Goal: Transaction & Acquisition: Purchase product/service

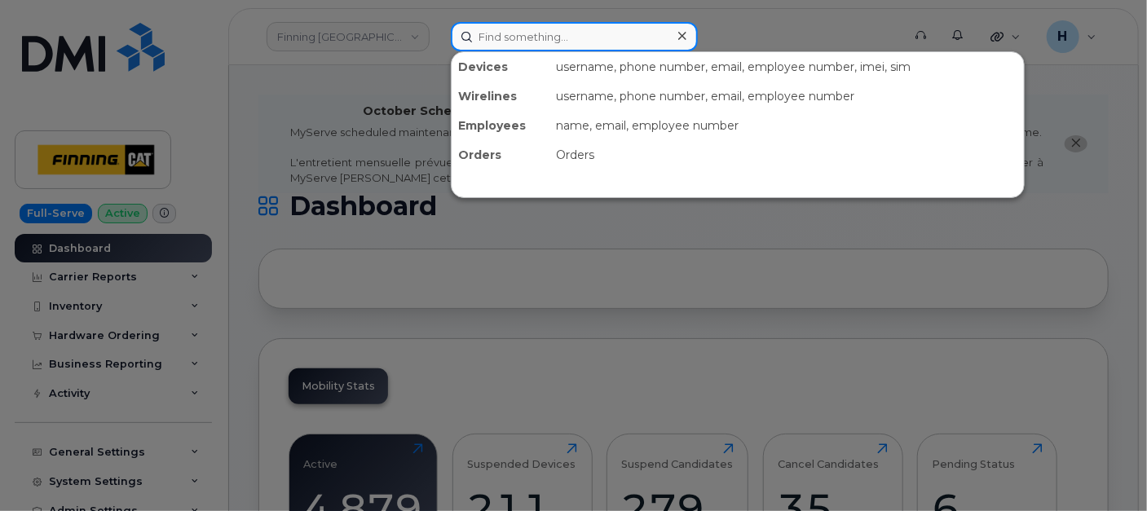
click at [458, 43] on input at bounding box center [574, 36] width 247 height 29
paste input "Peter Gibbons"
type input "Peter Gibbons"
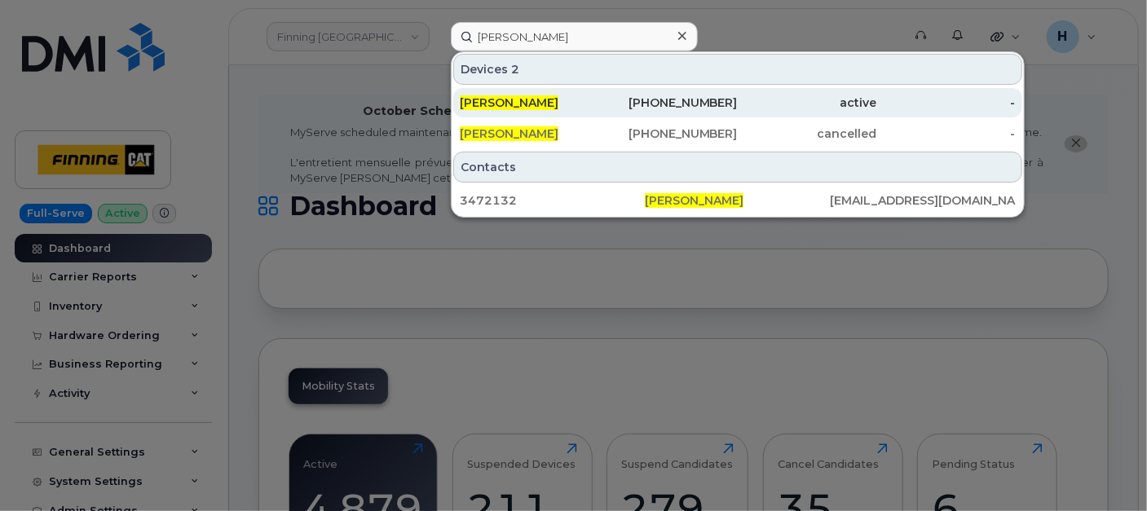
click at [519, 116] on div "Peter Gibbons" at bounding box center [529, 102] width 139 height 29
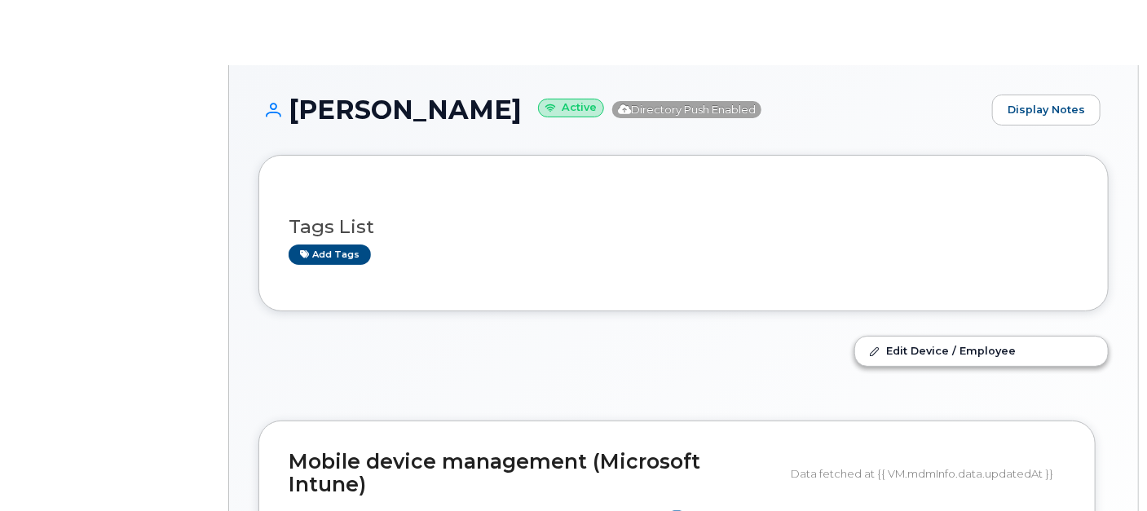
click at [491, 93] on div "[PERSON_NAME] Active Directory Push Enabled Display Notes Tags List Add tags Ed…" at bounding box center [683, 392] width 909 height 655
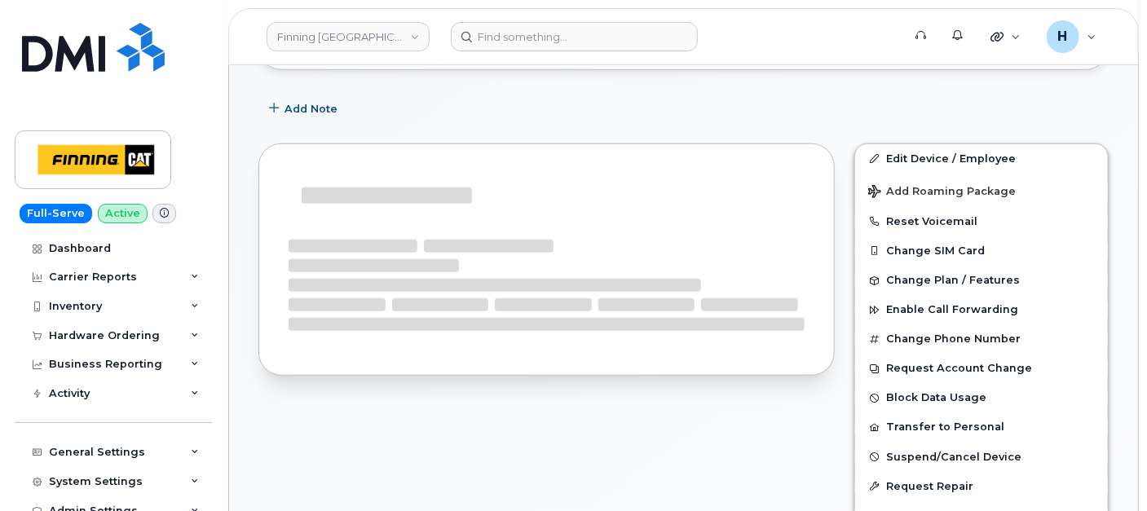
scroll to position [537, 0]
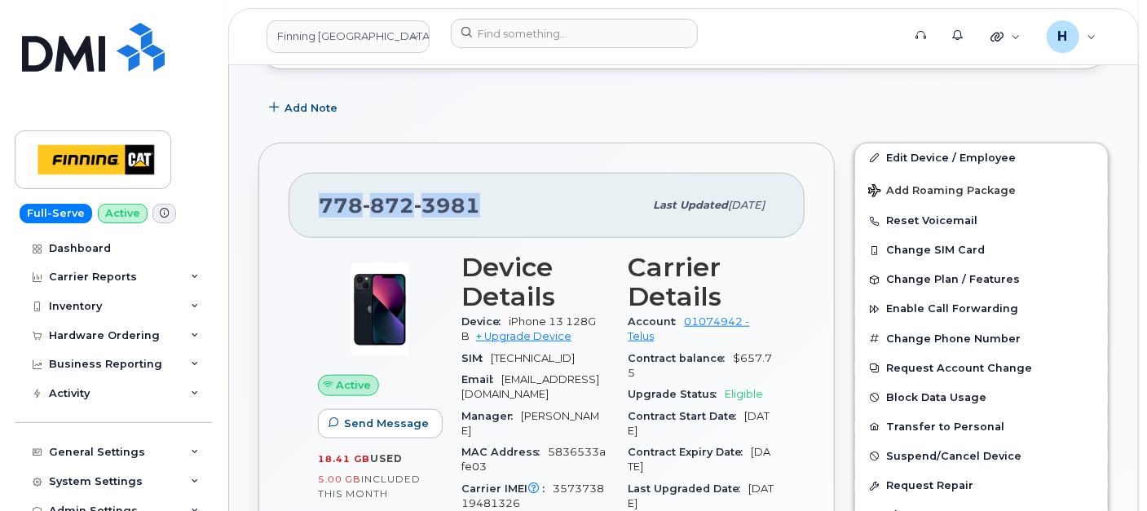
drag, startPoint x: 496, startPoint y: 189, endPoint x: 284, endPoint y: 192, distance: 211.9
copy span "778 872 3981"
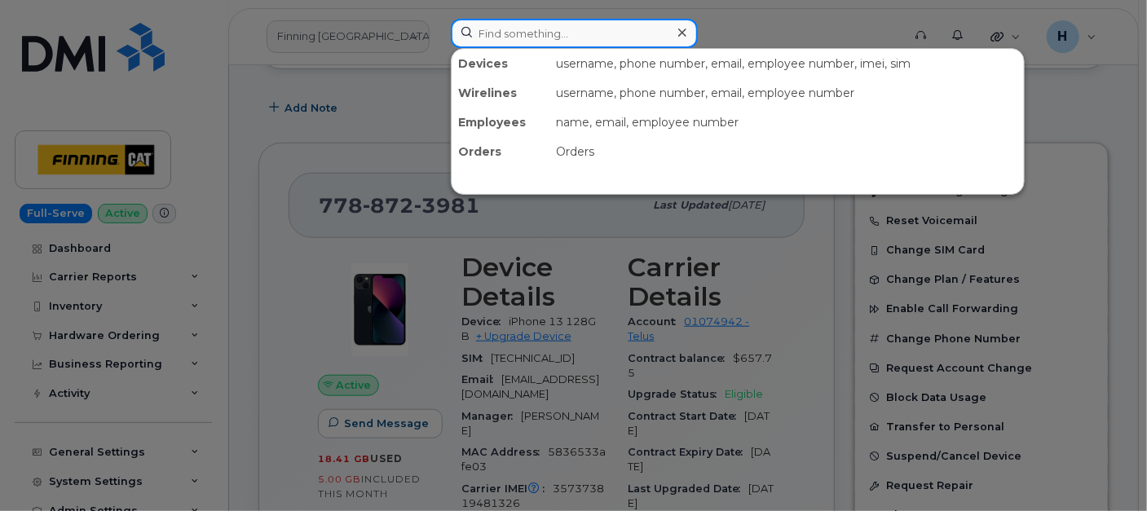
click at [507, 37] on input at bounding box center [574, 33] width 247 height 29
paste input "[PERSON_NAME]"
type input "[PERSON_NAME]"
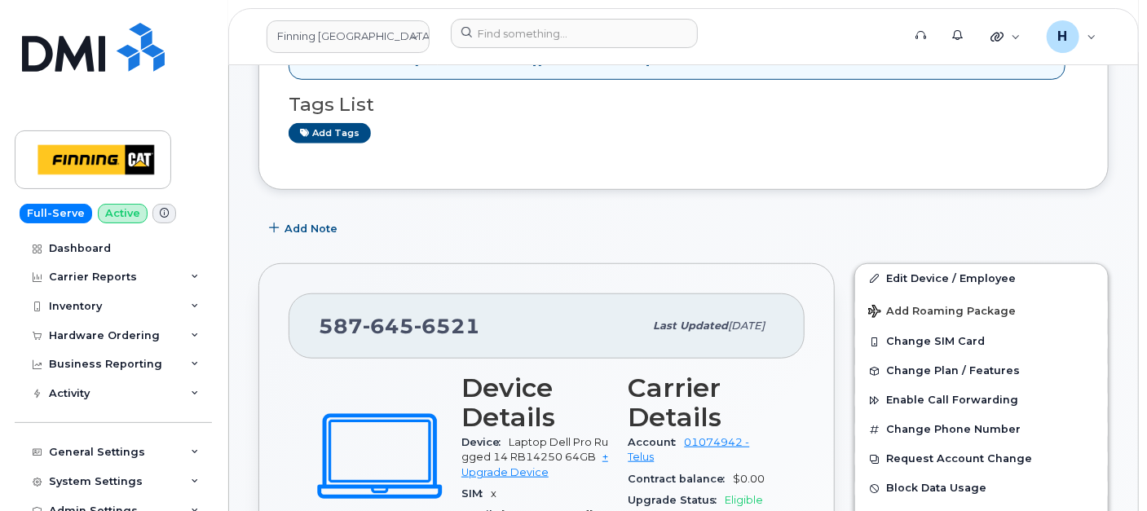
scroll to position [271, 0]
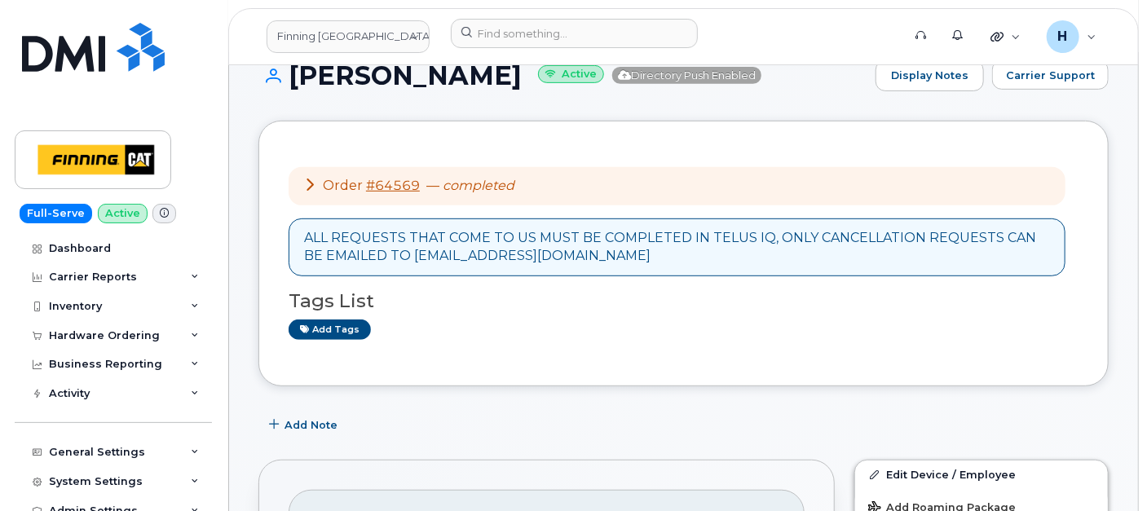
click at [384, 192] on div "Order #64569 — completed" at bounding box center [408, 186] width 211 height 19
click at [386, 185] on link "#64569" at bounding box center [393, 185] width 54 height 15
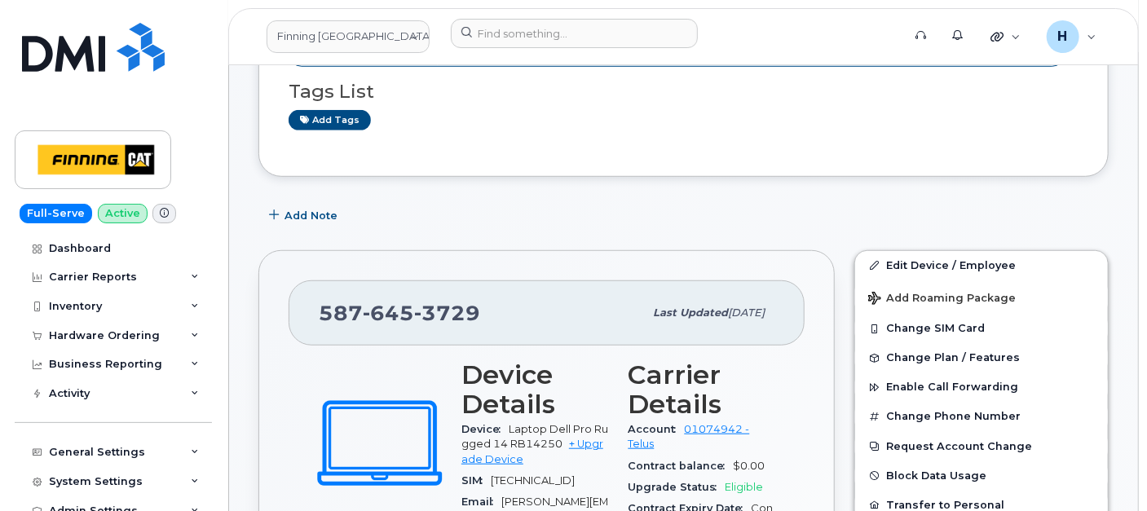
scroll to position [452, 0]
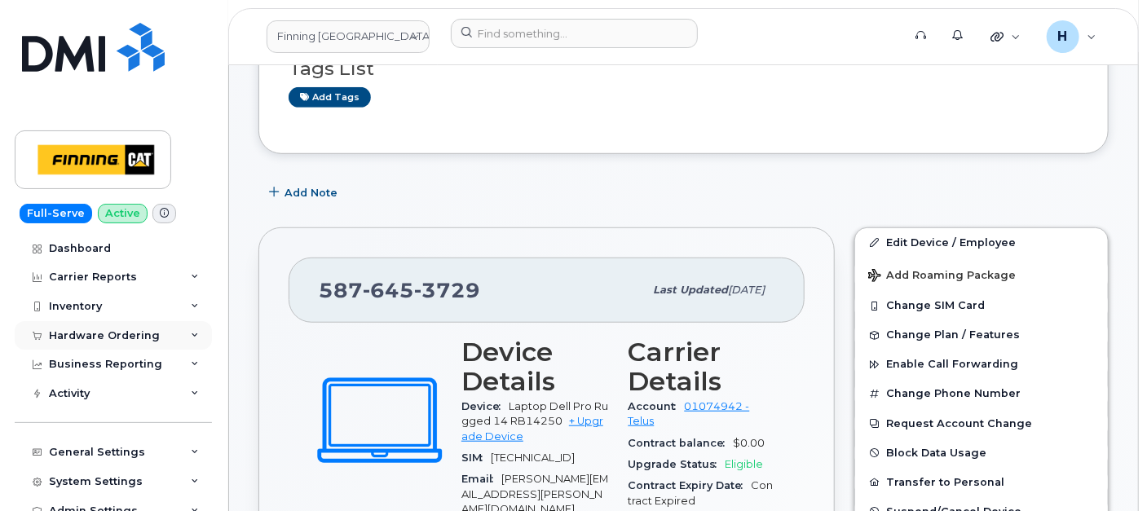
click at [88, 337] on div "Hardware Ordering" at bounding box center [104, 335] width 111 height 13
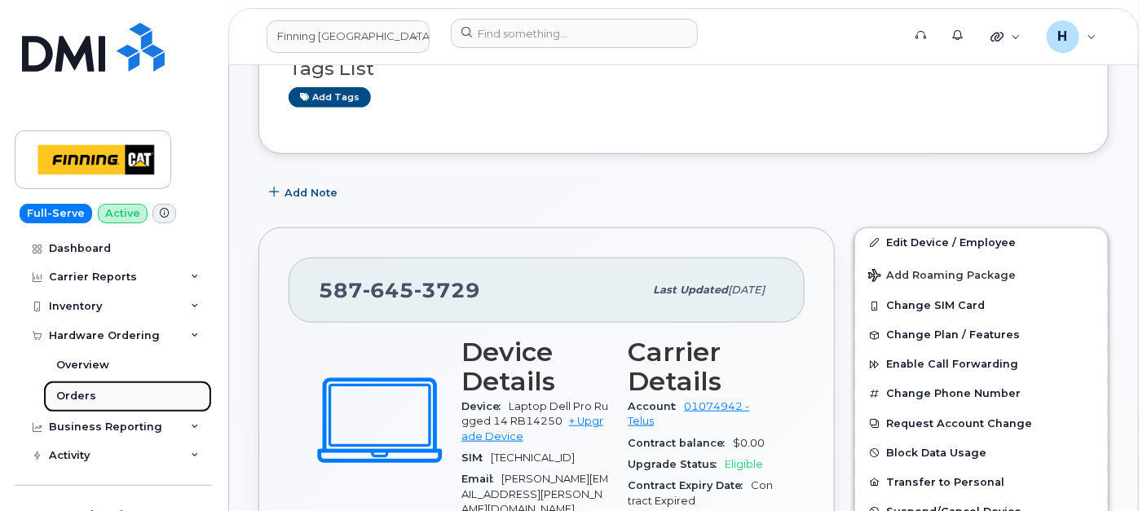
click at [70, 393] on div "Orders" at bounding box center [76, 396] width 40 height 15
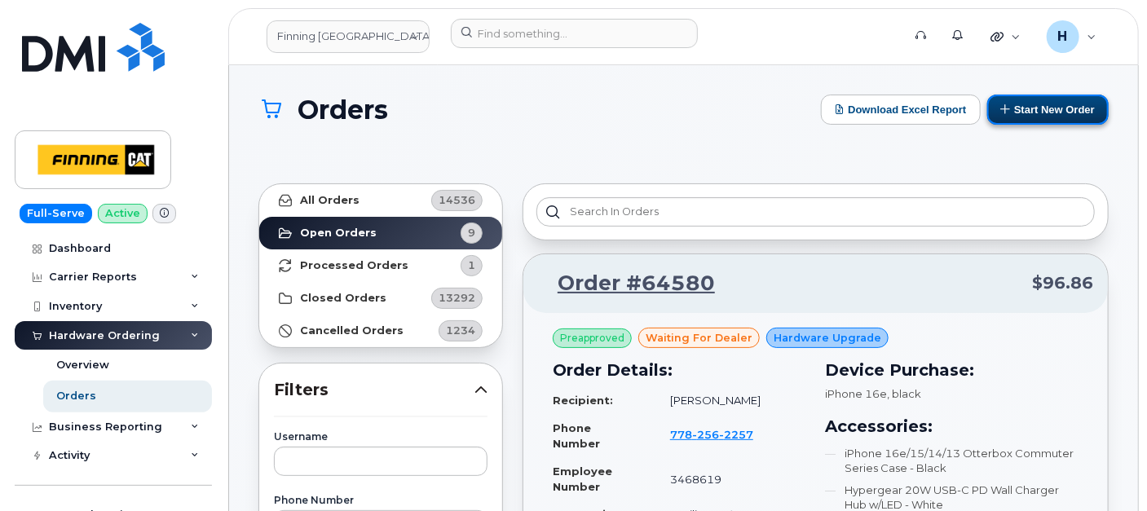
click at [1017, 112] on button "Start New Order" at bounding box center [1047, 110] width 121 height 30
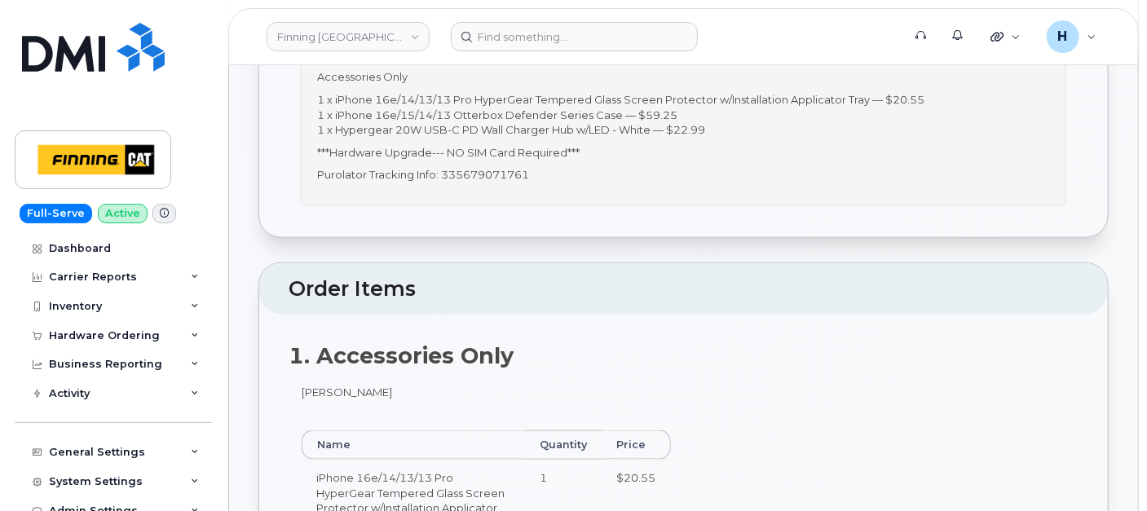
scroll to position [633, 0]
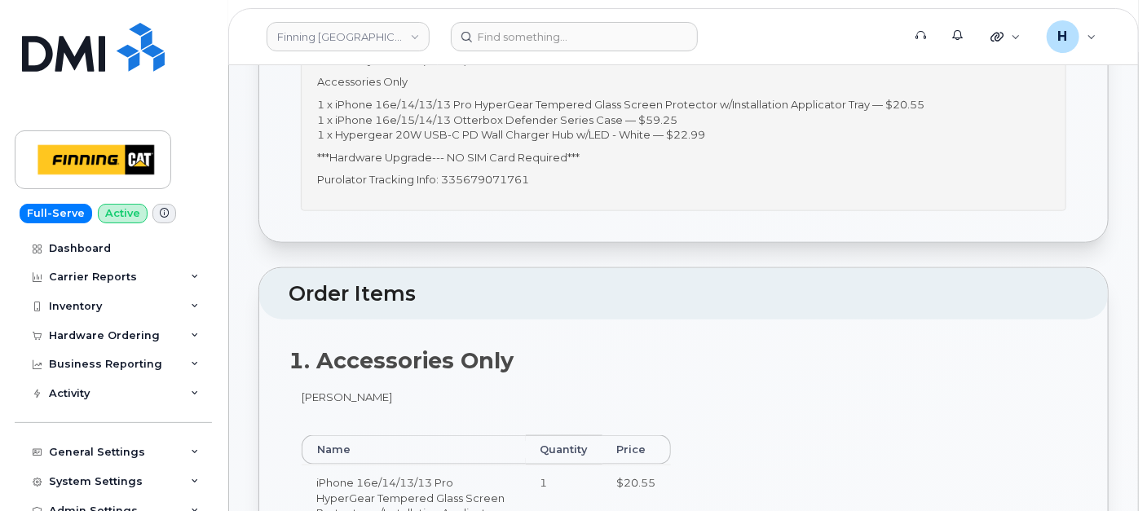
click at [489, 181] on p "Purolator Tracking Info: 335679071761" at bounding box center [683, 179] width 733 height 15
click at [489, 182] on p "Purolator Tracking Info: 335679071761" at bounding box center [683, 179] width 733 height 15
copy p "335679071761"
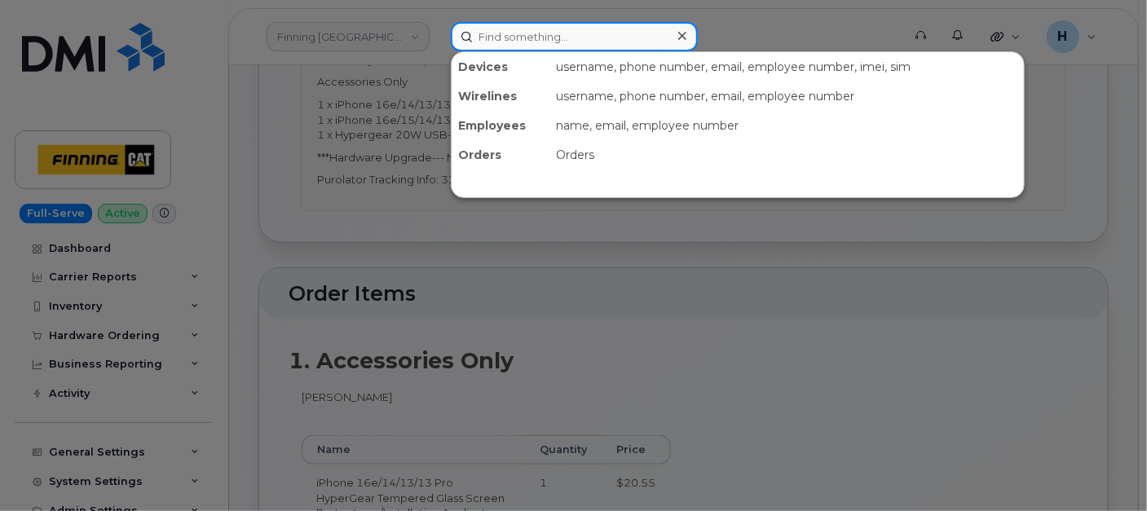
click at [474, 29] on input at bounding box center [574, 36] width 247 height 29
paste input "[PERSON_NAME]"
type input "[PERSON_NAME]"
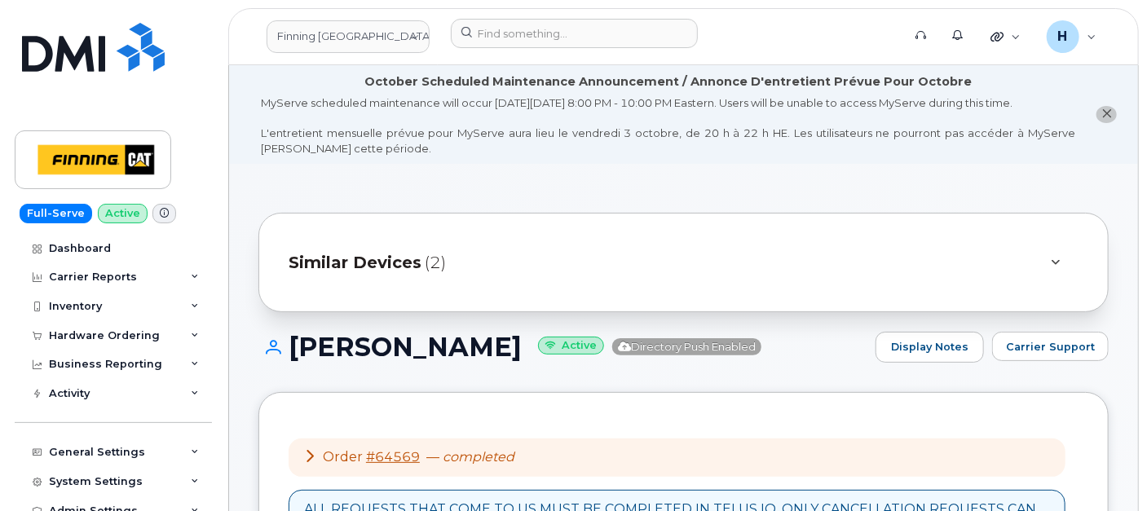
scroll to position [452, 0]
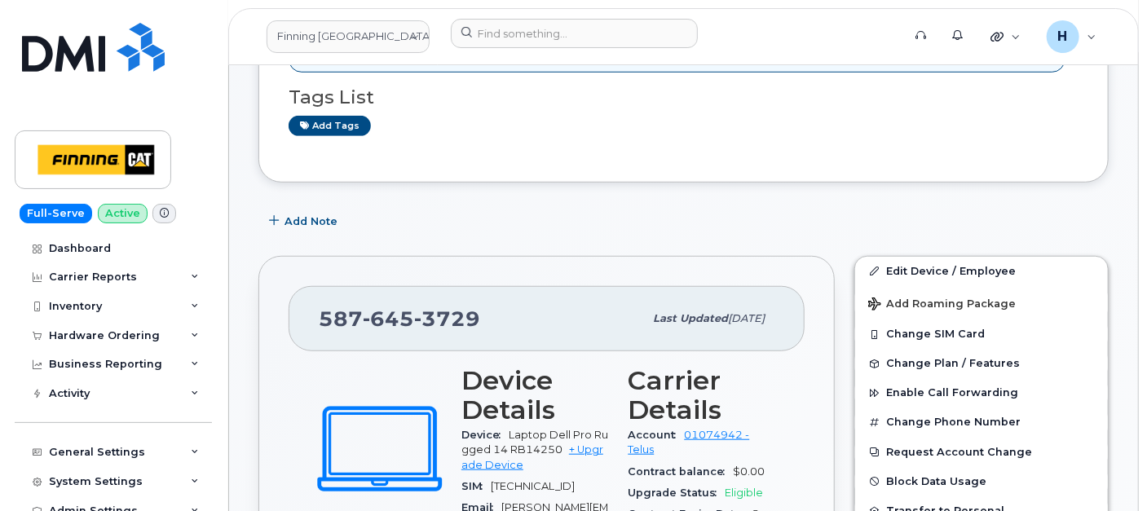
scroll to position [452, 0]
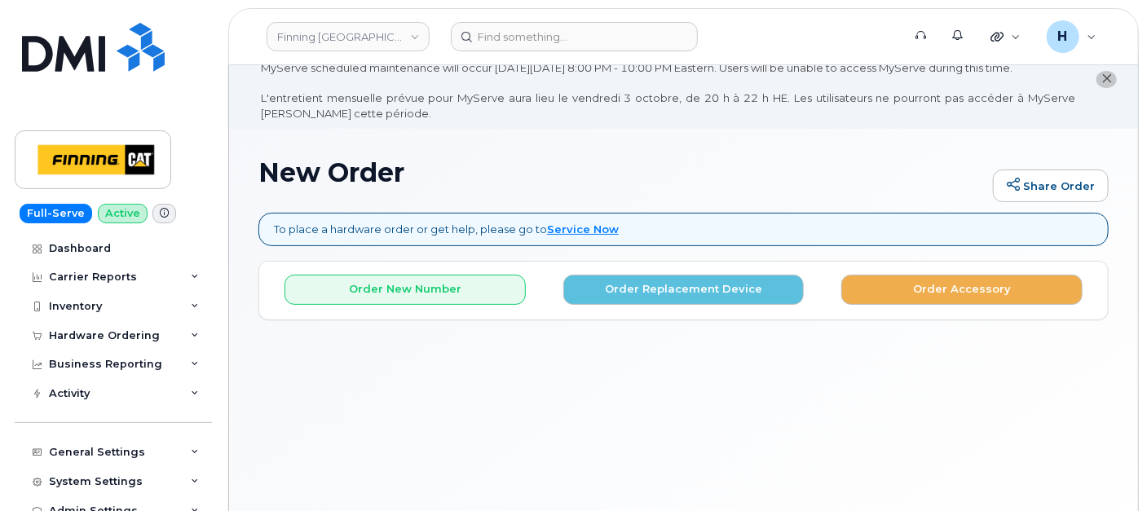
scroll to position [90, 0]
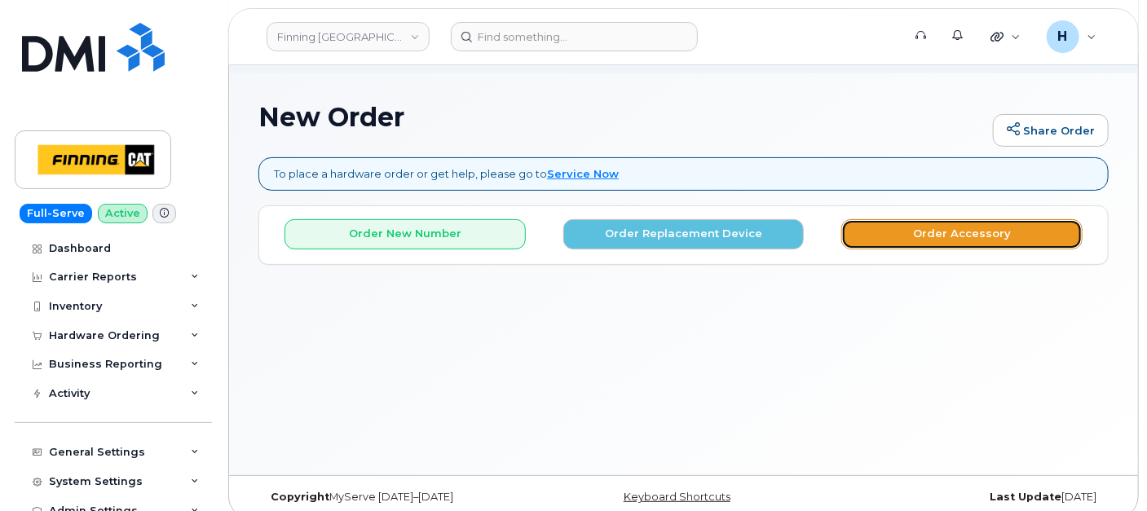
click at [932, 230] on button "Order Accessory" at bounding box center [961, 234] width 241 height 30
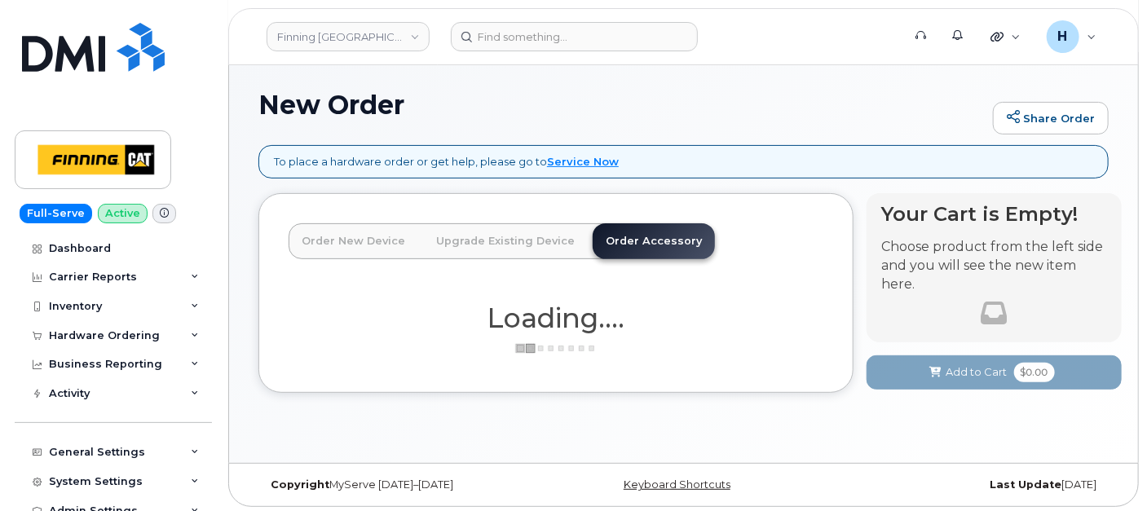
scroll to position [106, 0]
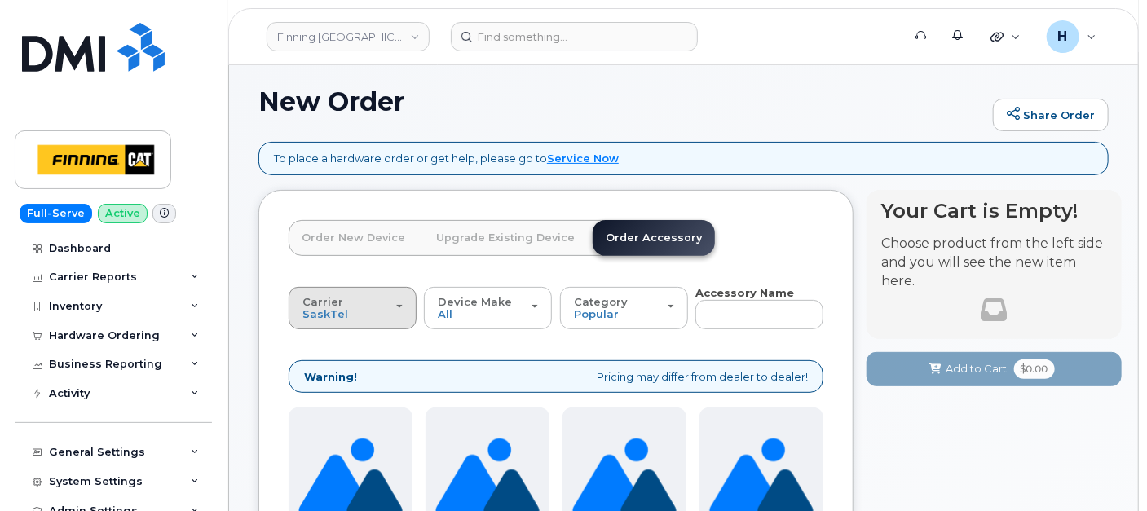
click at [351, 322] on button "Carrier SaskTel Telus" at bounding box center [353, 308] width 128 height 42
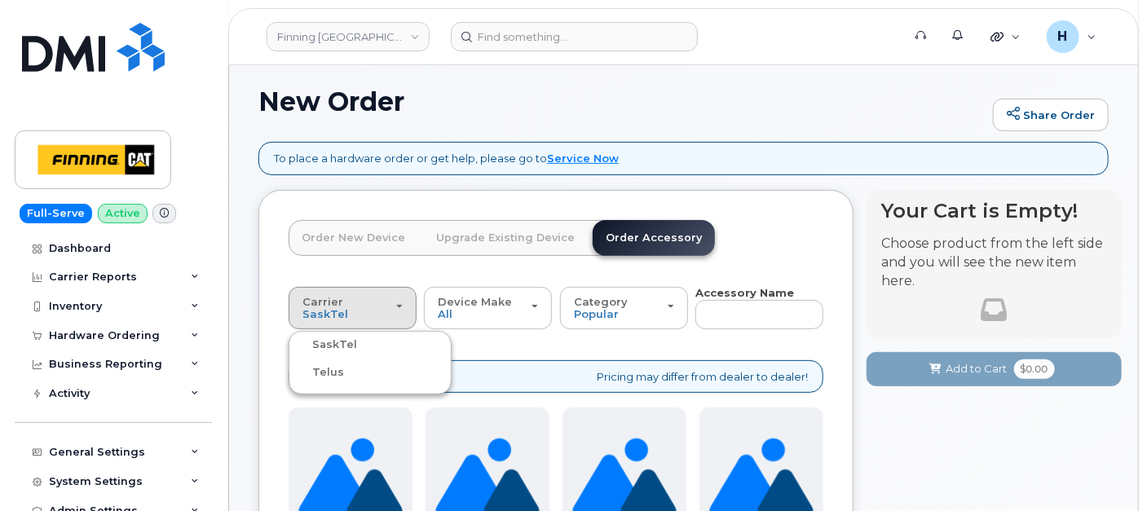
click at [336, 376] on label "Telus" at bounding box center [318, 373] width 51 height 20
click at [0, 0] on input "Telus" at bounding box center [0, 0] width 0 height 0
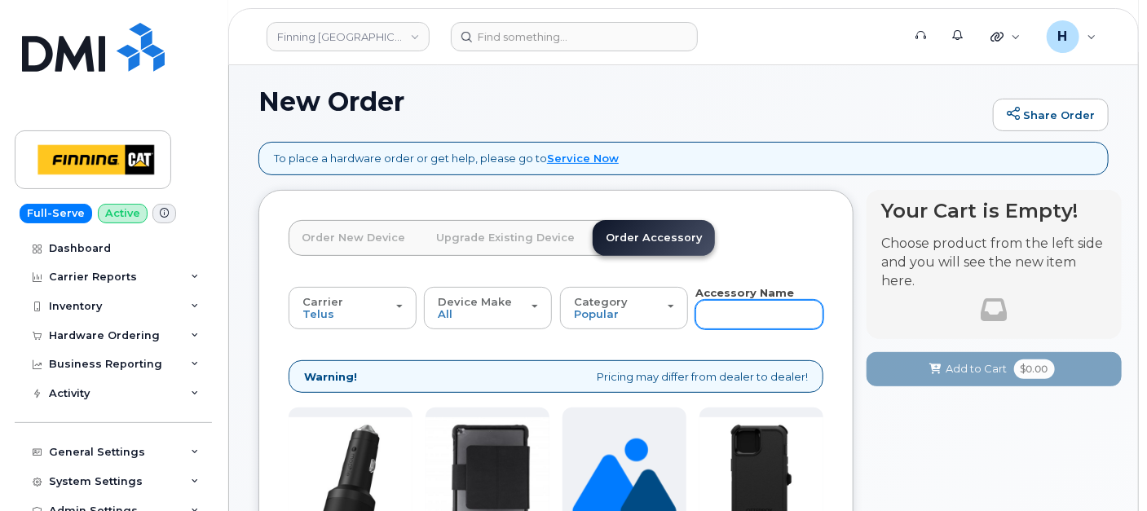
click at [713, 311] on input "text" at bounding box center [759, 314] width 128 height 29
type input "SIM"
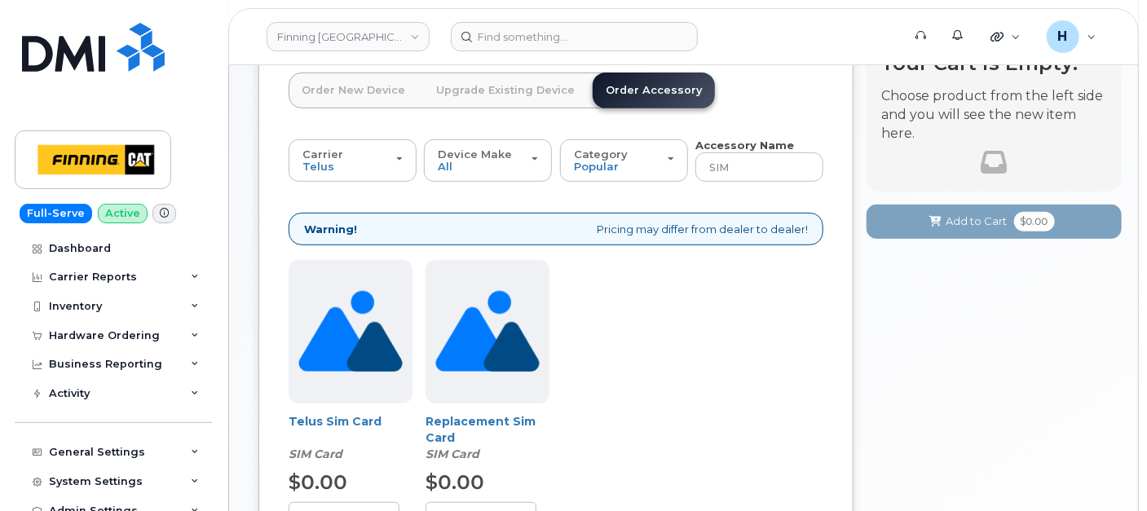
scroll to position [468, 0]
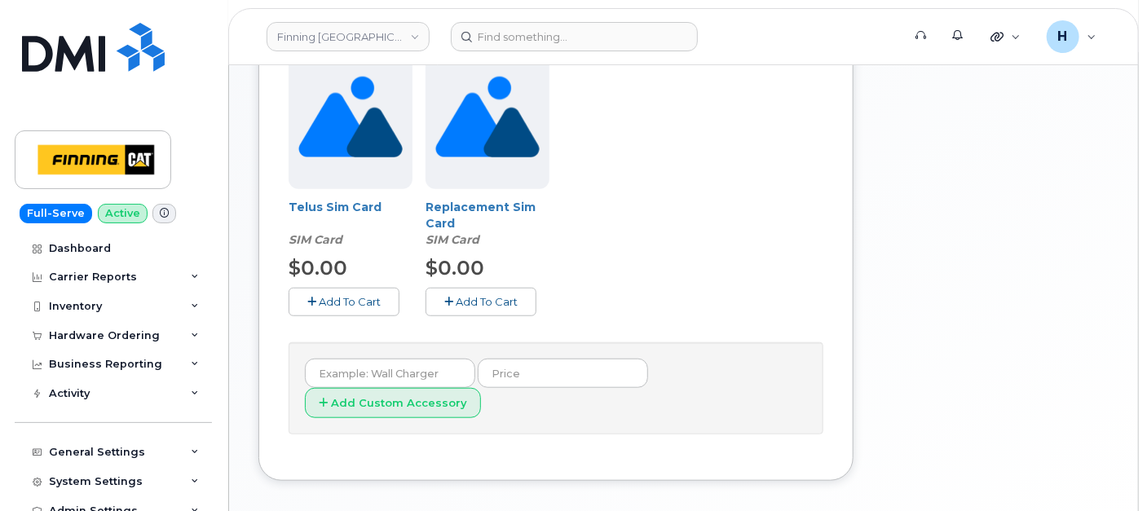
click at [375, 305] on span "Add To Cart" at bounding box center [350, 301] width 62 height 13
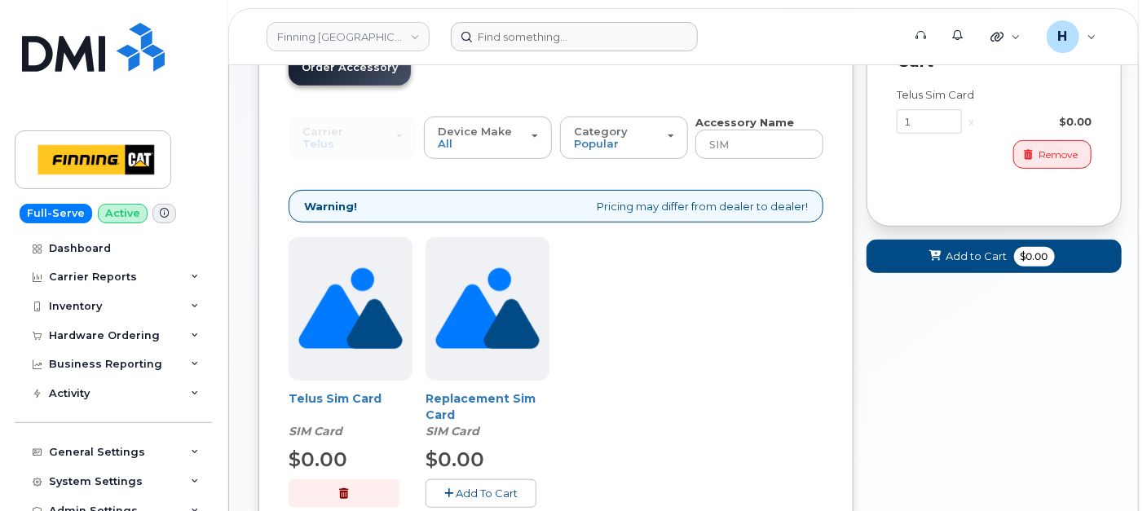
scroll to position [196, 0]
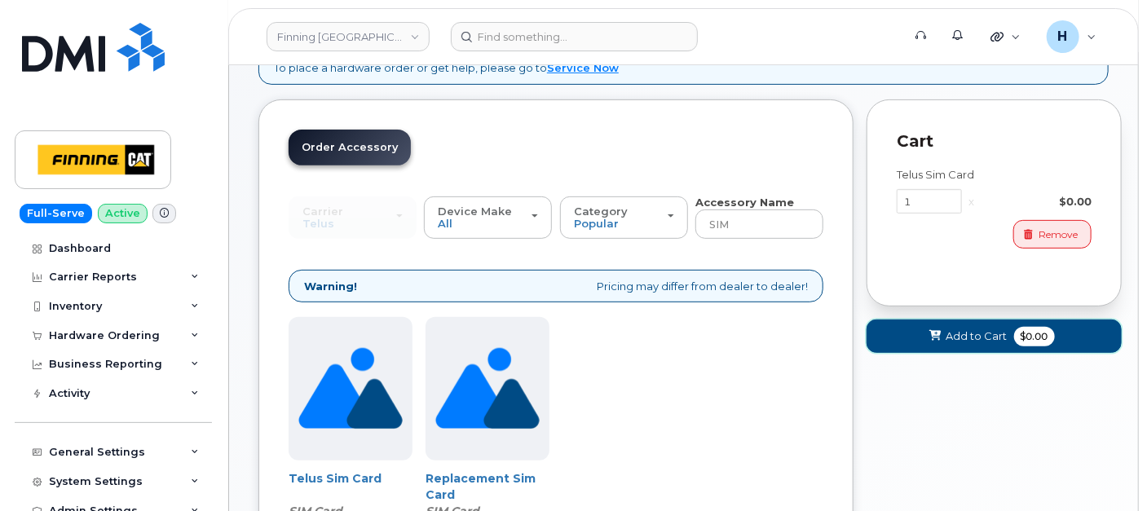
click at [924, 341] on button "Add to Cart $0.00" at bounding box center [993, 336] width 255 height 33
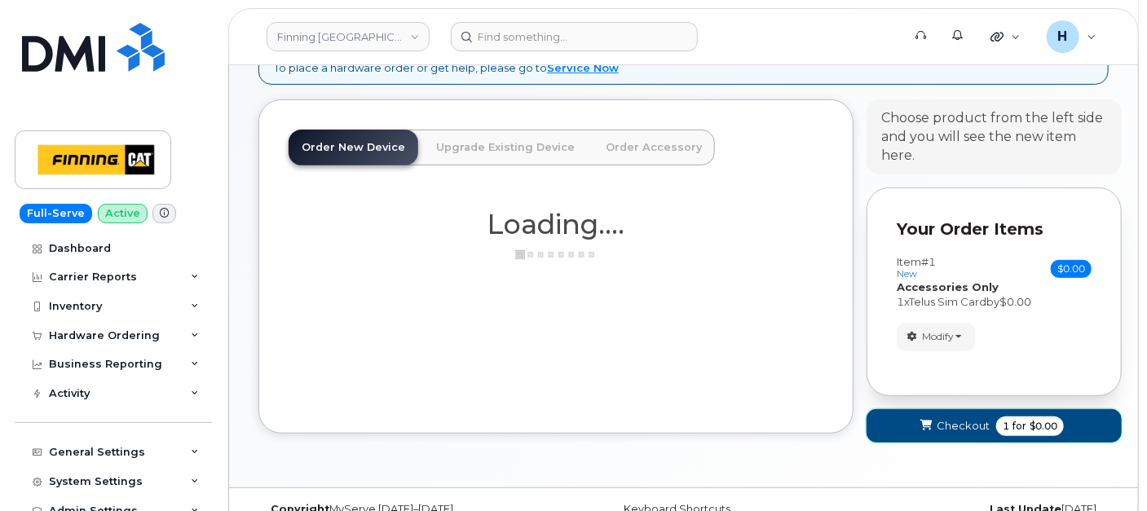
click at [916, 439] on button "Checkout 1 for $0.00" at bounding box center [993, 425] width 255 height 33
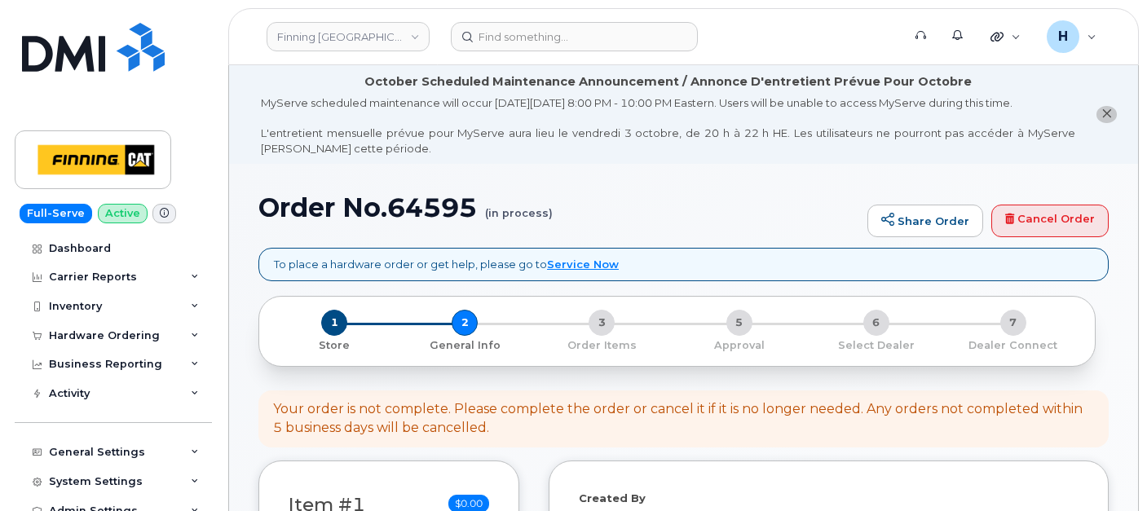
select select
drag, startPoint x: 240, startPoint y: 226, endPoint x: 262, endPoint y: 213, distance: 26.3
copy h1 "Order No.64595"
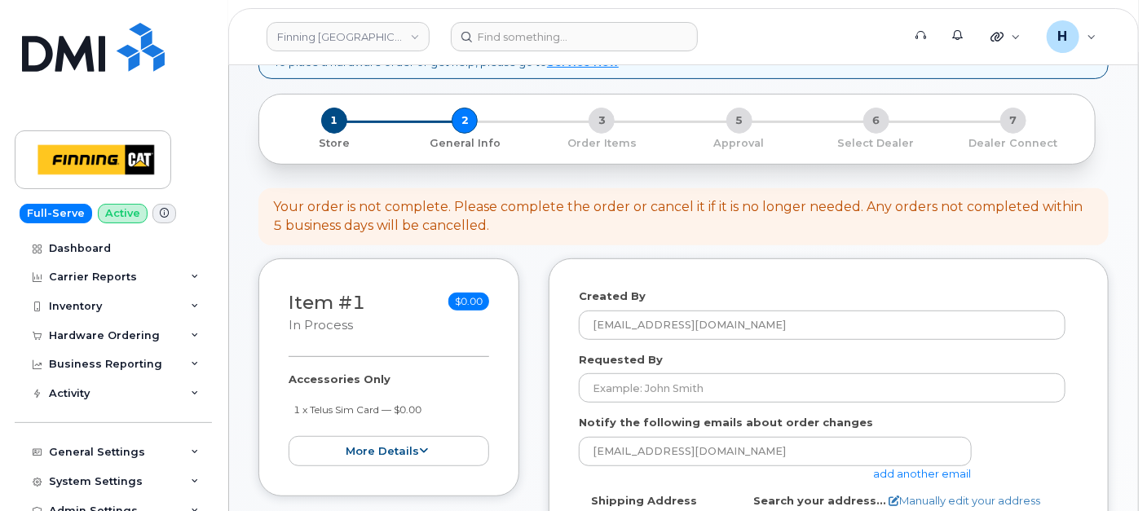
scroll to position [362, 0]
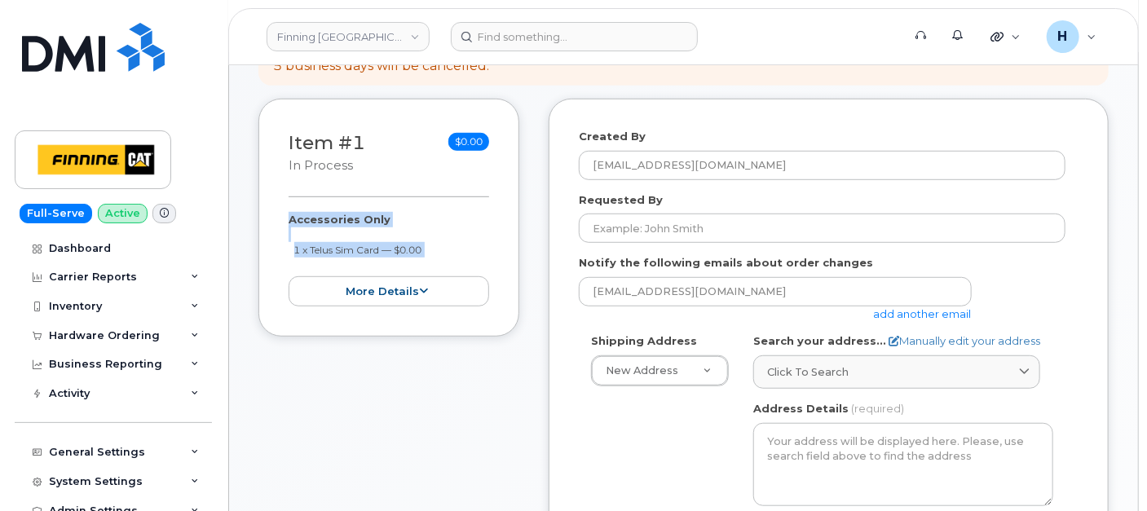
drag, startPoint x: 280, startPoint y: 214, endPoint x: 447, endPoint y: 259, distance: 173.2
click at [447, 259] on div "Item #1 in process $0.00 Accessories Only 1 x Telus Sim Card — $0.00 more detai…" at bounding box center [388, 218] width 261 height 238
copy div "Accessories Only 1 x Telus Sim Card — $0.00 more details Request Accessories On…"
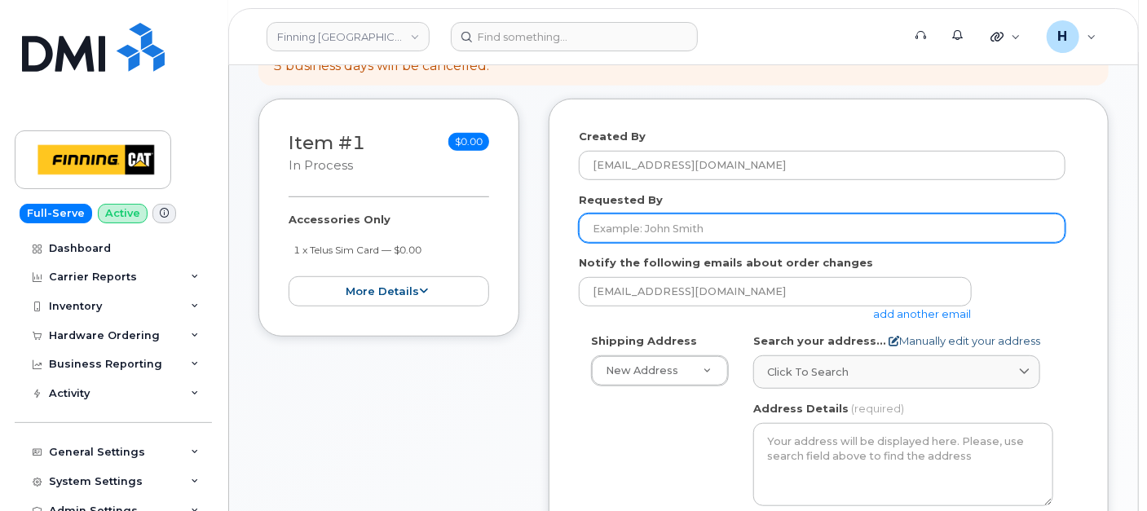
drag, startPoint x: 697, startPoint y: 228, endPoint x: 943, endPoint y: 337, distance: 269.3
click at [697, 228] on input "Requested By" at bounding box center [822, 228] width 487 height 29
paste input "RITM0500607"
type input "RITM0500607"
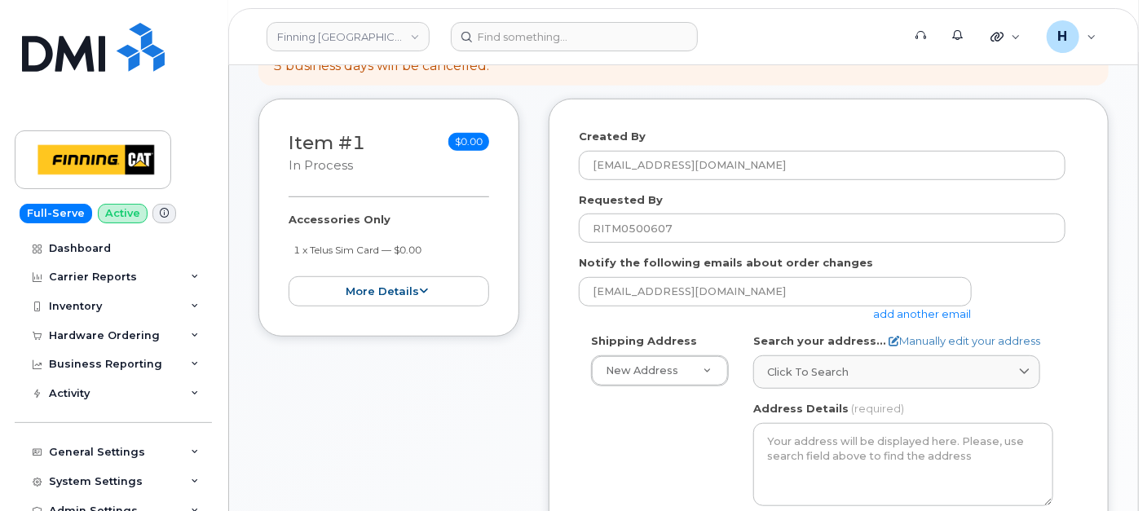
click at [635, 351] on div "Shipping Address New Address New Address 7550 Edgar Industrial Dr 19050 94 Ave …" at bounding box center [660, 359] width 162 height 53
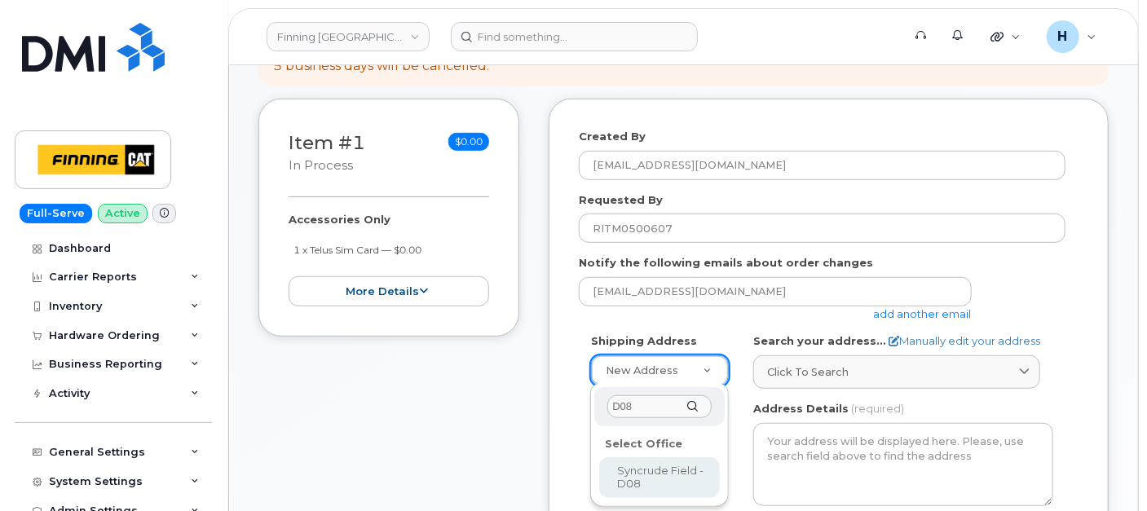
type input "D08"
select select
type textarea "Syncrude Field - Highway 63, Mildred Lake Industrial Park Mildred Lake Alberta …"
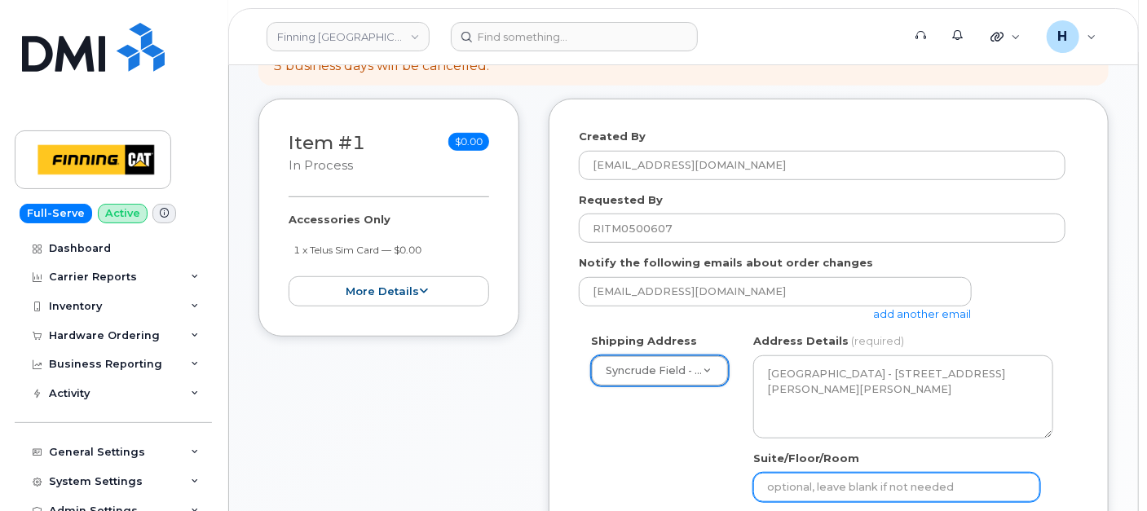
scroll to position [633, 0]
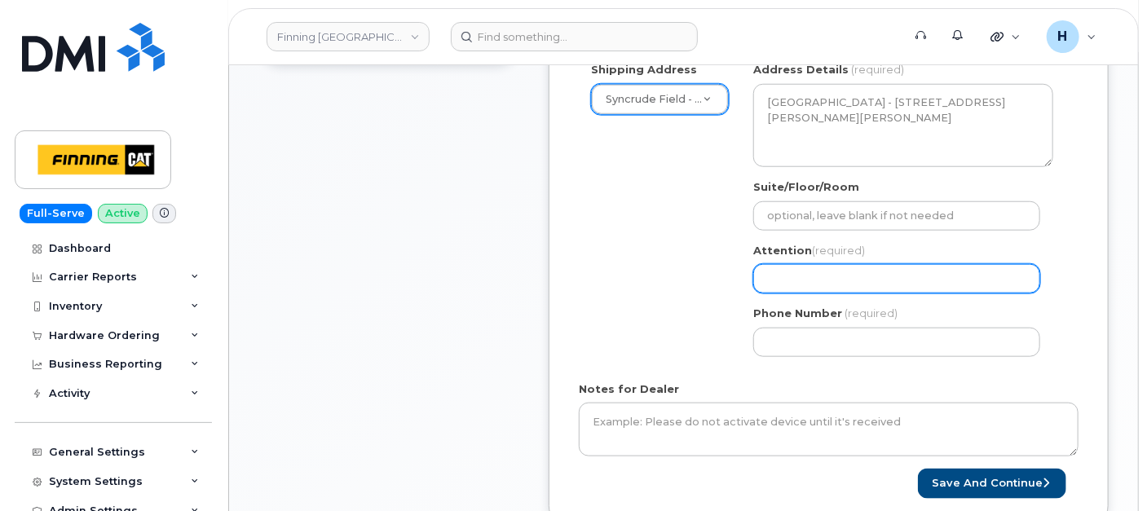
drag, startPoint x: 760, startPoint y: 275, endPoint x: 882, endPoint y: 298, distance: 124.4
click at [760, 275] on input "Attention (required)" at bounding box center [896, 278] width 287 height 29
paste input "[PERSON_NAME]"
select select
type input "[PERSON_NAME]"
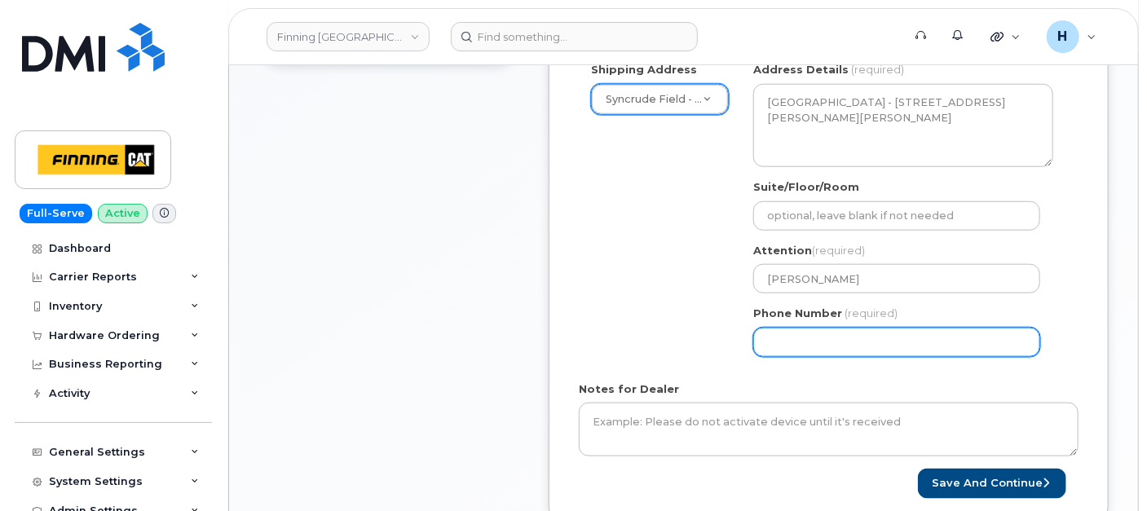
click at [862, 341] on input "Phone Number" at bounding box center [896, 342] width 287 height 29
select select
type input "6"
type input "7807902010"
select select
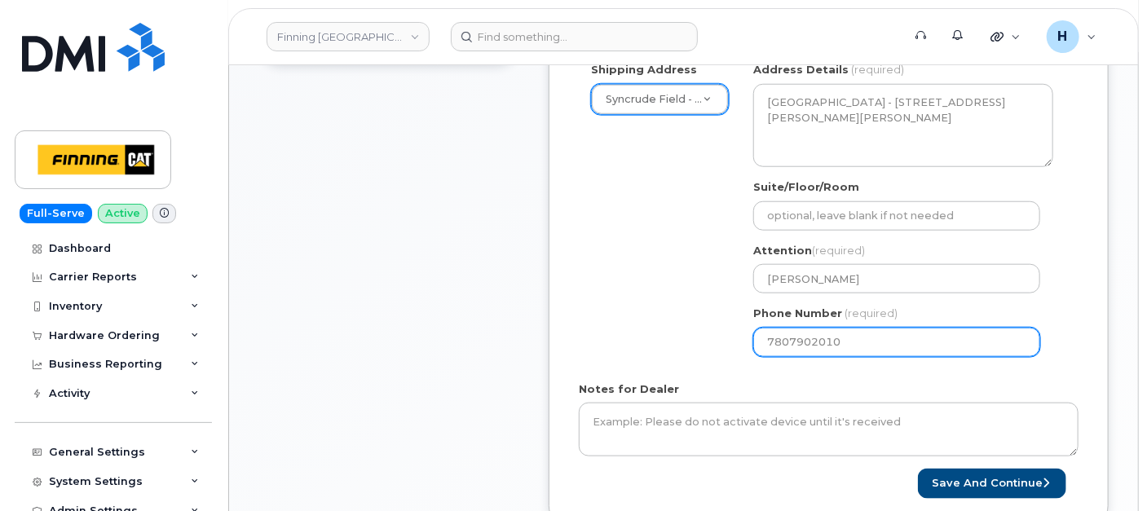
type input "7807902010"
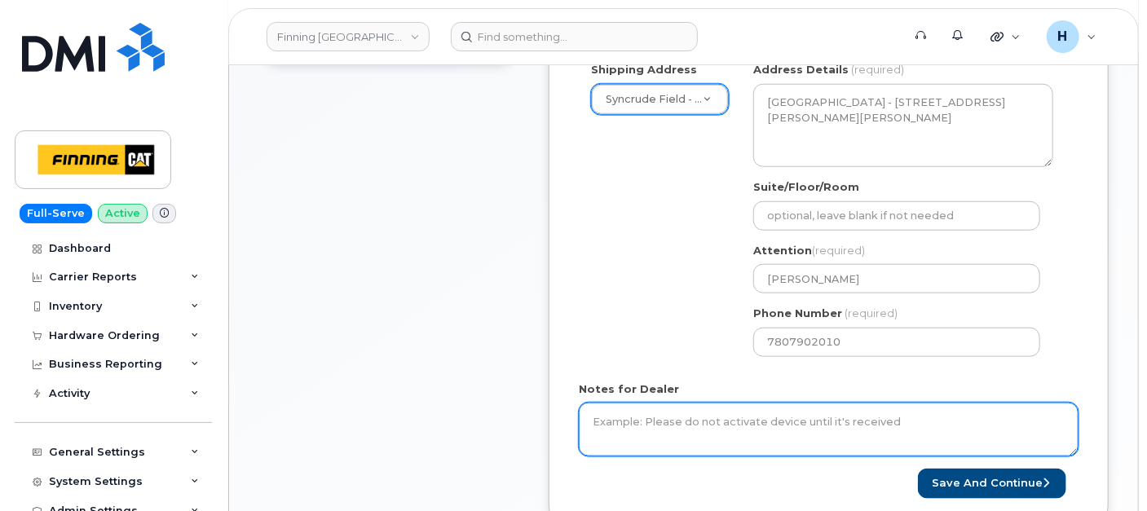
click at [646, 422] on textarea "Notes for Dealer" at bounding box center [829, 430] width 500 height 54
paste textarea "Accessories Only 1 x Telus Sim Card — $0.00 SIM Card Info: 8912230102357627342-…"
type textarea "Accessories Only 1 x Telus Sim Card — $0.00 SIM Card Info: [TECHNICAL_ID]----IN…"
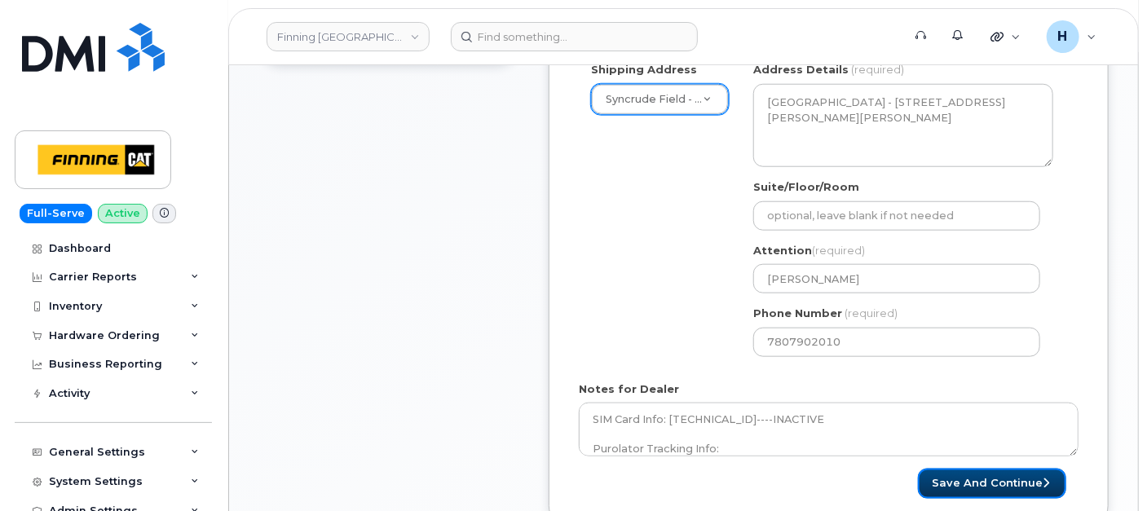
drag, startPoint x: 997, startPoint y: 465, endPoint x: 1151, endPoint y: 505, distance: 159.2
click at [1001, 464] on form "Created By hakaur@dminc.com Requested By RITM0500607 Notify the following email…" at bounding box center [829, 177] width 500 height 641
click at [994, 476] on button "Save and Continue" at bounding box center [992, 484] width 148 height 30
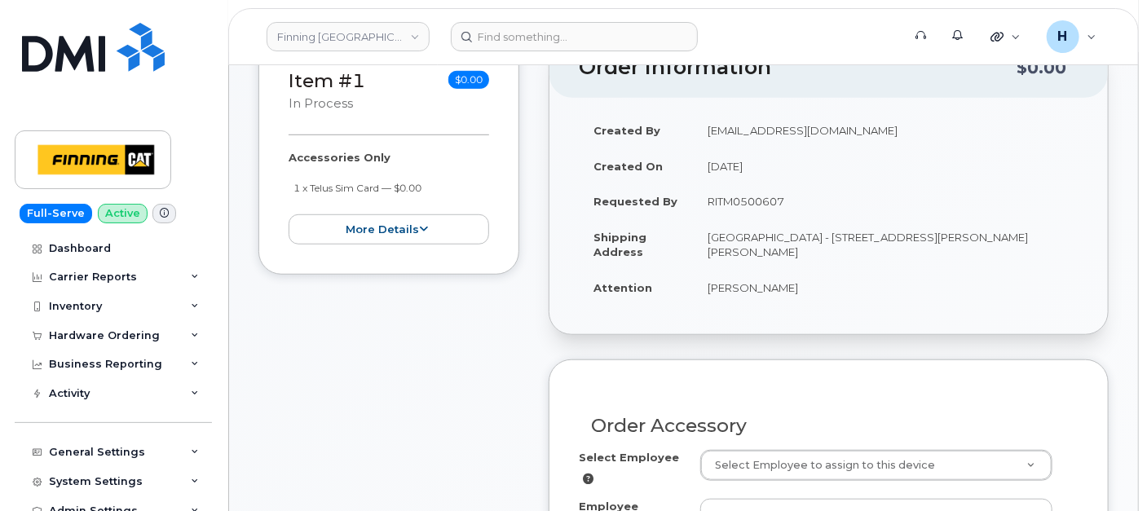
scroll to position [452, 0]
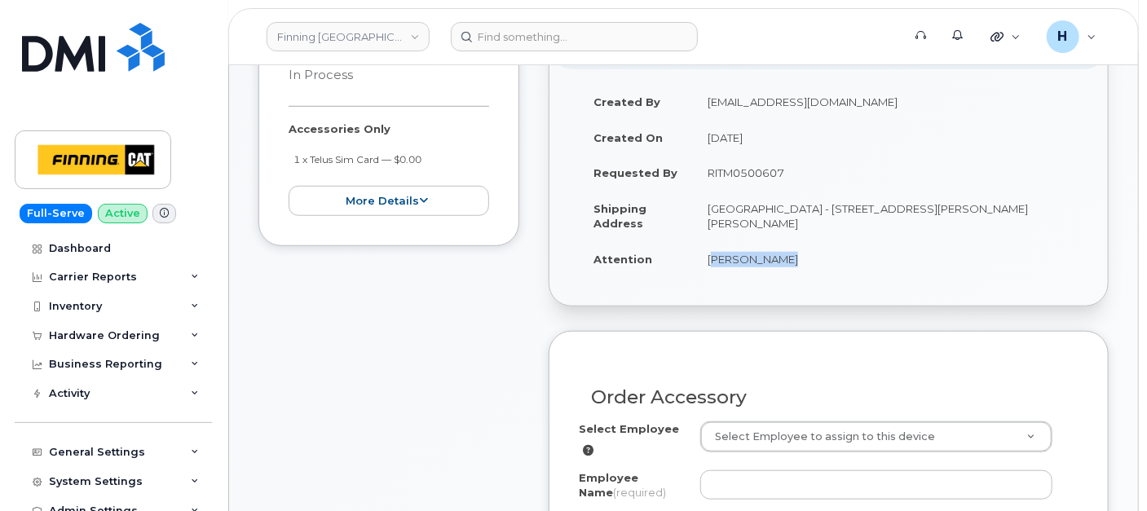
drag, startPoint x: 694, startPoint y: 258, endPoint x: 791, endPoint y: 260, distance: 96.2
click at [791, 260] on td "[PERSON_NAME]" at bounding box center [886, 259] width 386 height 36
copy td "[PERSON_NAME]"
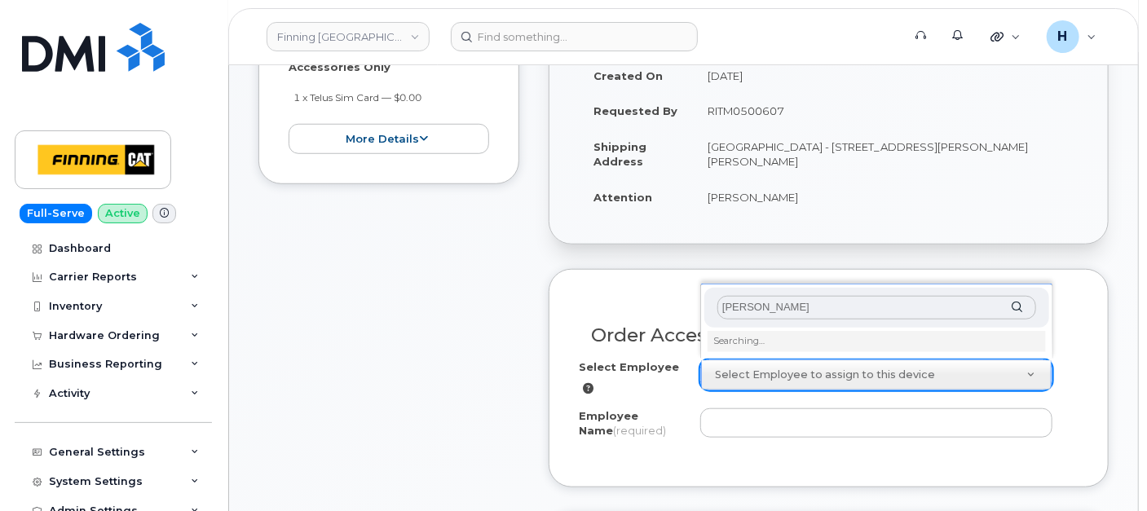
scroll to position [543, 0]
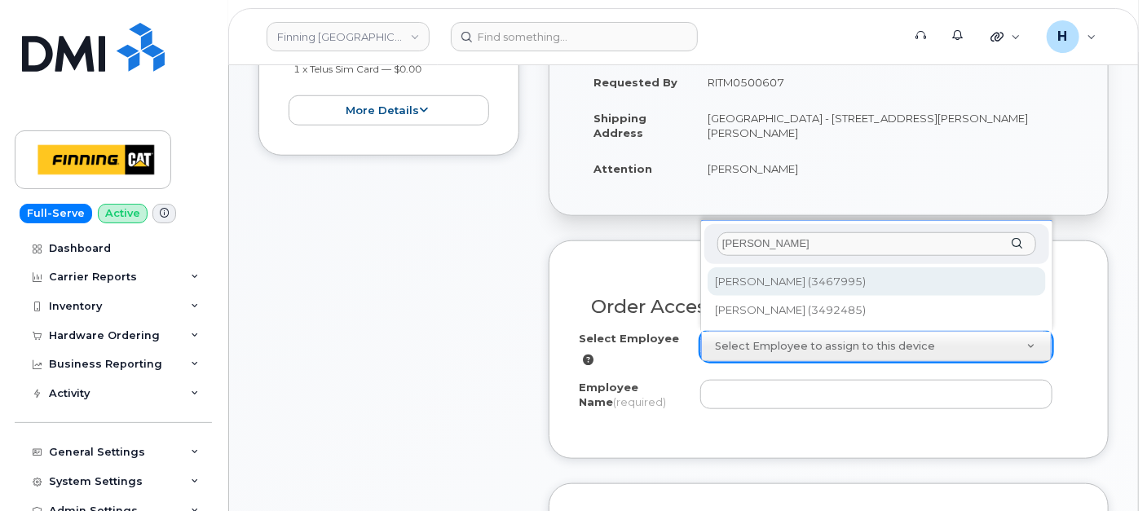
type input "[PERSON_NAME]"
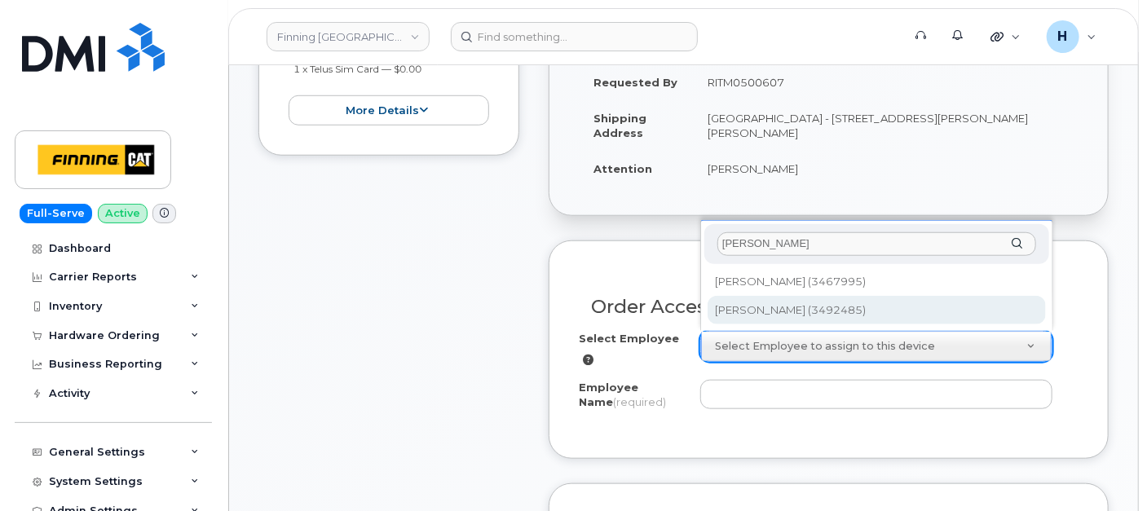
type input "712886"
type input "[PERSON_NAME]"
select select "D42"
select select "CSMAAAA"
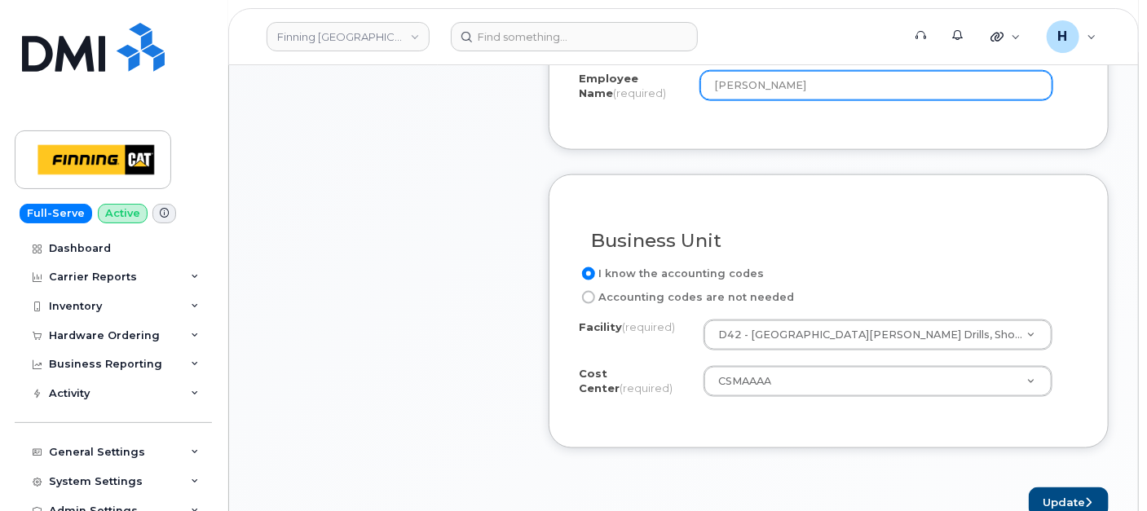
scroll to position [906, 0]
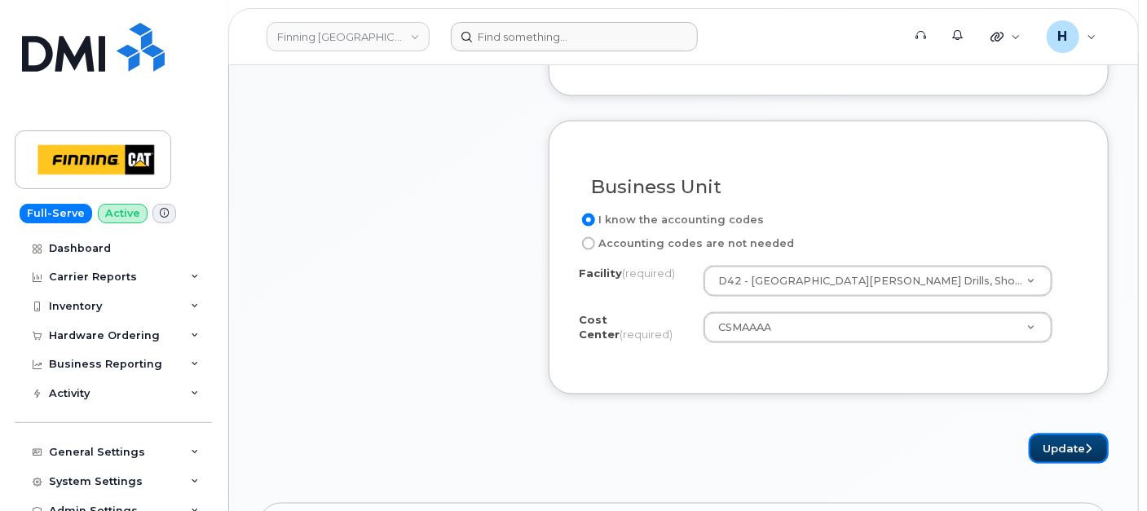
drag, startPoint x: 1057, startPoint y: 438, endPoint x: 574, endPoint y: 23, distance: 637.0
click at [1057, 438] on button "Update" at bounding box center [1069, 449] width 80 height 30
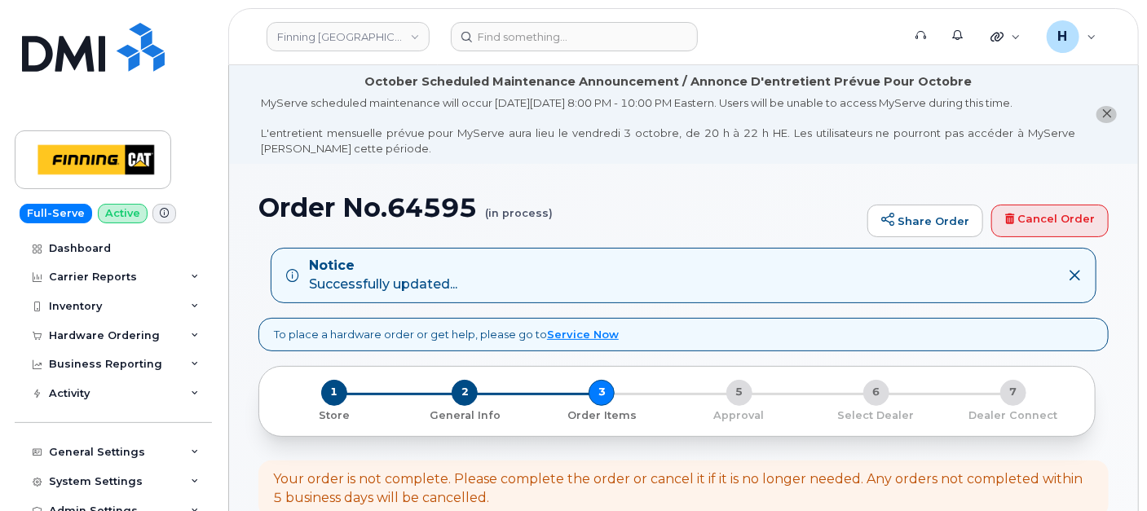
click at [449, 221] on h1 "Order No.64595 (in process)" at bounding box center [558, 207] width 601 height 29
copy h1 "64595"
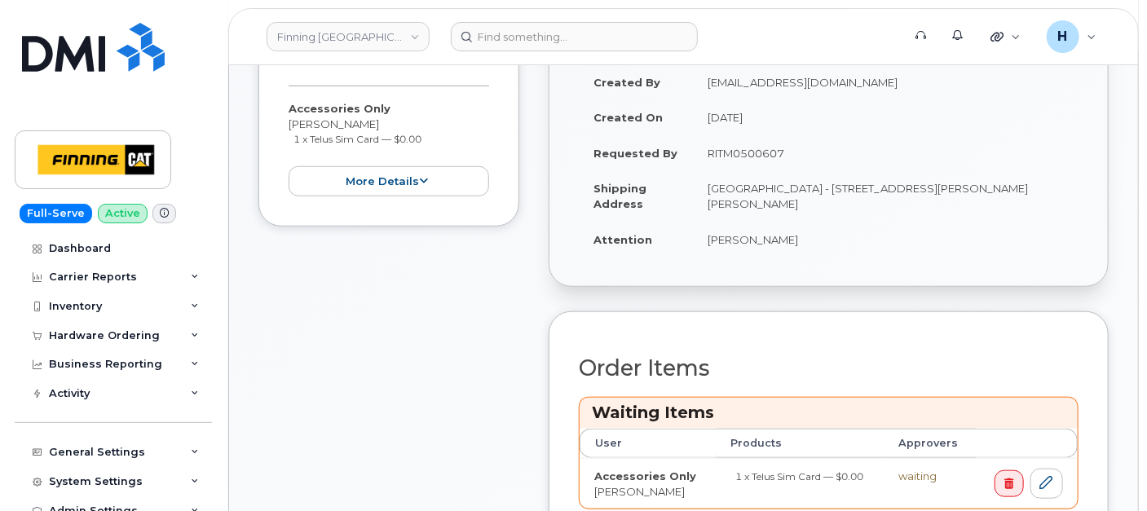
scroll to position [543, 0]
drag, startPoint x: 690, startPoint y: 235, endPoint x: 794, endPoint y: 230, distance: 104.4
click at [799, 240] on tr "Attention Aaron Harris" at bounding box center [829, 239] width 500 height 36
copy tr "[PERSON_NAME]"
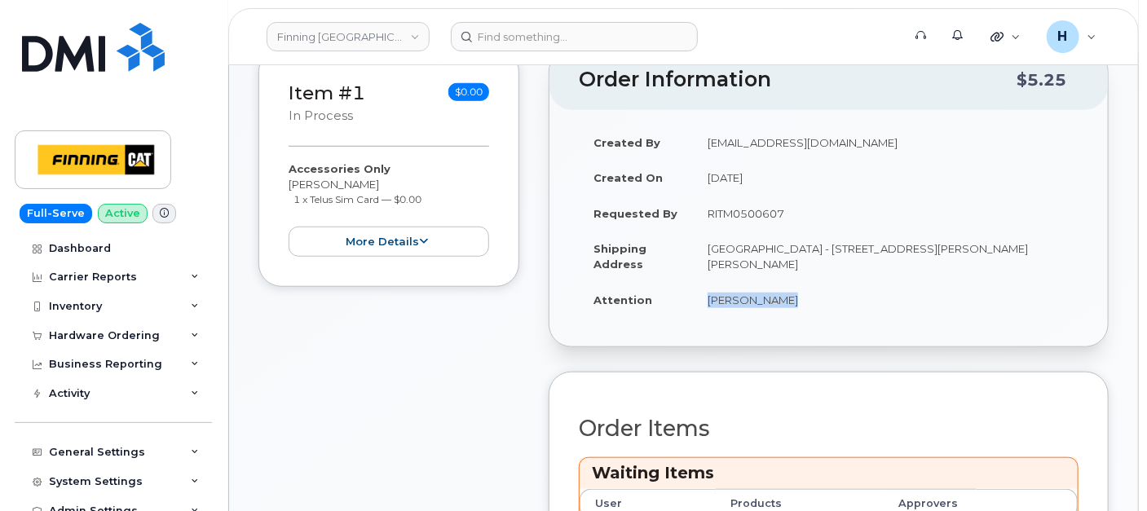
scroll to position [362, 0]
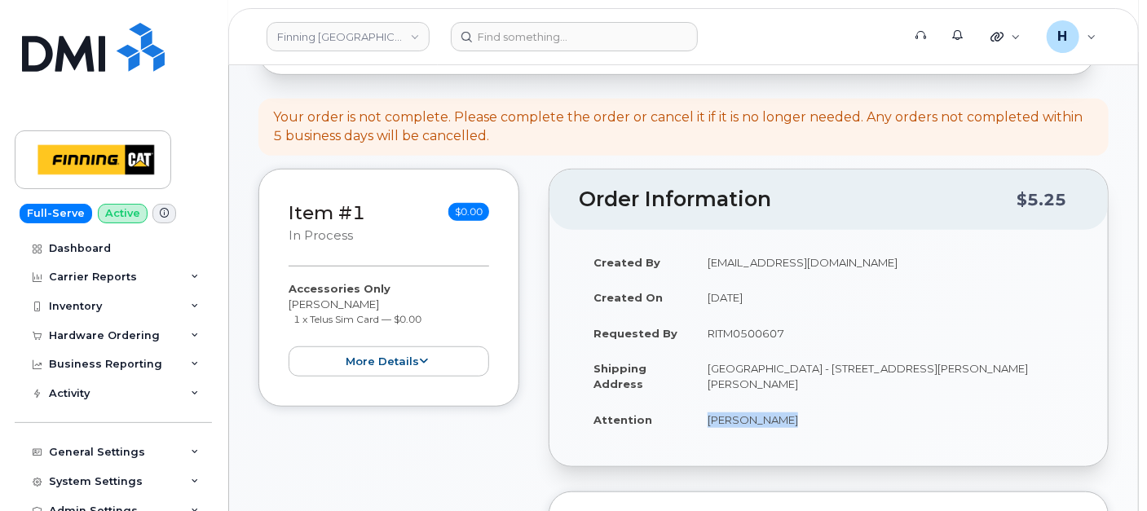
drag, startPoint x: 775, startPoint y: 384, endPoint x: 837, endPoint y: 386, distance: 62.0
click at [837, 386] on td "[GEOGRAPHIC_DATA] - [STREET_ADDRESS][PERSON_NAME][PERSON_NAME]" at bounding box center [886, 376] width 386 height 51
copy td "T0P 1C0"
drag, startPoint x: 796, startPoint y: 365, endPoint x: 932, endPoint y: 360, distance: 137.0
click at [932, 360] on td "[GEOGRAPHIC_DATA] - [STREET_ADDRESS][PERSON_NAME][PERSON_NAME]" at bounding box center [886, 376] width 386 height 51
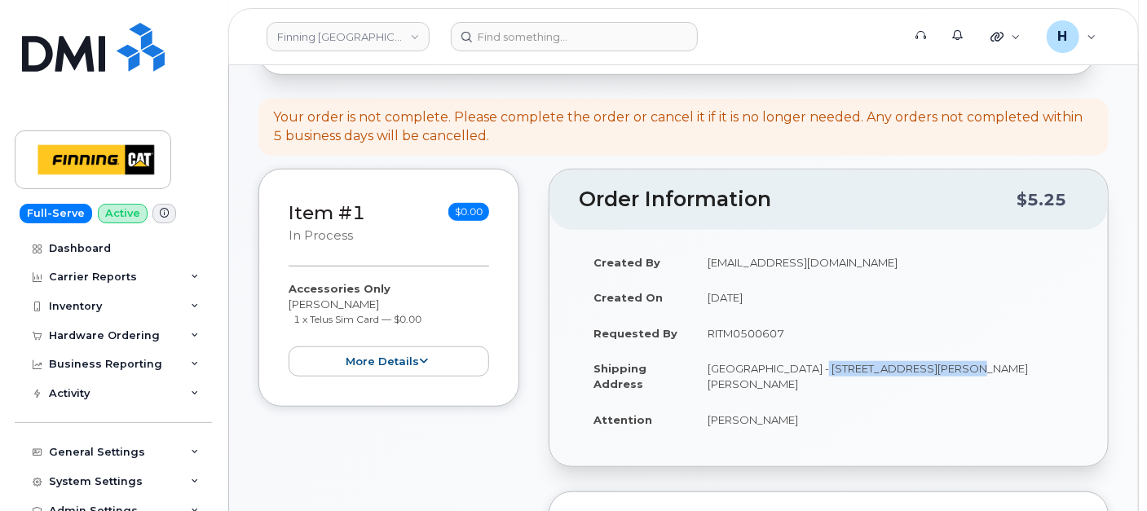
copy td "Highway 63, Mildred Lake"
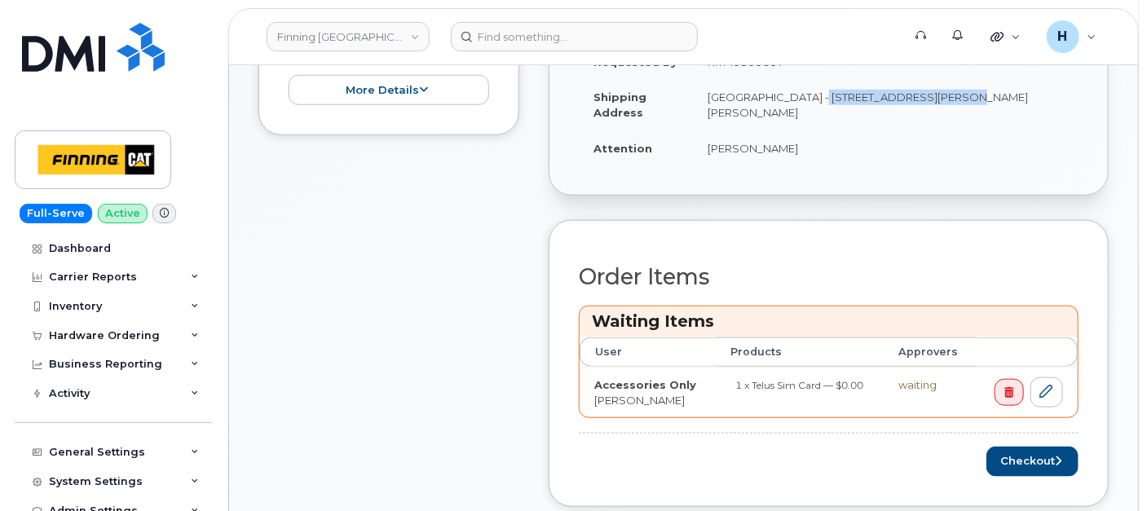
scroll to position [815, 0]
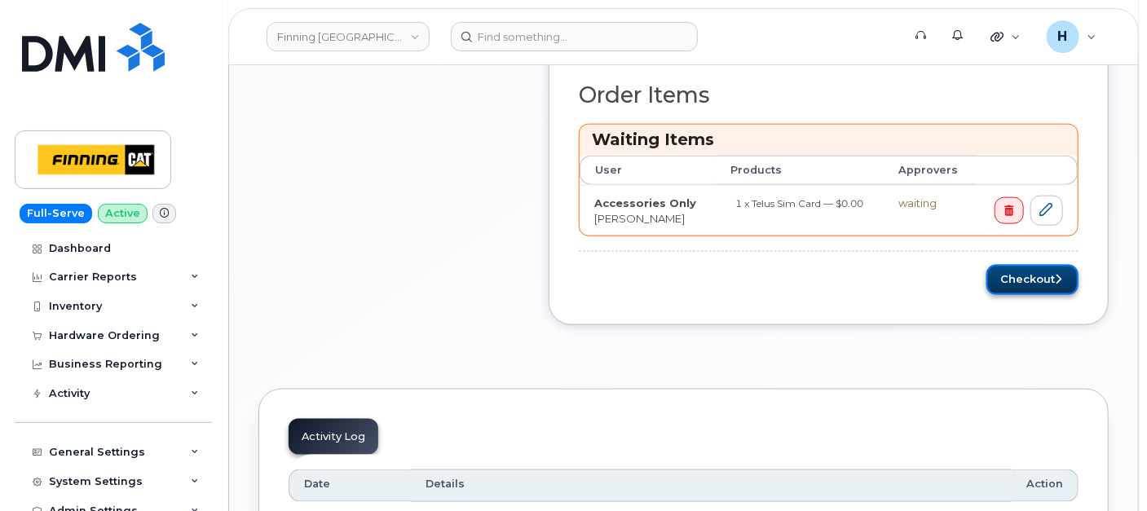
click at [1012, 284] on button "Checkout" at bounding box center [1032, 280] width 92 height 30
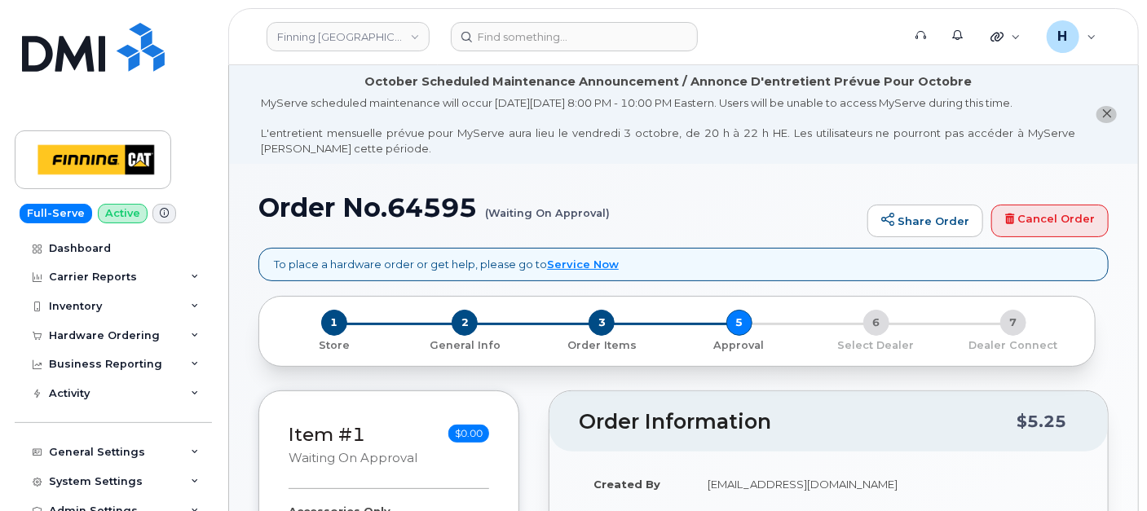
scroll to position [271, 0]
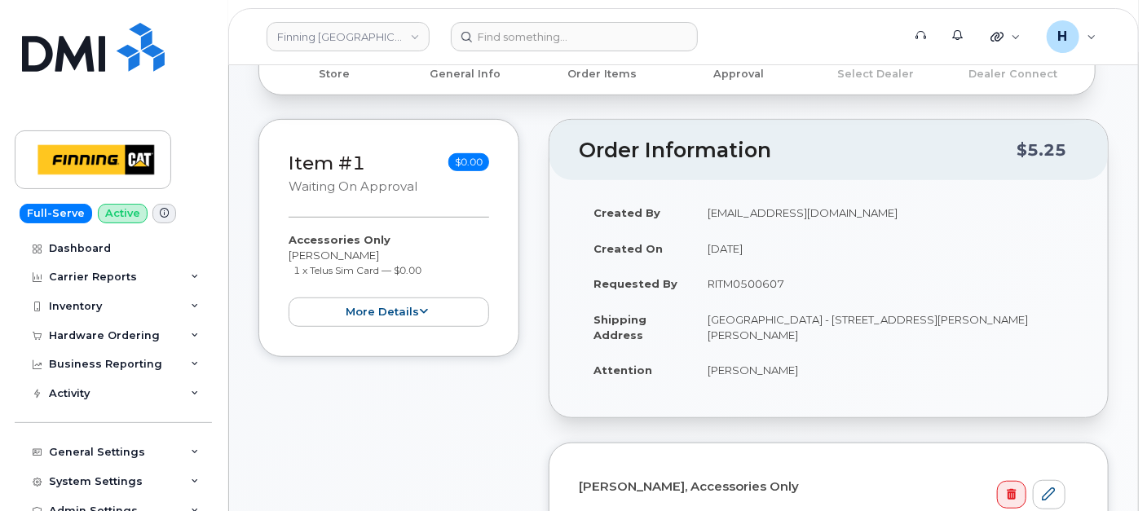
drag, startPoint x: 703, startPoint y: 278, endPoint x: 808, endPoint y: 290, distance: 105.9
click at [808, 290] on td "RITM0500607" at bounding box center [886, 284] width 386 height 36
copy td "RITM0500607"
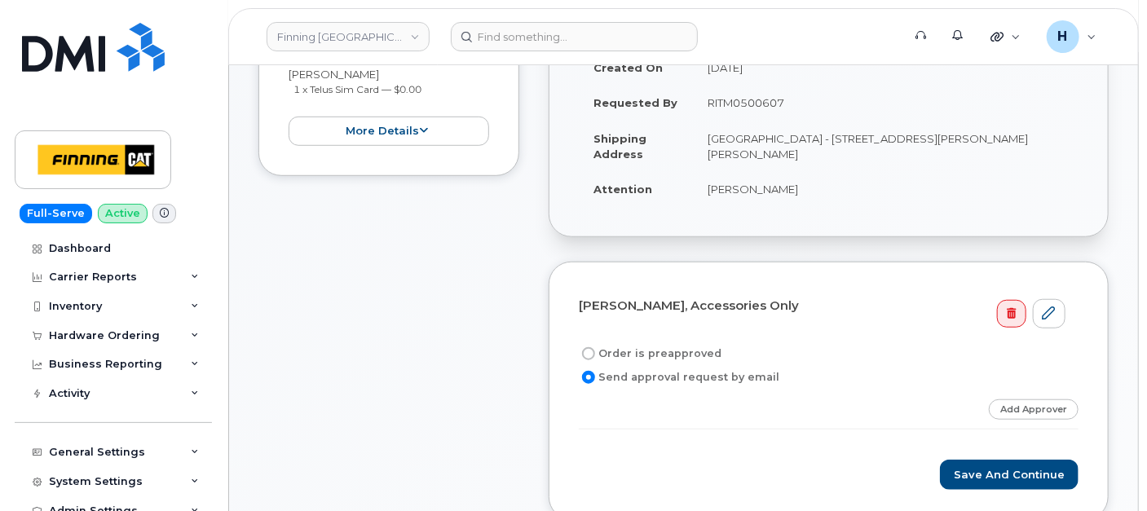
click at [659, 344] on label "Order is preapproved" at bounding box center [650, 354] width 143 height 20
click at [595, 347] on input "Order is preapproved" at bounding box center [588, 353] width 13 height 13
radio input "true"
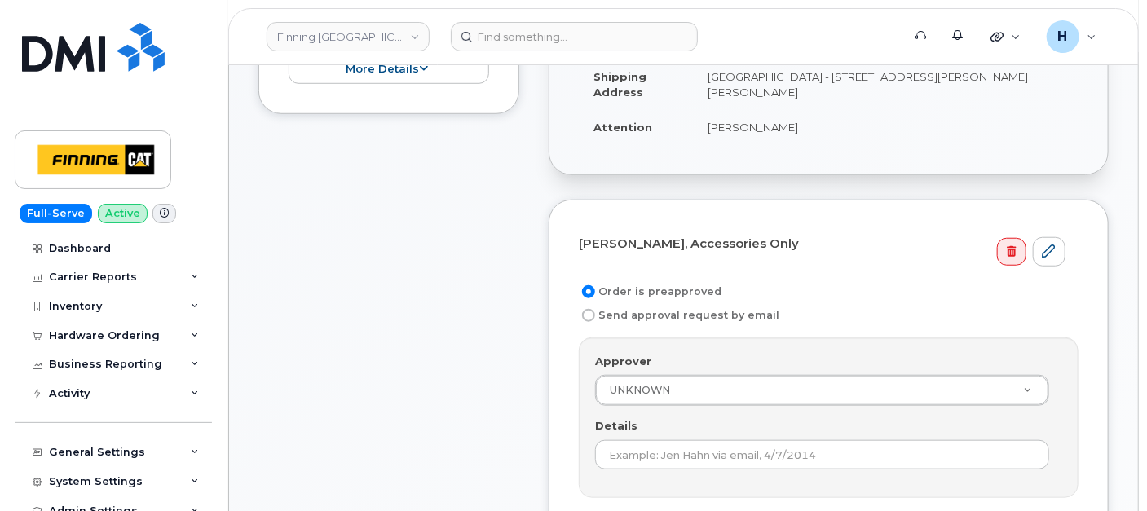
scroll to position [543, 0]
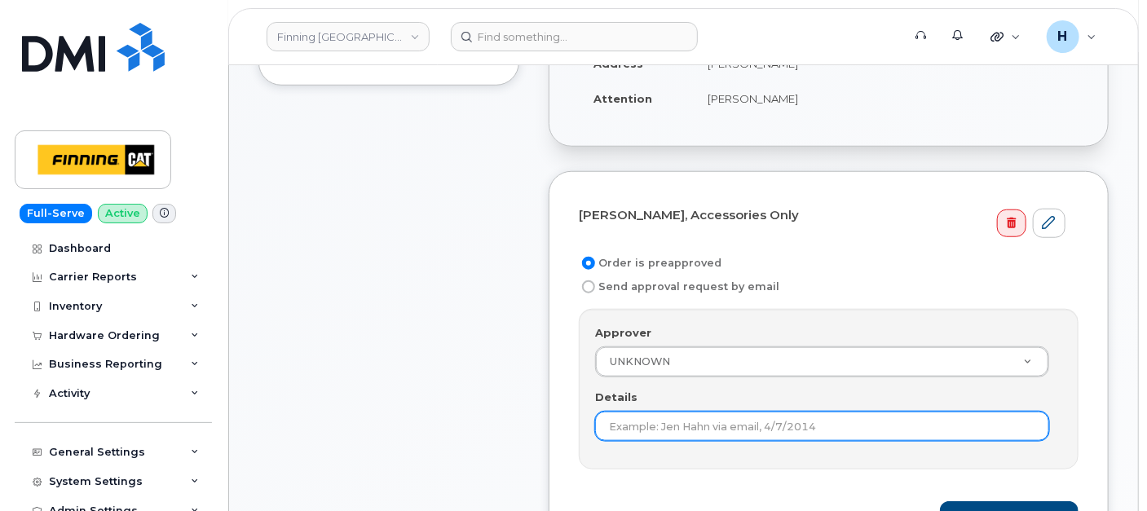
click at [628, 424] on input "Details" at bounding box center [822, 426] width 454 height 29
paste input "RITM0500607"
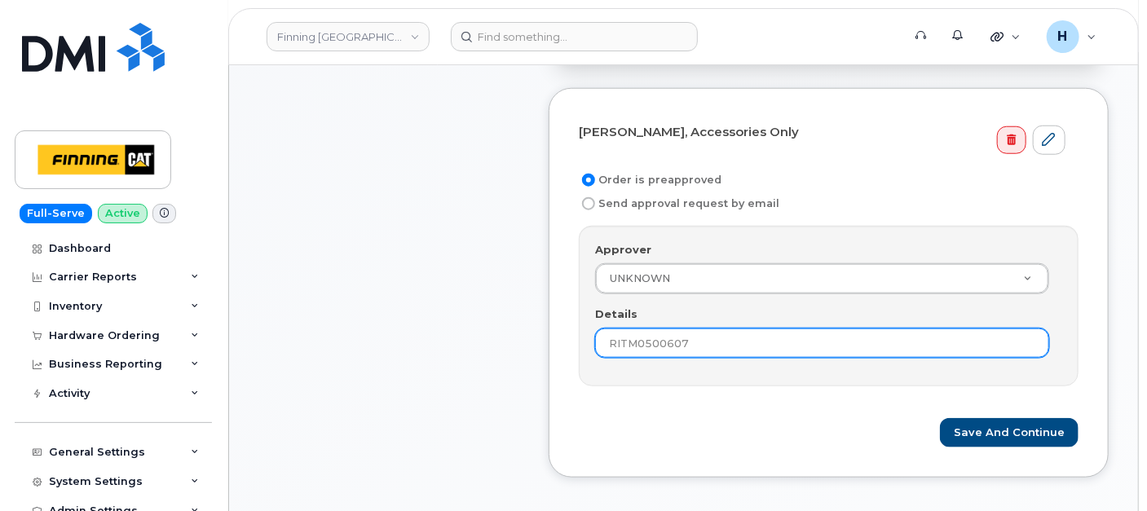
scroll to position [724, 0]
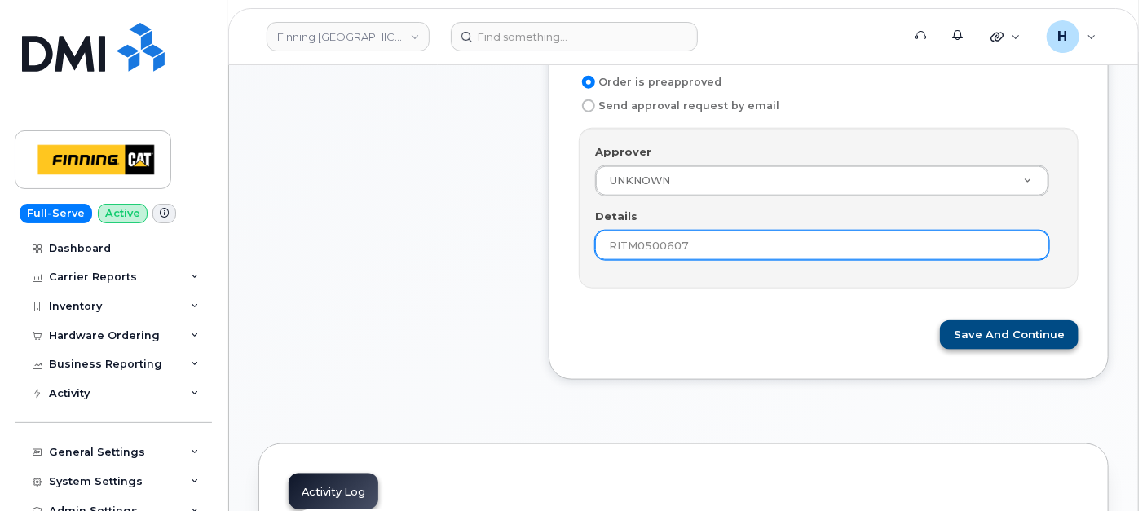
type input "RITM0500607"
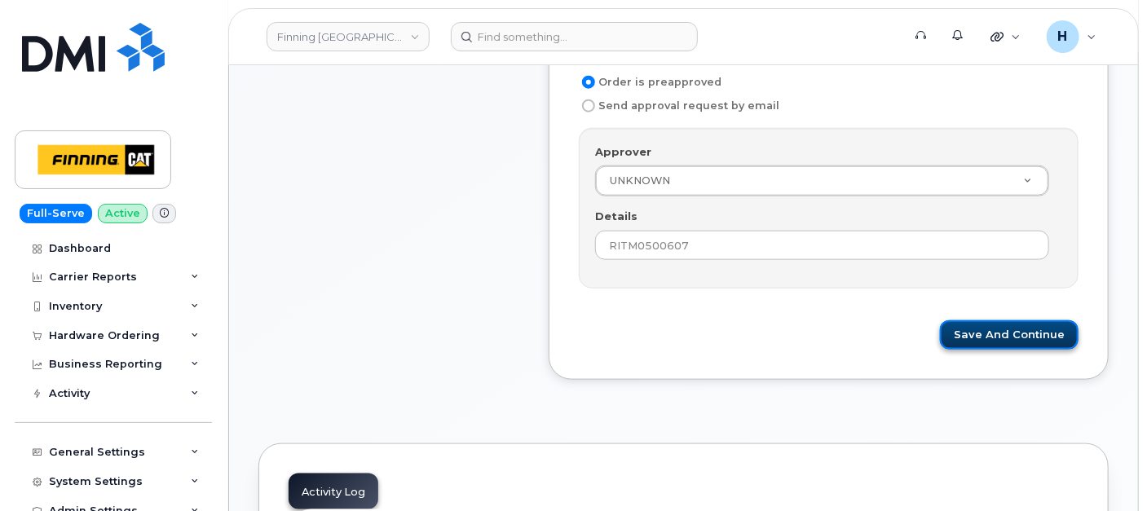
click at [987, 333] on button "Save and Continue" at bounding box center [1009, 335] width 139 height 30
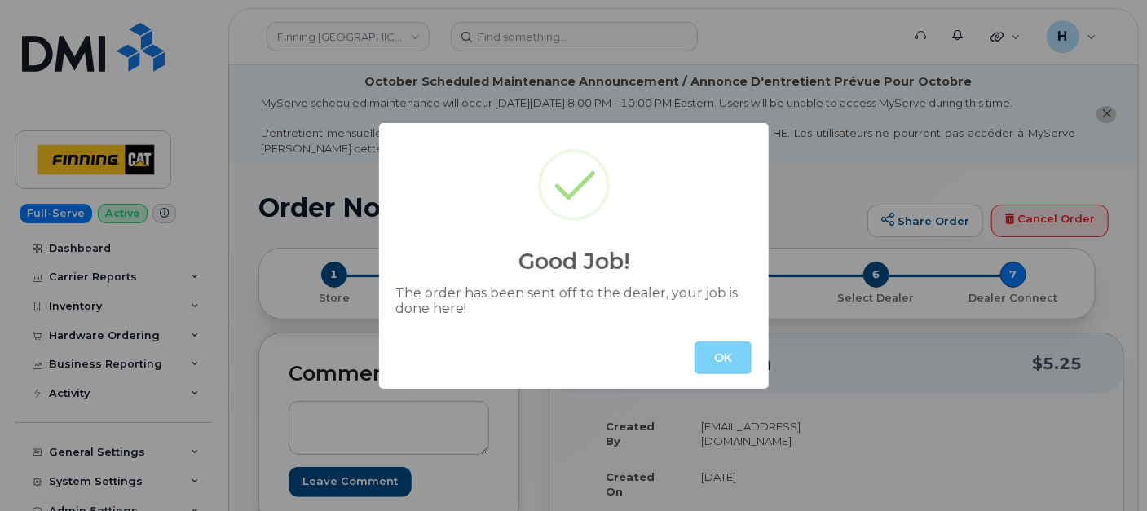
click at [690, 353] on div "OK" at bounding box center [574, 358] width 390 height 62
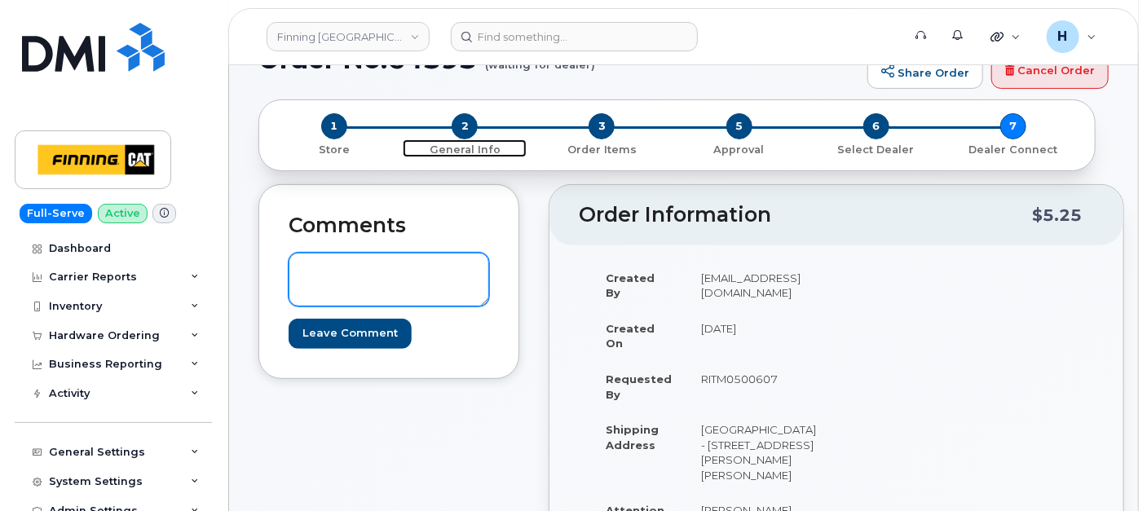
scroll to position [90, 0]
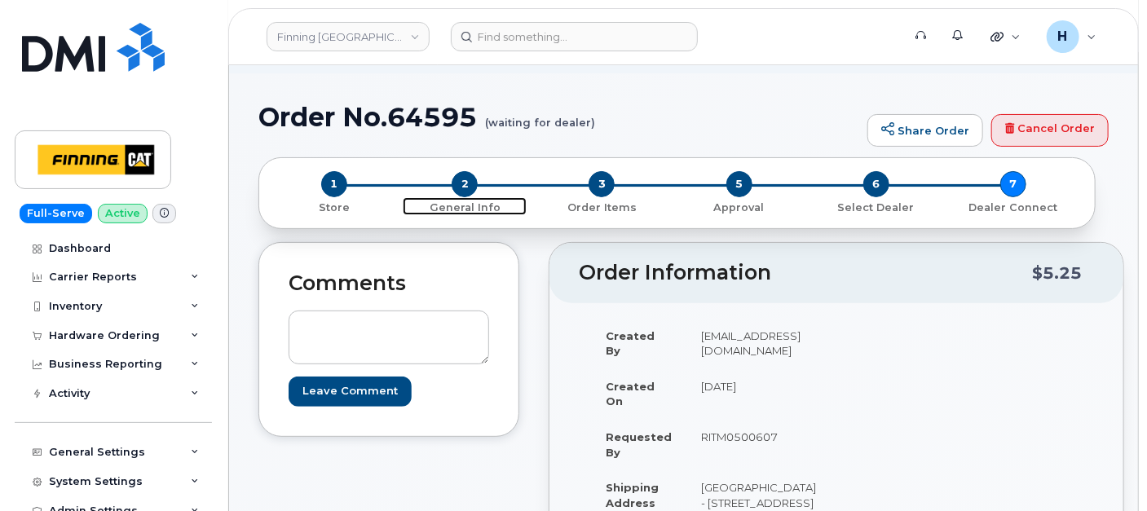
click at [470, 178] on span "2" at bounding box center [465, 184] width 26 height 26
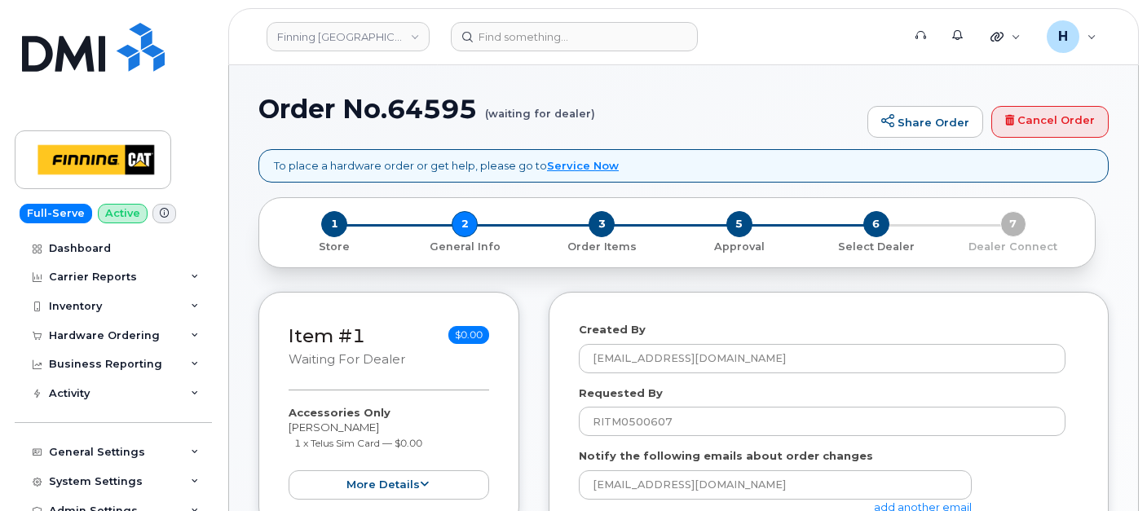
select select
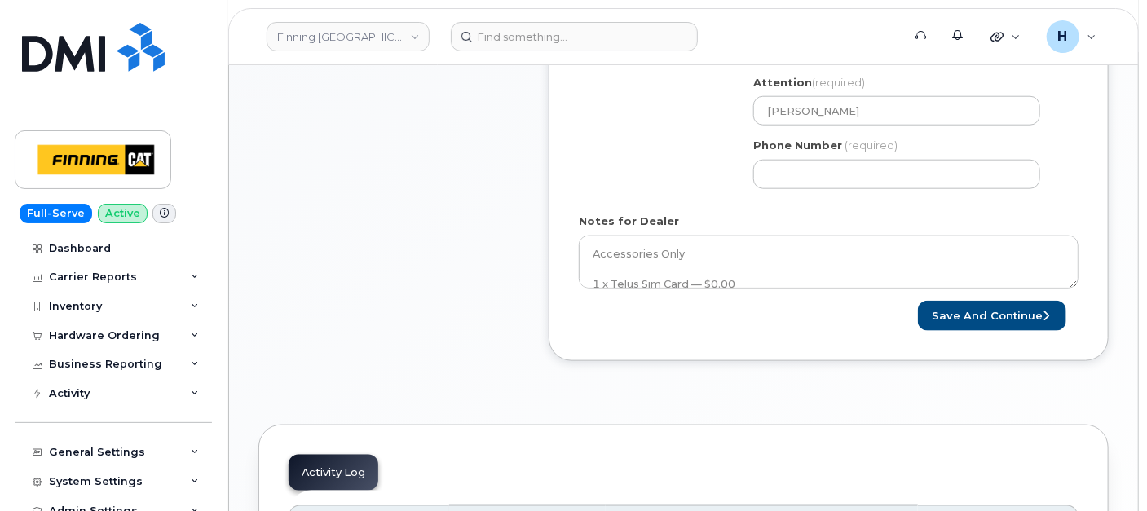
scroll to position [913, 0]
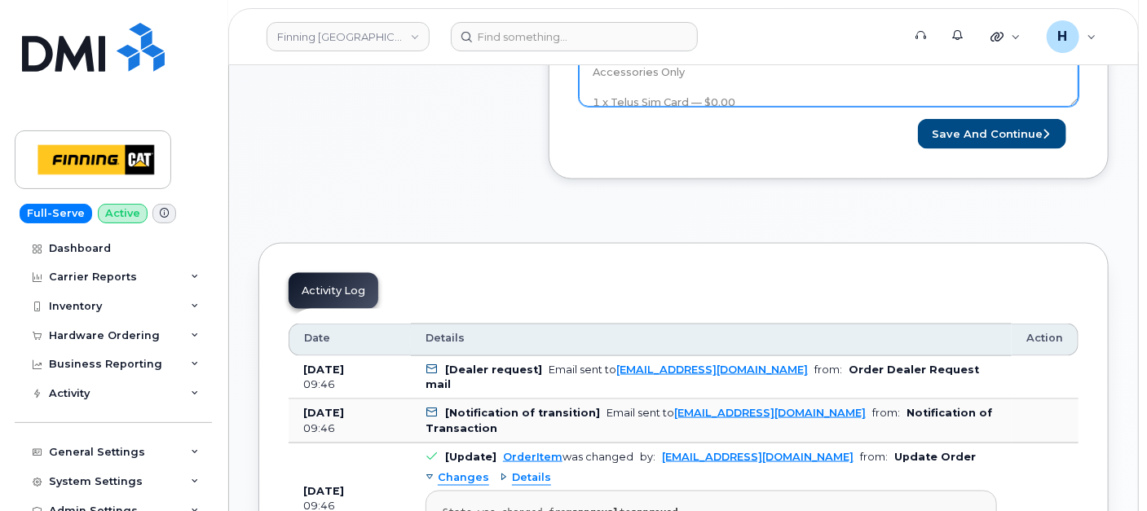
click at [724, 90] on textarea "Accessories Only 1 x Telus Sim Card — $0.00 SIM Card Info: [TECHNICAL_ID]----IN…" at bounding box center [829, 81] width 500 height 54
click at [791, 90] on textarea "Accessories Only 1 x Telus Sim Card — $0.00 SIM Card Info: [TECHNICAL_ID]----IN…" at bounding box center [829, 81] width 500 height 54
paste textarea "335684301856"
type textarea "Accessories Only 1 x Telus Sim Card — $0.00 SIM Card Info: 8912230102357627342-…"
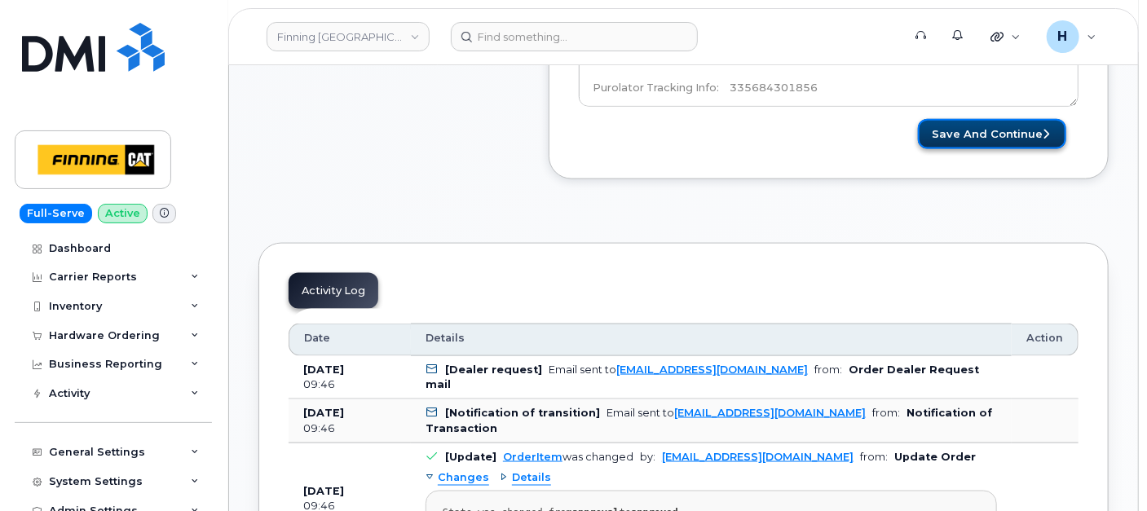
click at [927, 126] on button "Save and Continue" at bounding box center [992, 134] width 148 height 30
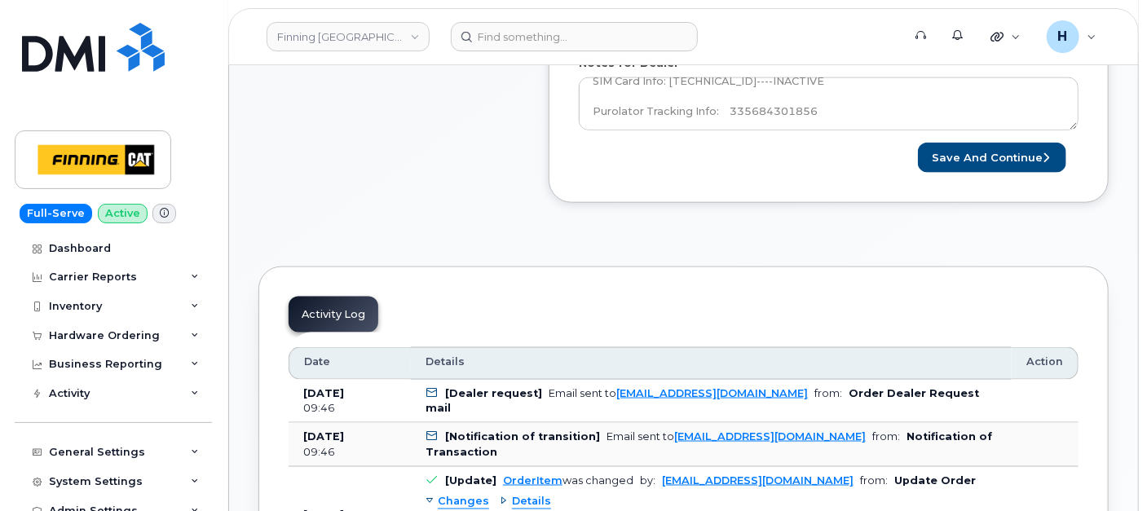
scroll to position [617, 0]
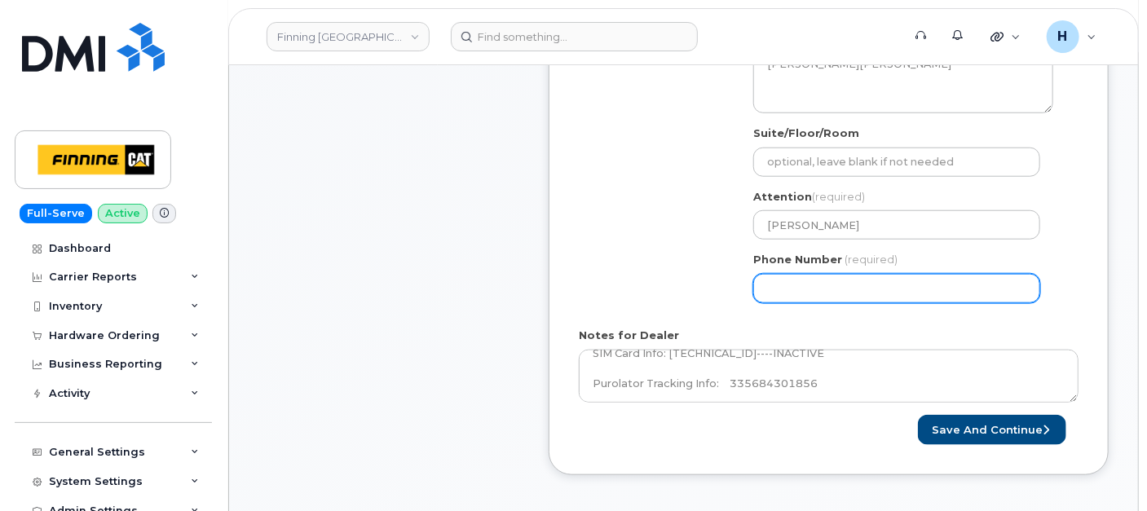
click at [860, 286] on input "Phone Number" at bounding box center [896, 288] width 287 height 29
select select
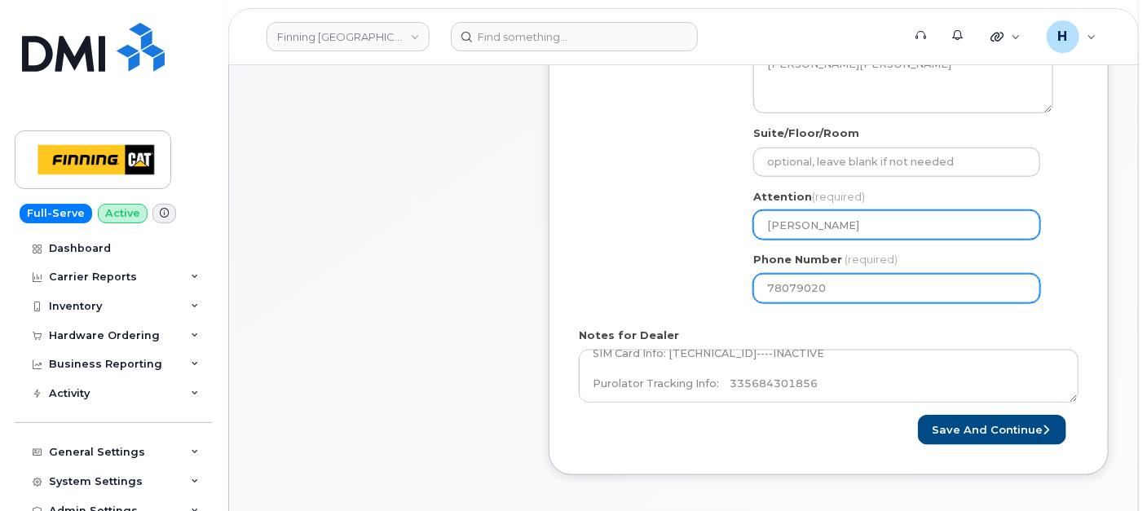
type input "780790201"
select select
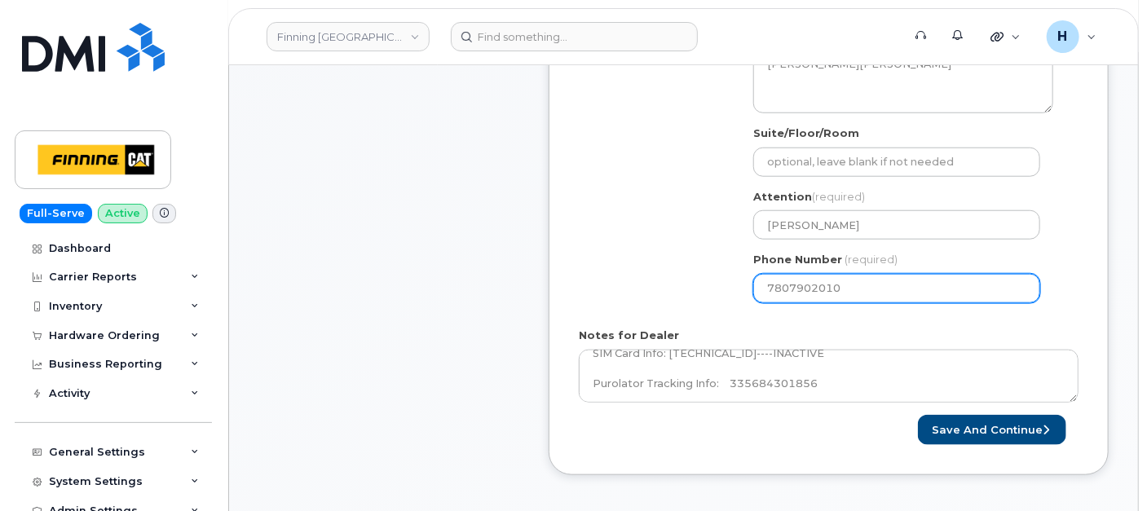
type input "7807902010"
select select
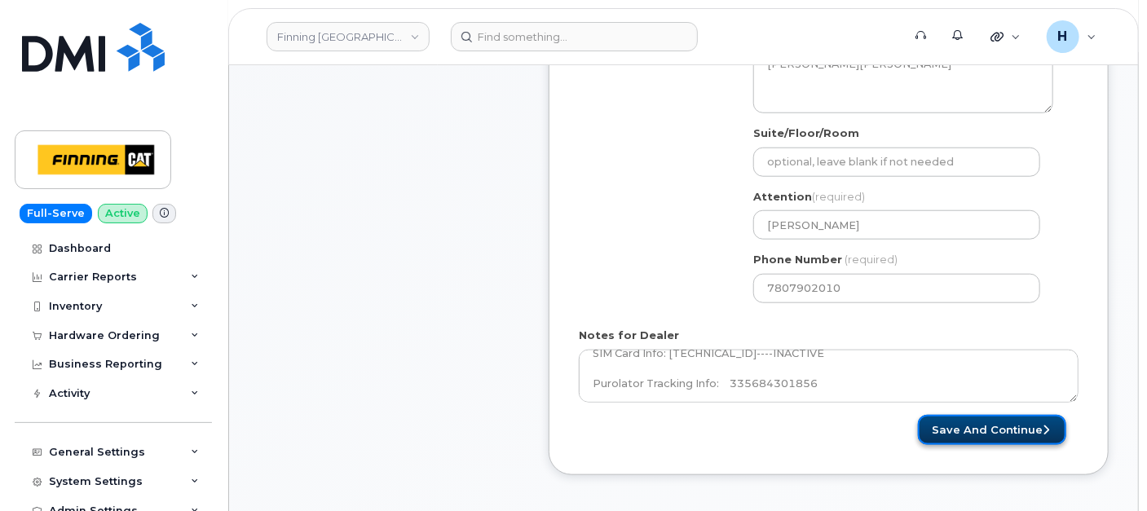
click at [1034, 437] on button "Save and Continue" at bounding box center [992, 430] width 148 height 30
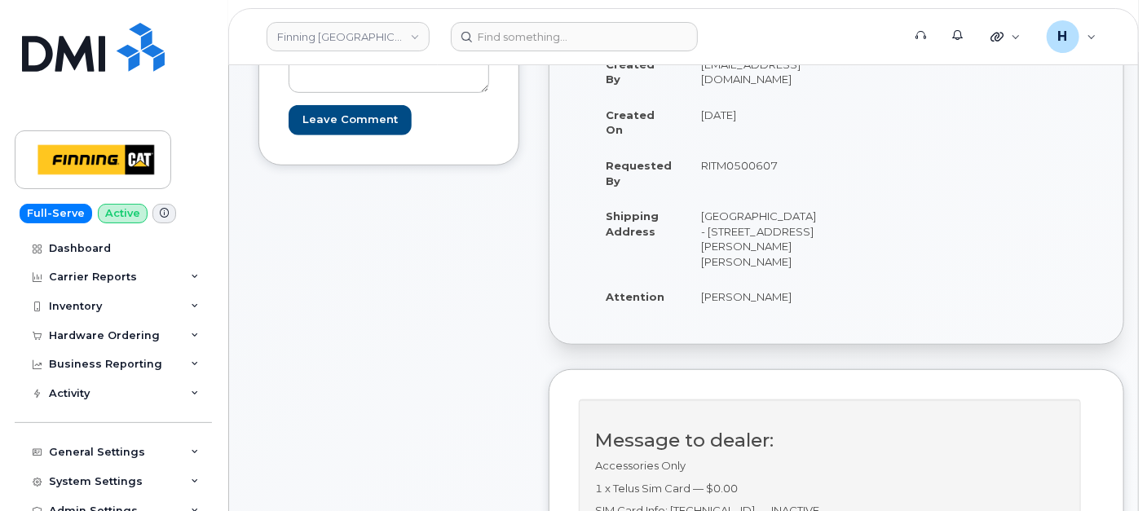
scroll to position [633, 0]
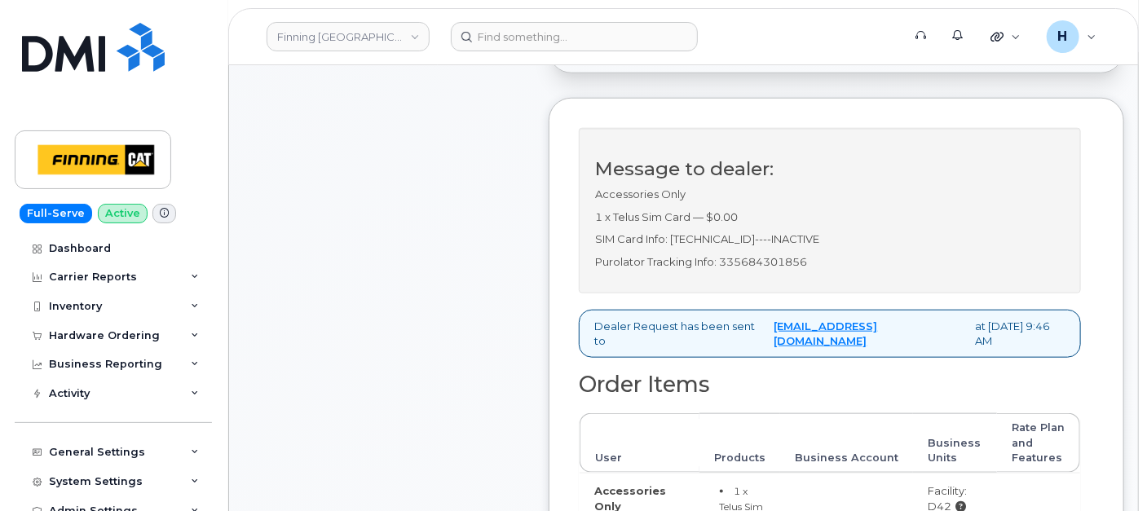
click at [738, 270] on p "Purolator Tracking Info: 335684301856" at bounding box center [830, 261] width 470 height 15
copy p "335684301856"
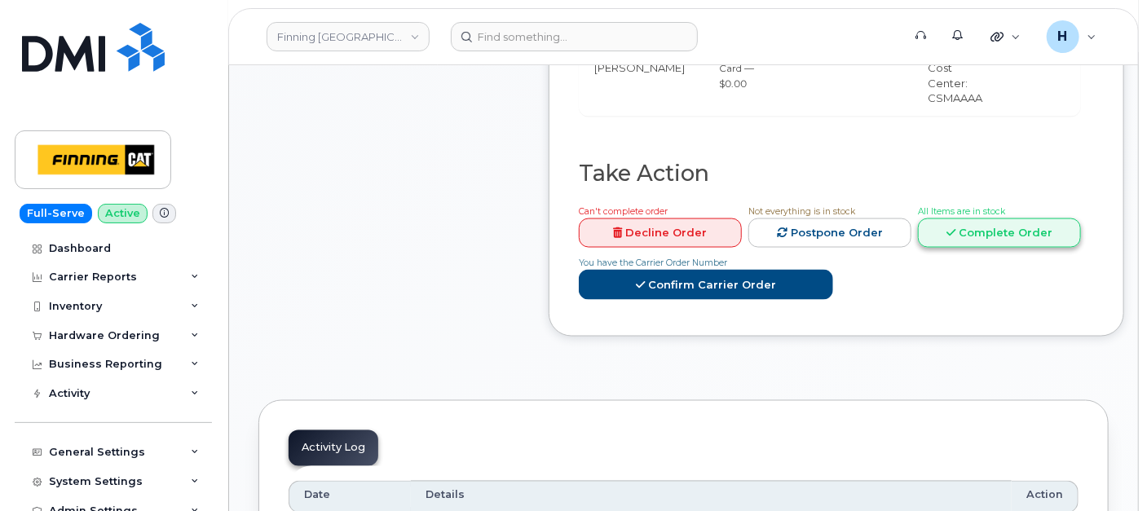
click at [998, 249] on link "Complete Order" at bounding box center [999, 233] width 163 height 30
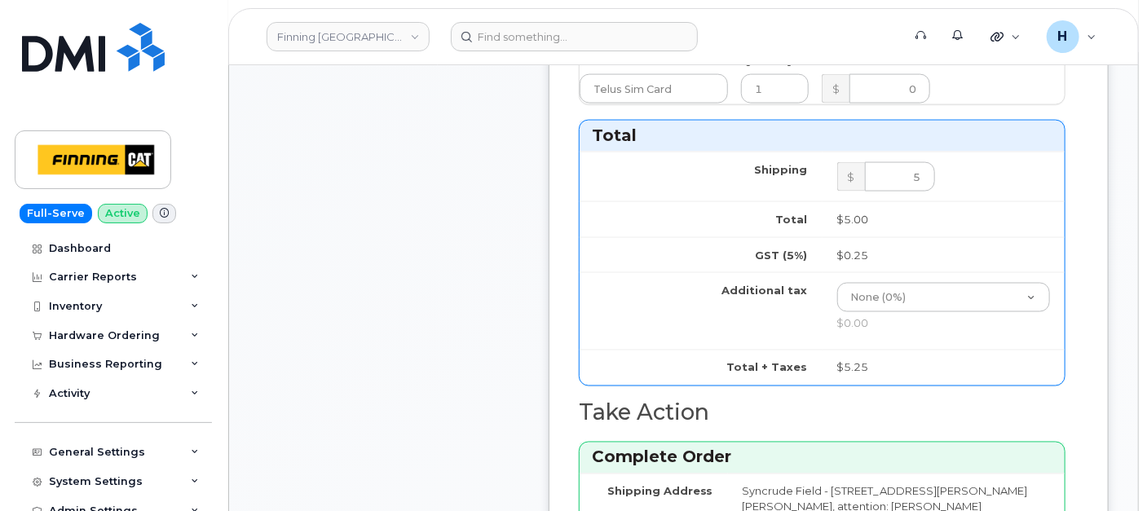
scroll to position [1358, 0]
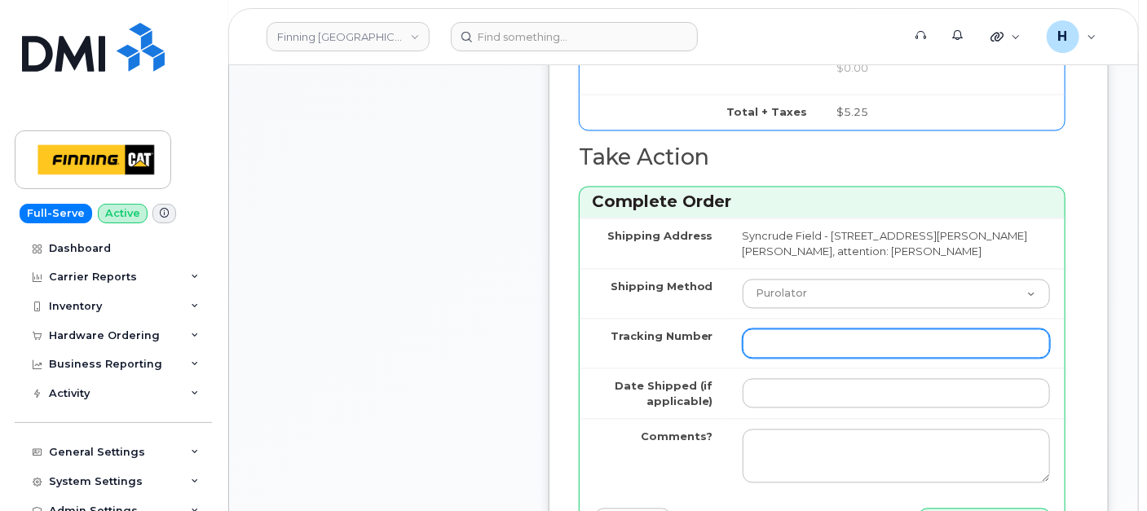
click at [824, 359] on input "Tracking Number" at bounding box center [896, 343] width 307 height 29
paste input "335684301856"
type input "335684301856"
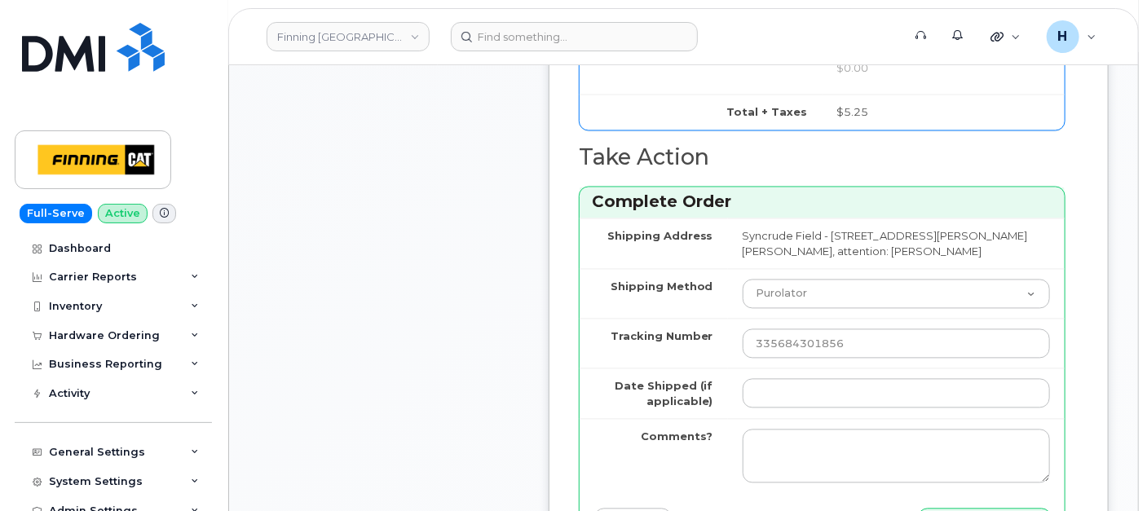
click at [805, 419] on td at bounding box center [896, 393] width 337 height 51
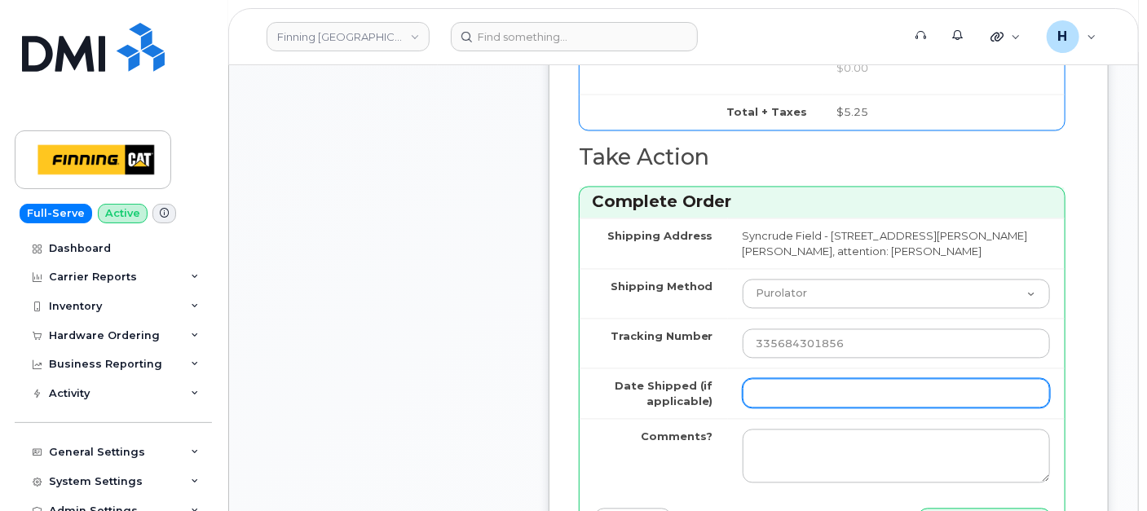
click at [795, 408] on input "Date Shipped (if applicable)" at bounding box center [896, 393] width 307 height 29
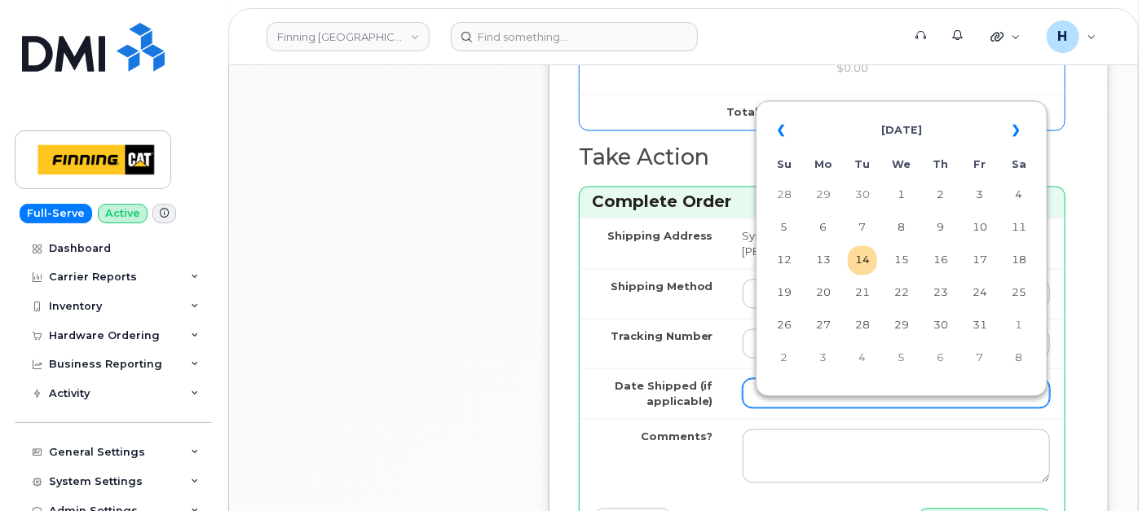
type input "2025-09-29"
click at [830, 330] on td "29" at bounding box center [823, 325] width 29 height 29
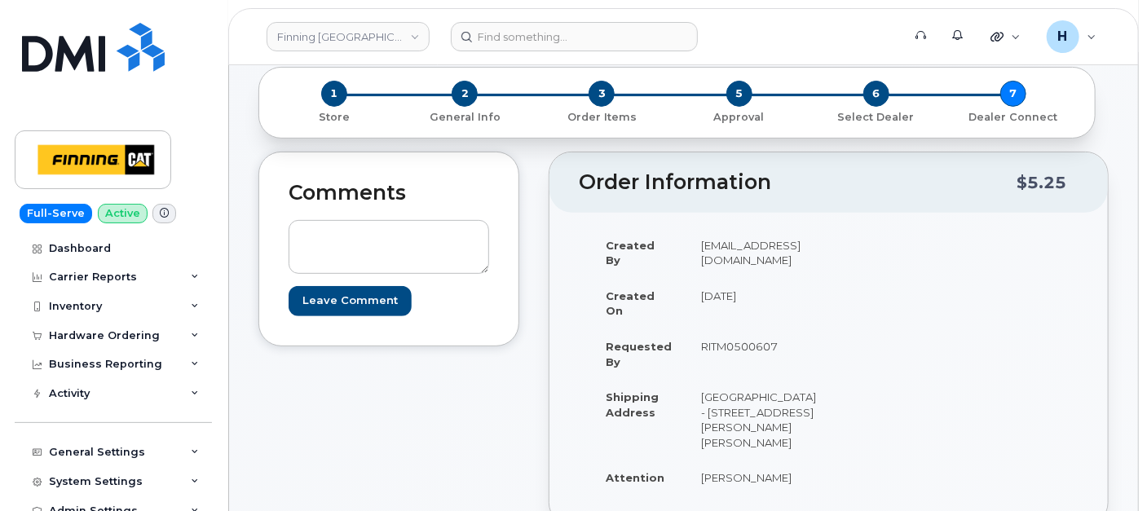
scroll to position [362, 0]
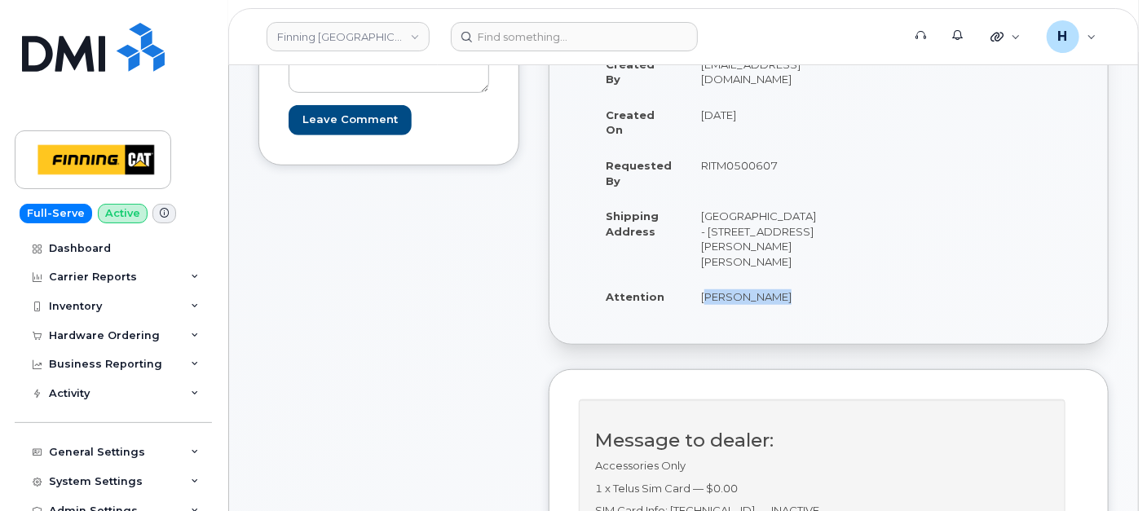
drag, startPoint x: 686, startPoint y: 327, endPoint x: 780, endPoint y: 324, distance: 93.8
click at [780, 315] on td "Aaron Harris" at bounding box center [758, 297] width 144 height 36
copy td "Aaron Harris"
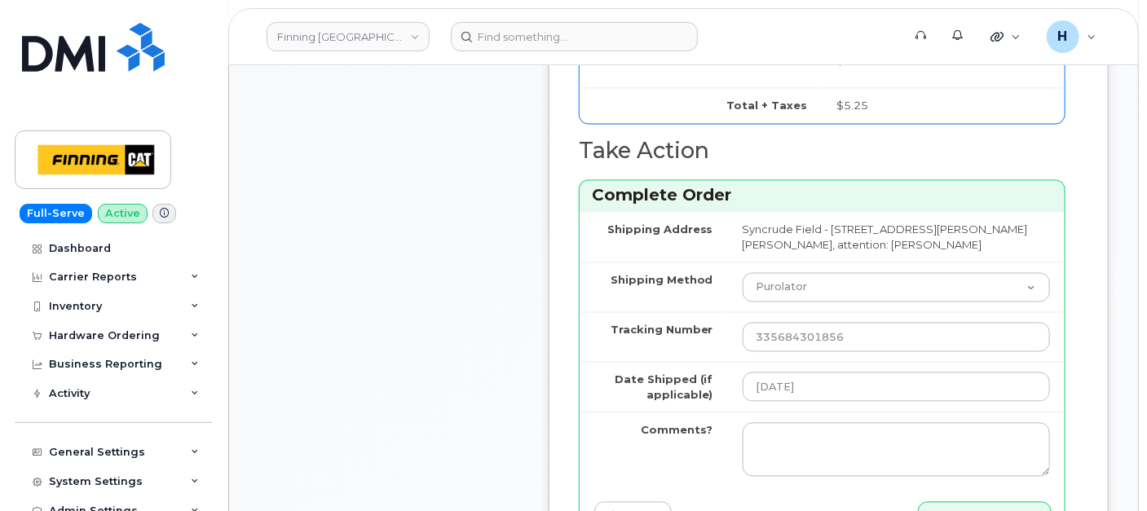
scroll to position [1721, 0]
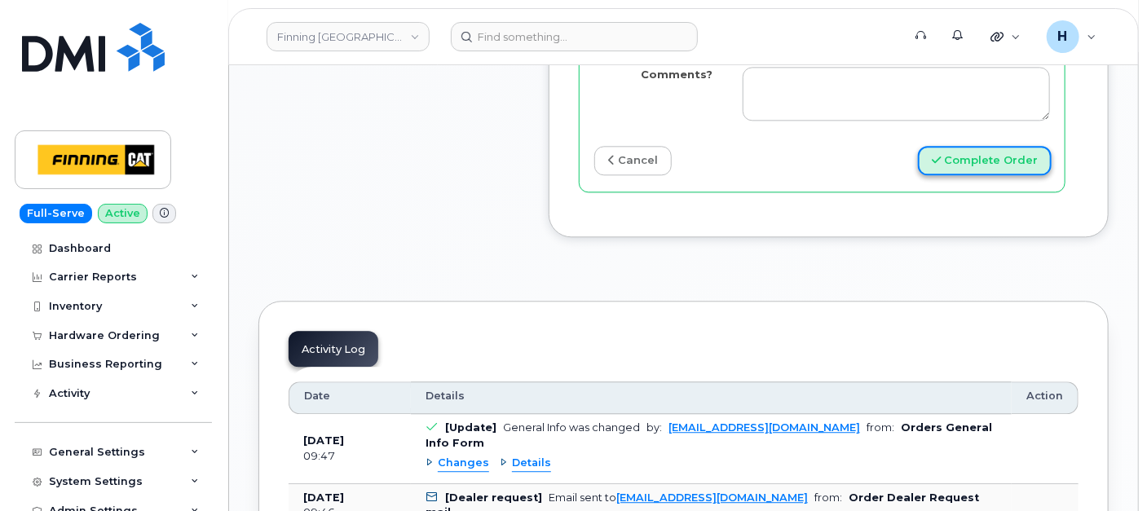
click at [991, 174] on button "Complete Order" at bounding box center [985, 161] width 134 height 30
click at [77, 329] on div "Hardware Ordering" at bounding box center [104, 335] width 111 height 13
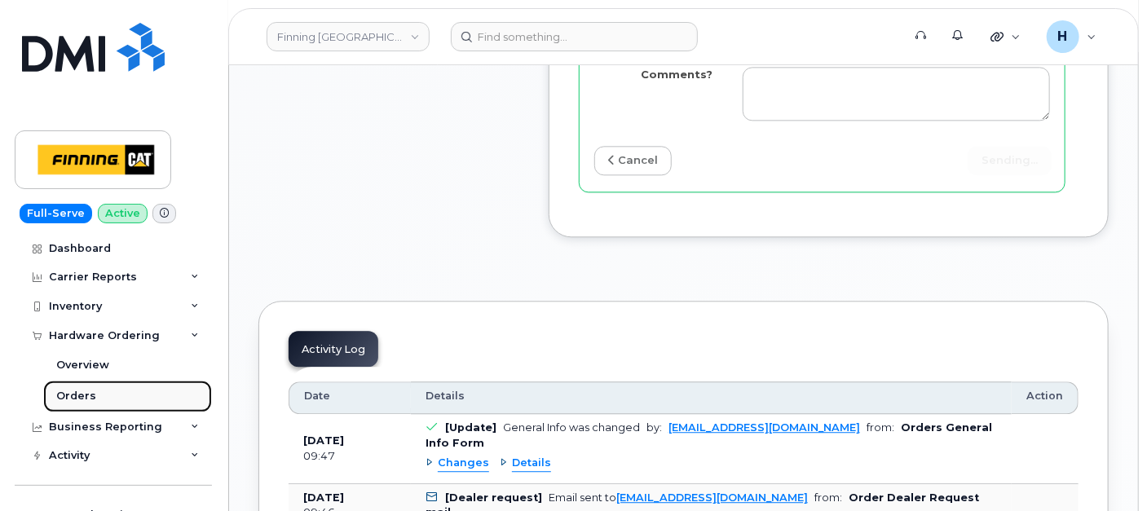
click at [53, 402] on link "Orders" at bounding box center [127, 396] width 169 height 31
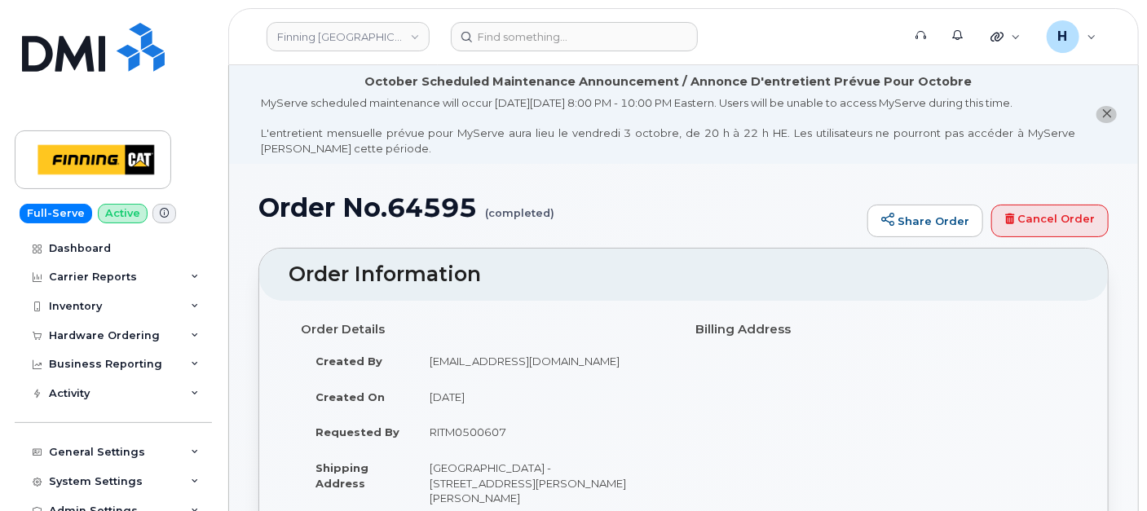
drag, startPoint x: 54, startPoint y: 338, endPoint x: 55, endPoint y: 387, distance: 48.9
click at [55, 338] on div "Hardware Ordering" at bounding box center [104, 335] width 111 height 13
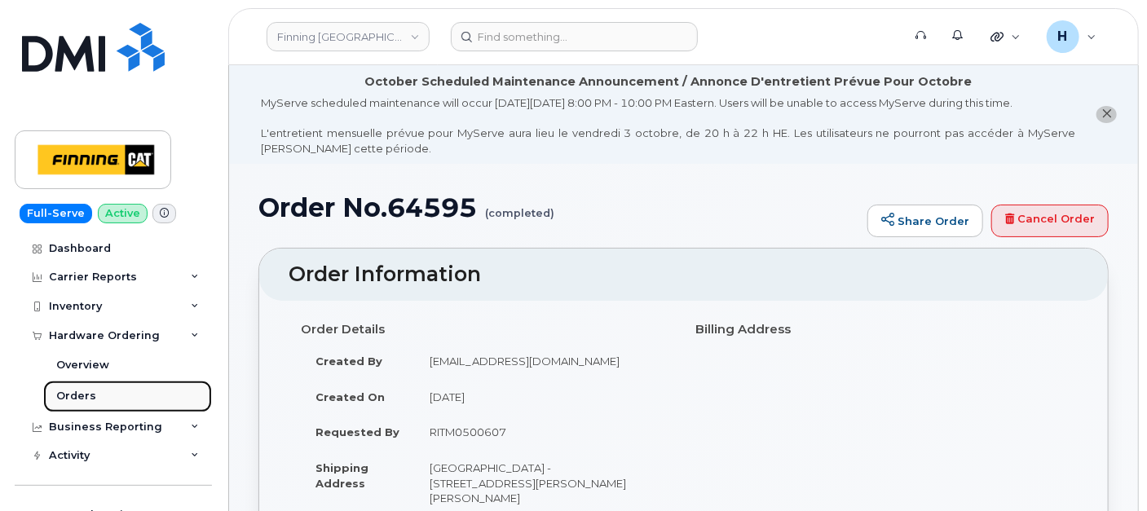
click at [53, 402] on link "Orders" at bounding box center [127, 396] width 169 height 31
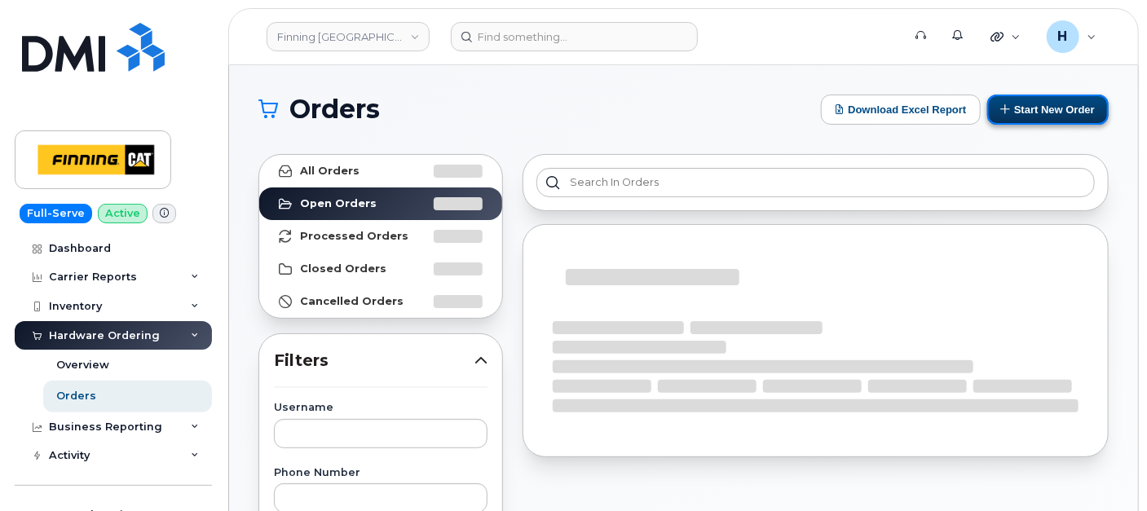
click at [992, 112] on button "Start New Order" at bounding box center [1047, 110] width 121 height 30
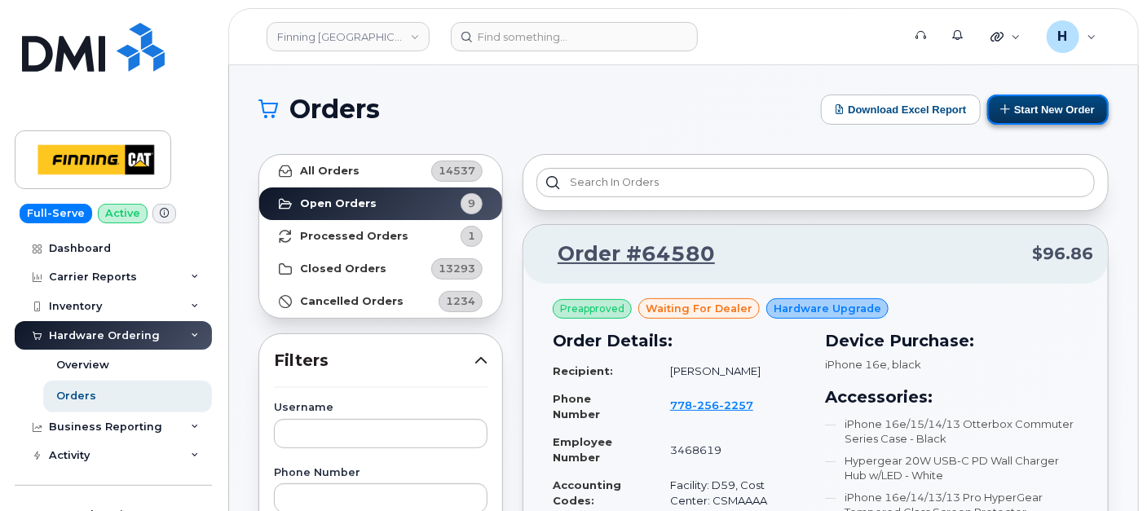
click at [1035, 109] on button "Start New Order" at bounding box center [1047, 110] width 121 height 30
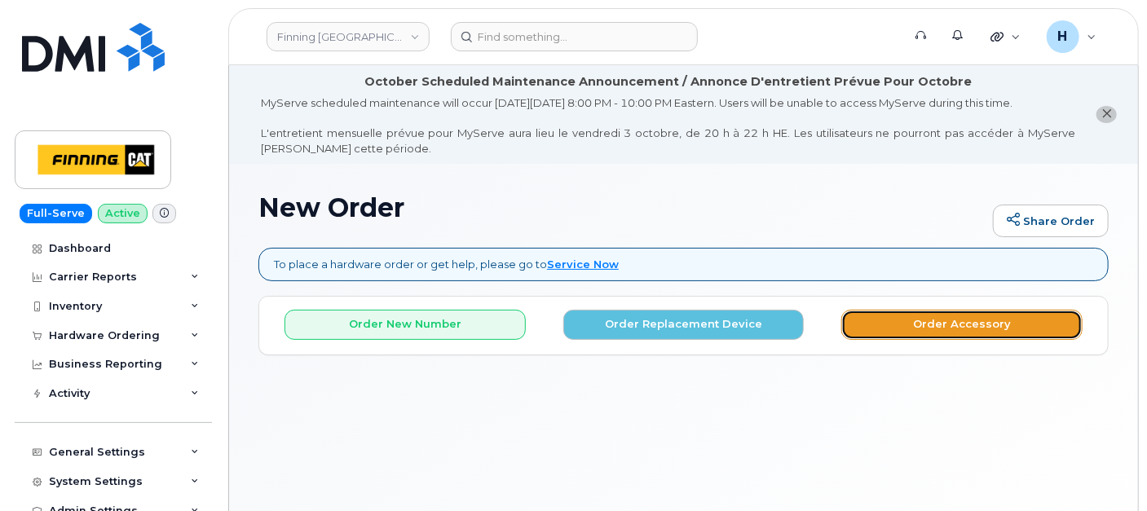
click at [918, 317] on button "Order Accessory" at bounding box center [961, 325] width 241 height 30
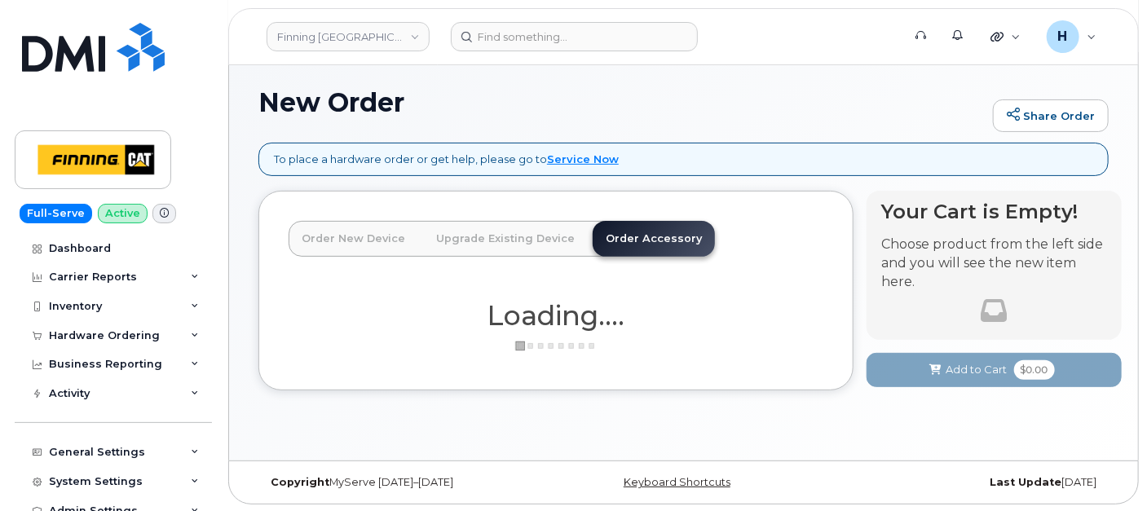
scroll to position [106, 0]
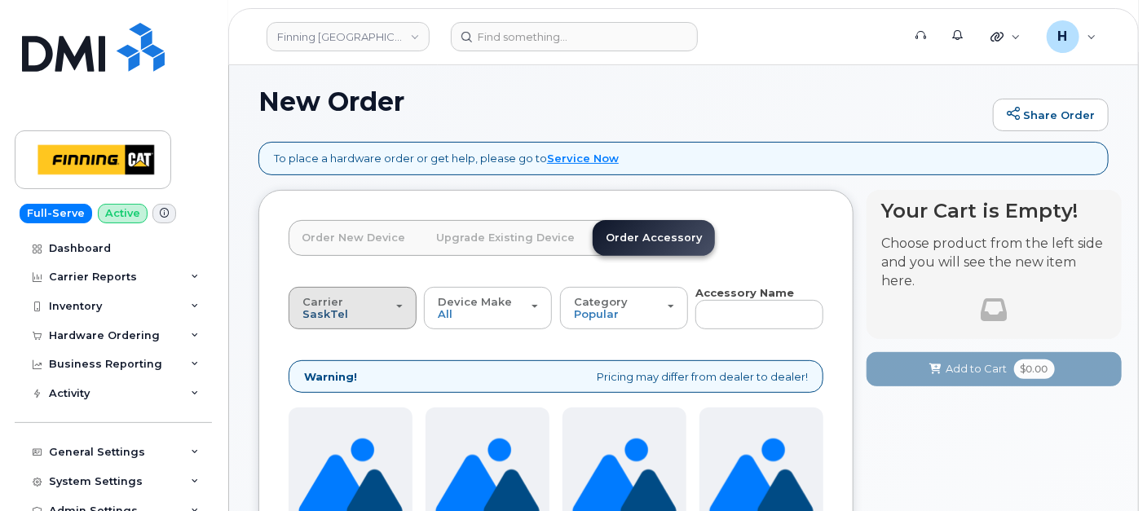
click at [309, 311] on span "SaskTel" at bounding box center [325, 313] width 46 height 13
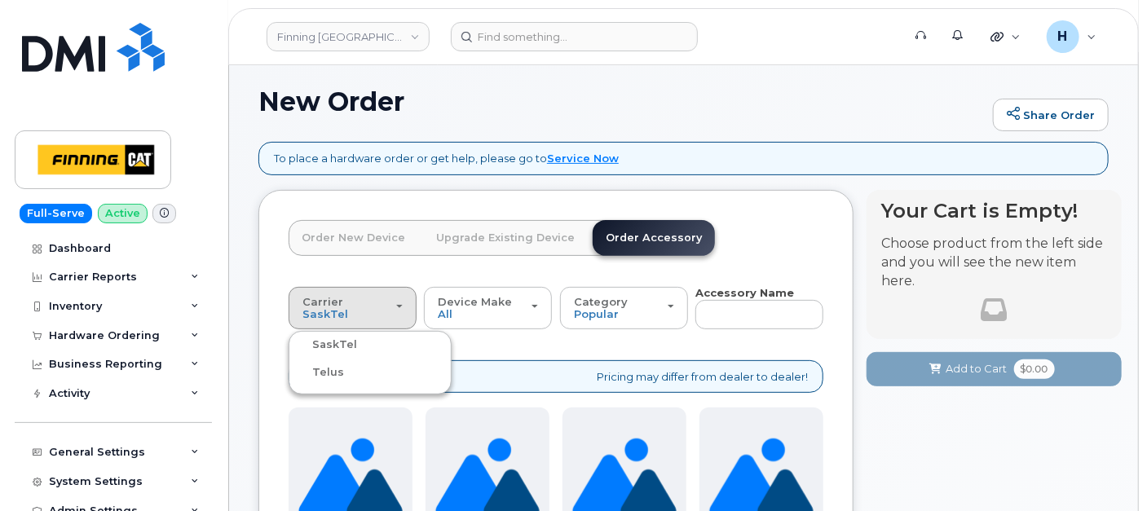
click at [336, 363] on label "Telus" at bounding box center [318, 373] width 51 height 20
click at [0, 0] on input "Telus" at bounding box center [0, 0] width 0 height 0
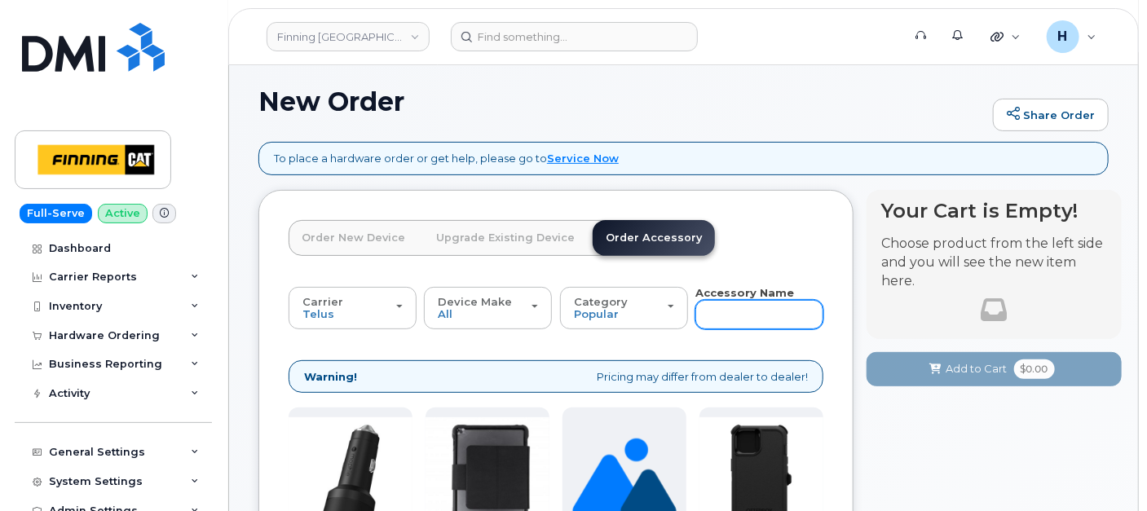
click at [724, 323] on input "text" at bounding box center [759, 314] width 128 height 29
type input "sim"
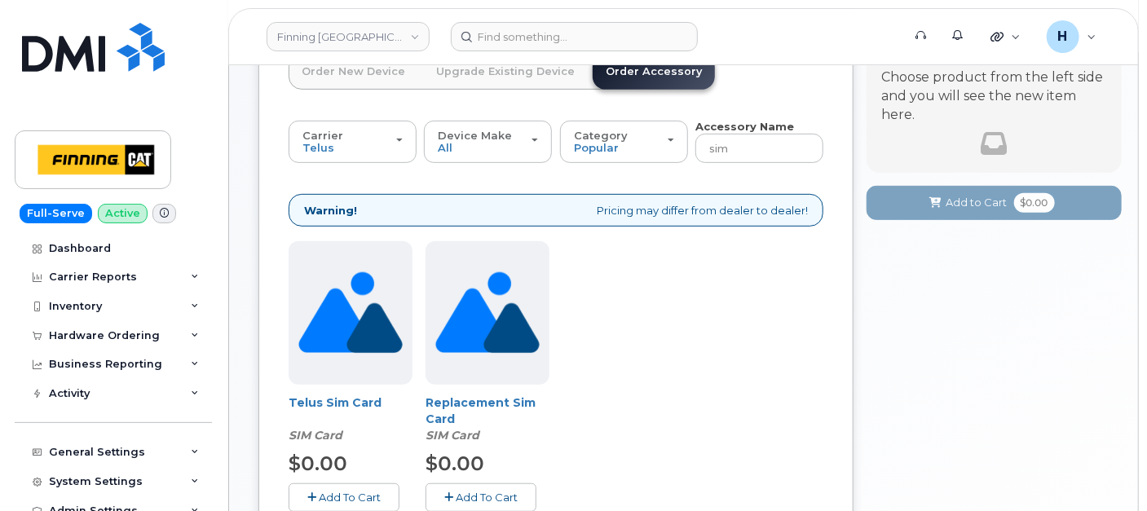
scroll to position [337, 0]
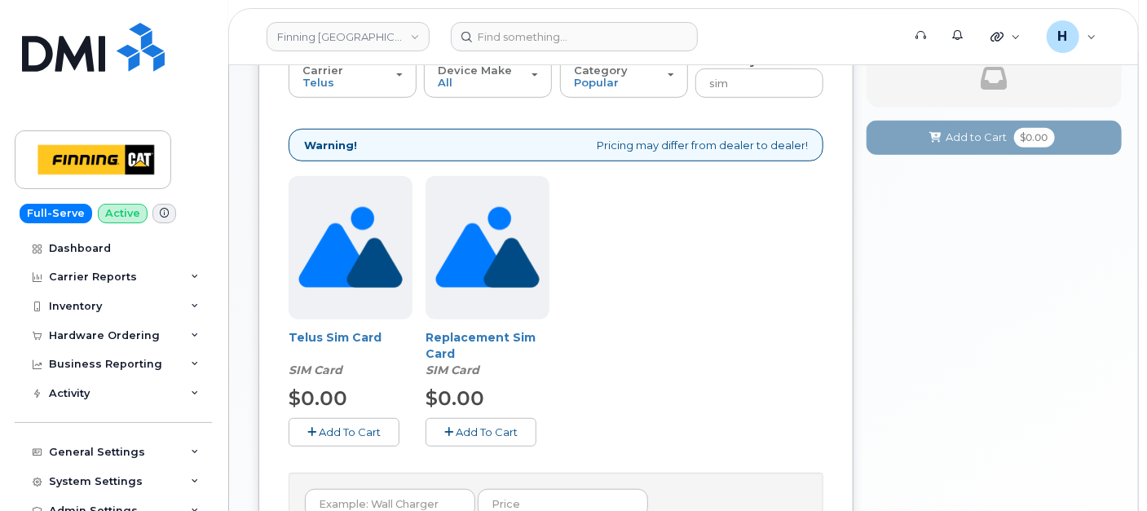
click at [339, 432] on span "Add To Cart" at bounding box center [350, 431] width 62 height 13
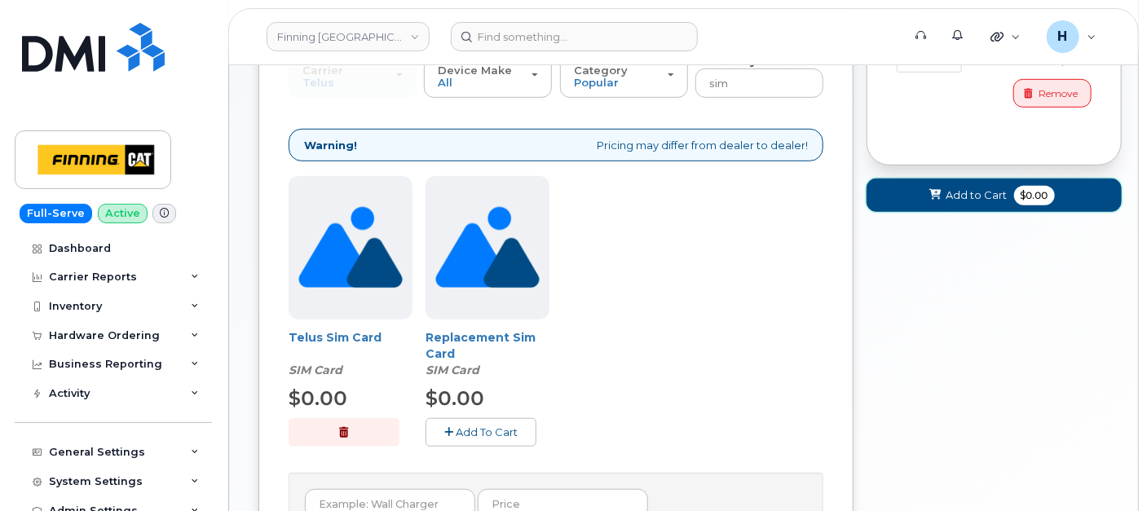
click at [912, 200] on button "Add to Cart $0.00" at bounding box center [993, 195] width 255 height 33
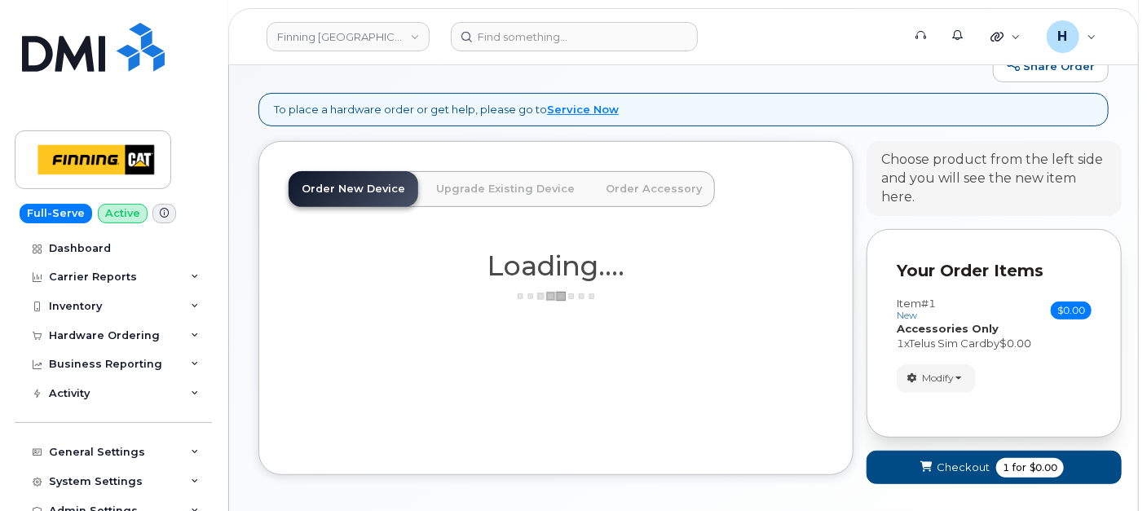
scroll to position [132, 0]
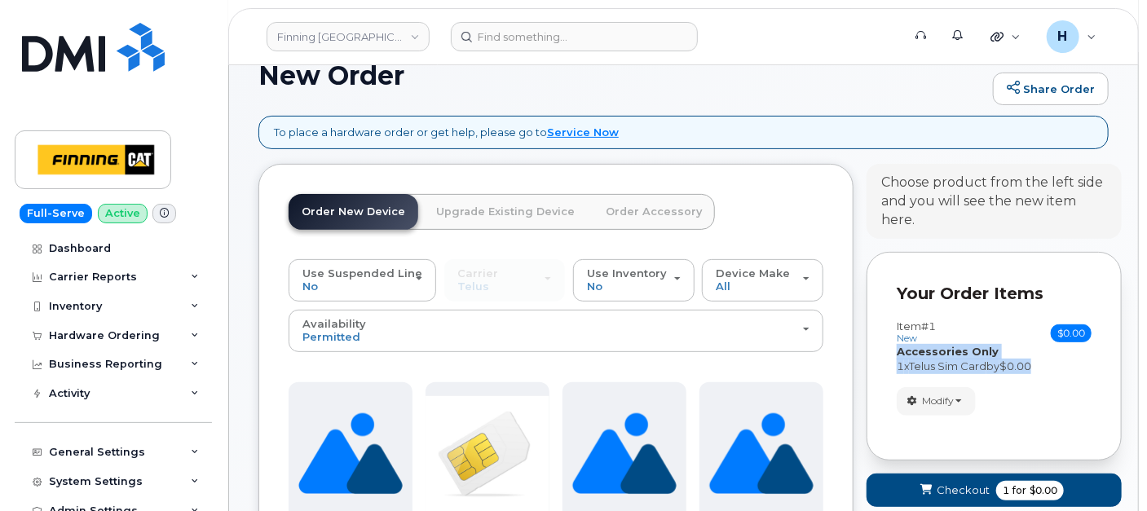
drag, startPoint x: 1048, startPoint y: 364, endPoint x: 882, endPoint y: 355, distance: 166.5
click at [882, 355] on div "Your Order Items Item #1 new $0.00 Accessories Only SIM Only Activation New Act…" at bounding box center [993, 356] width 255 height 209
copy div "Accessories Only SIM Only Activation New Activation Hardware Upgrade 1 x Telus …"
drag, startPoint x: 882, startPoint y: 355, endPoint x: 518, endPoint y: 40, distance: 481.4
click at [922, 487] on span "submit" at bounding box center [926, 490] width 15 height 15
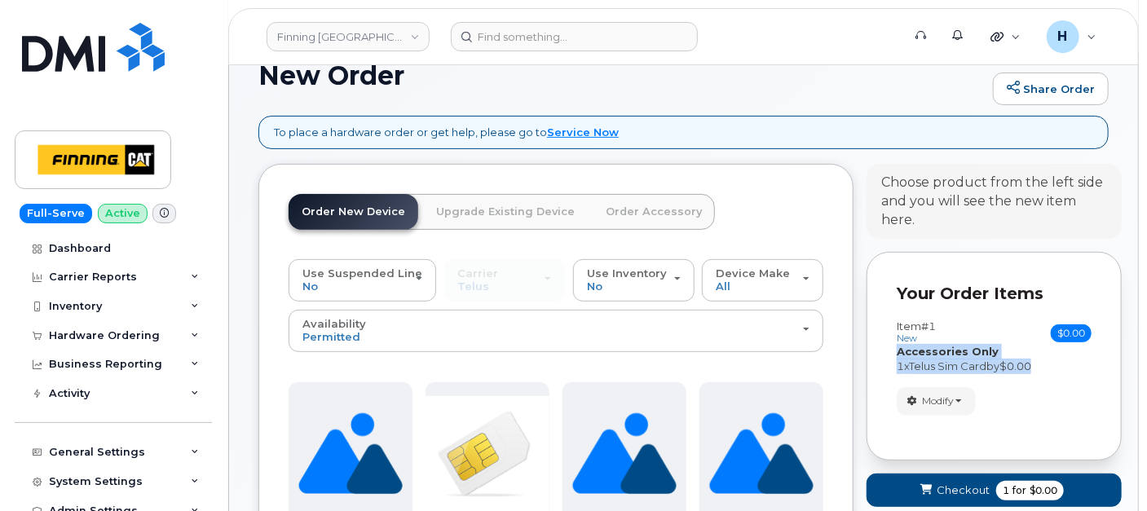
scroll to position [106, 0]
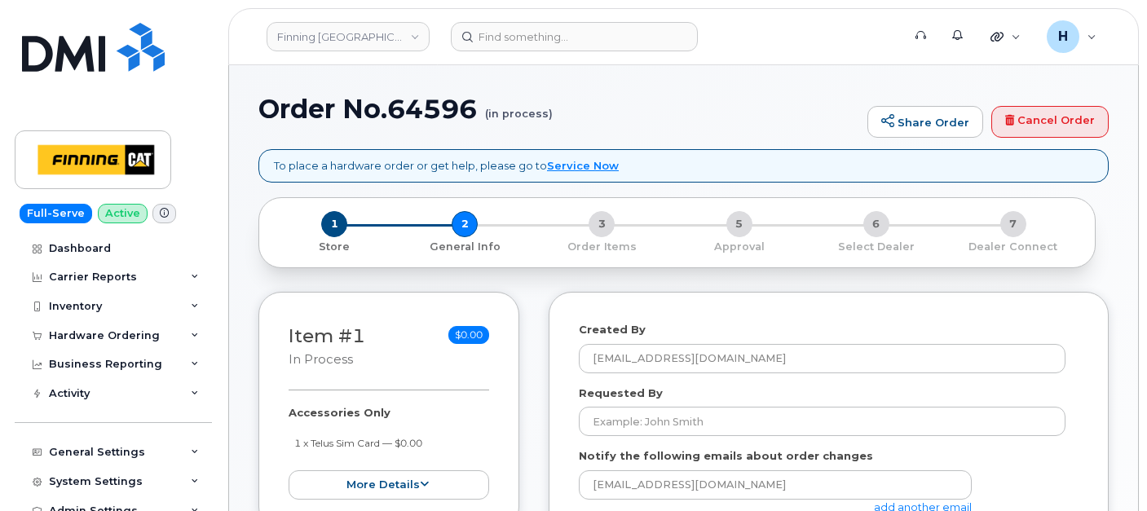
select select
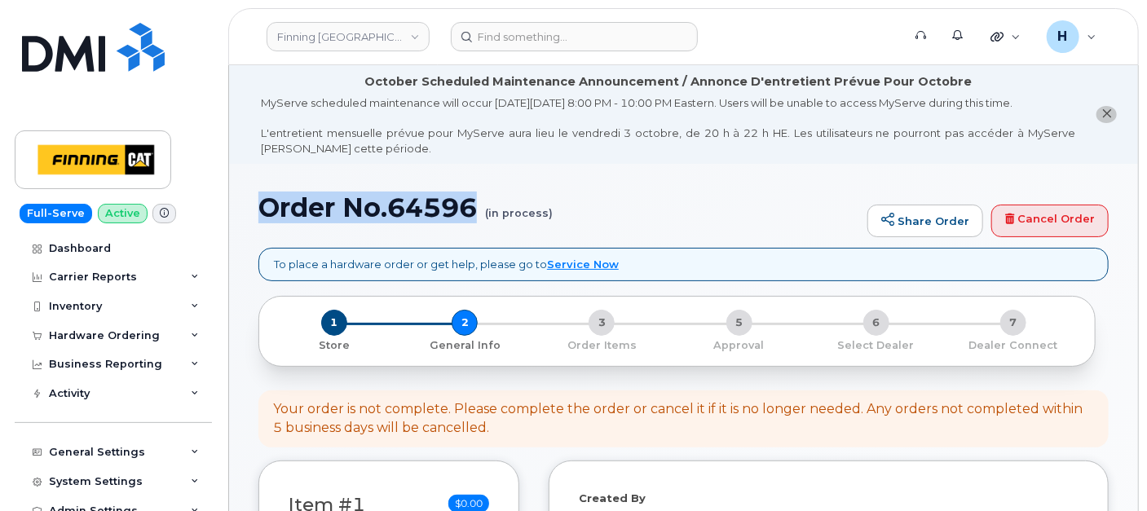
drag, startPoint x: 259, startPoint y: 208, endPoint x: 477, endPoint y: 212, distance: 217.7
click at [477, 212] on h1 "Order No.64596 (in process)" at bounding box center [558, 207] width 601 height 29
copy h1 "Order No.64596"
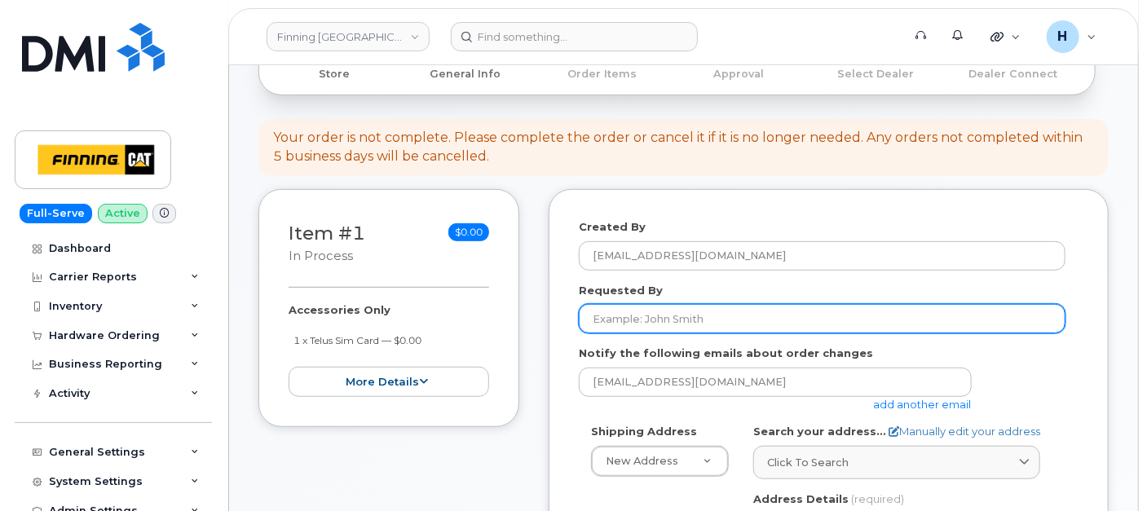
drag, startPoint x: 634, startPoint y: 318, endPoint x: 414, endPoint y: 157, distance: 272.4
click at [634, 318] on input "Requested By" at bounding box center [822, 318] width 487 height 29
paste input "RITM0499959"
type input "RITM0499959"
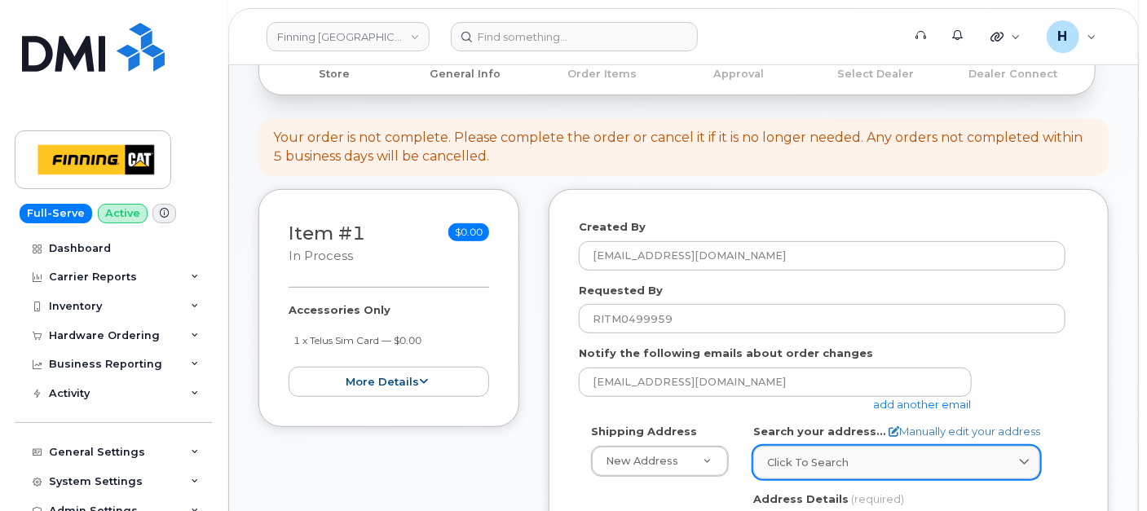
click at [804, 455] on span "Click to search" at bounding box center [808, 462] width 82 height 15
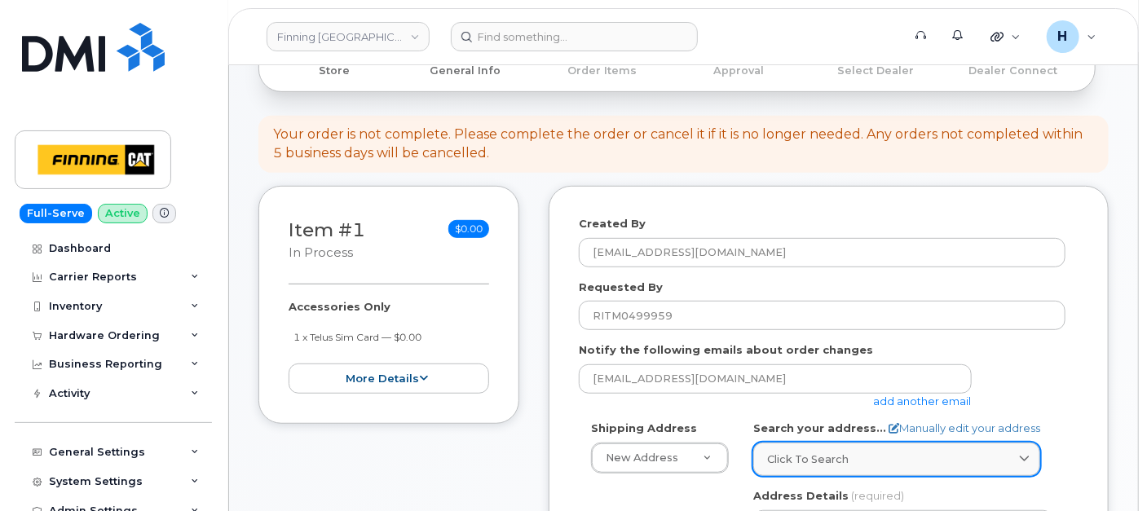
paste input "[STREET_ADDRESS]"
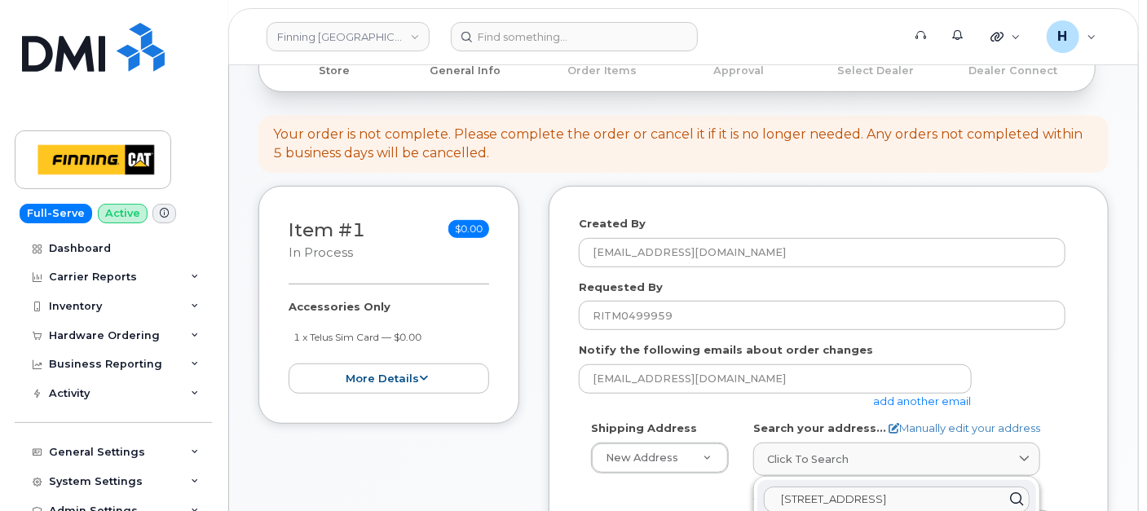
scroll to position [546, 0]
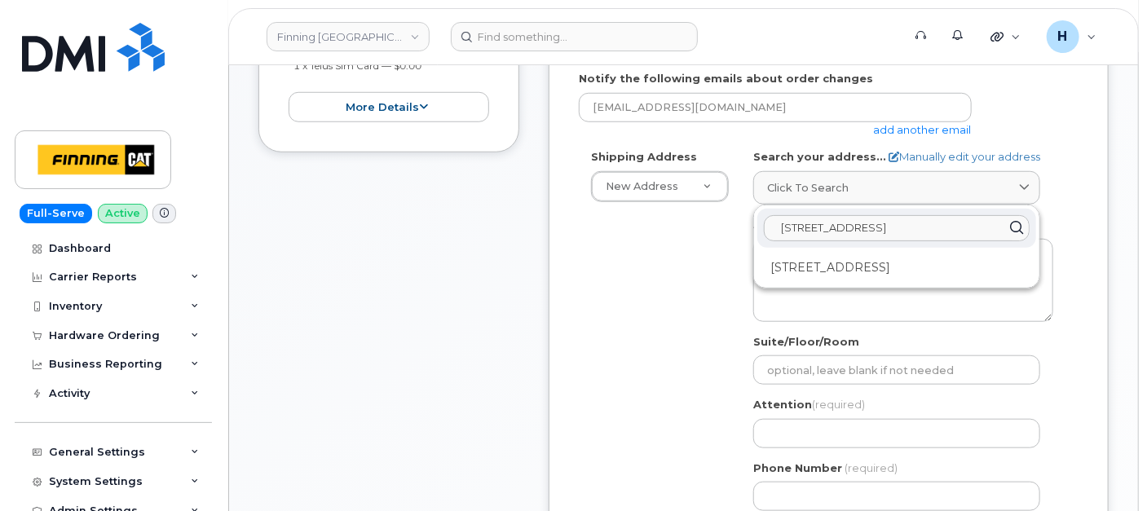
type input "[STREET_ADDRESS]"
click at [873, 271] on div "[STREET_ADDRESS]" at bounding box center [896, 267] width 279 height 27
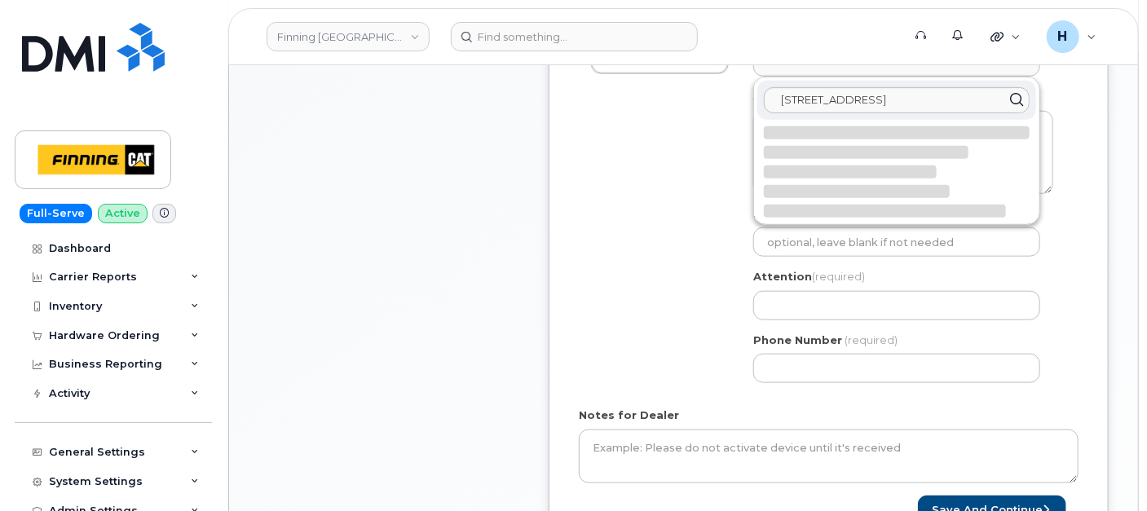
select select
type textarea "[STREET_ADDRESS]"
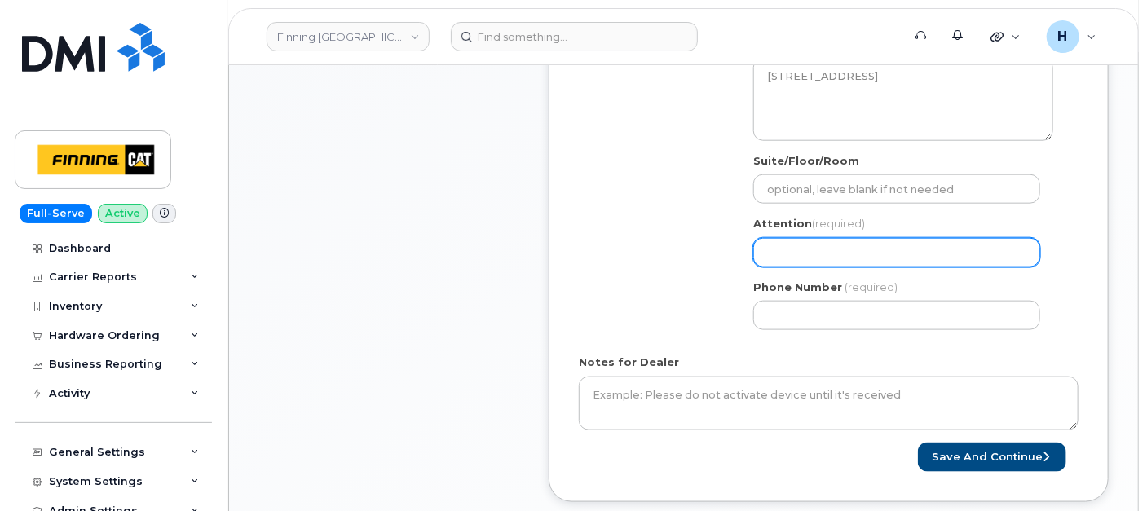
drag, startPoint x: 835, startPoint y: 254, endPoint x: 800, endPoint y: 257, distance: 35.1
click at [835, 254] on input "Attention (required)" at bounding box center [896, 252] width 287 height 29
paste input "[PERSON_NAME]"
select select
type input "[PERSON_NAME]"
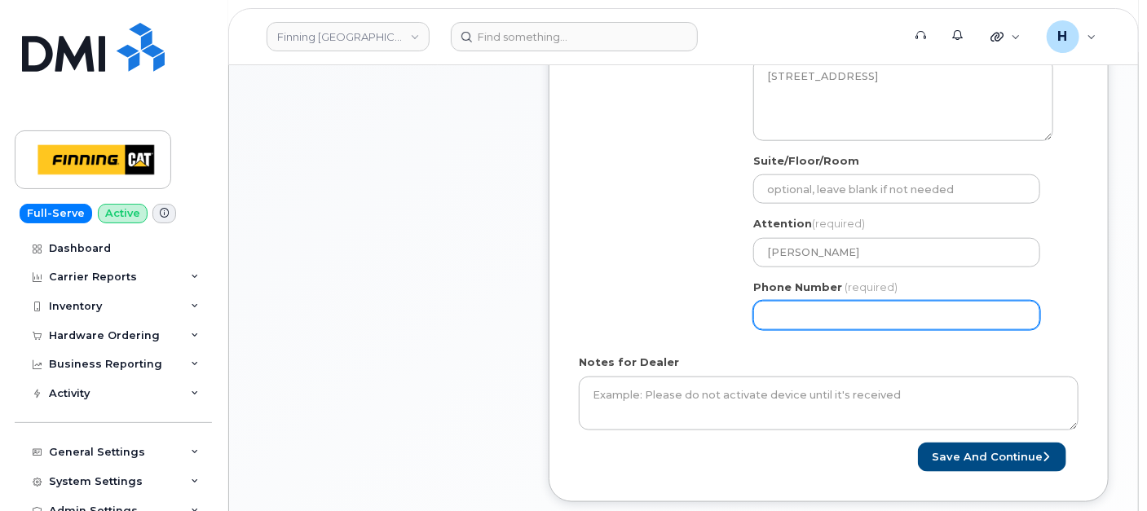
click at [783, 309] on input "Phone Number" at bounding box center [896, 315] width 287 height 29
paste input "7788730546"
select select
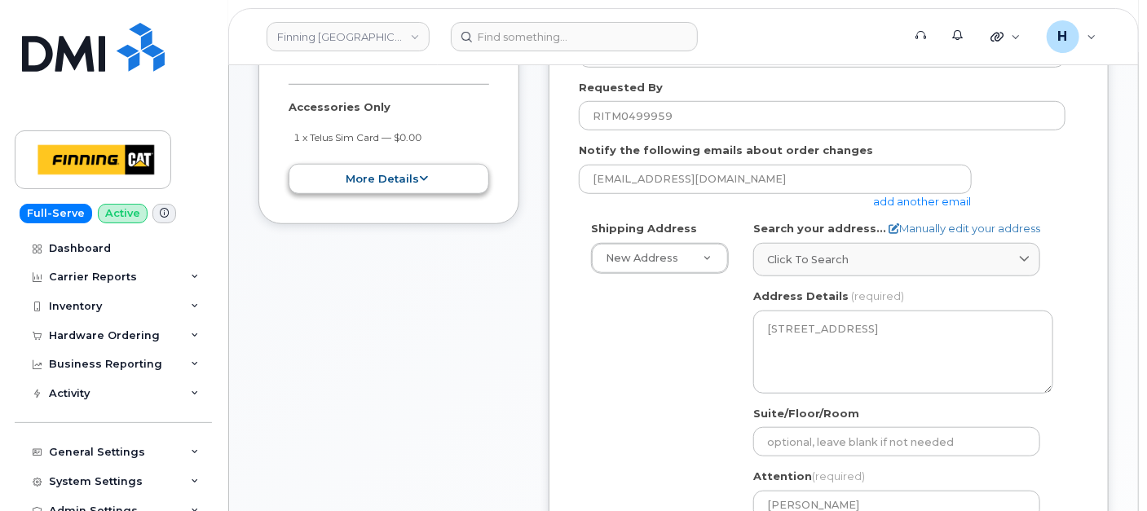
scroll to position [365, 0]
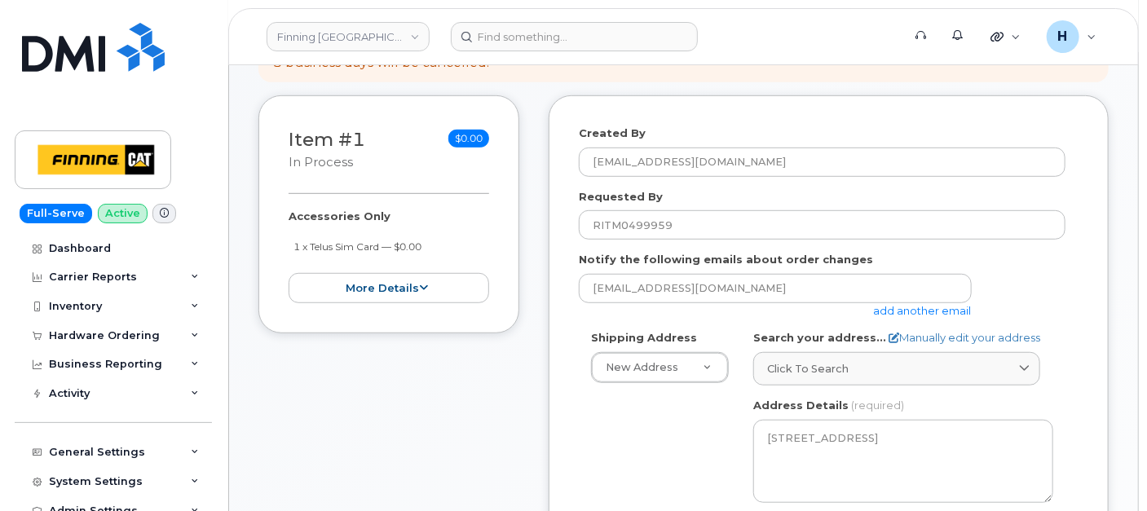
type input "7788730546"
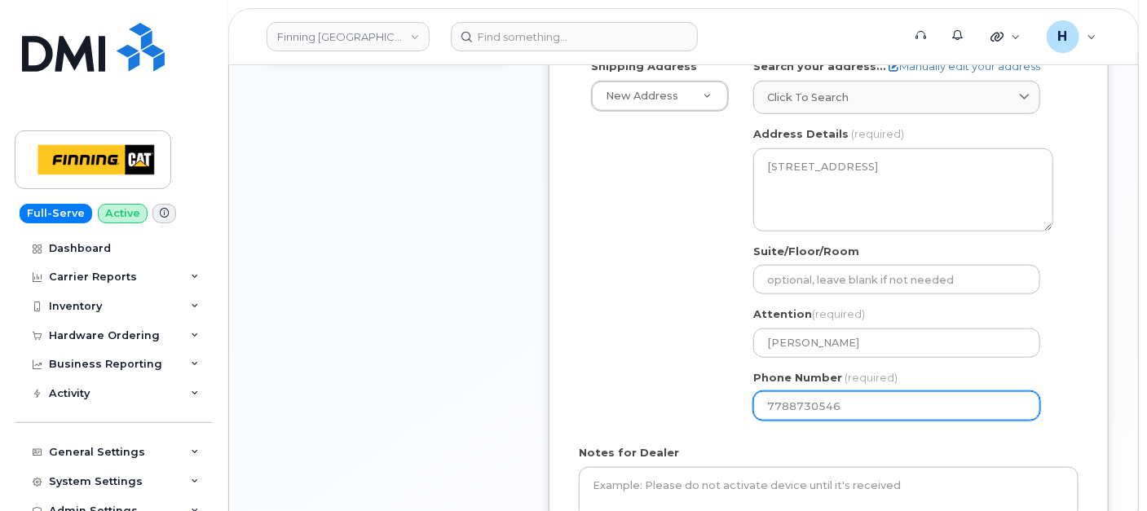
scroll to position [818, 0]
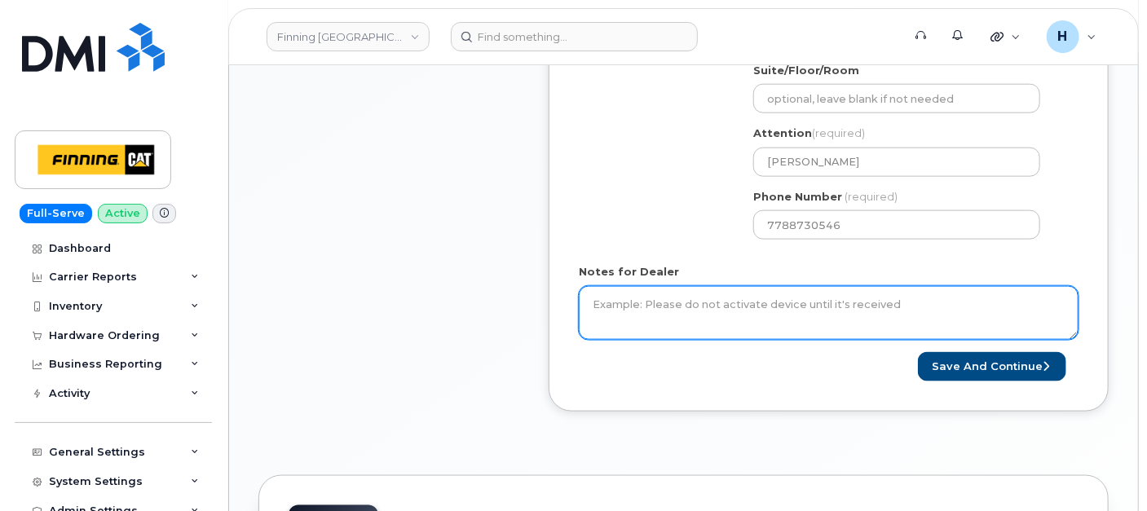
click at [632, 310] on textarea "Notes for Dealer" at bounding box center [829, 313] width 500 height 54
paste textarea "Accessories Only 1 x Telus Sim Card by $0.00 SIM Card Info: 8912230102357627334…"
type textarea "Accessories Only 1 x Telus Sim Card by $0.00 SIM Card Info: [TECHNICAL_ID]----I…"
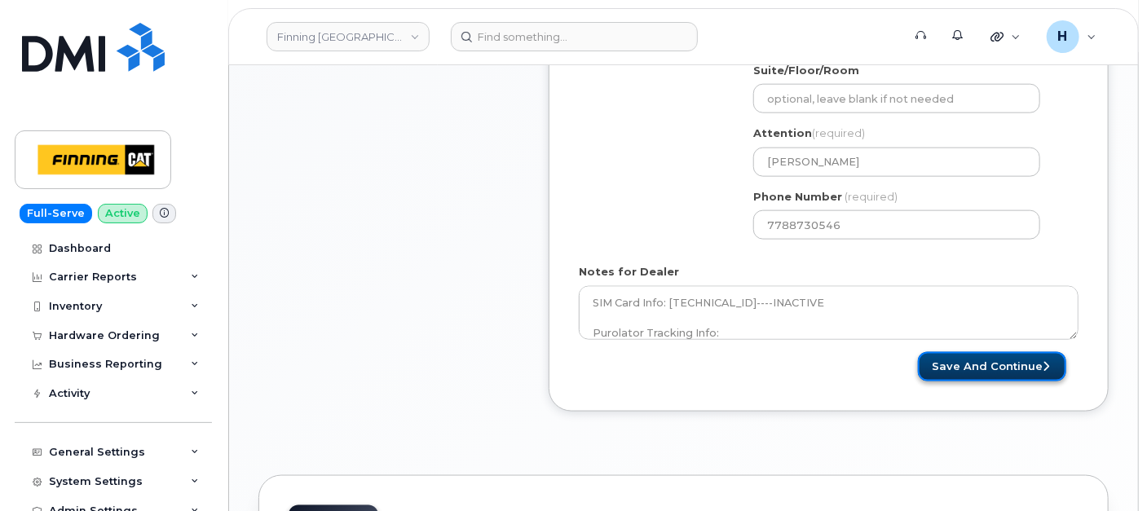
click at [1009, 352] on button "Save and Continue" at bounding box center [992, 367] width 148 height 30
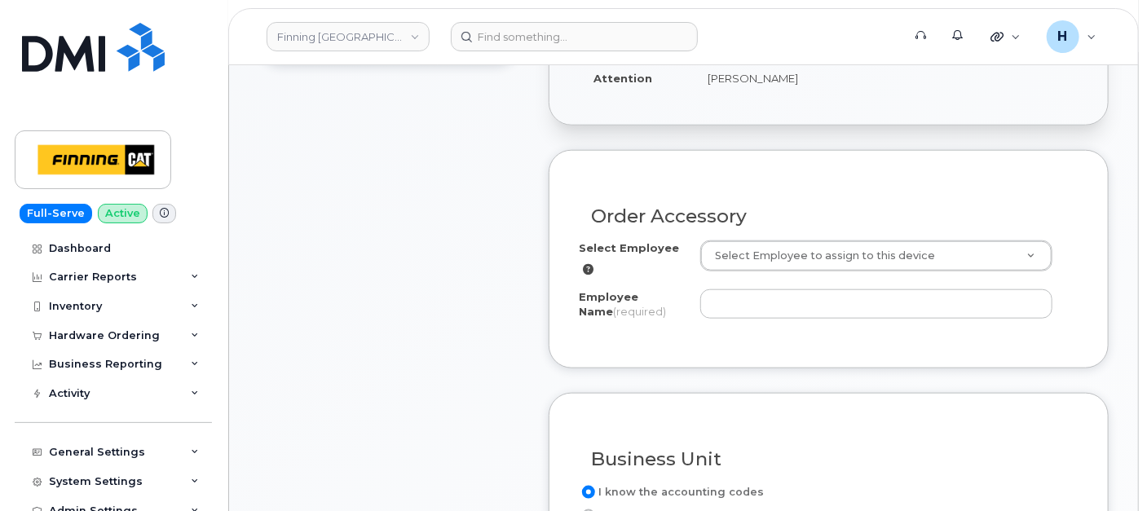
scroll to position [362, 0]
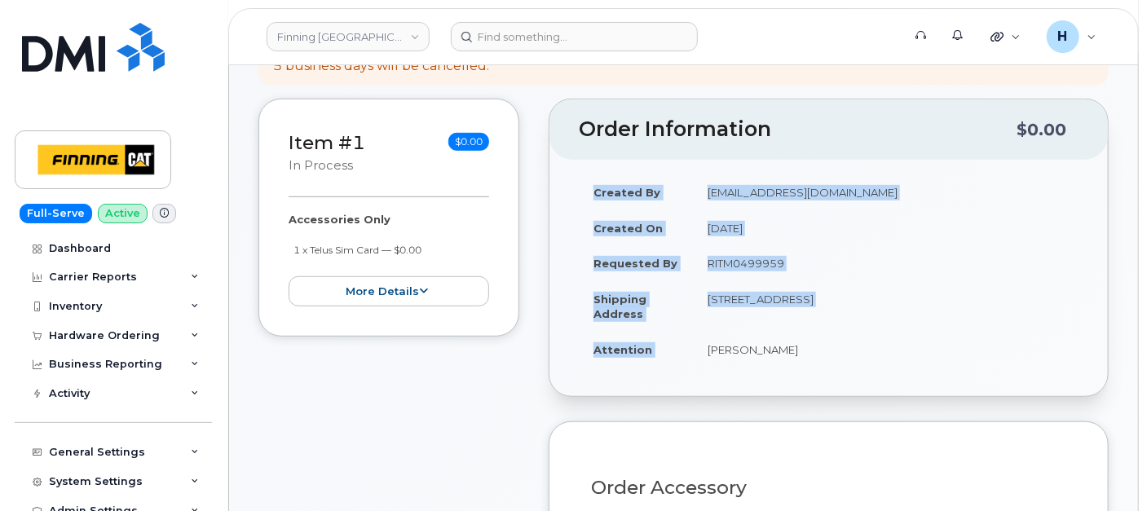
drag, startPoint x: 685, startPoint y: 344, endPoint x: 872, endPoint y: 373, distance: 189.6
click at [872, 373] on div "Created By [EMAIL_ADDRESS][DOMAIN_NAME] Created On [DATE] Requested By RITM0499…" at bounding box center [828, 278] width 558 height 236
copy table "Created By [PERSON_NAME][EMAIL_ADDRESS][DOMAIN_NAME] Created On [DATE] Requeste…"
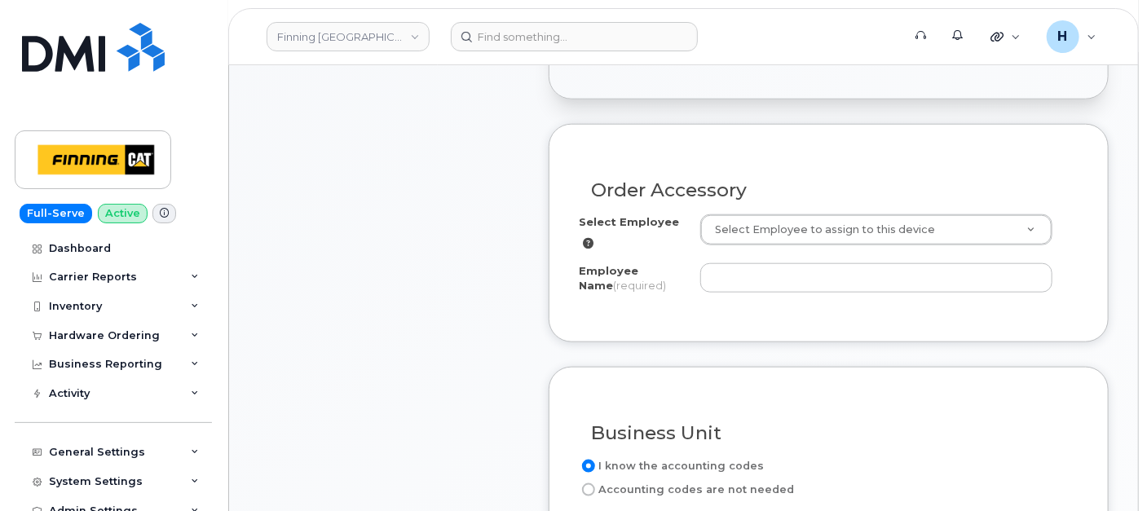
scroll to position [724, 0]
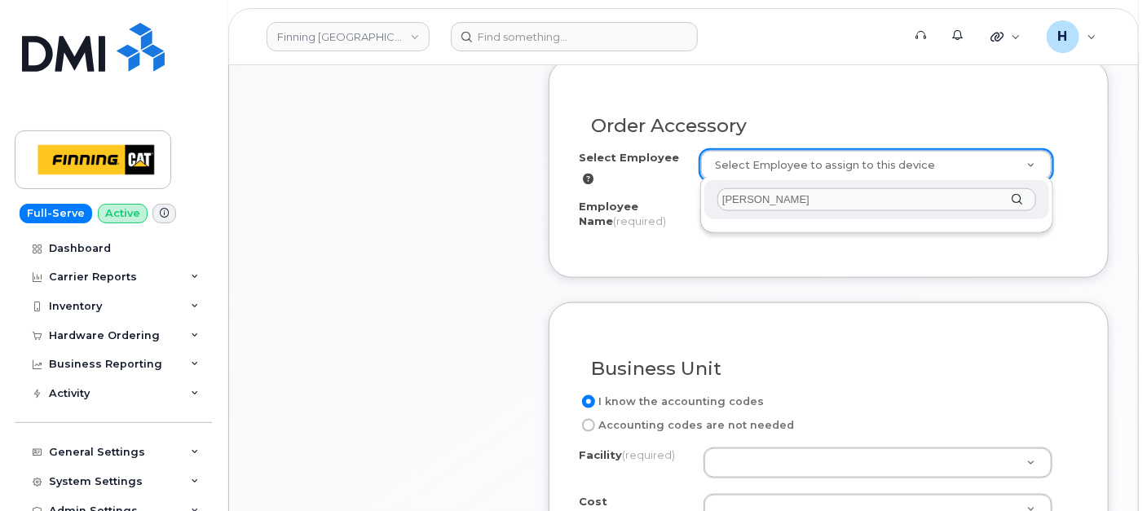
click at [745, 197] on input "[PERSON_NAME]" at bounding box center [876, 200] width 319 height 24
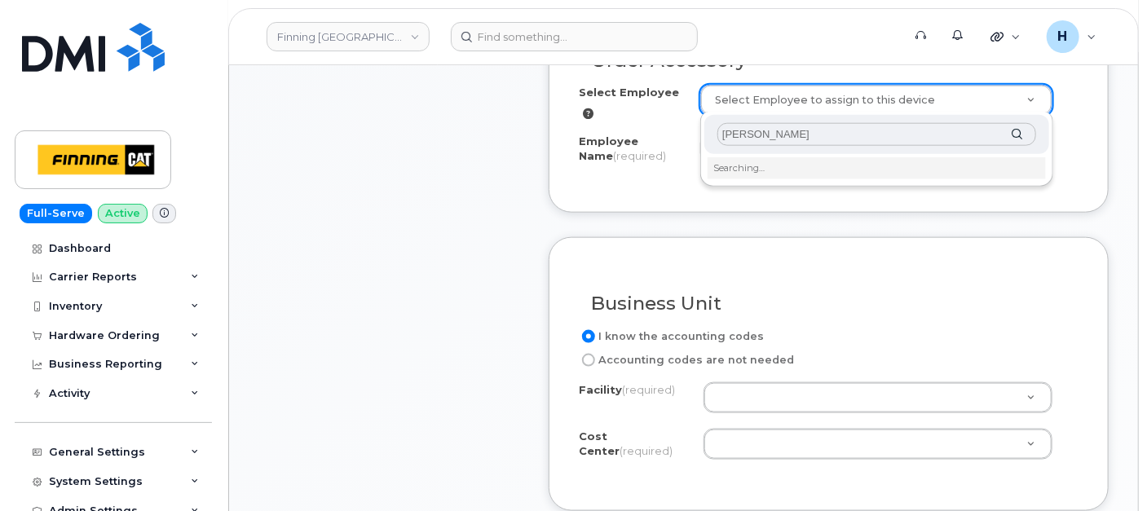
scroll to position [815, 0]
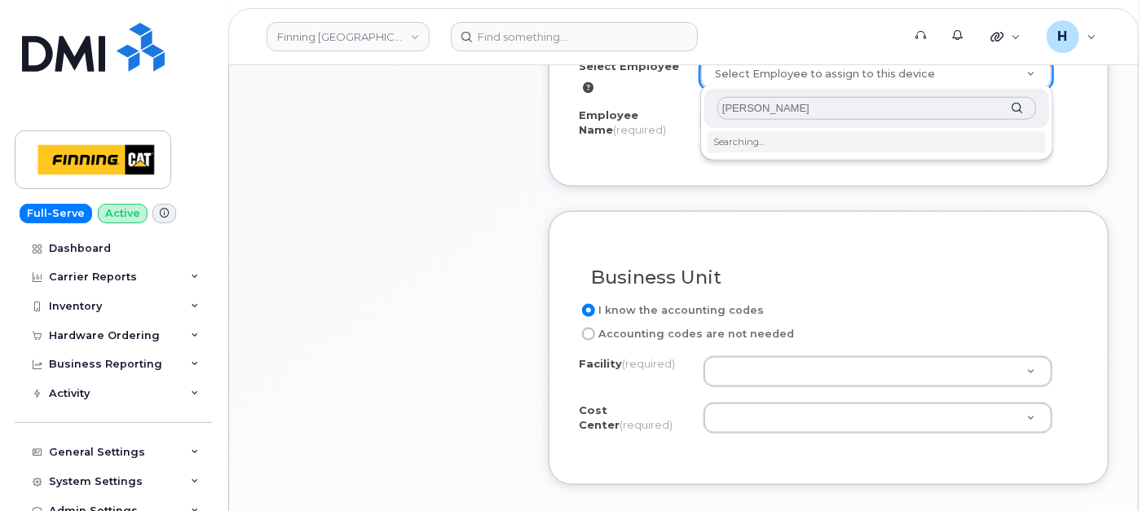
type input "[PERSON_NAME]"
click at [752, 130] on div "Pete Konrad Searching…" at bounding box center [876, 123] width 353 height 75
type input "56012"
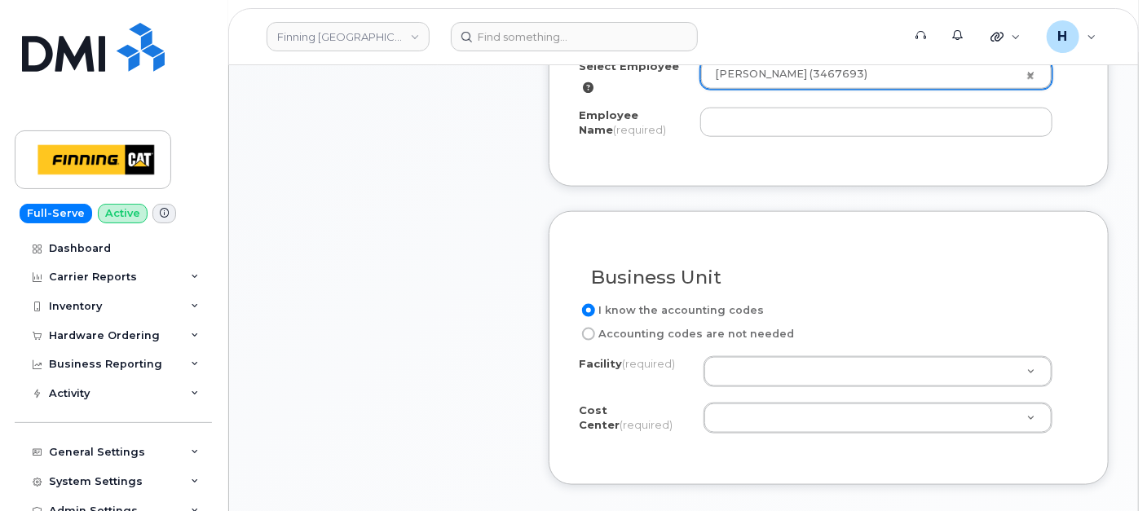
type input "[PERSON_NAME]"
select select "D77"
select select "CSMAAAA"
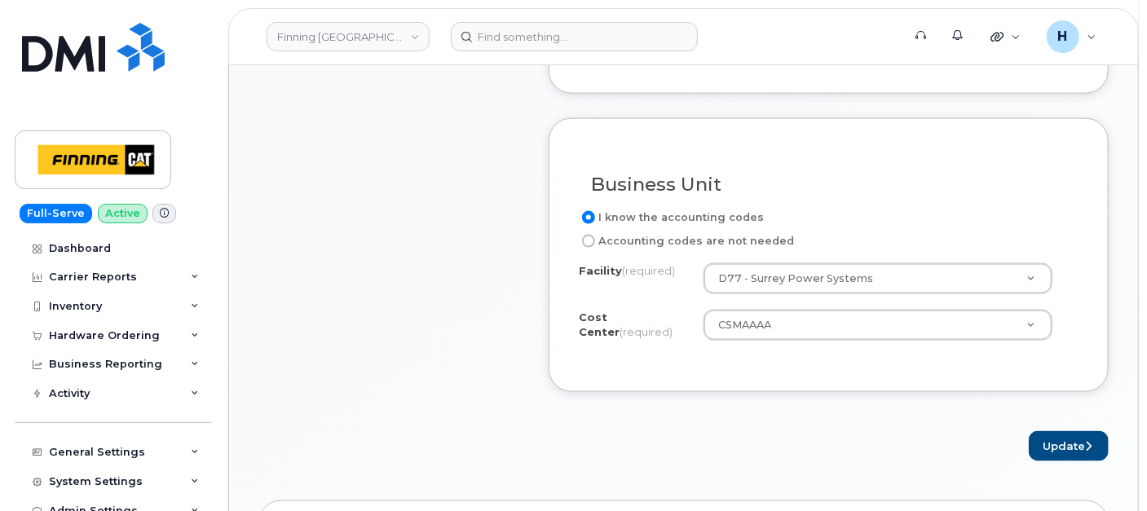
scroll to position [996, 0]
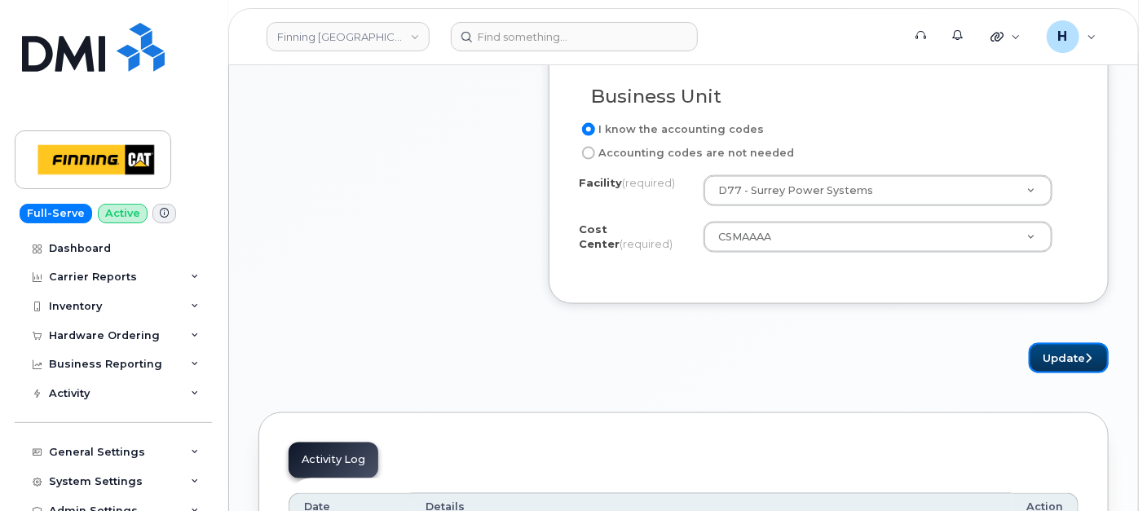
click at [1052, 352] on button "Update" at bounding box center [1069, 358] width 80 height 30
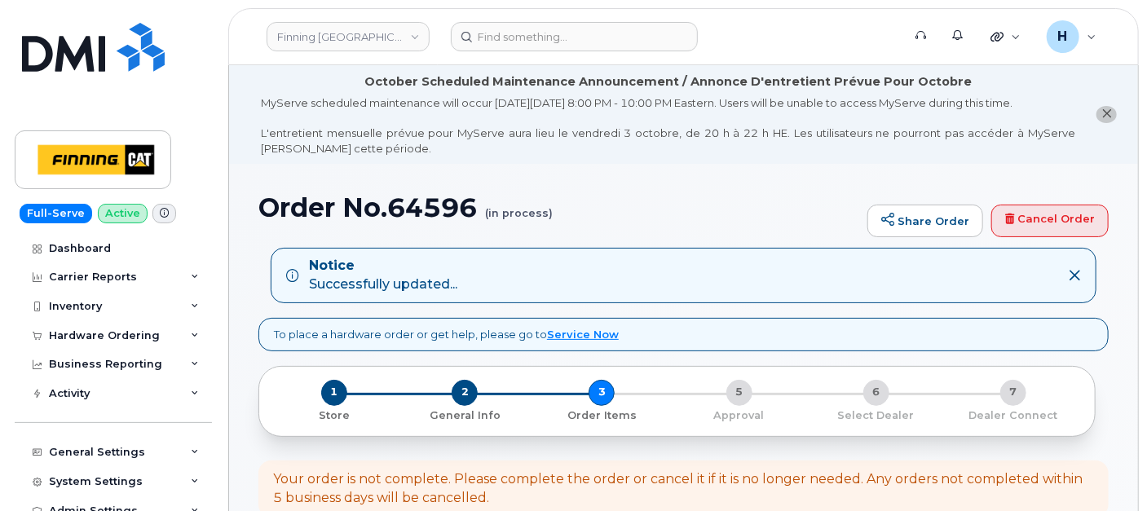
click at [442, 212] on h1 "Order No.64596 (in process)" at bounding box center [558, 207] width 601 height 29
copy h1 "64596"
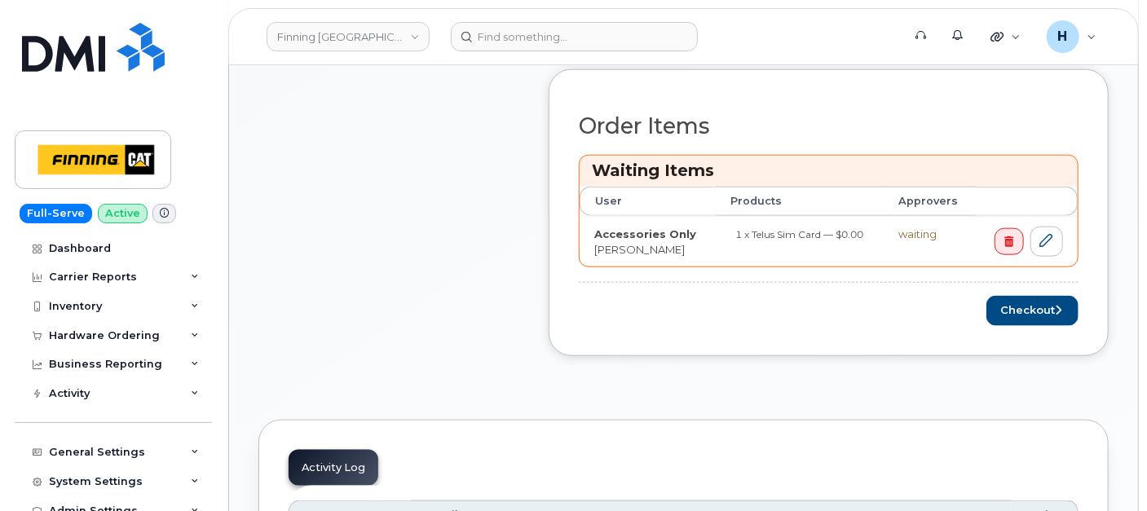
scroll to position [815, 0]
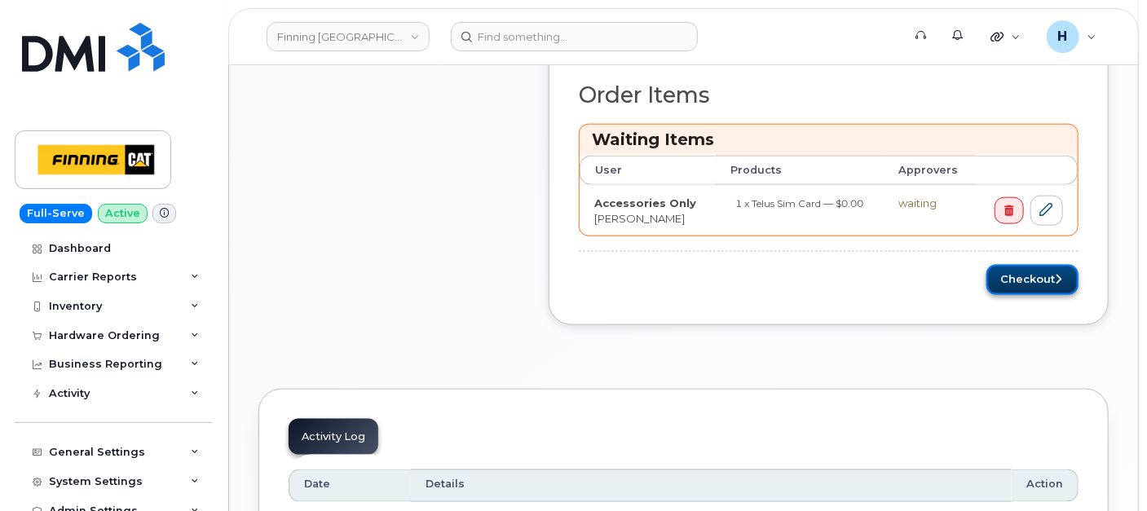
click at [1032, 271] on button "Checkout" at bounding box center [1032, 280] width 92 height 30
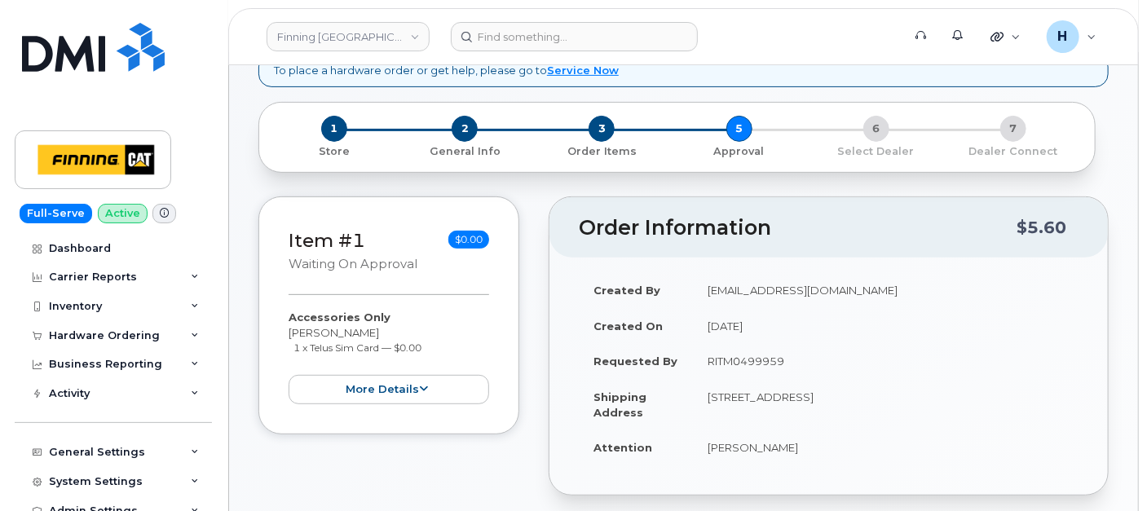
scroll to position [452, 0]
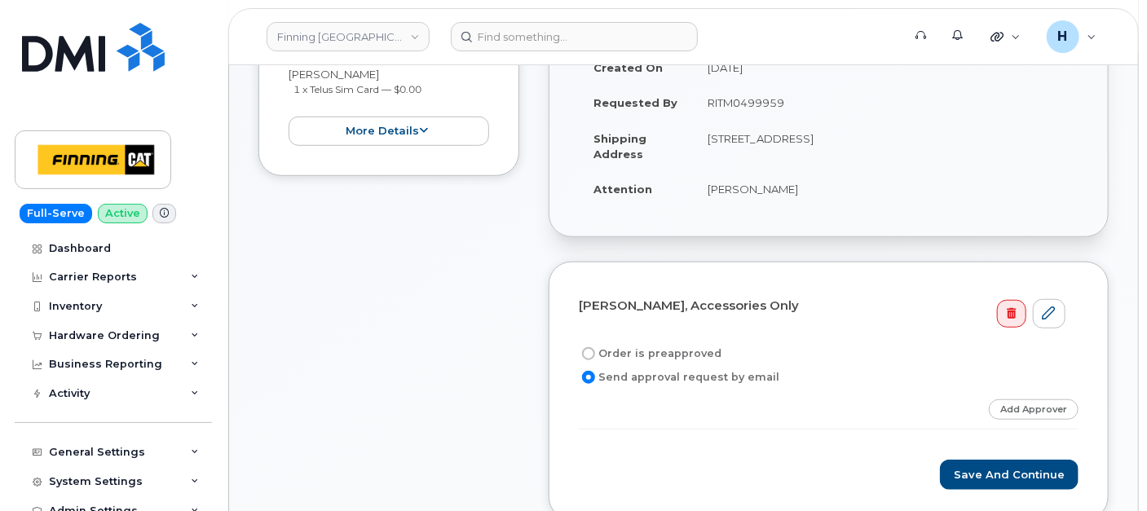
click at [690, 349] on label "Order is preapproved" at bounding box center [650, 354] width 143 height 20
click at [595, 349] on input "Order is preapproved" at bounding box center [588, 353] width 13 height 13
radio input "true"
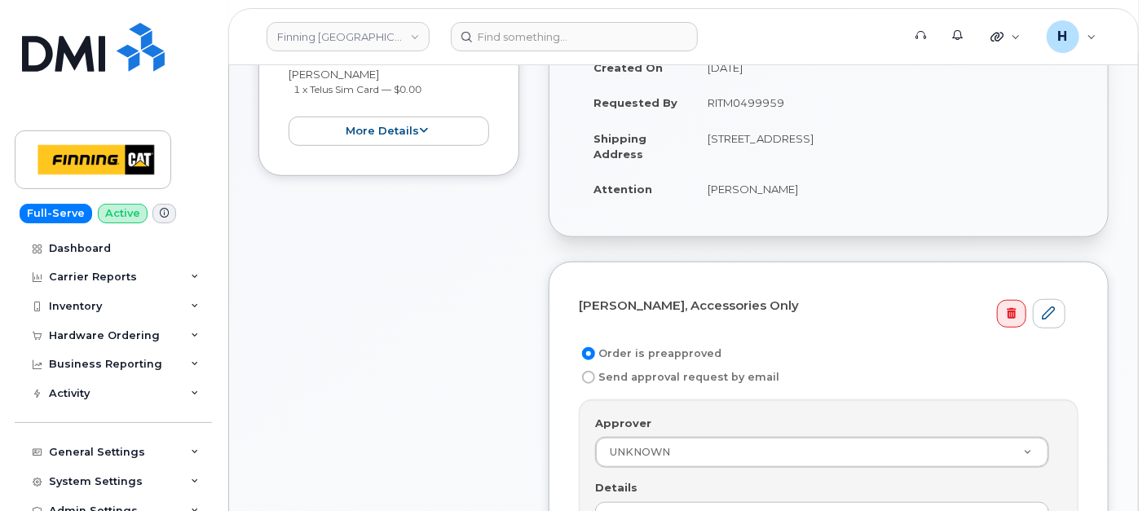
drag, startPoint x: 700, startPoint y: 104, endPoint x: 817, endPoint y: 99, distance: 116.6
click at [817, 99] on td "RITM0499959" at bounding box center [886, 103] width 386 height 36
copy td "RITM0499959"
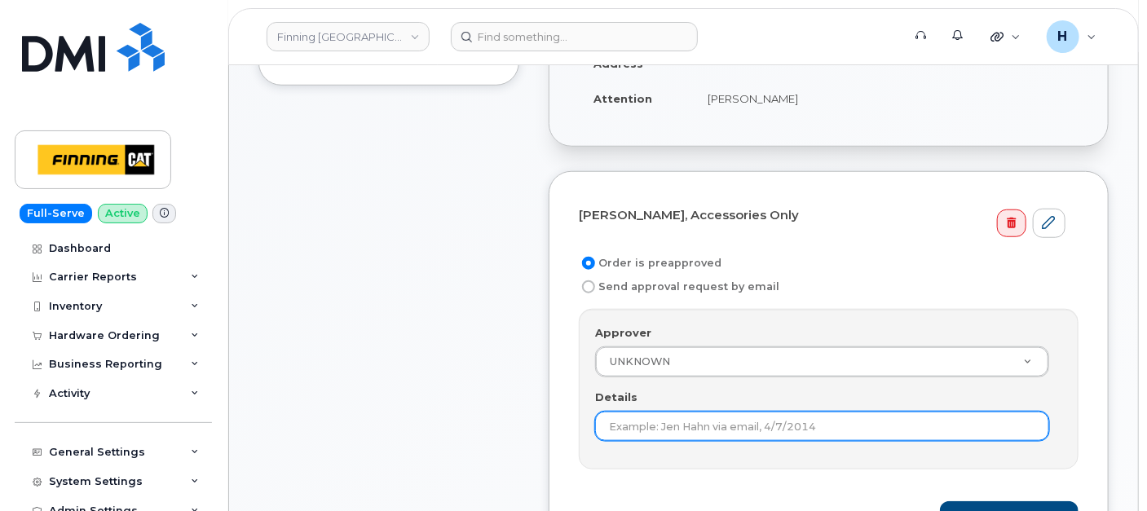
click at [632, 425] on input "Details" at bounding box center [822, 426] width 454 height 29
paste input "RITM0499959"
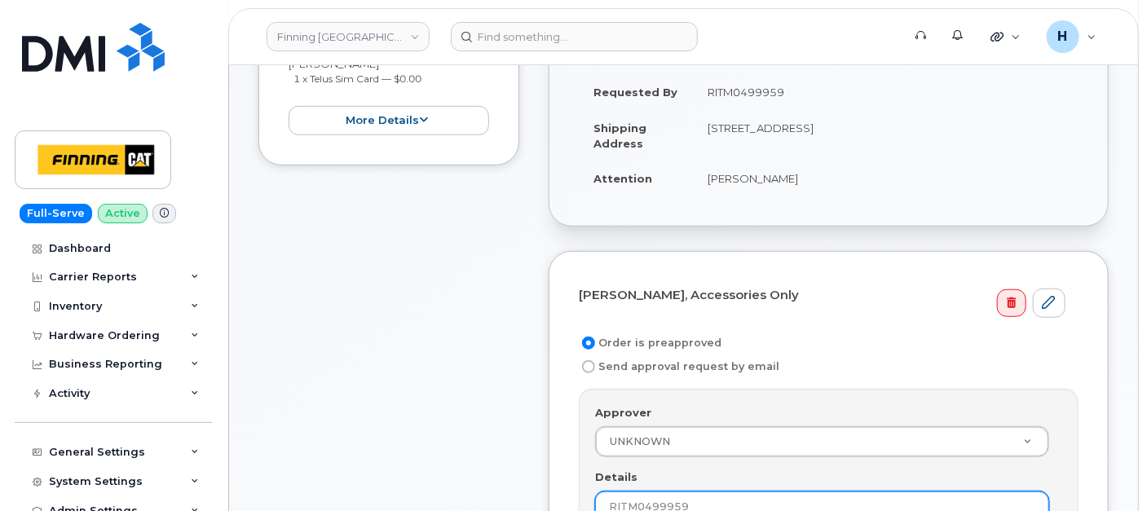
scroll to position [362, 0]
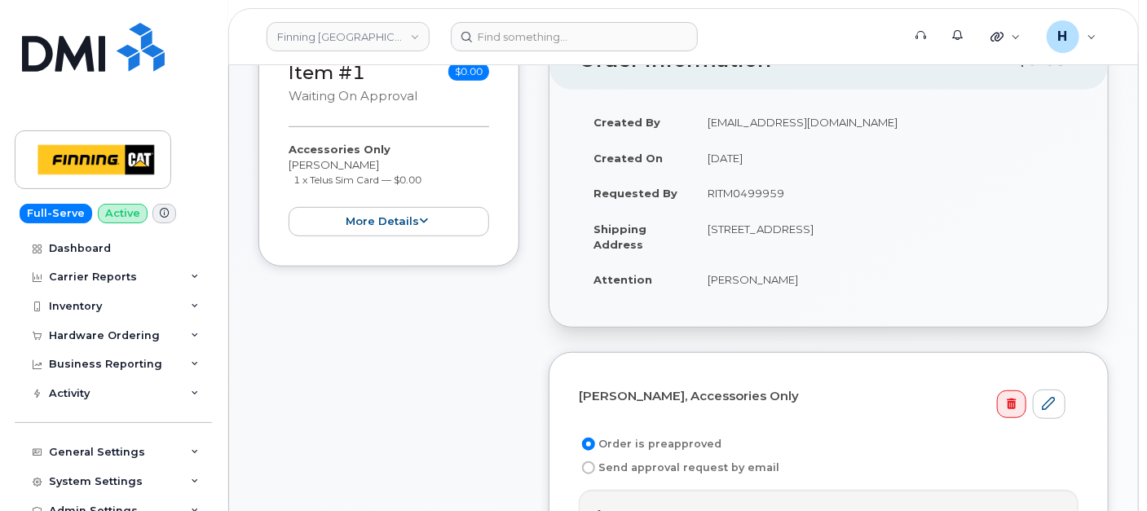
type input "RITM0499959"
drag, startPoint x: 696, startPoint y: 288, endPoint x: 778, endPoint y: 284, distance: 82.4
click at [778, 284] on td "[PERSON_NAME]" at bounding box center [886, 280] width 386 height 36
copy td "[PERSON_NAME]"
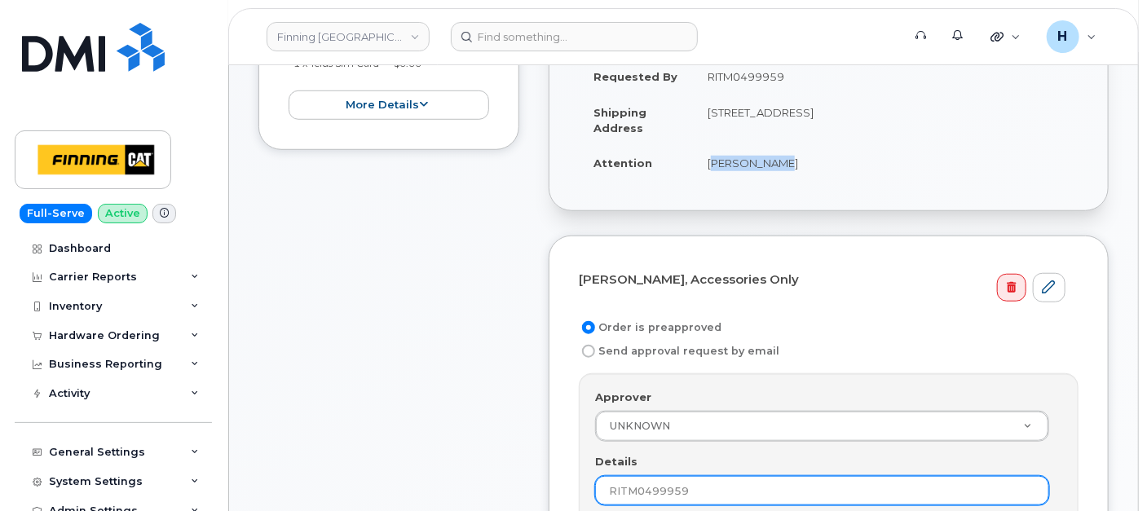
scroll to position [543, 0]
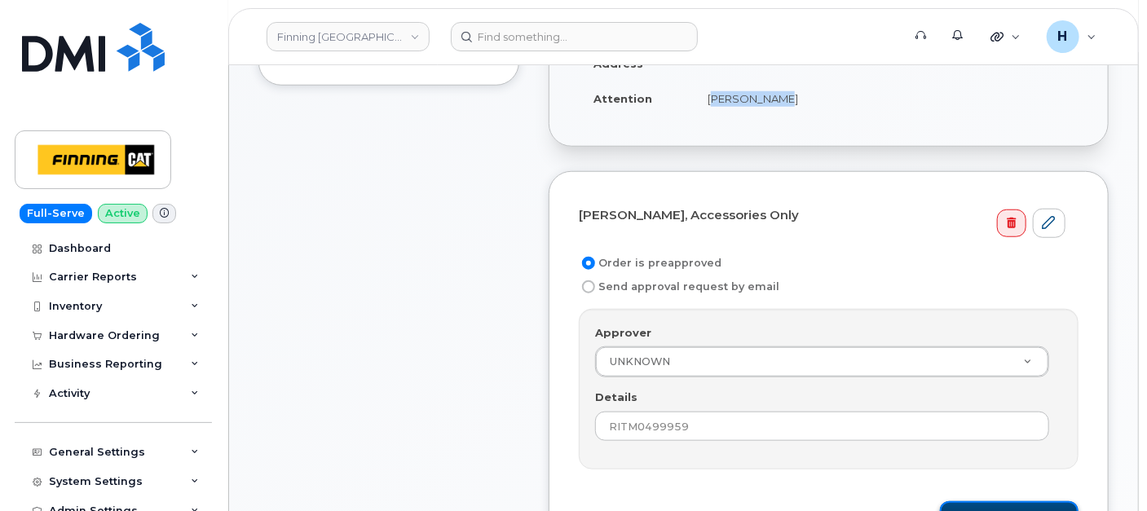
click at [1005, 503] on button "Save and Continue" at bounding box center [1009, 516] width 139 height 30
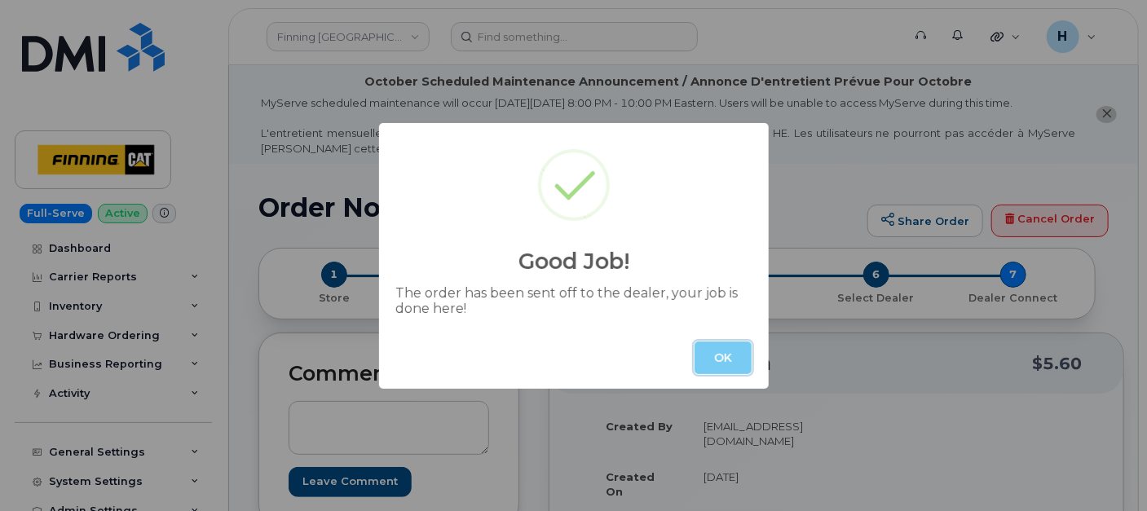
click at [719, 360] on button "OK" at bounding box center [722, 358] width 57 height 33
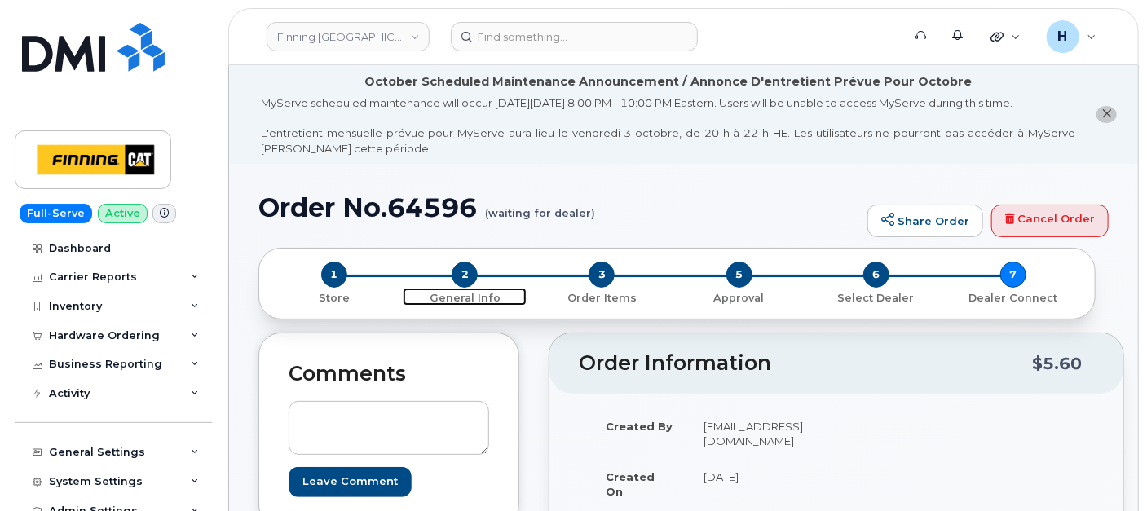
click at [465, 270] on span "2" at bounding box center [465, 275] width 26 height 26
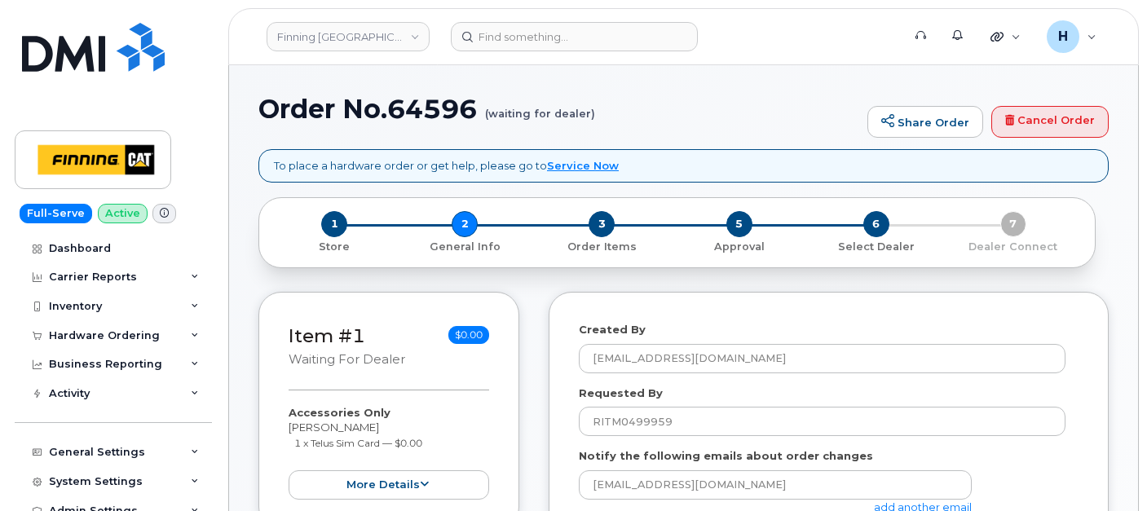
select select
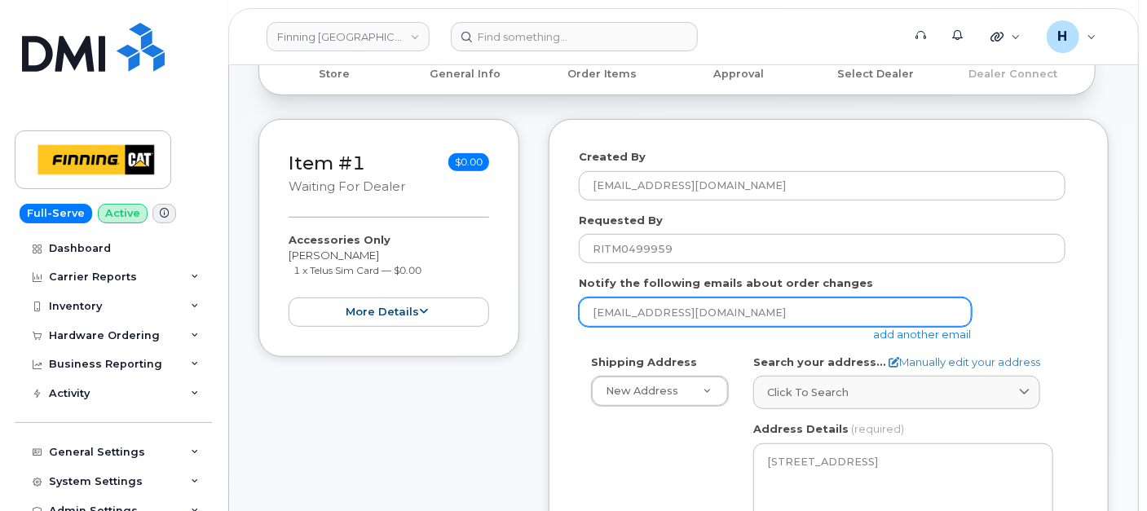
scroll to position [633, 0]
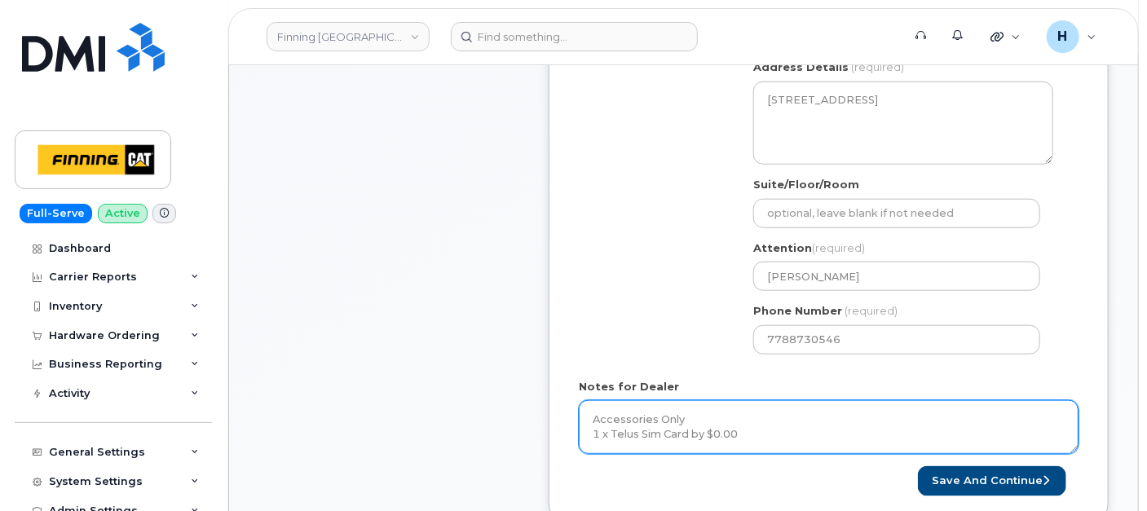
click at [694, 417] on textarea "Accessories Only 1 x Telus Sim Card by $0.00 SIM Card Info: [TECHNICAL_ID]----I…" at bounding box center [829, 427] width 500 height 54
click at [802, 439] on textarea "Accessories Only 1 x Telus Sim Card by $0.00 SIM Card Info: [TECHNICAL_ID]----I…" at bounding box center [829, 427] width 500 height 54
paste textarea "335684340086"
type textarea "Accessories Only 1 x Telus Sim Card by $0.00 SIM Card Info: 8912230102357627334…"
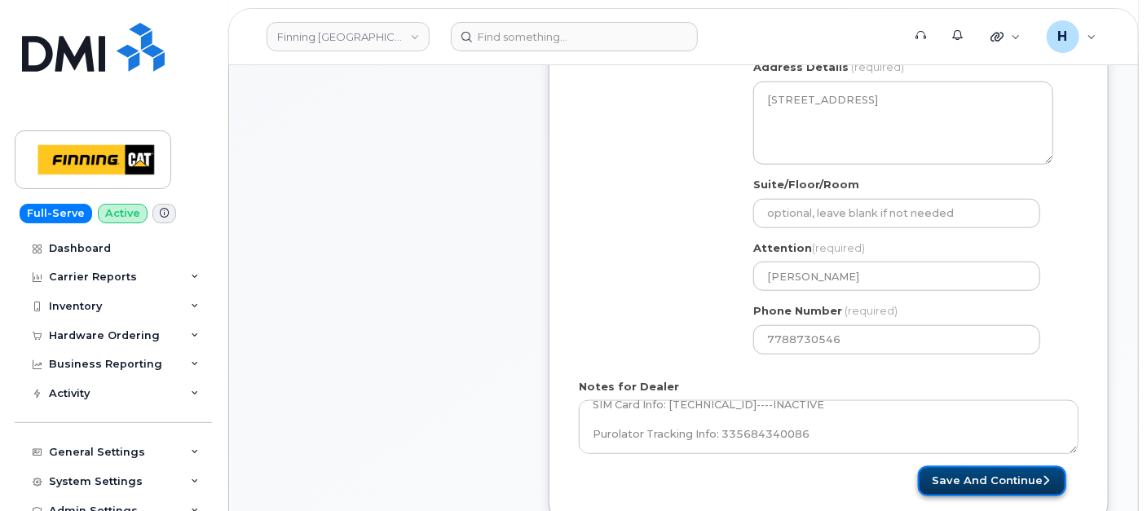
click at [994, 474] on button "Save and Continue" at bounding box center [992, 481] width 148 height 30
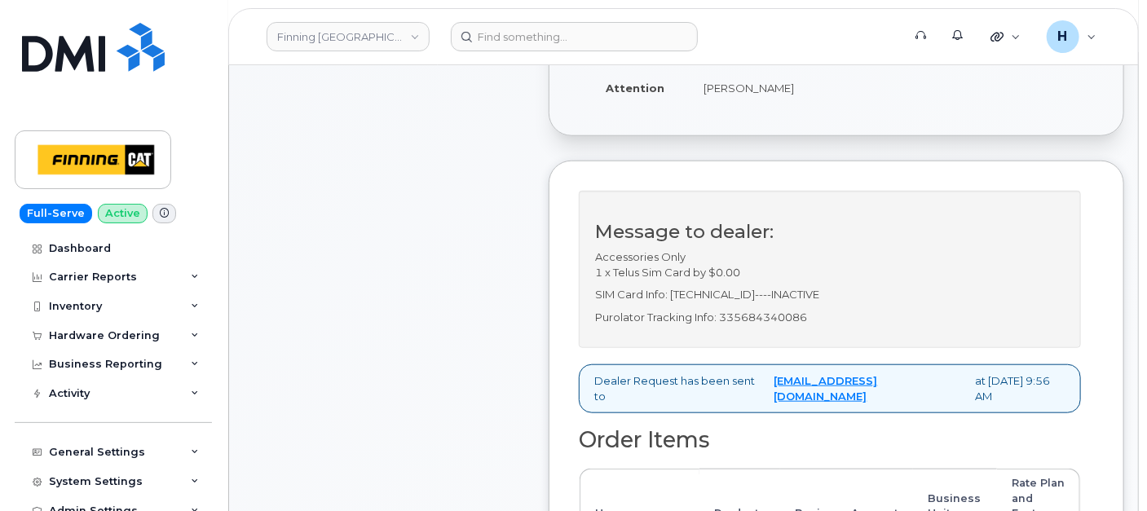
scroll to position [543, 0]
click at [789, 323] on p "Purolator Tracking Info: 335684340086" at bounding box center [830, 314] width 470 height 15
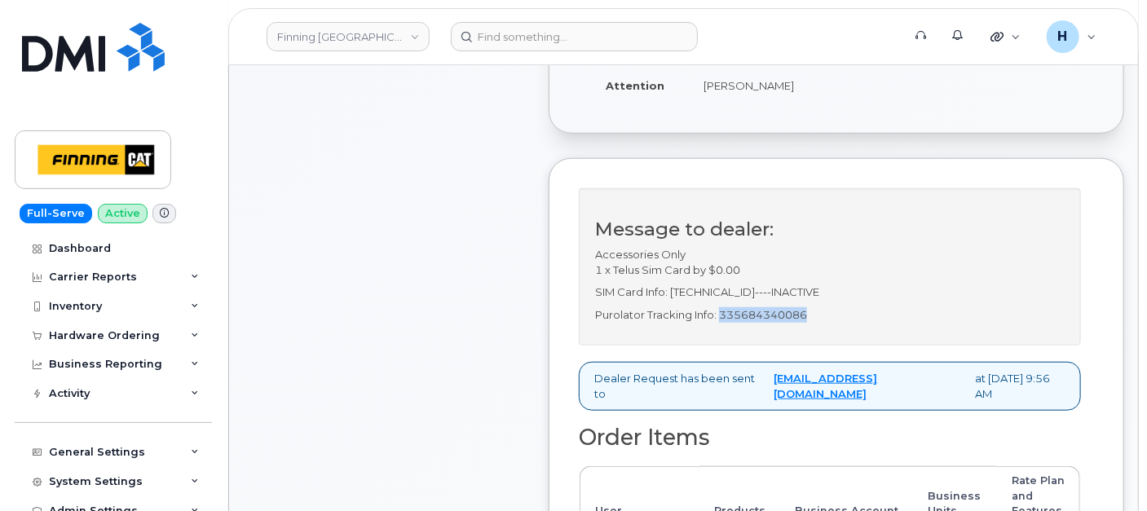
click at [789, 323] on p "Purolator Tracking Info: 335684340086" at bounding box center [830, 314] width 470 height 15
copy p "335684340086"
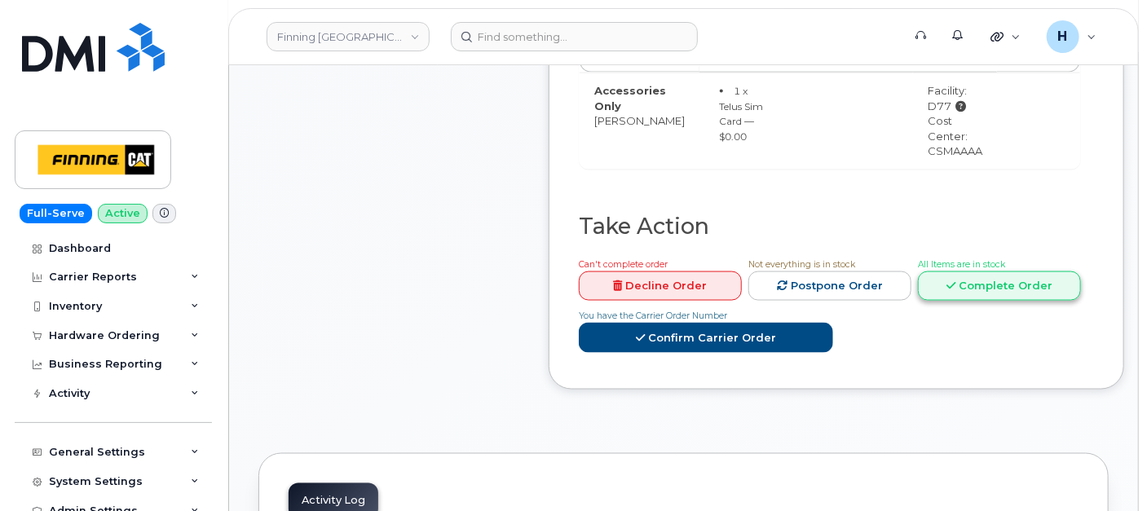
click at [985, 299] on link "Complete Order" at bounding box center [999, 286] width 163 height 30
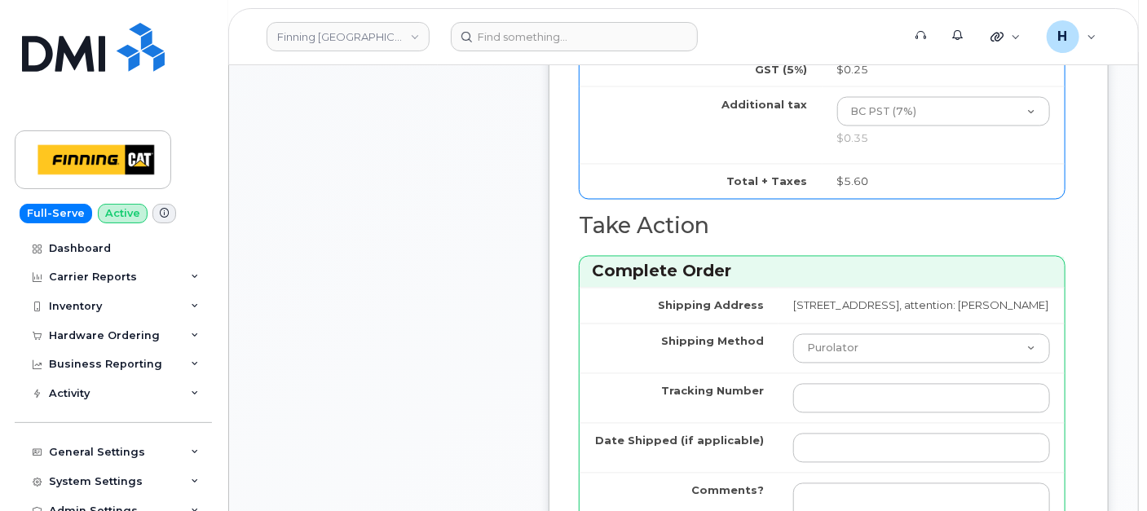
scroll to position [1268, 0]
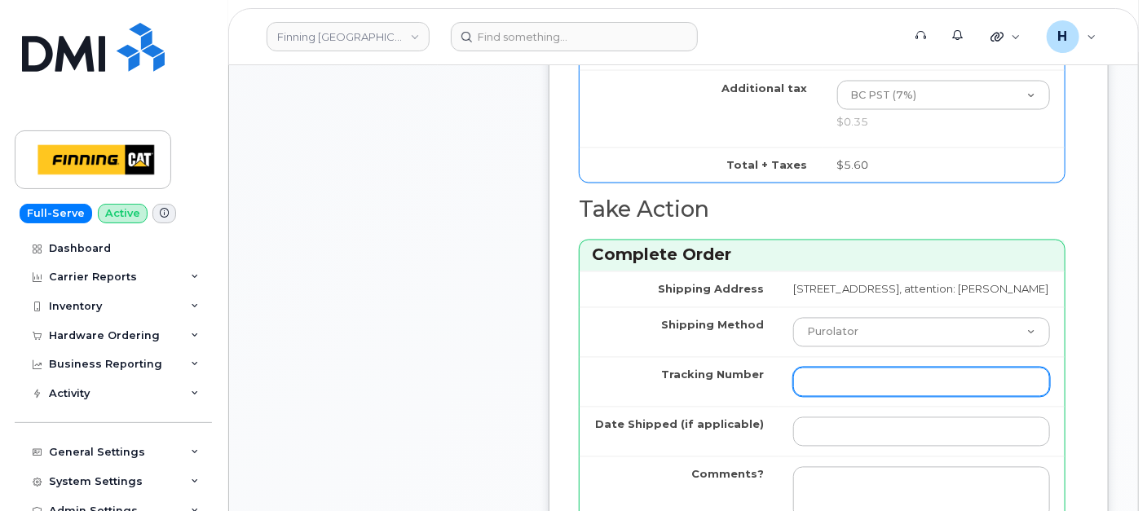
click at [793, 397] on input "Tracking Number" at bounding box center [921, 382] width 257 height 29
paste input "335684340086"
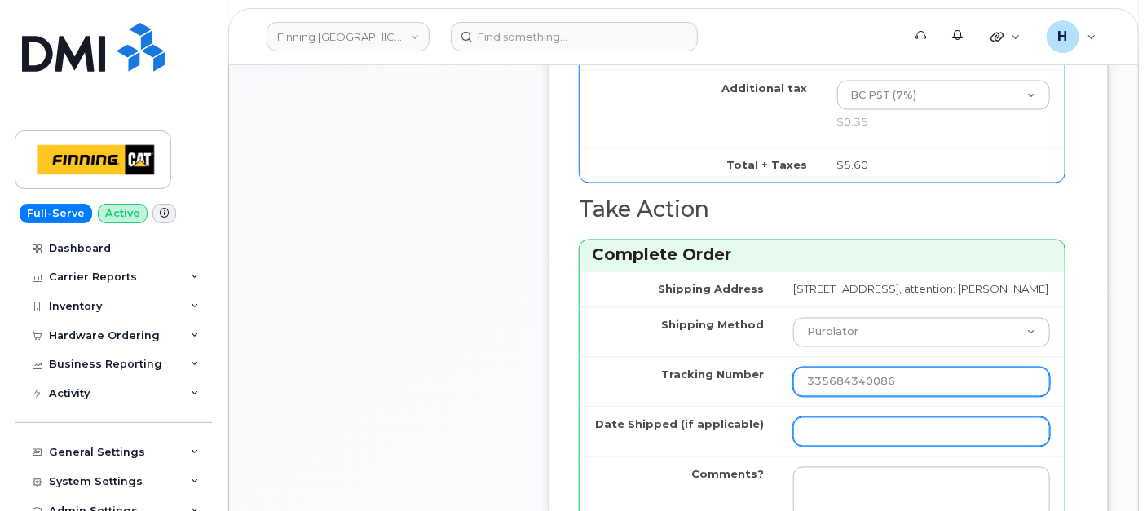
type input "335684340086"
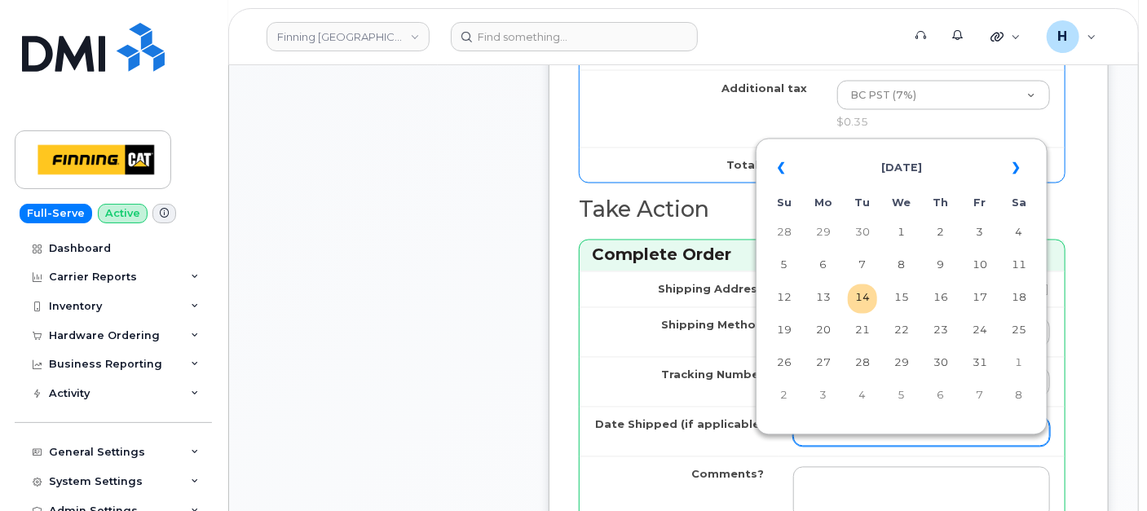
click at [812, 442] on input "Date Shipped (if applicable)" at bounding box center [921, 431] width 257 height 29
type input "[DATE]"
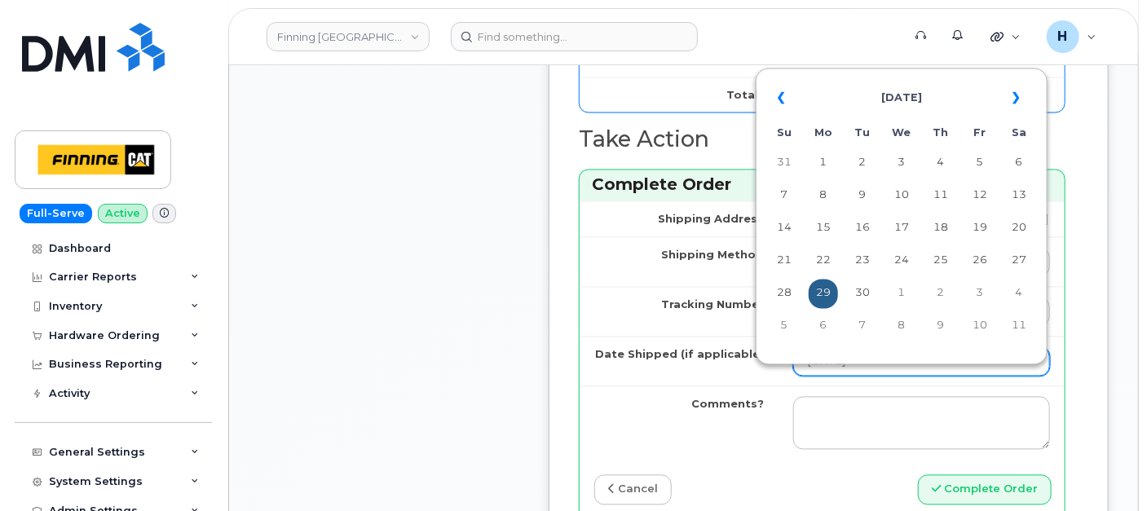
scroll to position [1539, 0]
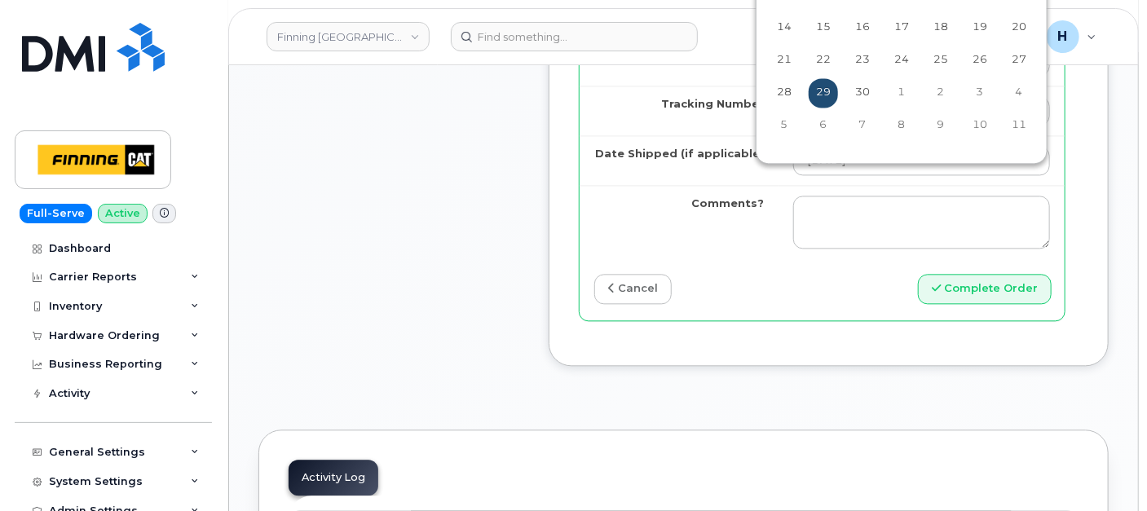
click at [823, 95] on td "29" at bounding box center [823, 92] width 29 height 29
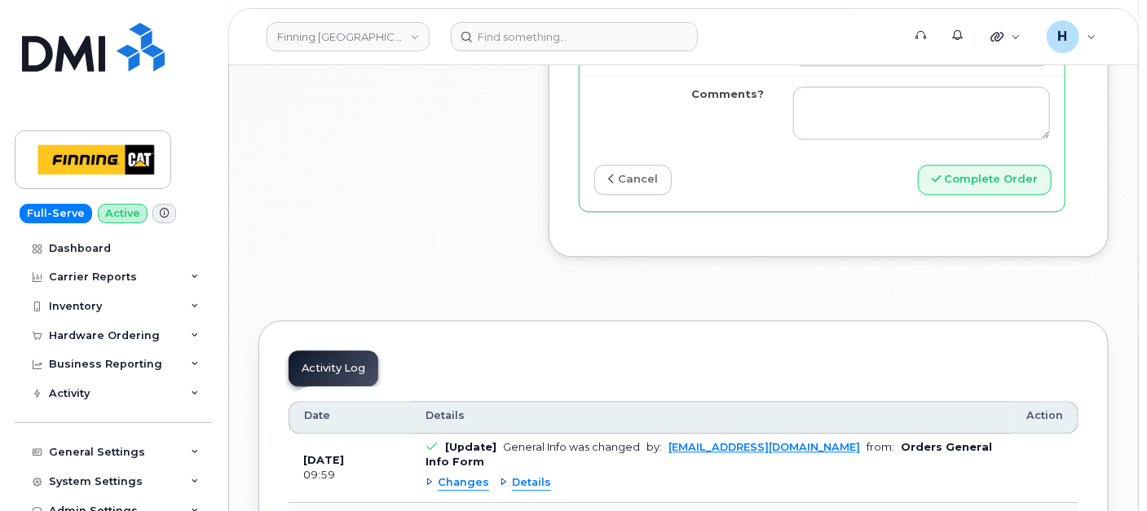
scroll to position [1721, 0]
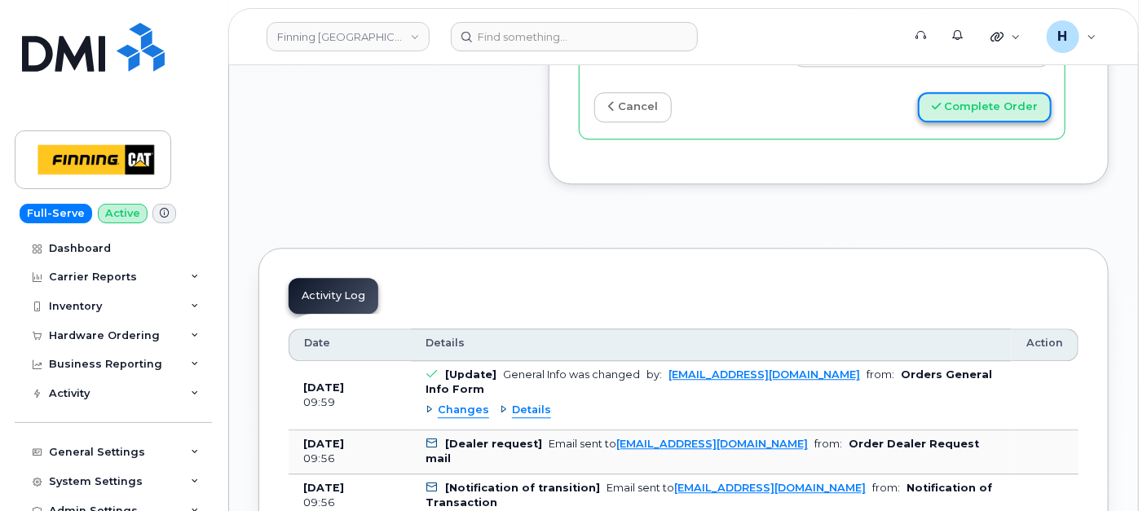
click at [966, 122] on button "Complete Order" at bounding box center [985, 107] width 134 height 30
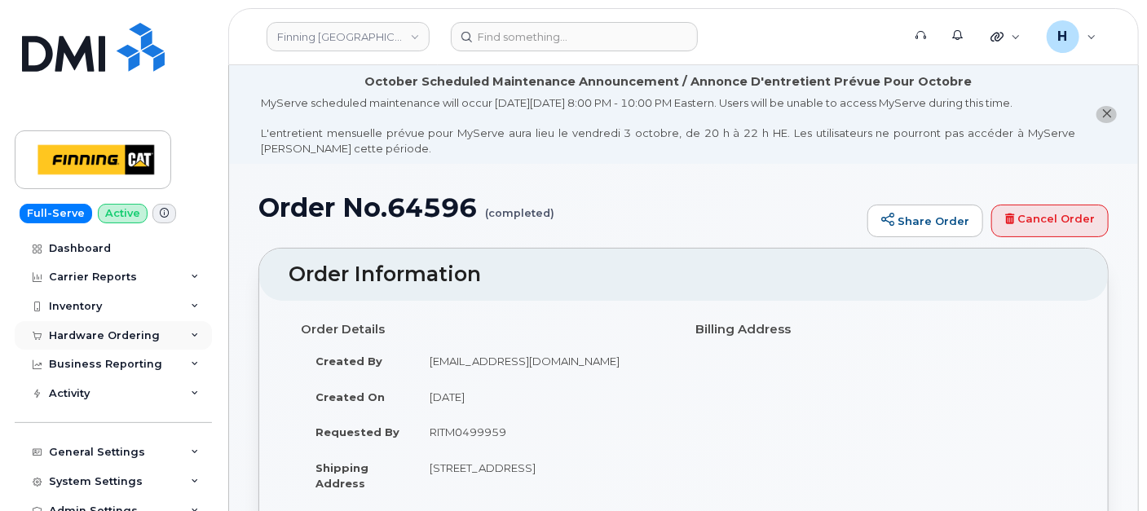
click at [138, 333] on div "Hardware Ordering" at bounding box center [104, 335] width 111 height 13
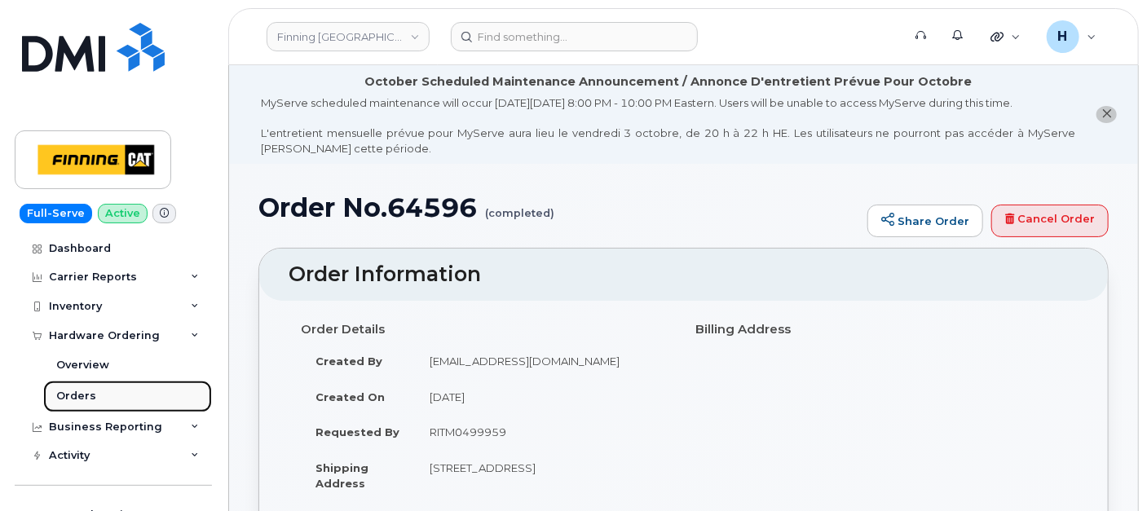
click at [90, 386] on link "Orders" at bounding box center [127, 396] width 169 height 31
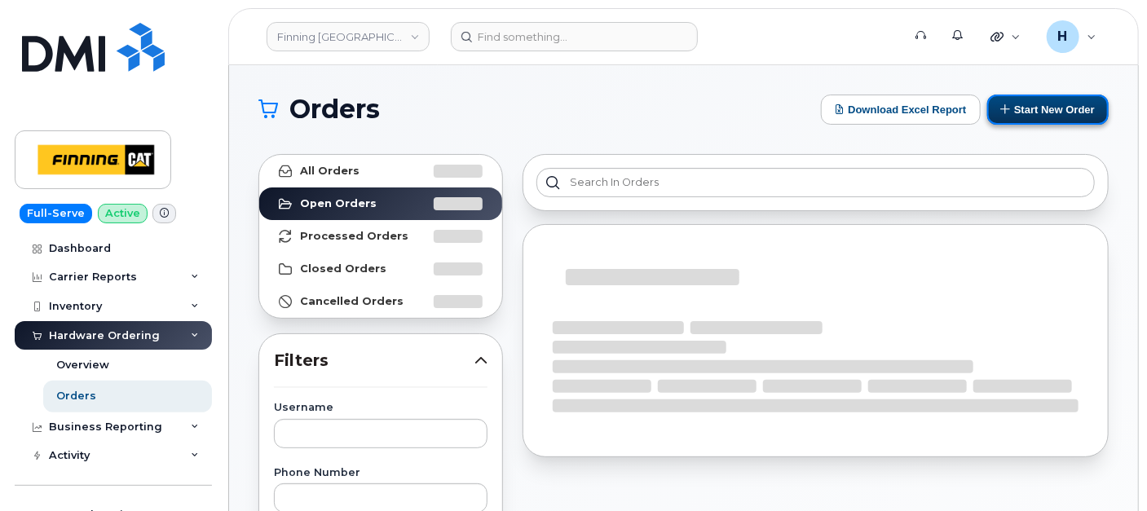
click at [1012, 104] on button "Start New Order" at bounding box center [1047, 110] width 121 height 30
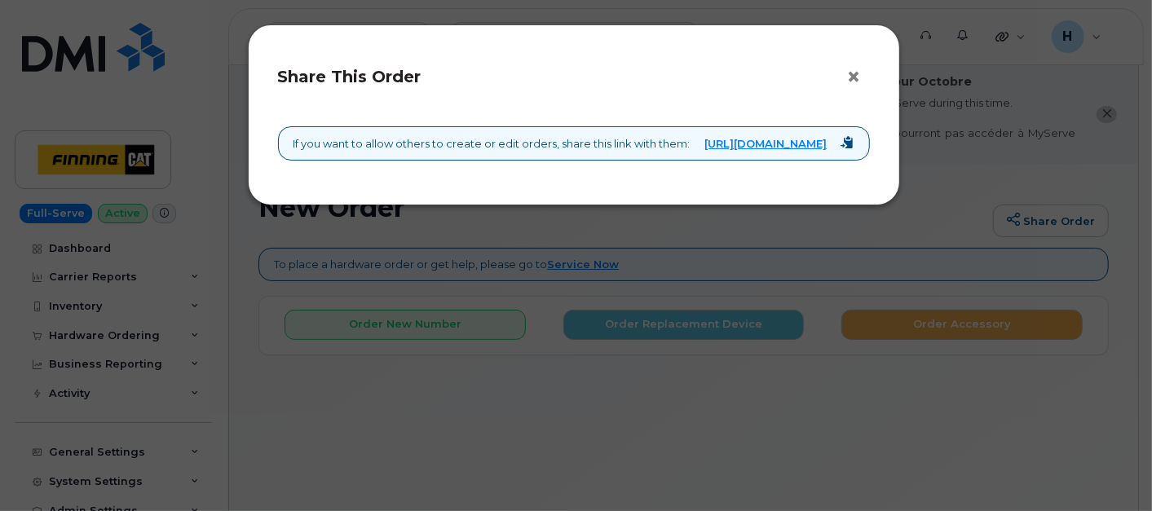
click at [849, 77] on button "×" at bounding box center [858, 77] width 23 height 24
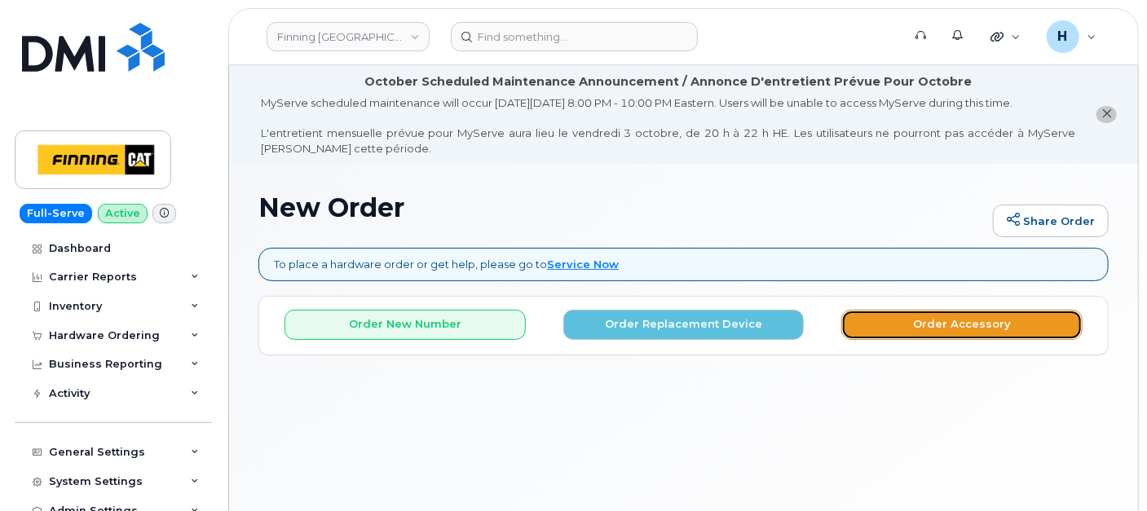
click at [946, 316] on button "Order Accessory" at bounding box center [961, 325] width 241 height 30
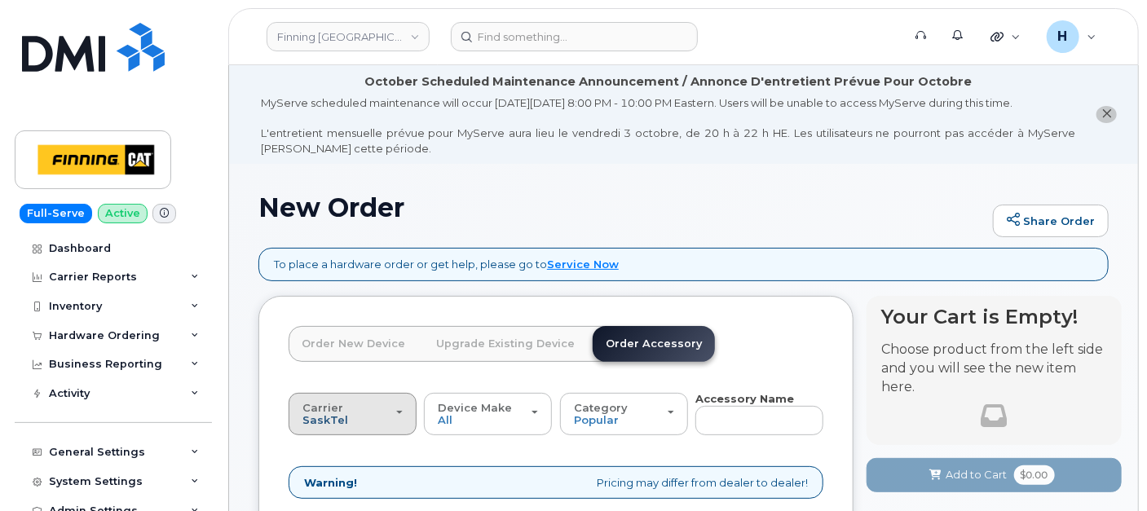
click at [335, 422] on span "SaskTel" at bounding box center [325, 419] width 46 height 13
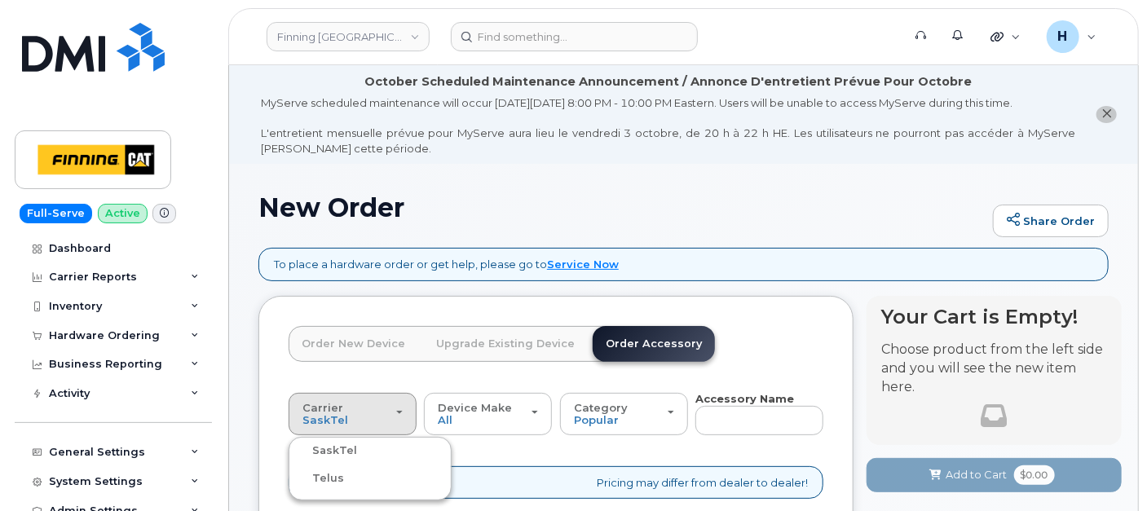
click at [328, 475] on label "Telus" at bounding box center [318, 479] width 51 height 20
click at [0, 0] on input "Telus" at bounding box center [0, 0] width 0 height 0
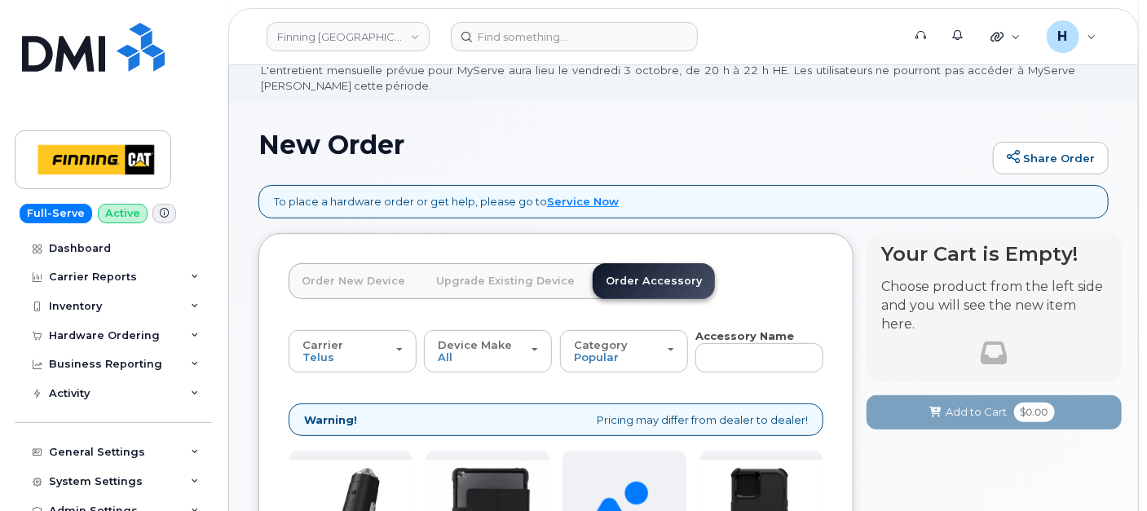
scroll to position [90, 0]
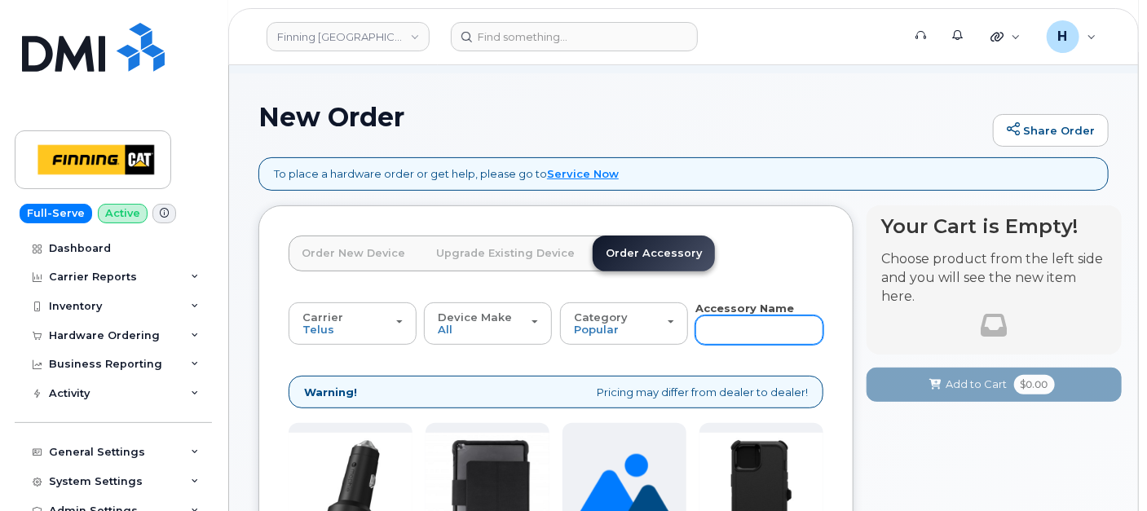
click at [714, 326] on input "text" at bounding box center [759, 329] width 128 height 29
type input "D"
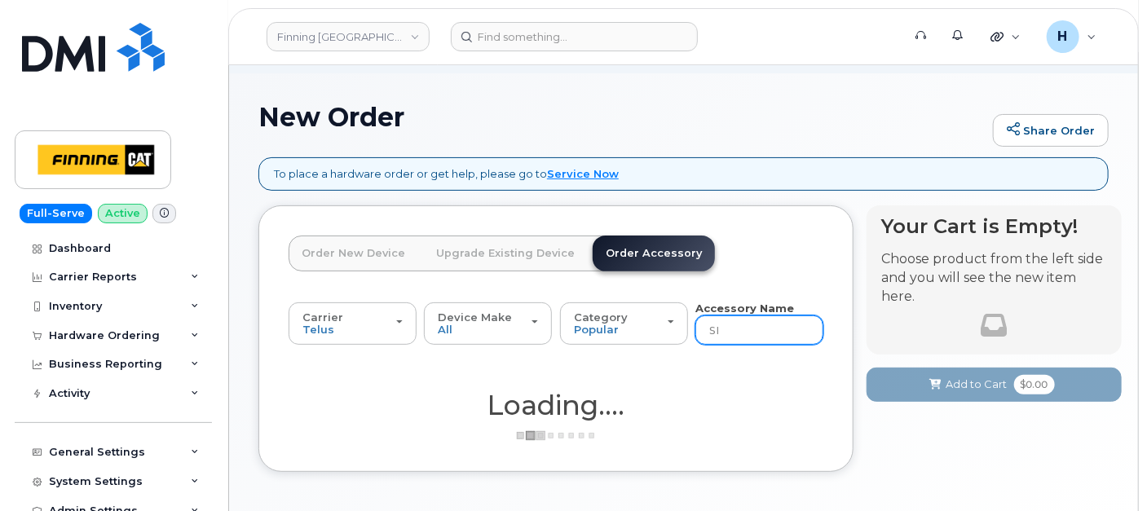
type input "SIM"
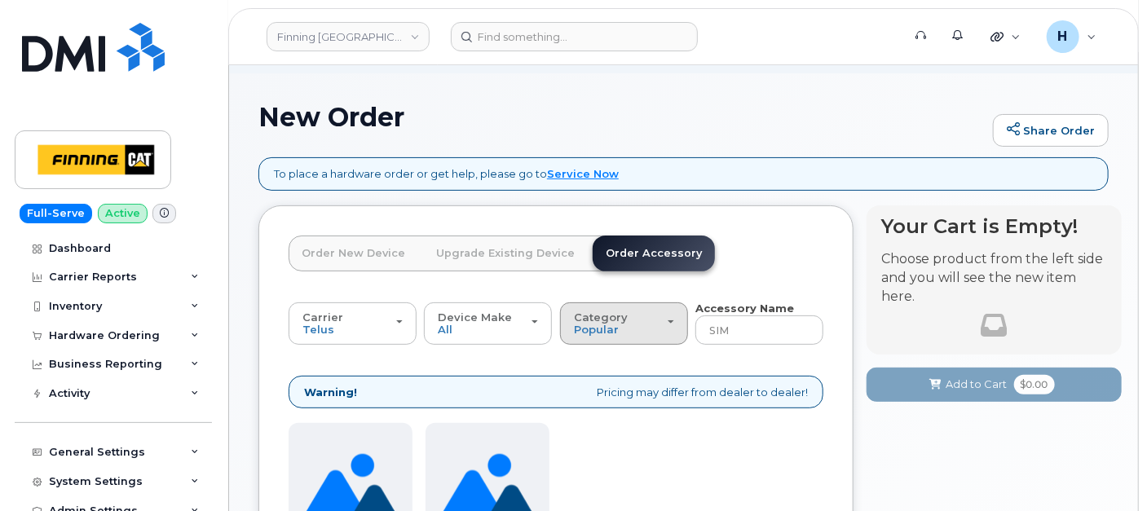
scroll to position [362, 0]
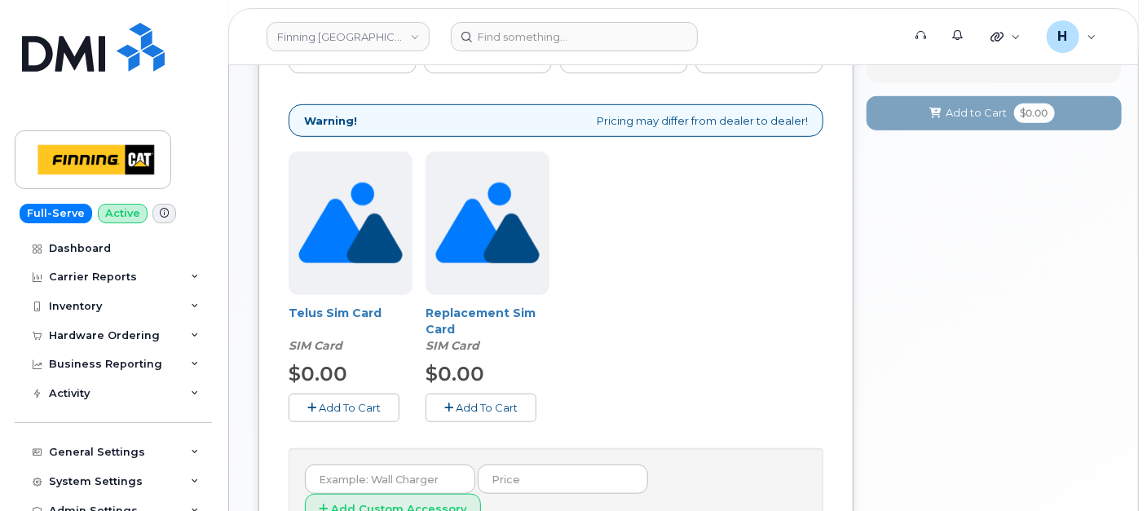
click at [341, 396] on button "Add To Cart" at bounding box center [344, 408] width 111 height 29
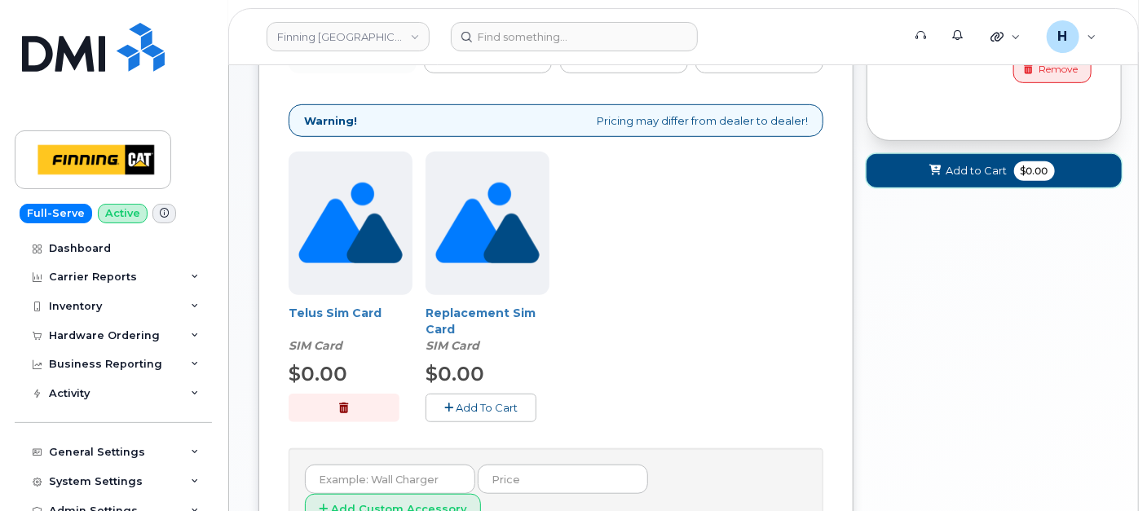
click at [965, 169] on span "Add to Cart" at bounding box center [976, 170] width 61 height 15
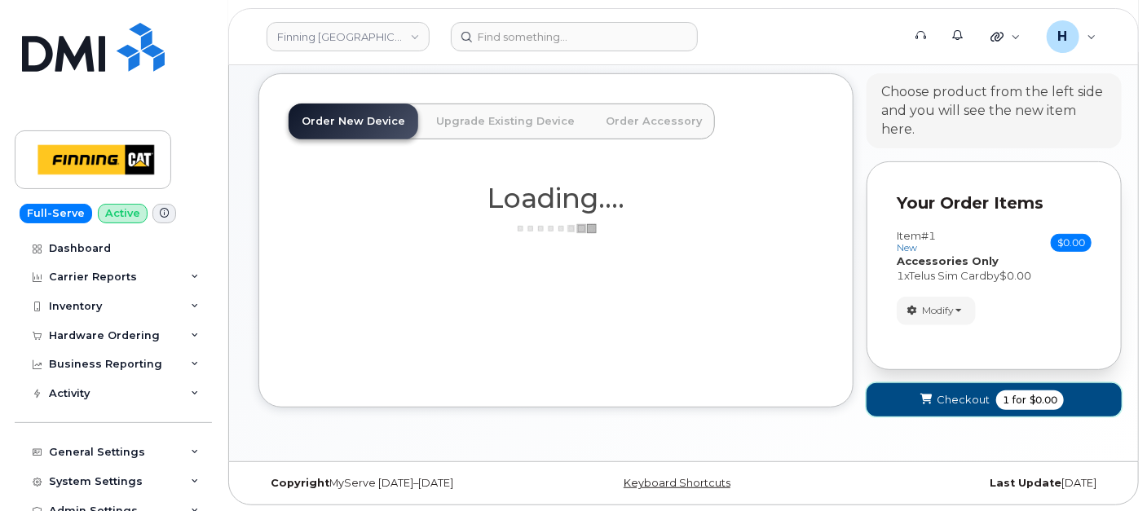
click at [931, 408] on button "Checkout 1 for $0.00" at bounding box center [993, 399] width 255 height 33
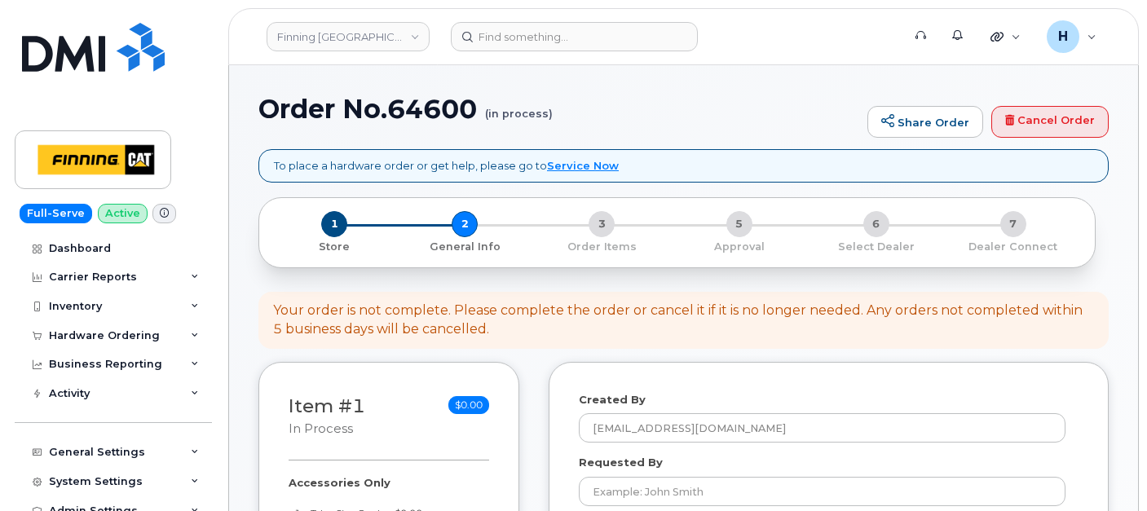
select select
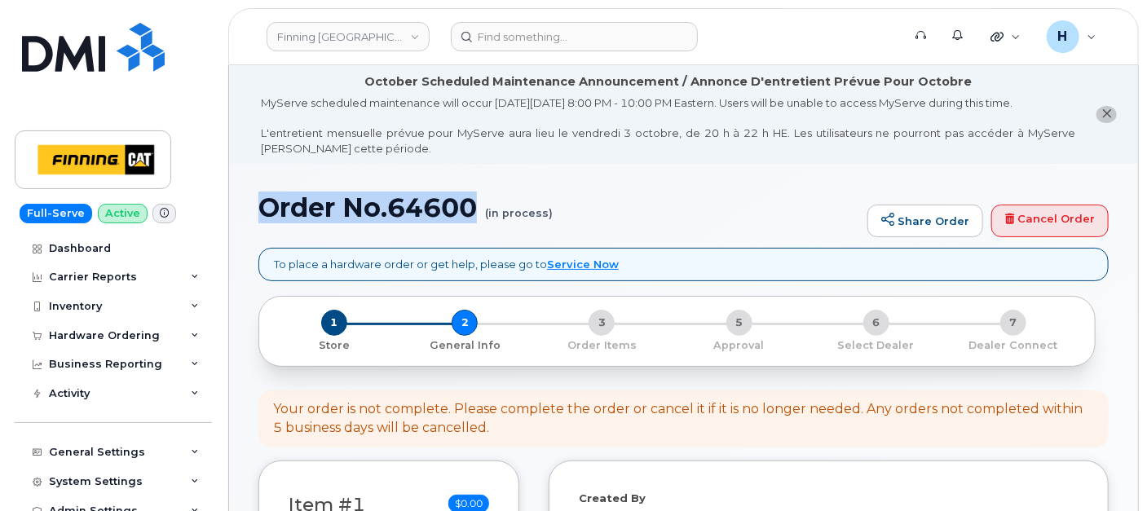
drag, startPoint x: 242, startPoint y: 209, endPoint x: 476, endPoint y: 223, distance: 234.3
copy h1 "Order No.64600"
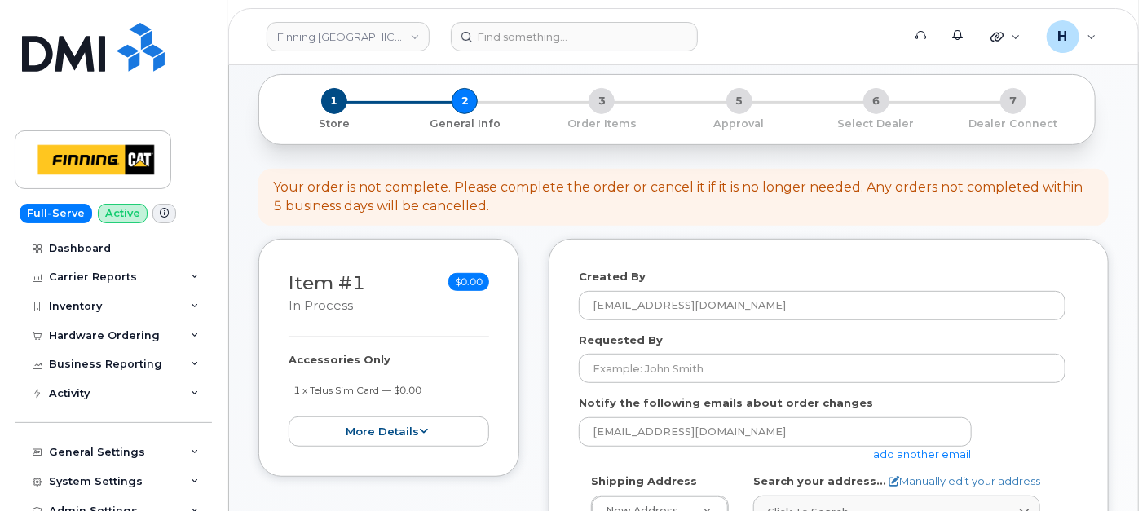
scroll to position [271, 0]
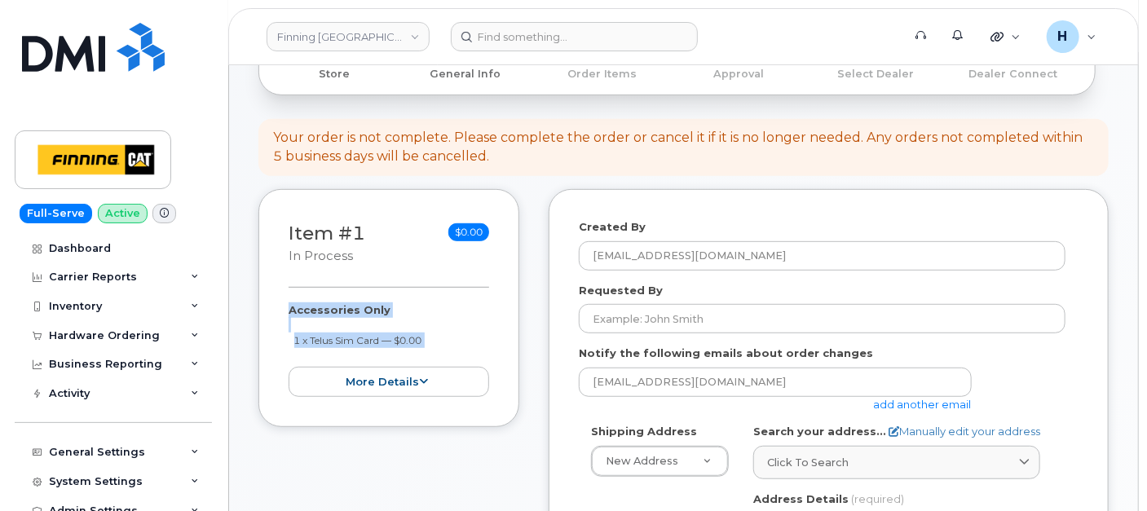
drag, startPoint x: 272, startPoint y: 312, endPoint x: 439, endPoint y: 347, distance: 169.9
click at [439, 347] on div "Item #1 in process $0.00 Accessories Only 1 x Telus Sim Card — $0.00 more detai…" at bounding box center [388, 308] width 261 height 238
copy div "Accessories Only 1 x Telus Sim Card — $0.00 more details Request Accessories On…"
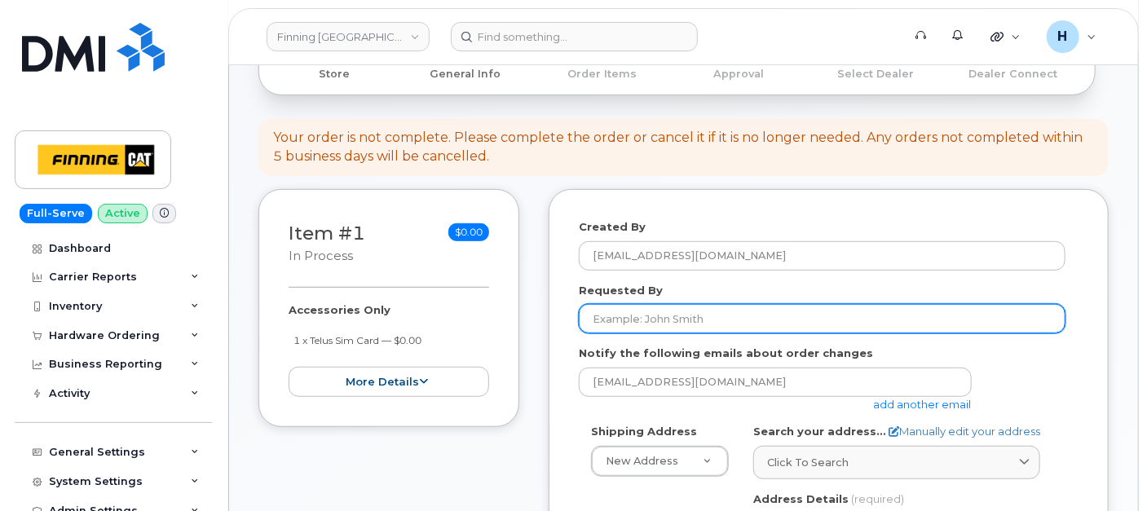
click at [653, 304] on input "Requested By" at bounding box center [822, 318] width 487 height 29
paste input "RITM0499529"
type input "RITM0499529"
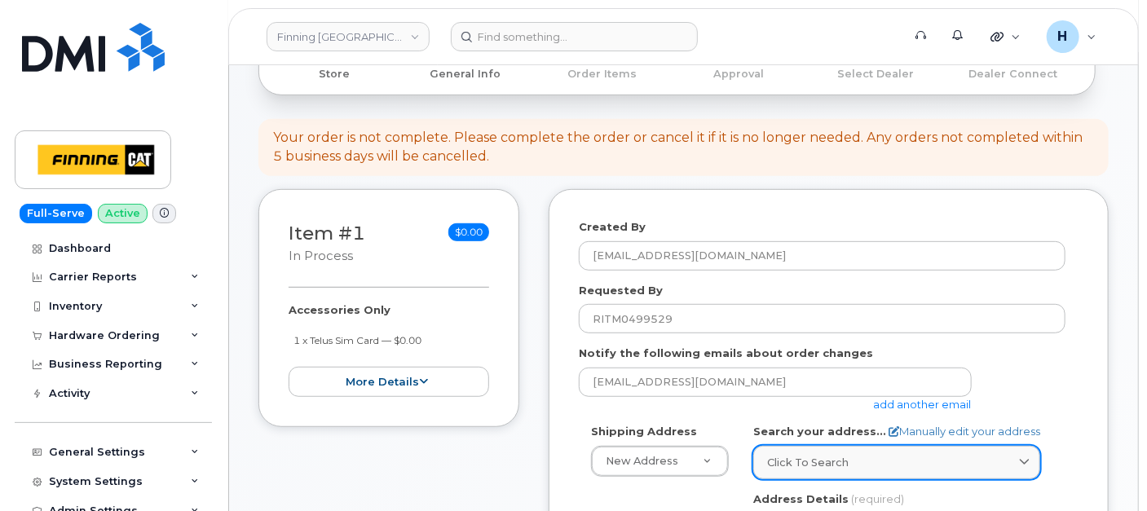
click at [822, 452] on link "Click to search" at bounding box center [896, 462] width 287 height 33
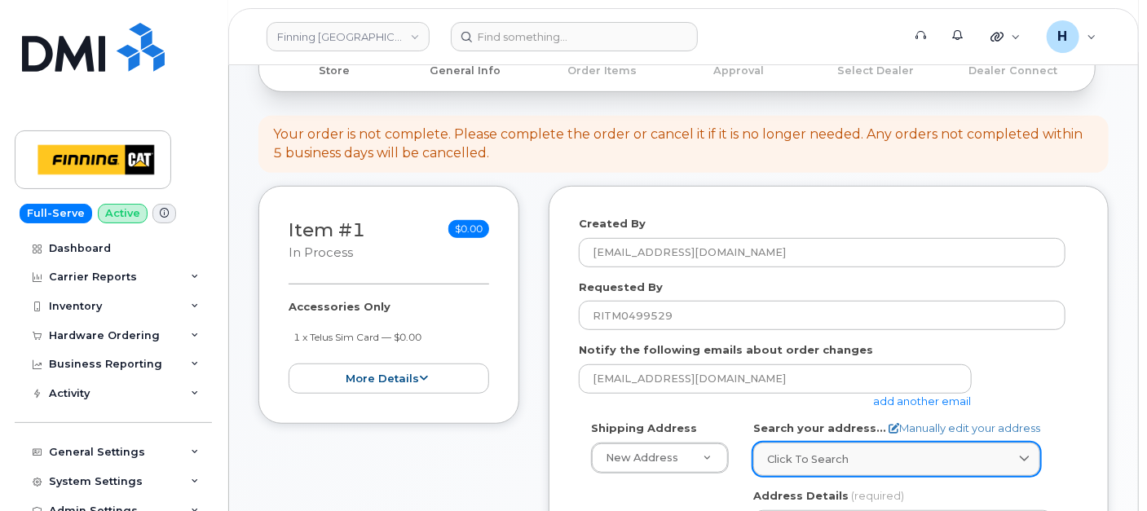
paste input "1100 Pacific Street"
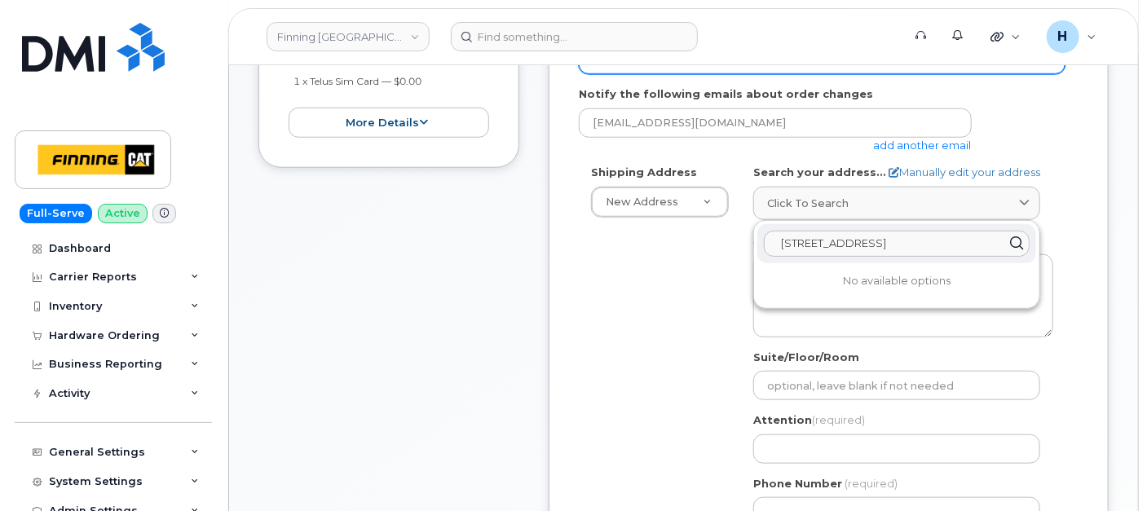
scroll to position [546, 0]
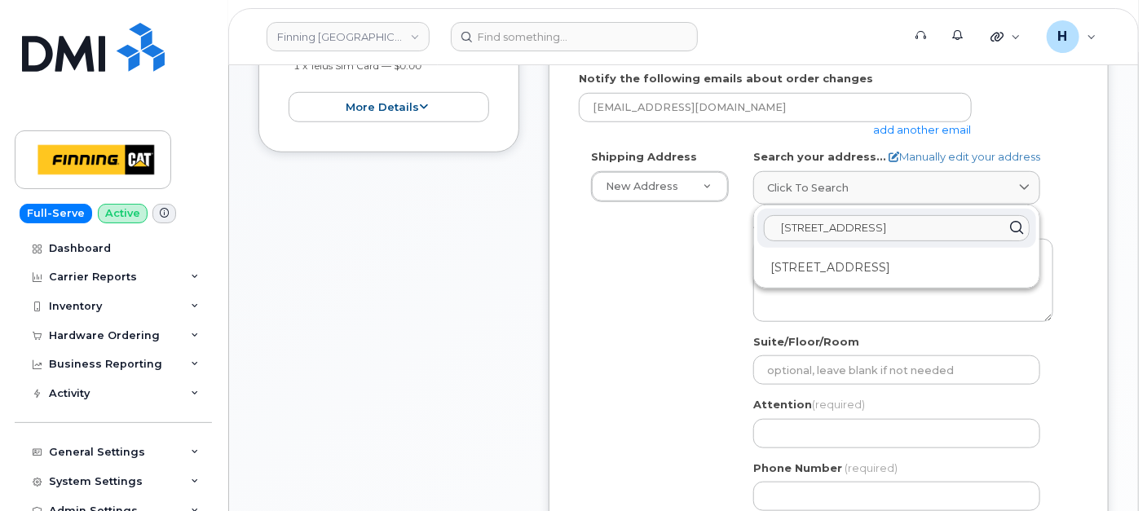
type input "1100 Pacific Street"
click at [848, 254] on div "1100 Pacific St Prince George BC V2N 5S3" at bounding box center [896, 267] width 279 height 27
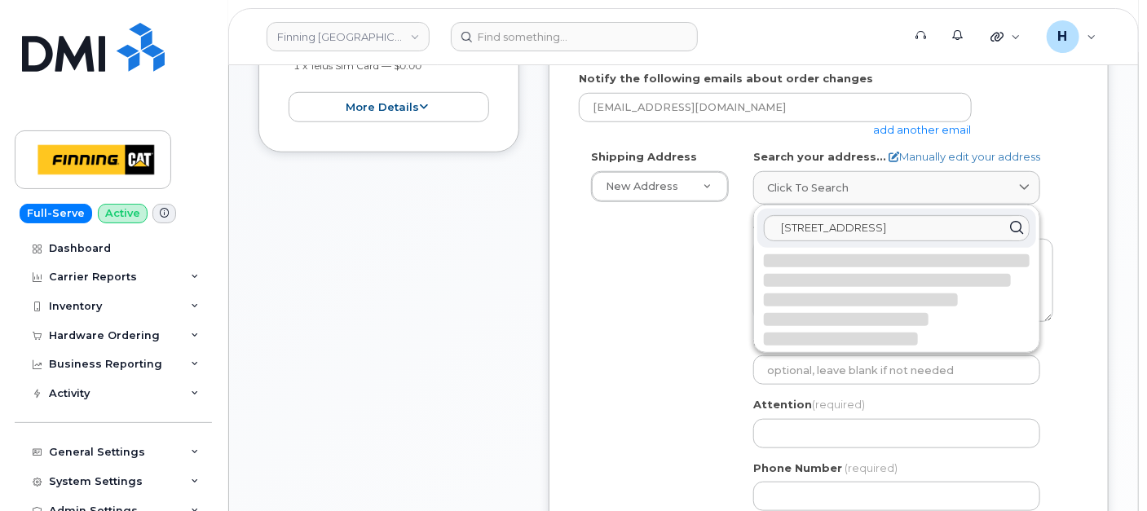
scroll to position [727, 0]
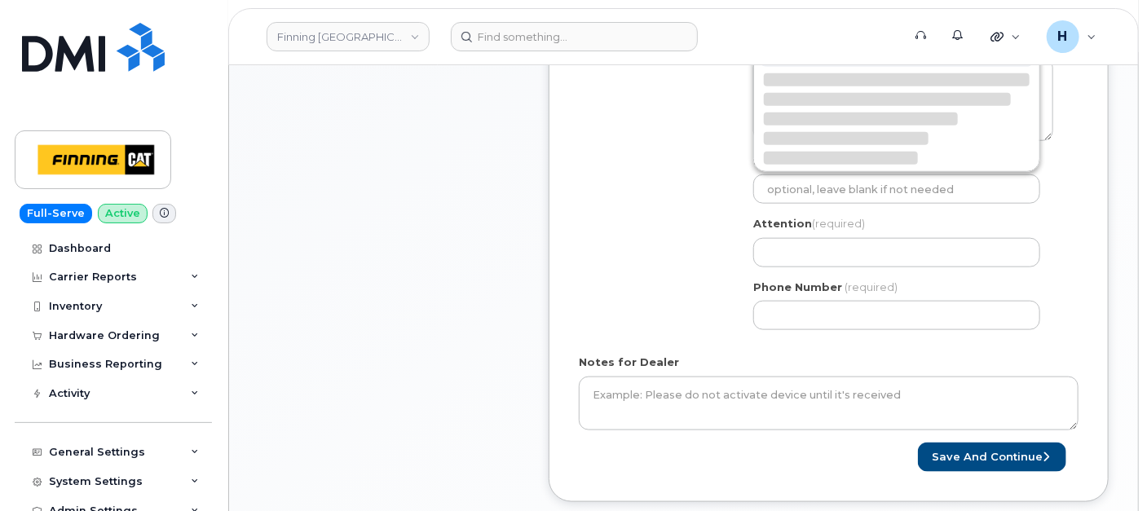
select select
type textarea "1100 Pacific St PRINCE GEORGE BC V2N 5S3 CANADA"
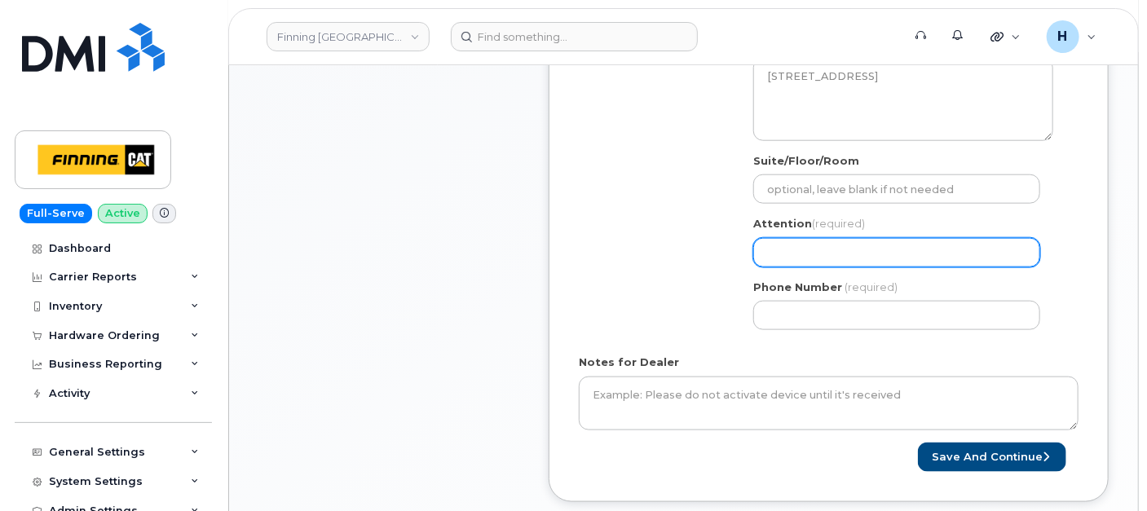
drag, startPoint x: 820, startPoint y: 247, endPoint x: 806, endPoint y: 237, distance: 17.0
click at [821, 247] on input "Attention (required)" at bounding box center [896, 252] width 287 height 29
paste input "[PERSON_NAME]"
select select
type input "[PERSON_NAME]"
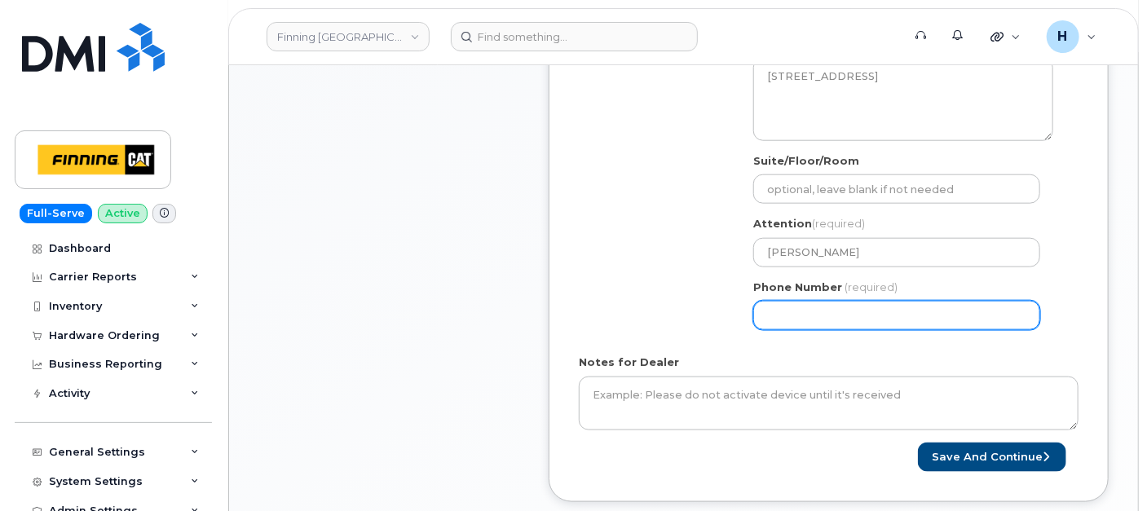
click at [866, 316] on input "Phone Number" at bounding box center [896, 315] width 287 height 29
paste input "2505630331"
select select
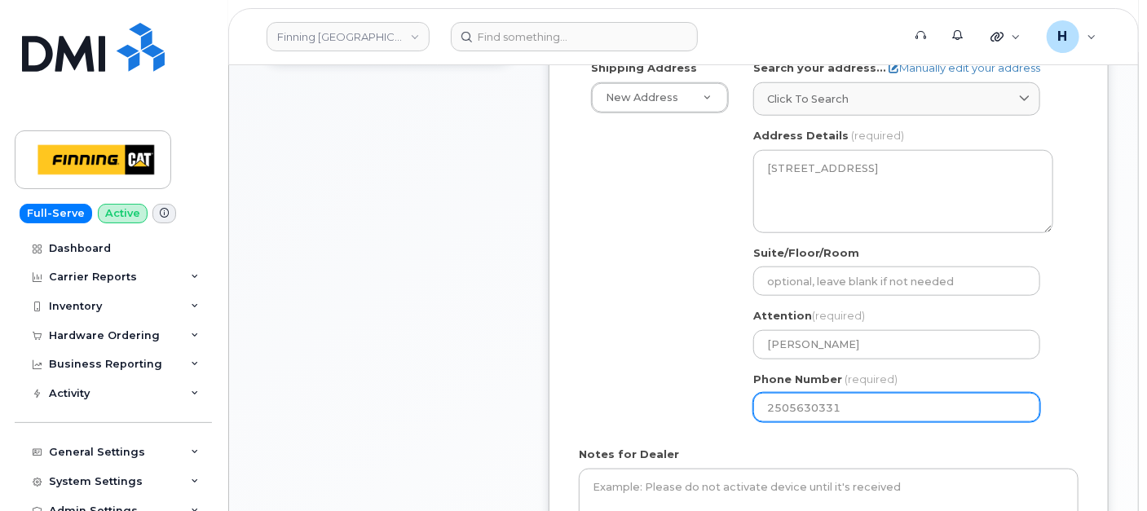
scroll to position [365, 0]
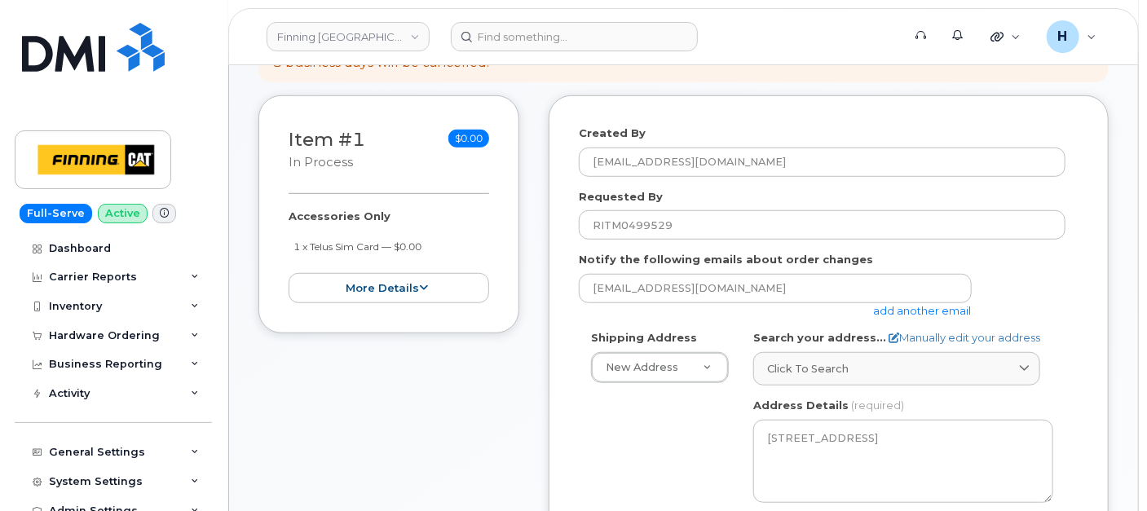
type input "2505630331"
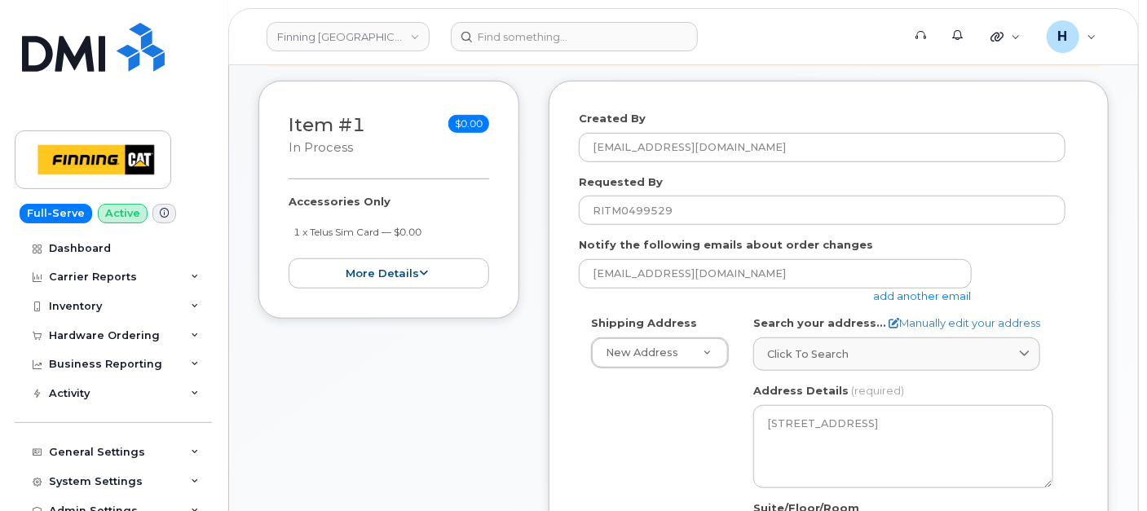
scroll to position [727, 0]
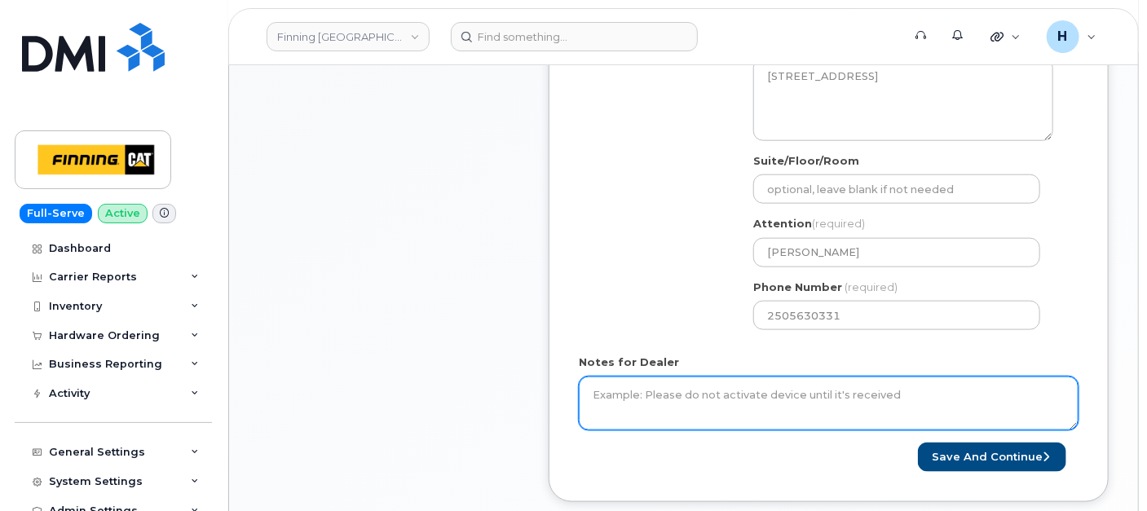
click at [597, 401] on textarea "Notes for Dealer" at bounding box center [829, 404] width 500 height 54
paste textarea "Accessories Only 1 x Telus Sim Card — $0.00 SIM: 8912230102357627318---INACTIVE"
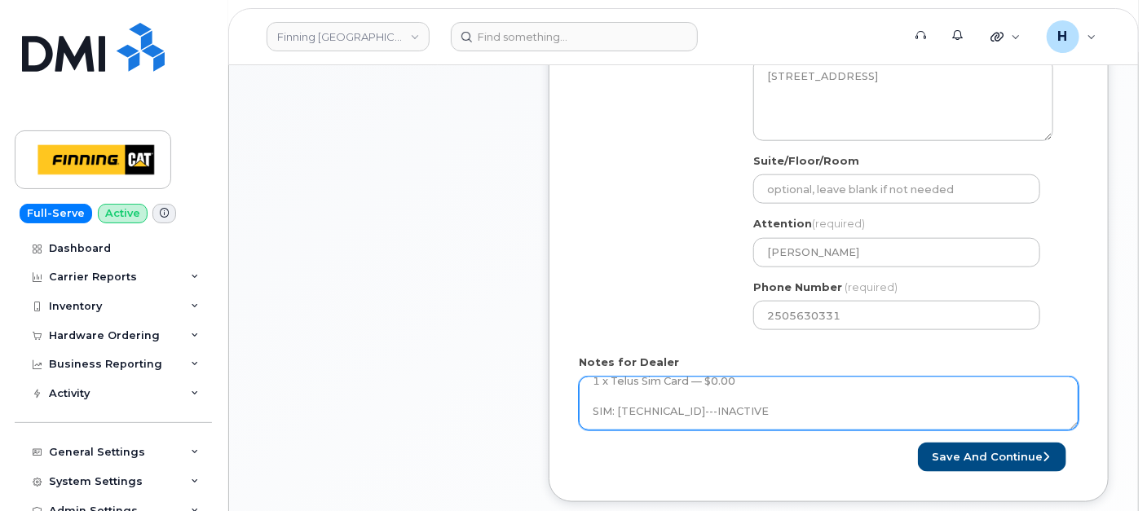
scroll to position [62, 0]
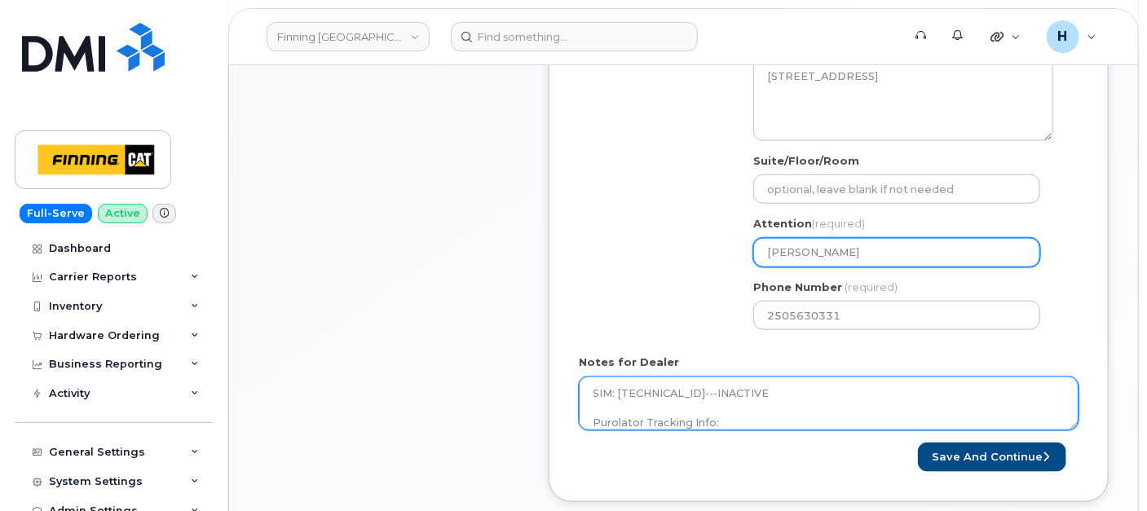
type textarea "Accessories Only 1 x Telus Sim Card — $0.00 SIM: [TECHNICAL_ID]---INACTIVE Puro…"
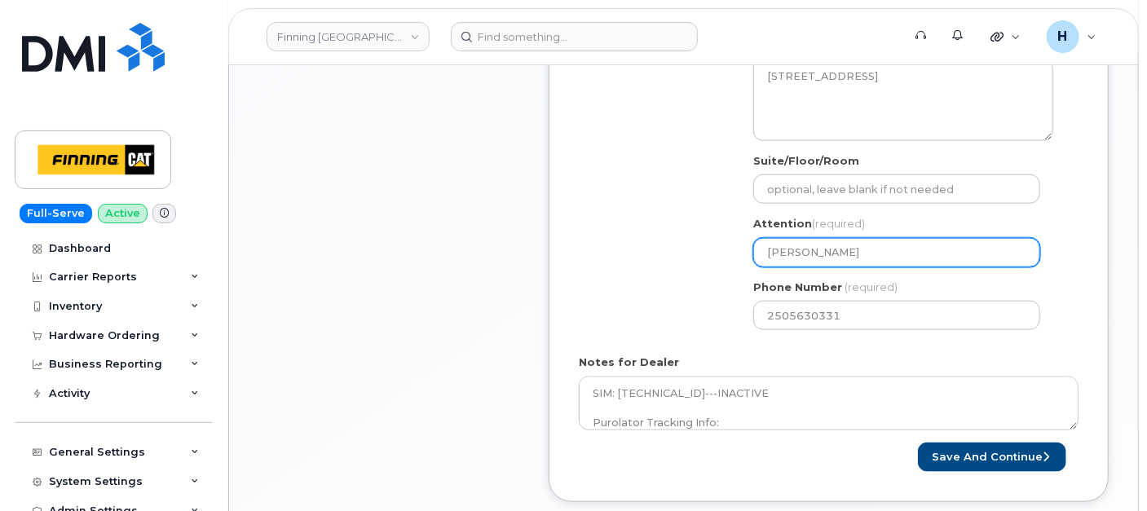
drag, startPoint x: 867, startPoint y: 248, endPoint x: 738, endPoint y: 249, distance: 129.6
click at [738, 249] on div "Shipping Address New Address New Address 7550 Edgar Industrial Dr 19050 94 Ave …" at bounding box center [822, 155] width 487 height 374
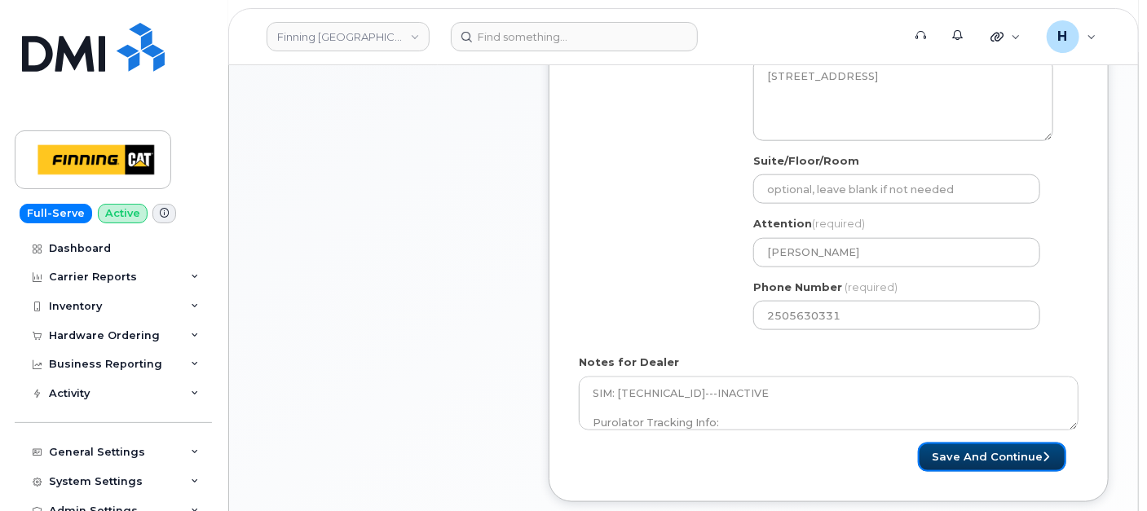
drag, startPoint x: 1005, startPoint y: 443, endPoint x: 442, endPoint y: 12, distance: 708.9
click at [1004, 443] on button "Save and Continue" at bounding box center [992, 458] width 148 height 30
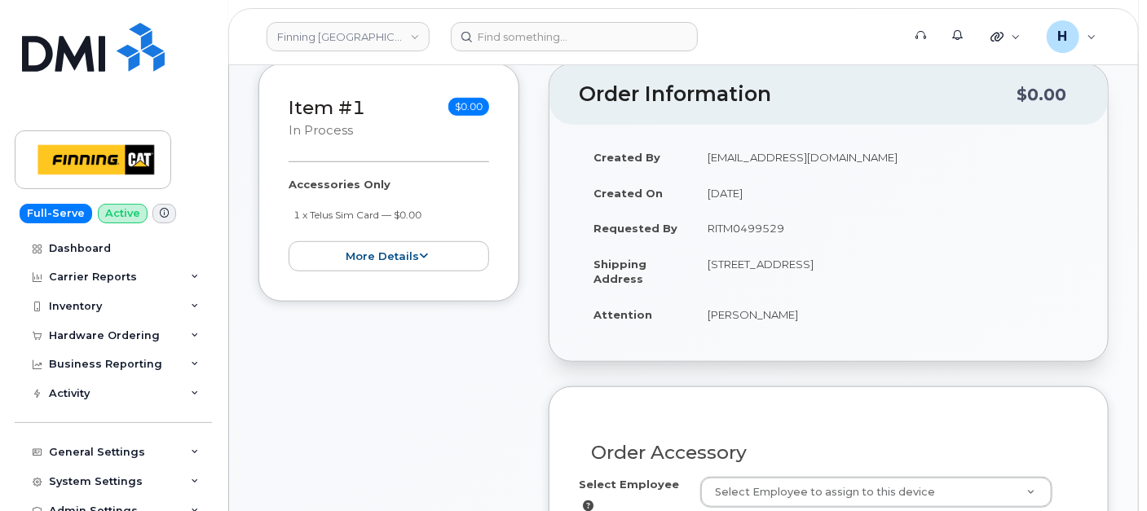
scroll to position [452, 0]
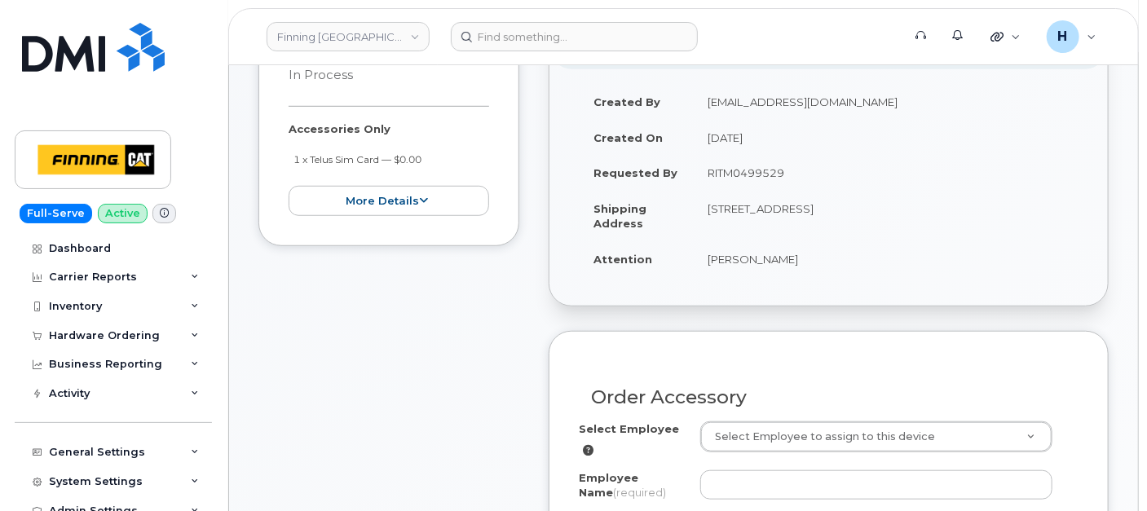
drag, startPoint x: 904, startPoint y: 206, endPoint x: 950, endPoint y: 205, distance: 46.5
click at [950, 205] on td "[STREET_ADDRESS]" at bounding box center [886, 216] width 386 height 51
copy td "V2N 5S3"
drag, startPoint x: 703, startPoint y: 200, endPoint x: 741, endPoint y: 201, distance: 37.5
click at [741, 201] on td "[STREET_ADDRESS]" at bounding box center [886, 216] width 386 height 51
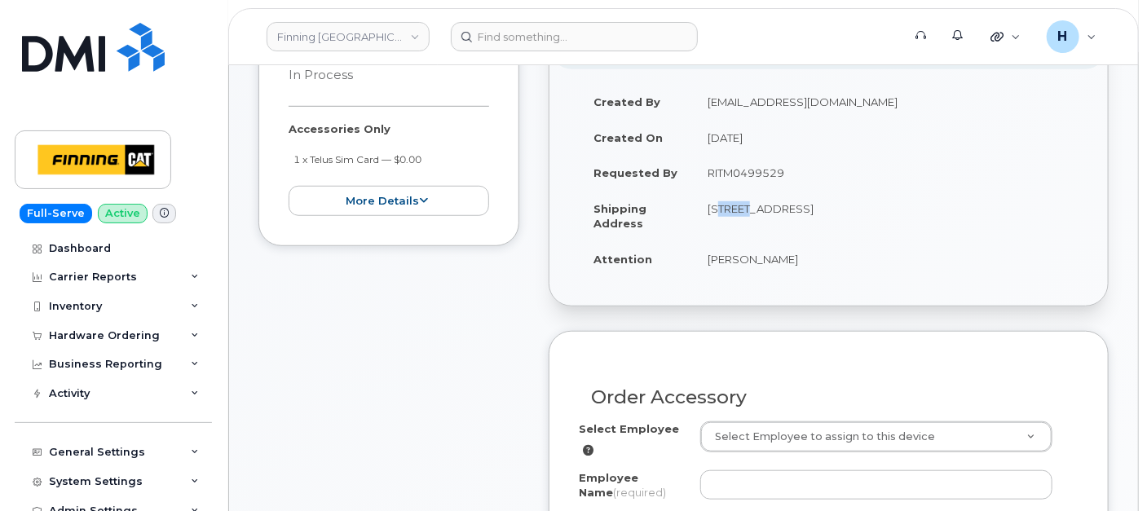
copy td "1100"
drag, startPoint x: 711, startPoint y: 267, endPoint x: 846, endPoint y: 265, distance: 135.3
click at [846, 265] on tr "Attention [PERSON_NAME]" at bounding box center [829, 259] width 500 height 36
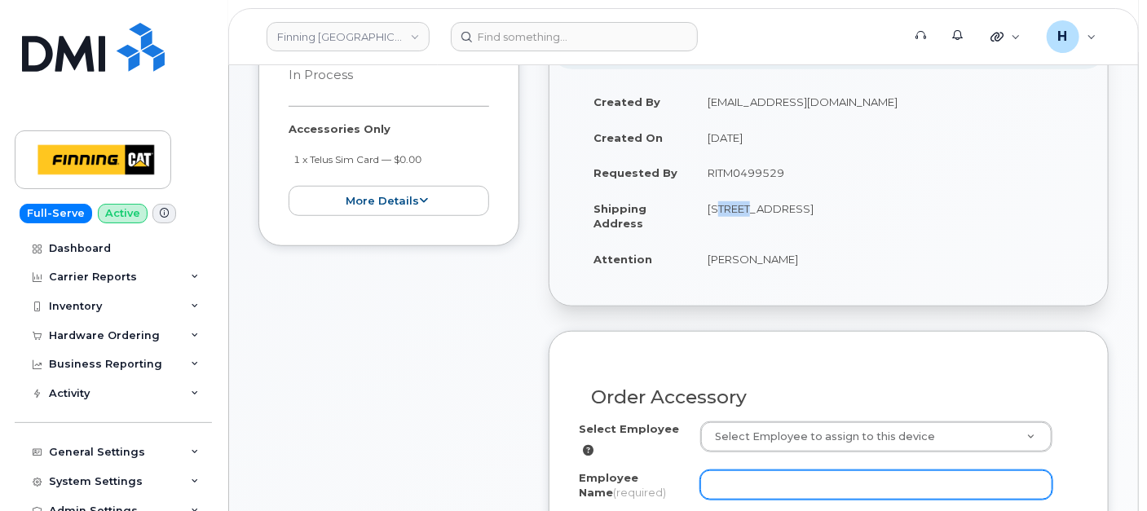
copy tr "[PERSON_NAME]"
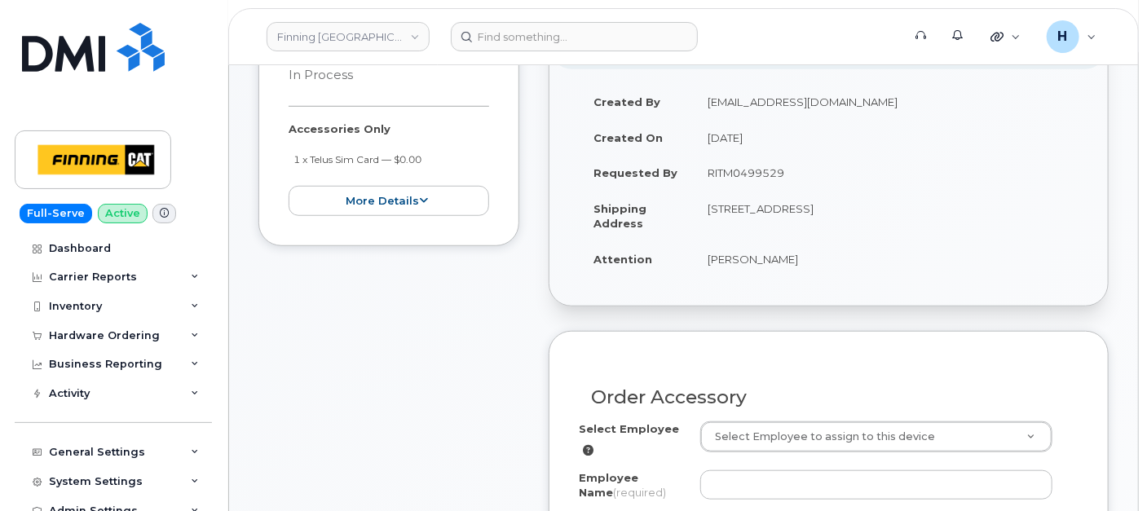
click at [691, 425] on div "Select Employee" at bounding box center [639, 439] width 121 height 37
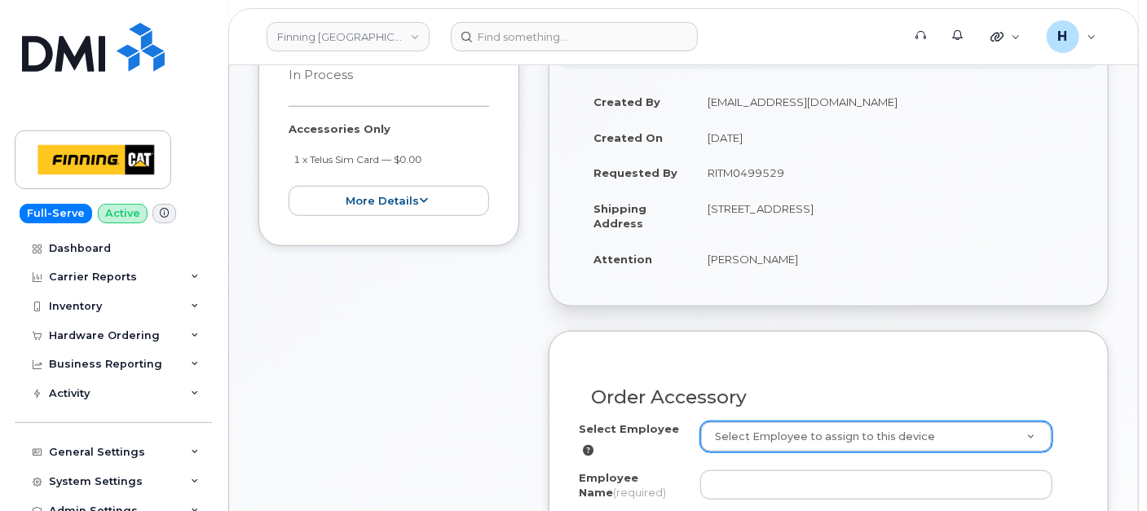
paste input "[PERSON_NAME]"
type input "[PERSON_NAME]"
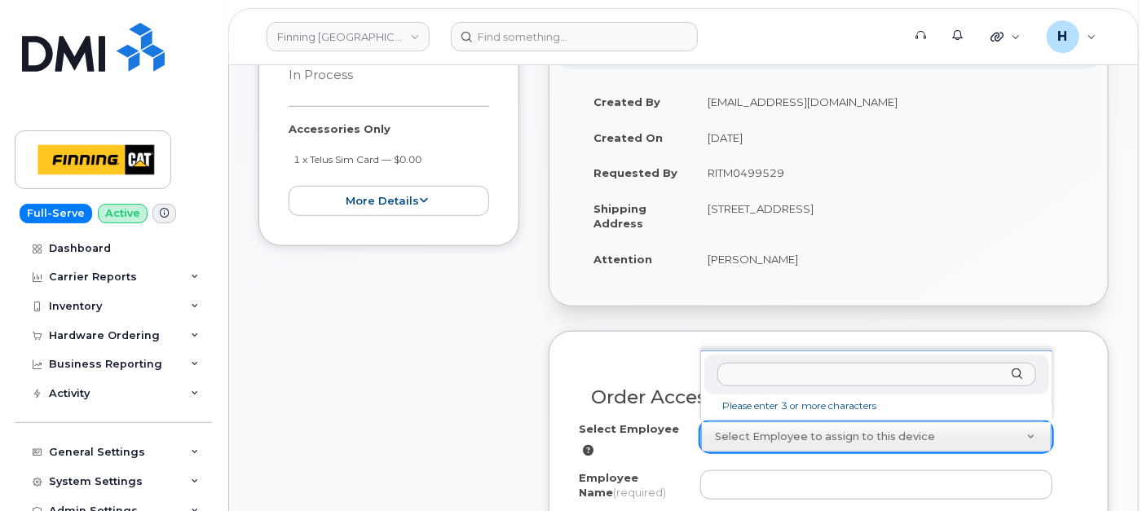
paste input "[PERSON_NAME]"
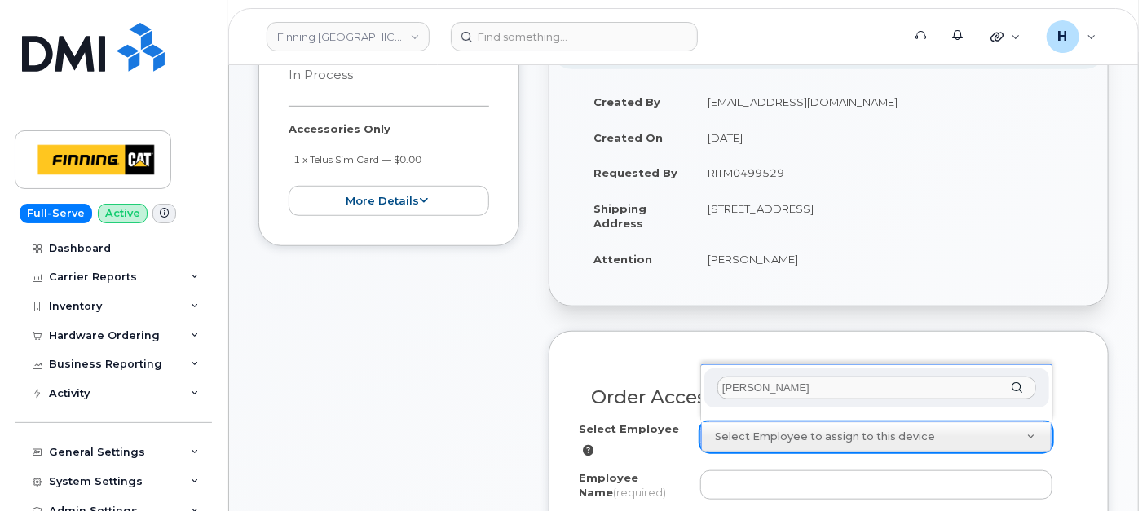
click at [741, 377] on input "[PERSON_NAME]" at bounding box center [876, 389] width 319 height 24
type input "[PERSON_NAME]"
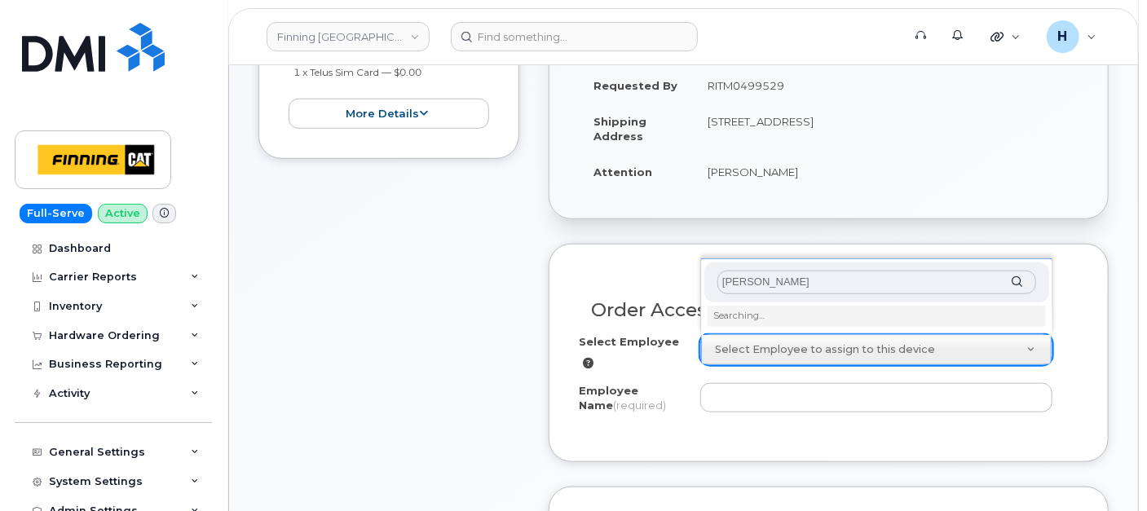
scroll to position [633, 0]
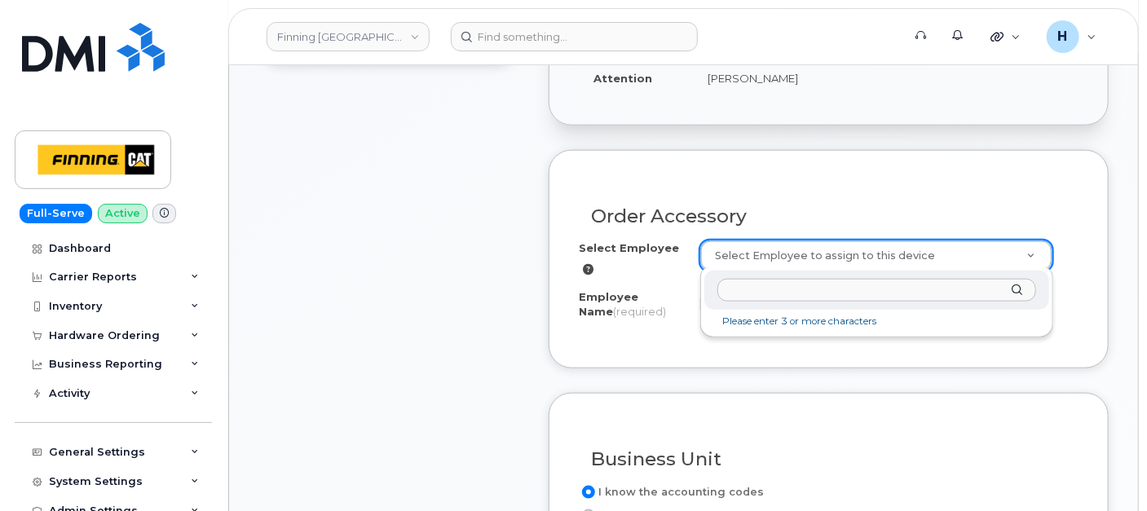
paste input "[PERSON_NAME]"
click at [738, 293] on input "[PERSON_NAME]" at bounding box center [876, 291] width 319 height 24
type input "[PERSON_NAME]"
click at [807, 336] on div "William Moutray Searching…" at bounding box center [876, 304] width 353 height 75
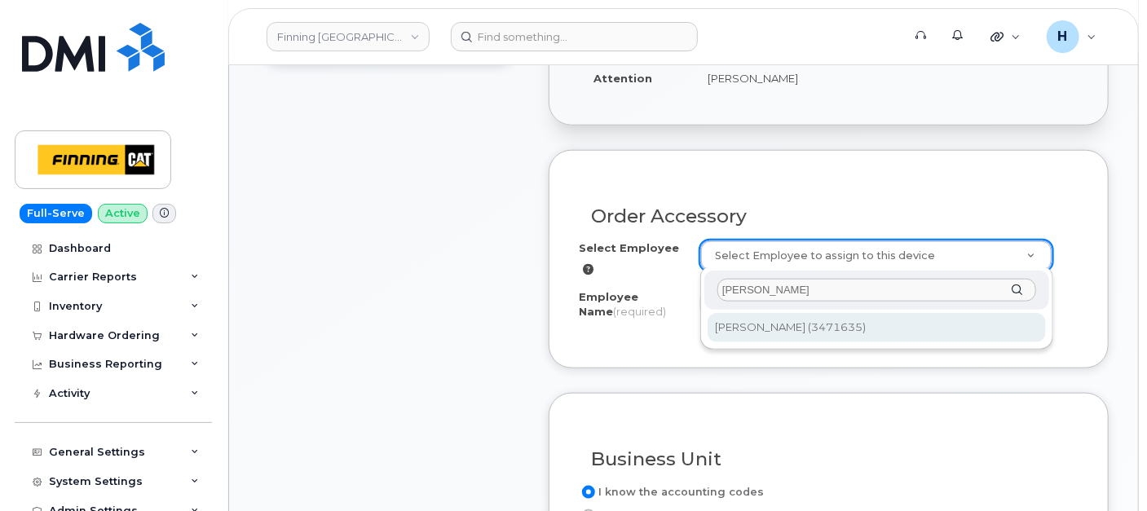
type input "59579"
type input "[PERSON_NAME]"
select select "D61"
select select "CSMAAAA"
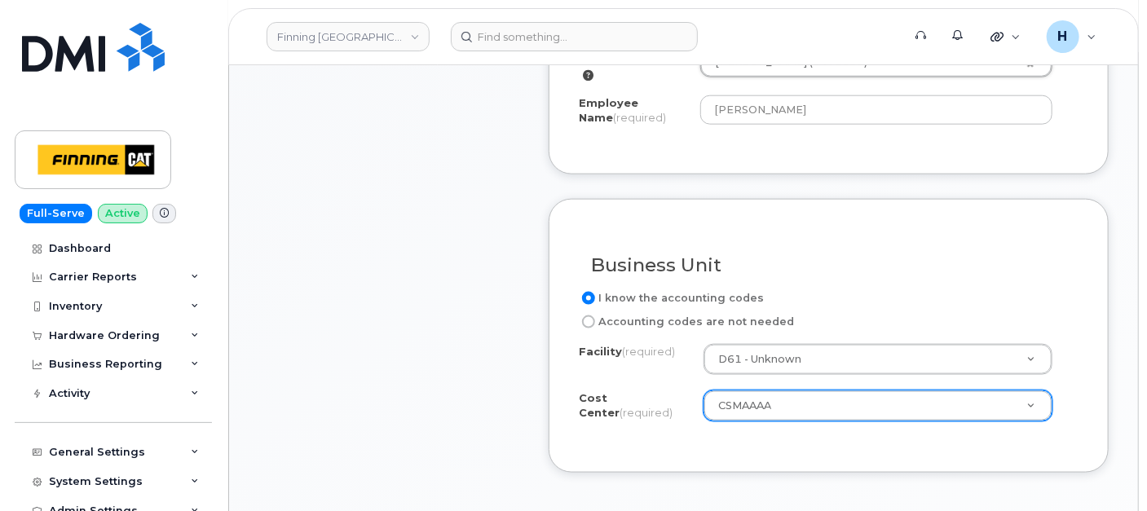
scroll to position [906, 0]
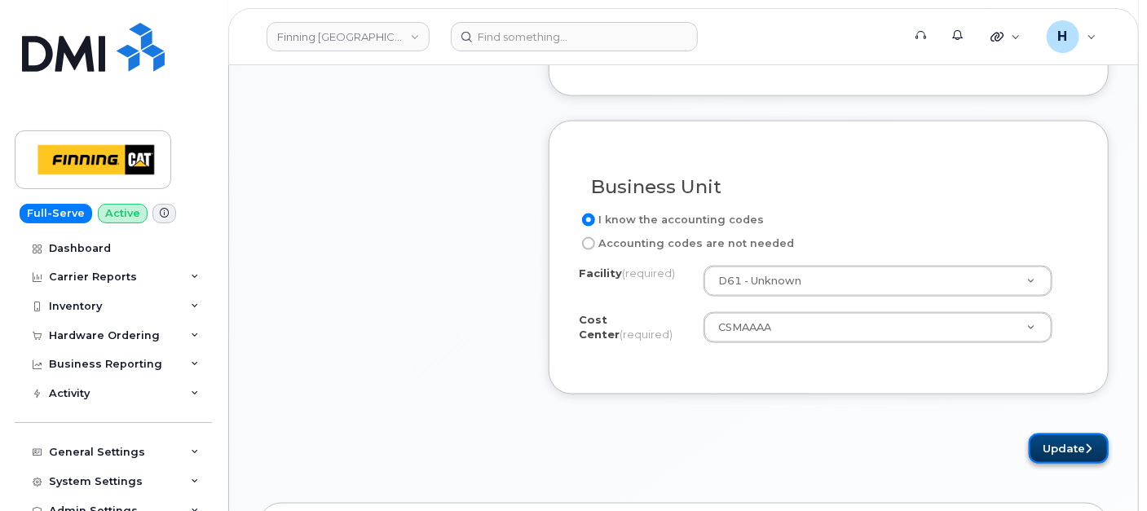
click at [1080, 449] on button "Update" at bounding box center [1069, 449] width 80 height 30
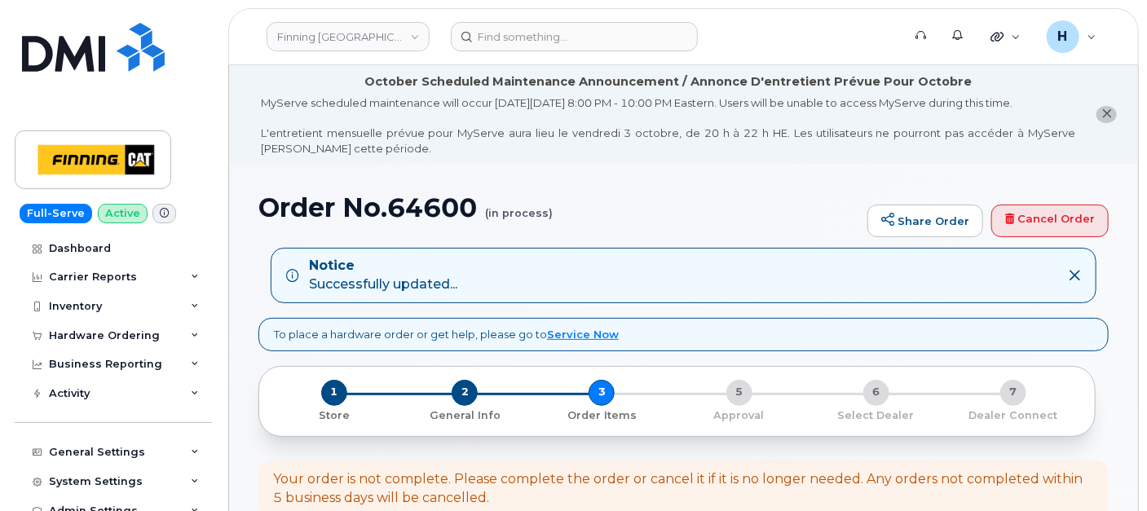
click at [444, 211] on h1 "Order No.64600 (in process)" at bounding box center [558, 207] width 601 height 29
click at [444, 209] on h1 "Order No.64600 (in process)" at bounding box center [558, 207] width 601 height 29
copy h1 "64600"
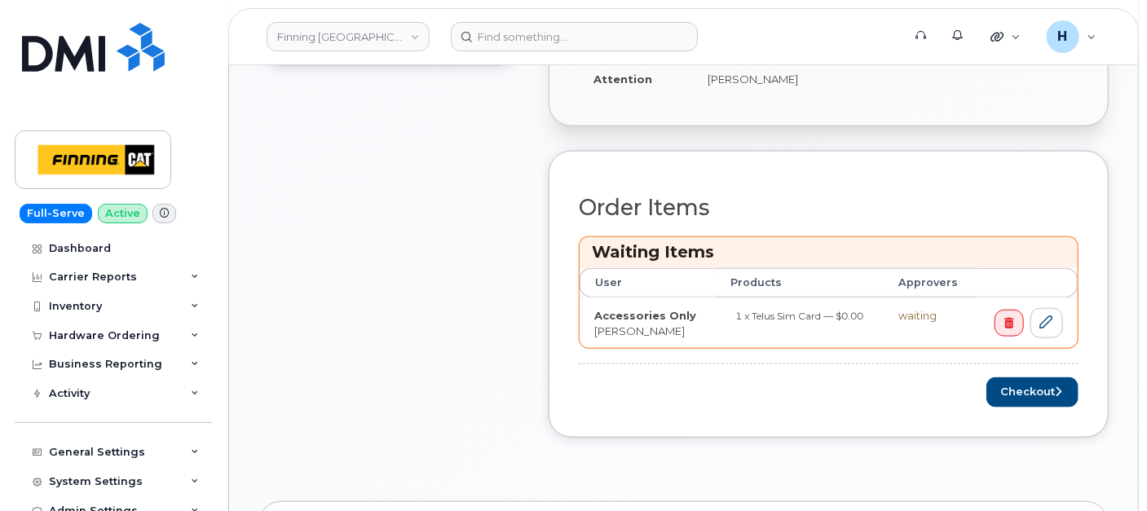
scroll to position [815, 0]
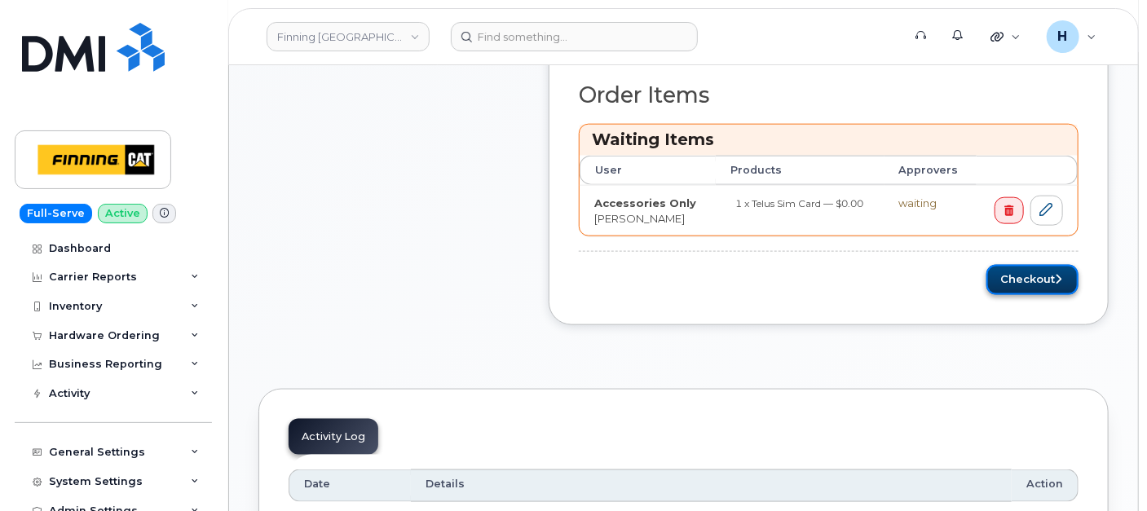
click at [1061, 265] on button "Checkout" at bounding box center [1032, 280] width 92 height 30
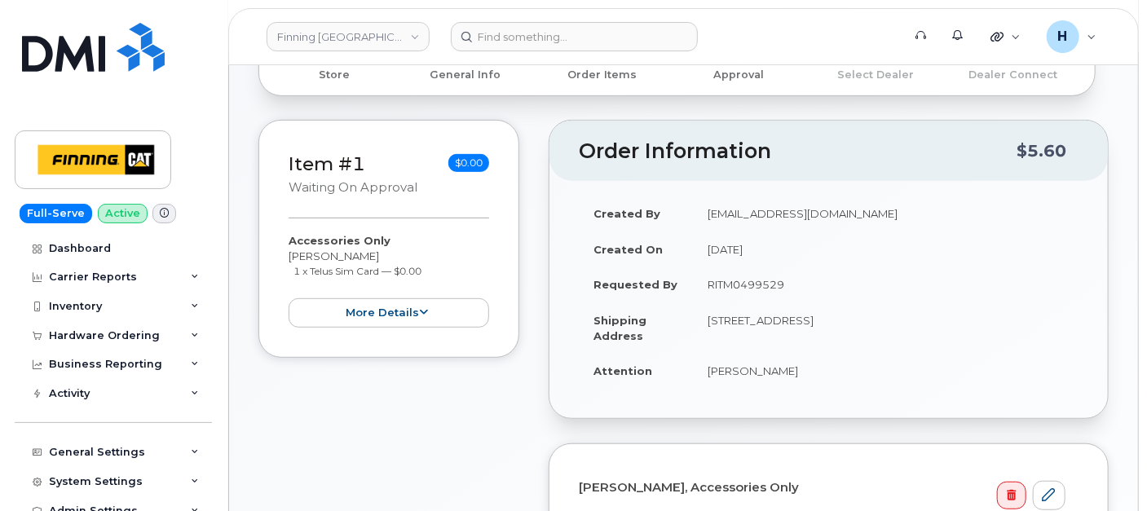
scroll to position [271, 0]
drag, startPoint x: 696, startPoint y: 284, endPoint x: 847, endPoint y: 278, distance: 150.9
click at [847, 278] on td "RITM0499529" at bounding box center [886, 284] width 386 height 36
copy td "RITM0499529"
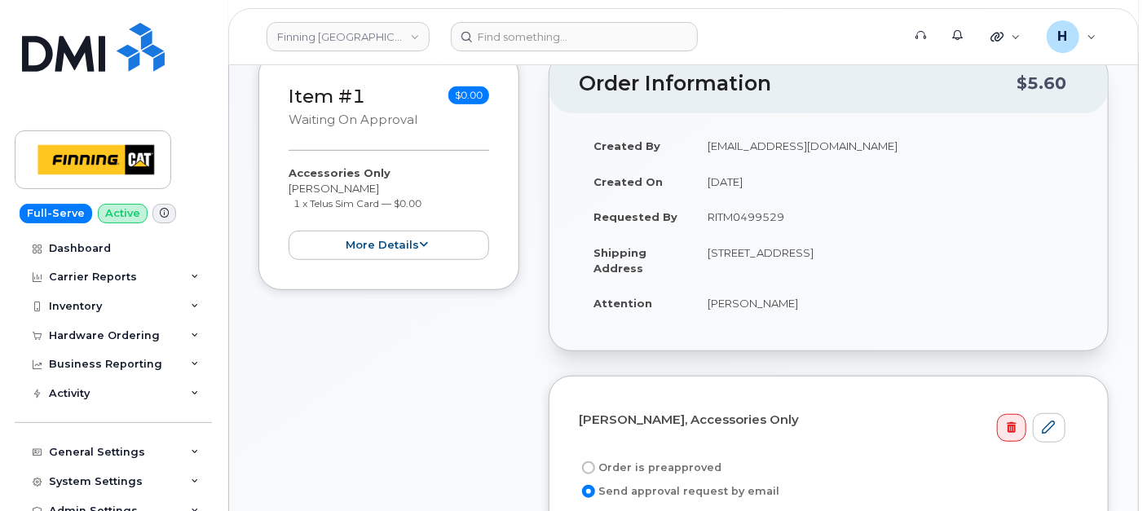
scroll to position [452, 0]
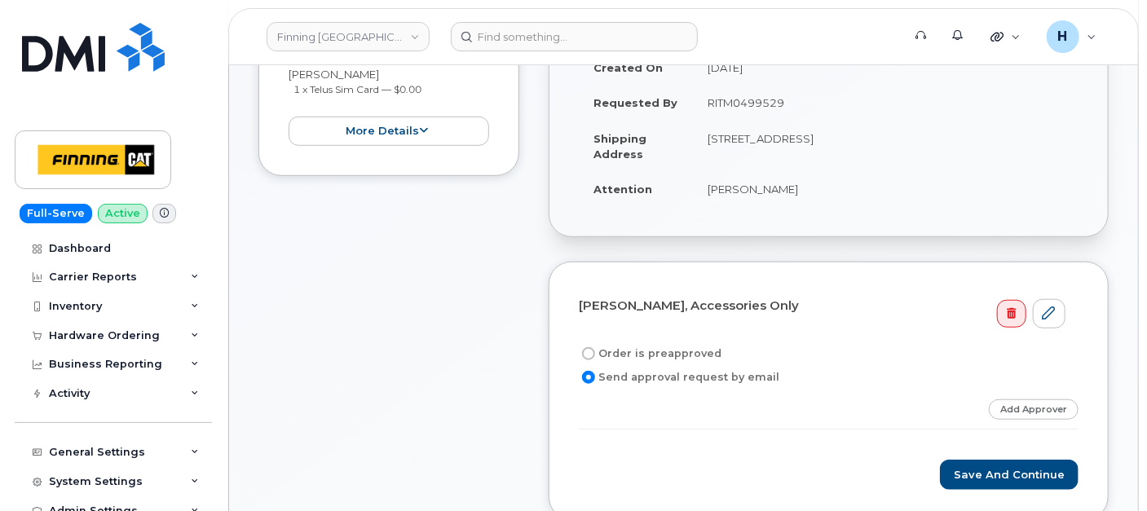
click at [659, 359] on label "Order is preapproved" at bounding box center [650, 354] width 143 height 20
click at [595, 359] on input "Order is preapproved" at bounding box center [588, 353] width 13 height 13
radio input "true"
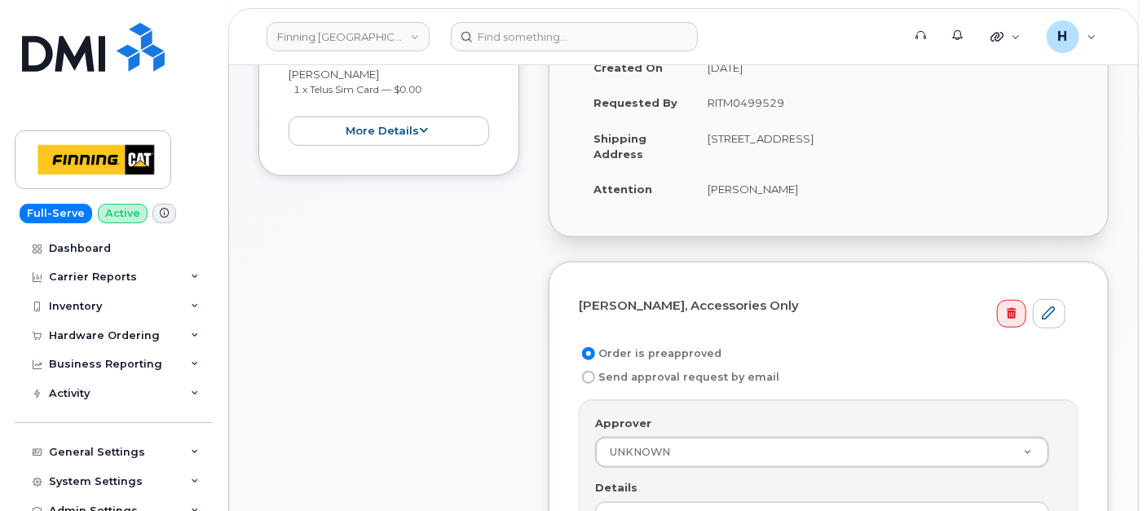
scroll to position [633, 0]
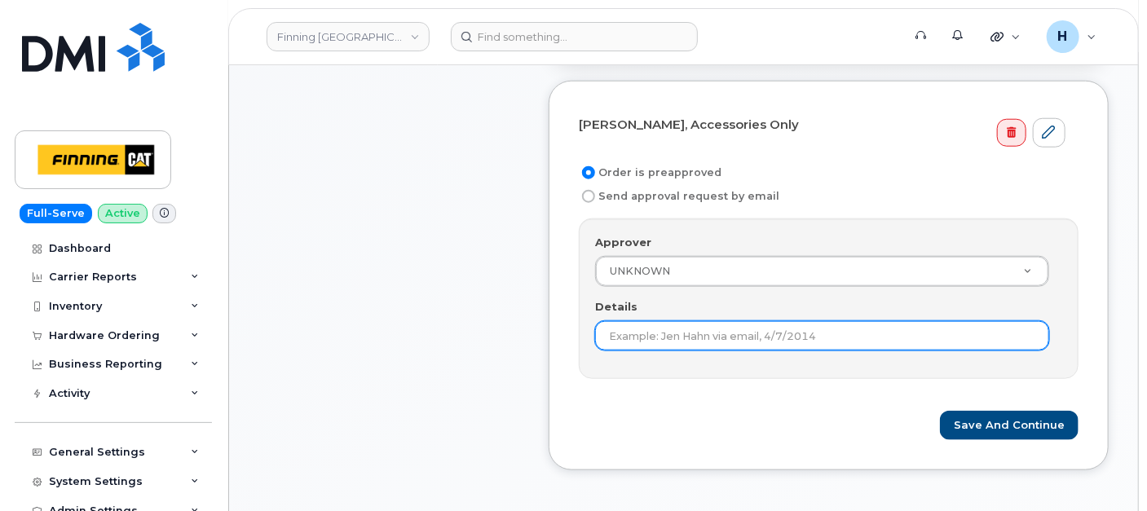
drag, startPoint x: 653, startPoint y: 341, endPoint x: 661, endPoint y: 340, distance: 8.2
click at [653, 340] on input "Details" at bounding box center [822, 335] width 454 height 29
paste input "RITM0499529"
type input "RITM0499529"
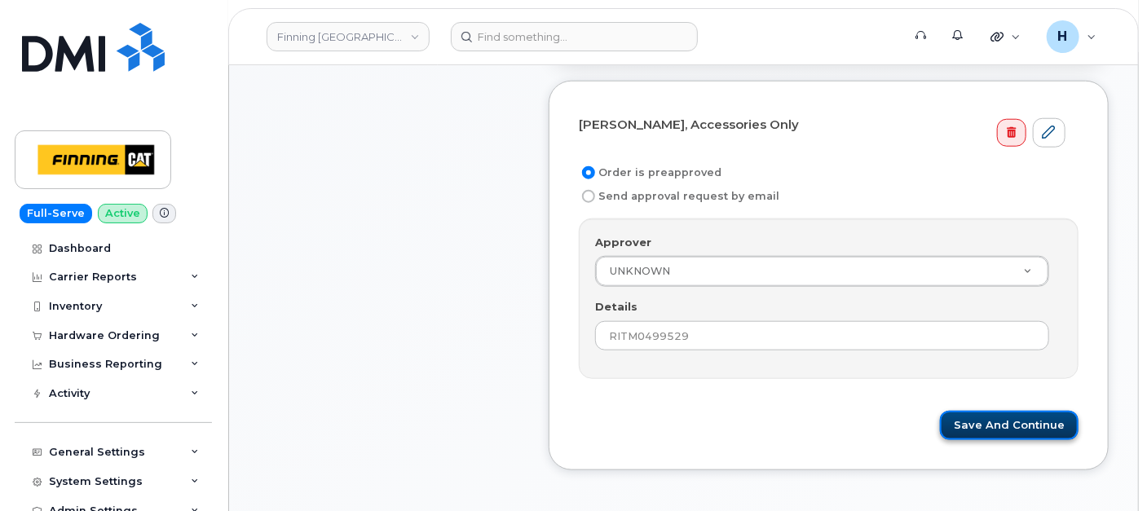
click at [992, 425] on button "Save and Continue" at bounding box center [1009, 426] width 139 height 30
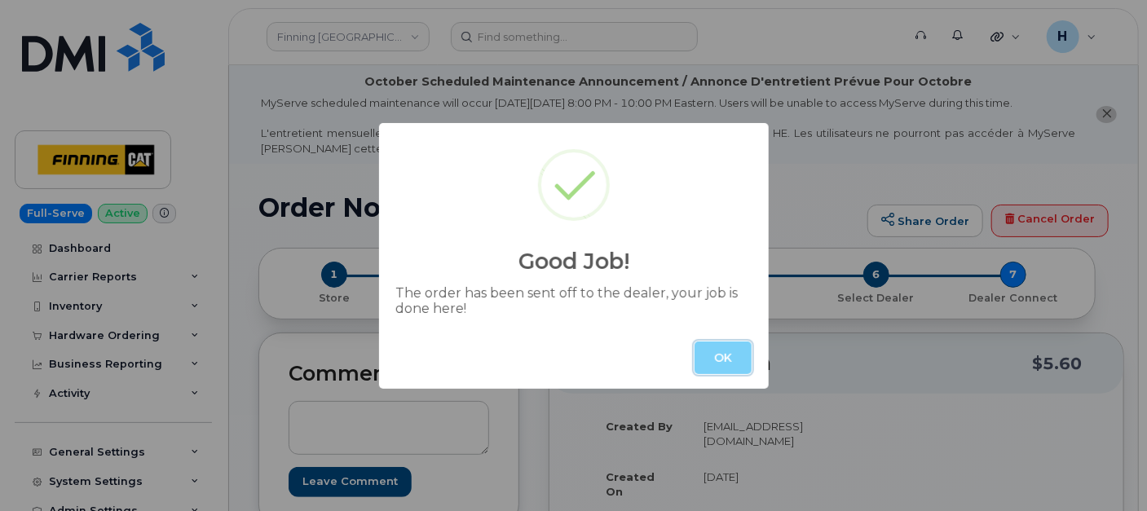
click at [729, 360] on button "OK" at bounding box center [722, 358] width 57 height 33
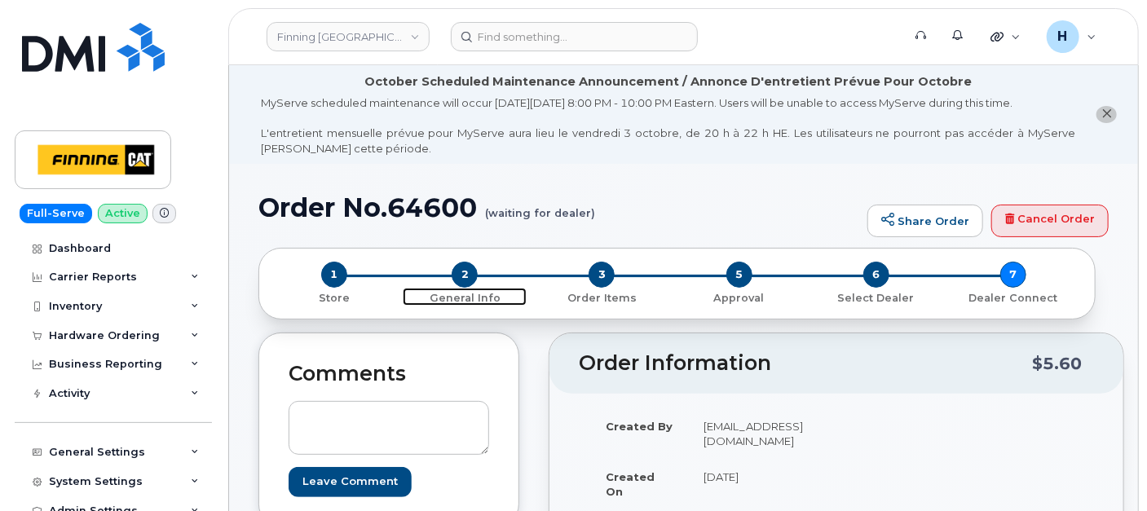
drag, startPoint x: 456, startPoint y: 270, endPoint x: 676, endPoint y: 486, distance: 307.8
click at [456, 270] on span "2" at bounding box center [465, 275] width 26 height 26
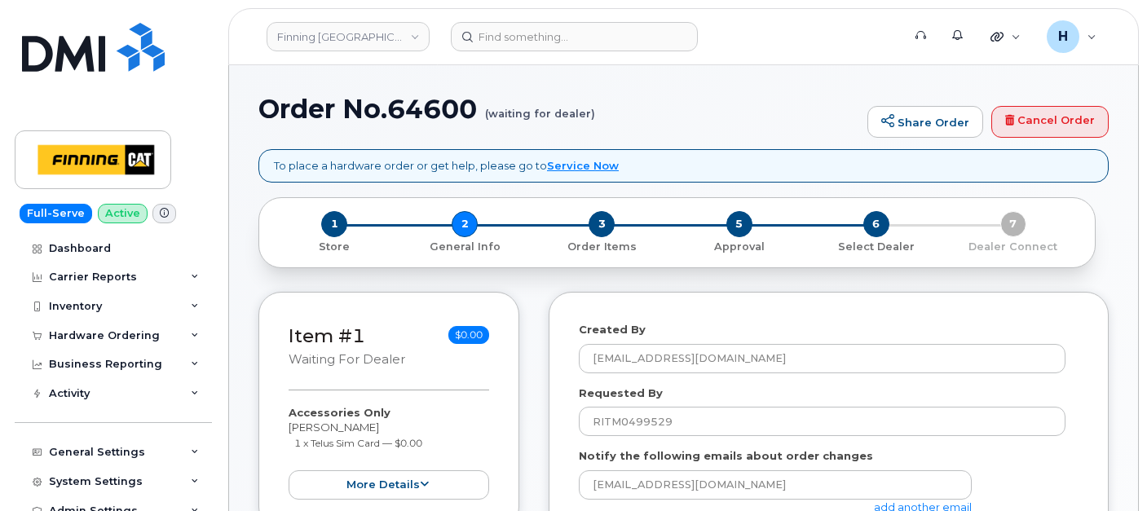
select select
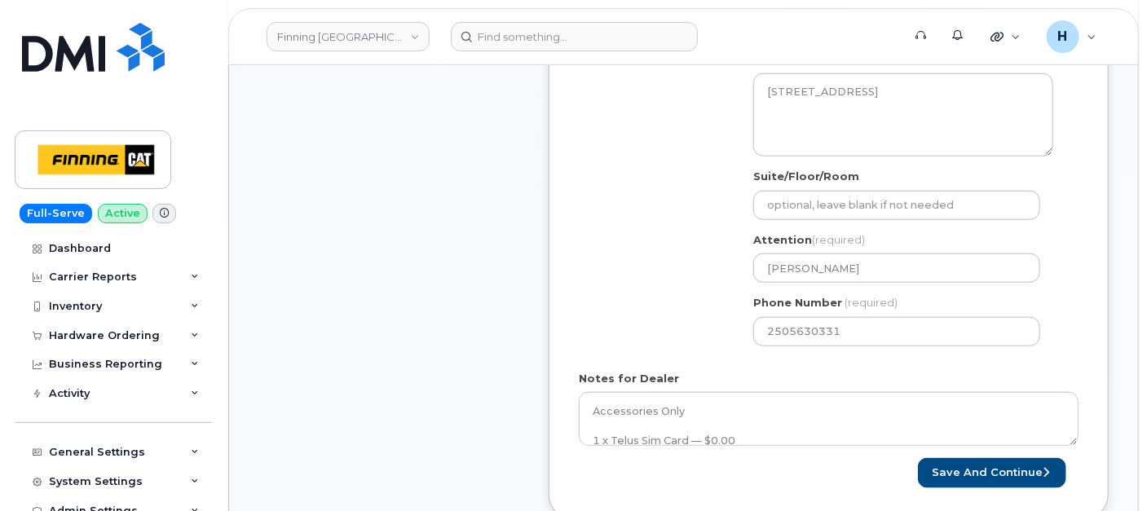
scroll to position [724, 0]
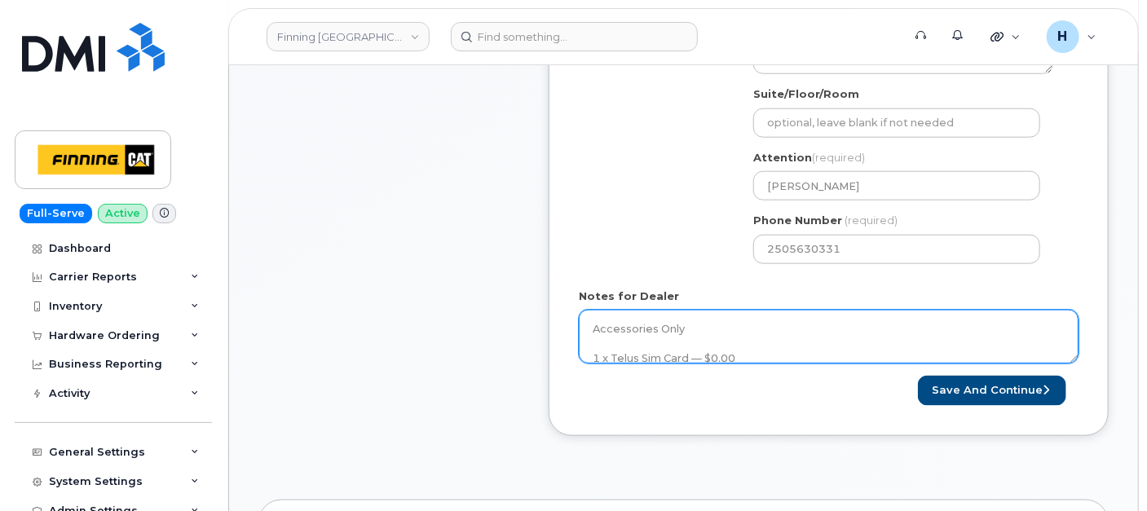
click at [708, 328] on textarea "Accessories Only 1 x Telus Sim Card — $0.00 SIM: [TECHNICAL_ID]---INACTIVE Puro…" at bounding box center [829, 337] width 500 height 54
click at [751, 344] on textarea "Accessories Only 1 x Telus Sim Card — $0.00 SIM: [TECHNICAL_ID]---INACTIVE Puro…" at bounding box center [829, 337] width 500 height 54
paste textarea "335684362676"
type textarea "Accessories Only 1 x Telus Sim Card — $0.00 SIM: 8912230102357627318---INACTIVE…"
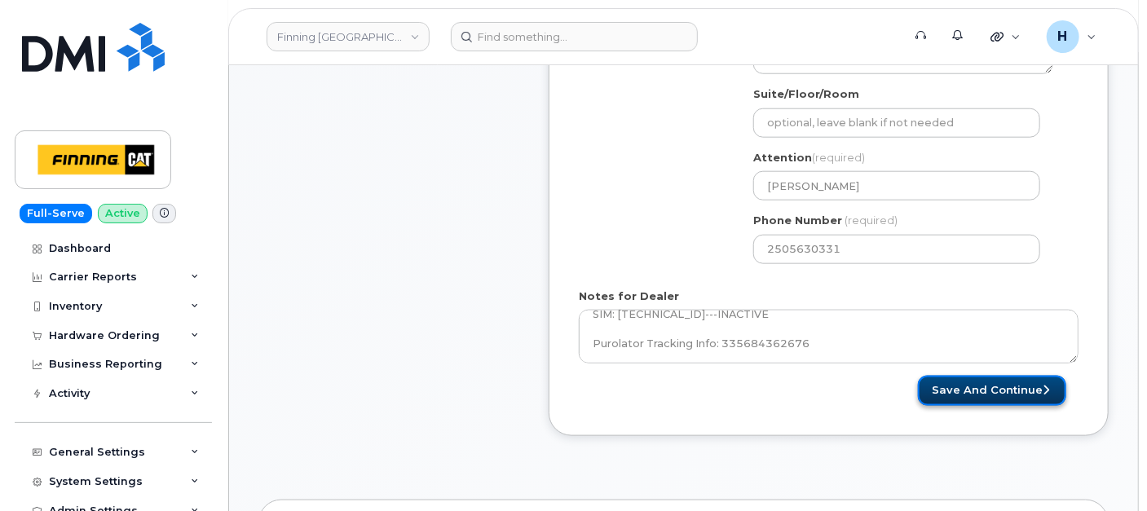
click at [1002, 385] on button "Save and Continue" at bounding box center [992, 391] width 148 height 30
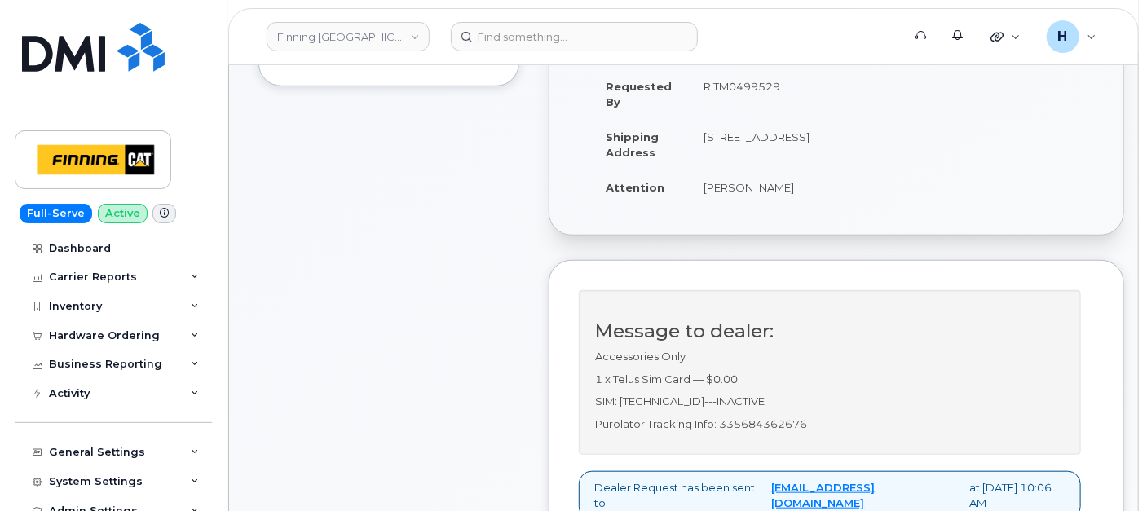
scroll to position [633, 0]
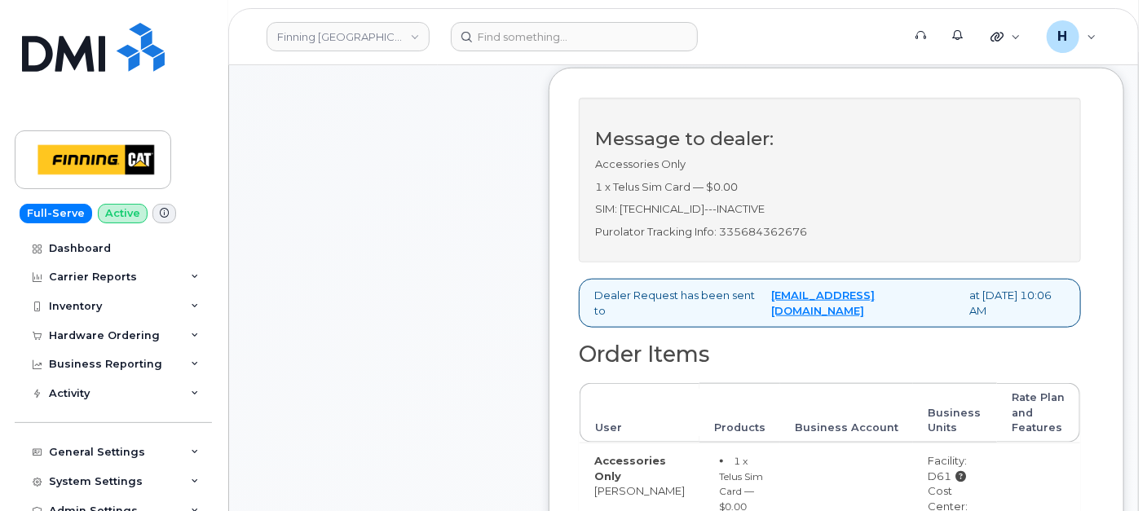
click at [746, 240] on p "Purolator Tracking Info: 335684362676" at bounding box center [830, 231] width 470 height 15
copy p "335684362676"
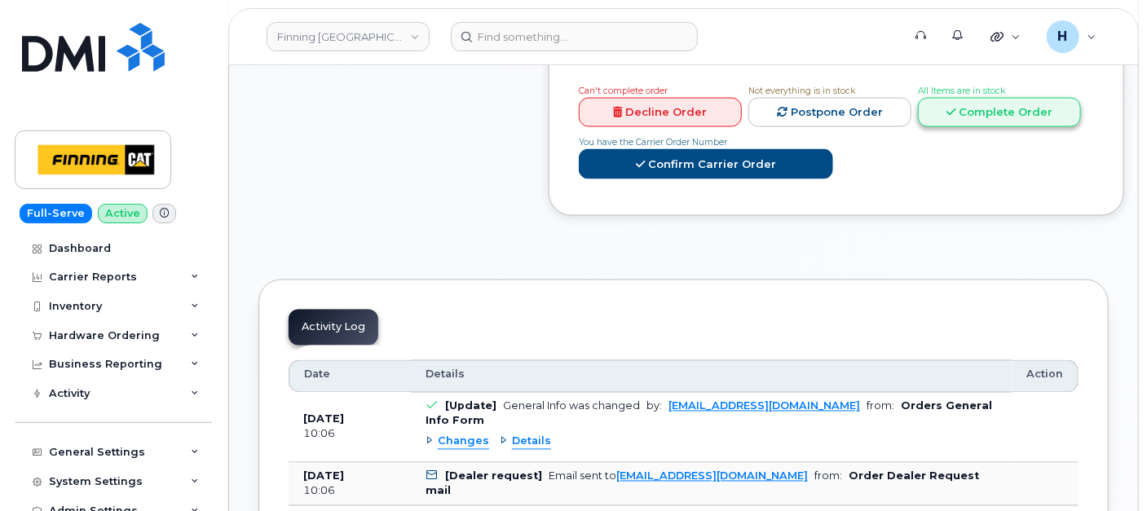
click at [1002, 128] on link "Complete Order" at bounding box center [999, 113] width 163 height 30
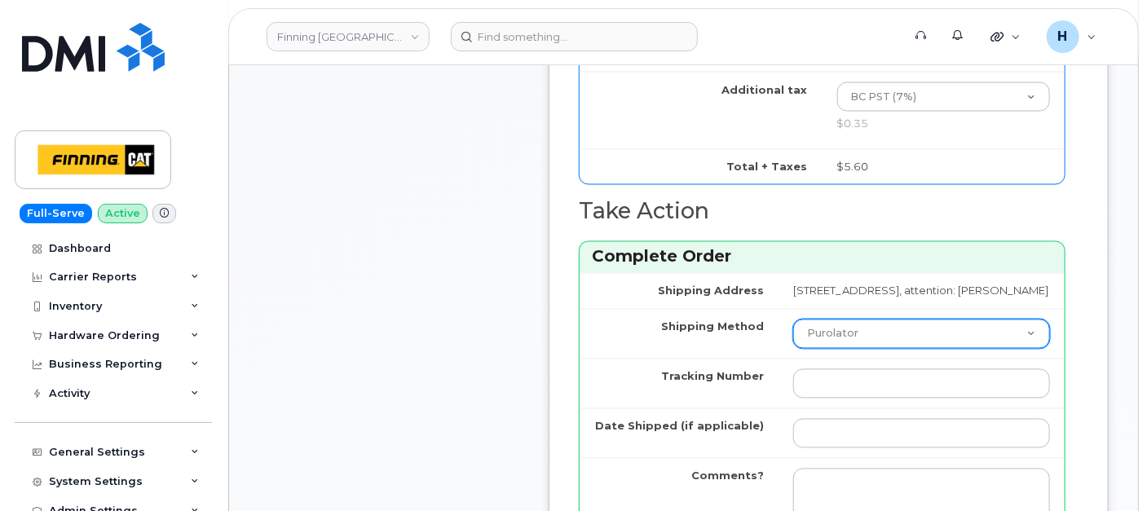
scroll to position [1358, 0]
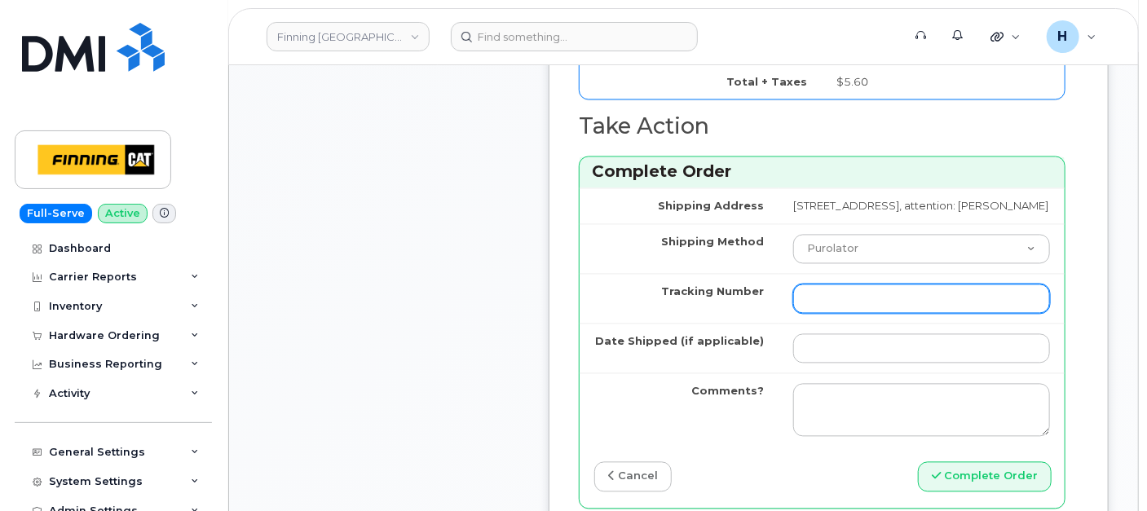
click at [793, 314] on input "Tracking Number" at bounding box center [921, 298] width 257 height 29
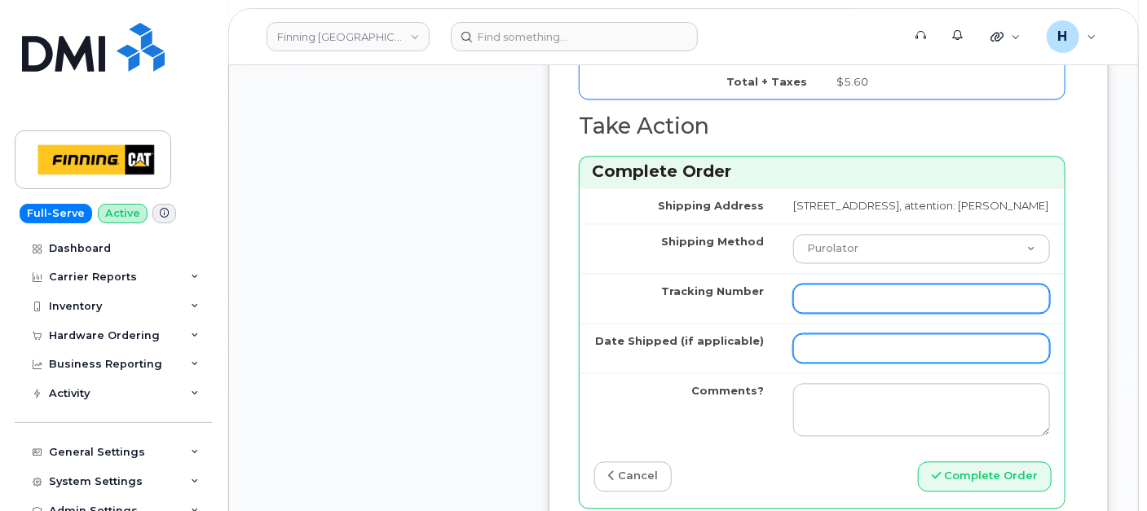
paste input "335684362676"
type input "335684362676"
drag, startPoint x: 794, startPoint y: 381, endPoint x: 819, endPoint y: 377, distance: 25.5
click at [794, 364] on input "Date Shipped (if applicable)" at bounding box center [921, 348] width 257 height 29
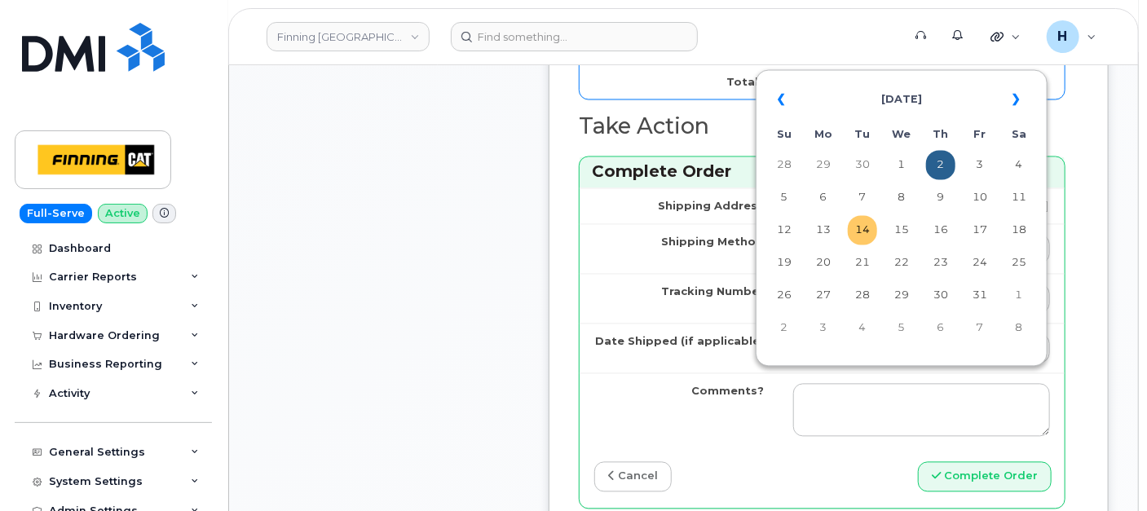
click at [858, 241] on td "14" at bounding box center [862, 230] width 29 height 29
type input "[DATE]"
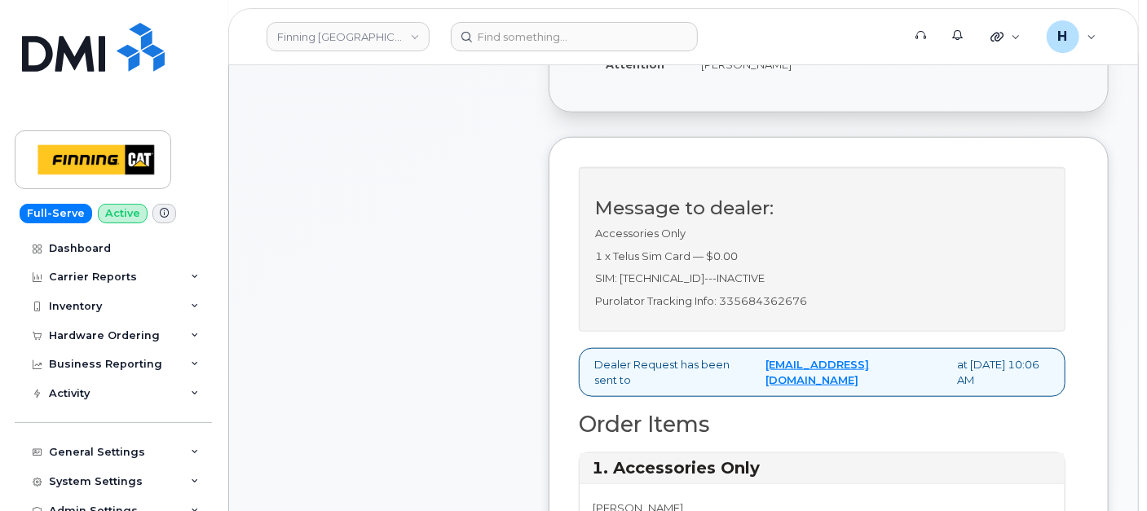
scroll to position [452, 0]
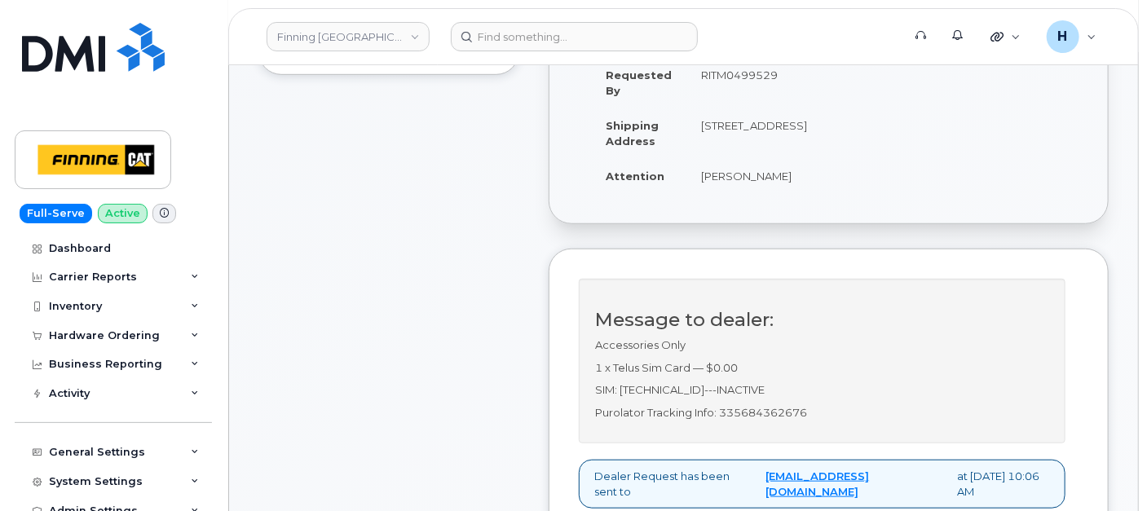
click at [705, 194] on td "[PERSON_NAME]" at bounding box center [753, 176] width 135 height 36
drag, startPoint x: 691, startPoint y: 209, endPoint x: 813, endPoint y: 207, distance: 121.5
click at [813, 194] on td "[PERSON_NAME]" at bounding box center [753, 176] width 135 height 36
copy td "[PERSON_NAME]"
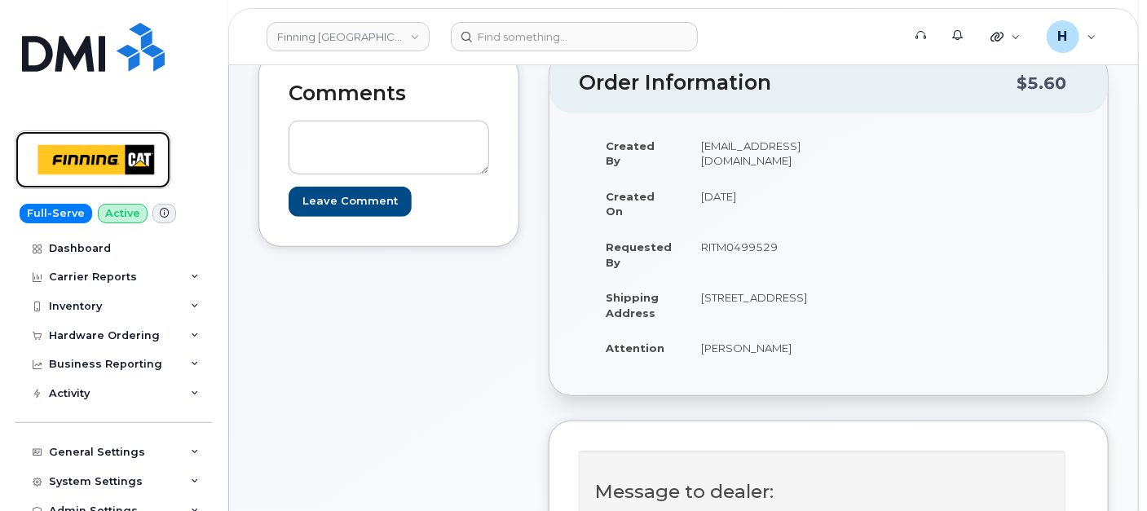
scroll to position [181, 0]
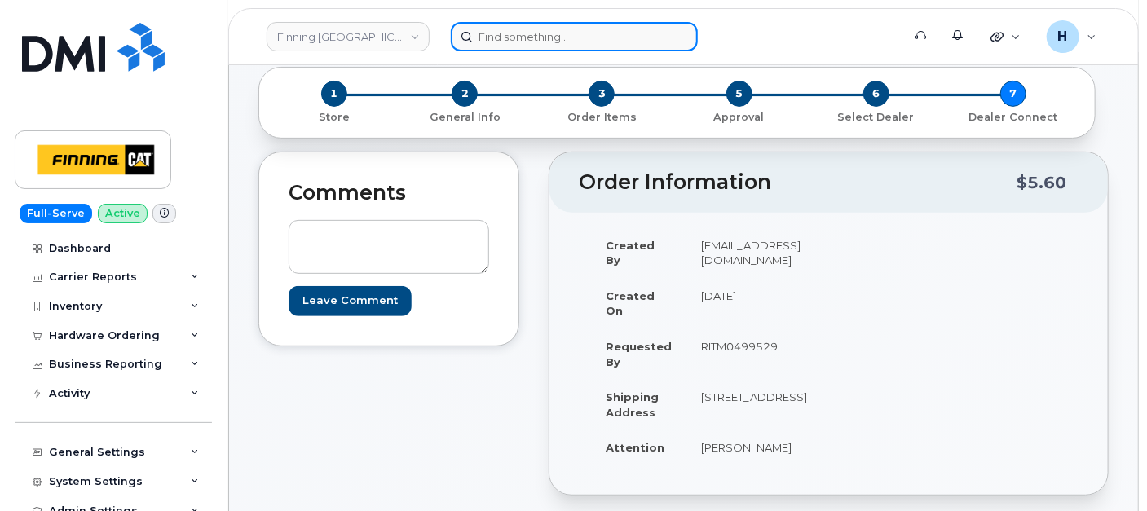
click at [587, 31] on input at bounding box center [574, 36] width 247 height 29
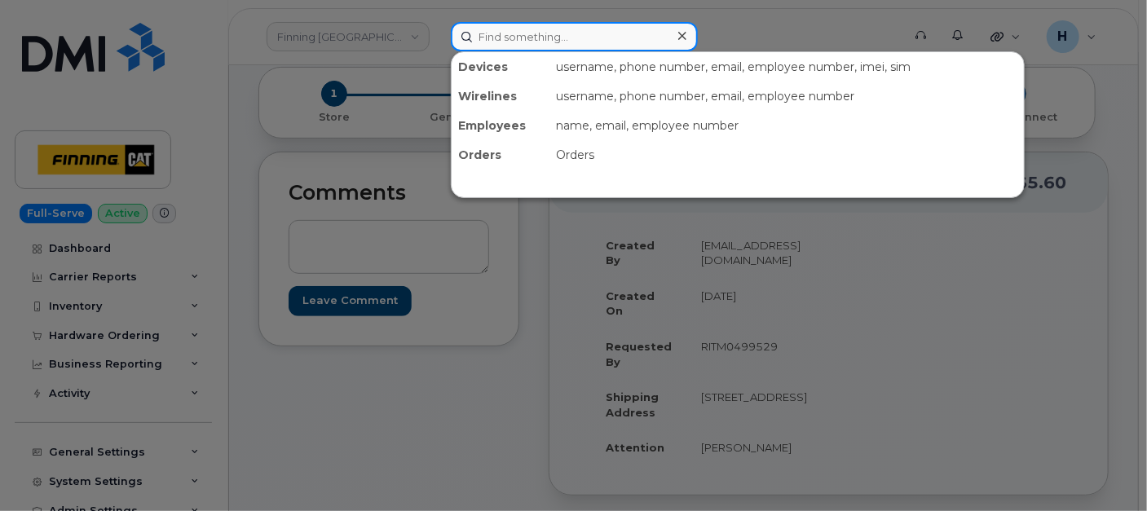
paste input "William Moutray"
type input "William Moutray"
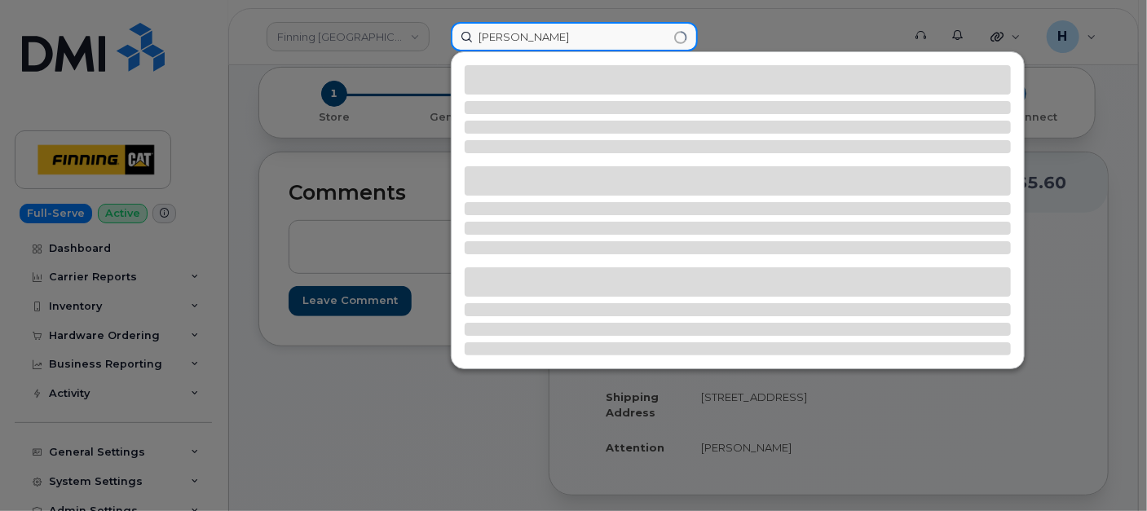
drag, startPoint x: 476, startPoint y: 33, endPoint x: 430, endPoint y: 33, distance: 45.6
click at [438, 33] on div "William Moutray" at bounding box center [671, 36] width 466 height 29
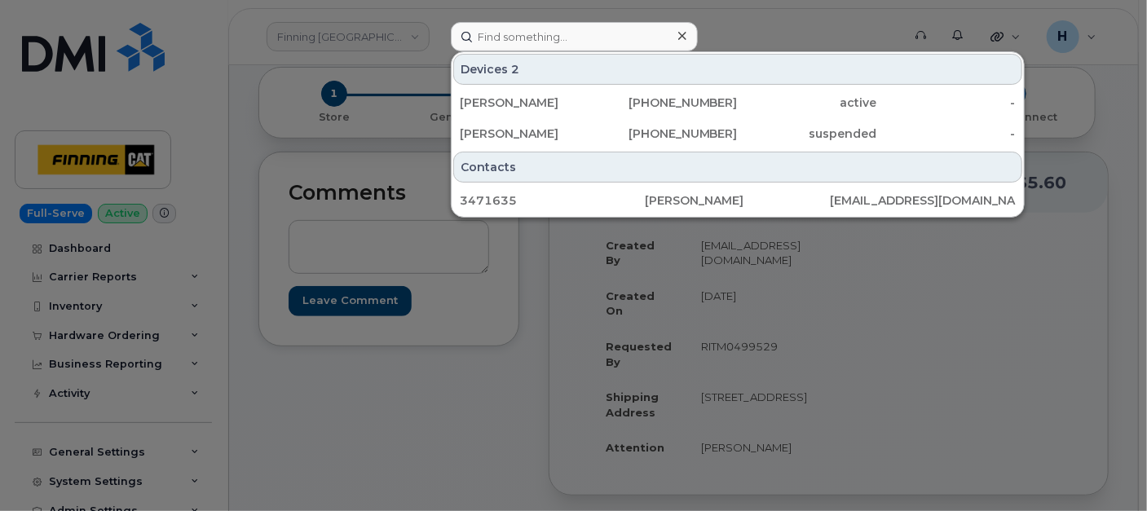
click at [106, 330] on div at bounding box center [573, 255] width 1147 height 511
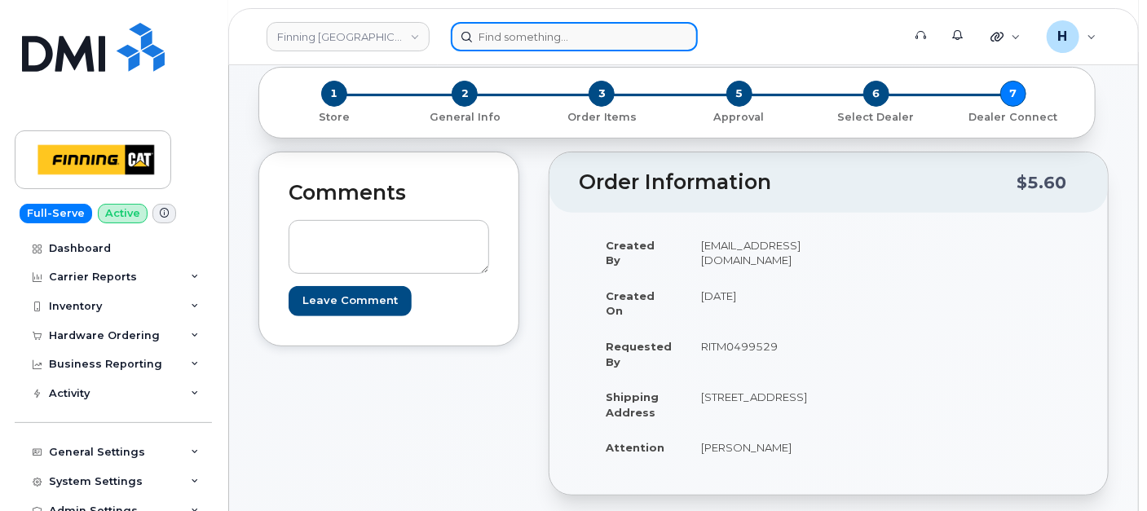
click at [470, 28] on input at bounding box center [574, 36] width 247 height 29
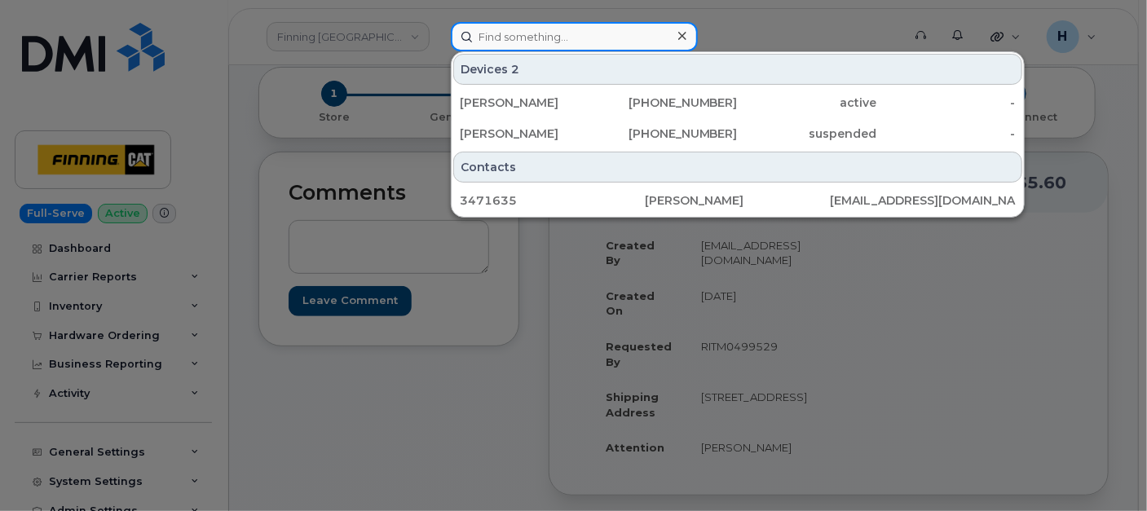
paste input "William Moutray"
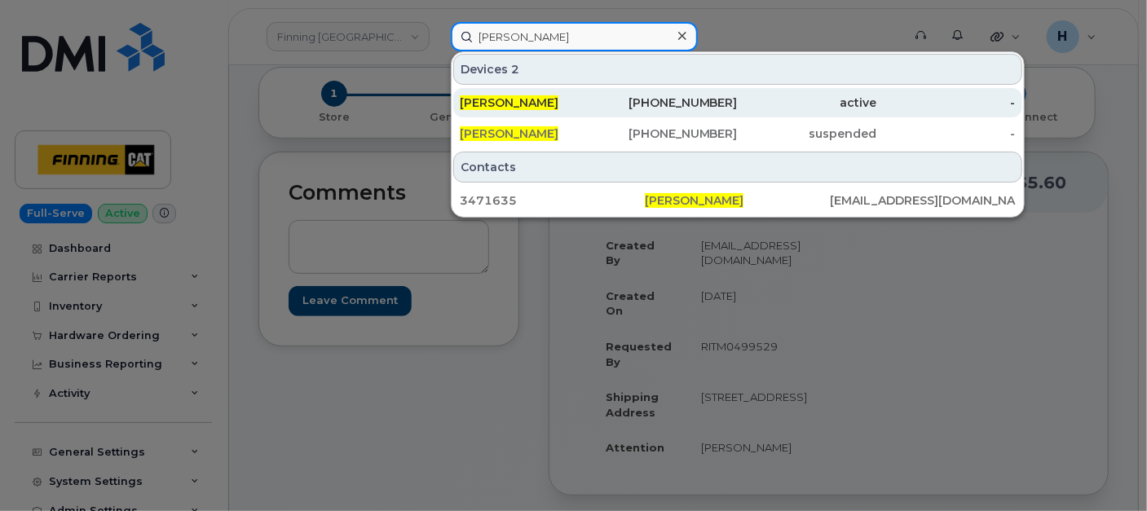
type input "William Moutray"
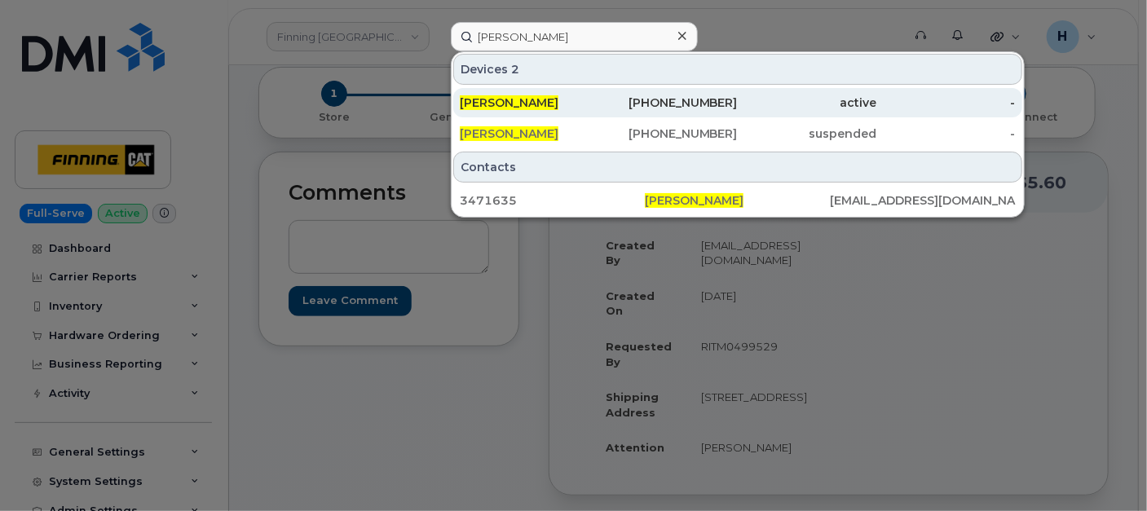
click at [535, 91] on div "William Moutray" at bounding box center [529, 102] width 139 height 29
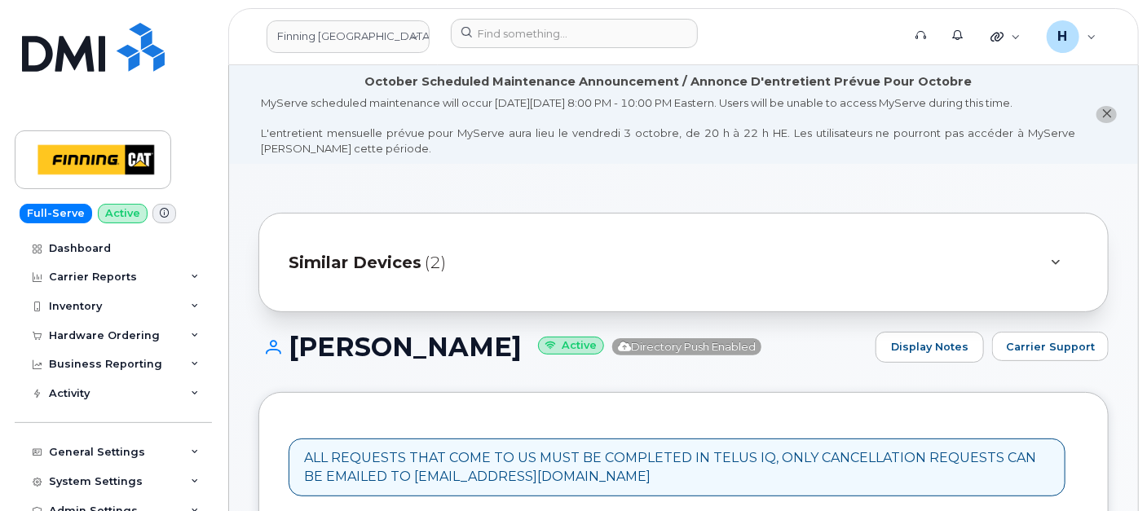
drag, startPoint x: 295, startPoint y: 350, endPoint x: 515, endPoint y: 384, distance: 222.7
click at [515, 384] on div "William Moutray Active Directory Push Enabled Display Notes Carrier Support" at bounding box center [683, 362] width 850 height 60
click at [124, 338] on div "Hardware Ordering" at bounding box center [104, 335] width 111 height 13
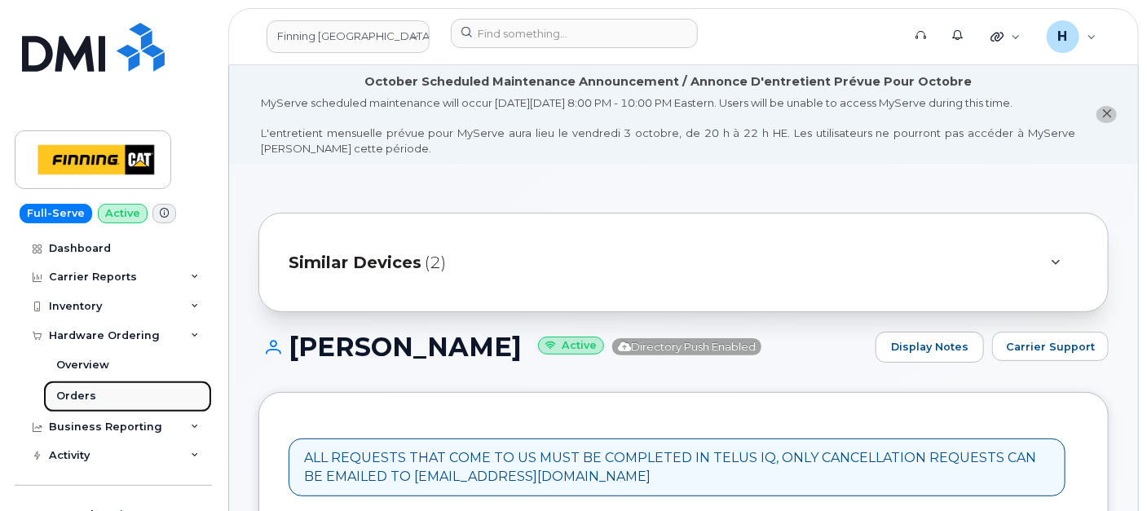
click at [73, 398] on div "Orders" at bounding box center [76, 396] width 40 height 15
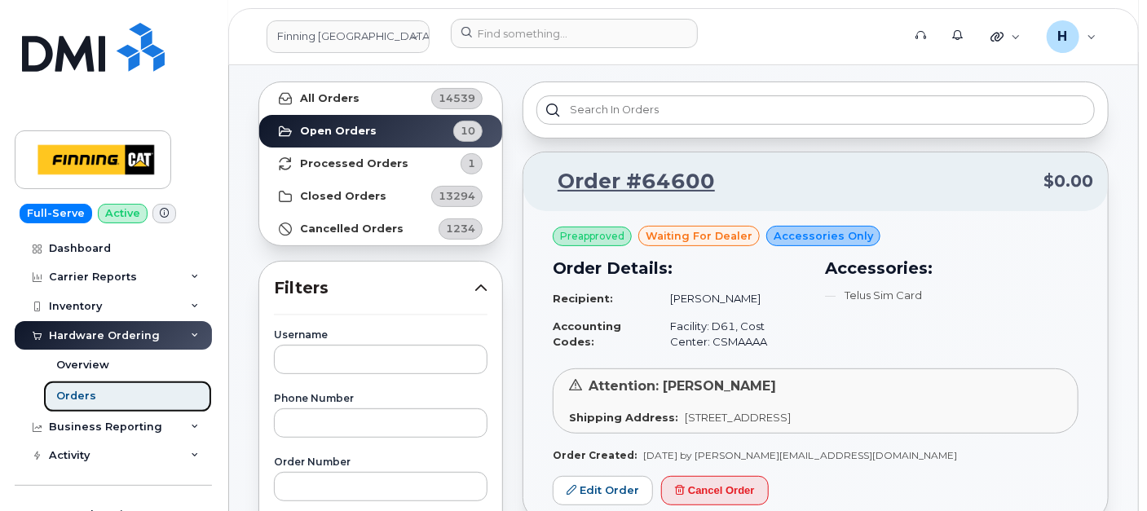
scroll to position [271, 0]
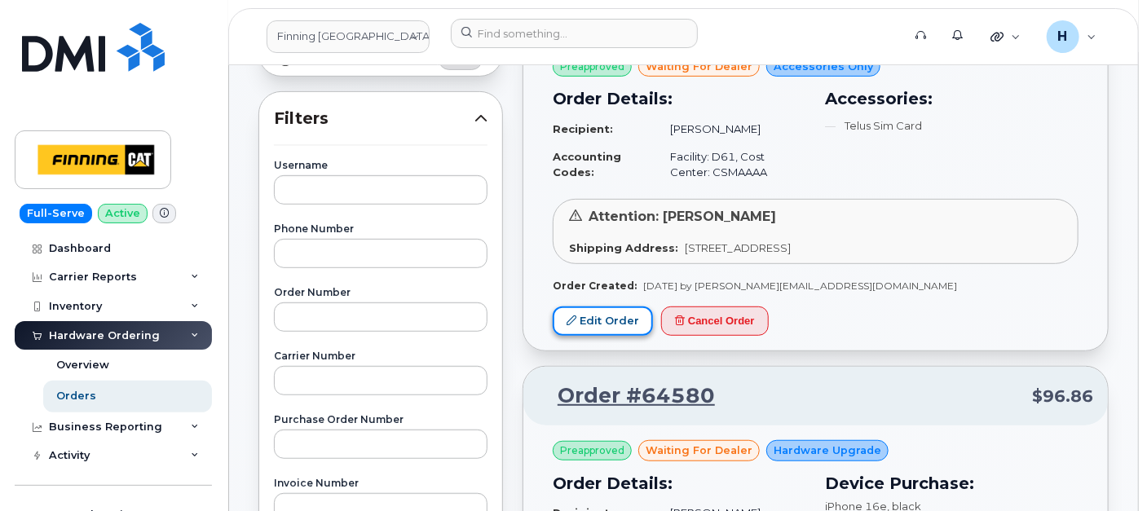
click at [624, 311] on link "Edit Order" at bounding box center [603, 321] width 100 height 30
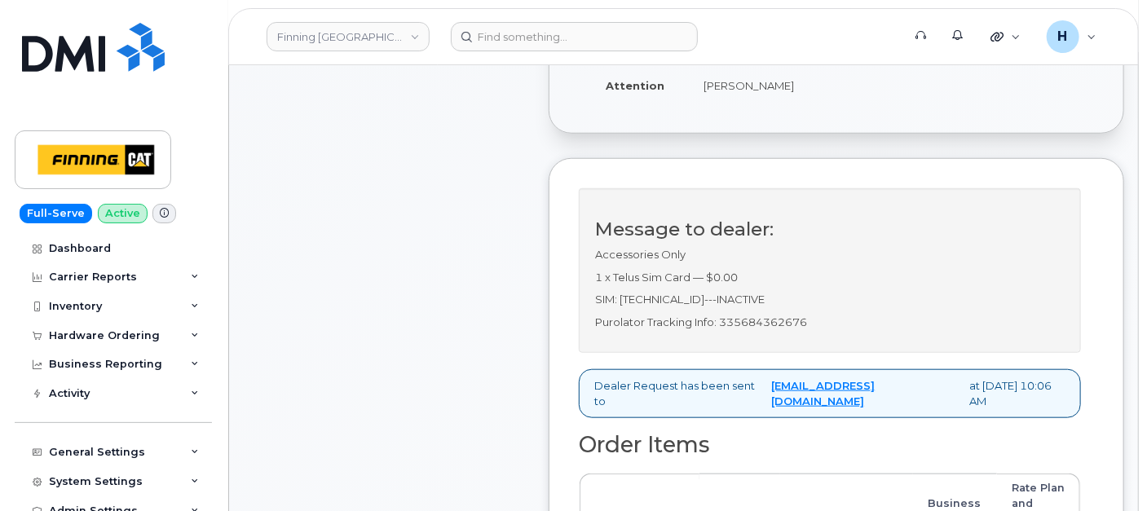
scroll to position [724, 0]
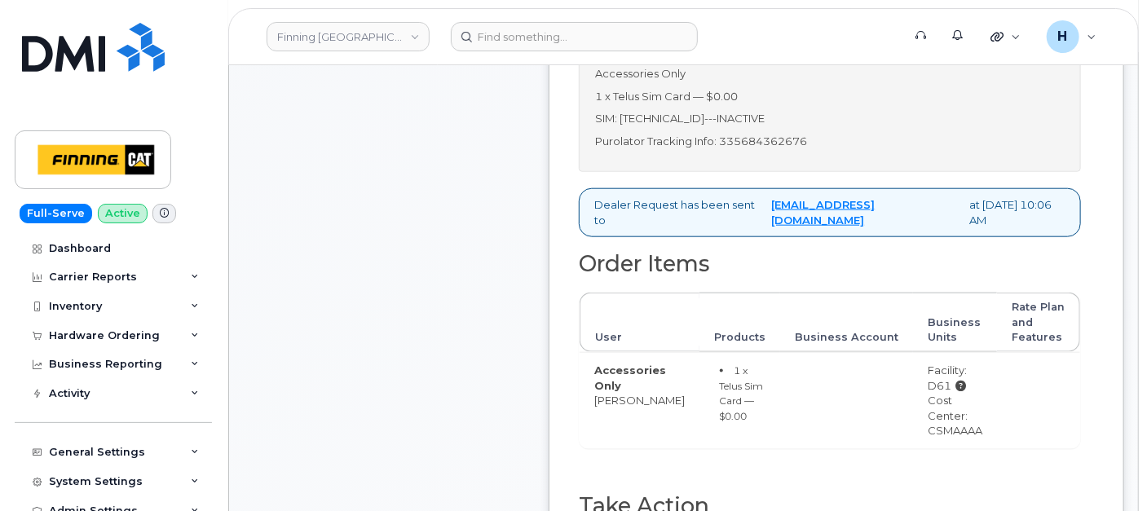
click at [786, 149] on p "Purolator Tracking Info: 335684362676" at bounding box center [830, 141] width 470 height 15
click at [784, 149] on p "Purolator Tracking Info: 335684362676" at bounding box center [830, 141] width 470 height 15
click at [776, 149] on p "Purolator Tracking Info: 335684362676" at bounding box center [830, 141] width 470 height 15
copy p "335684362676"
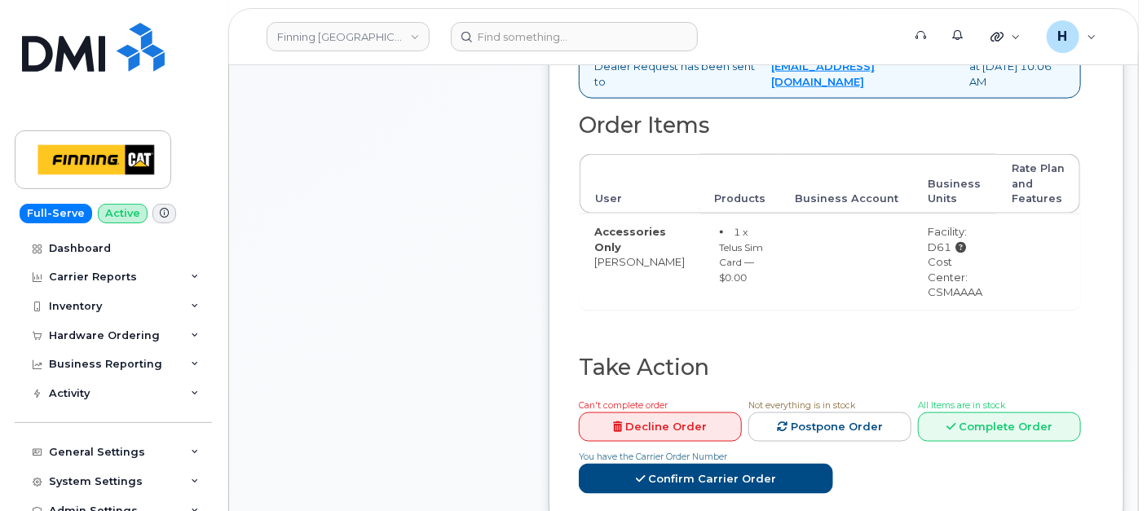
scroll to position [1087, 0]
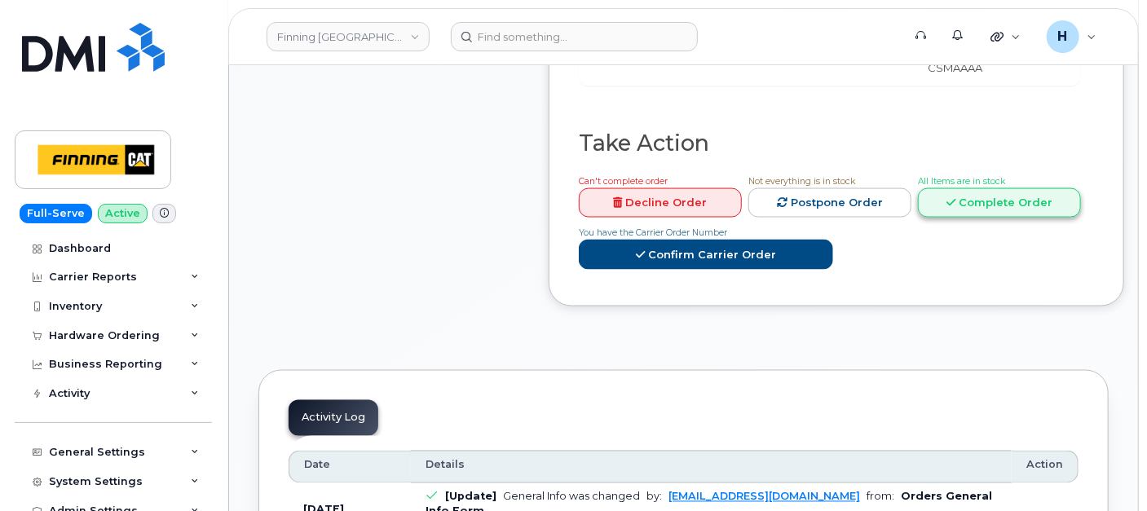
click at [968, 218] on link "Complete Order" at bounding box center [999, 203] width 163 height 30
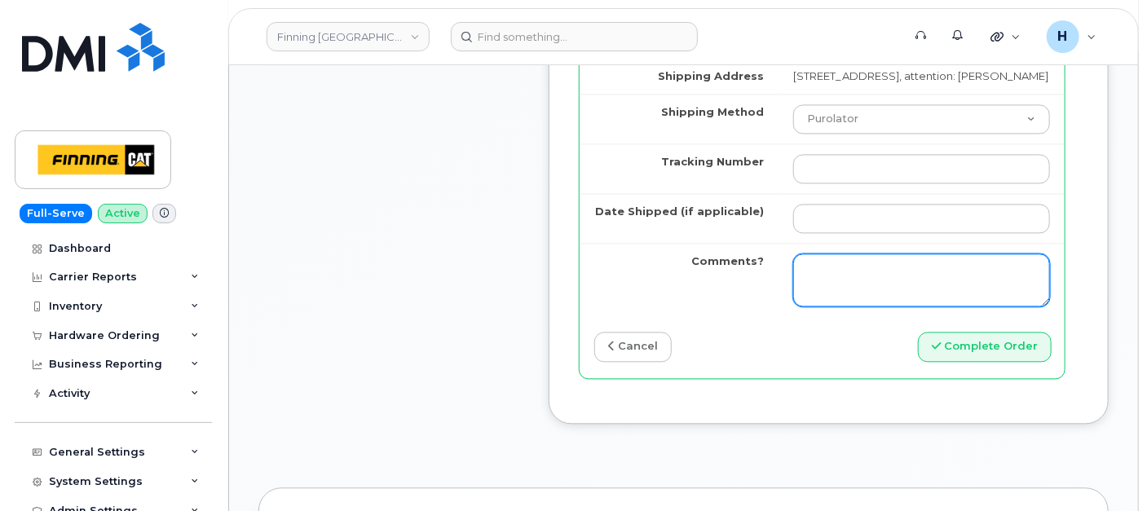
scroll to position [1539, 0]
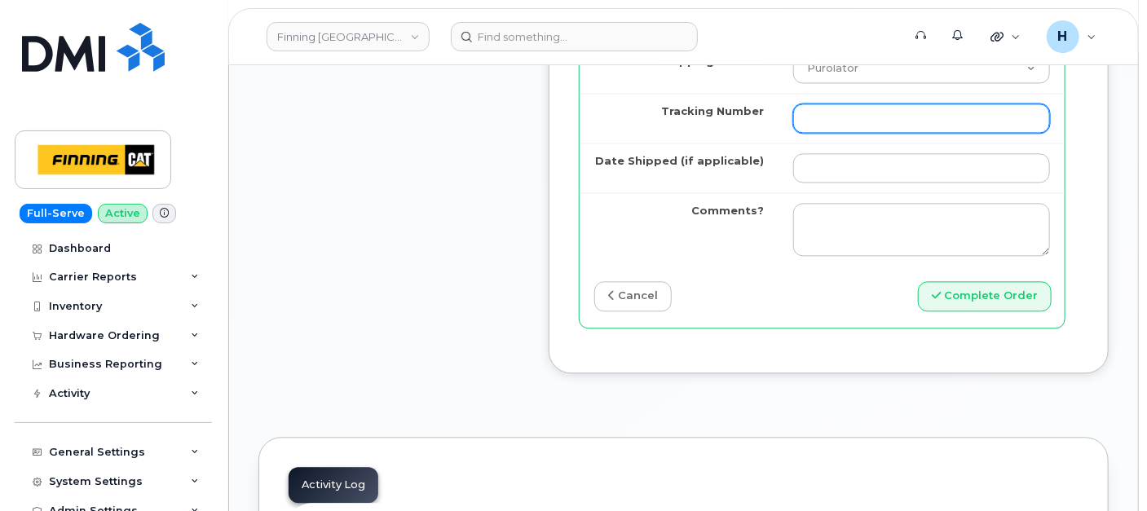
click at [793, 133] on input "Tracking Number" at bounding box center [921, 118] width 257 height 29
paste input "335684362676"
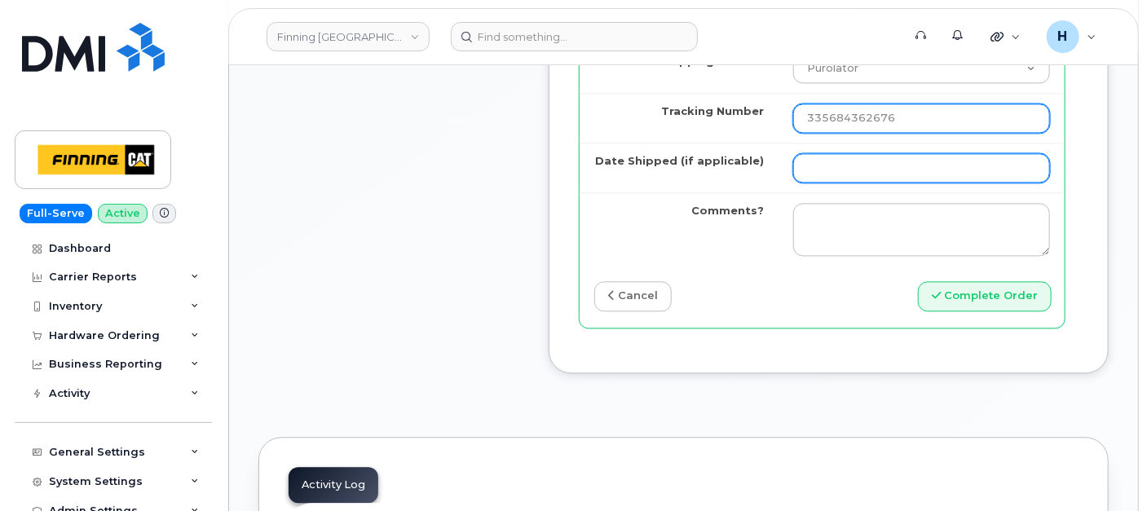
type input "335684362676"
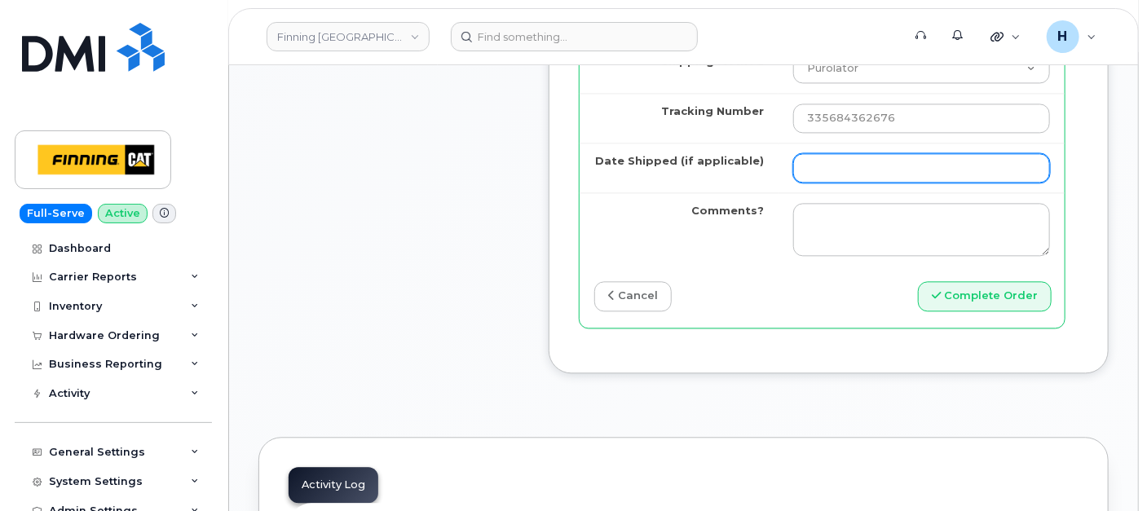
click at [793, 183] on input "Date Shipped (if applicable)" at bounding box center [921, 167] width 257 height 29
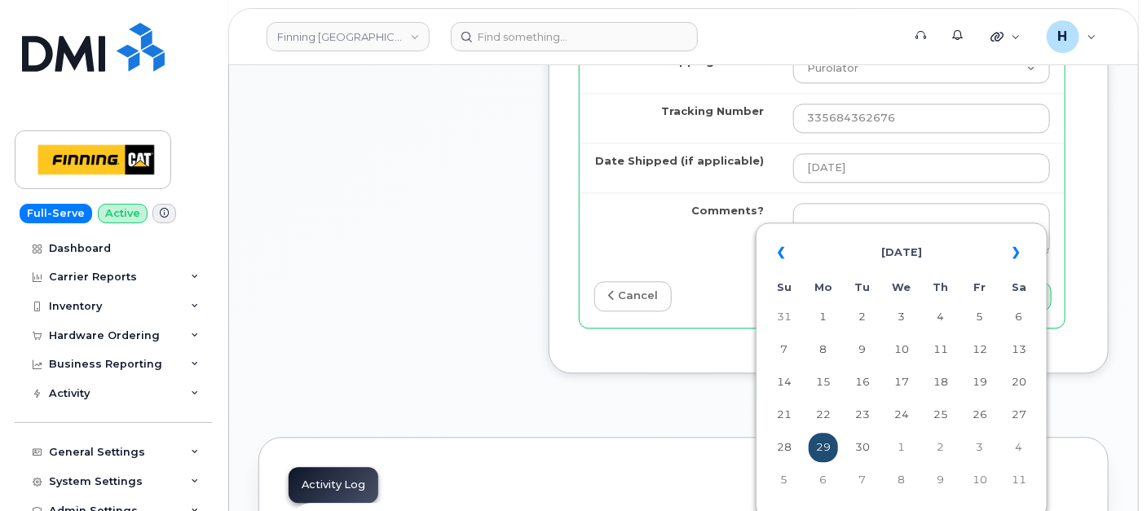
click at [825, 443] on td "29" at bounding box center [823, 447] width 29 height 29
click at [875, 183] on input "2025-09-29" at bounding box center [921, 167] width 257 height 29
click at [938, 373] on td "18" at bounding box center [940, 382] width 29 height 29
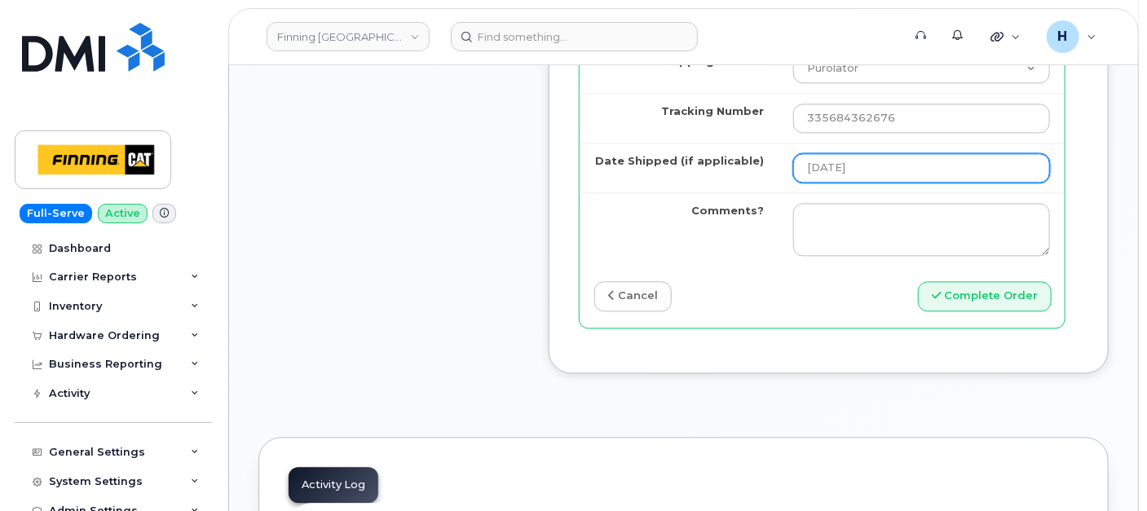
click at [840, 183] on input "2025-09-18" at bounding box center [921, 167] width 257 height 29
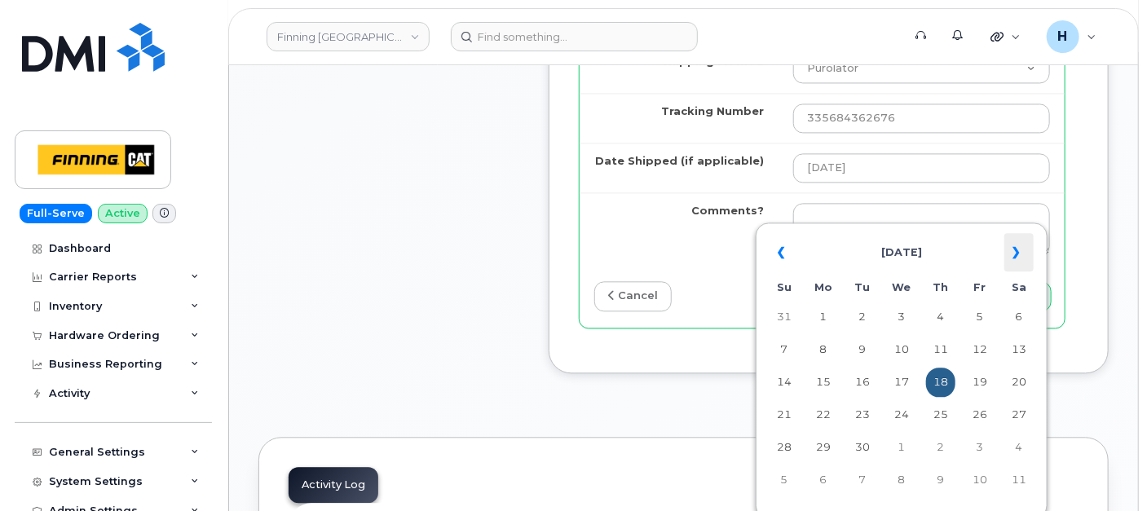
click at [1014, 251] on th "»" at bounding box center [1018, 252] width 29 height 39
click at [865, 379] on td "14" at bounding box center [862, 382] width 29 height 29
type input "[DATE]"
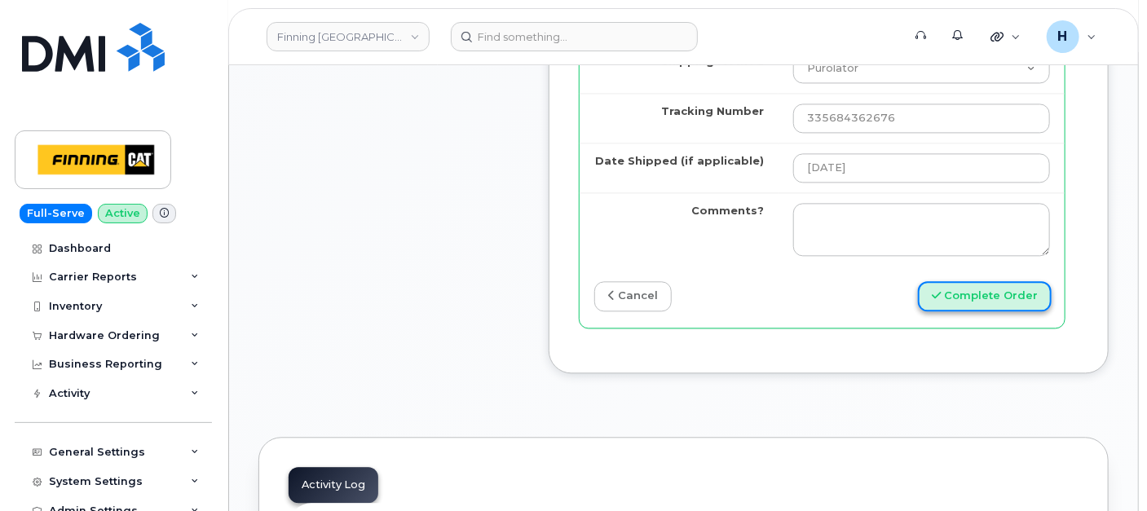
click at [963, 311] on button "Complete Order" at bounding box center [985, 296] width 134 height 30
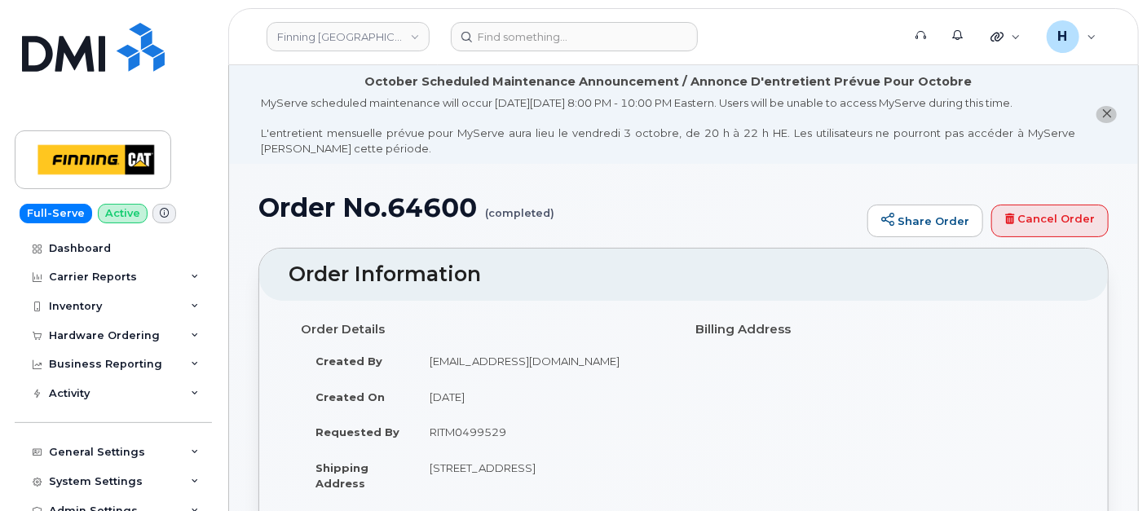
drag, startPoint x: 113, startPoint y: 333, endPoint x: 103, endPoint y: 350, distance: 19.4
click at [113, 333] on div "Hardware Ordering" at bounding box center [104, 335] width 111 height 13
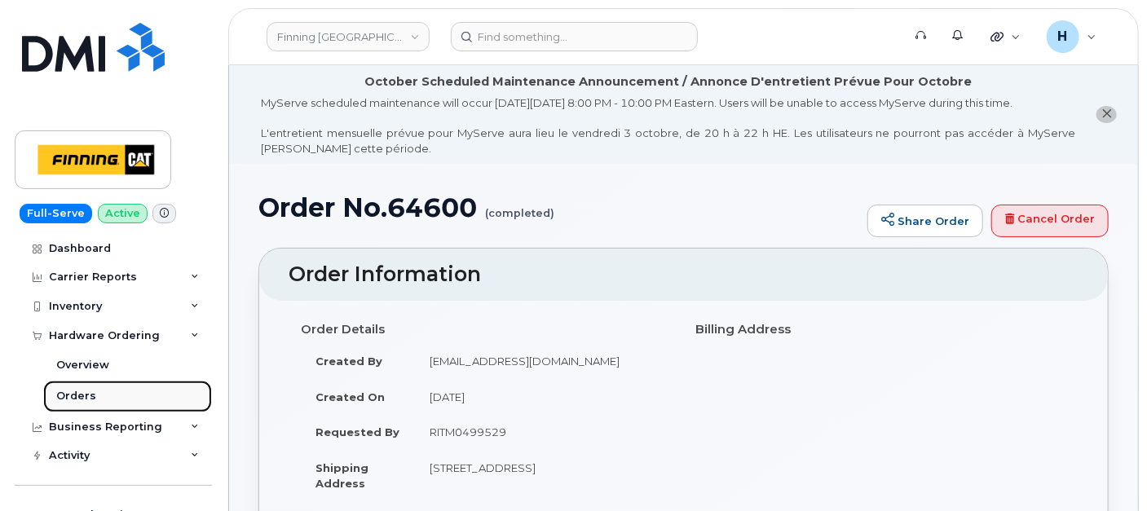
click at [90, 387] on link "Orders" at bounding box center [127, 396] width 169 height 31
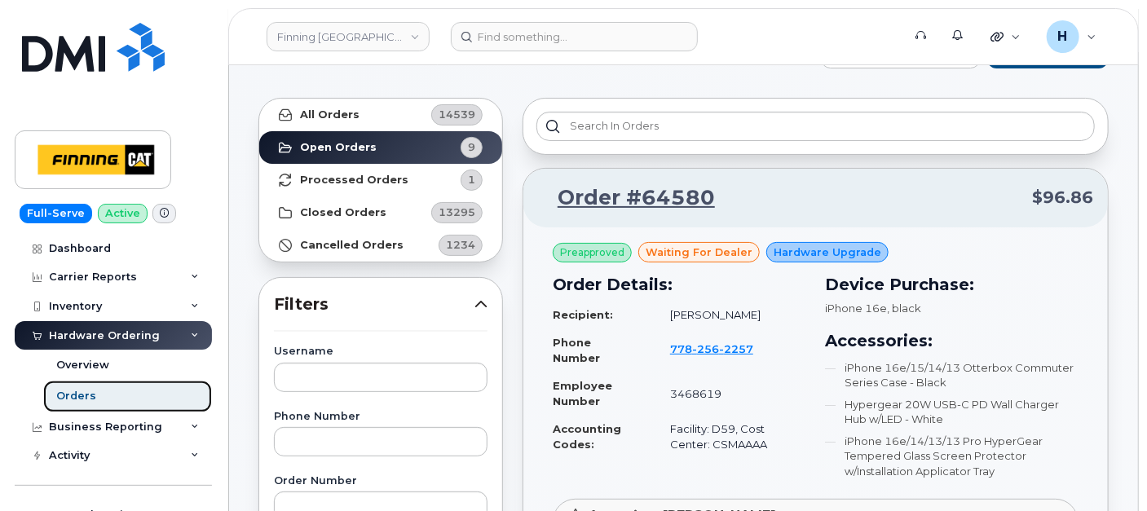
scroll to position [181, 0]
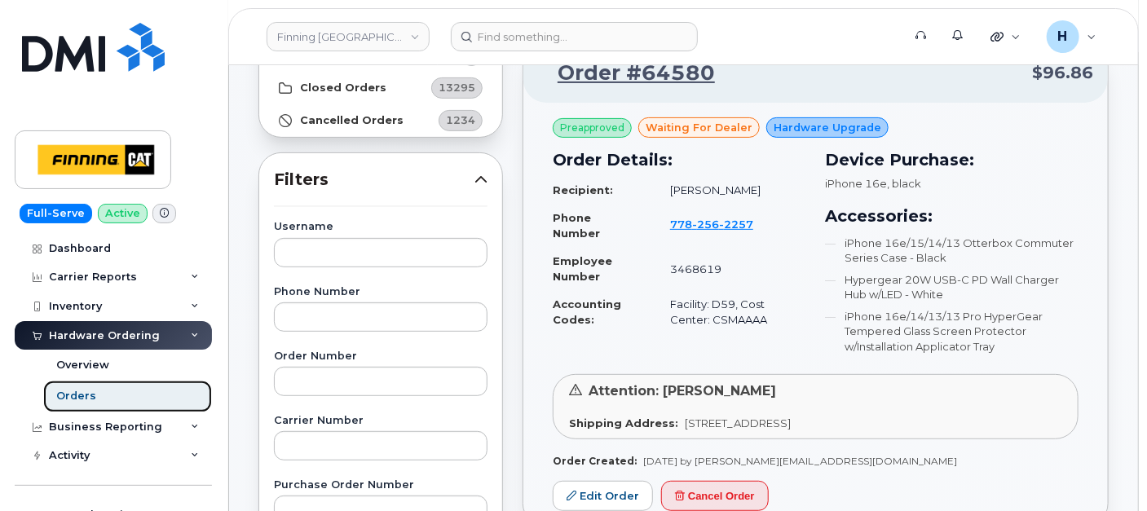
click at [99, 393] on link "Orders" at bounding box center [127, 396] width 169 height 31
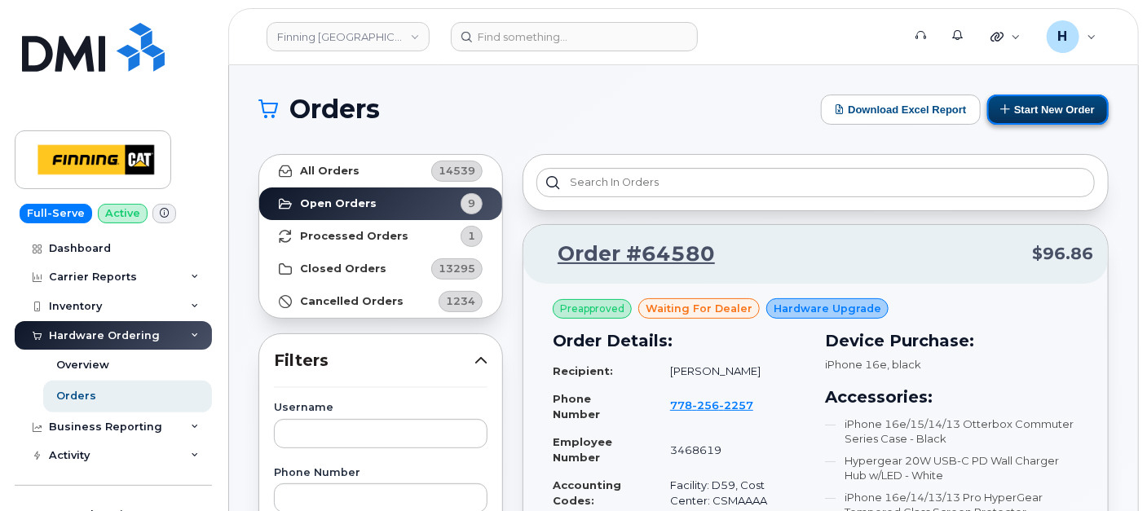
click at [1034, 107] on button "Start New Order" at bounding box center [1047, 110] width 121 height 30
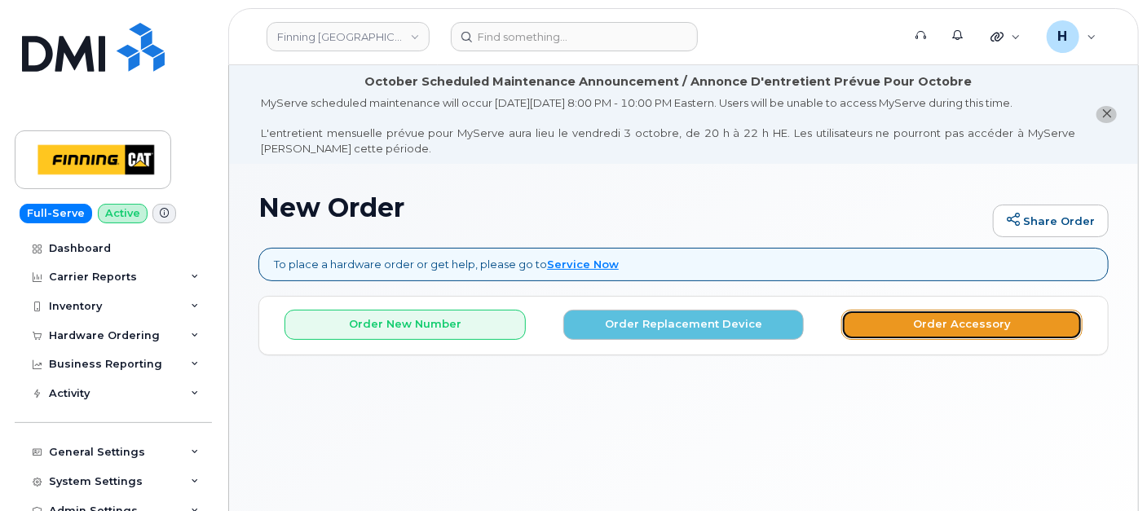
click at [896, 311] on button "Order Accessory" at bounding box center [961, 325] width 241 height 30
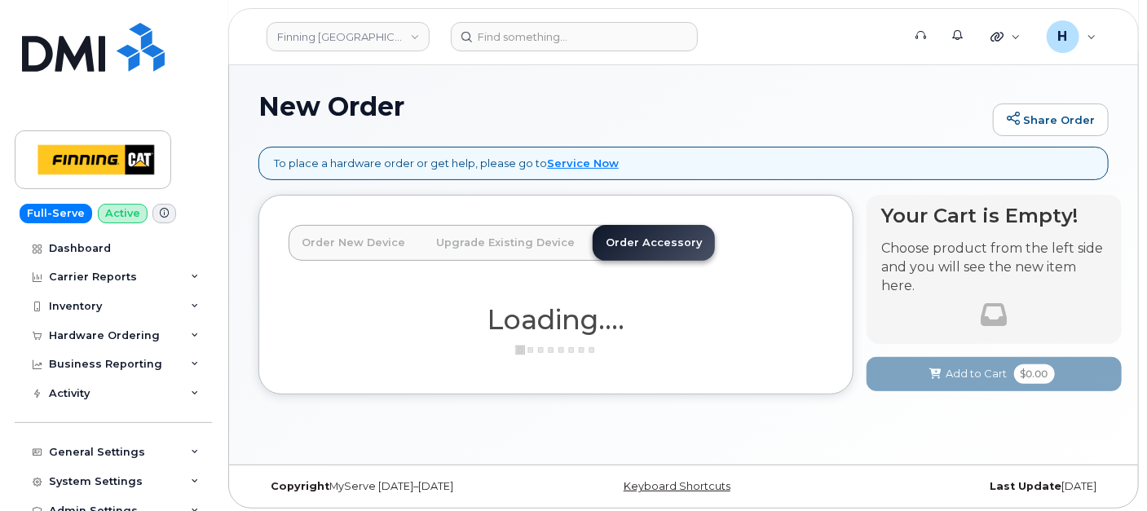
scroll to position [106, 0]
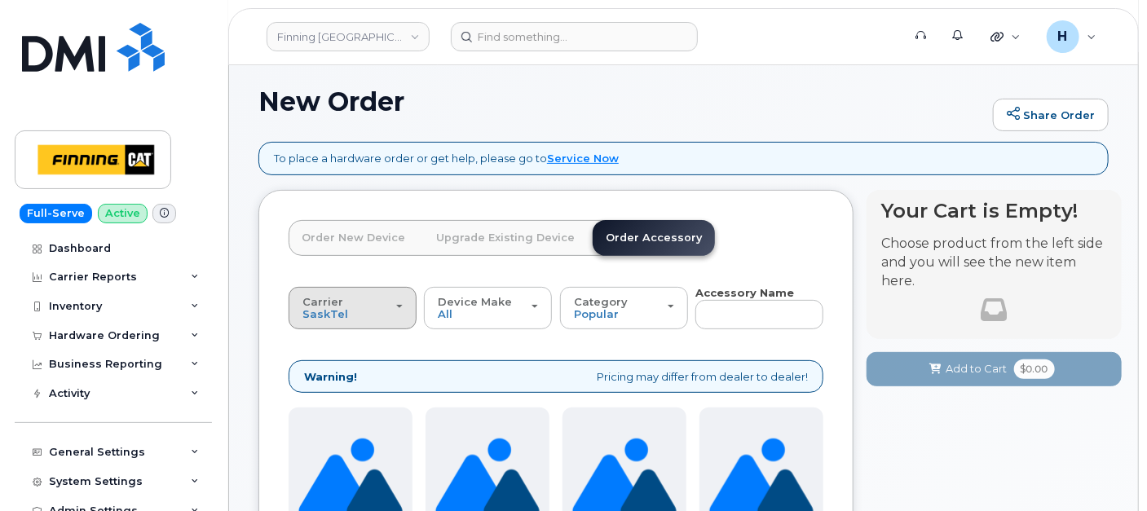
click at [315, 325] on button "Carrier SaskTel Telus" at bounding box center [353, 308] width 128 height 42
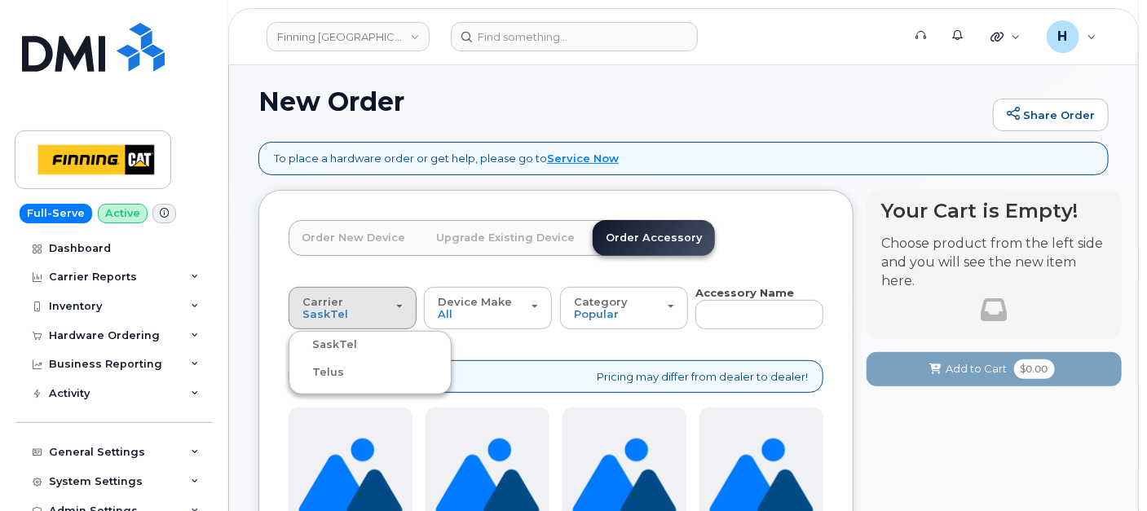
click at [322, 370] on label "Telus" at bounding box center [318, 373] width 51 height 20
click at [0, 0] on input "Telus" at bounding box center [0, 0] width 0 height 0
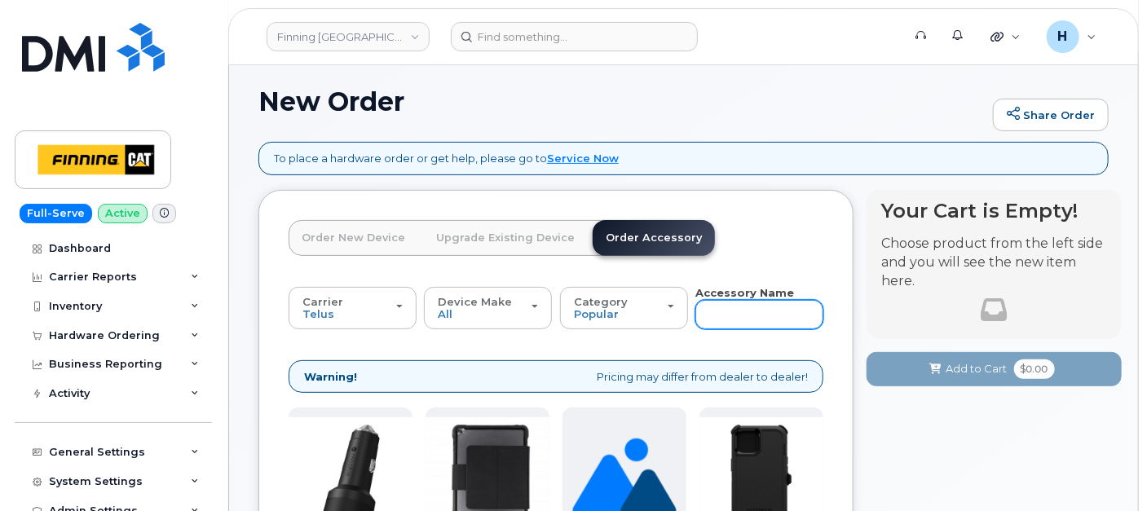
click at [731, 316] on input "text" at bounding box center [759, 314] width 128 height 29
type input "112"
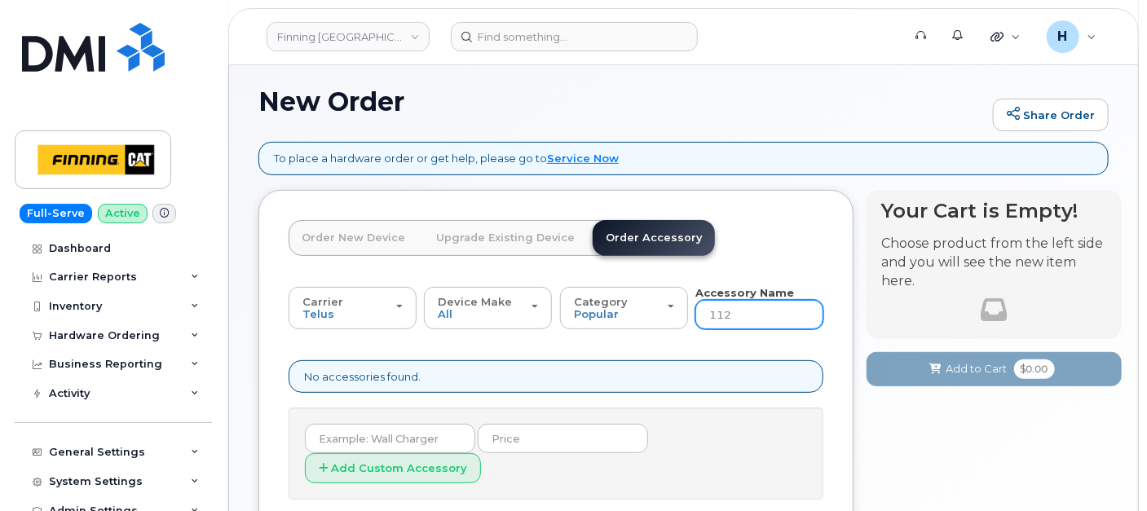
drag, startPoint x: 760, startPoint y: 302, endPoint x: 743, endPoint y: 313, distance: 20.1
click at [756, 304] on input "112" at bounding box center [759, 314] width 128 height 29
type input "12"
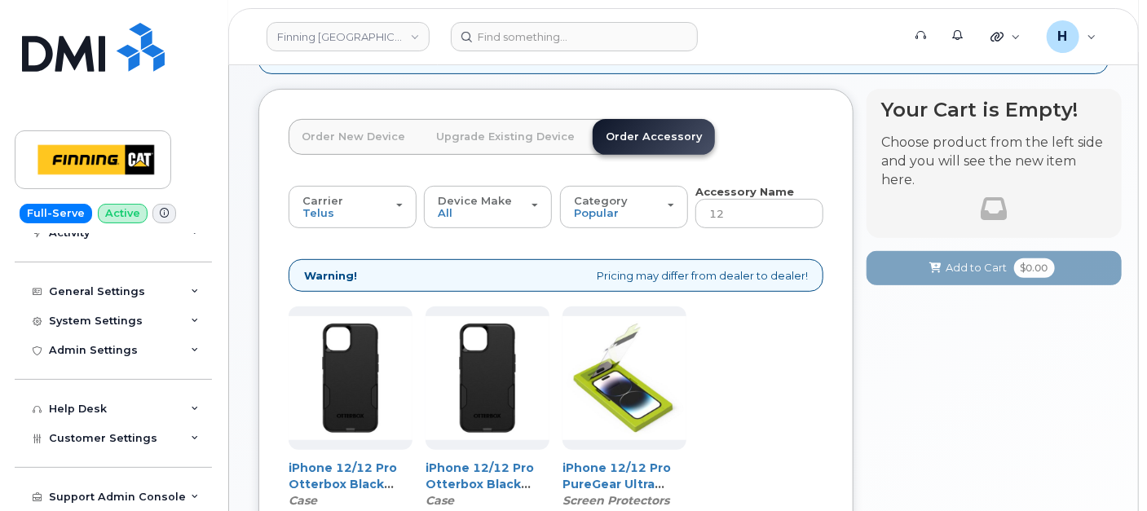
scroll to position [287, 0]
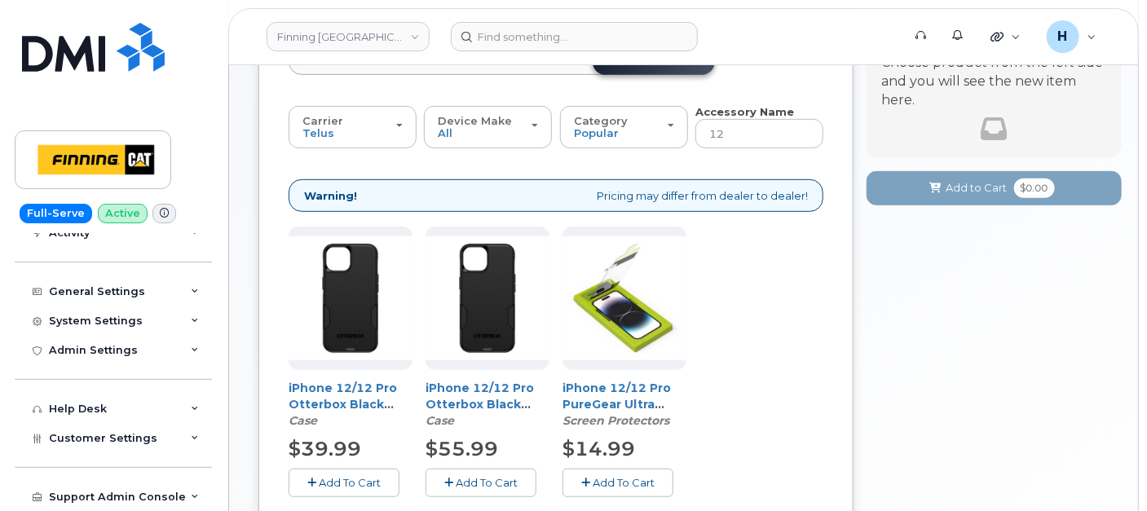
click at [574, 477] on button "Add To Cart" at bounding box center [617, 483] width 111 height 29
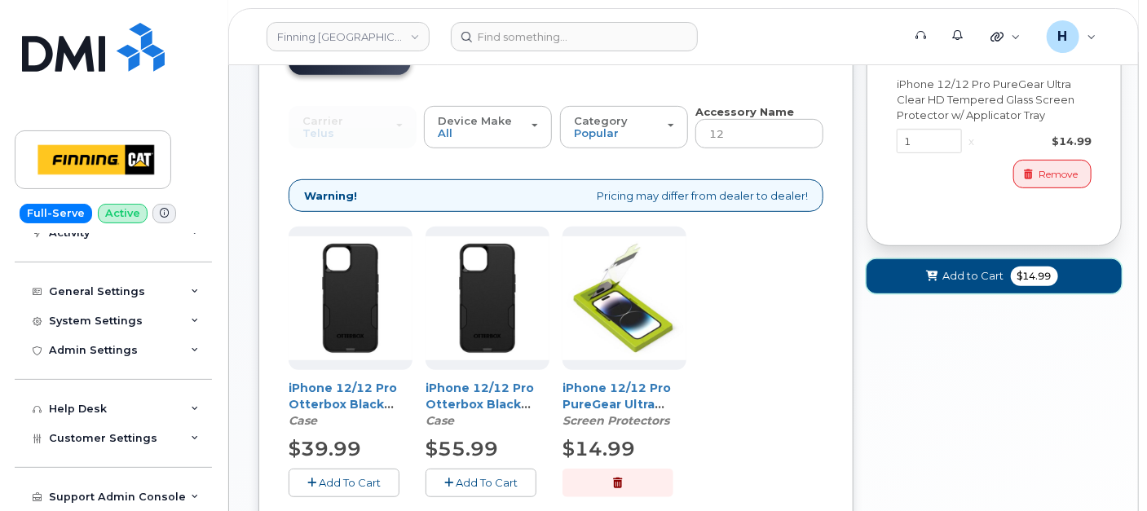
drag, startPoint x: 1004, startPoint y: 265, endPoint x: 997, endPoint y: 269, distance: 8.4
click at [997, 269] on button "Add to Cart $14.99" at bounding box center [993, 275] width 255 height 33
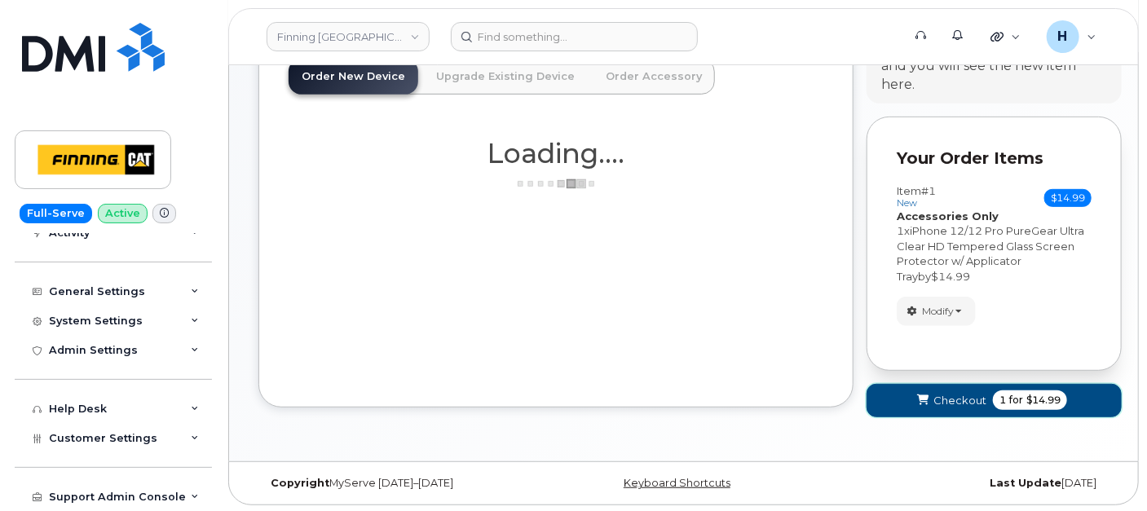
click at [888, 407] on button "Checkout 1 for $14.99" at bounding box center [993, 400] width 255 height 33
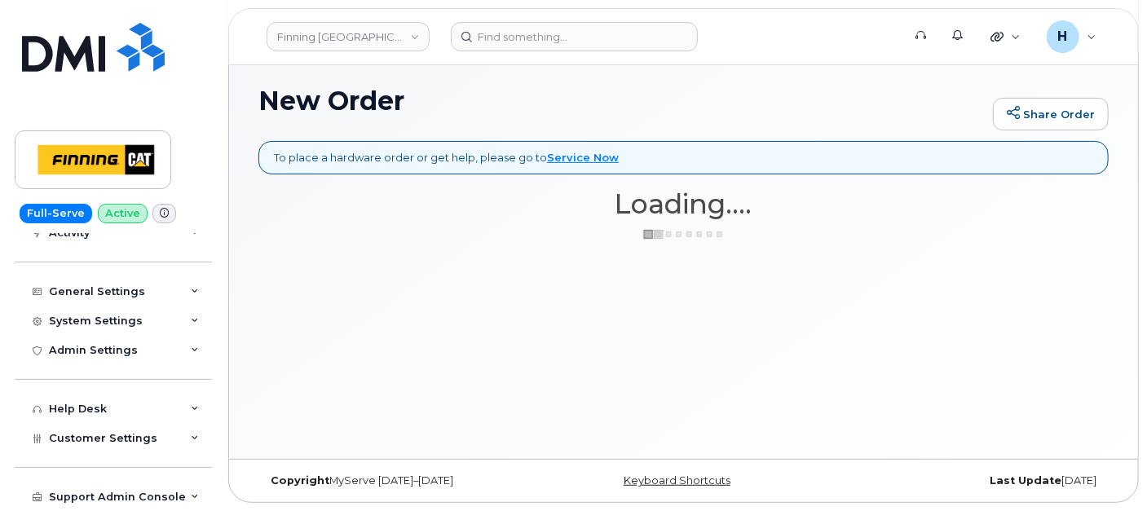
scroll to position [106, 0]
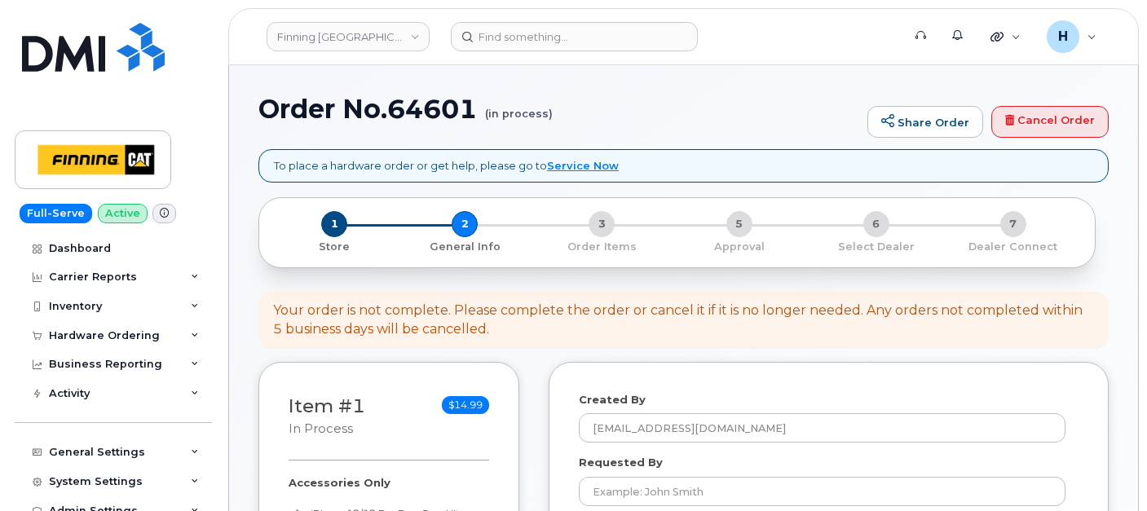
select select
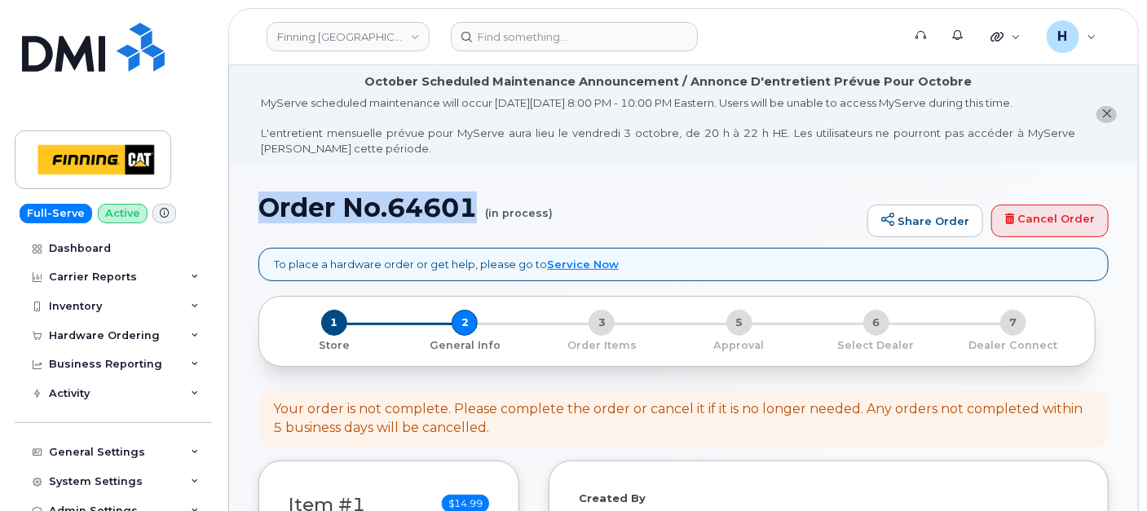
drag, startPoint x: 245, startPoint y: 214, endPoint x: 476, endPoint y: 221, distance: 231.6
copy h1 "Order No.64601"
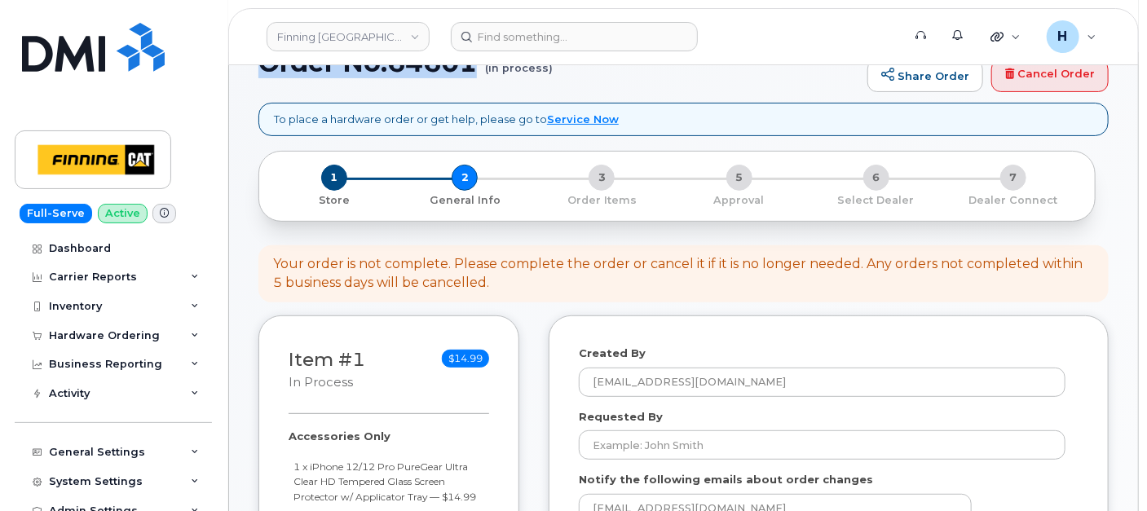
scroll to position [271, 0]
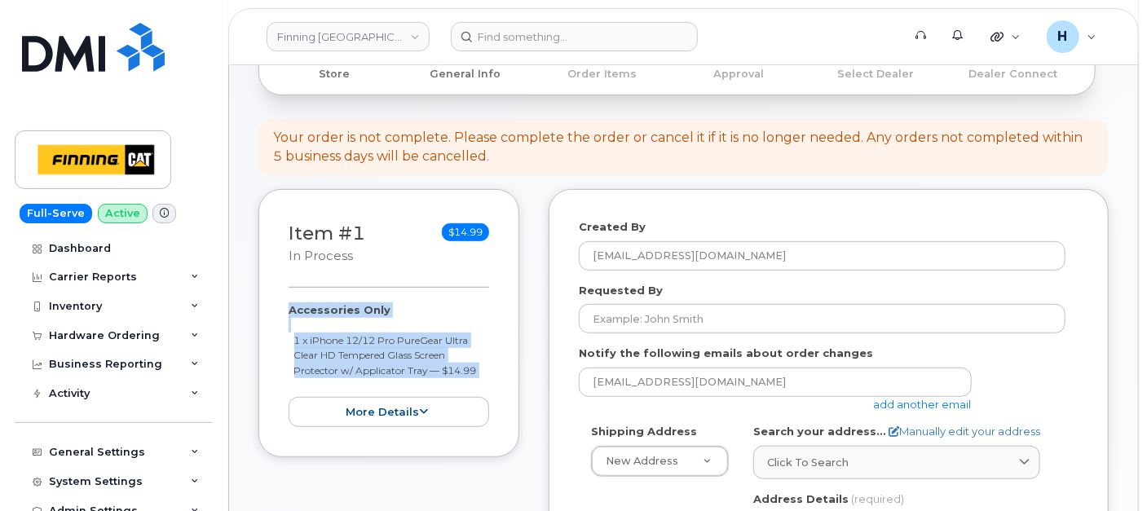
drag, startPoint x: 278, startPoint y: 312, endPoint x: 490, endPoint y: 379, distance: 222.2
click at [490, 379] on div "Item #1 in process $14.99 Accessories Only 1 x iPhone 12/12 Pro PureGear Ultra …" at bounding box center [388, 323] width 261 height 268
copy div "Accessories Only 1 x iPhone 12/12 Pro PureGear Ultra Clear HD Tempered Glass Sc…"
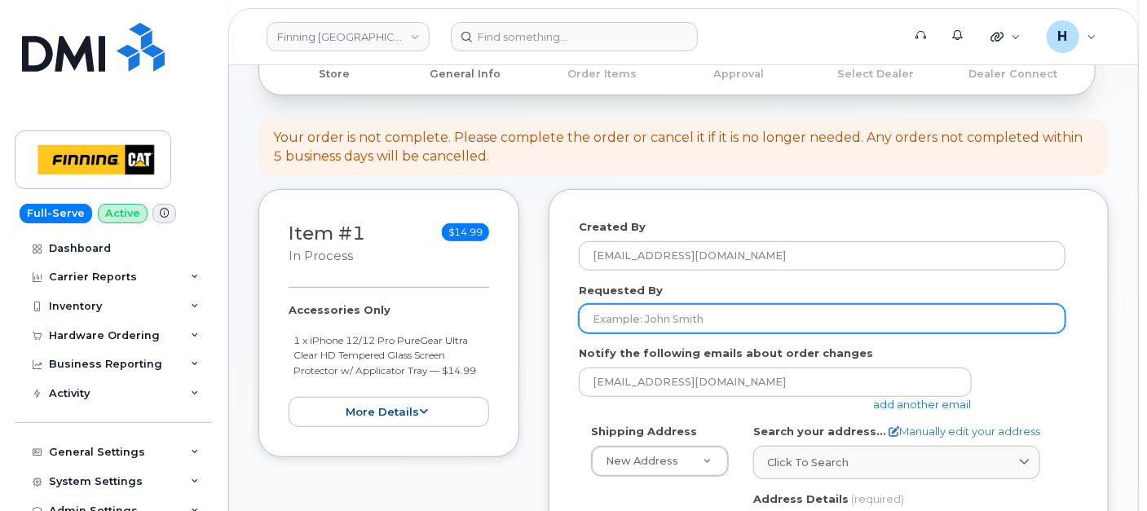
click at [736, 325] on input "Requested By" at bounding box center [822, 318] width 487 height 29
paste input "RITM0501202"
type input "RITM0501202"
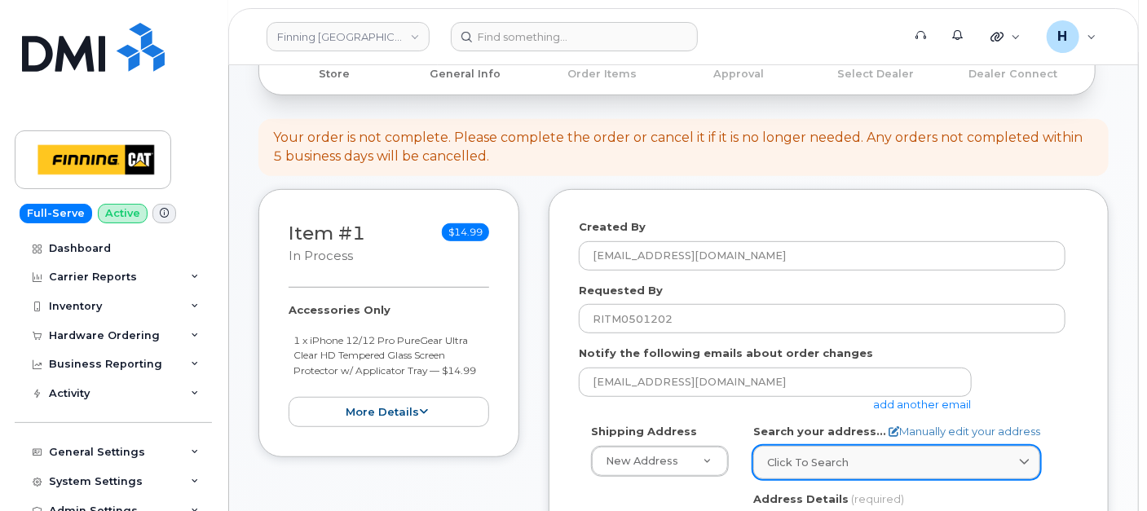
click at [800, 458] on span "Click to search" at bounding box center [808, 462] width 82 height 15
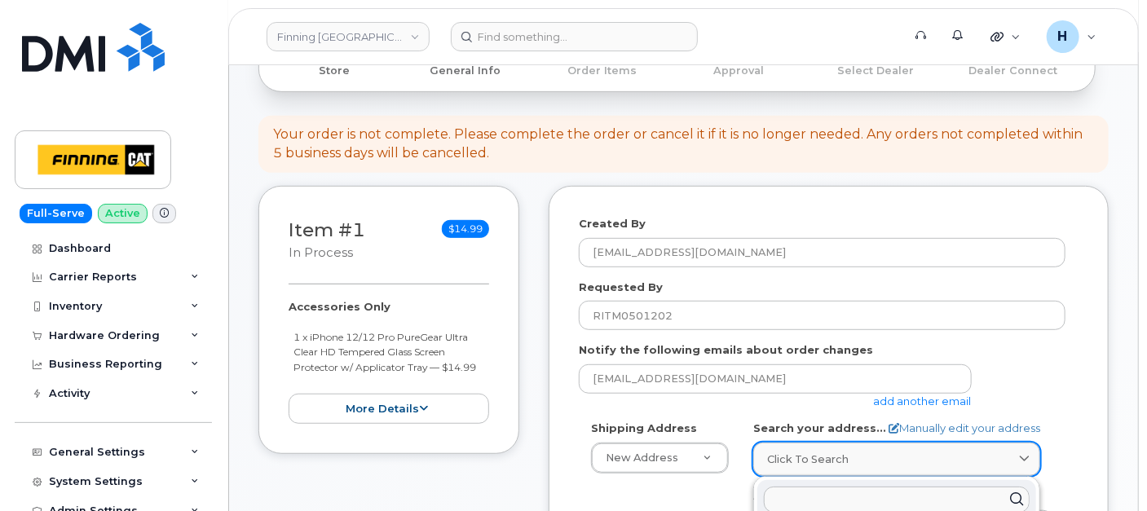
paste input "2360 Pasqua St. North"
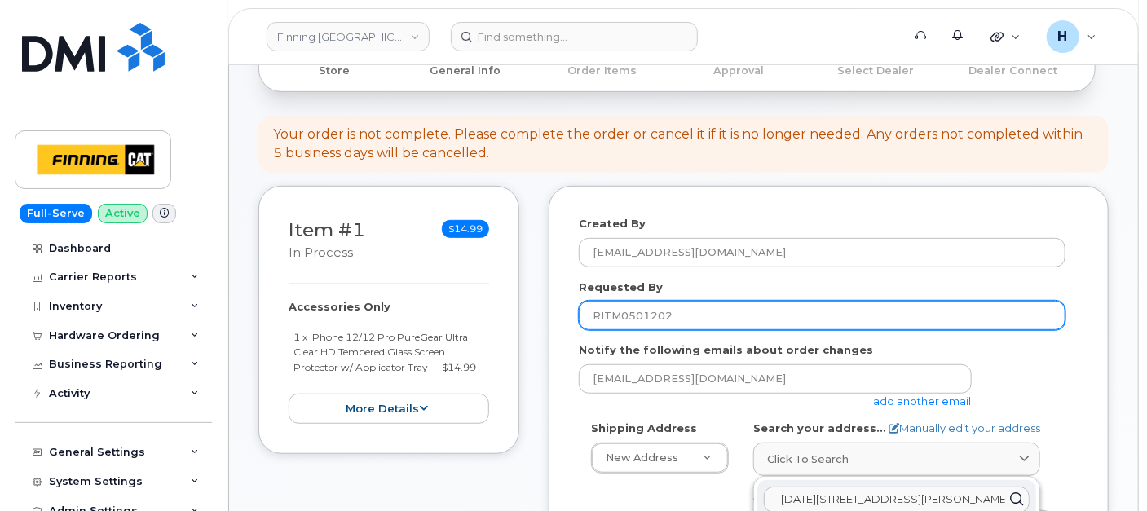
scroll to position [456, 0]
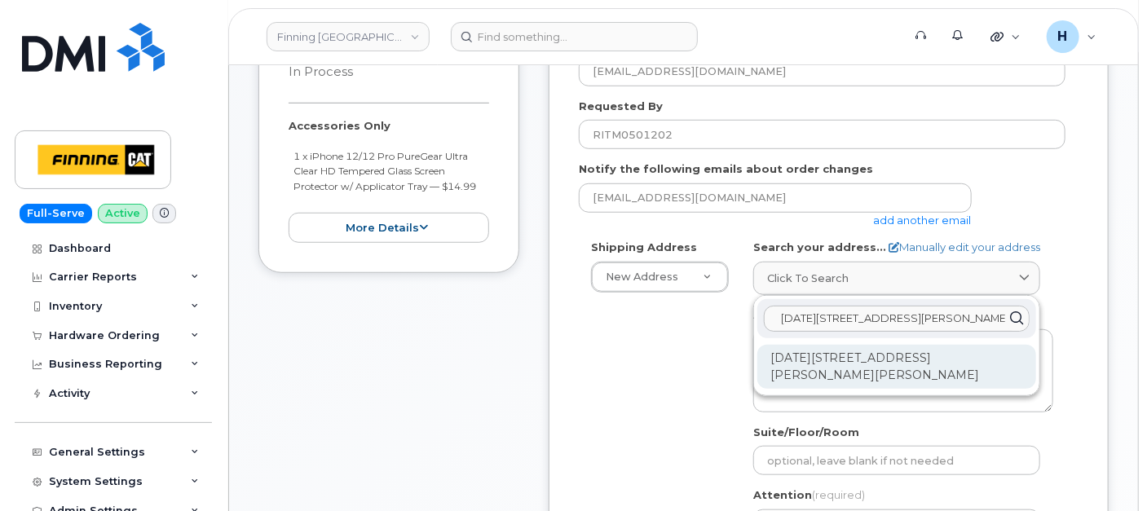
type input "2360 Pasqua St. North"
click at [878, 364] on div "2360 Pasqua St N Rm of Sherwood SK S4K 0A8" at bounding box center [896, 367] width 279 height 44
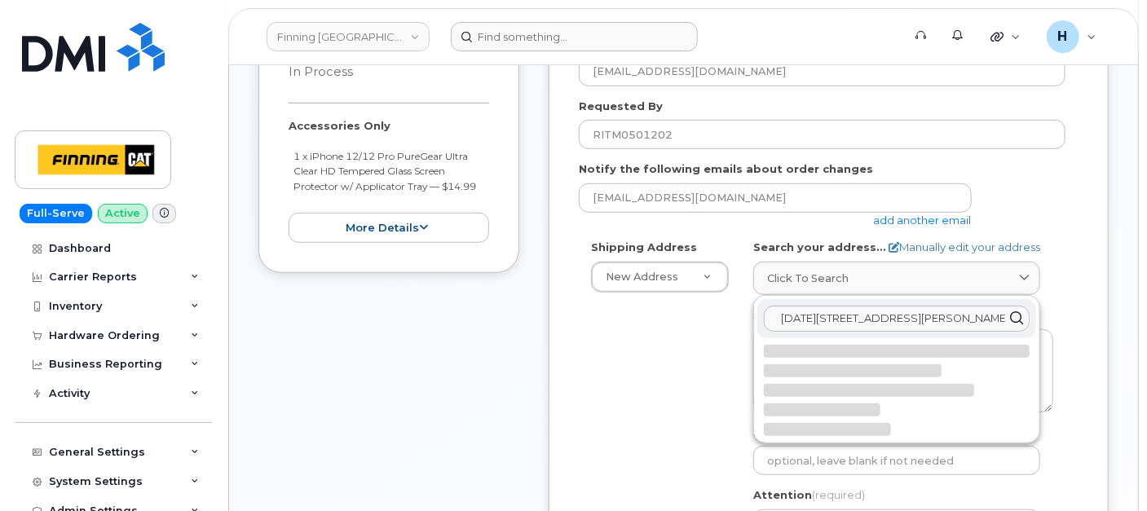
select select
type textarea "2360 Pasqua St N RM OF SHERWOOD SK S4K 0A8 CANADA"
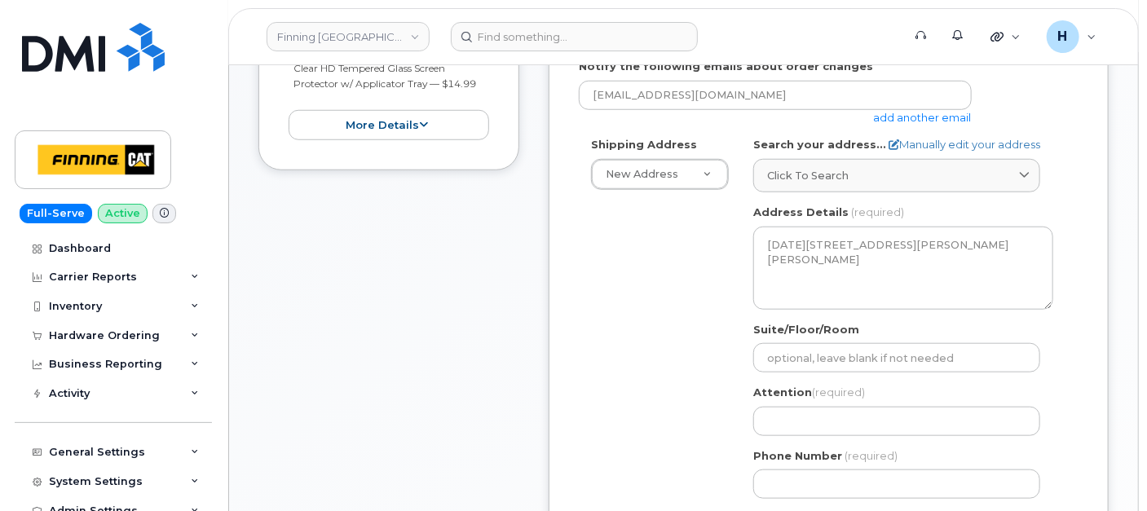
scroll to position [637, 0]
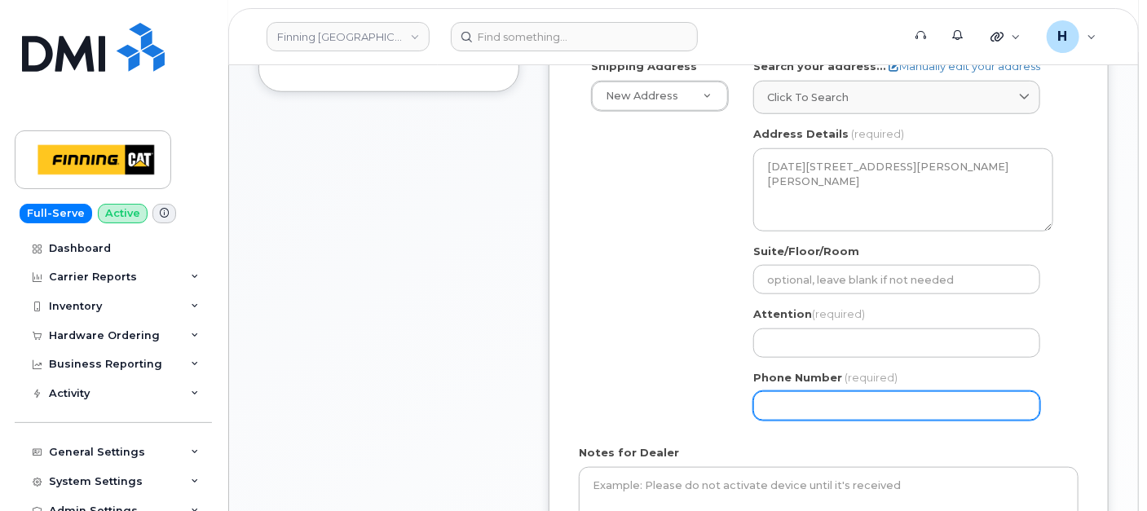
drag, startPoint x: 794, startPoint y: 403, endPoint x: 683, endPoint y: 377, distance: 114.1
click at [794, 403] on input "Phone Number" at bounding box center [896, 405] width 287 height 29
paste input "3065453311"
select select
type input "3065453311"
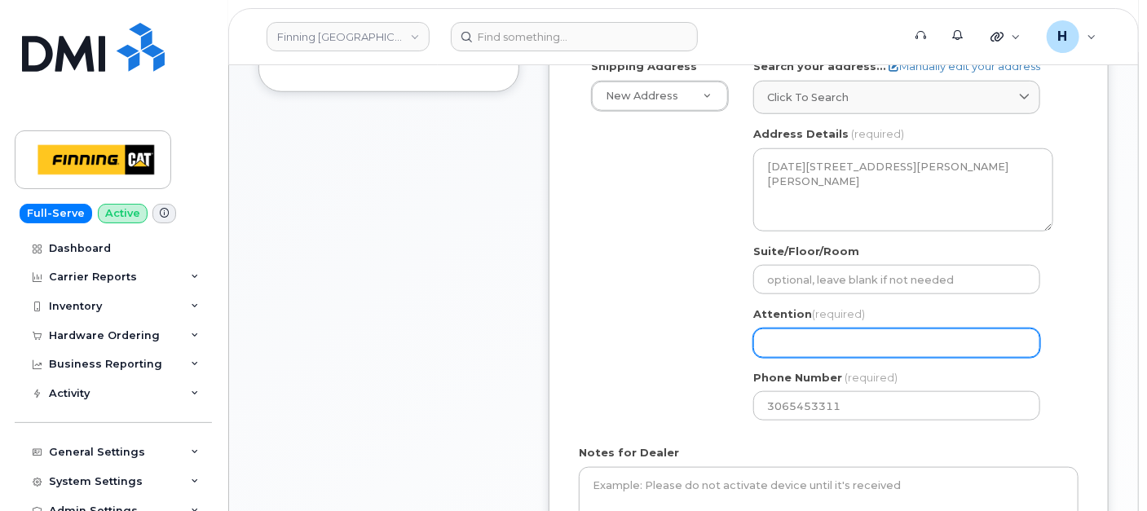
drag, startPoint x: 816, startPoint y: 340, endPoint x: 610, endPoint y: 303, distance: 209.5
click at [813, 341] on input "Attention (required)" at bounding box center [896, 342] width 287 height 29
paste input "[PERSON_NAME]"
select select
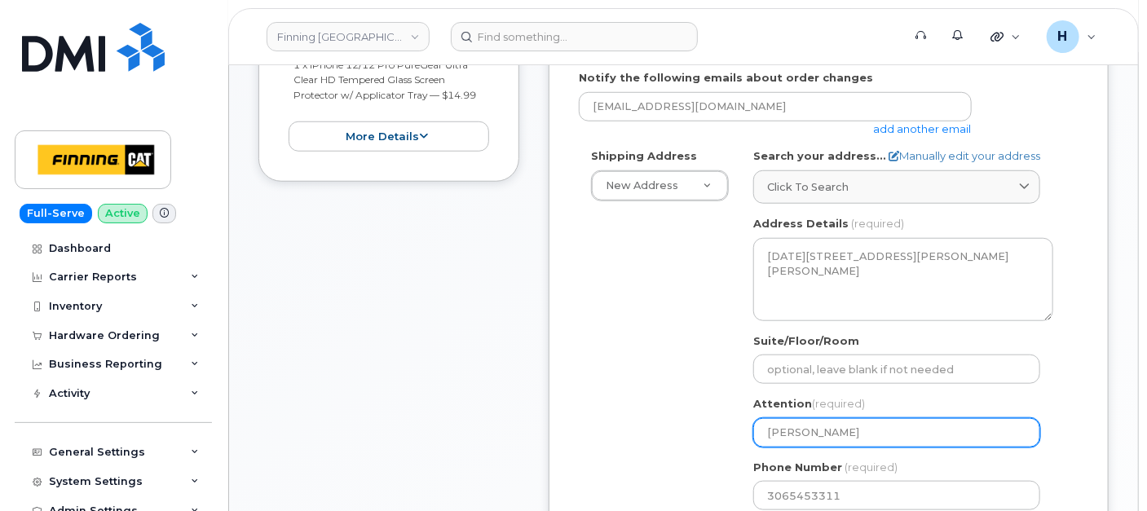
scroll to position [456, 0]
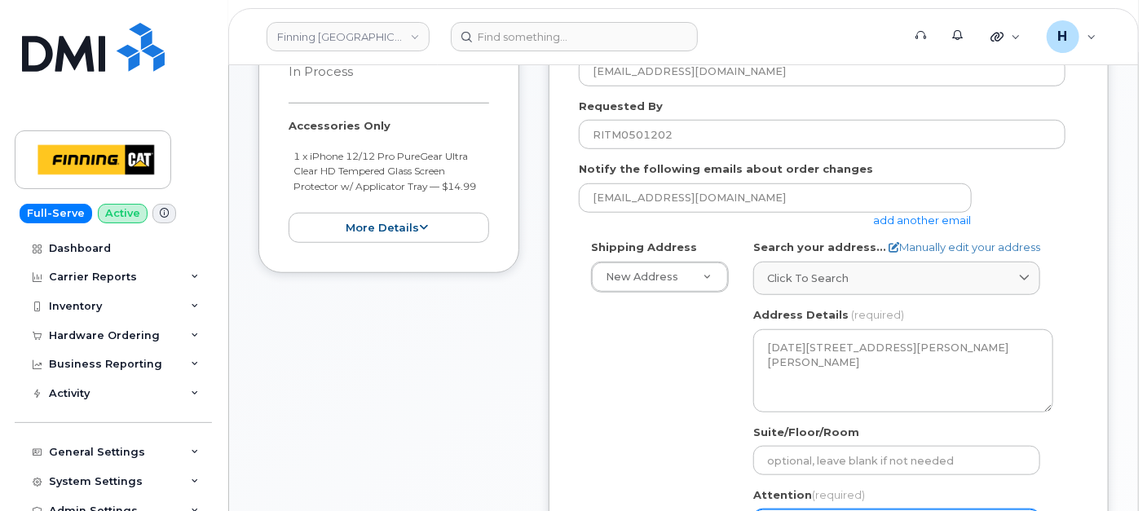
type input "[PERSON_NAME]"
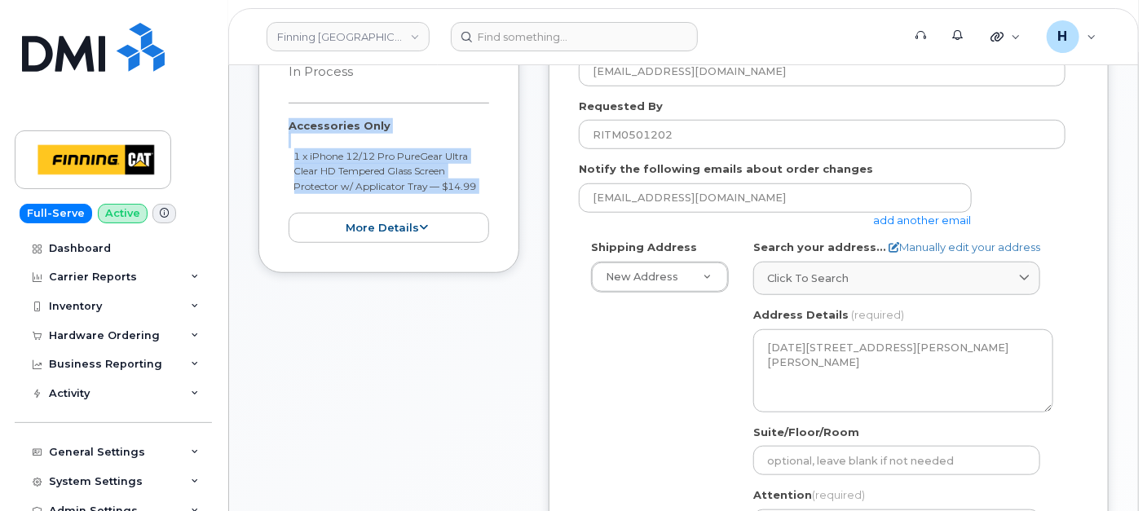
drag, startPoint x: 279, startPoint y: 117, endPoint x: 489, endPoint y: 196, distance: 225.0
click at [489, 196] on div "Item #1 in process $14.99 Accessories Only 1 x iPhone 12/12 Pro PureGear Ultra …" at bounding box center [388, 139] width 261 height 268
copy div "Accessories Only 1 x iPhone 12/12 Pro PureGear Ultra Clear HD Tempered Glass Sc…"
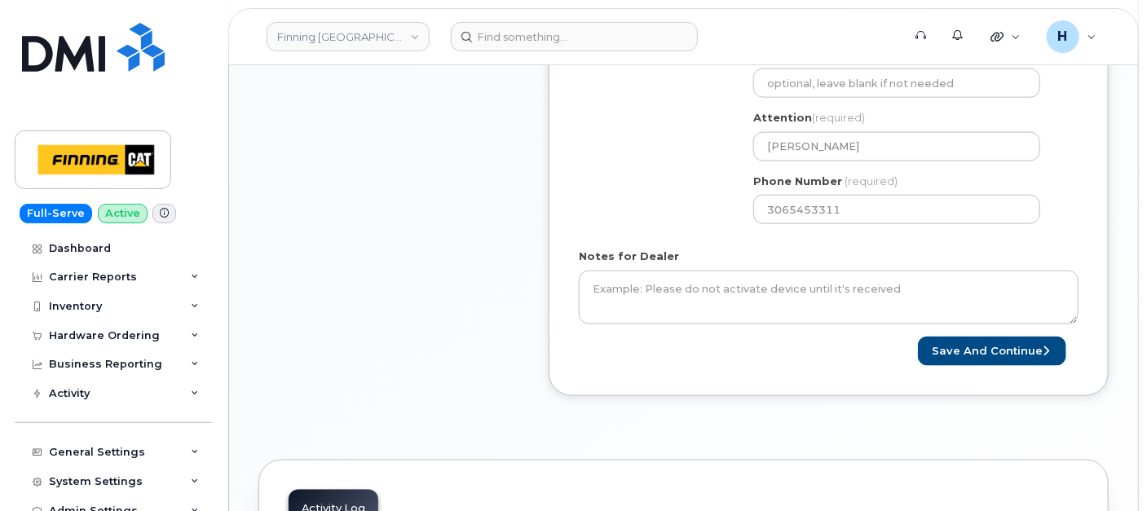
scroll to position [908, 0]
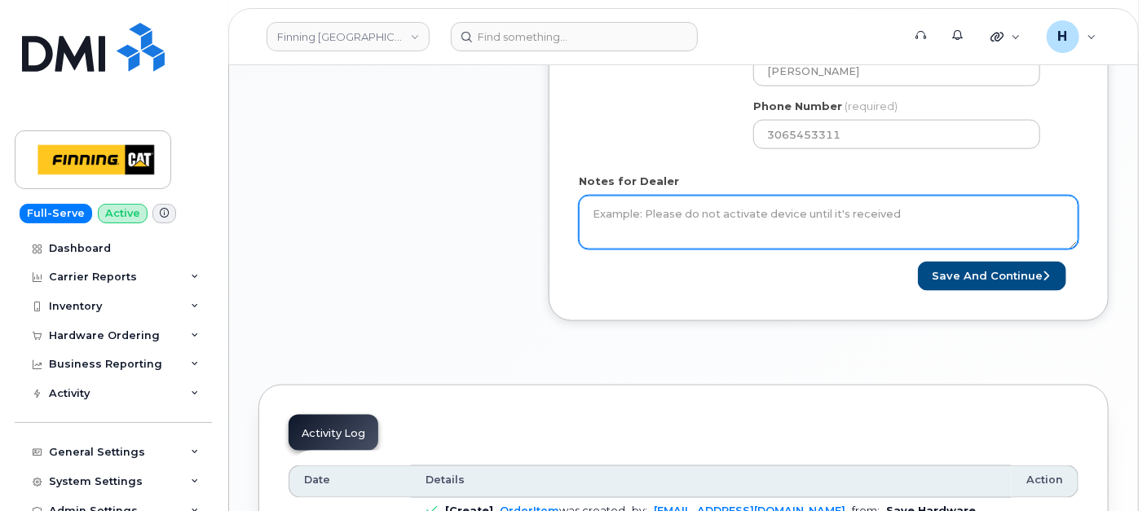
click at [672, 220] on textarea "Notes for Dealer" at bounding box center [829, 223] width 500 height 54
paste textarea "Accessories Only 1 x iPhone 12/12 Pro PureGear Ultra Clear HD Tempered Glass Sc…"
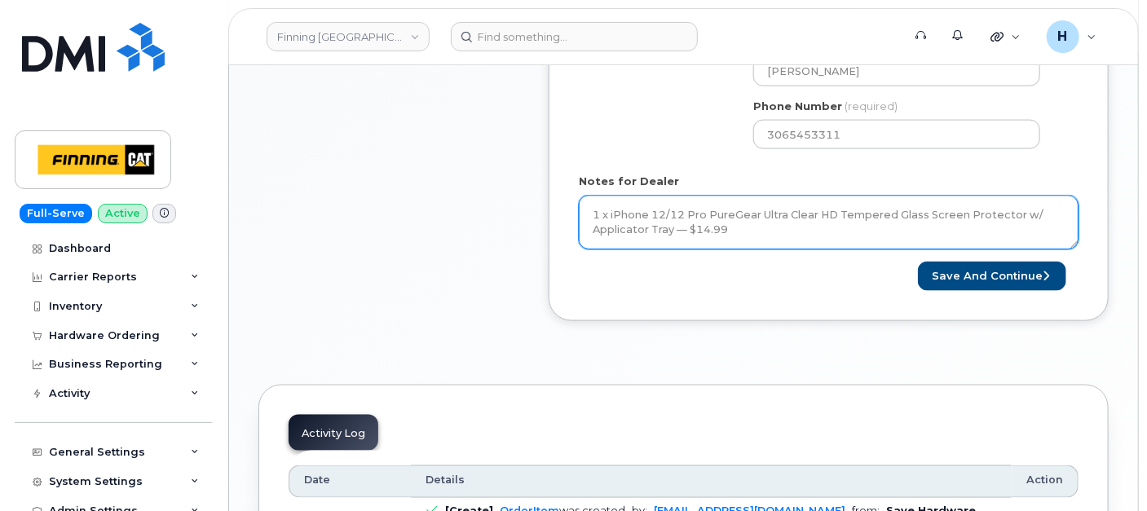
scroll to position [46, 0]
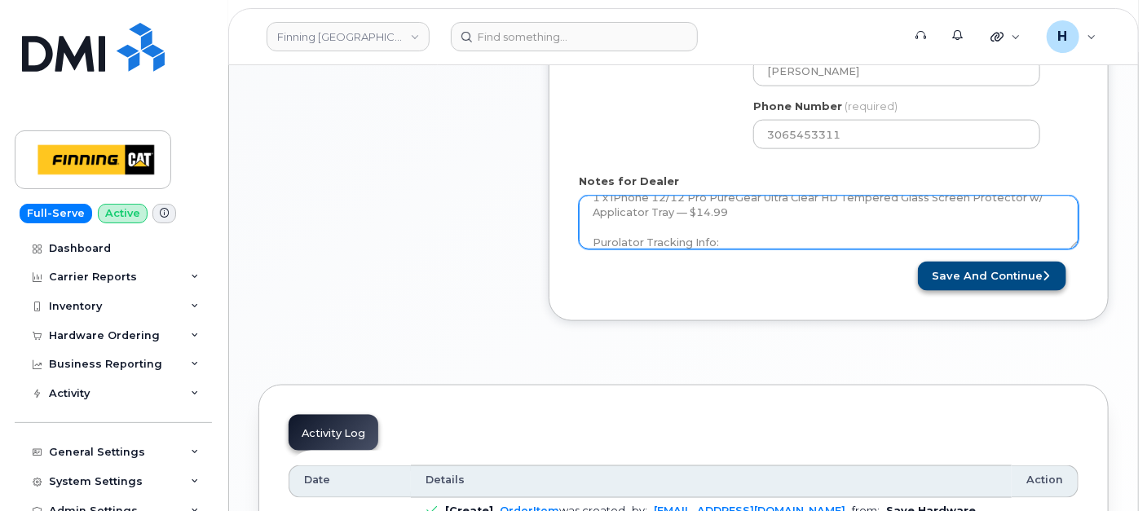
type textarea "Accessories Only 1 x iPhone 12/12 Pro PureGear Ultra Clear HD Tempered Glass Sc…"
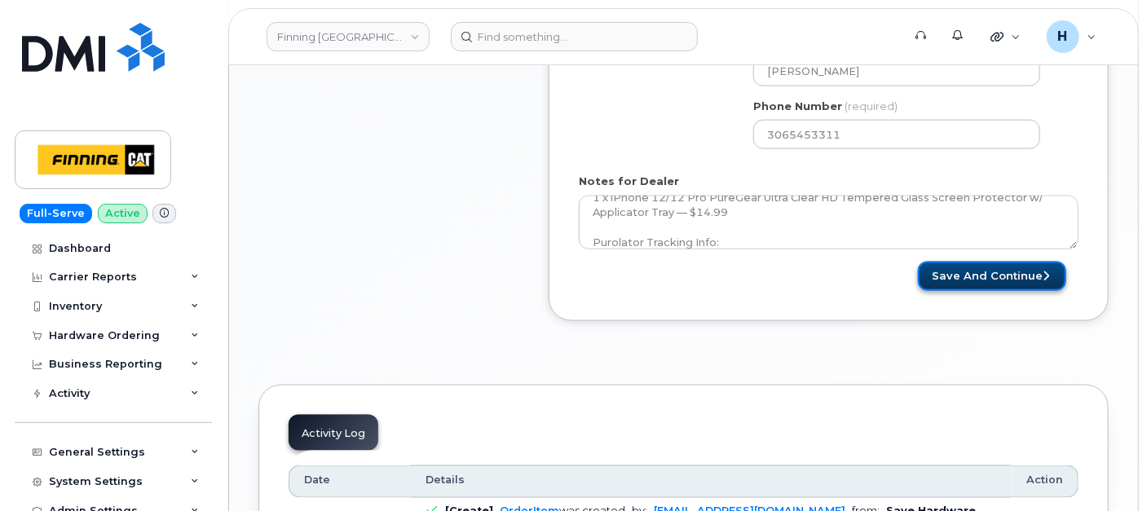
click at [950, 264] on button "Save and Continue" at bounding box center [992, 277] width 148 height 30
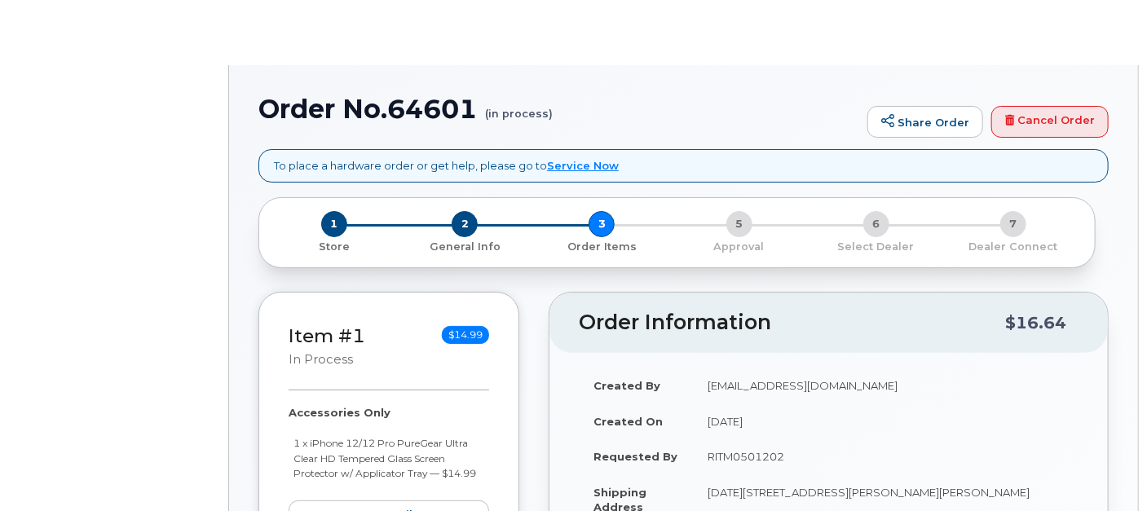
radio input "true"
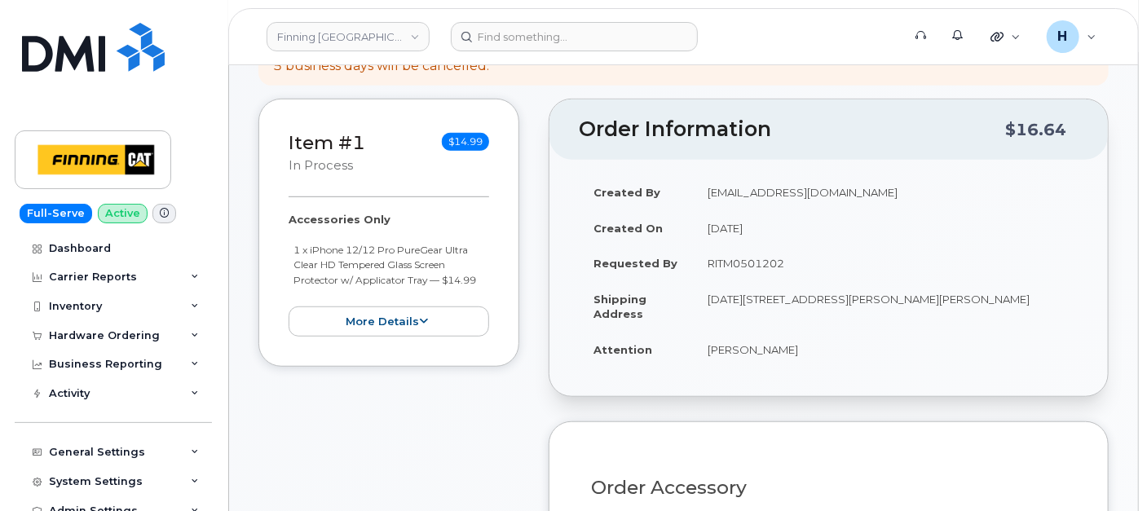
drag, startPoint x: 702, startPoint y: 342, endPoint x: 842, endPoint y: 344, distance: 140.2
click at [842, 344] on td "[PERSON_NAME]" at bounding box center [886, 350] width 386 height 36
copy td "[PERSON_NAME]"
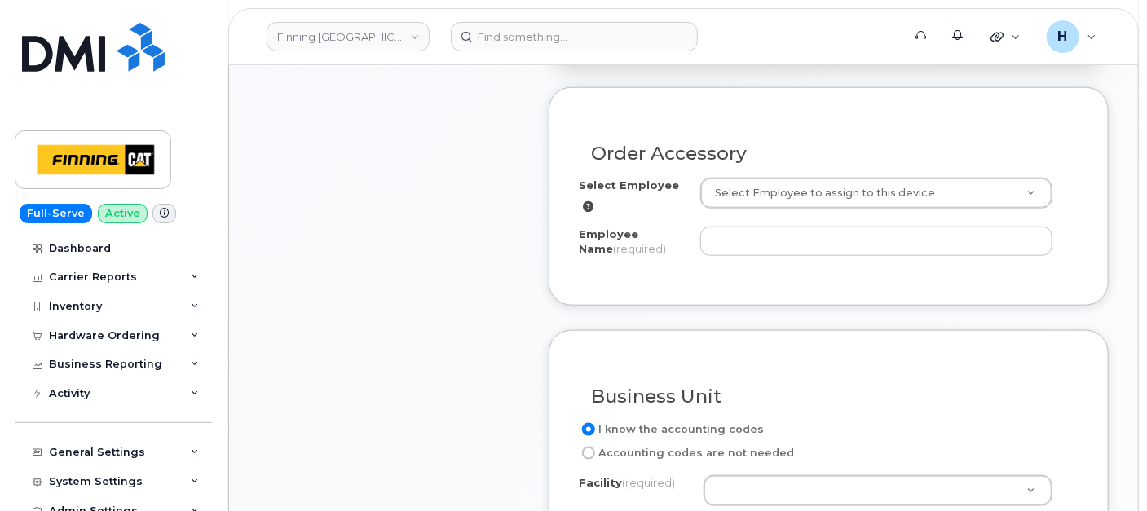
scroll to position [724, 0]
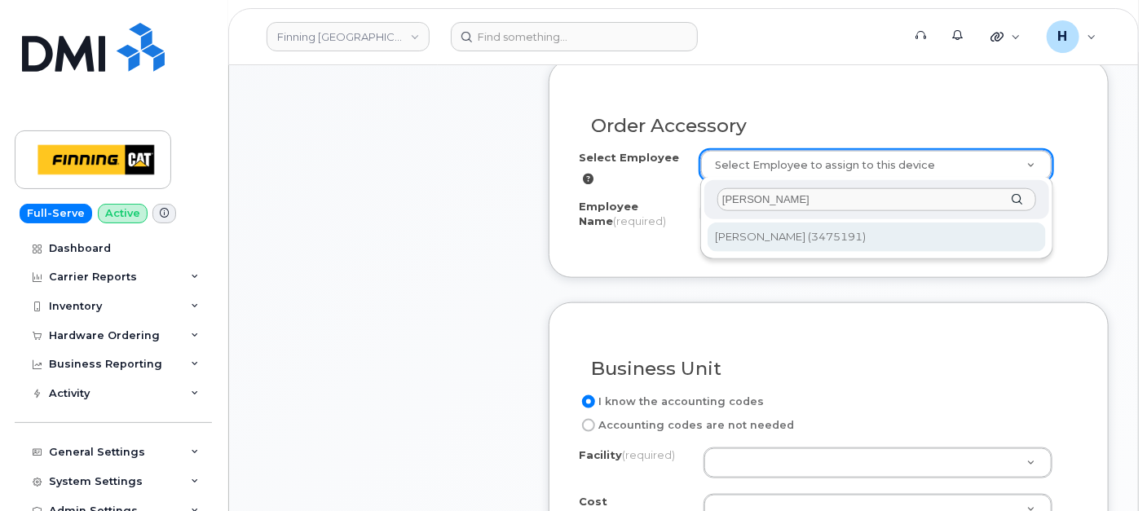
type input "[PERSON_NAME]"
type input "62586"
type input "[PERSON_NAME]"
select select "D19"
select select "EGAMIKB"
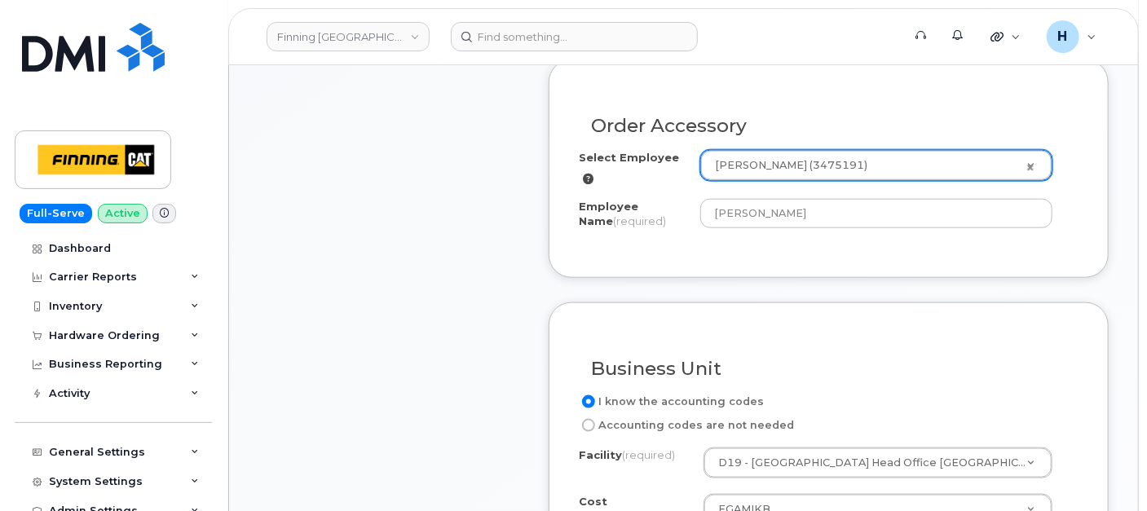
scroll to position [996, 0]
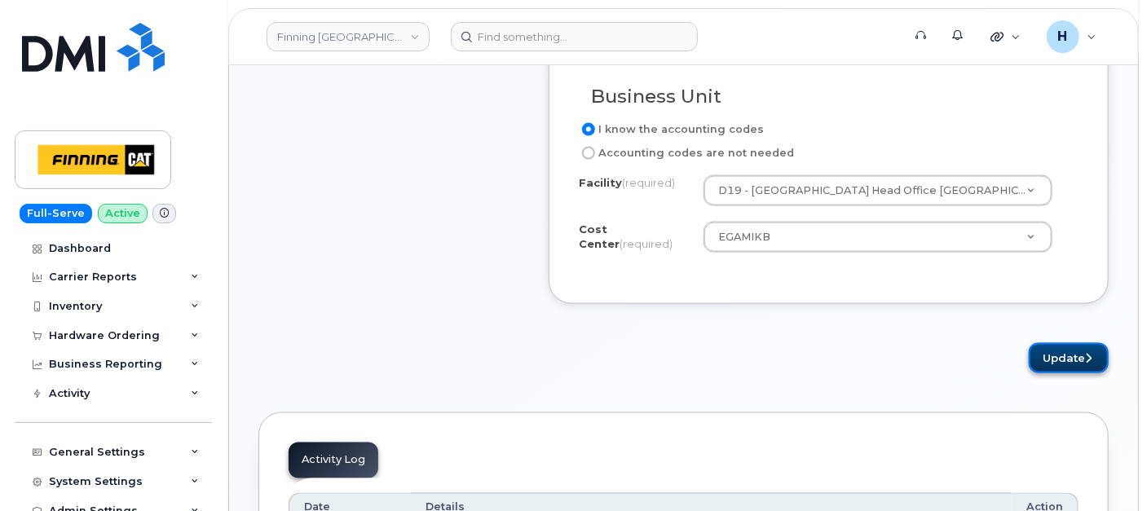
click at [1090, 353] on icon "submit" at bounding box center [1088, 358] width 7 height 11
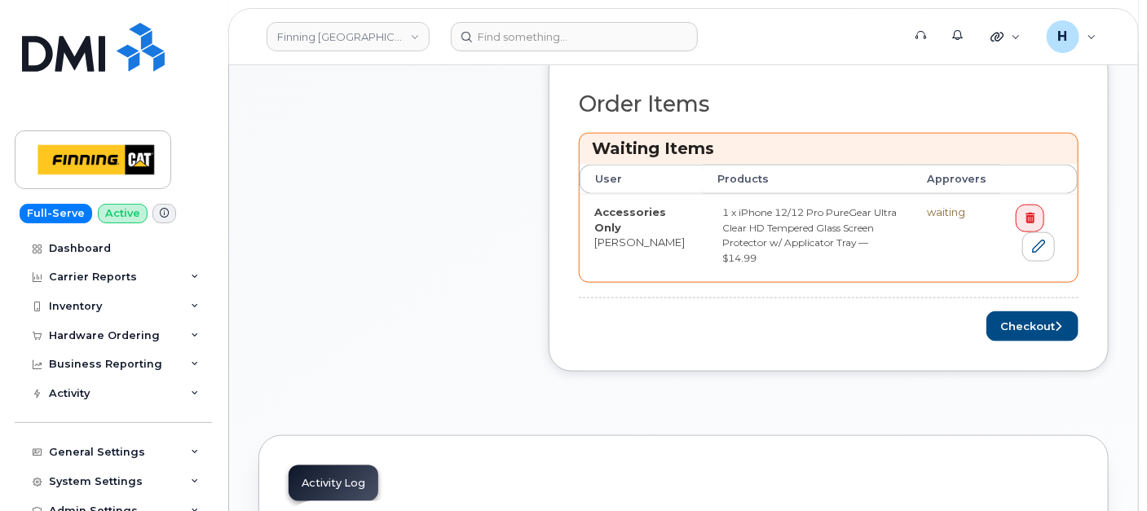
scroll to position [815, 0]
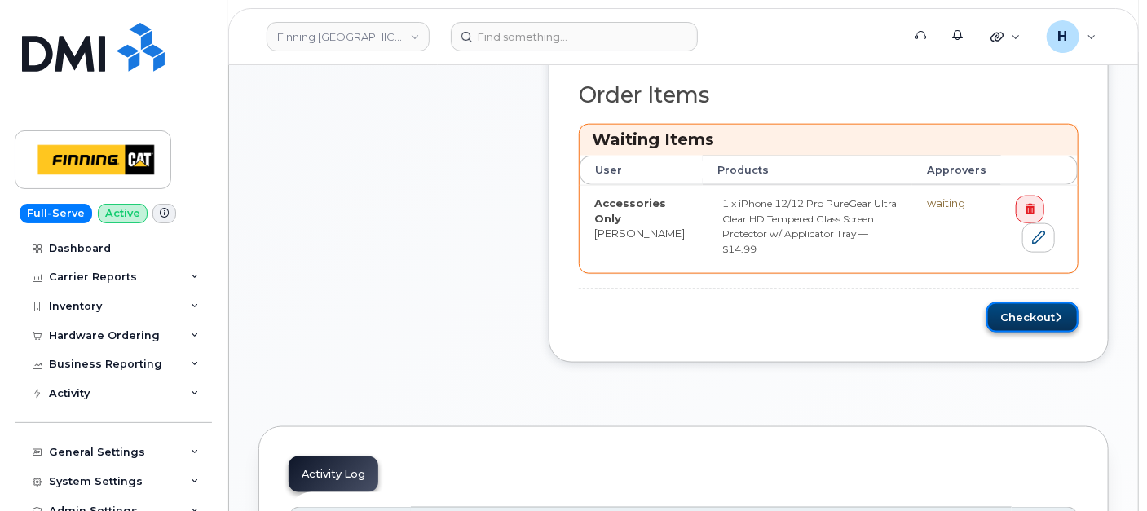
click at [1007, 304] on button "Checkout" at bounding box center [1032, 317] width 92 height 30
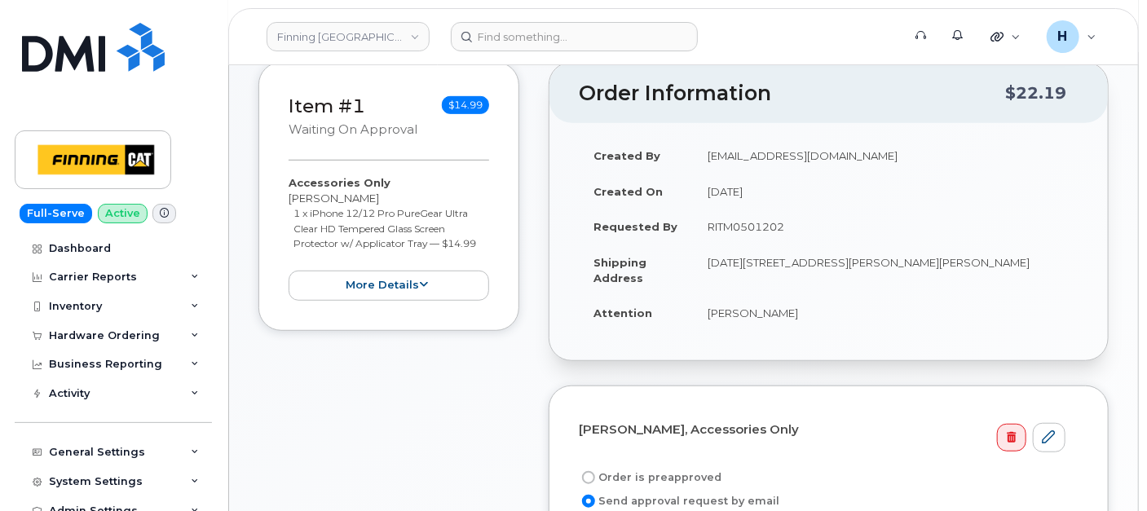
scroll to position [461, 0]
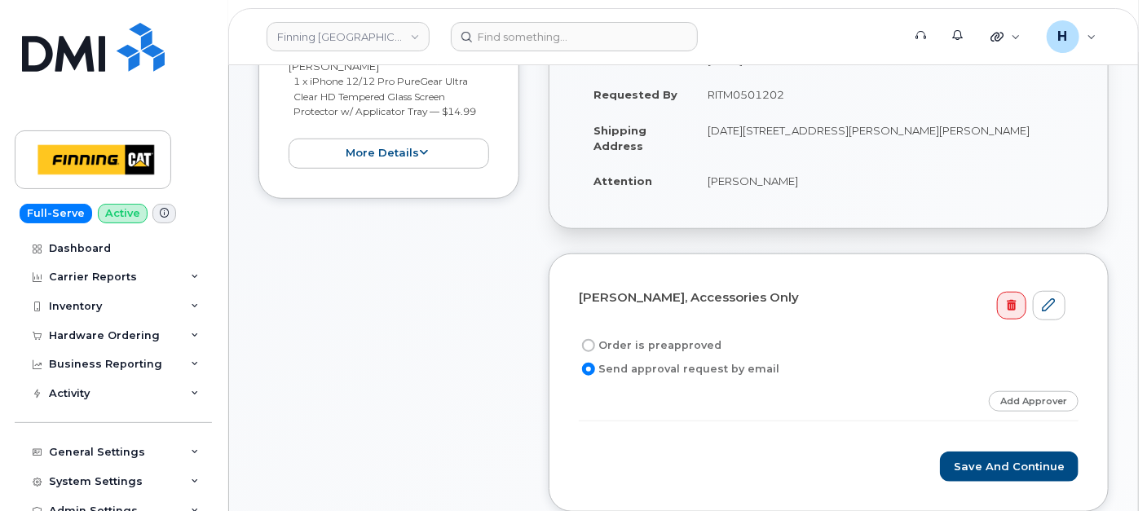
drag, startPoint x: 699, startPoint y: 89, endPoint x: 789, endPoint y: 95, distance: 90.7
click at [789, 95] on td "RITM0501202" at bounding box center [886, 95] width 386 height 36
click at [611, 340] on label "Order is preapproved" at bounding box center [650, 346] width 143 height 20
click at [595, 340] on input "Order is preapproved" at bounding box center [588, 345] width 13 height 13
radio input "true"
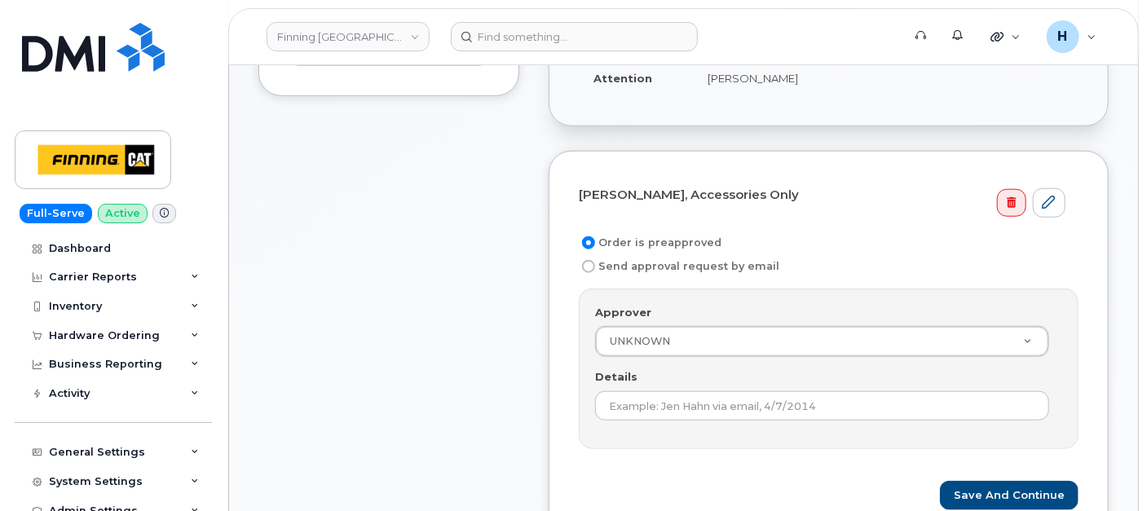
scroll to position [641, 0]
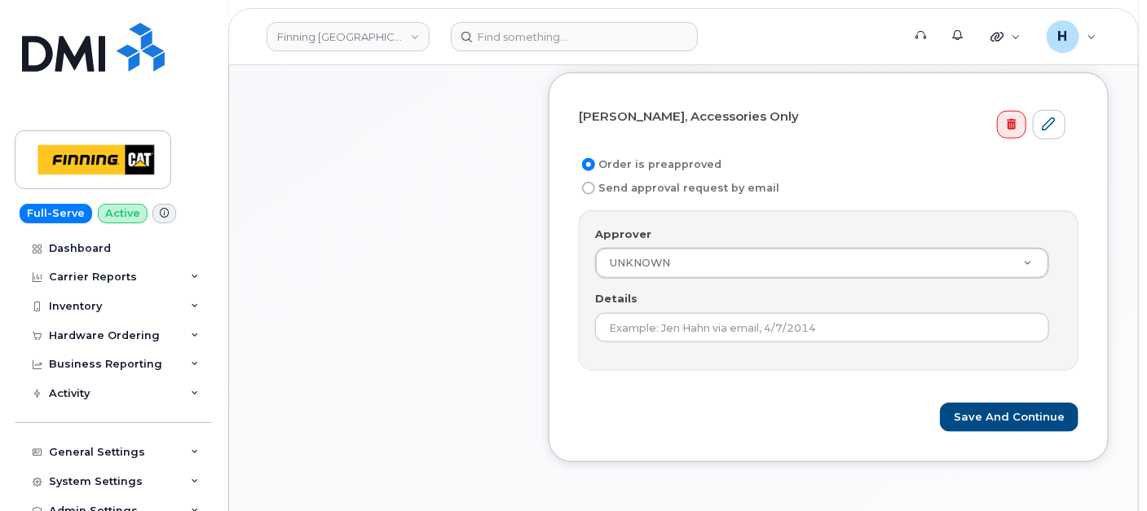
click at [611, 339] on div "Approver UNKNOWN Approver Approver UNKNOWN [PERSON_NAME] [PERSON_NAME] [PERSON_…" at bounding box center [829, 290] width 500 height 161
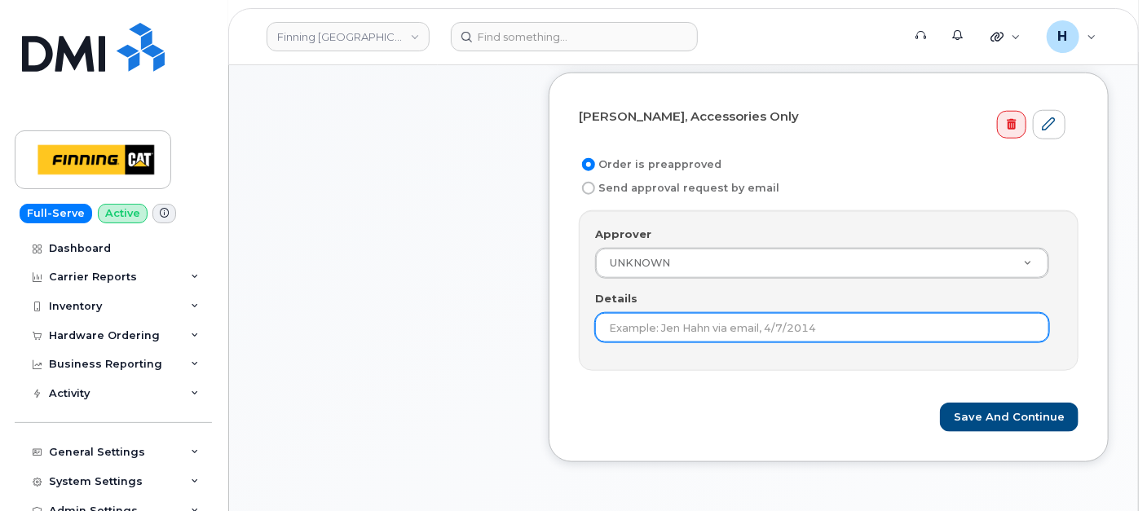
click at [615, 330] on input "Details" at bounding box center [822, 327] width 454 height 29
paste input "RITM0501202"
type input "RITM0501202"
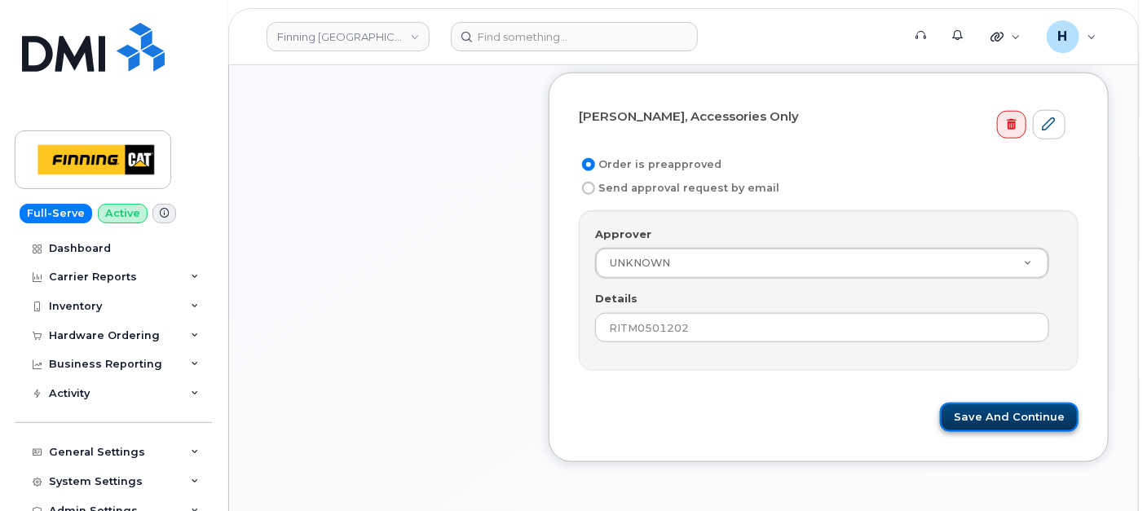
click at [966, 404] on button "Save and Continue" at bounding box center [1009, 418] width 139 height 30
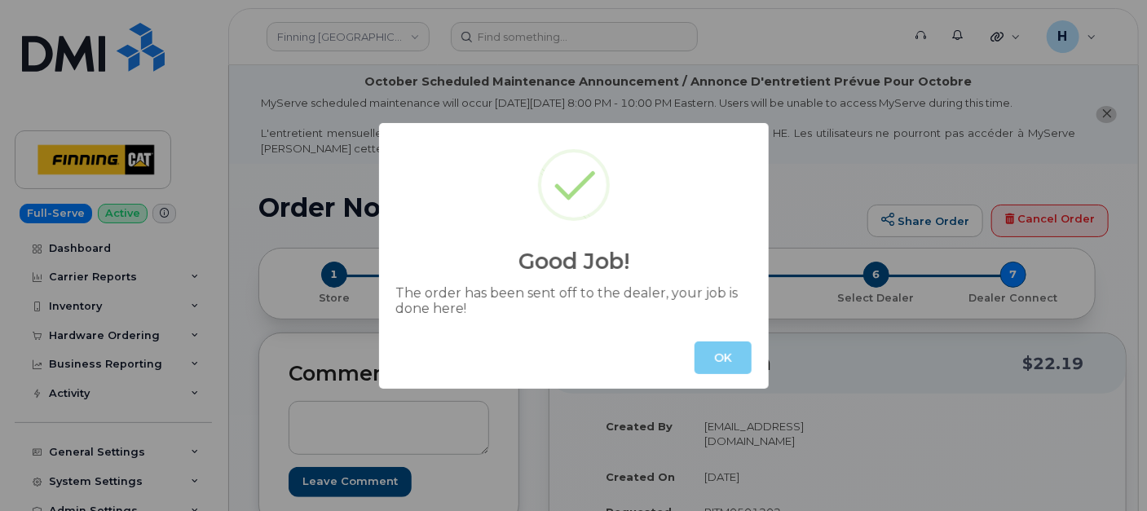
click at [747, 344] on button "OK" at bounding box center [722, 358] width 57 height 33
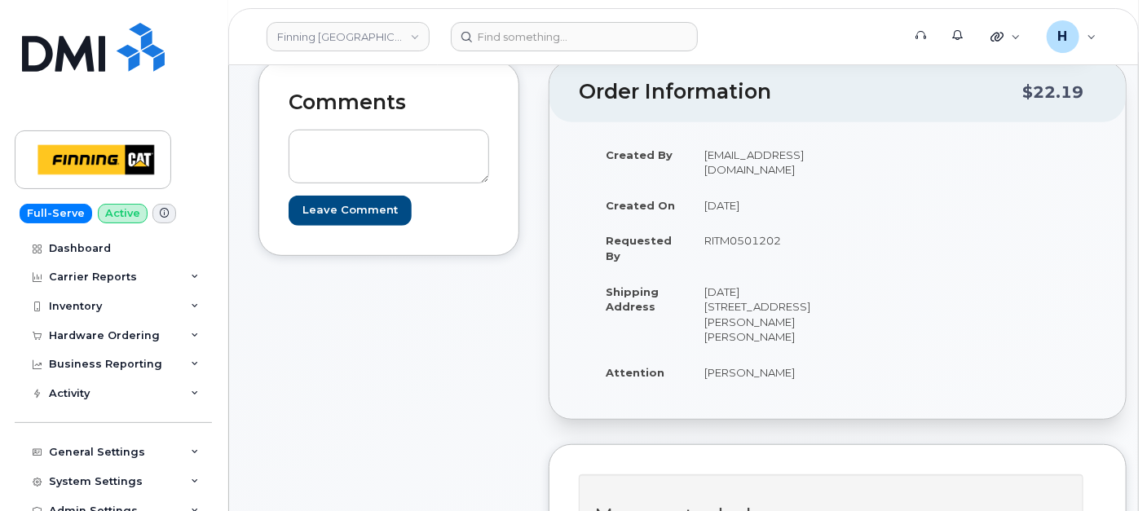
scroll to position [362, 0]
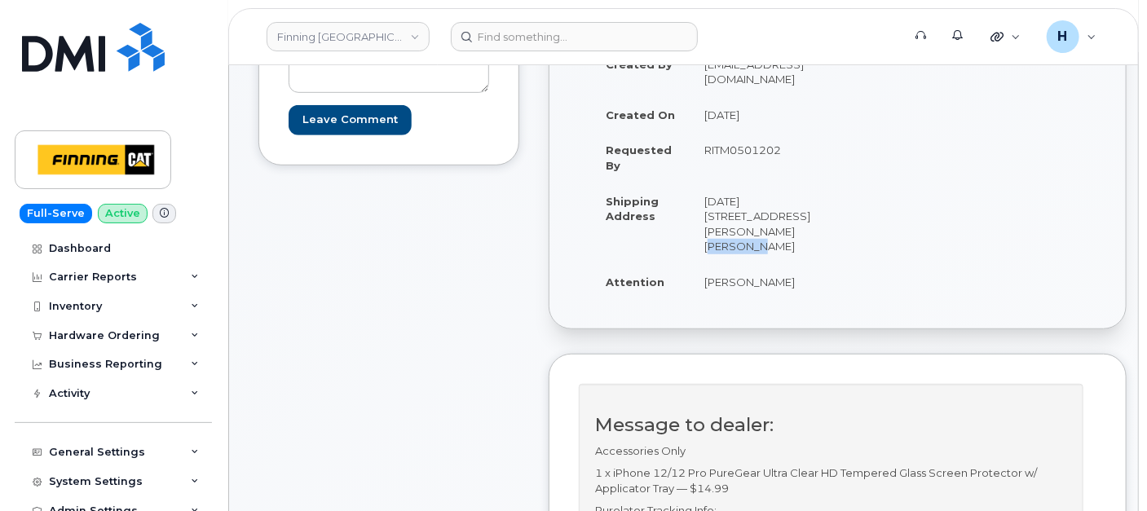
drag, startPoint x: 709, startPoint y: 242, endPoint x: 782, endPoint y: 239, distance: 72.6
click at [782, 239] on td "[DATE][STREET_ADDRESS][PERSON_NAME][PERSON_NAME]" at bounding box center [757, 223] width 135 height 81
drag, startPoint x: 694, startPoint y: 214, endPoint x: 723, endPoint y: 217, distance: 29.5
click at [723, 217] on td "[DATE][STREET_ADDRESS][PERSON_NAME][PERSON_NAME]" at bounding box center [757, 223] width 135 height 81
copy td "2360"
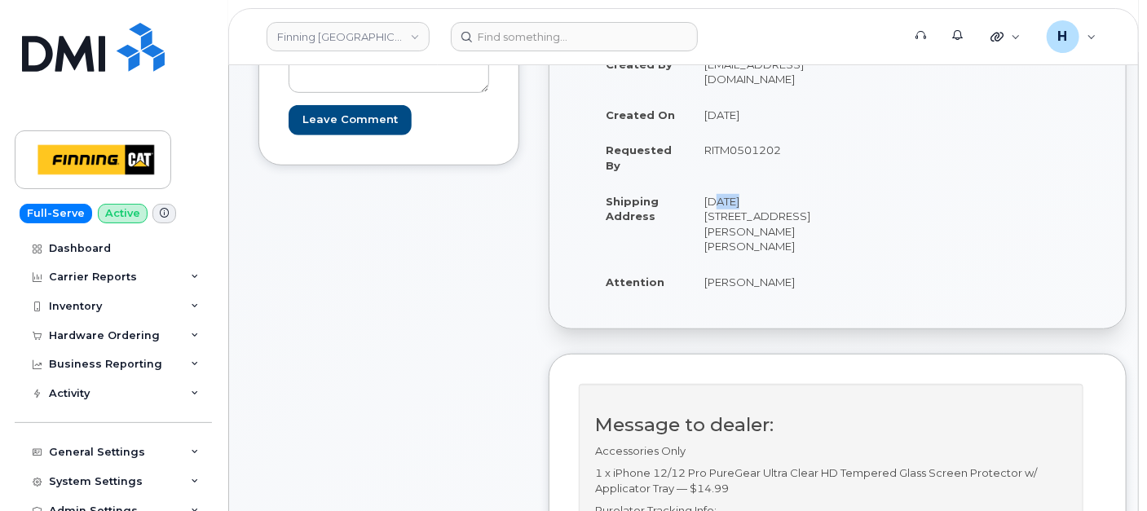
scroll to position [0, 0]
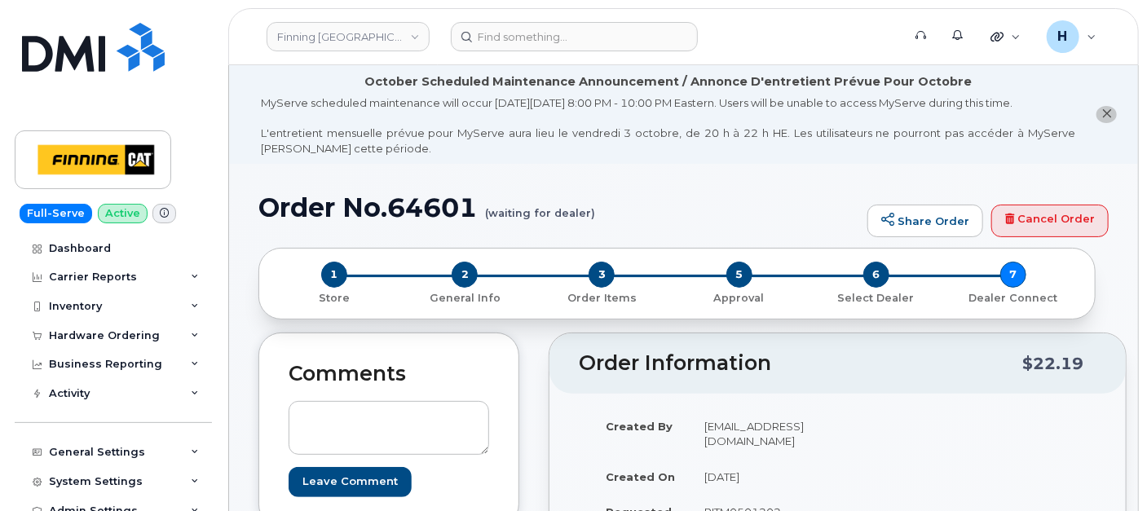
click at [422, 210] on h1 "Order No.64601 (waiting for dealer)" at bounding box center [558, 207] width 601 height 29
copy h1 "64601"
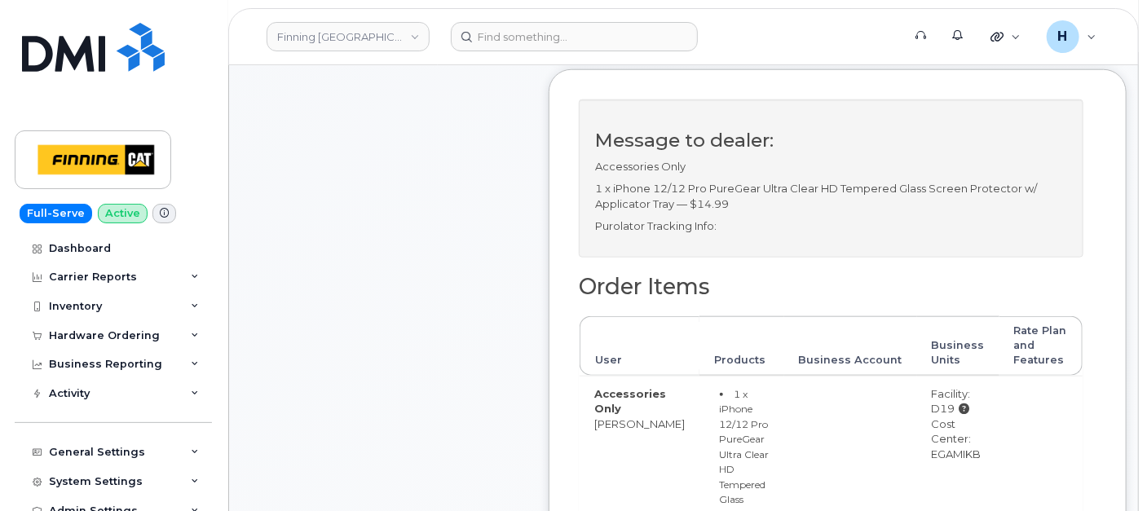
scroll to position [724, 0]
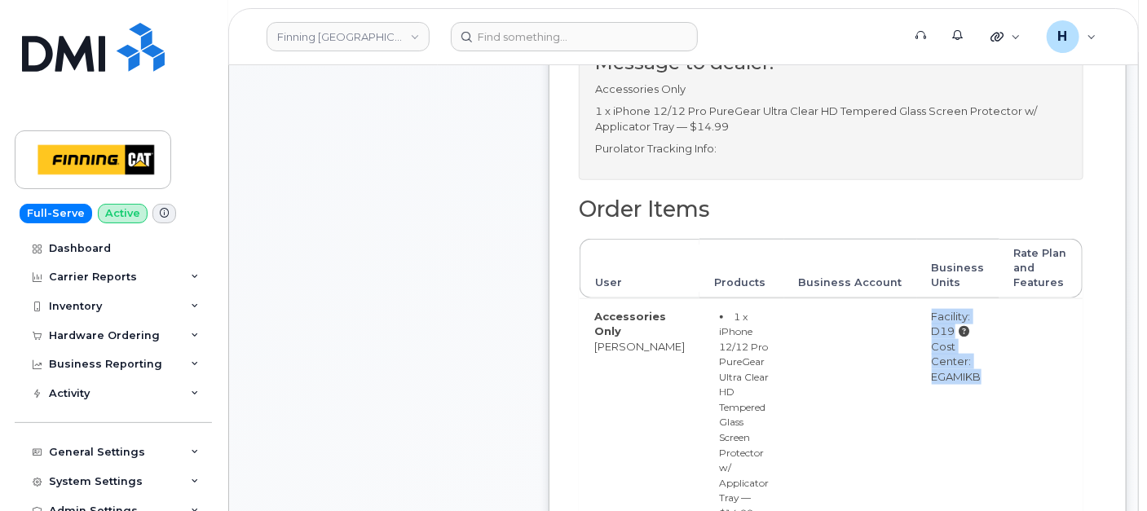
drag, startPoint x: 892, startPoint y: 391, endPoint x: 1012, endPoint y: 391, distance: 120.6
click at [1012, 391] on tr "Accessories Only Dylan Marceau 1 x iPhone 12/12 Pro PureGear Ultra Clear HD Tem…" at bounding box center [831, 418] width 503 height 240
drag, startPoint x: 1012, startPoint y: 391, endPoint x: 935, endPoint y: 344, distance: 90.7
click at [940, 339] on div "Facility: D19" at bounding box center [958, 324] width 53 height 30
click at [932, 339] on div "Facility: D19" at bounding box center [958, 324] width 53 height 30
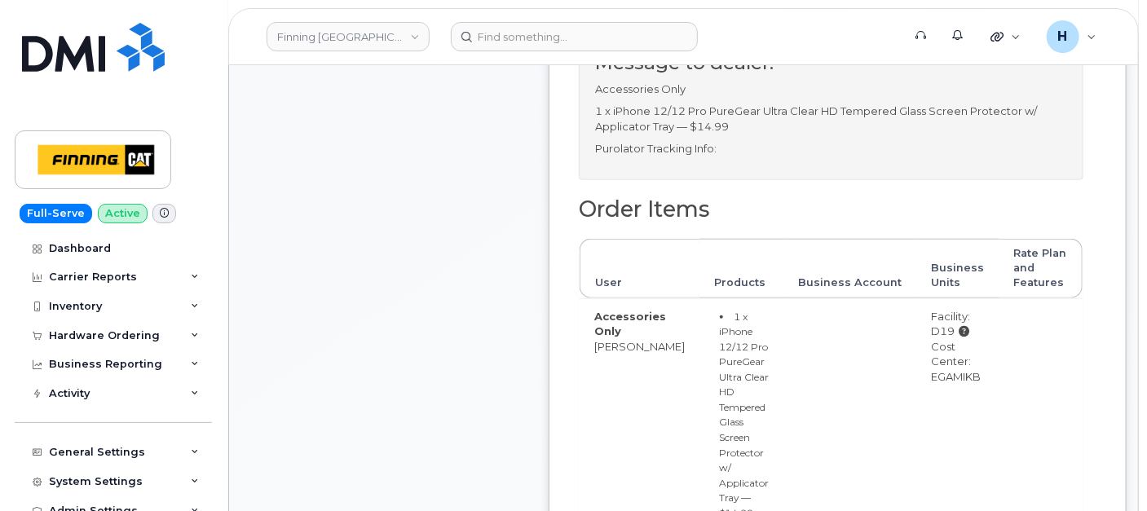
click at [932, 339] on div "Facility: D19" at bounding box center [958, 324] width 53 height 30
drag, startPoint x: 912, startPoint y: 387, endPoint x: 975, endPoint y: 390, distance: 62.8
click at [975, 390] on td "Facility: D19 Cost Center: EGAMIKB" at bounding box center [958, 418] width 82 height 240
copy div "EGAMIKB"
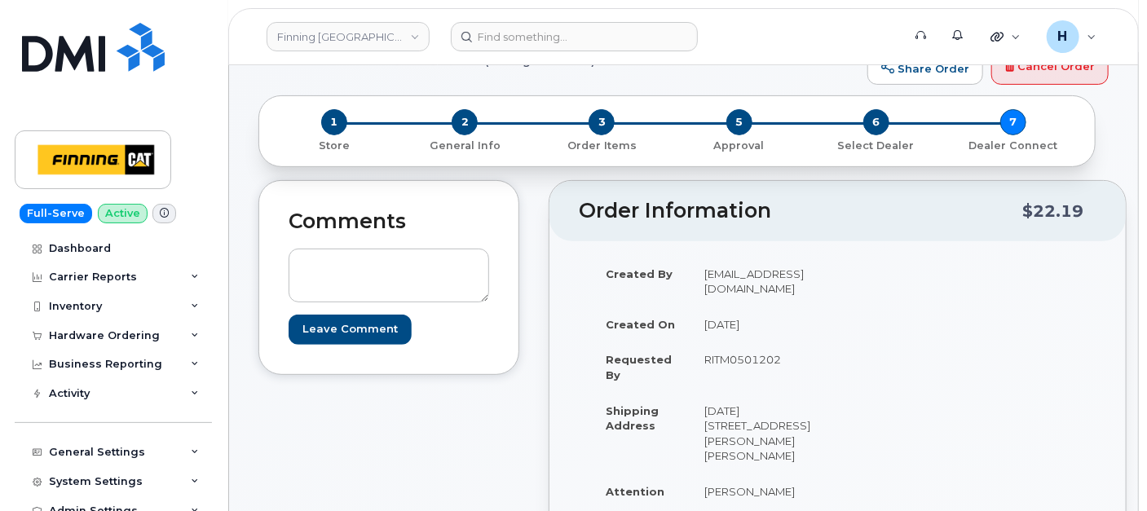
scroll to position [90, 0]
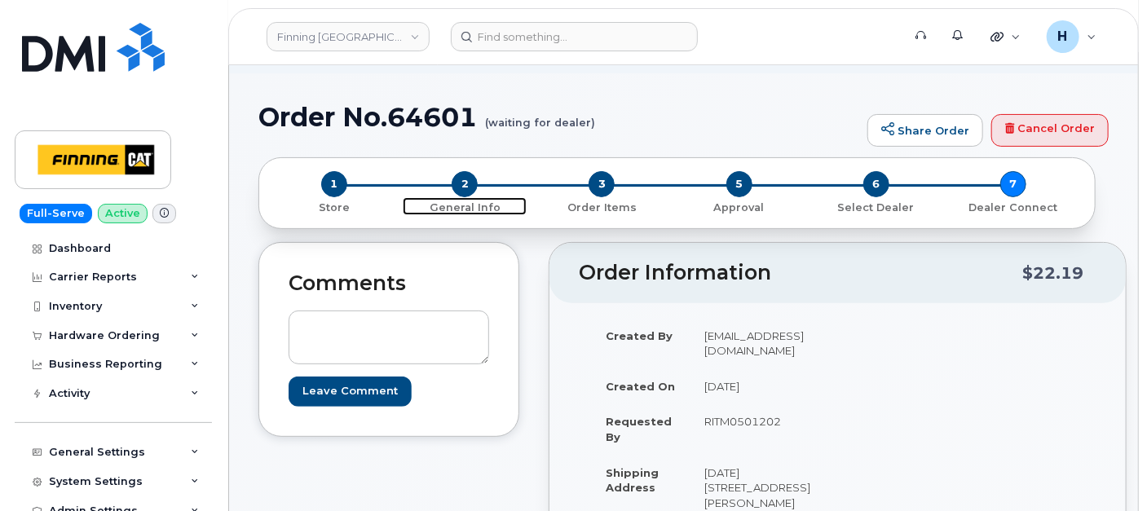
click at [463, 187] on span "2" at bounding box center [465, 184] width 26 height 26
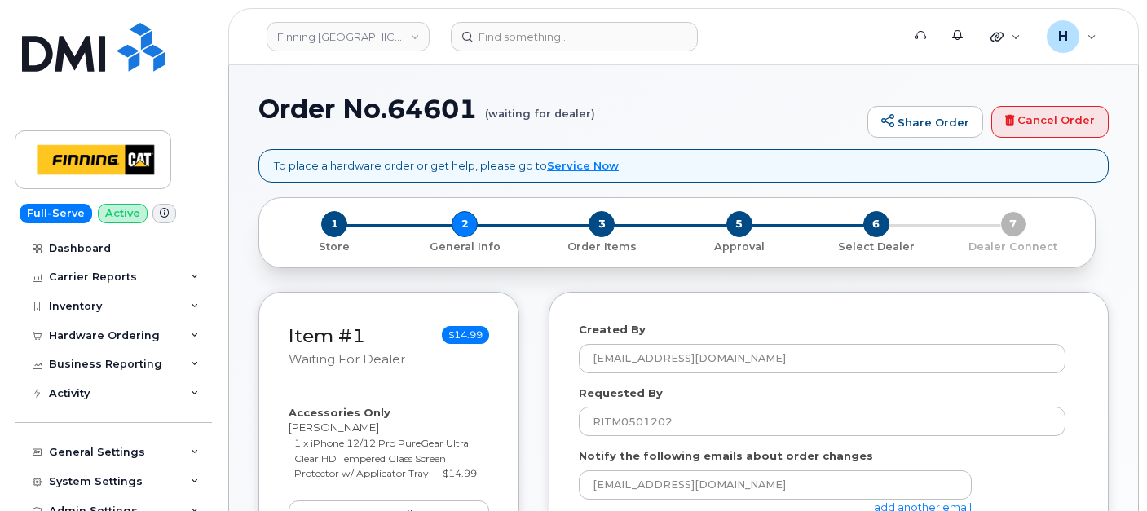
select select
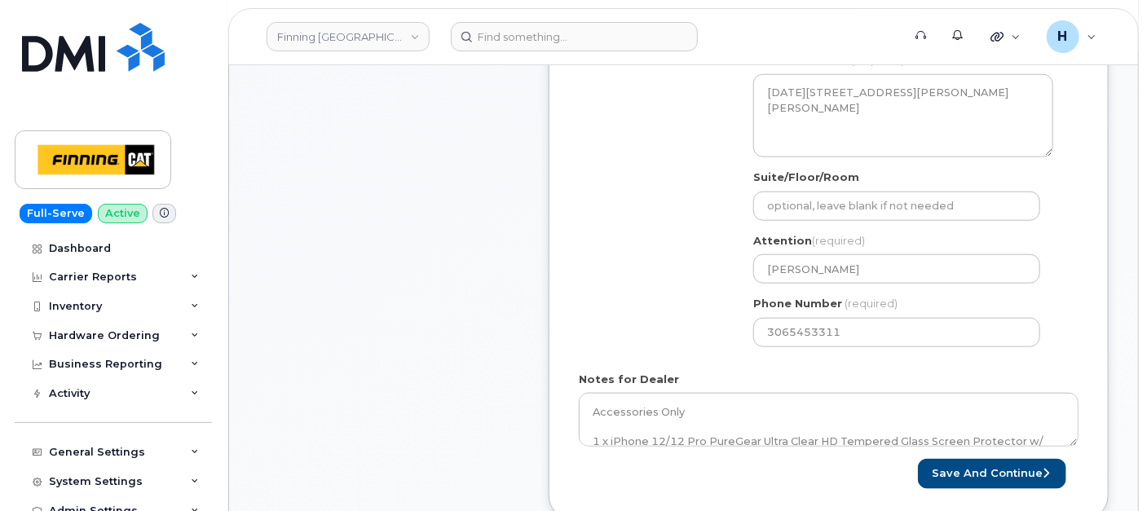
scroll to position [724, 0]
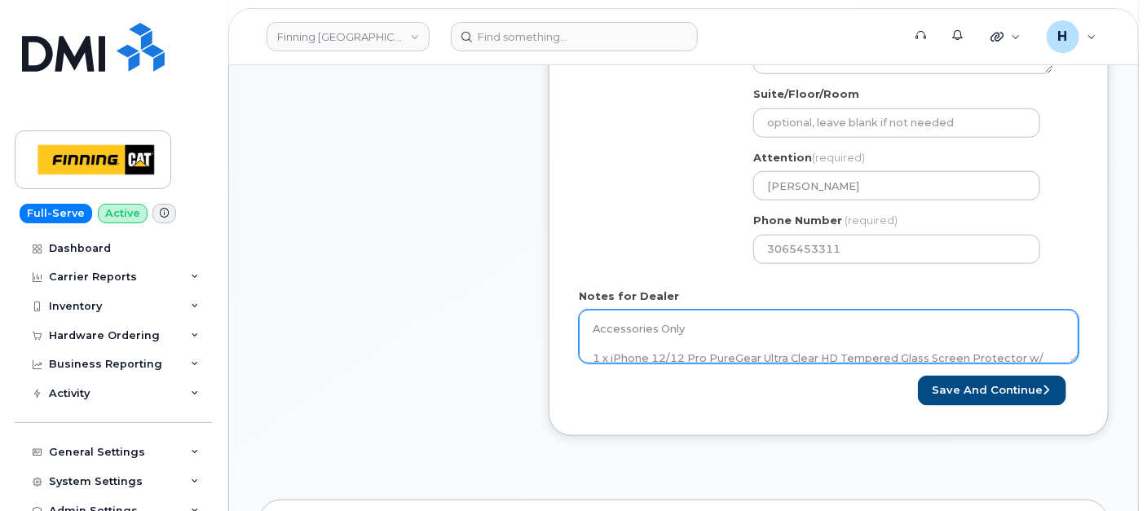
click at [738, 328] on textarea "Accessories Only 1 x iPhone 12/12 Pro PureGear Ultra Clear HD Tempered Glass Sc…" at bounding box center [829, 337] width 500 height 54
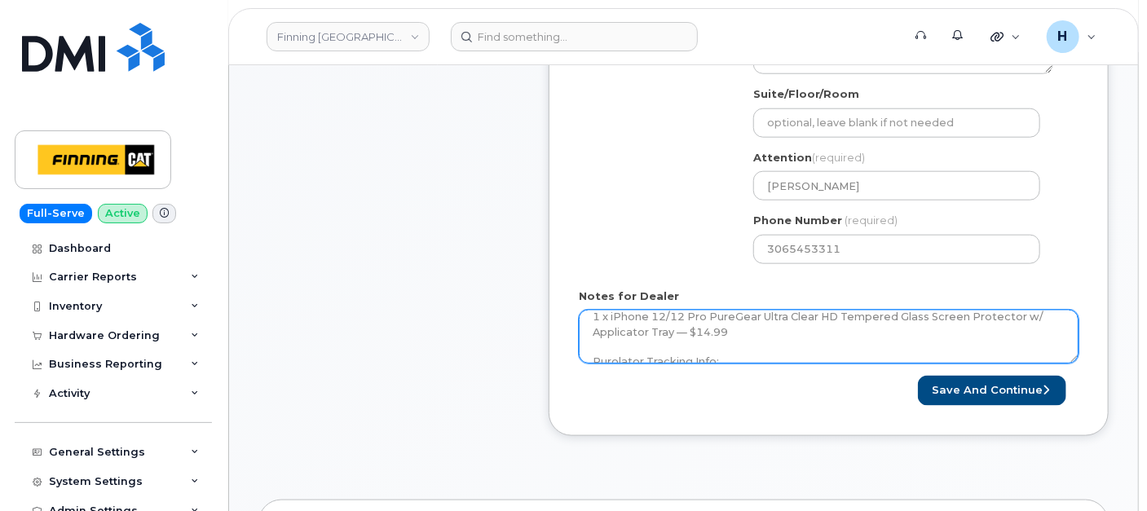
scroll to position [60, 0]
click at [764, 348] on textarea "Accessories Only 1 x iPhone 12/12 Pro PureGear Ultra Clear HD Tempered Glass Sc…" at bounding box center [829, 337] width 500 height 54
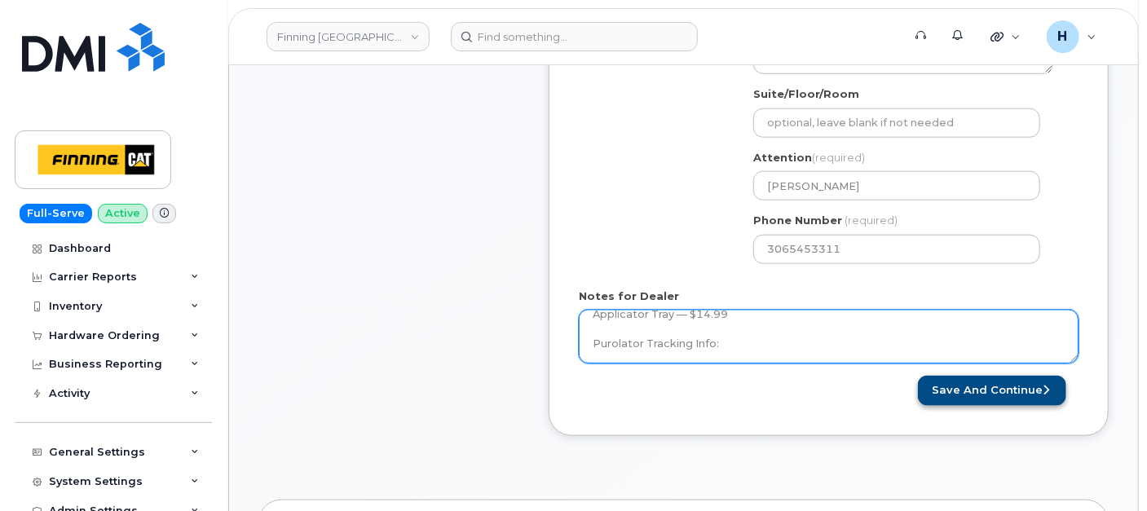
paste textarea "335684455991"
type textarea "Accessories Only 1 x iPhone 12/12 Pro PureGear Ultra Clear HD Tempered Glass Sc…"
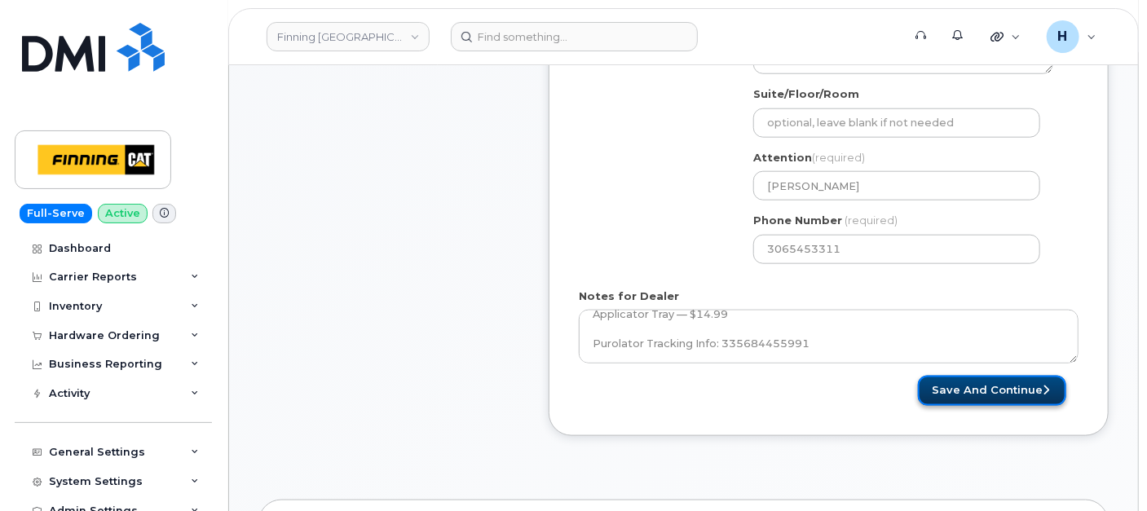
click at [985, 381] on button "Save and Continue" at bounding box center [992, 391] width 148 height 30
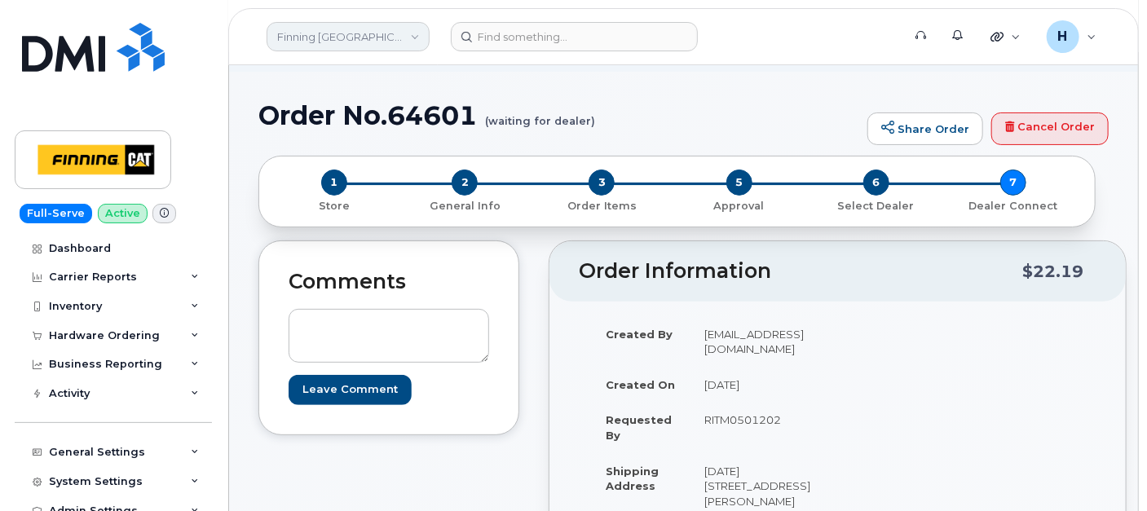
scroll to position [90, 0]
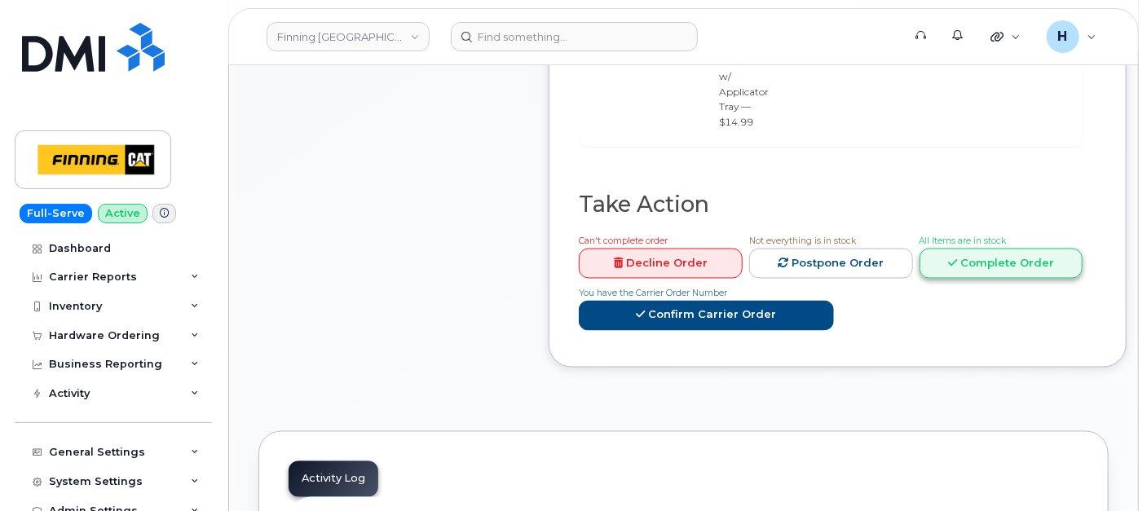
click at [957, 249] on link "Complete Order" at bounding box center [1001, 264] width 164 height 30
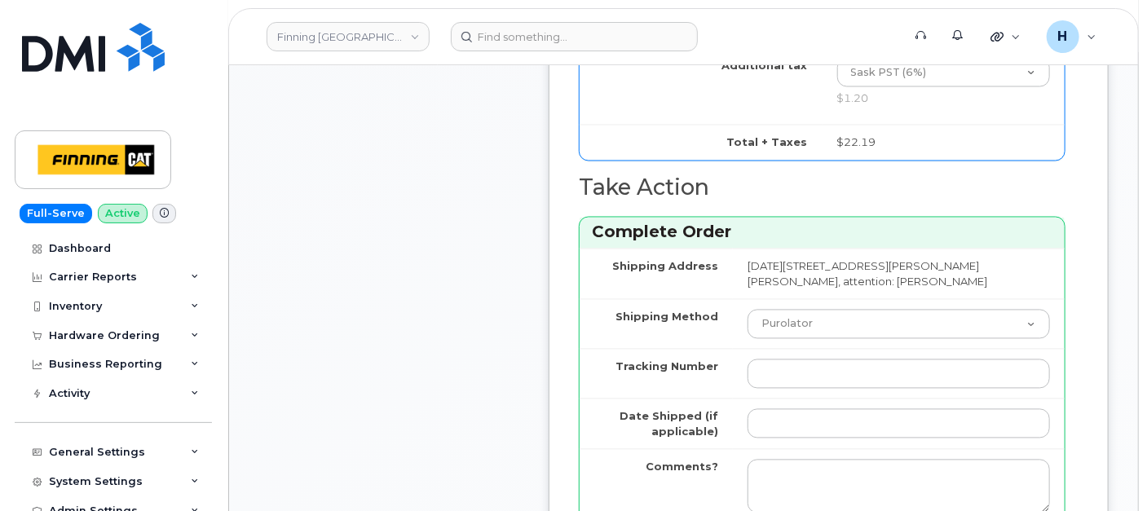
scroll to position [1448, 0]
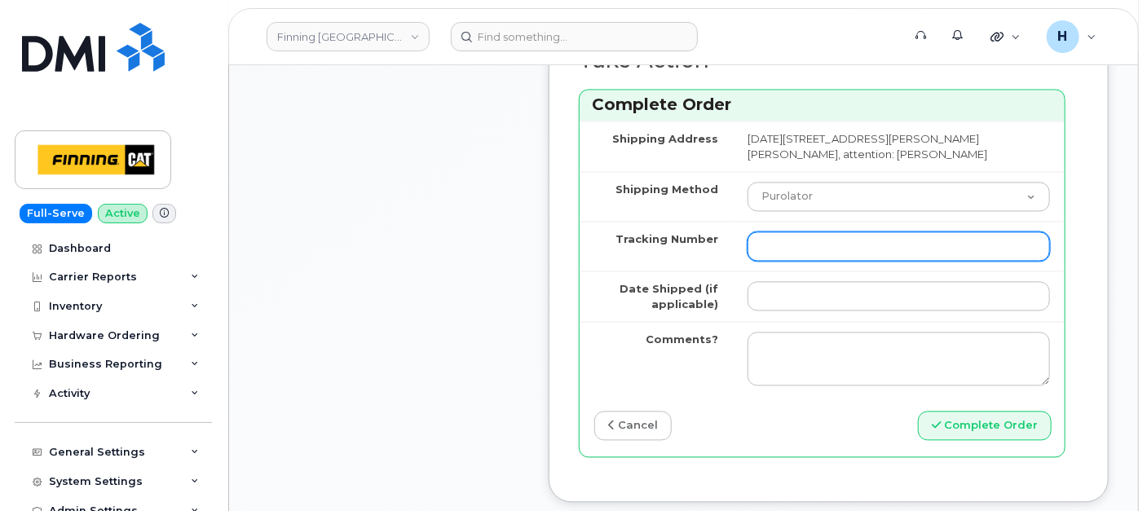
click at [756, 232] on input "Tracking Number" at bounding box center [898, 245] width 302 height 29
paste input "335684455991"
type input "335684455991"
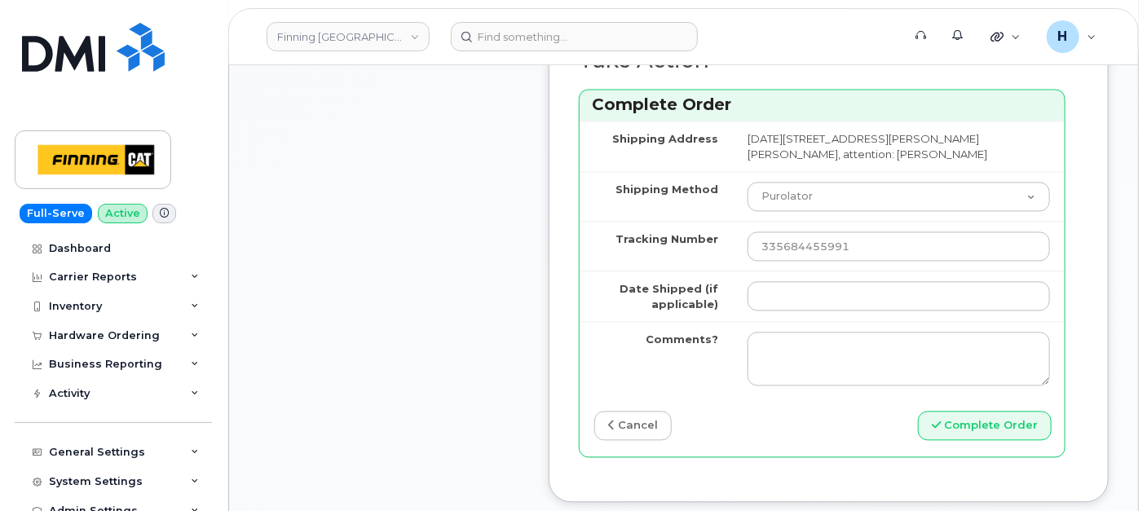
click at [756, 271] on td at bounding box center [899, 296] width 332 height 51
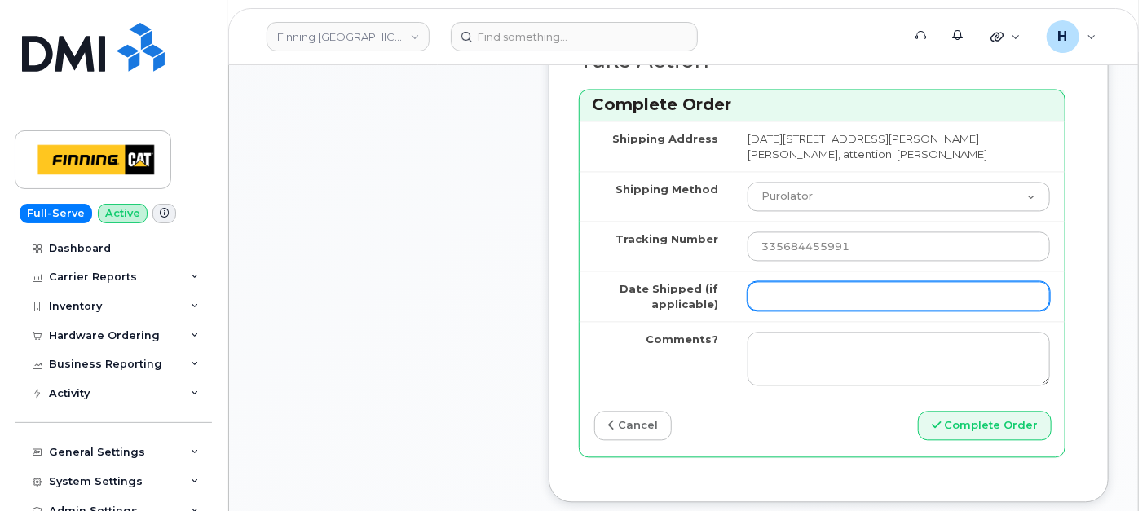
click at [764, 281] on input "Date Shipped (if applicable)" at bounding box center [898, 295] width 302 height 29
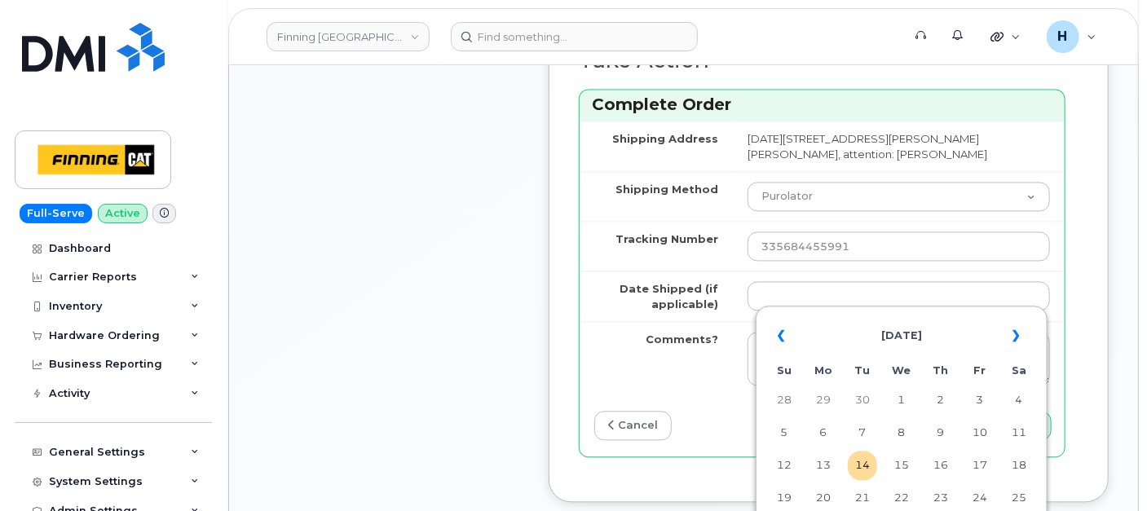
click at [862, 474] on td "14" at bounding box center [862, 465] width 29 height 29
type input "[DATE]"
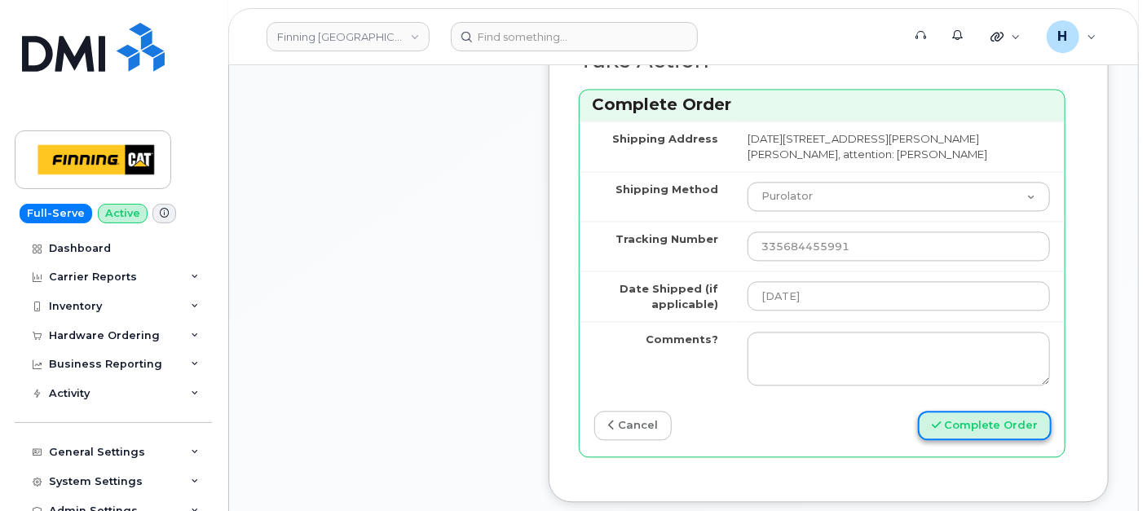
click at [952, 411] on button "Complete Order" at bounding box center [985, 426] width 134 height 30
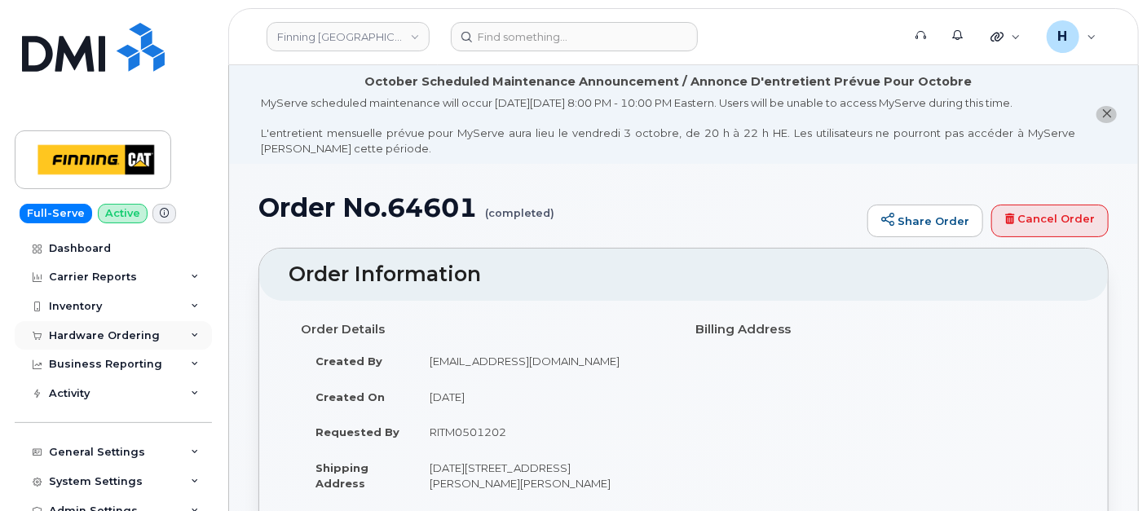
click at [111, 346] on div "Hardware Ordering" at bounding box center [113, 335] width 197 height 29
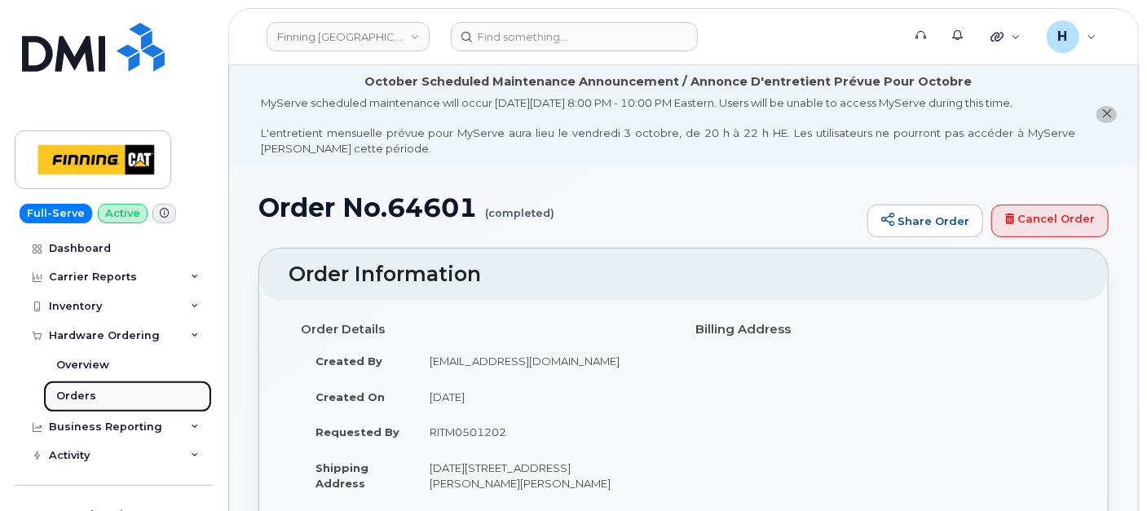
click at [95, 393] on link "Orders" at bounding box center [127, 396] width 169 height 31
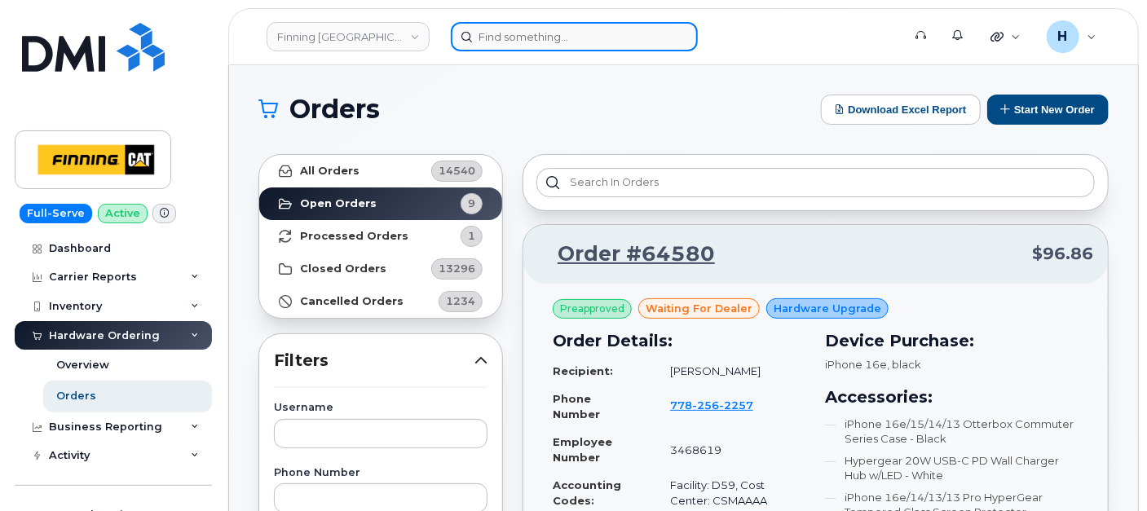
click at [529, 42] on input at bounding box center [574, 36] width 247 height 29
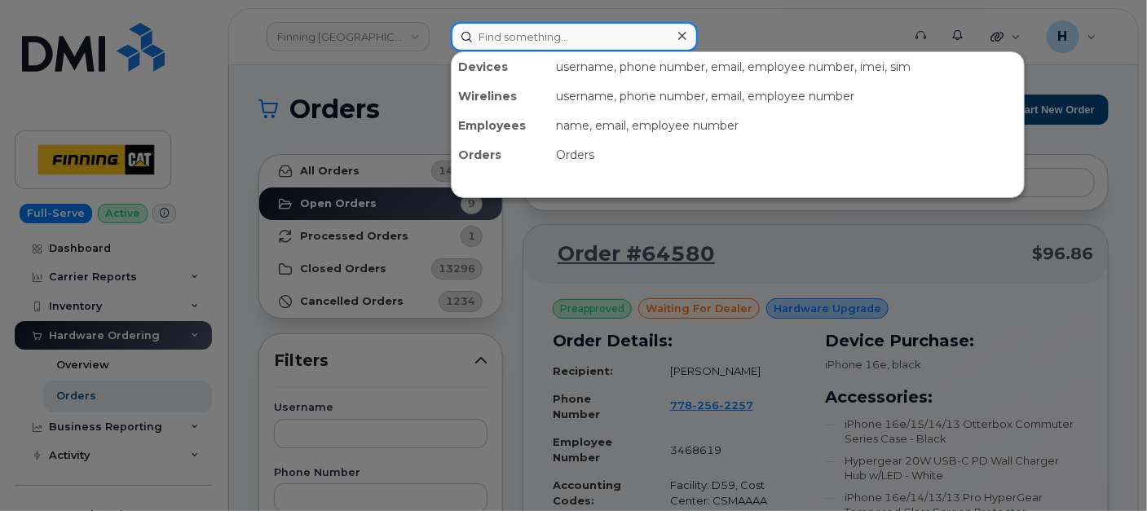
paste input "Cole Hackenberg"
type input "Cole Hackenberg"
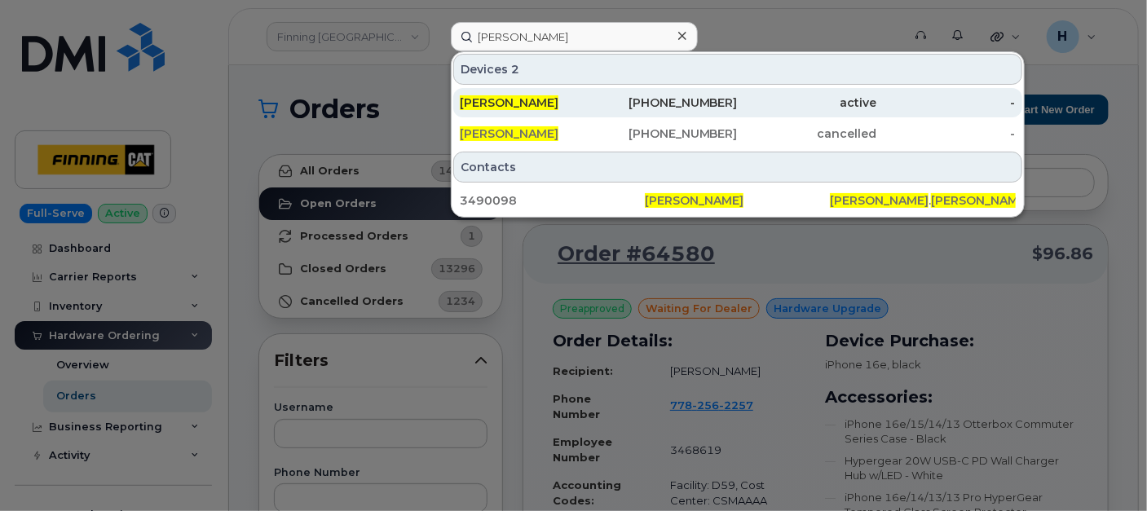
click at [550, 95] on span "Cole Hackenberg" at bounding box center [509, 102] width 99 height 15
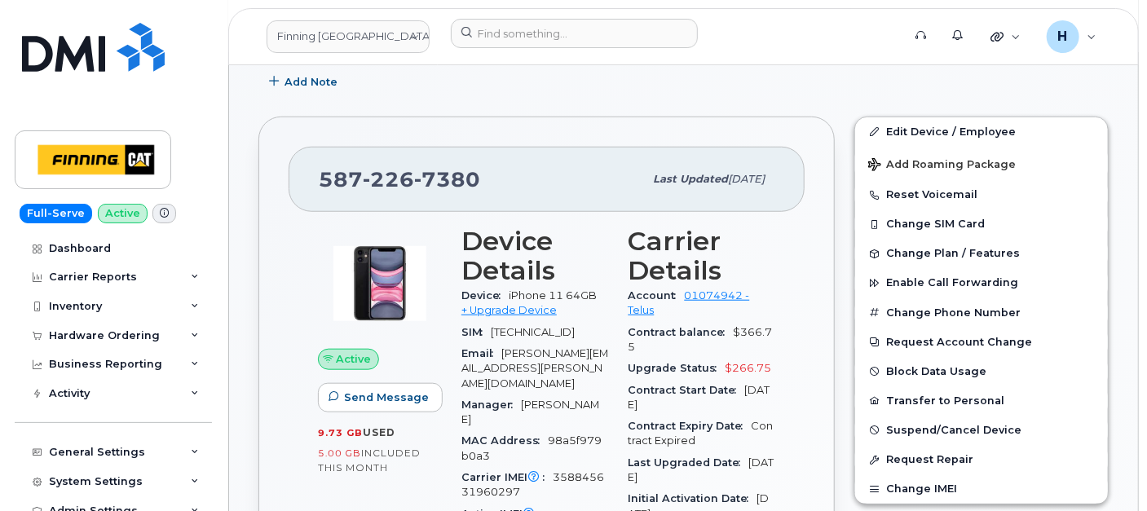
scroll to position [633, 0]
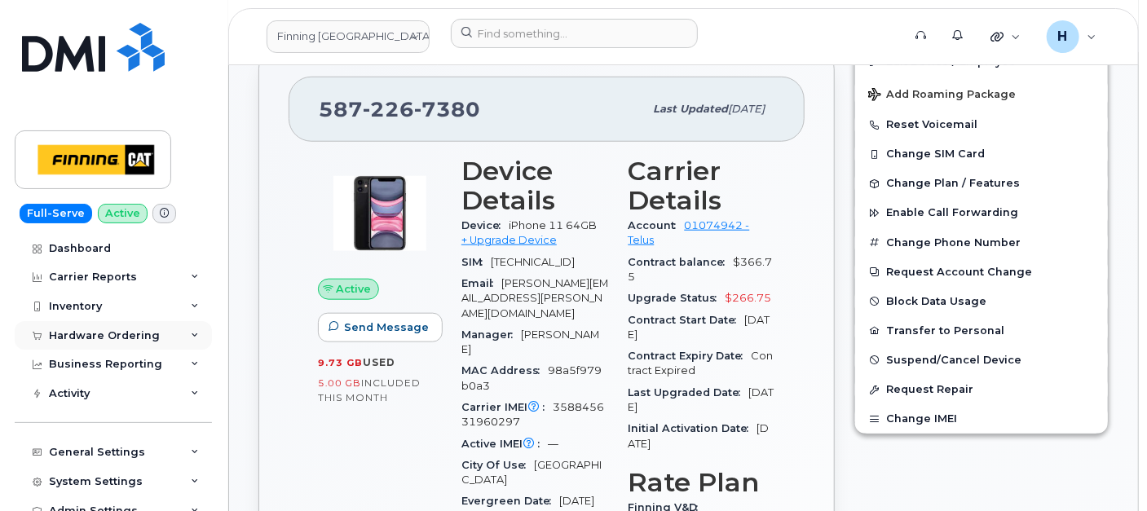
click at [73, 330] on div "Hardware Ordering" at bounding box center [104, 335] width 111 height 13
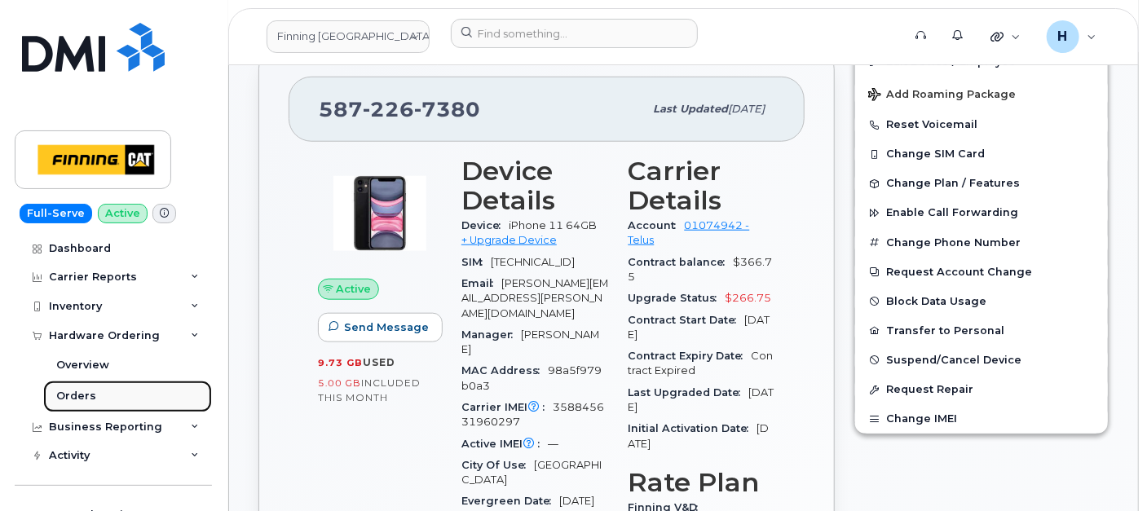
click at [60, 389] on div "Orders" at bounding box center [76, 396] width 40 height 15
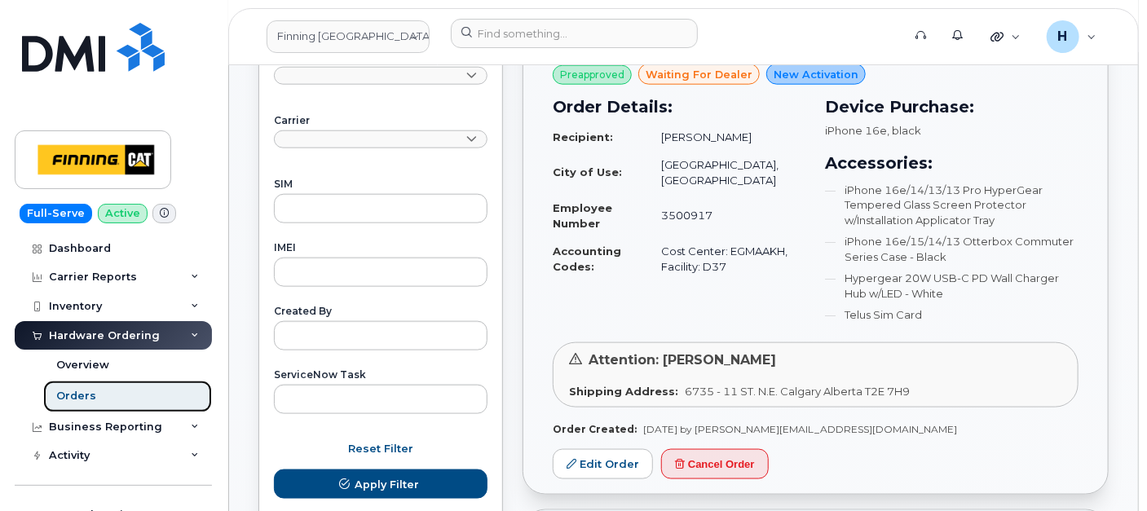
scroll to position [996, 0]
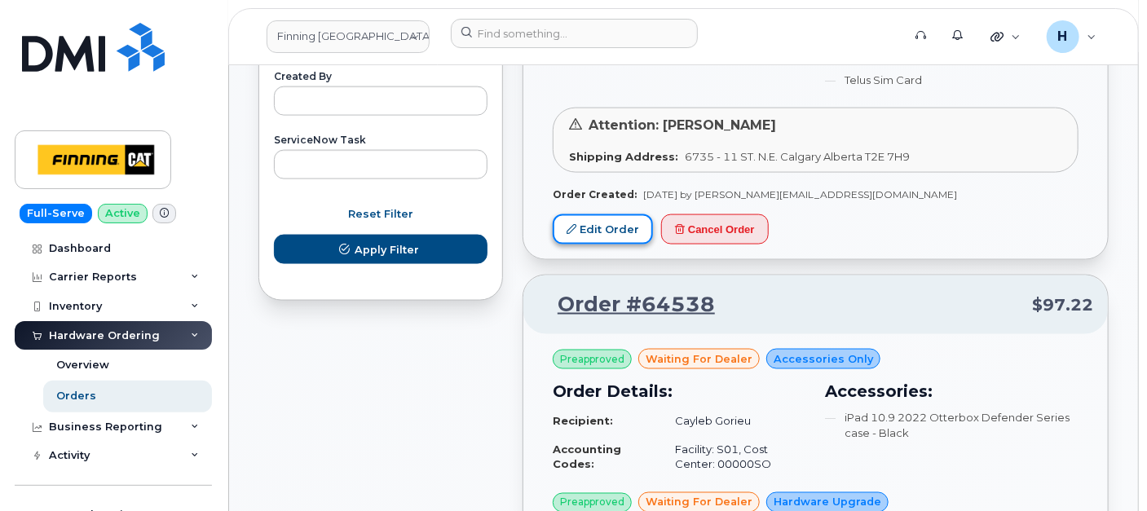
click at [623, 227] on link "Edit Order" at bounding box center [603, 229] width 100 height 30
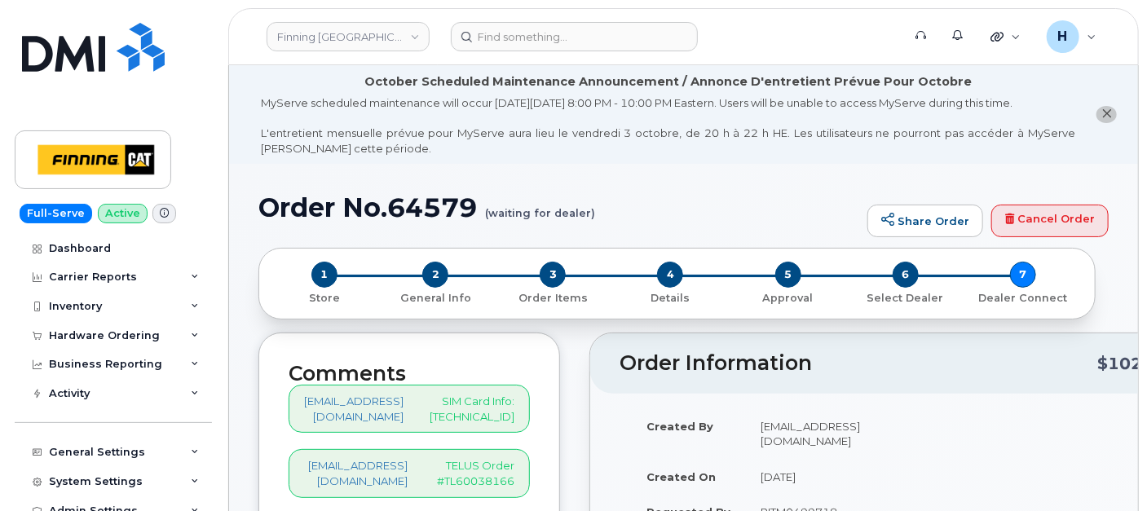
scroll to position [362, 0]
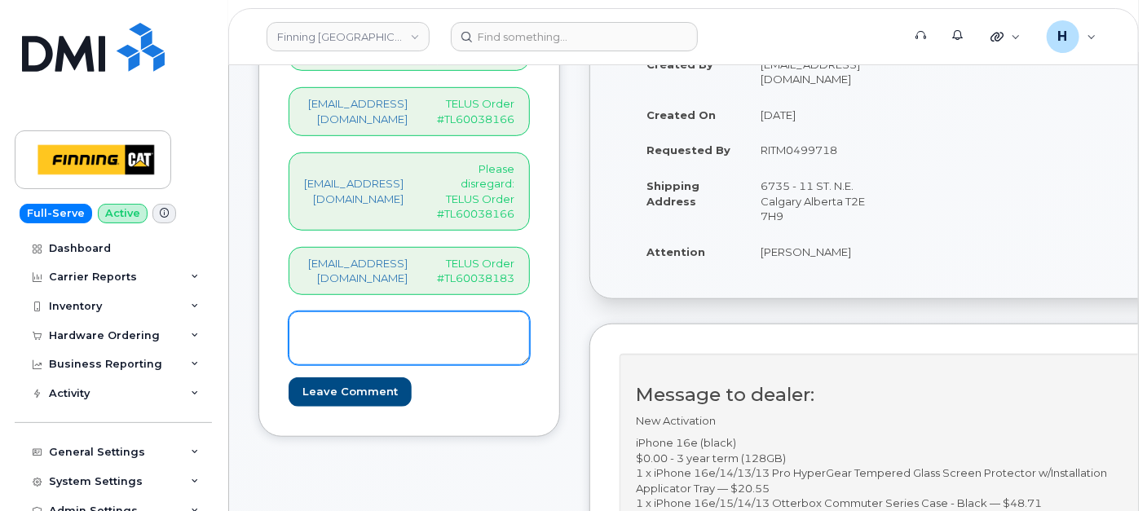
click at [430, 311] on textarea at bounding box center [409, 338] width 241 height 54
paste textarea "S/N: F5FX93DWWR [iPhone 16e (#2163)] IMEI: [TECHNICAL_ID]"
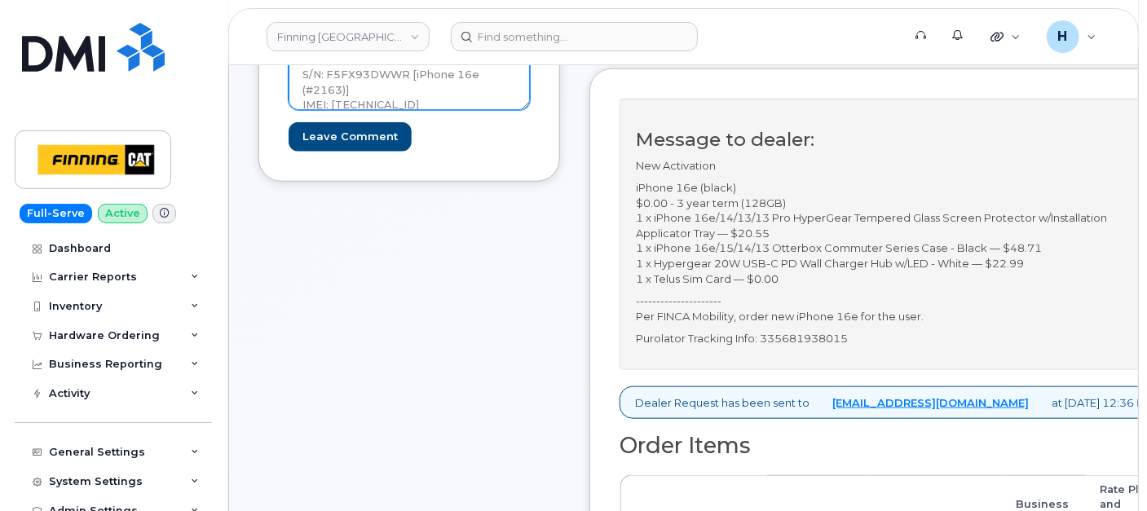
scroll to position [724, 0]
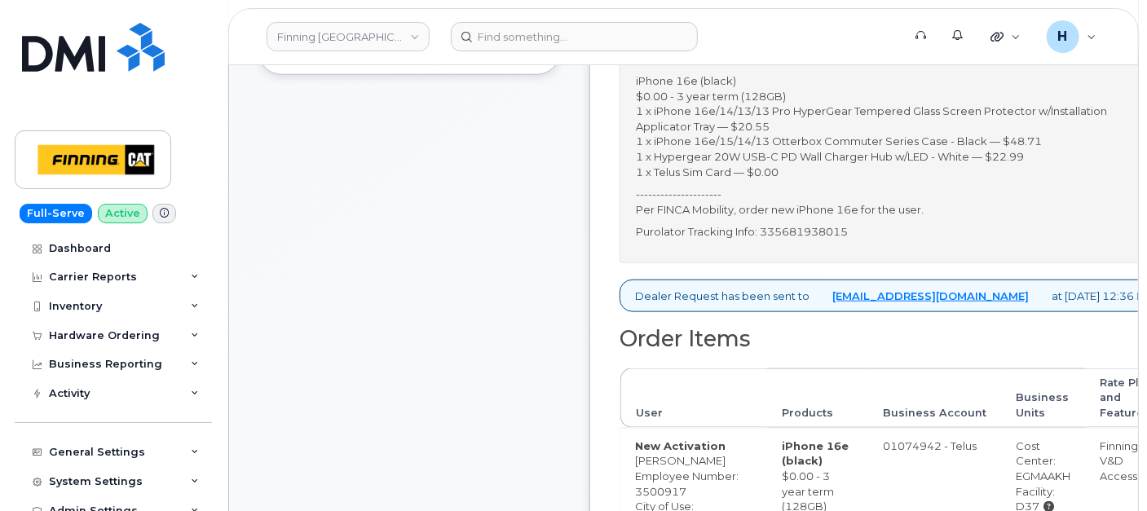
type textarea "S/N: F5FX93DWWR [iPhone 16e (#2163)] IMEI: [TECHNICAL_ID]"
click at [875, 240] on p "Purolator Tracking Info: 335681938015" at bounding box center [895, 231] width 518 height 15
copy p "335681938015"
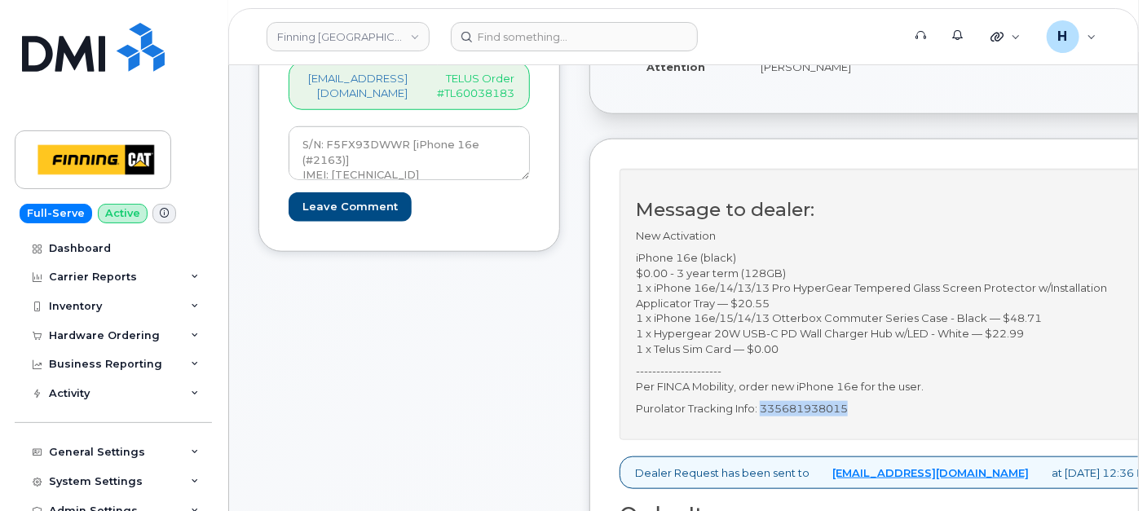
scroll to position [543, 0]
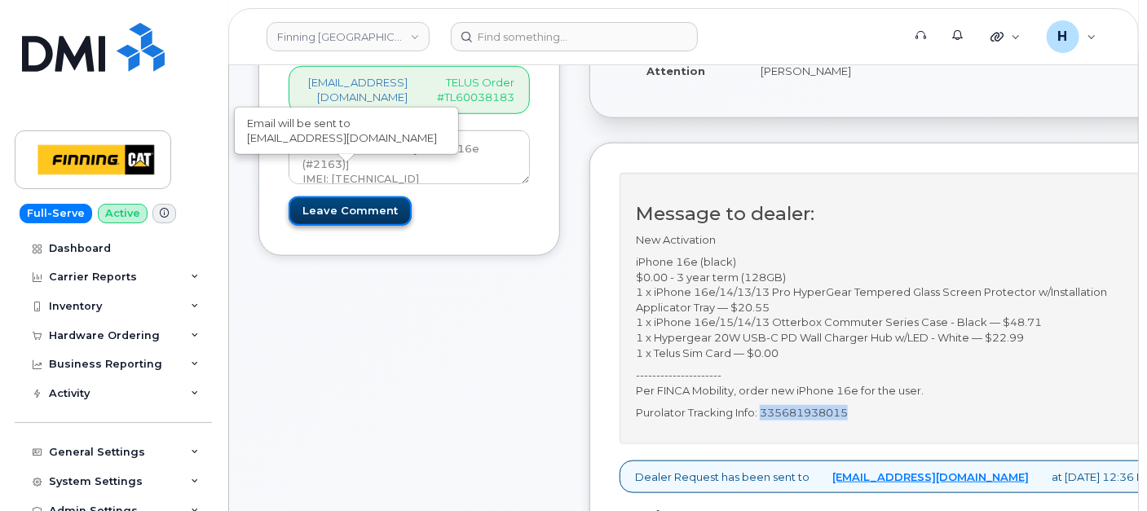
click at [371, 196] on input "Leave Comment" at bounding box center [350, 211] width 123 height 30
type input "Create Event"
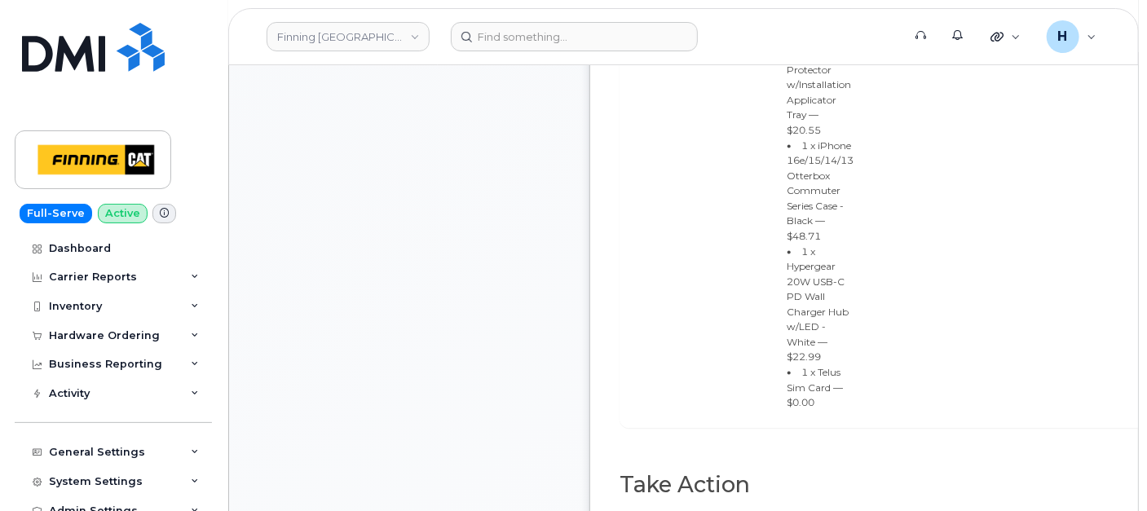
scroll to position [1448, 0]
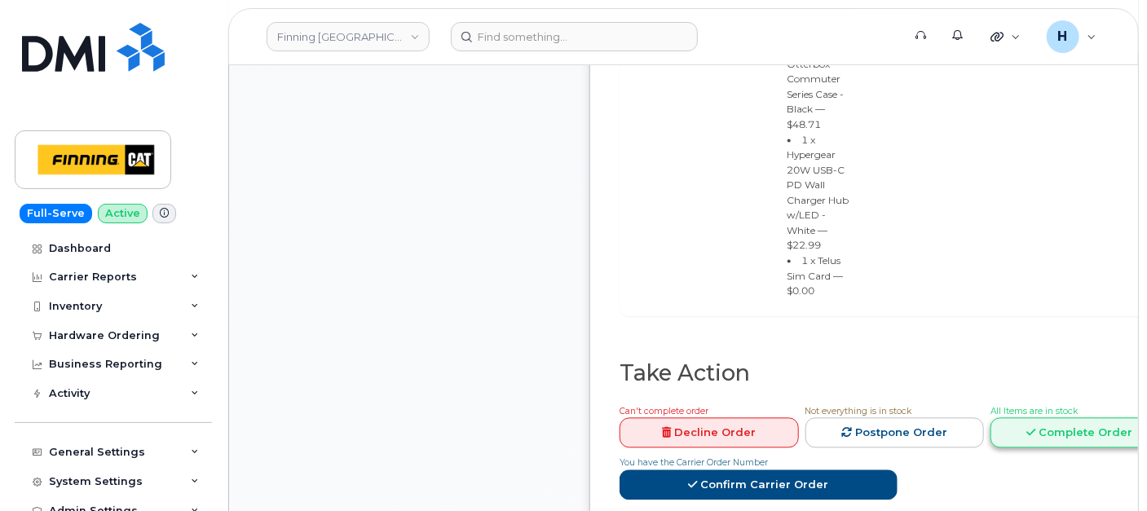
click at [1049, 448] on link "Complete Order" at bounding box center [1079, 432] width 179 height 30
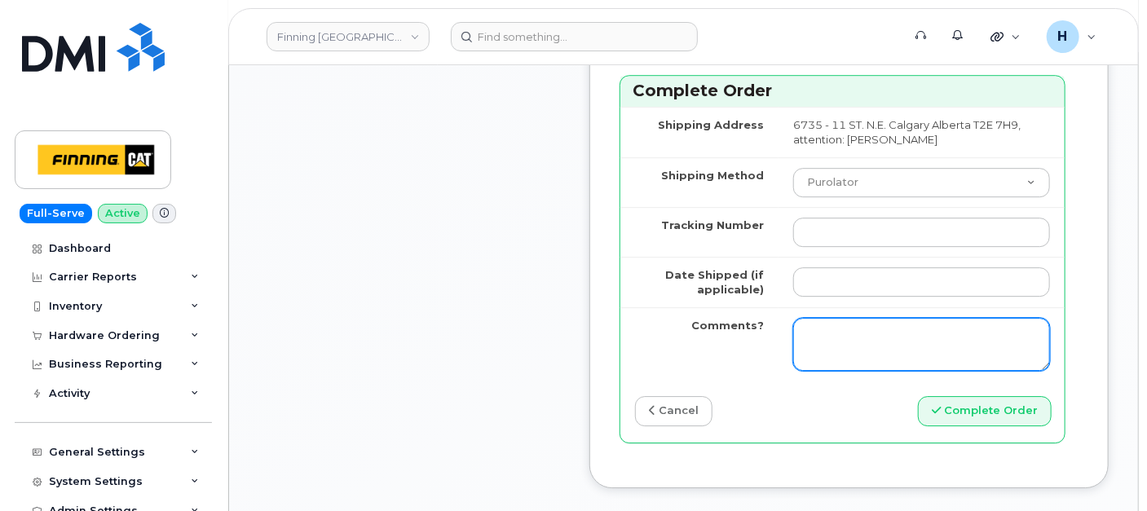
scroll to position [2264, 0]
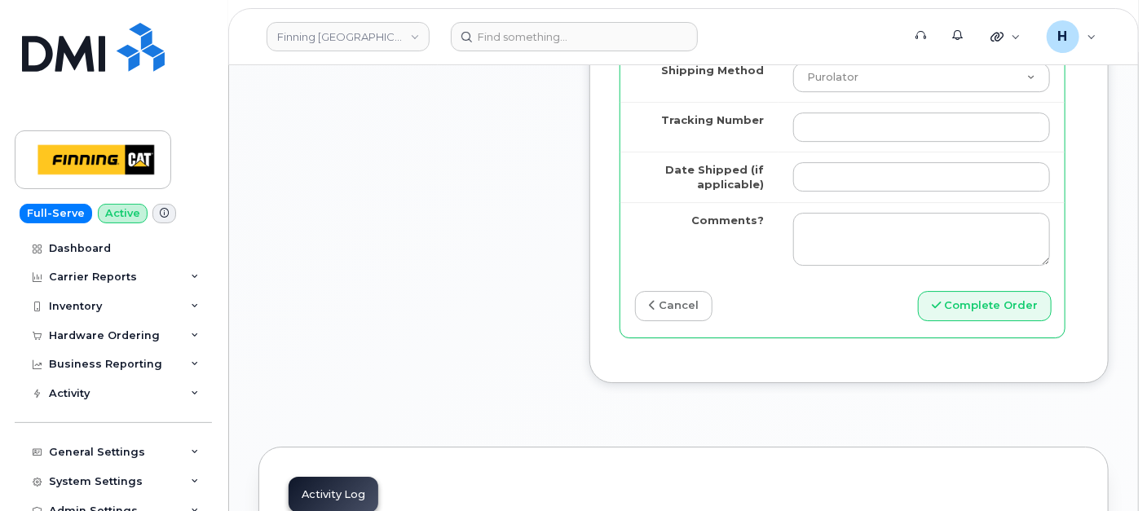
click at [871, 152] on td at bounding box center [921, 127] width 286 height 50
paste input "335681938015"
click at [865, 142] on input "335681938015" at bounding box center [921, 126] width 257 height 29
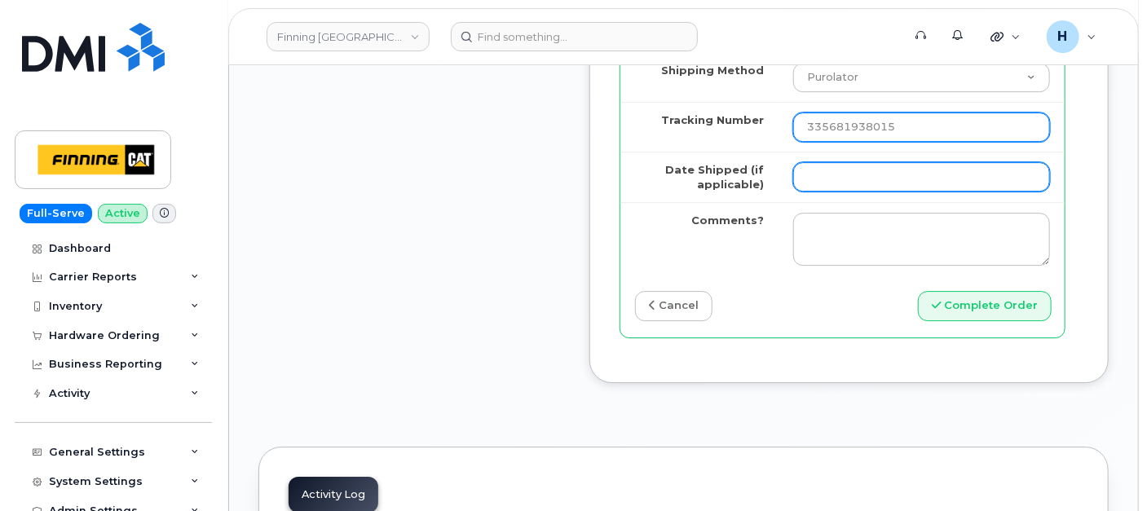
type input "335681938015"
click at [907, 192] on input "Date Shipped (if applicable)" at bounding box center [921, 176] width 257 height 29
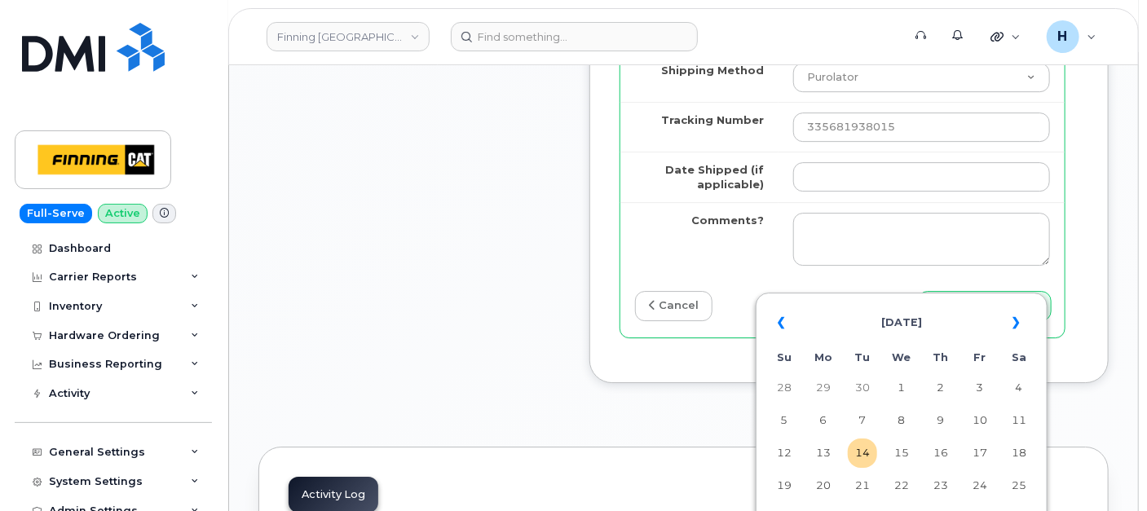
drag, startPoint x: 862, startPoint y: 440, endPoint x: 833, endPoint y: 408, distance: 43.3
click at [862, 440] on td "14" at bounding box center [862, 453] width 29 height 29
type input "2025-10-14"
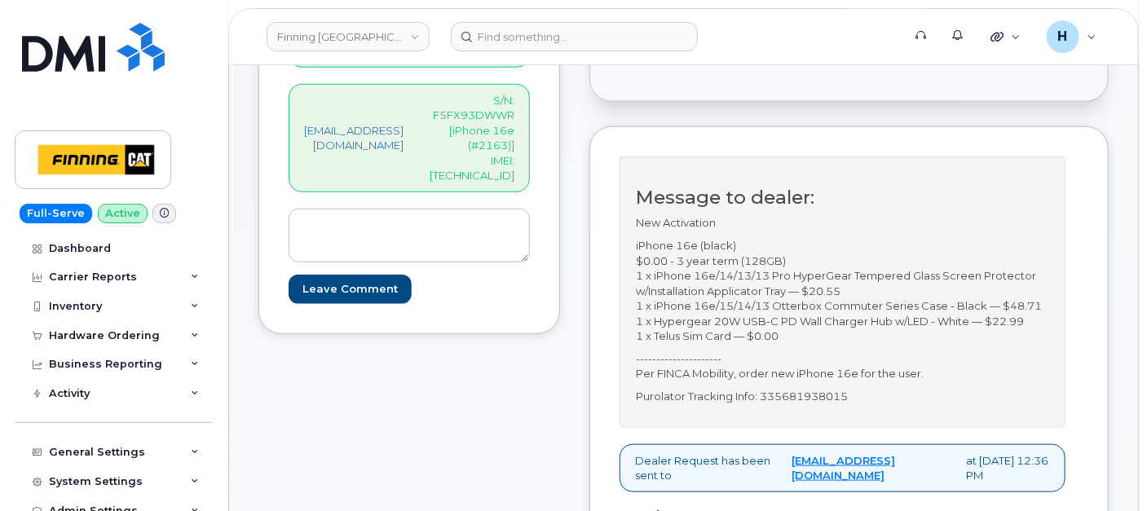
scroll to position [543, 0]
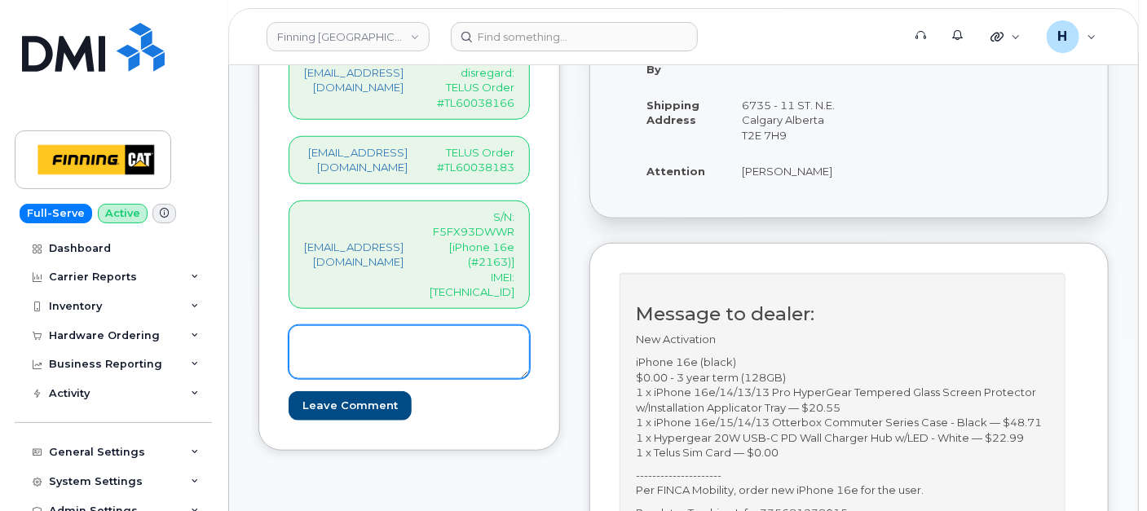
click at [333, 325] on textarea at bounding box center [409, 352] width 241 height 54
type textarea "SIM: 8912230102357627326---Active on Line: 587-583-0940"
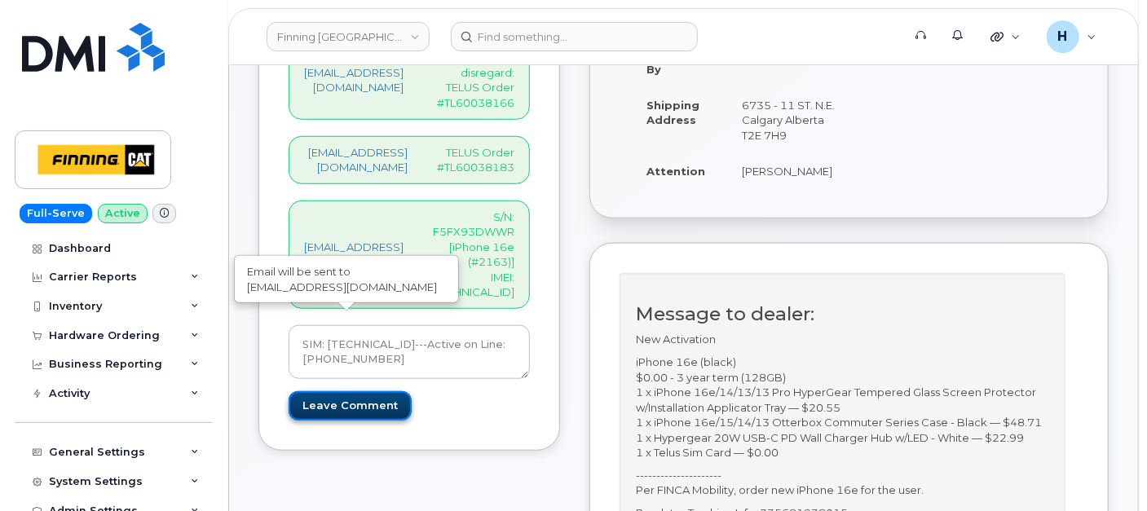
click at [316, 391] on input "Leave Comment" at bounding box center [350, 406] width 123 height 30
type input "Create Event"
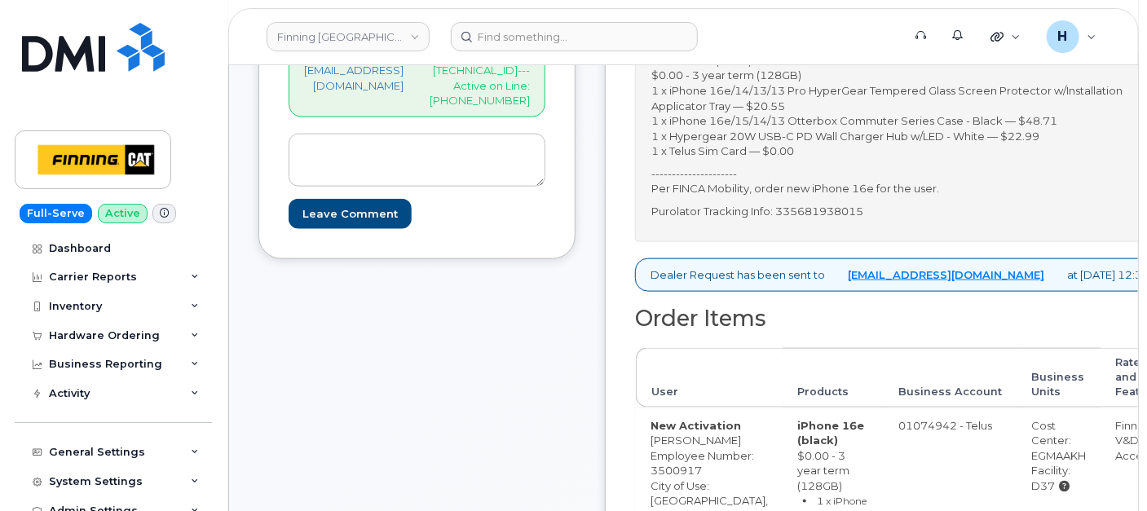
scroll to position [815, 0]
click at [866, 218] on p "Purolator Tracking Info: 335681938015" at bounding box center [910, 210] width 518 height 15
copy p "335681938015"
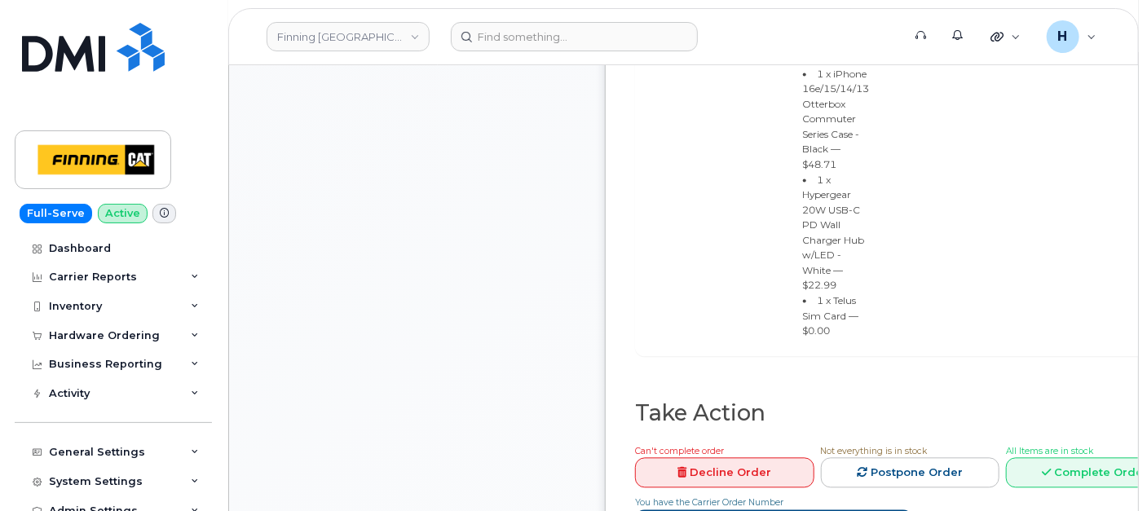
scroll to position [1539, 0]
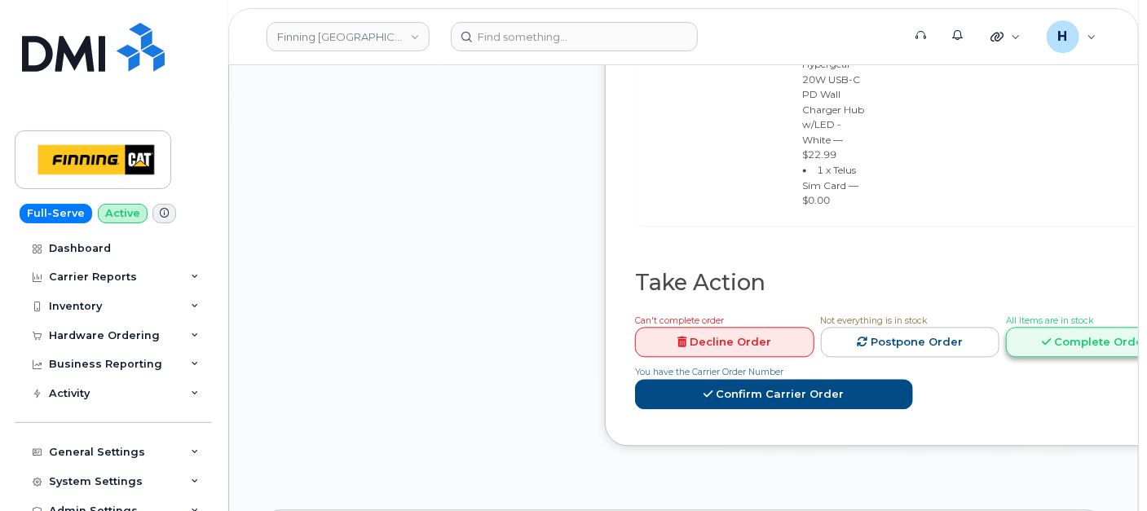
click at [1040, 342] on link "Complete Order" at bounding box center [1095, 342] width 179 height 30
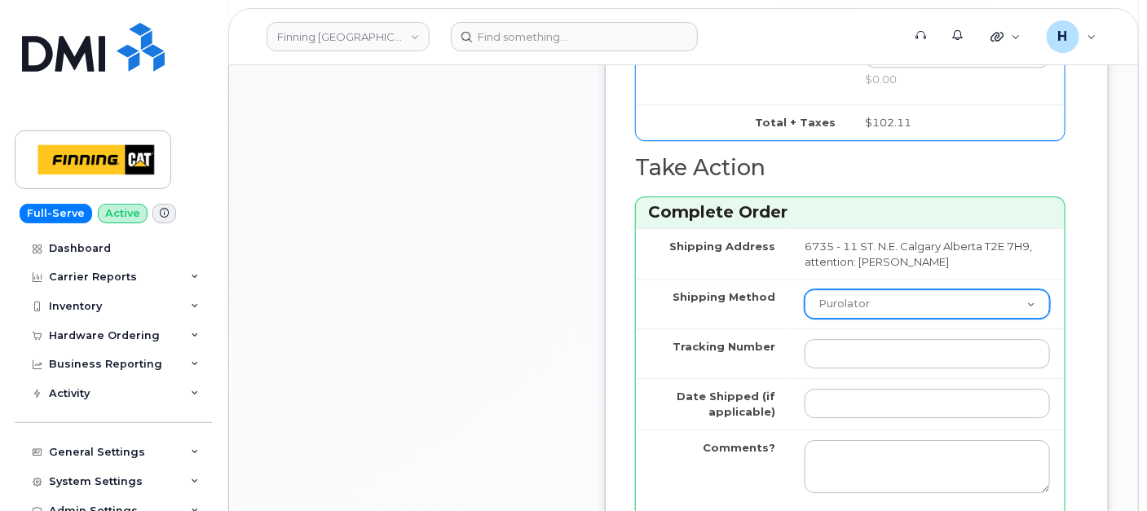
scroll to position [2173, 0]
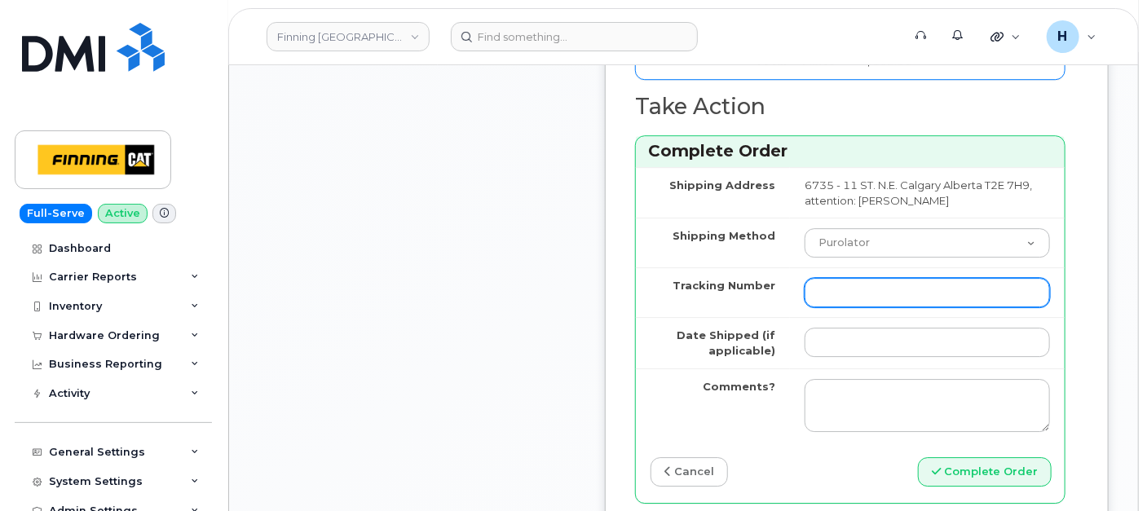
click at [888, 307] on input "Tracking Number" at bounding box center [927, 292] width 245 height 29
paste input "335681938015"
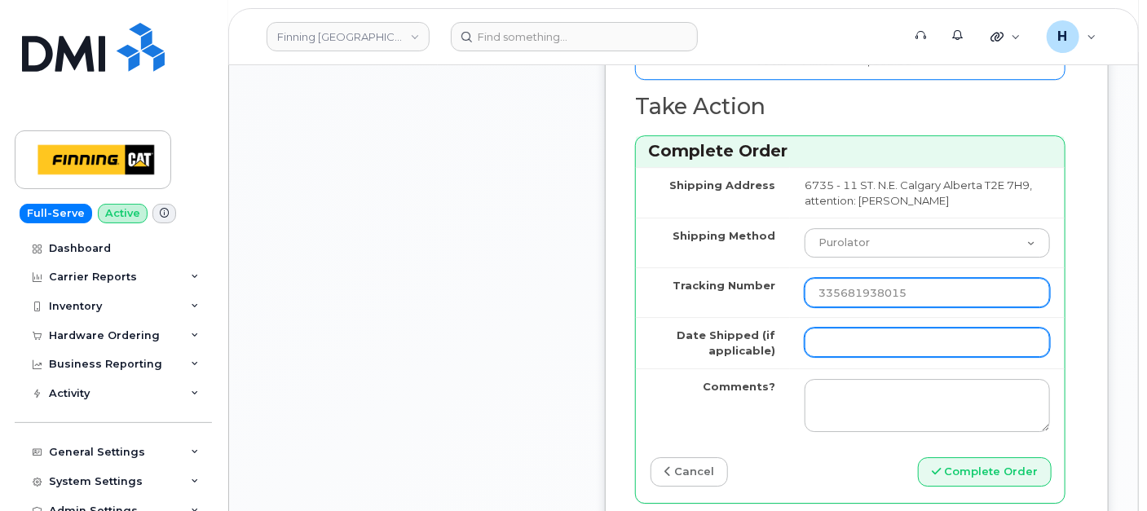
type input "335681938015"
click at [866, 357] on input "Date Shipped (if applicable)" at bounding box center [927, 342] width 245 height 29
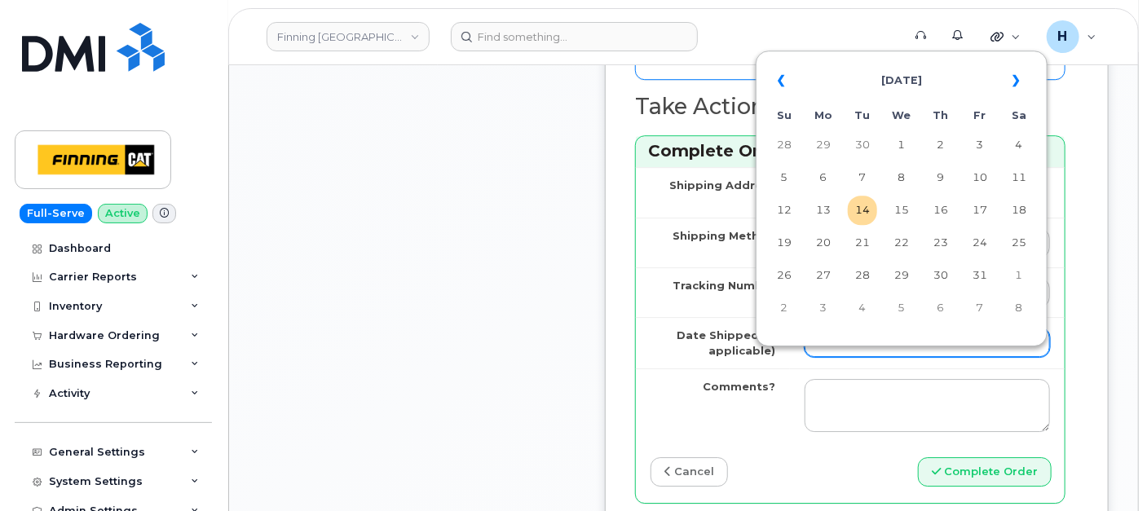
type input "[DATE]"
click at [866, 218] on td "14" at bounding box center [862, 210] width 29 height 29
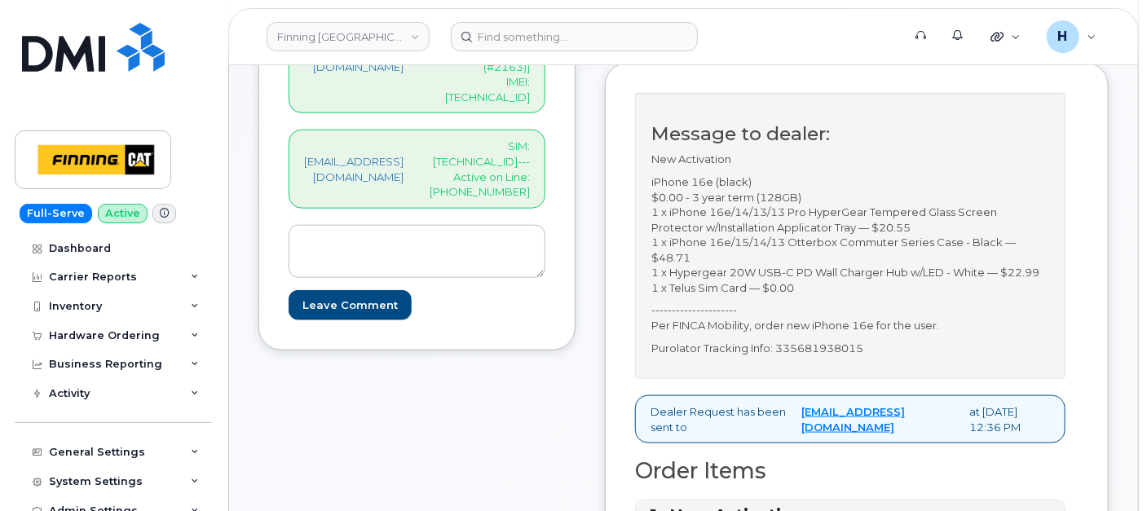
scroll to position [543, 0]
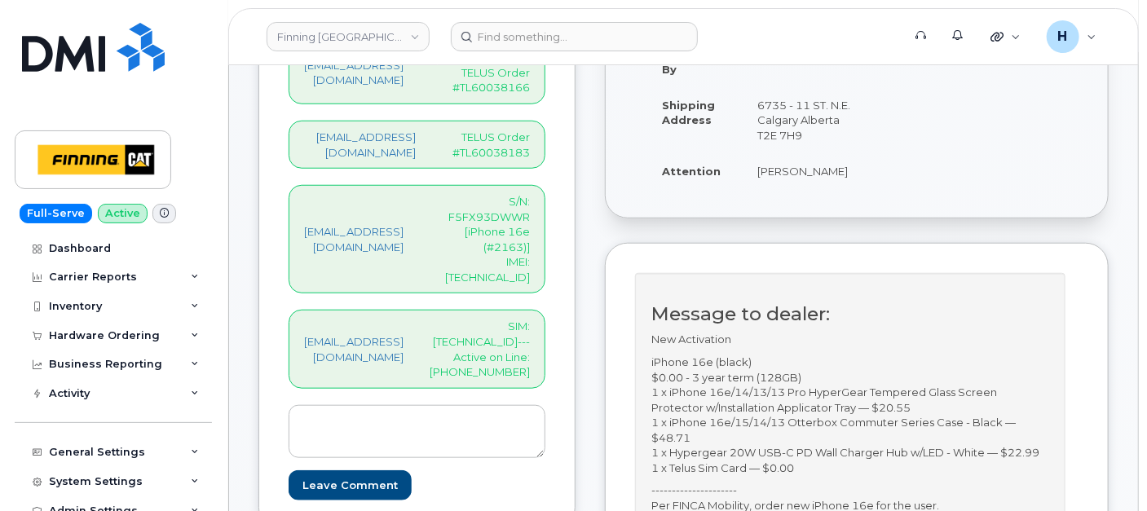
drag, startPoint x: 528, startPoint y: 292, endPoint x: 584, endPoint y: 311, distance: 59.5
click at [545, 311] on div "hakaur@dminc.com SIM: 8912230102357627326---Active on Line: 587-583-0940" at bounding box center [417, 349] width 257 height 78
copy p "587-583-0940"
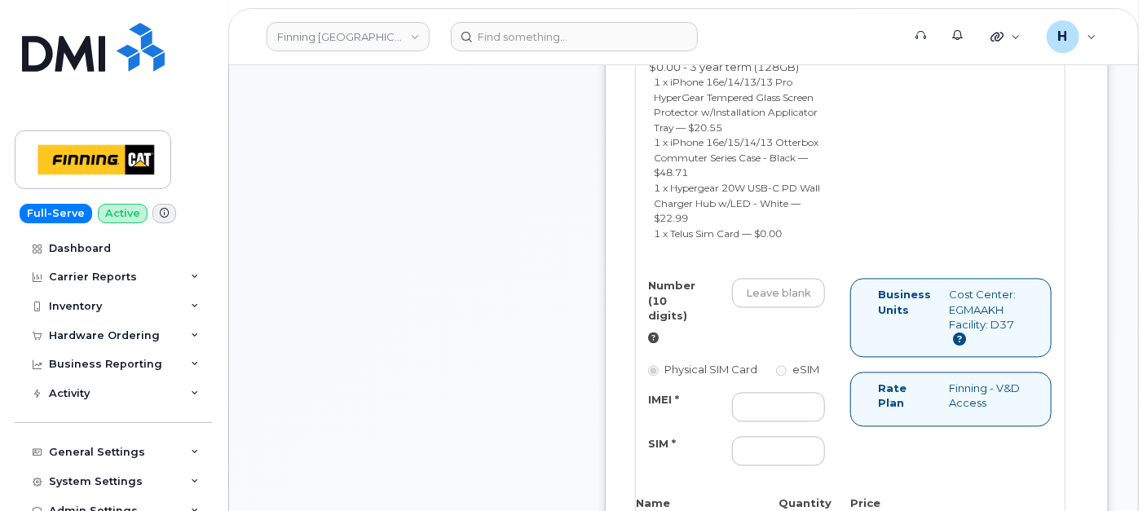
scroll to position [1358, 0]
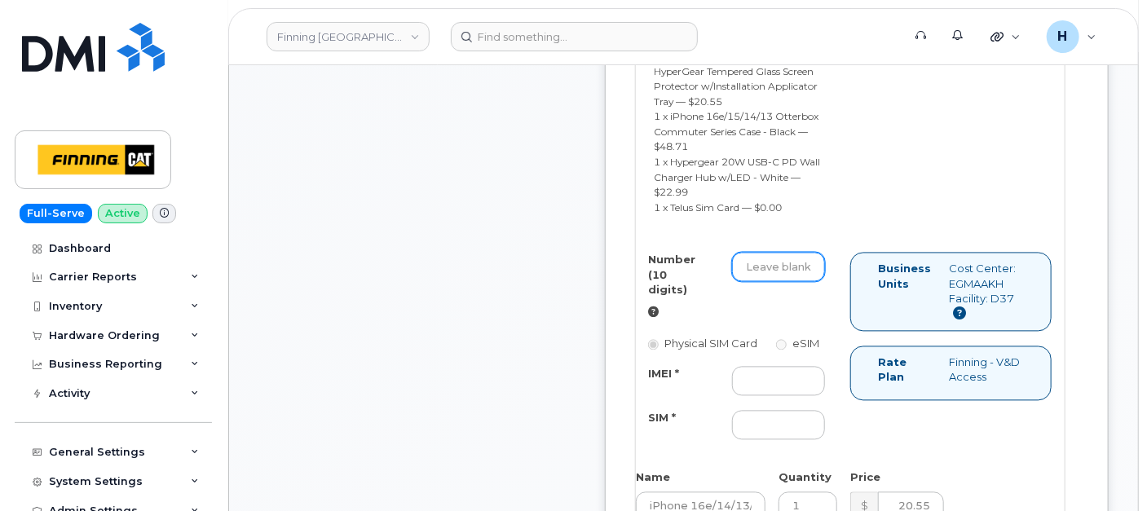
click at [813, 282] on input "Number (10 digits)" at bounding box center [778, 267] width 93 height 29
paste input "587-583-0940"
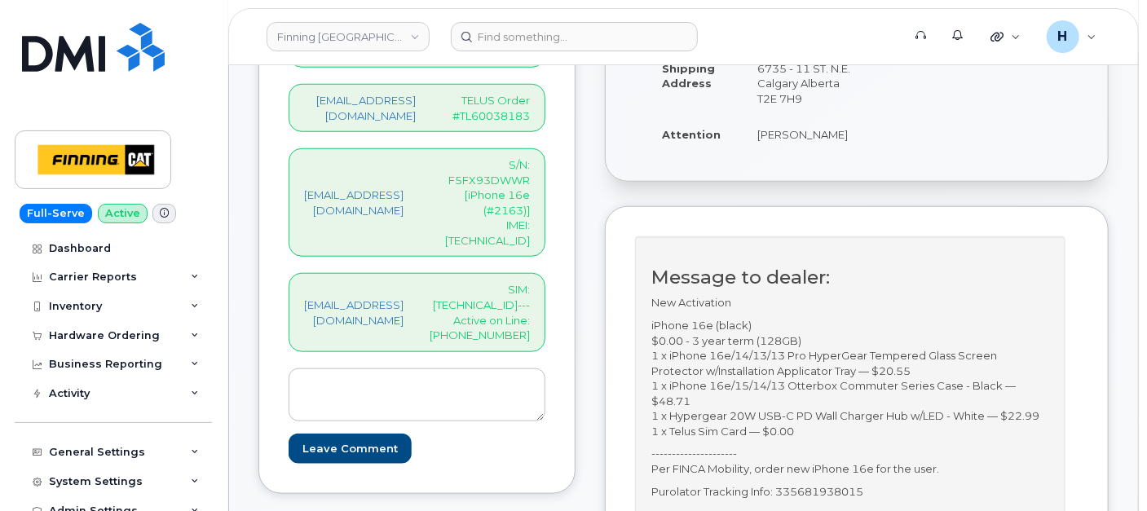
scroll to position [543, 0]
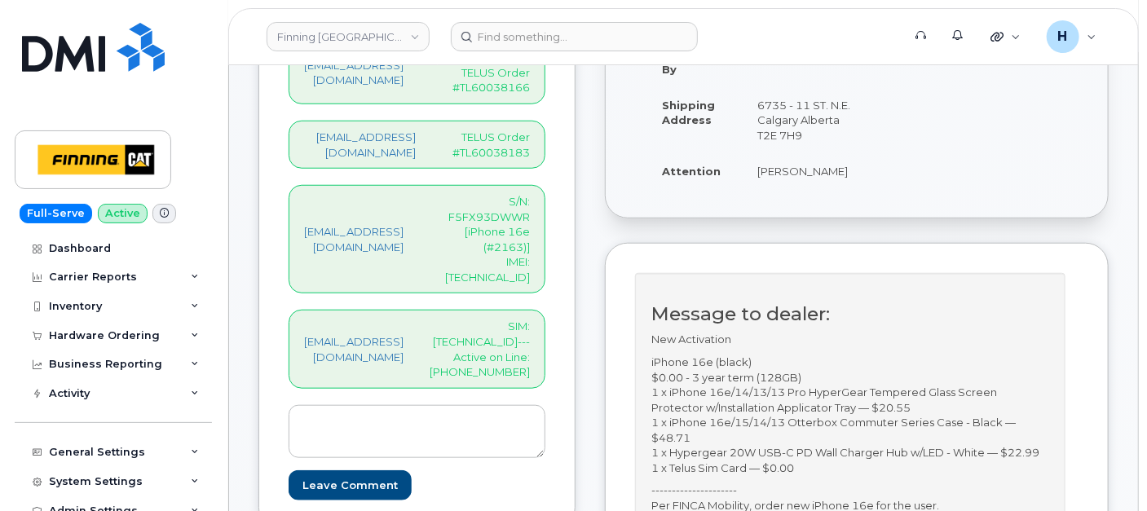
type input "5875830940"
click at [519, 219] on p "S/N: F5FX93DWWR [iPhone 16e (#2163)] IMEI: 353389561297367" at bounding box center [480, 239] width 100 height 90
copy p "353389561297367"
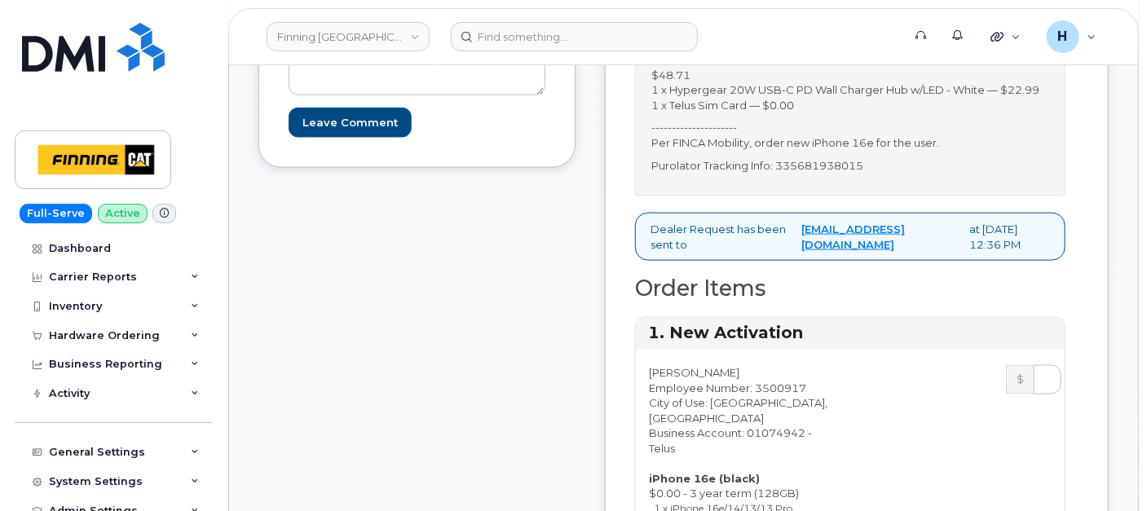
scroll to position [1358, 0]
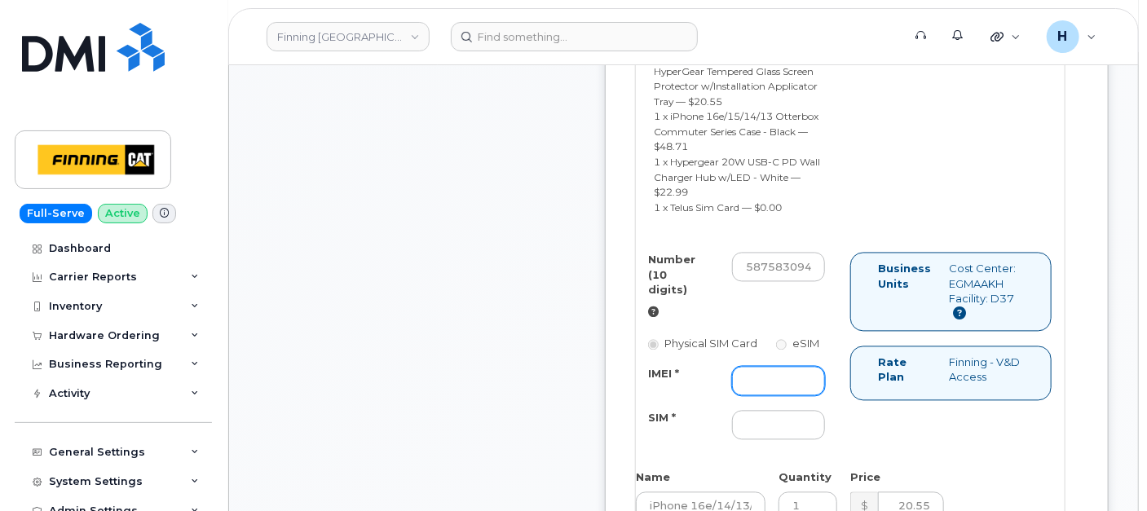
click at [825, 396] on input "IMEI *" at bounding box center [778, 381] width 93 height 29
paste input "353389561297367"
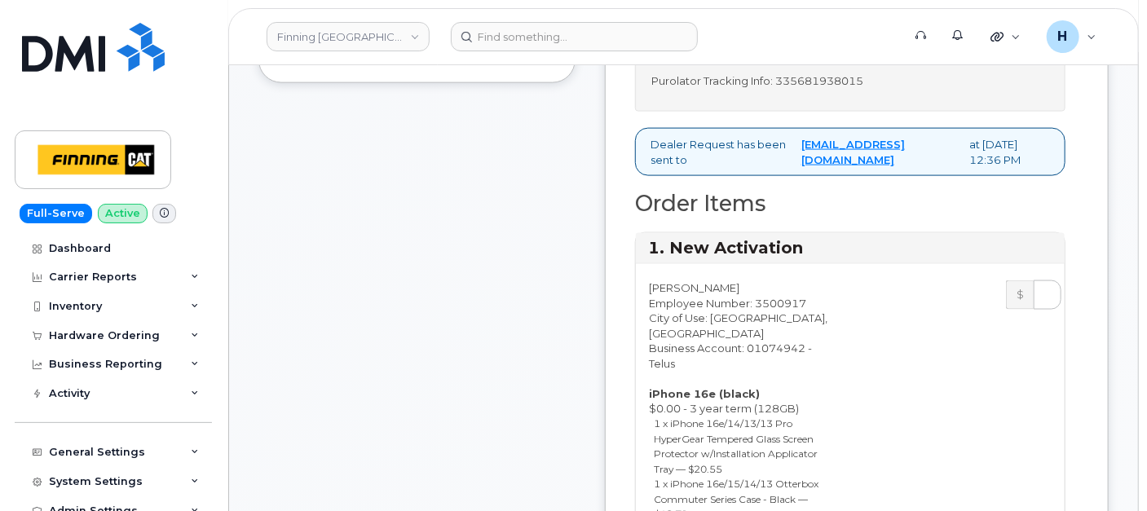
scroll to position [543, 0]
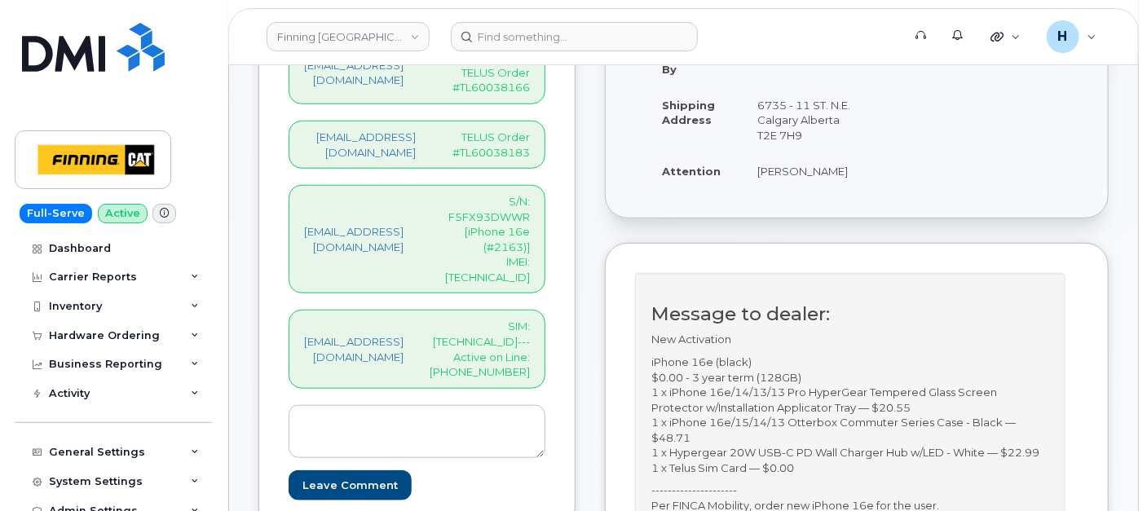
type input "353389561297367"
click at [530, 319] on p "SIM: 8912230102357627326---Active on Line: 587-583-0940" at bounding box center [480, 349] width 100 height 60
copy p "8912230102357627326"
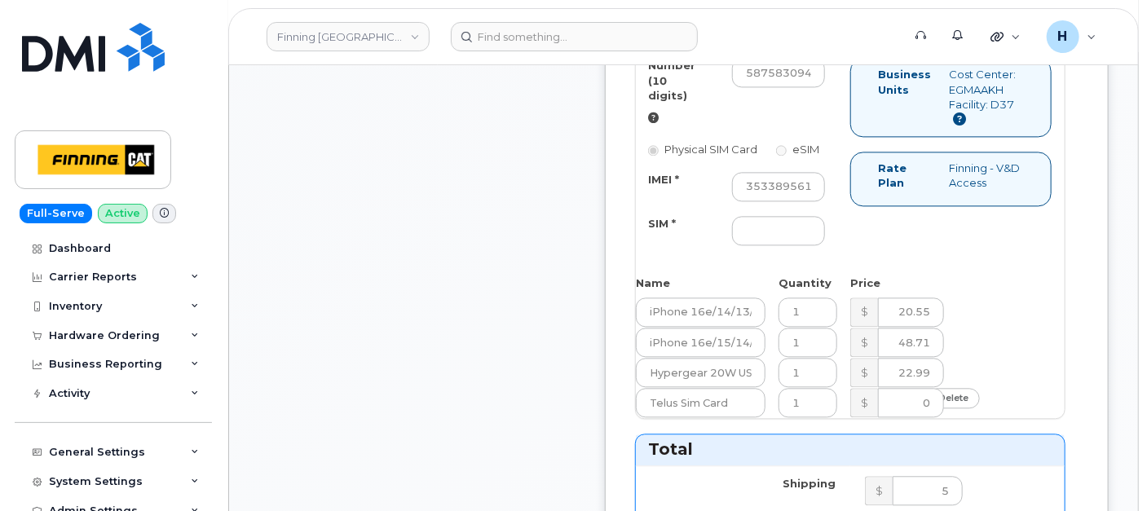
scroll to position [1630, 0]
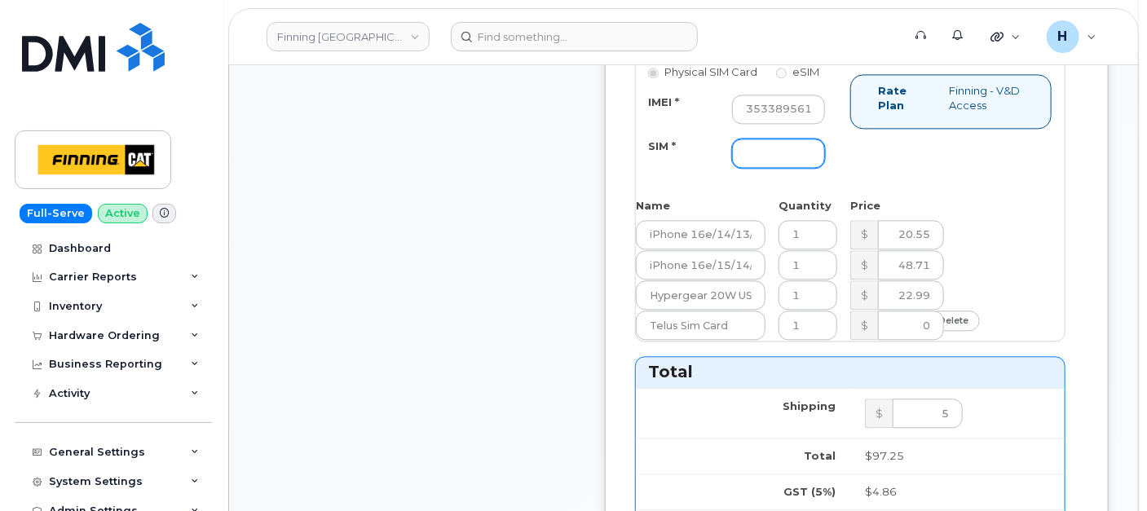
click at [791, 168] on input "SIM *" at bounding box center [778, 153] width 93 height 29
paste input "8912230102357627326"
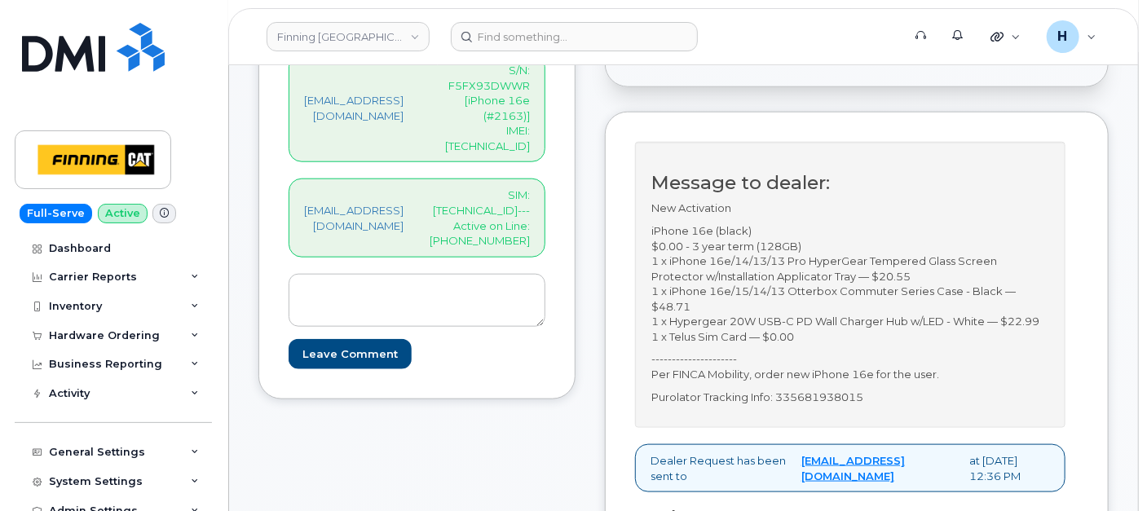
scroll to position [452, 0]
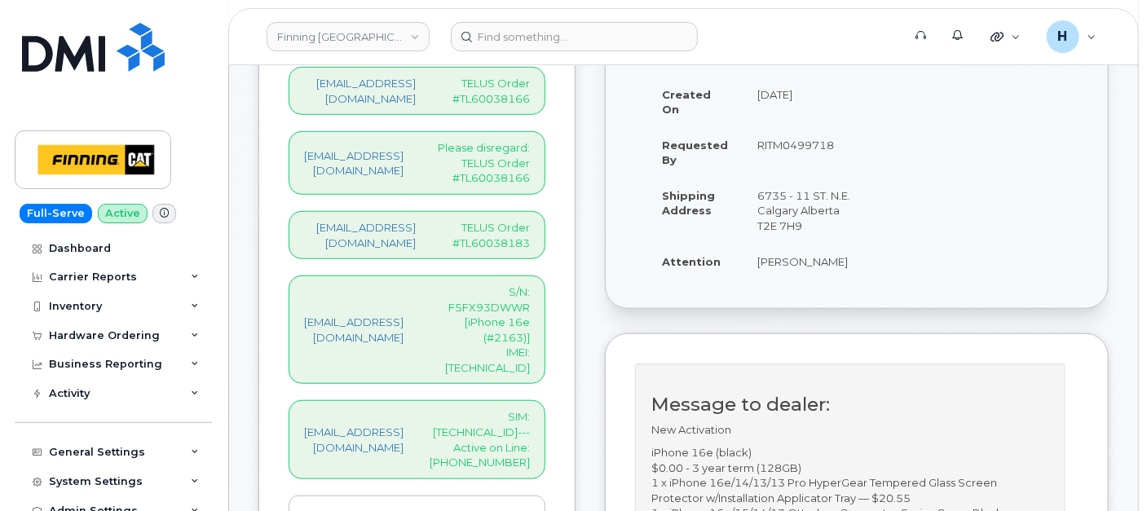
type input "8912230102357627326"
click at [517, 409] on p "SIM: 8912230102357627326---Active on Line: 587-583-0940" at bounding box center [480, 439] width 100 height 60
copy p "8912230102357627326"
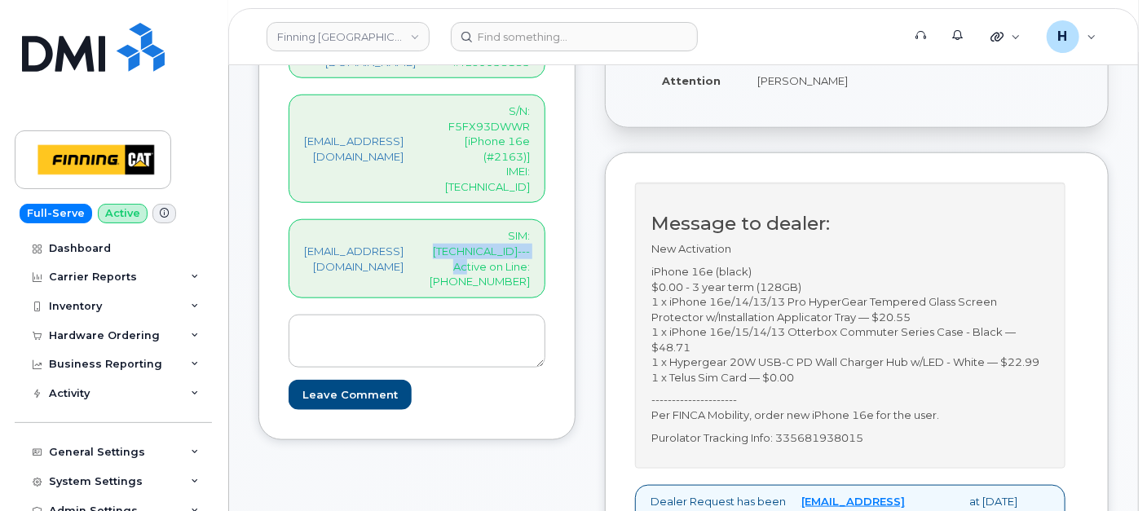
scroll to position [633, 0]
drag, startPoint x: 794, startPoint y: 82, endPoint x: 878, endPoint y: 80, distance: 84.0
click at [871, 80] on td "[PERSON_NAME]" at bounding box center [807, 81] width 129 height 36
copy td "[PERSON_NAME]"
click at [505, 228] on p "SIM: 8912230102357627326---Active on Line: 587-583-0940" at bounding box center [480, 258] width 100 height 60
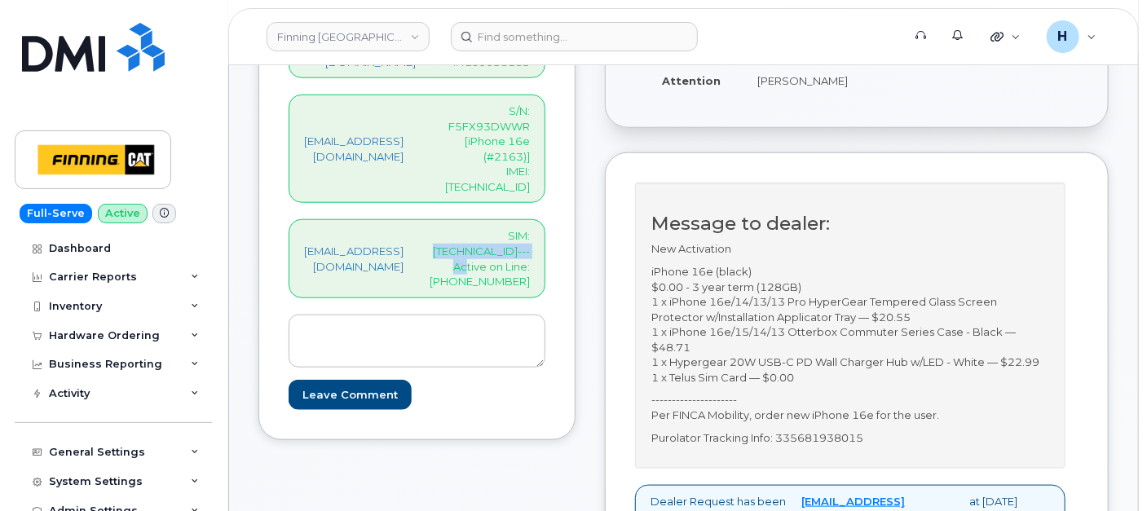
click at [505, 228] on p "SIM: 8912230102357627326---Active on Line: 587-583-0940" at bounding box center [480, 258] width 100 height 60
copy p "8912230102357627326"
drag, startPoint x: 800, startPoint y: 83, endPoint x: 918, endPoint y: 85, distance: 117.4
click at [871, 85] on td "[PERSON_NAME]" at bounding box center [807, 81] width 129 height 36
copy td "[PERSON_NAME]"
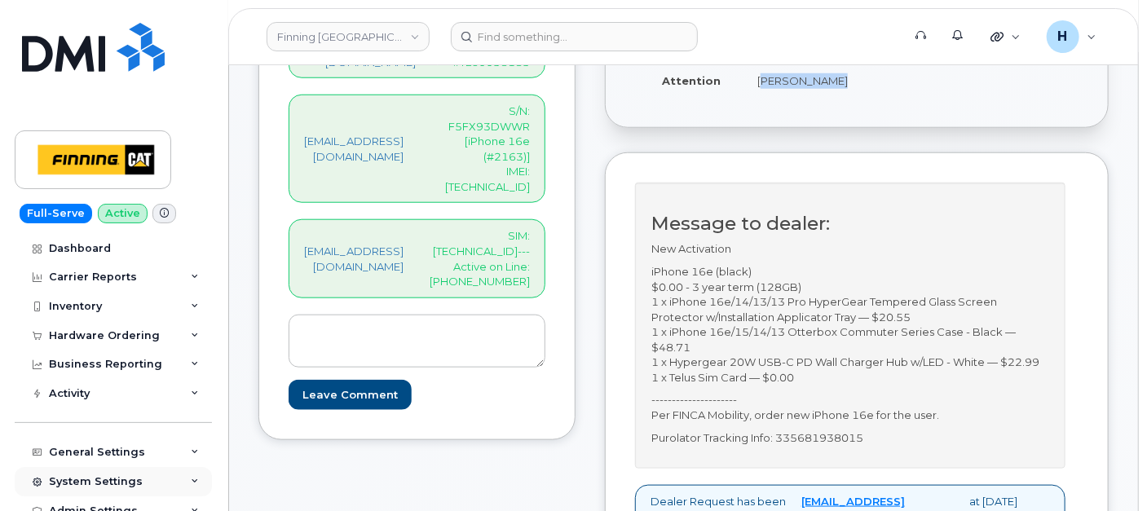
copy td "[PERSON_NAME]"
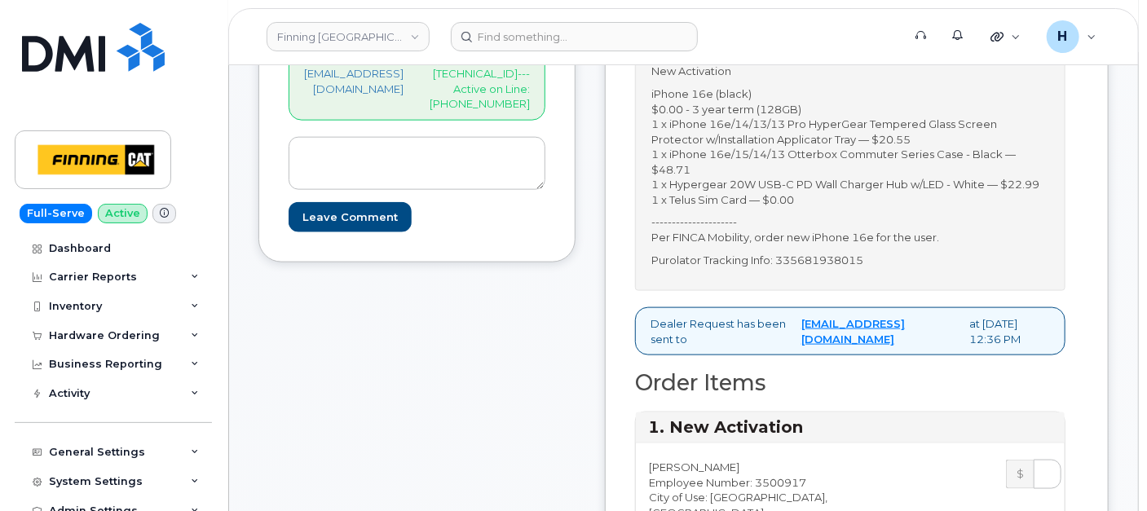
scroll to position [815, 0]
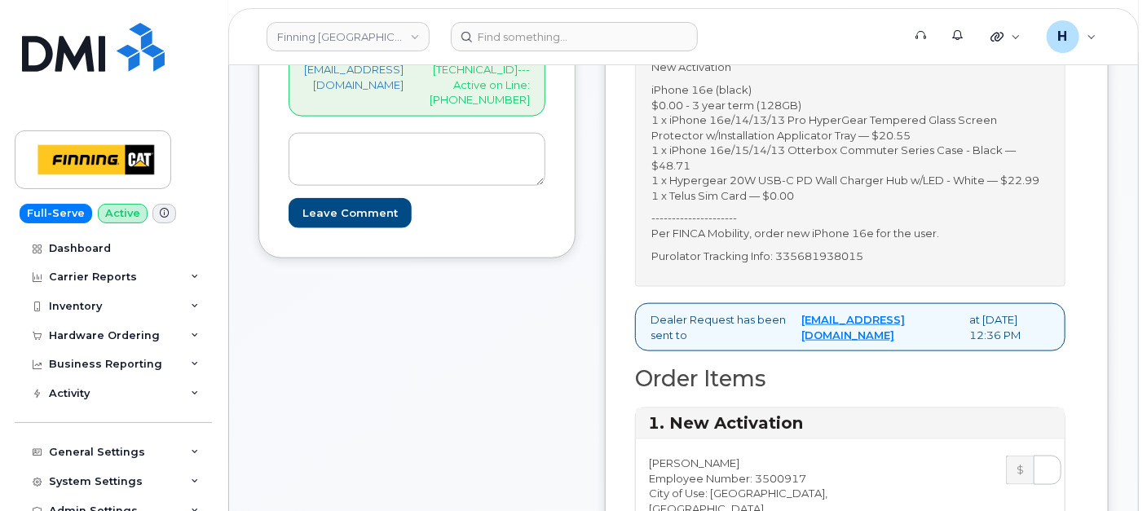
click at [858, 264] on p "Purolator Tracking Info: 335681938015" at bounding box center [850, 256] width 398 height 15
copy p "335681938015"
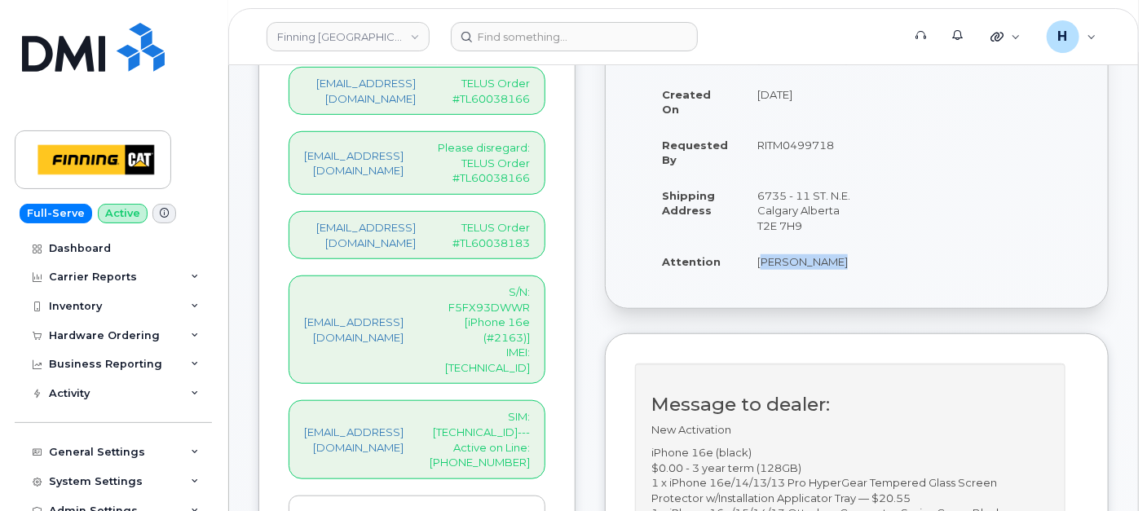
drag, startPoint x: 796, startPoint y: 252, endPoint x: 871, endPoint y: 251, distance: 75.0
click at [871, 251] on td "[PERSON_NAME]" at bounding box center [807, 262] width 129 height 36
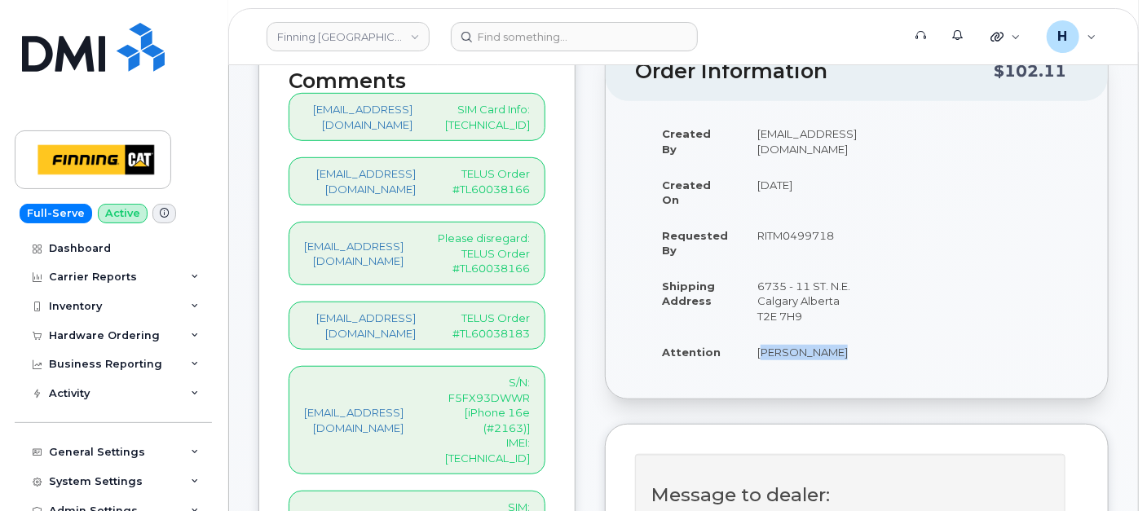
drag, startPoint x: 489, startPoint y: 108, endPoint x: 590, endPoint y: 130, distance: 103.4
click at [545, 130] on div "hakaur@dminc.com SIM Card Info: 8912230102357627219" at bounding box center [417, 117] width 257 height 48
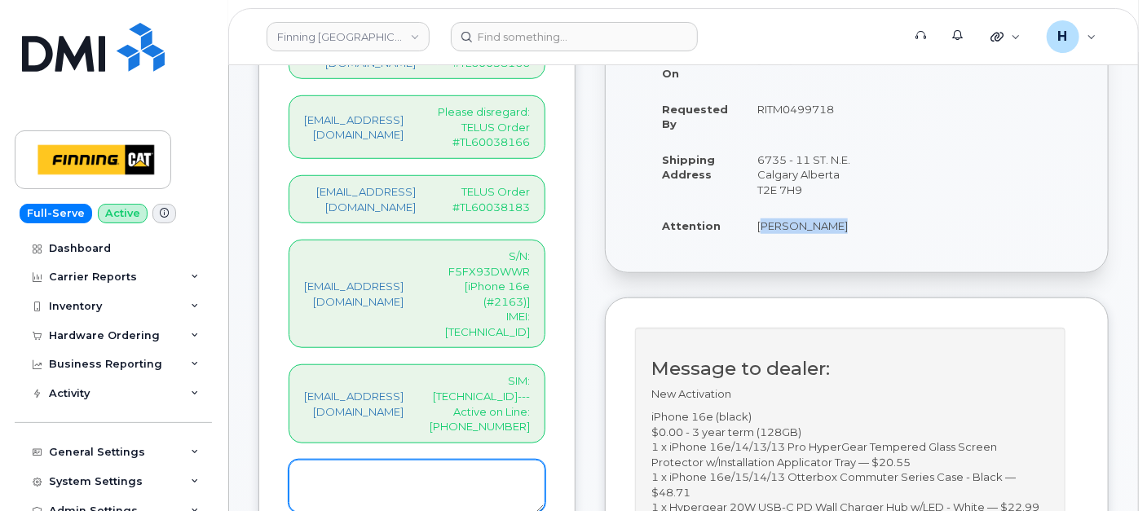
scroll to position [633, 0]
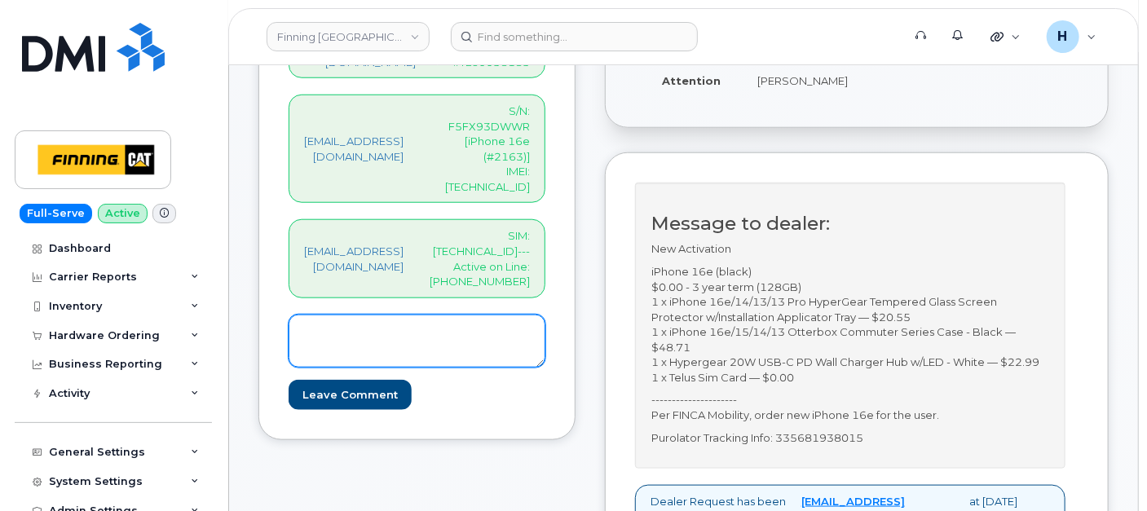
click at [418, 315] on textarea at bounding box center [417, 342] width 257 height 54
paste textarea "SIM Card Info: [TECHNICAL_ID]"
click at [379, 315] on textarea "SIM Card Info: 8912230102357627219 Please disreagrd this SIM INFO as other SIM:…" at bounding box center [417, 342] width 257 height 54
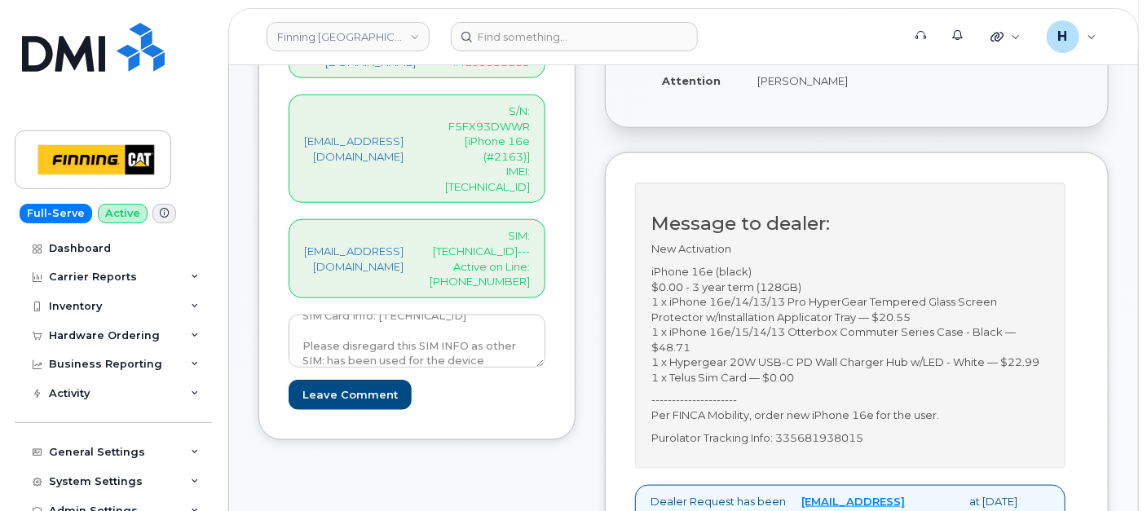
click at [526, 228] on p "SIM: [TECHNICAL_ID]---Active on Line: [PHONE_NUMBER]" at bounding box center [480, 258] width 100 height 60
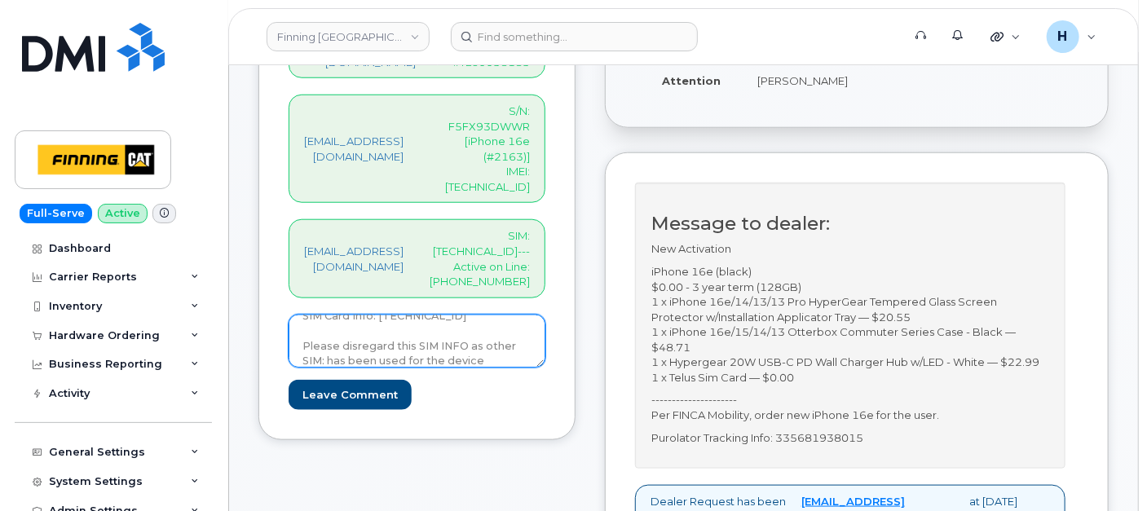
drag, startPoint x: 526, startPoint y: 181, endPoint x: 538, endPoint y: 278, distance: 97.8
click at [536, 315] on textarea "SIM Card Info: 8912230102357627219 Please disregard this SIM INFO as other SIM:…" at bounding box center [417, 342] width 257 height 54
paste textarea "[TECHNICAL_ID]"
click at [324, 315] on textarea "SIM Card Info: 8912230102357627219 Please disregard this SIM INFO as other SIM:…" at bounding box center [417, 342] width 257 height 54
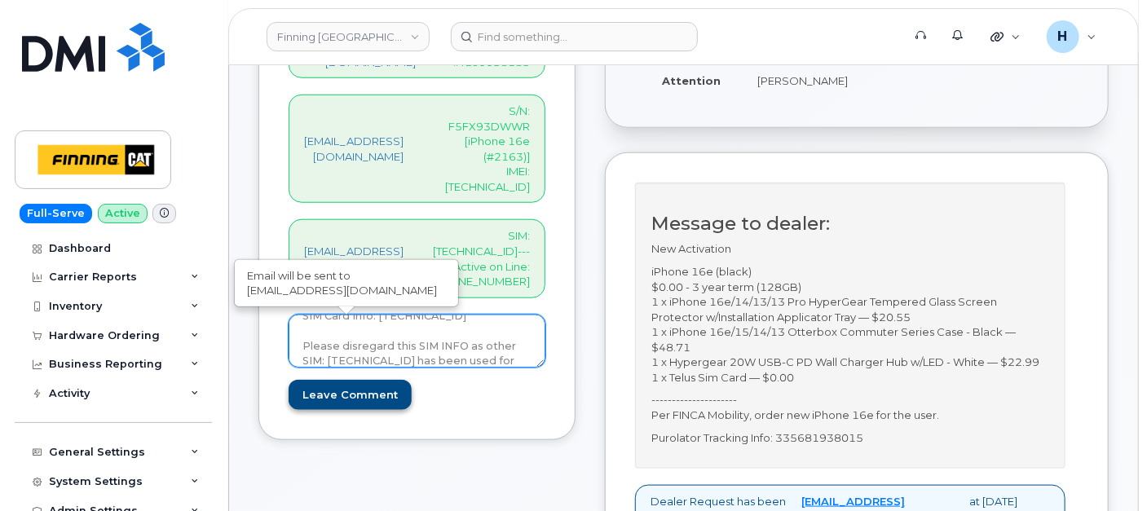
type textarea "SIM Card Info: [TECHNICAL_ID] Please disregard this SIM INFO as other SIM: [TEC…"
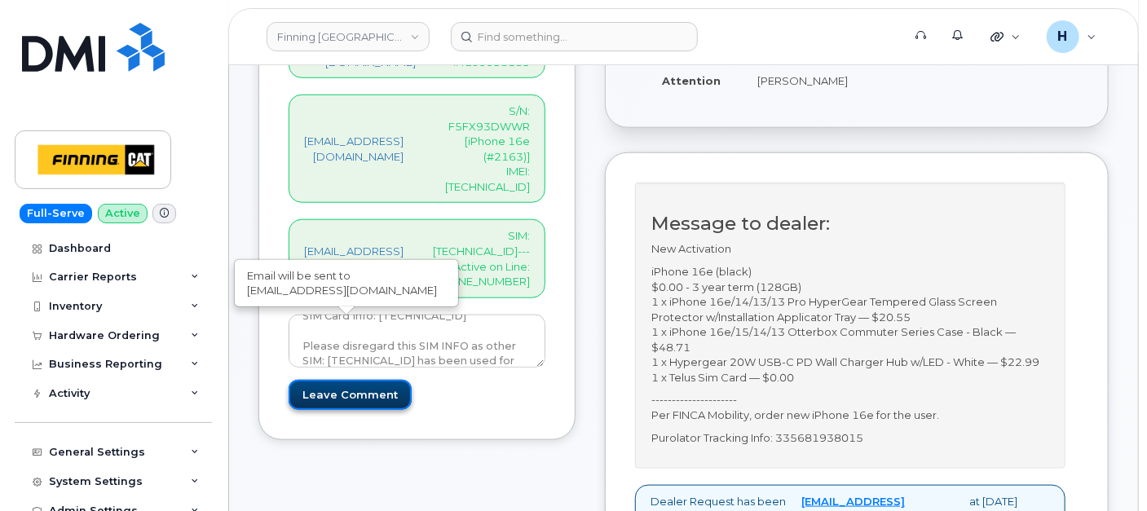
click at [324, 380] on input "Leave Comment" at bounding box center [350, 395] width 123 height 30
type input "Create Event"
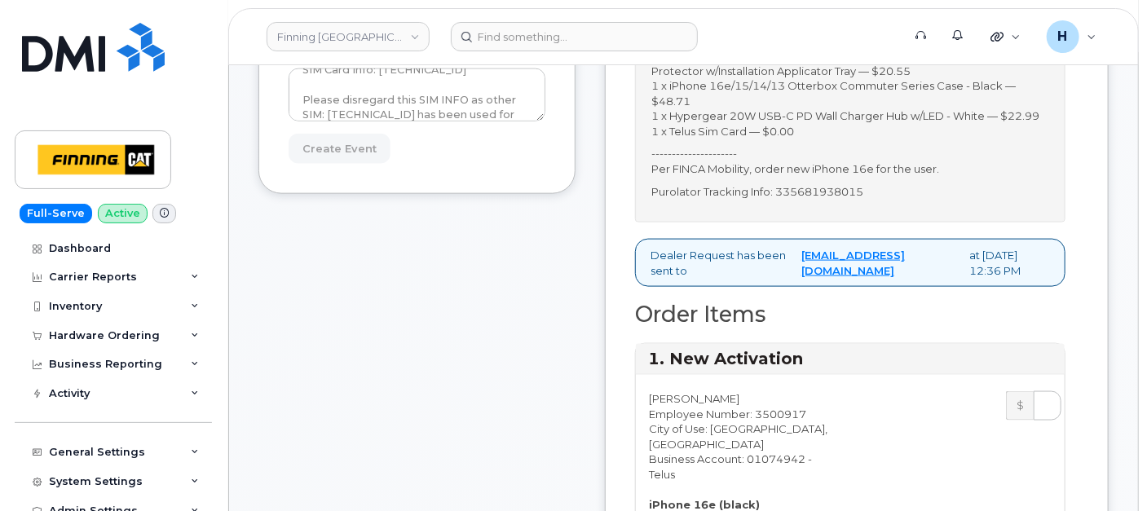
scroll to position [996, 0]
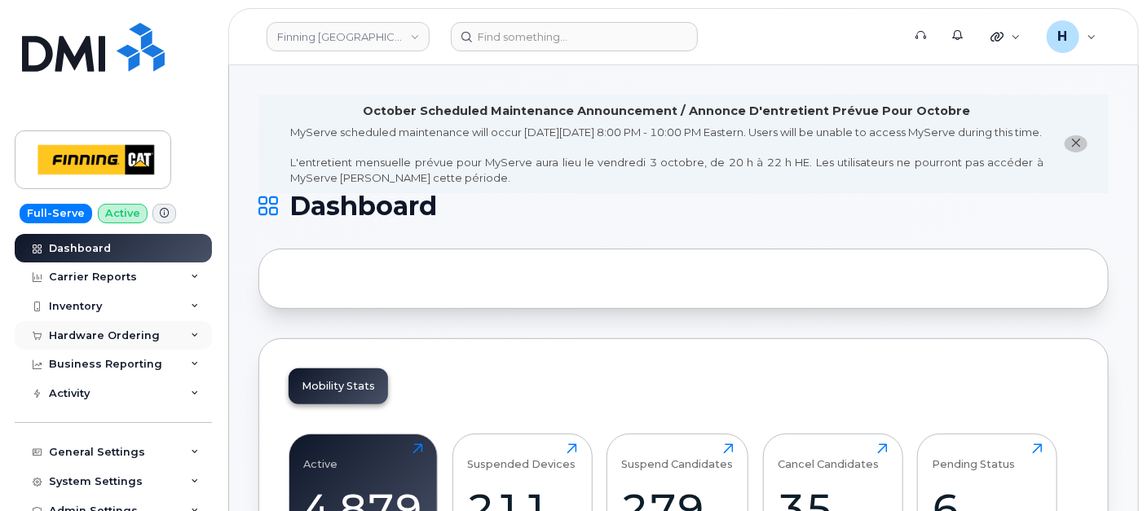
click at [79, 344] on div "Hardware Ordering" at bounding box center [113, 335] width 197 height 29
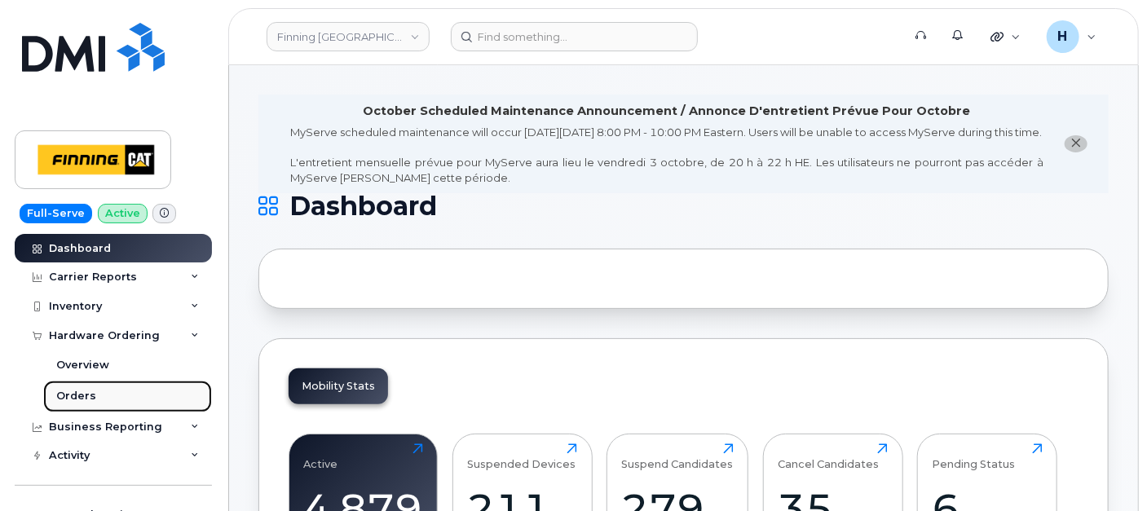
click at [73, 397] on div "Orders" at bounding box center [76, 396] width 40 height 15
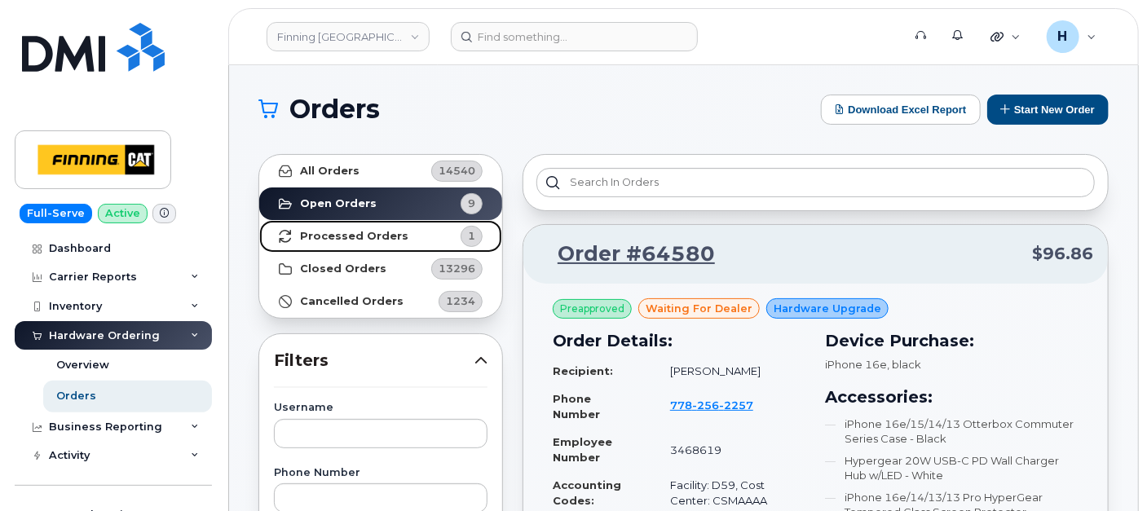
click at [426, 229] on link "Processed Orders 1" at bounding box center [380, 236] width 243 height 33
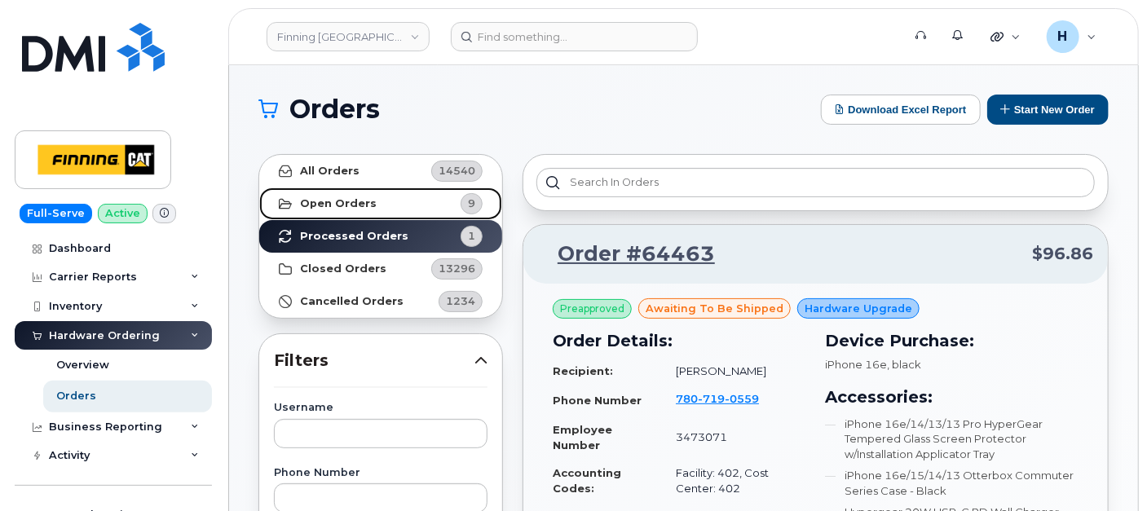
click at [421, 209] on link "Open Orders 9" at bounding box center [380, 203] width 243 height 33
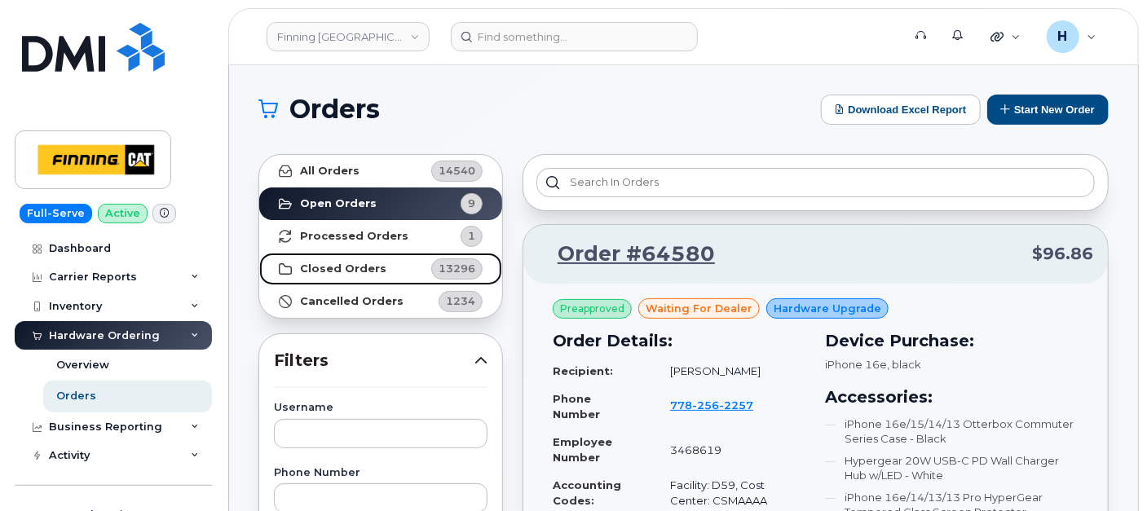
click at [390, 268] on link "Closed Orders 13296" at bounding box center [380, 269] width 243 height 33
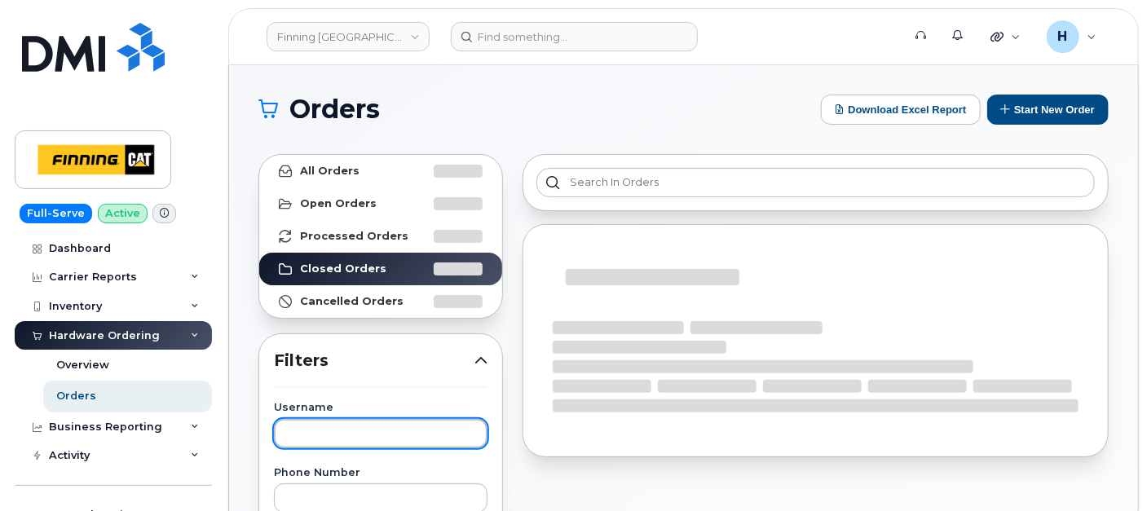
click at [317, 433] on input "text" at bounding box center [381, 433] width 214 height 29
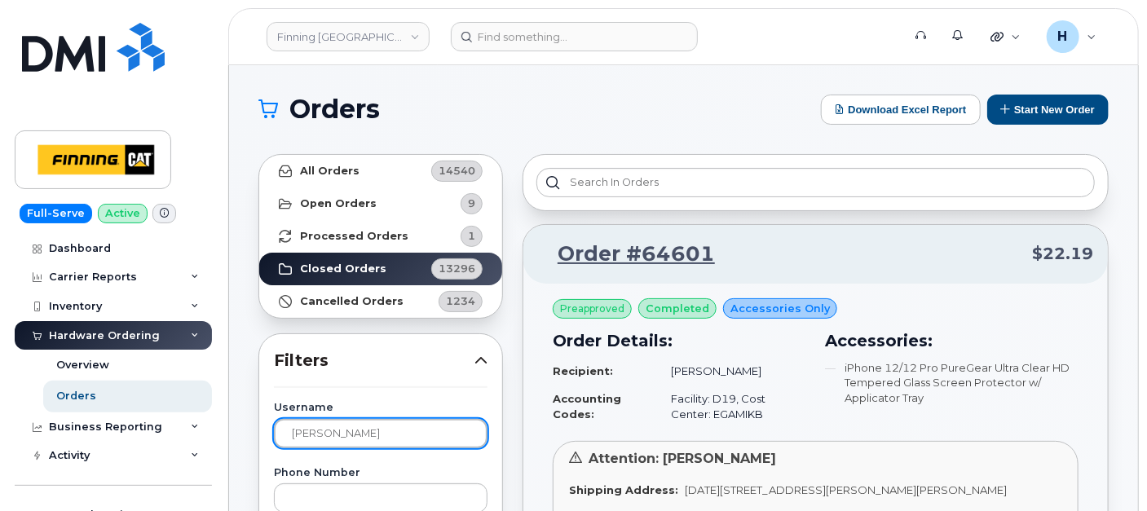
type input "CURTIS"
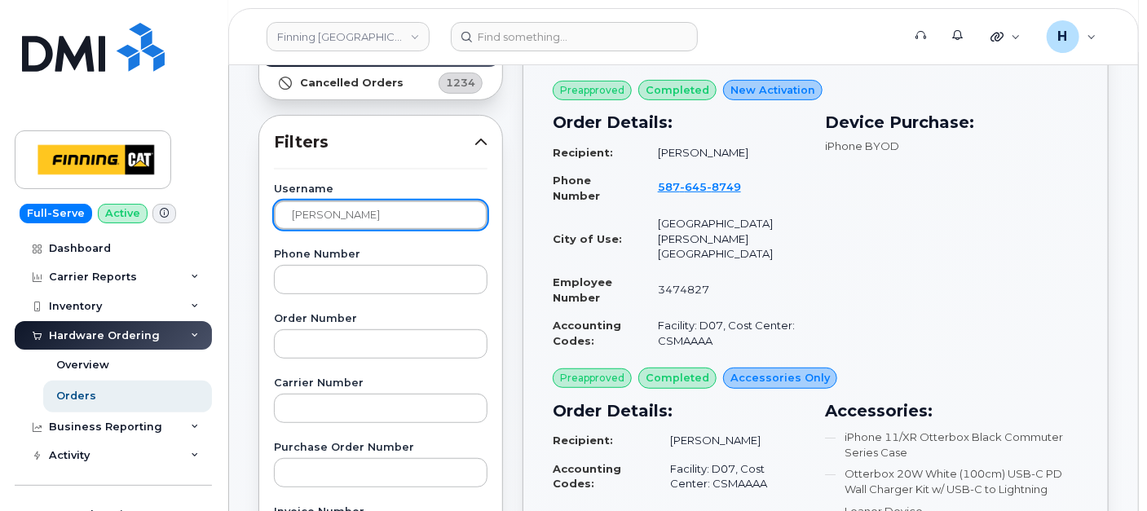
scroll to position [90, 0]
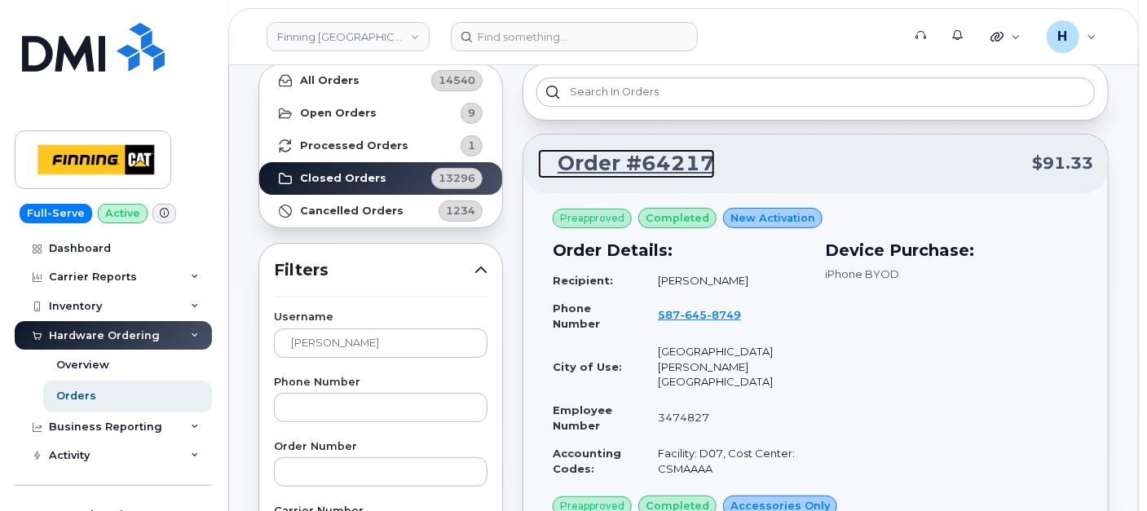
click at [657, 164] on link "Order #64217" at bounding box center [626, 163] width 177 height 29
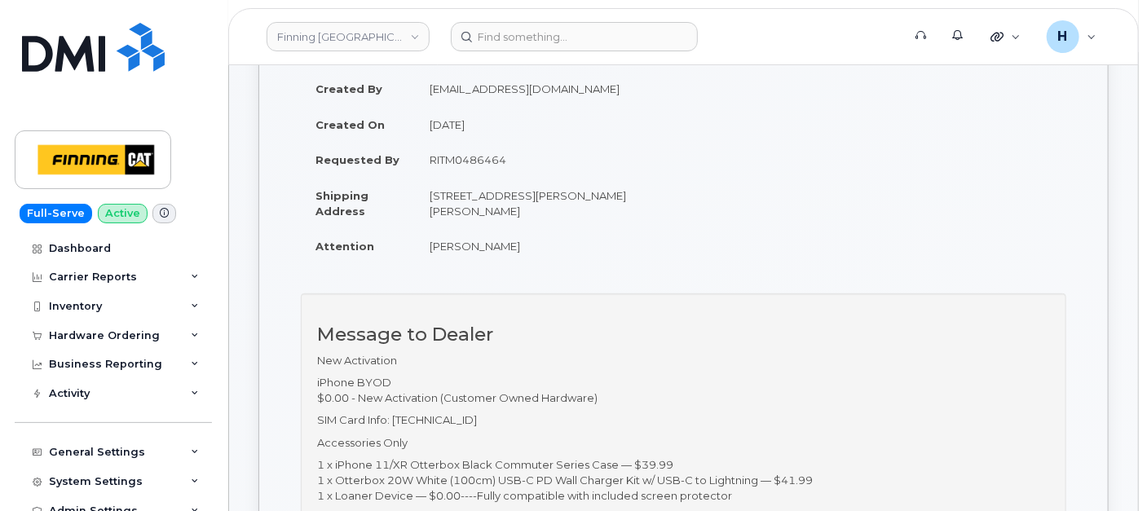
scroll to position [271, 0]
click at [68, 341] on div "Hardware Ordering" at bounding box center [104, 335] width 111 height 13
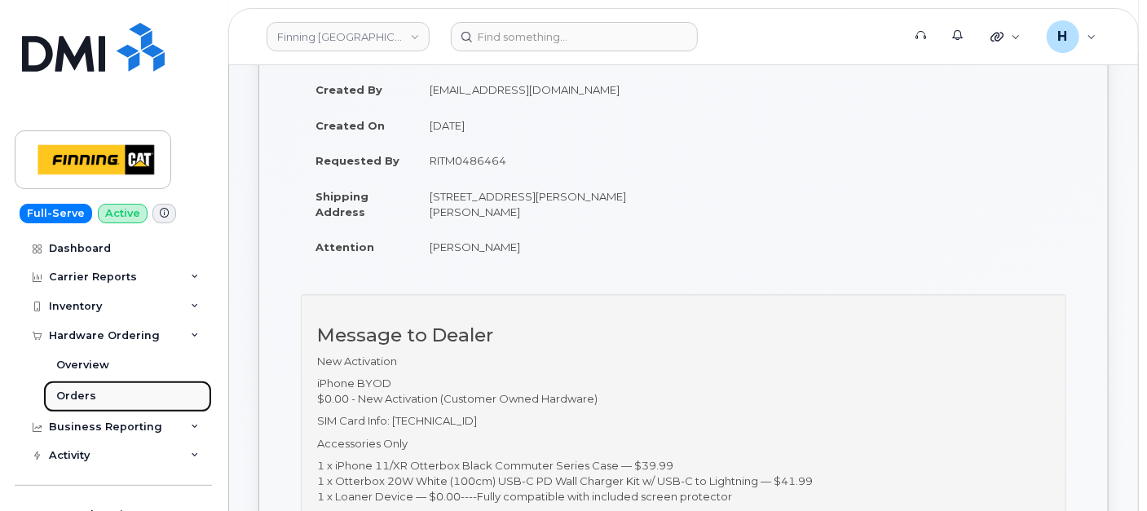
click at [80, 397] on div "Orders" at bounding box center [76, 396] width 40 height 15
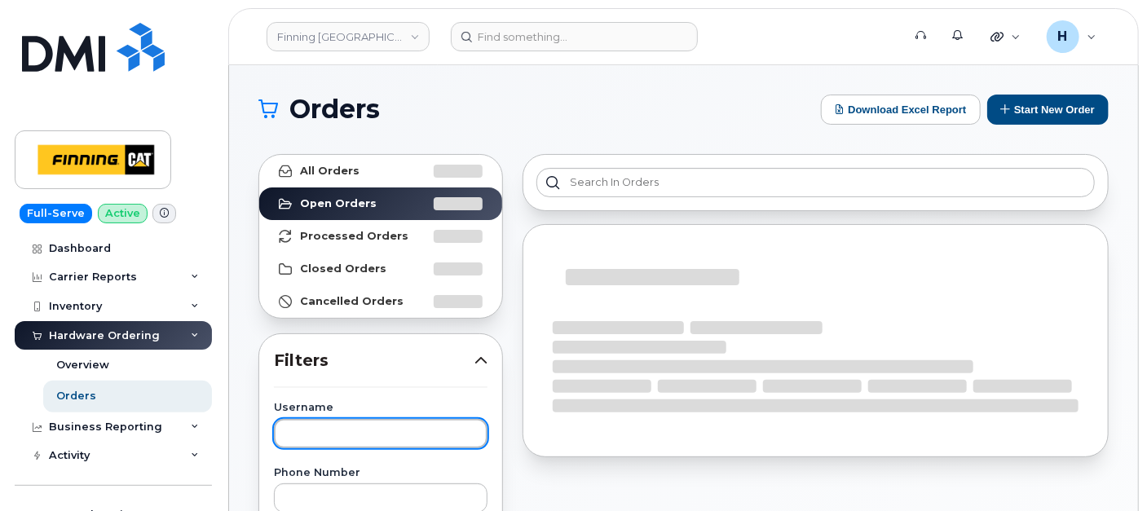
click at [346, 427] on input "text" at bounding box center [381, 433] width 214 height 29
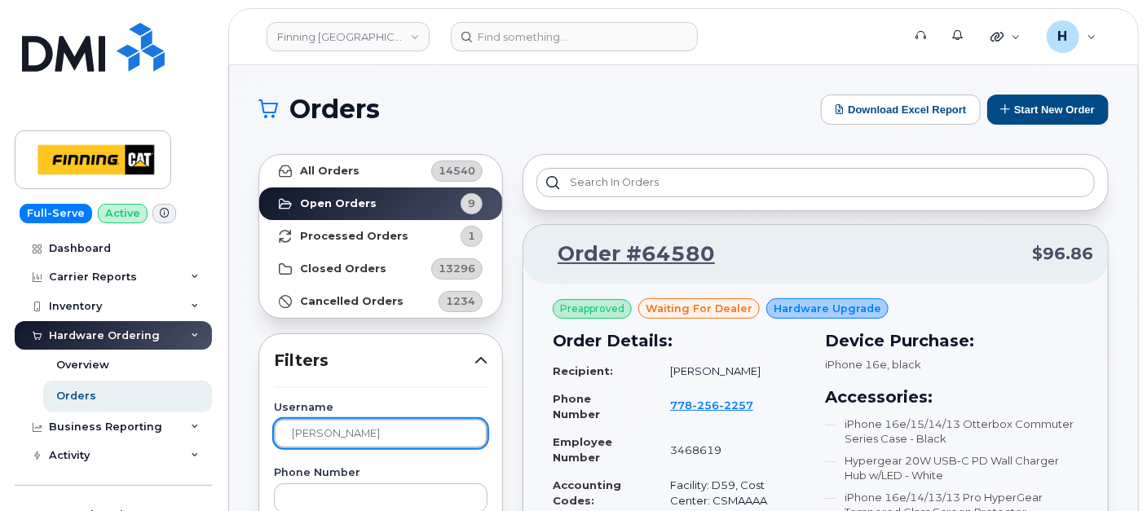
type input "CURTIS"
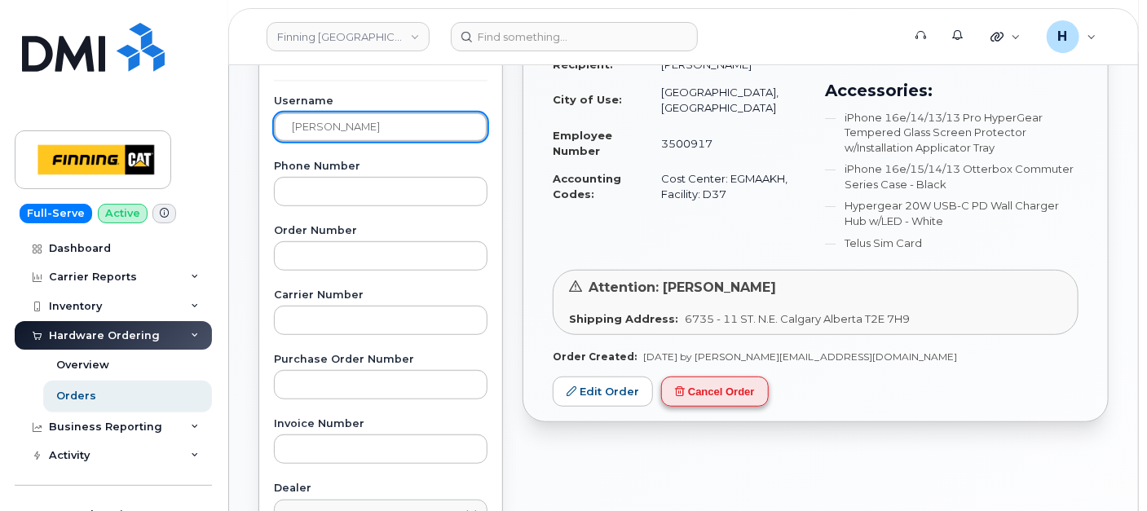
scroll to position [362, 0]
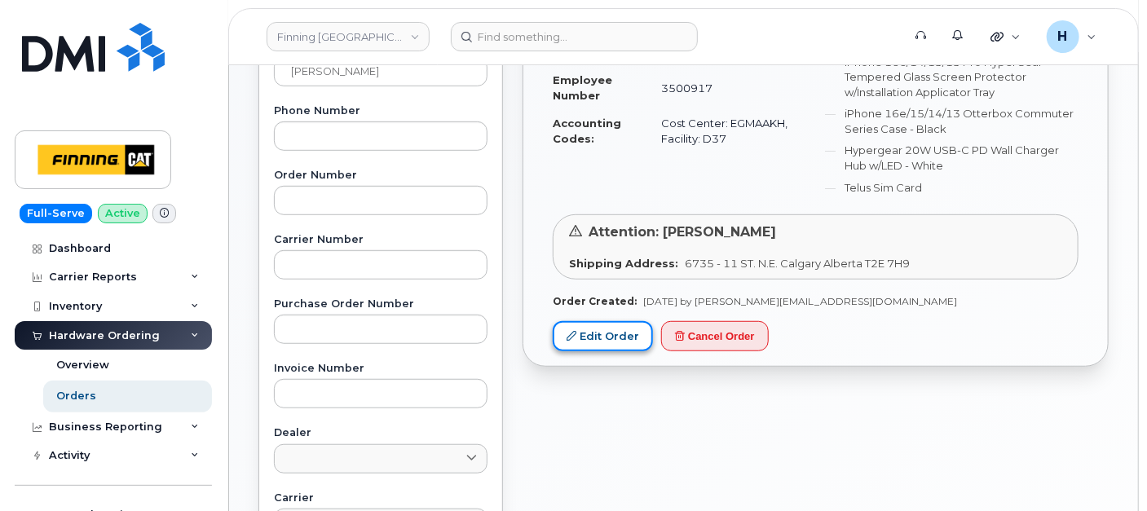
click at [628, 333] on link "Edit Order" at bounding box center [603, 336] width 100 height 30
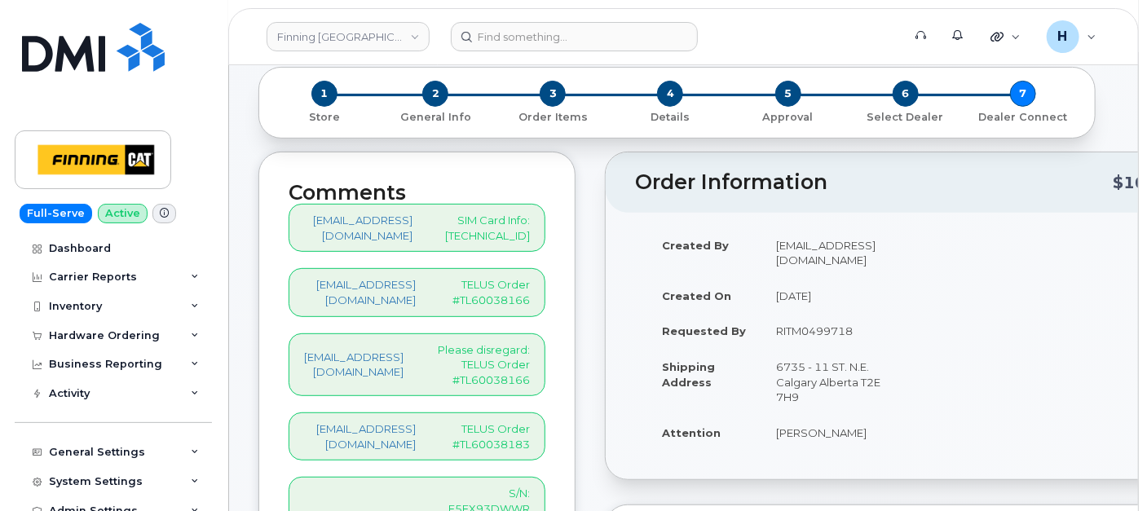
scroll to position [362, 0]
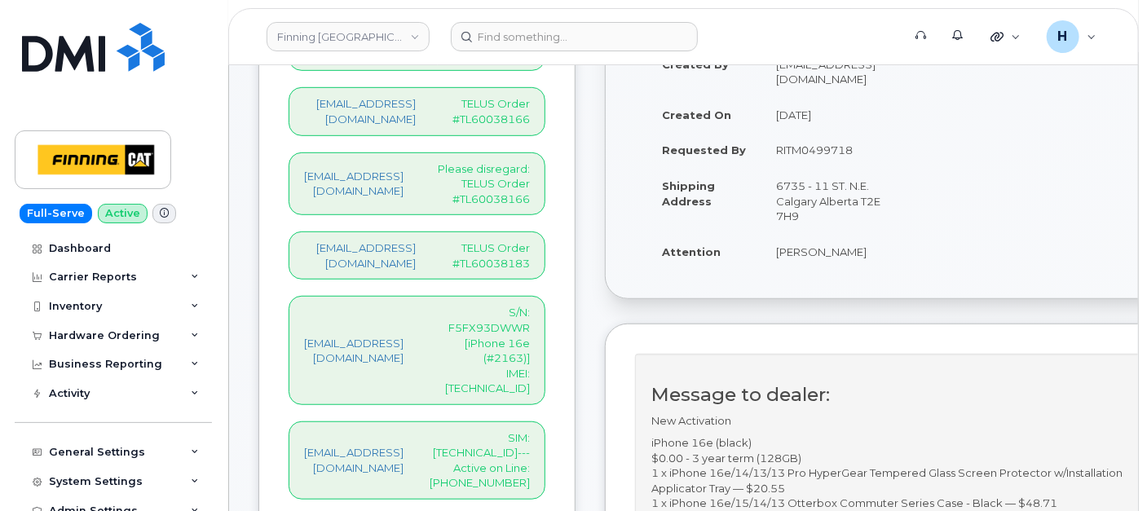
drag, startPoint x: 554, startPoint y: 372, endPoint x: 584, endPoint y: 417, distance: 54.0
click at [545, 421] on div "[EMAIL_ADDRESS][DOMAIN_NAME] SIM: [TECHNICAL_ID]---Active on Line: [PHONE_NUMBE…" at bounding box center [417, 460] width 257 height 78
copy p "SIM: [TECHNICAL_ID]---Active on Line: [PHONE_NUMBER]"
drag, startPoint x: 581, startPoint y: 325, endPoint x: 463, endPoint y: 281, distance: 126.1
click at [463, 296] on div "hakaur@dminc.com S/N: F5FX93DWWR [iPhone 16e (#2163)] IMEI: 353389561297367" at bounding box center [417, 350] width 257 height 108
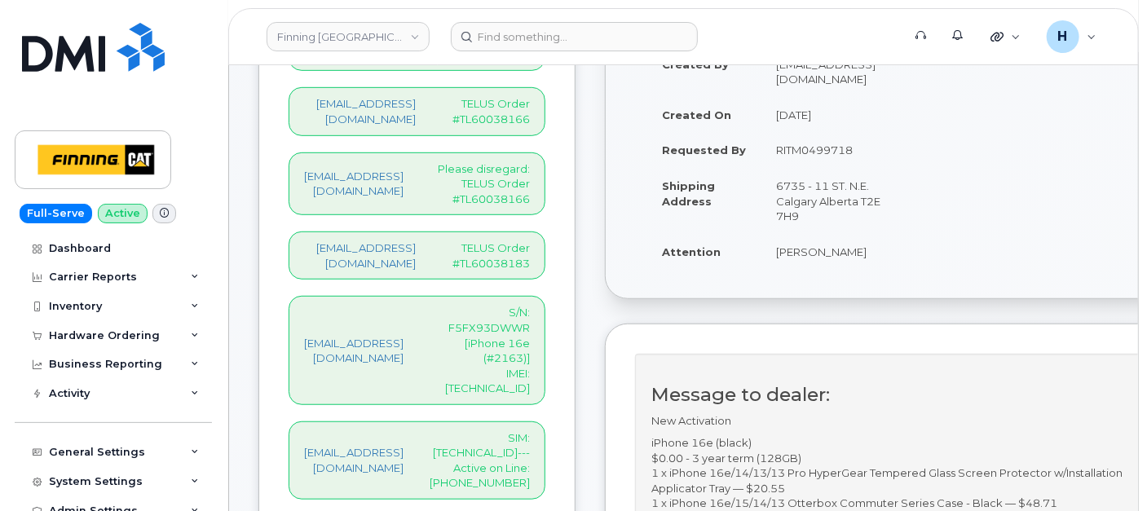
copy p "S/N: F5FX93DWWR [iPhone 16e (#2163)] IMEI: [TECHNICAL_ID]"
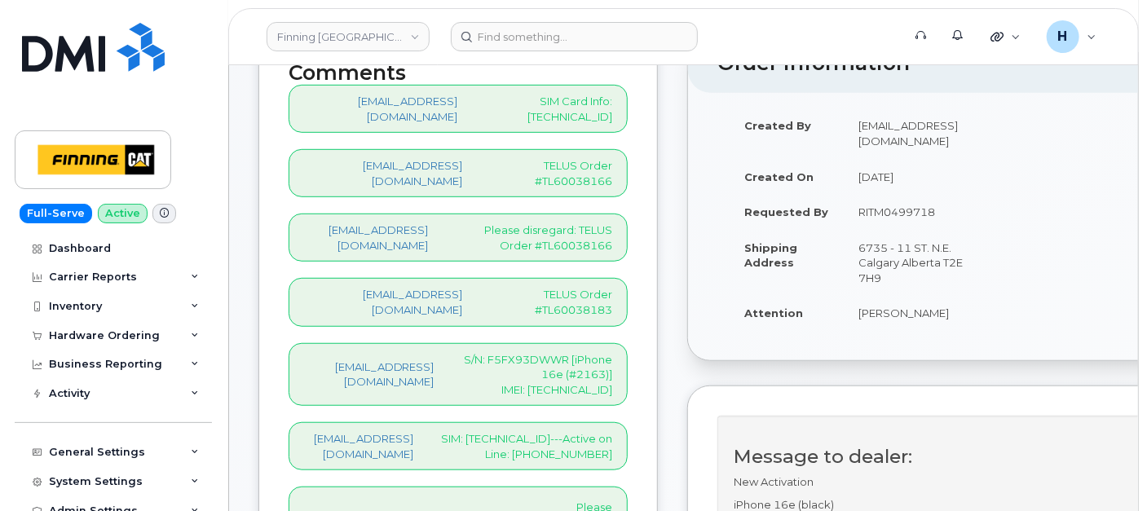
scroll to position [822, 0]
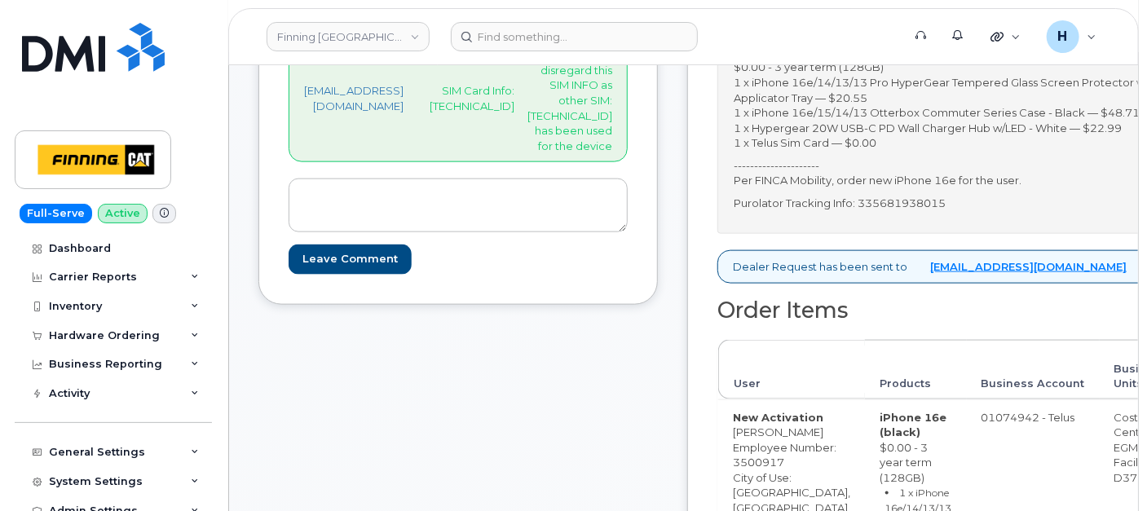
click at [1001, 211] on p "Purolator Tracking Info: 335681938015" at bounding box center [993, 203] width 518 height 15
copy p "335681938015"
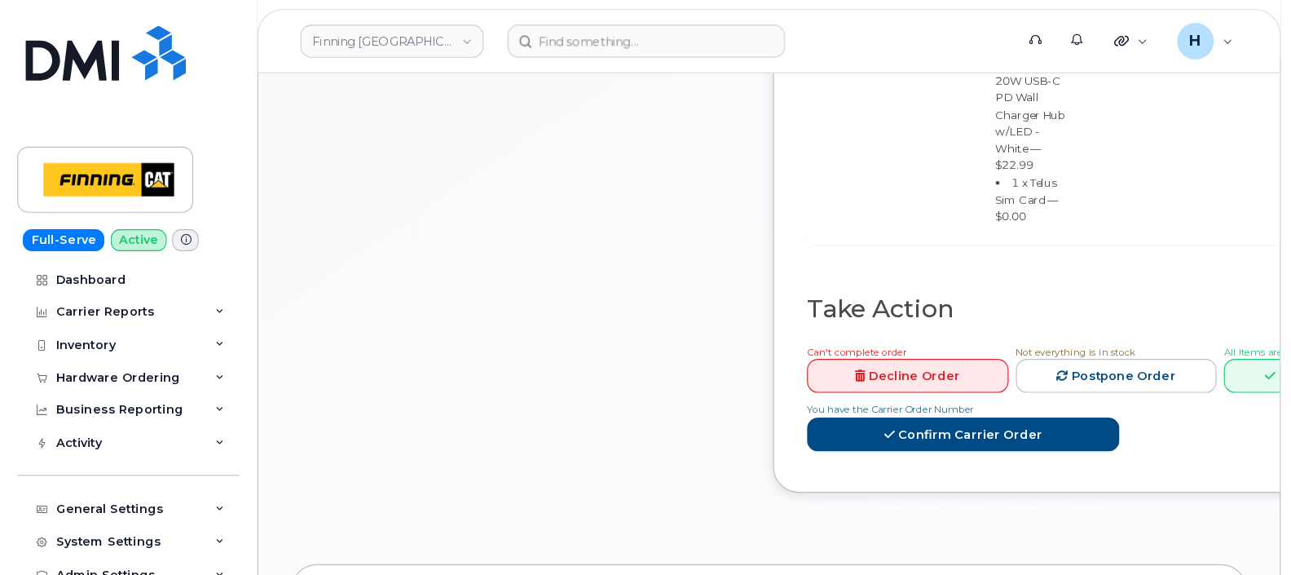
scroll to position [1547, 0]
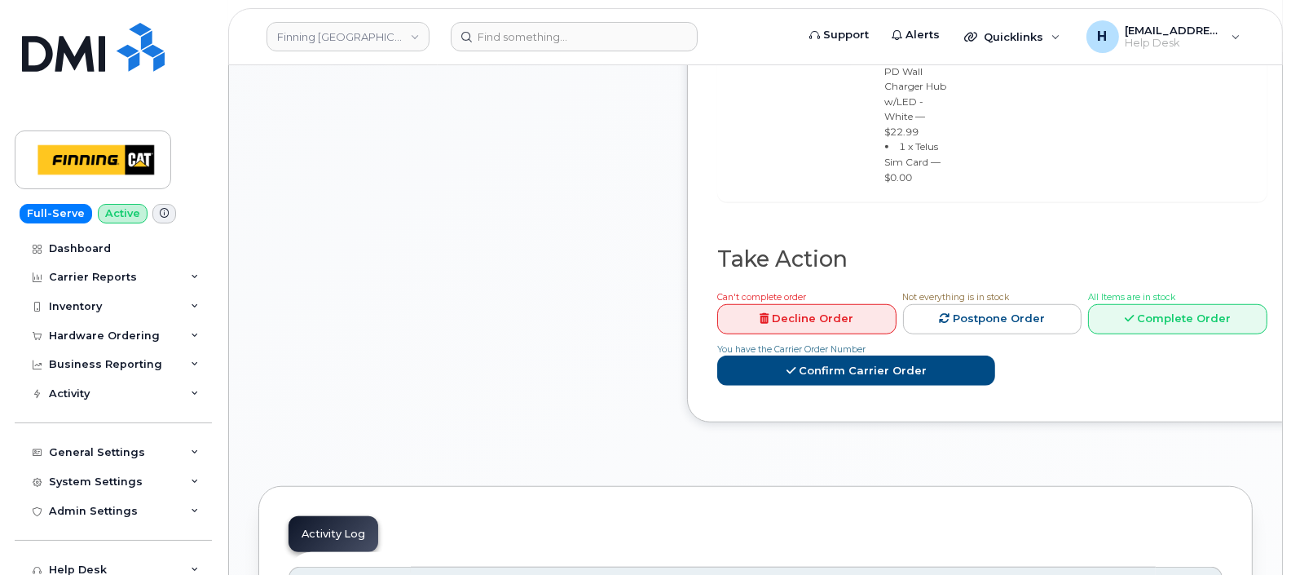
click at [1146, 334] on link "Complete Order" at bounding box center [1177, 319] width 179 height 30
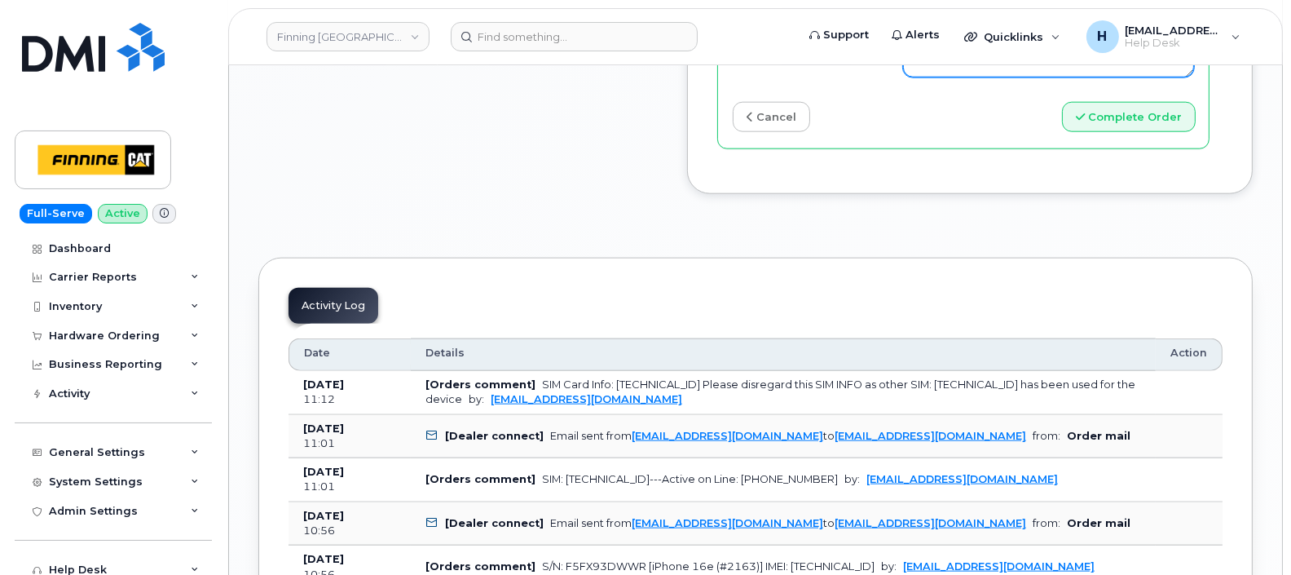
scroll to position [2362, 0]
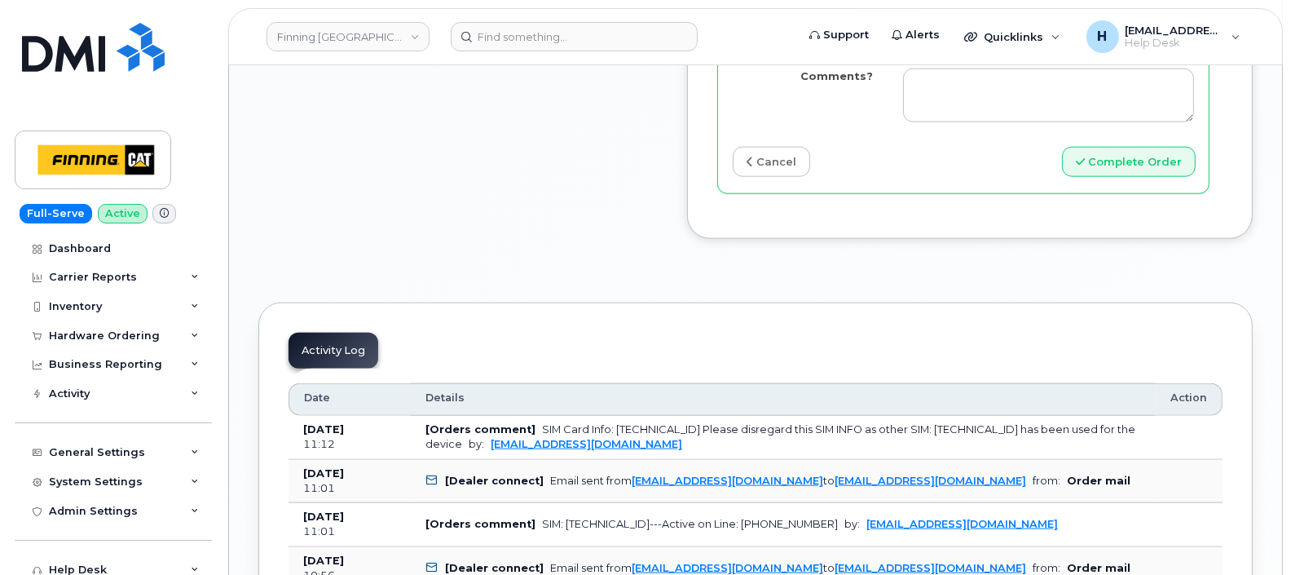
paste input "335681938015"
type input "335681938015"
click at [1025, 47] on input "Date Shipped (if applicable)" at bounding box center [1048, 32] width 291 height 29
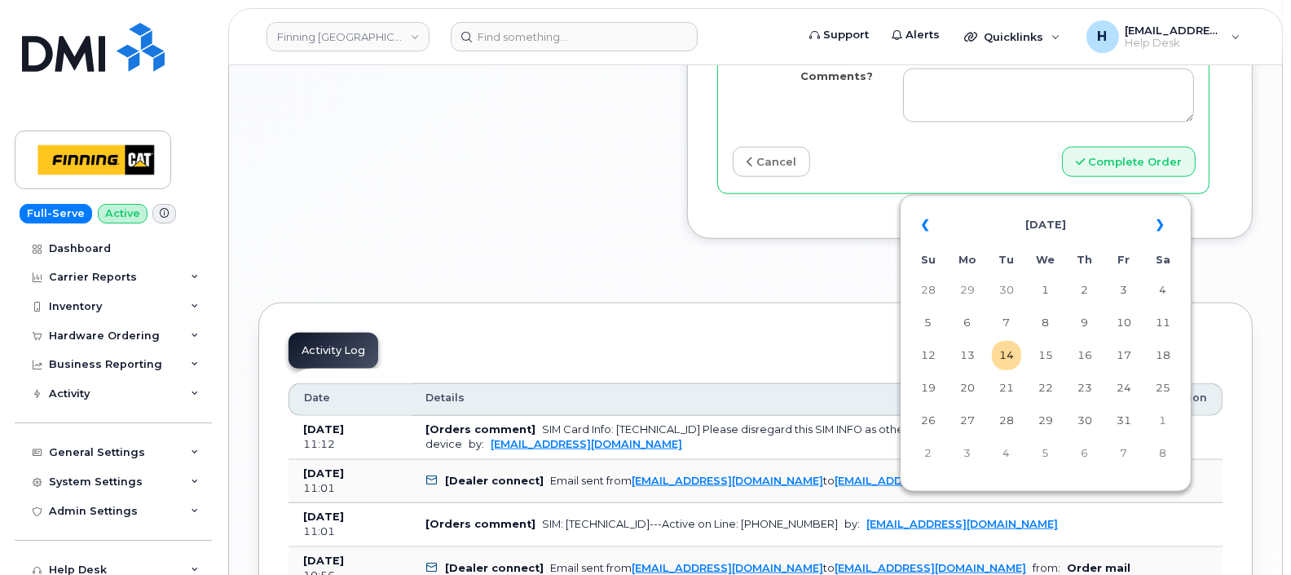
type input "[DATE]"
type input "5875830940"
type input "353389561297367"
click at [1015, 355] on td "14" at bounding box center [1006, 355] width 29 height 29
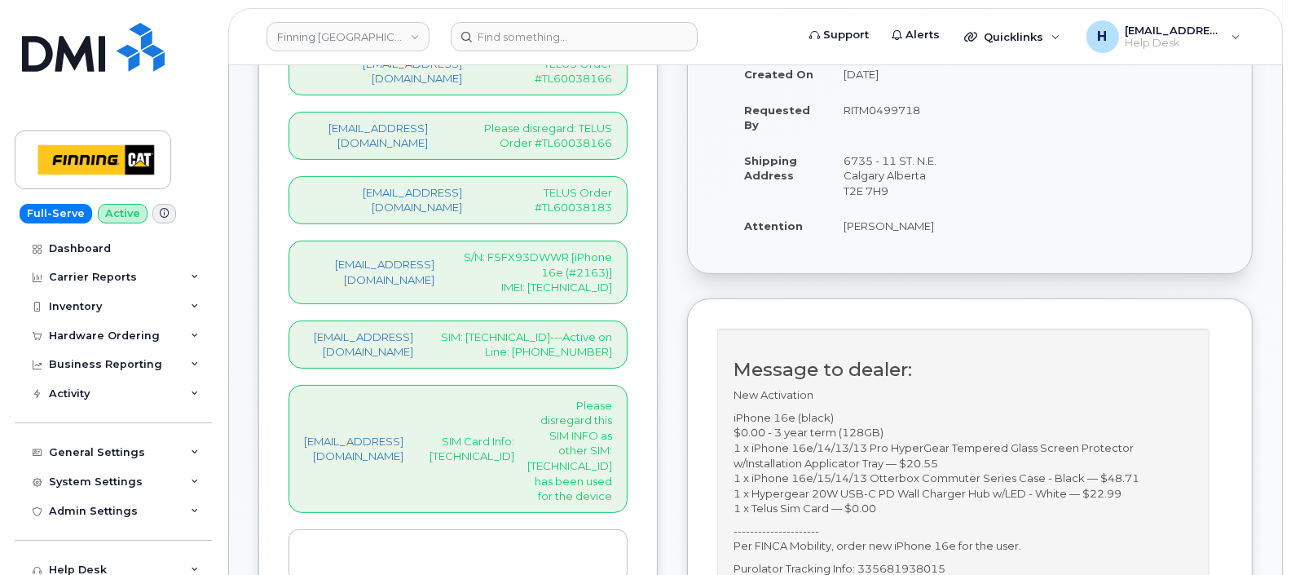
scroll to position [426, 0]
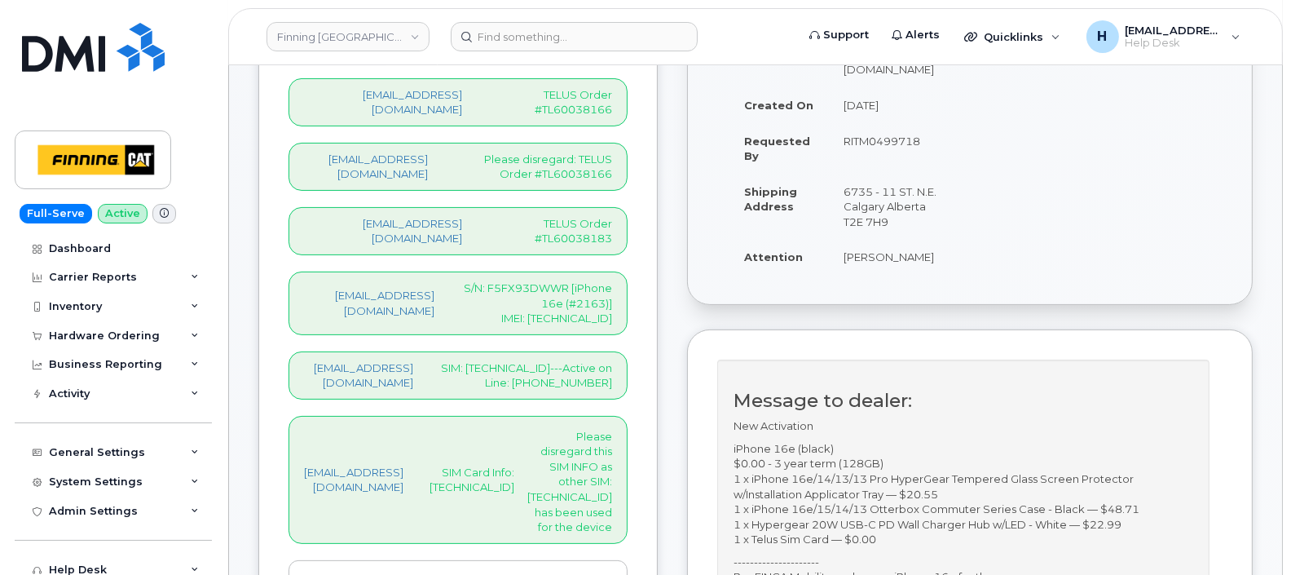
click at [514, 465] on p "SIM Card Info: [TECHNICAL_ID]" at bounding box center [472, 480] width 85 height 30
drag, startPoint x: 545, startPoint y: 391, endPoint x: 664, endPoint y: 384, distance: 119.2
click at [612, 429] on p "Please disregard this SIM INFO as other SIM: 8912230102357627326 has been used …" at bounding box center [569, 482] width 85 height 106
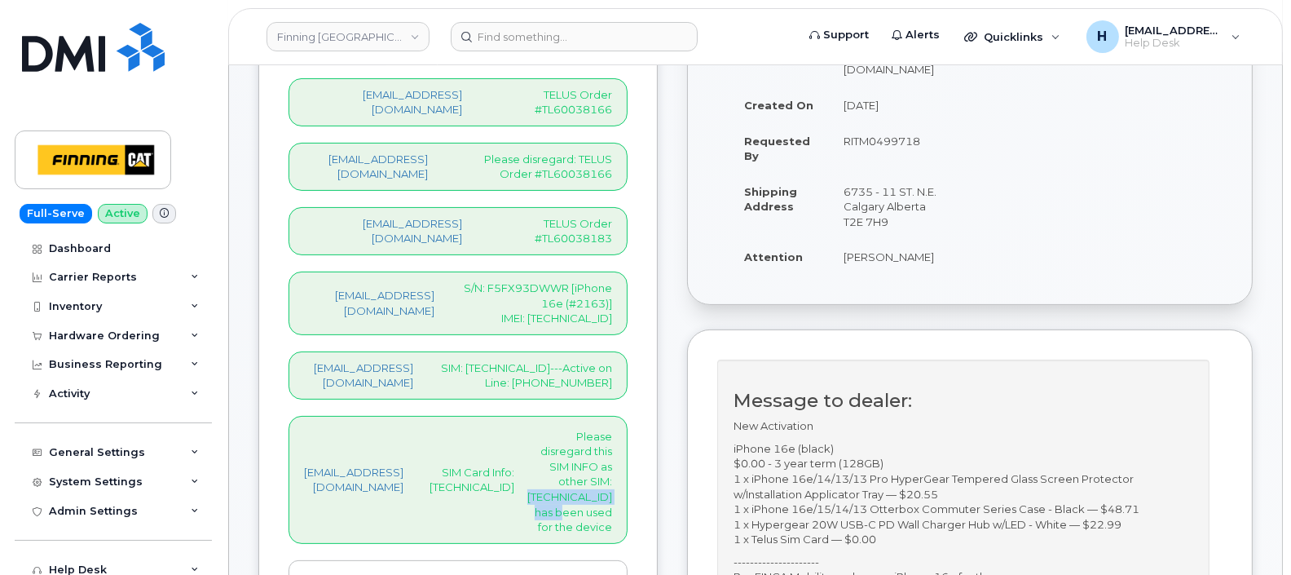
copy p "[TECHNICAL_ID]"
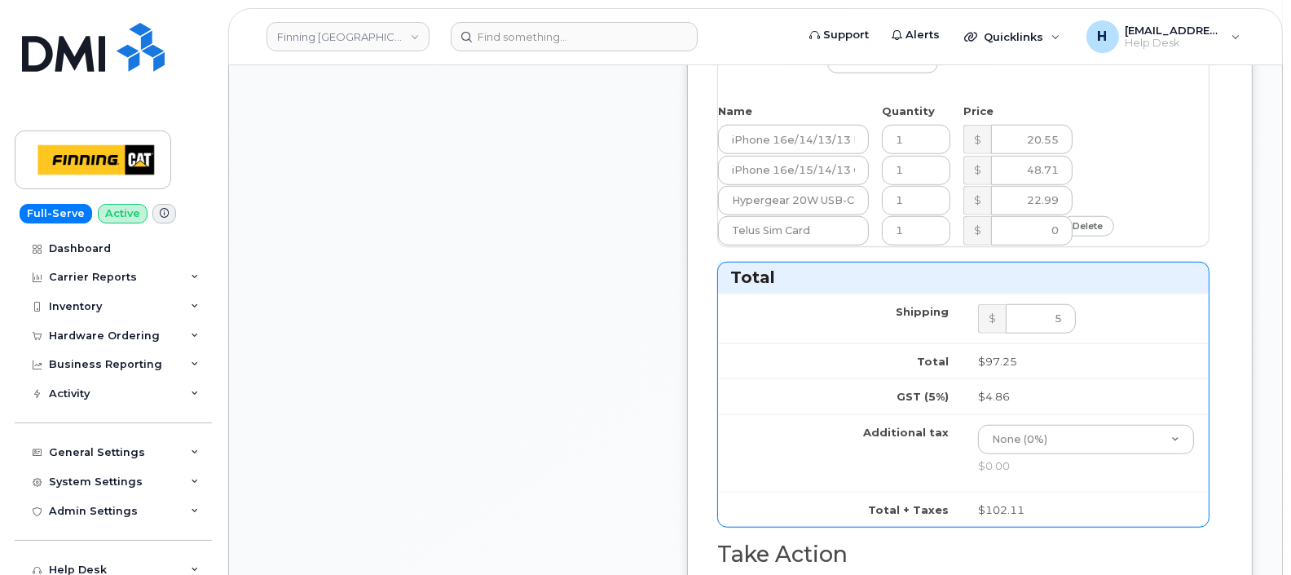
scroll to position [1445, 0]
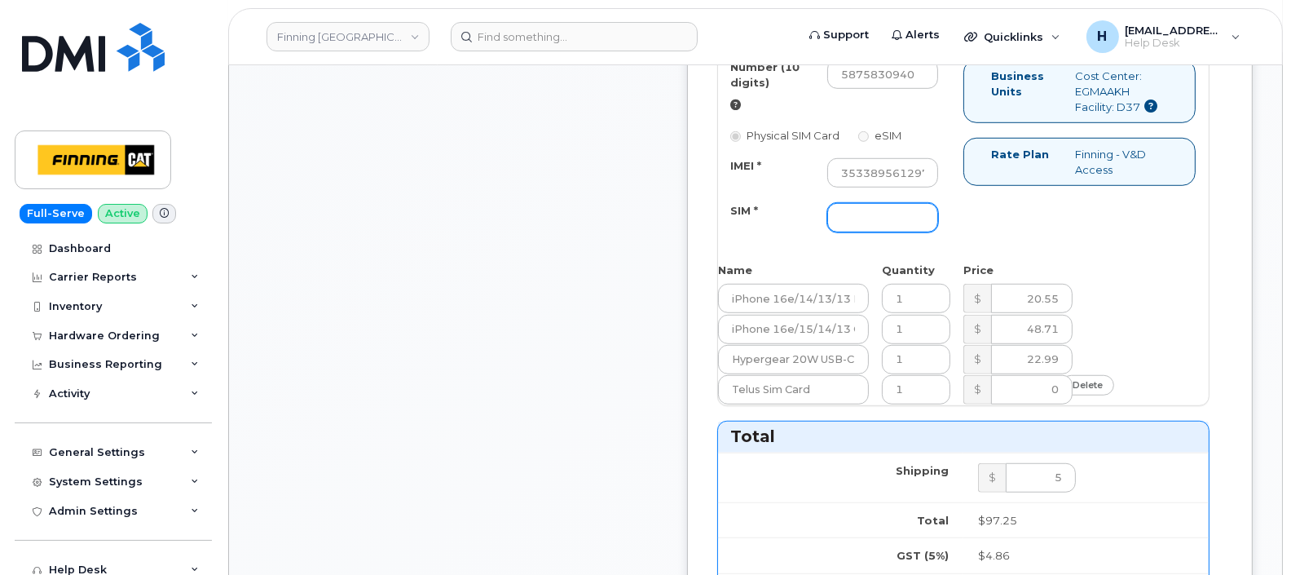
click at [938, 232] on input "SIM *" at bounding box center [882, 217] width 111 height 29
paste input "8912230102357627326"
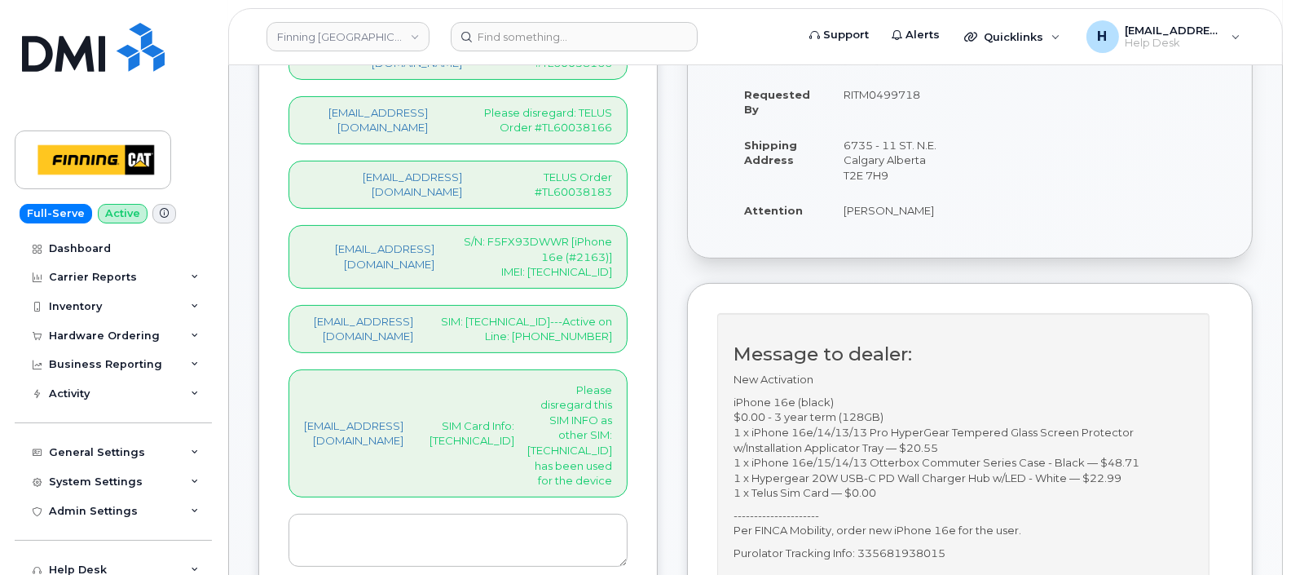
scroll to position [324, 0]
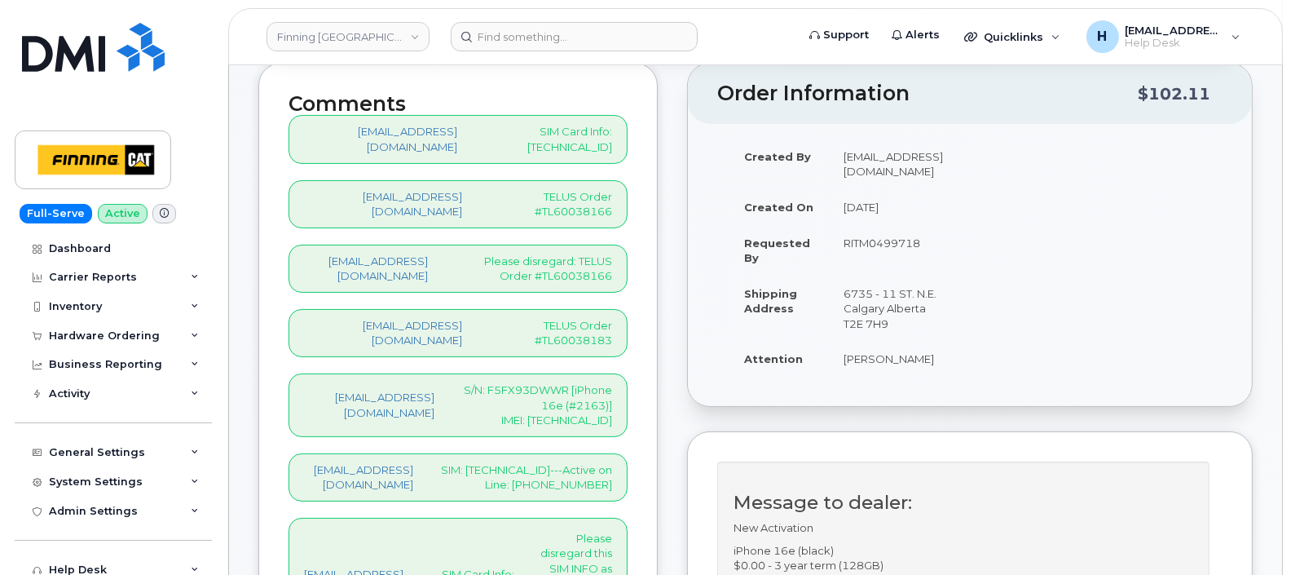
type input "8912230102357627326"
click at [612, 382] on p "S/N: F5FX93DWWR [iPhone 16e (#2163)] IMEI: 353389561297367" at bounding box center [537, 405] width 152 height 46
copy p "353389561297367"
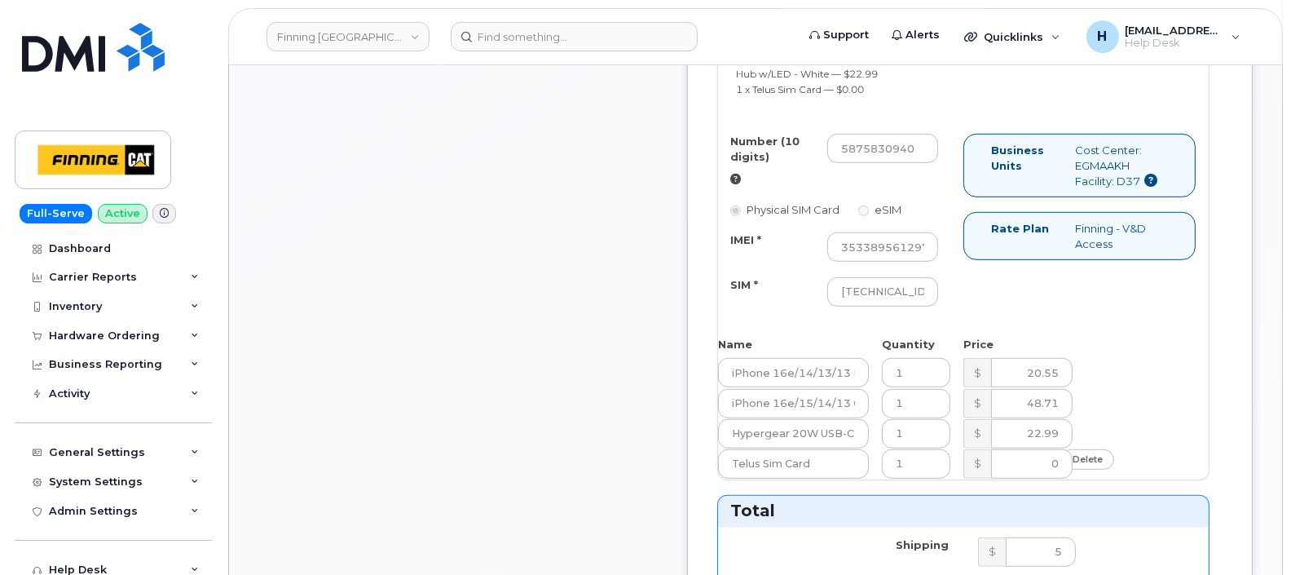
scroll to position [1547, 0]
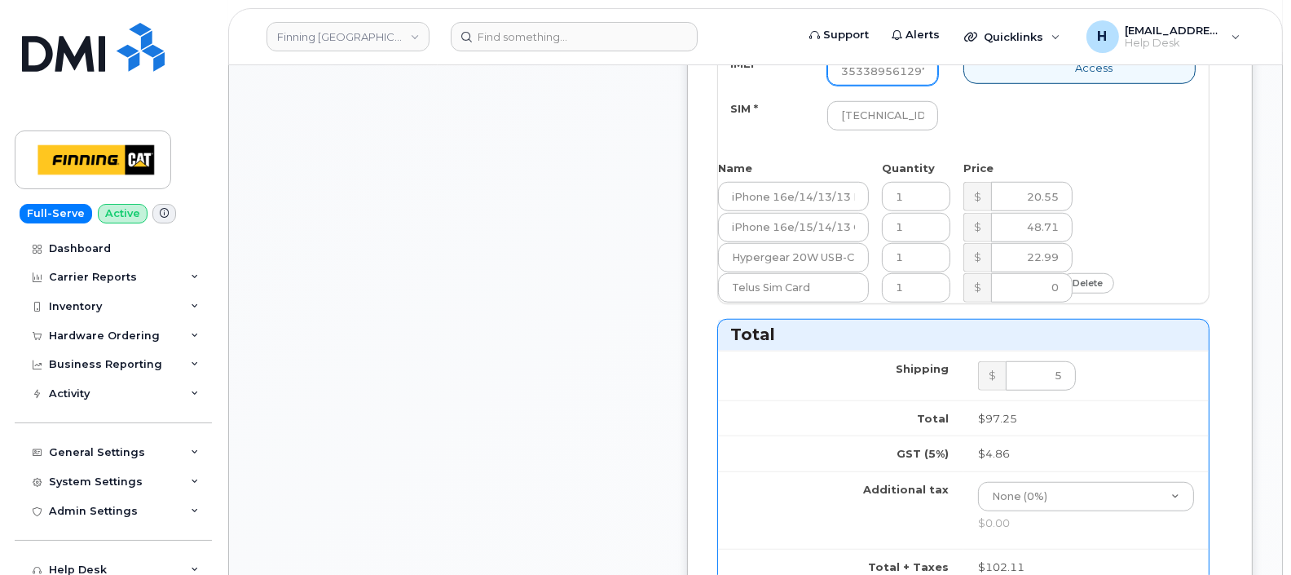
click at [938, 86] on input "353389561297367" at bounding box center [882, 70] width 111 height 29
paste input "353389561297367"
type input "353389561297367"
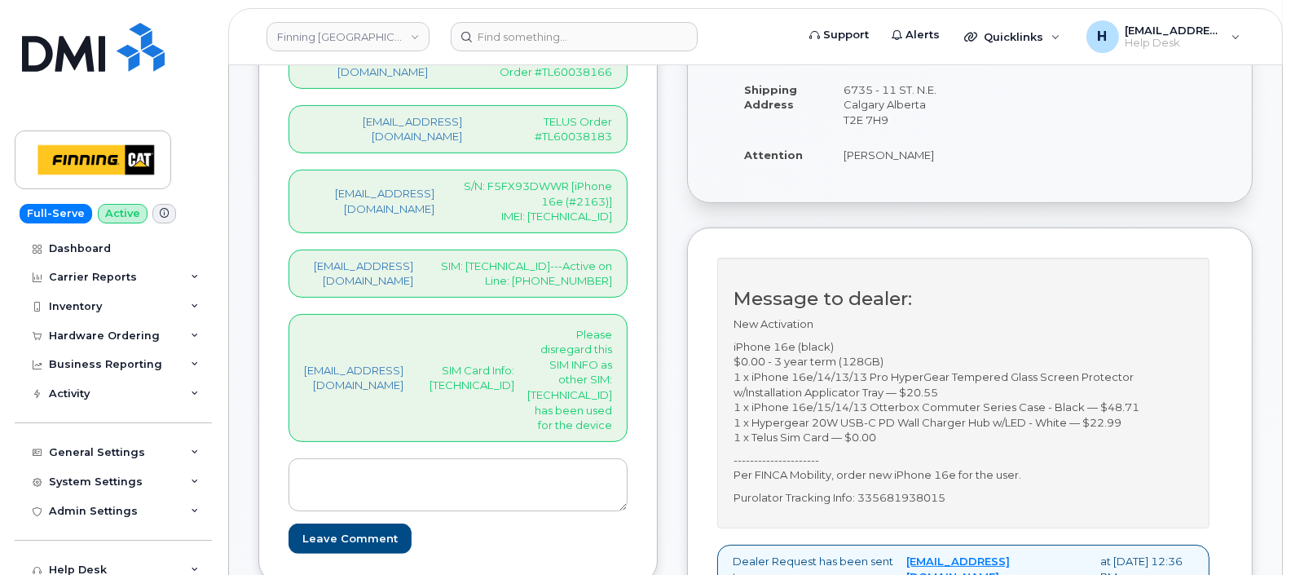
scroll to position [0, 0]
drag, startPoint x: 708, startPoint y: 183, endPoint x: 738, endPoint y: 201, distance: 35.8
click at [628, 249] on div "hakaur@dminc.com SIM: 8912230102357627326---Active on Line: 587-583-0940" at bounding box center [458, 273] width 339 height 48
copy p "587-583-0940"
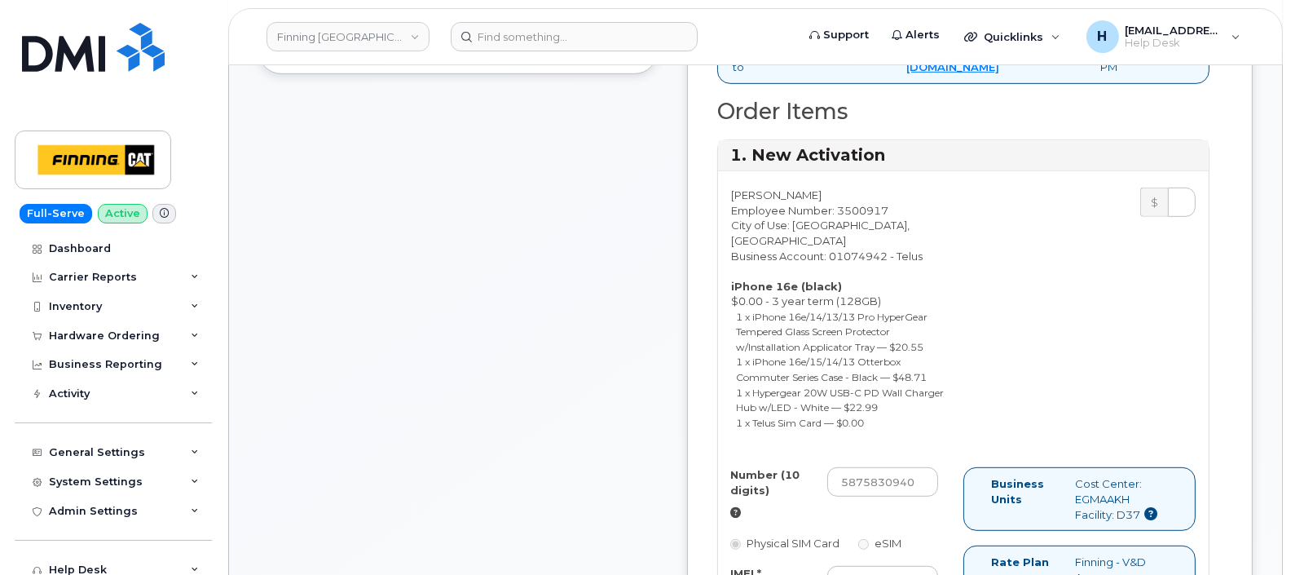
scroll to position [1445, 0]
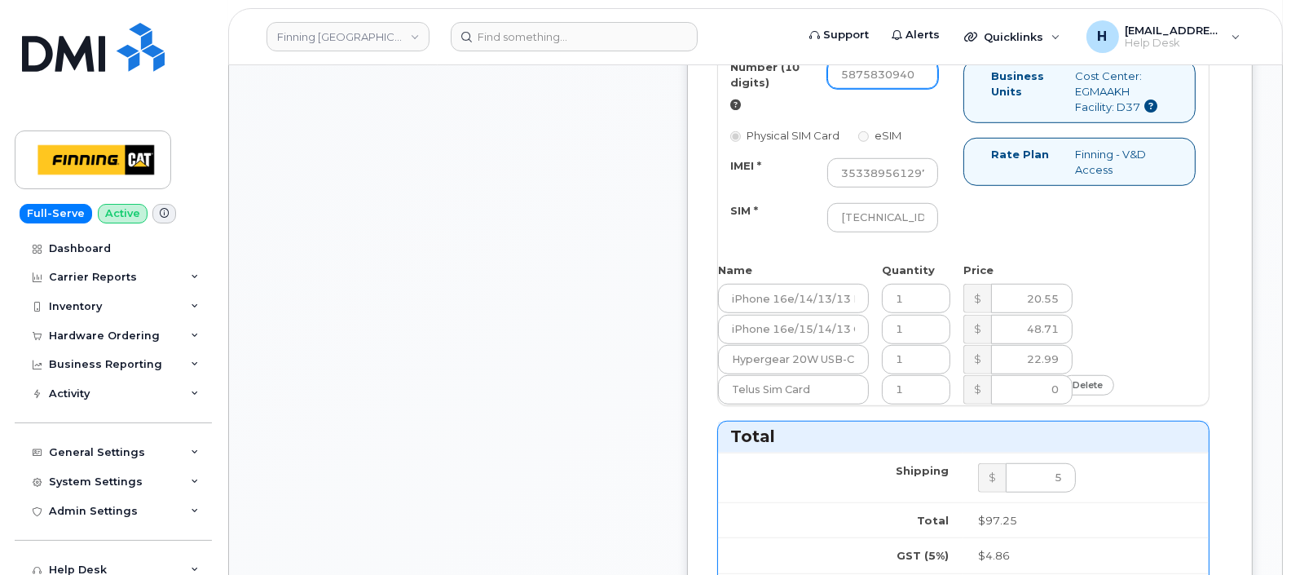
click at [938, 89] on input "5875830940" at bounding box center [882, 74] width 111 height 29
paste input "-583-"
type input "5875830940"
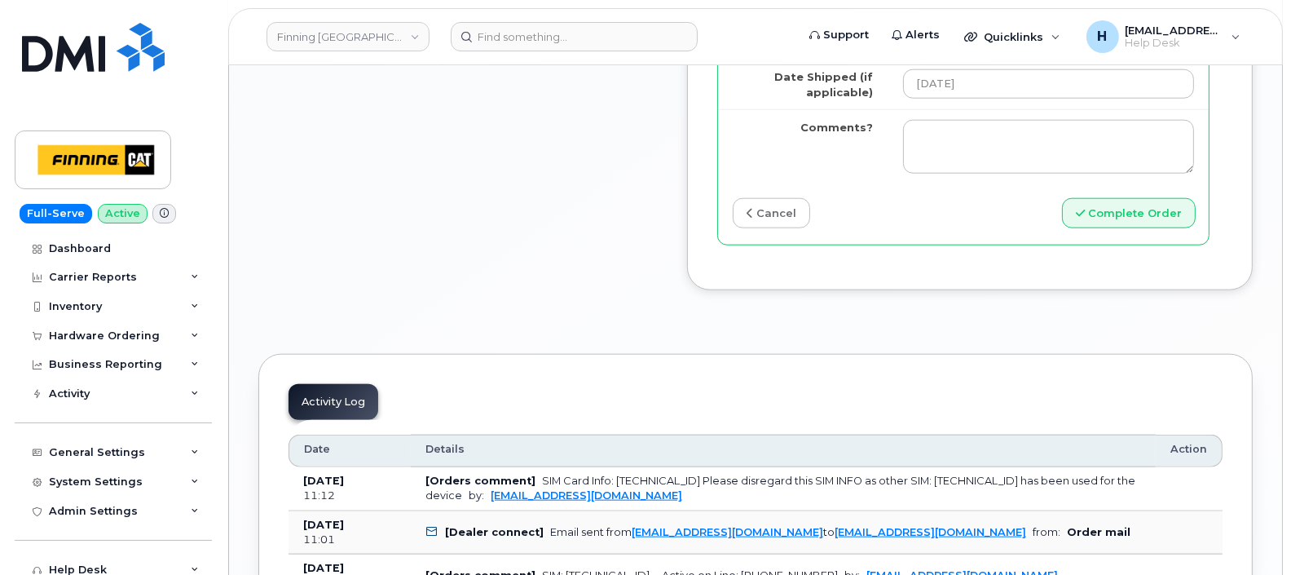
scroll to position [2464, 0]
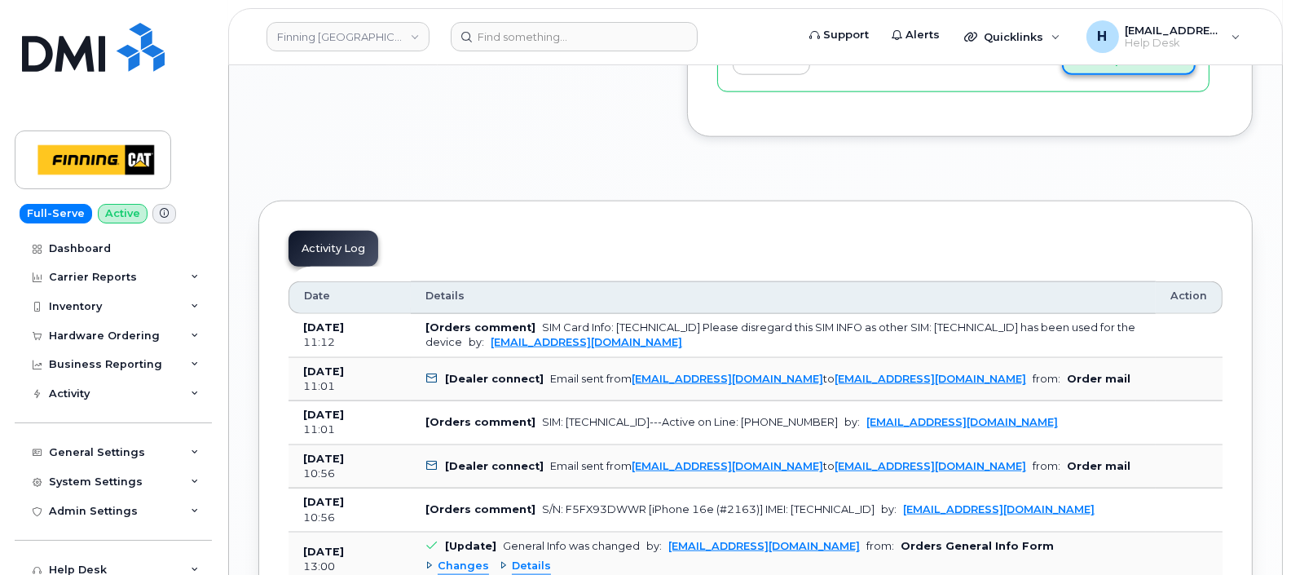
click at [1144, 75] on button "Complete Order" at bounding box center [1129, 60] width 134 height 30
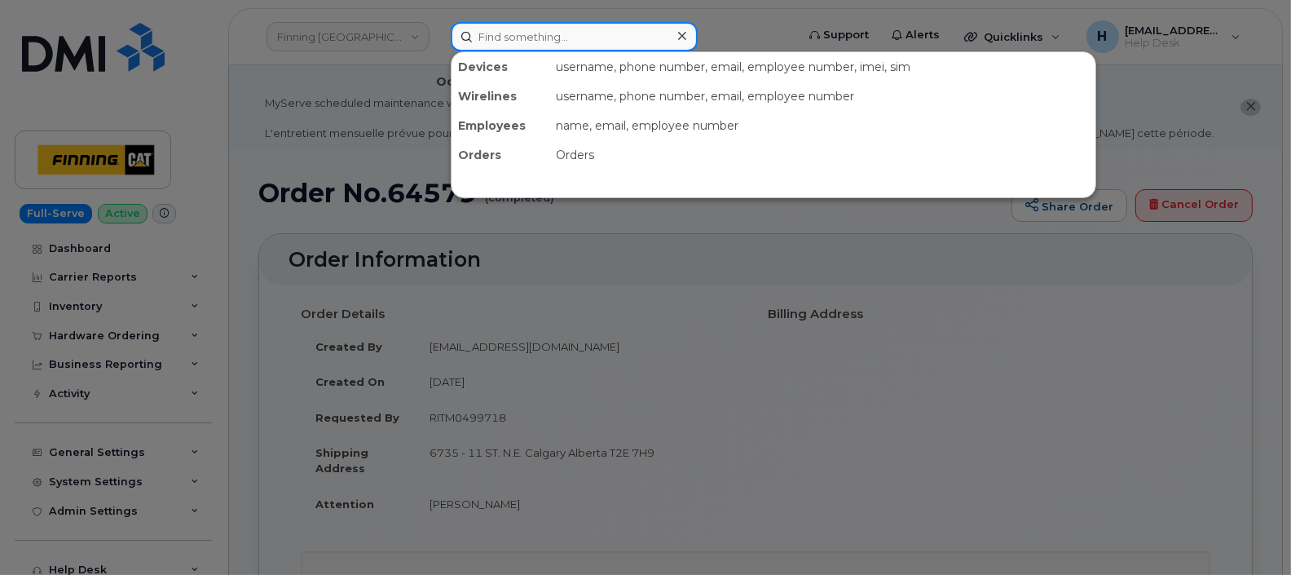
click at [564, 33] on input at bounding box center [574, 36] width 247 height 29
paste input "[PERSON_NAME]"
type input "[PERSON_NAME]"
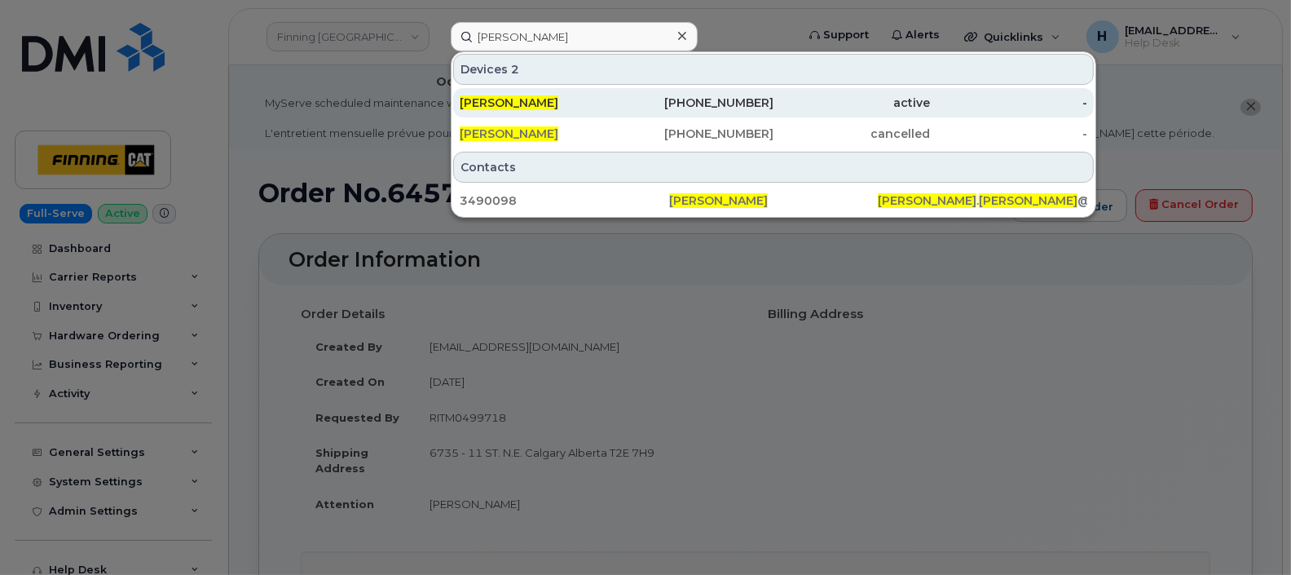
click at [520, 102] on span "[PERSON_NAME]" at bounding box center [509, 102] width 99 height 15
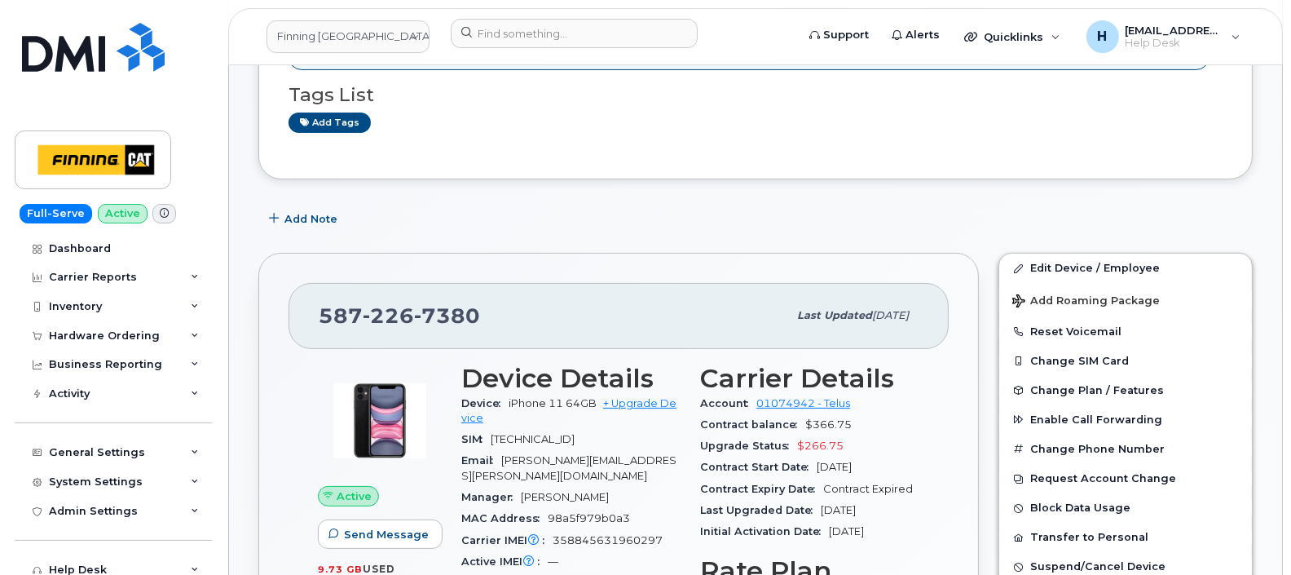
scroll to position [385, 0]
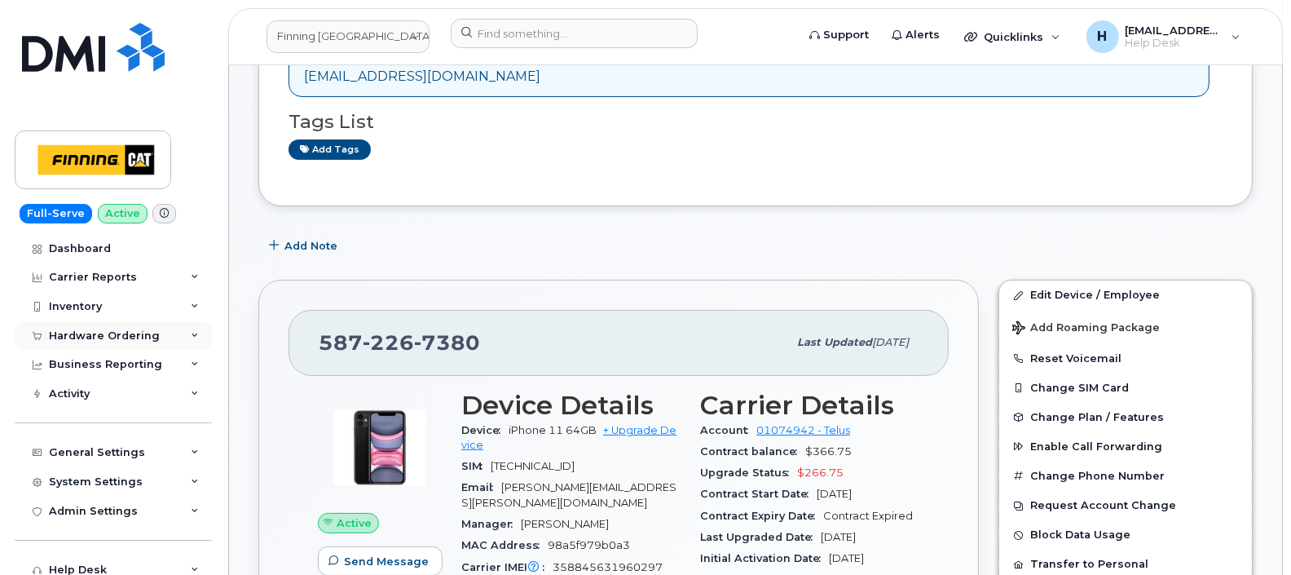
click at [86, 339] on div "Hardware Ordering" at bounding box center [104, 335] width 111 height 13
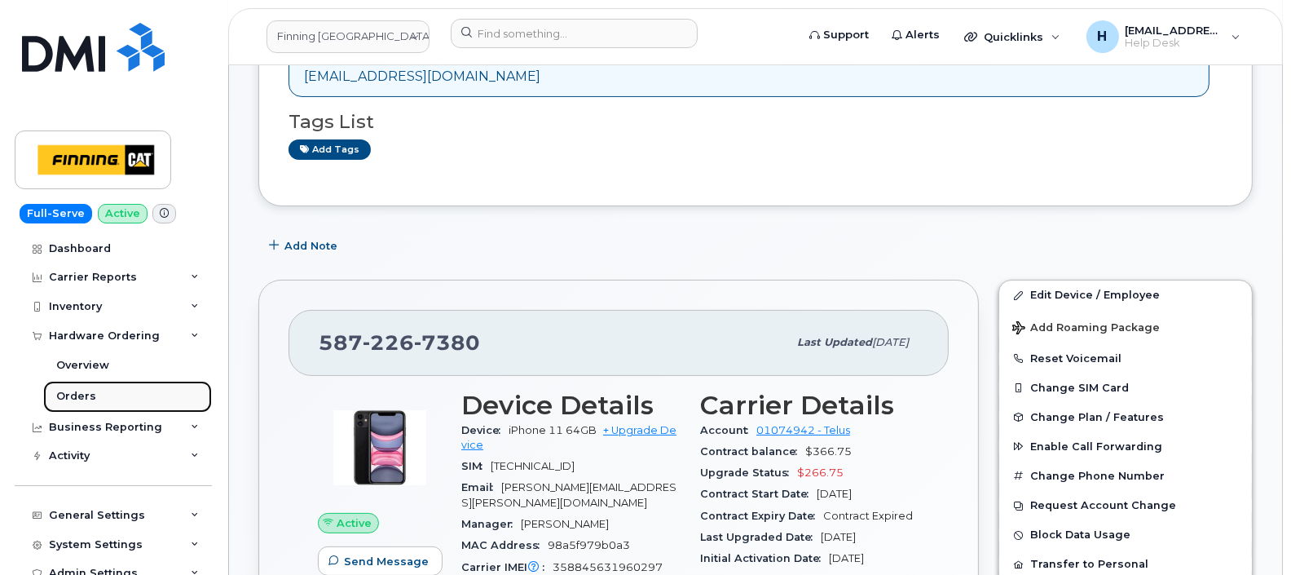
click at [76, 395] on div "Orders" at bounding box center [76, 396] width 40 height 15
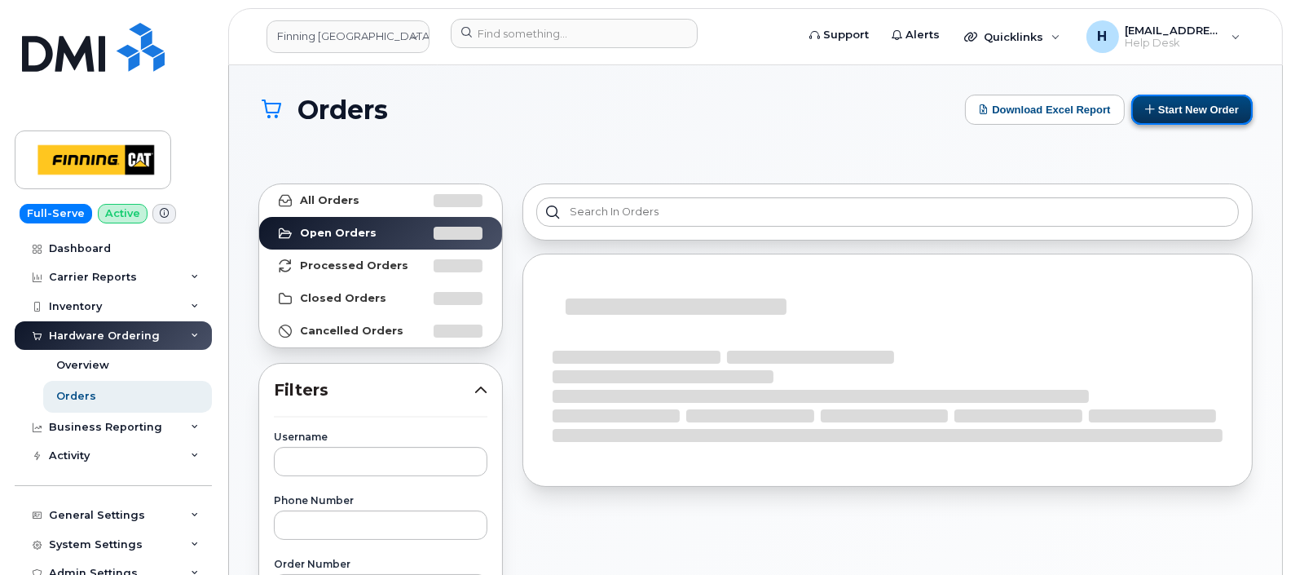
click at [1182, 100] on button "Start New Order" at bounding box center [1191, 110] width 121 height 30
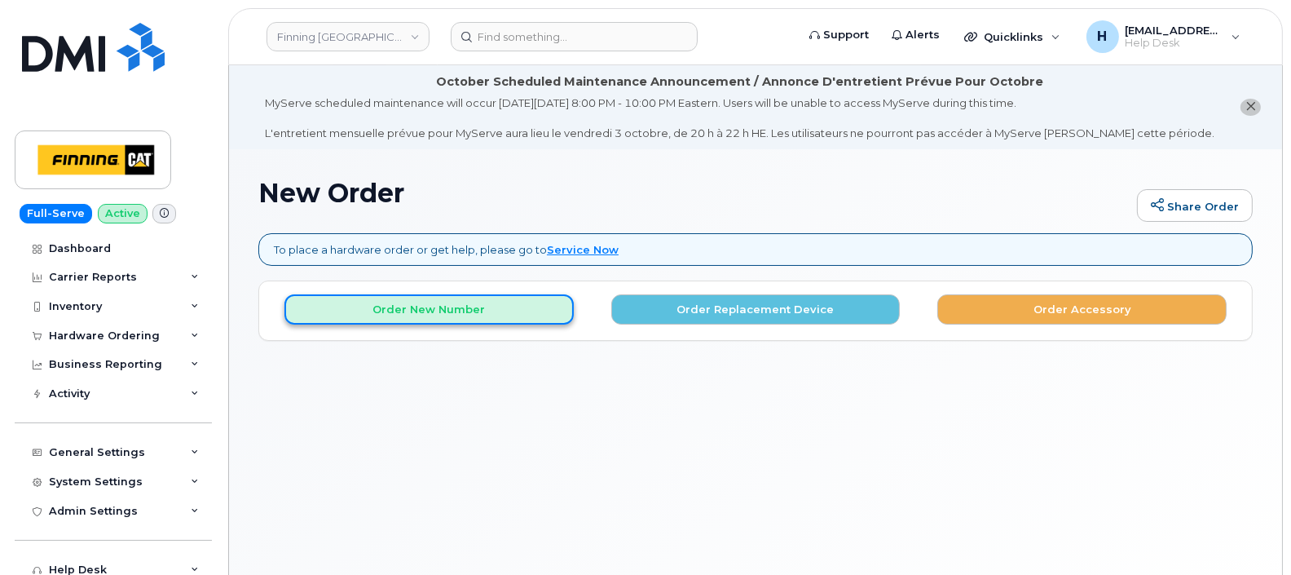
click at [440, 310] on button "Order New Number" at bounding box center [428, 309] width 289 height 30
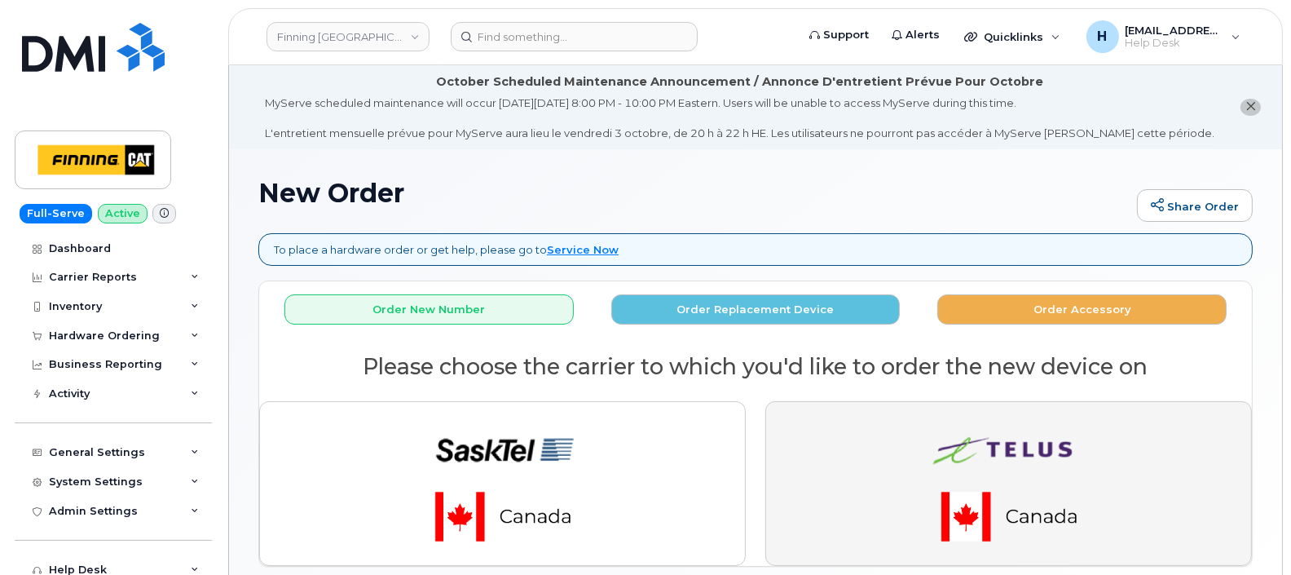
click at [807, 448] on button "button" at bounding box center [1008, 483] width 487 height 165
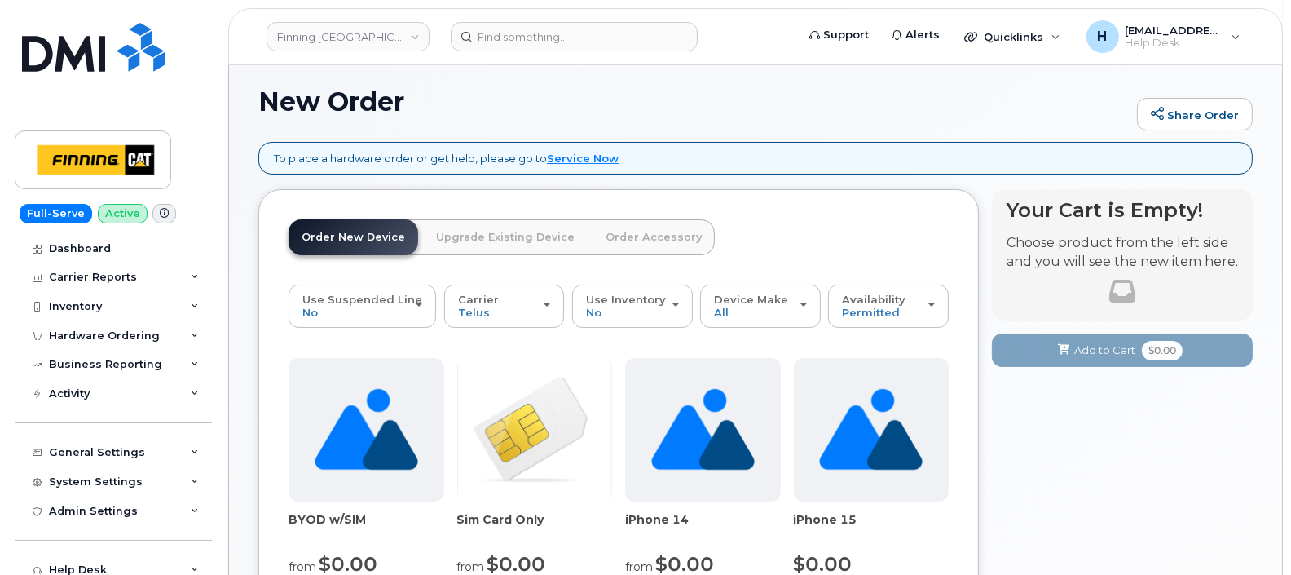
scroll to position [397, 0]
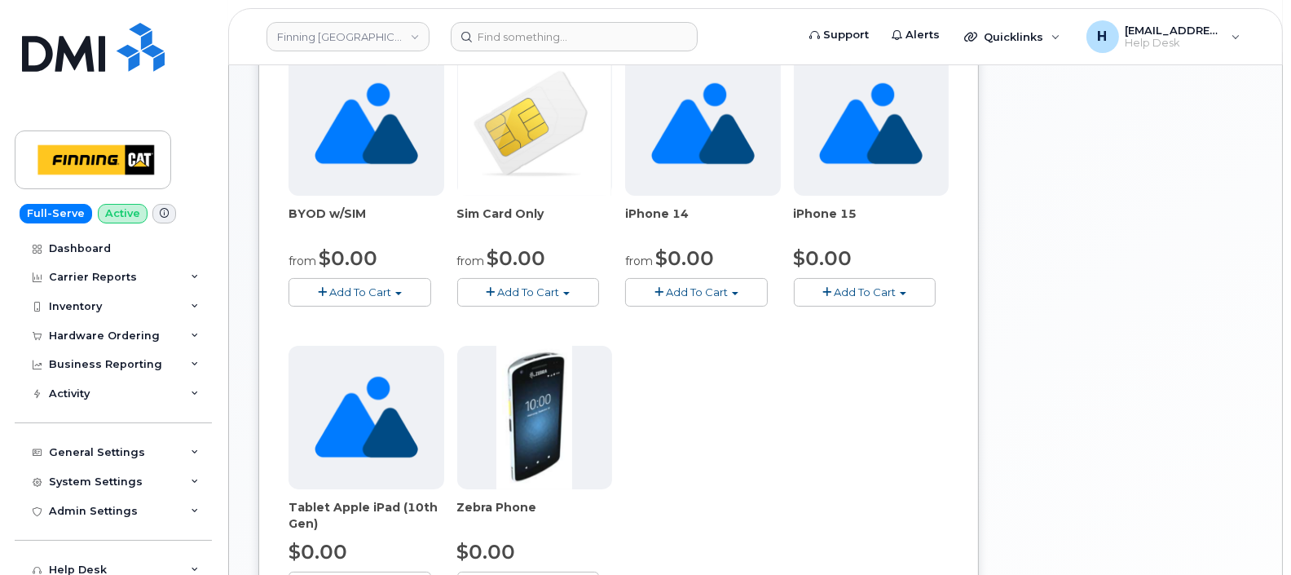
click at [526, 299] on button "Add To Cart" at bounding box center [528, 292] width 143 height 29
click at [517, 320] on link "$0.00 - New Activation" at bounding box center [550, 322] width 178 height 20
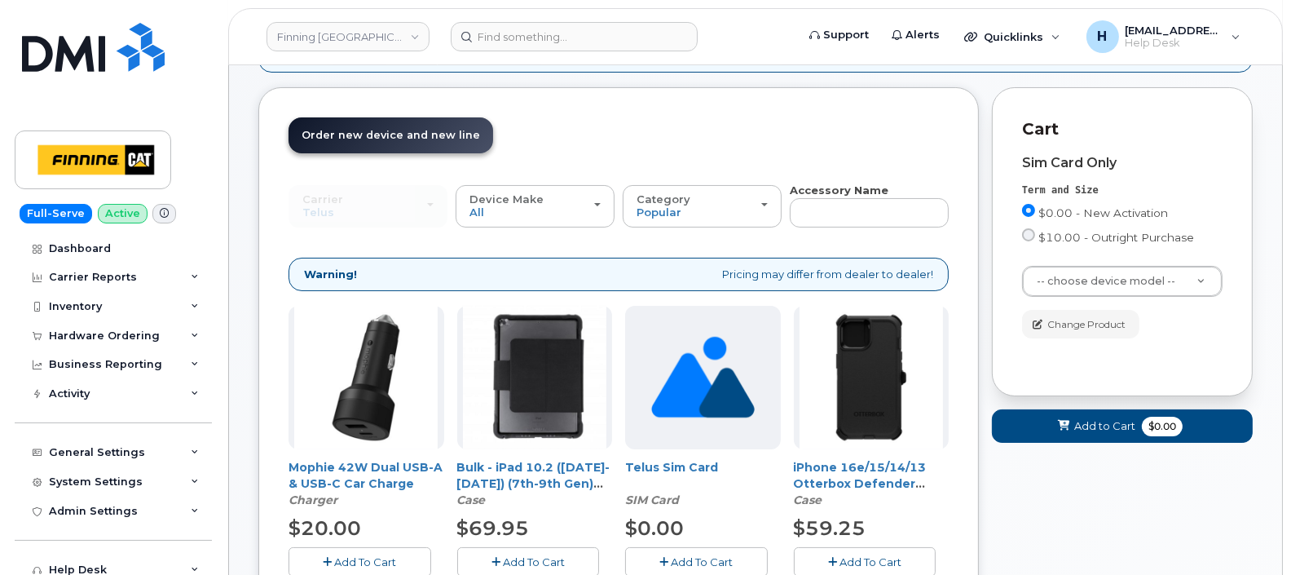
scroll to position [295, 0]
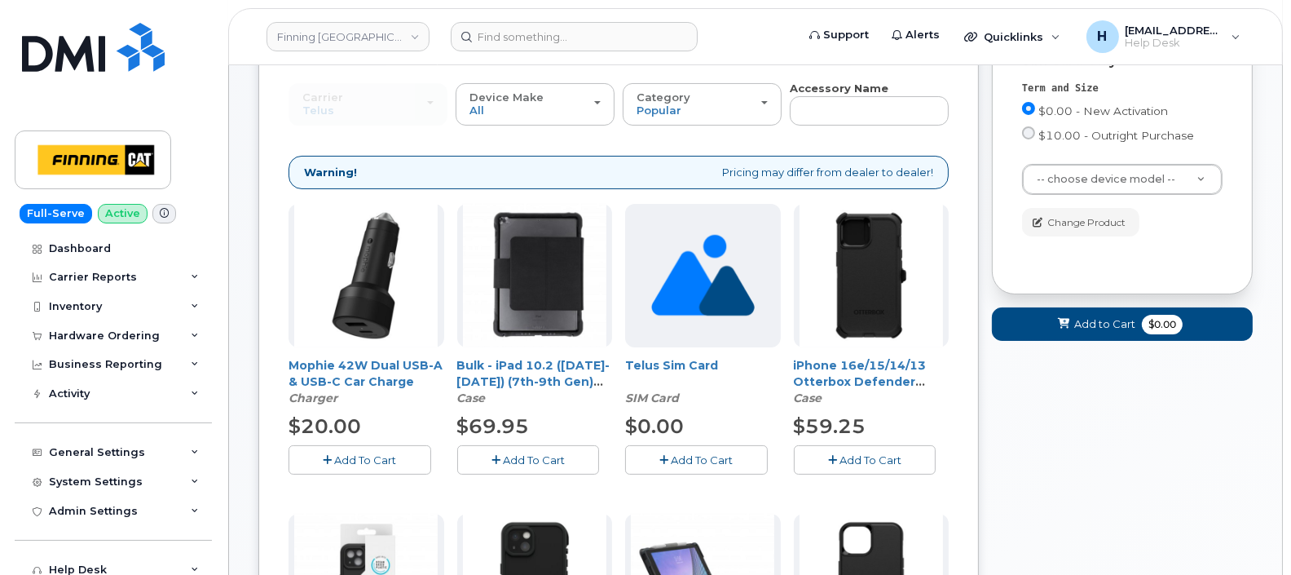
click at [636, 456] on button "Add To Cart" at bounding box center [696, 459] width 143 height 29
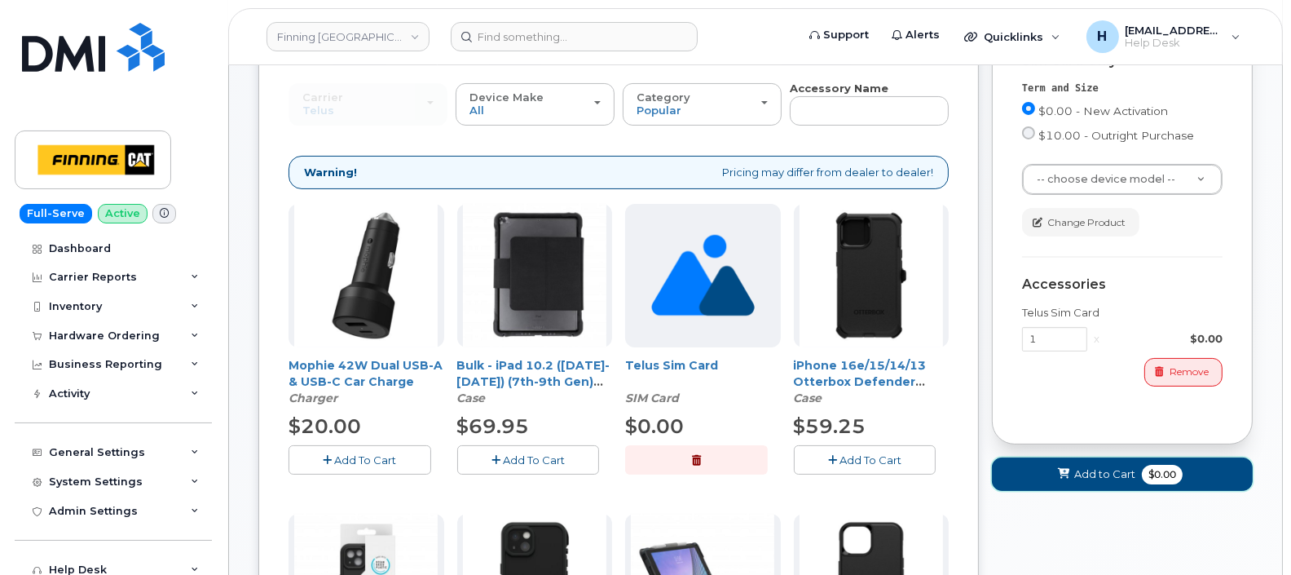
click at [1076, 477] on span "Add to Cart" at bounding box center [1104, 473] width 61 height 15
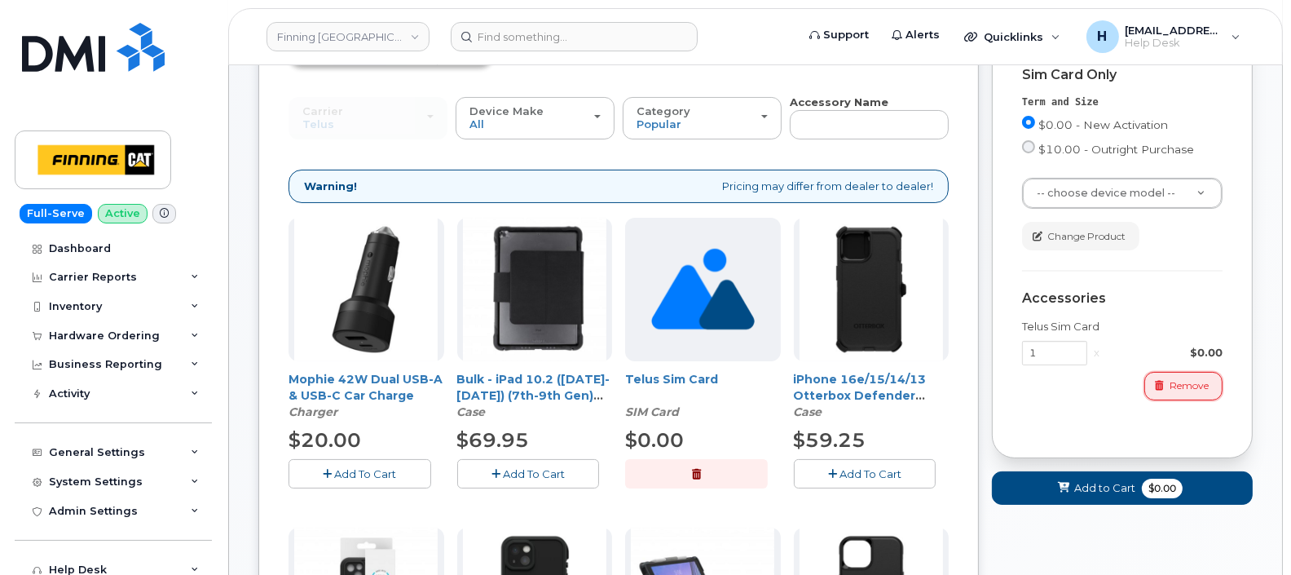
click at [1174, 389] on span "Remove" at bounding box center [1189, 385] width 39 height 15
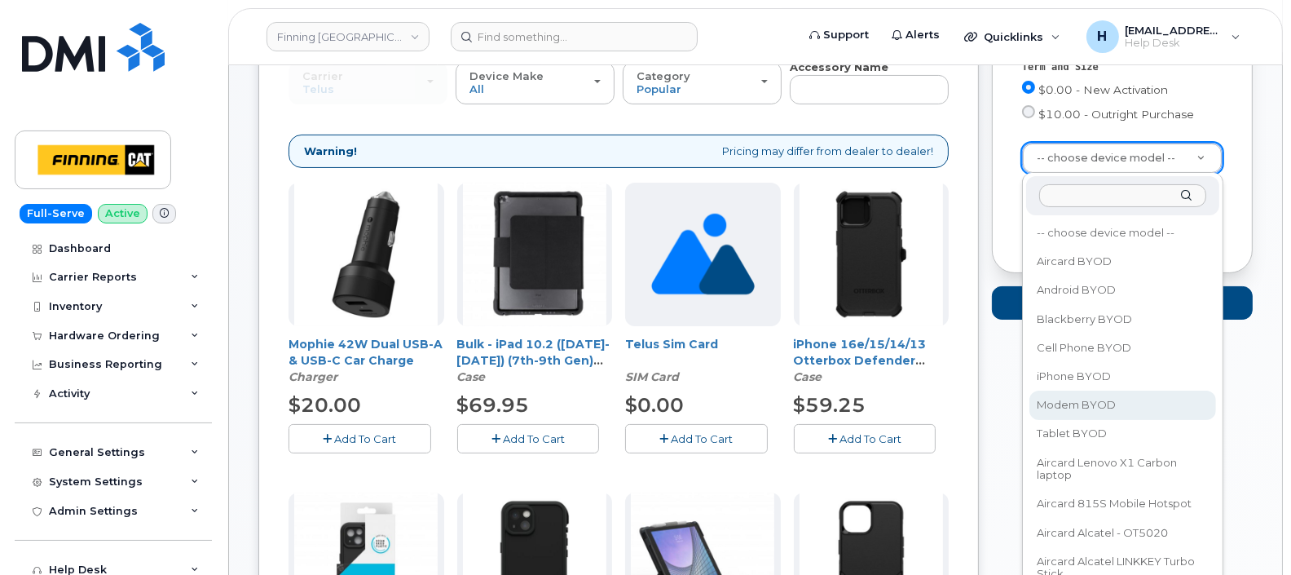
scroll to position [382, 0]
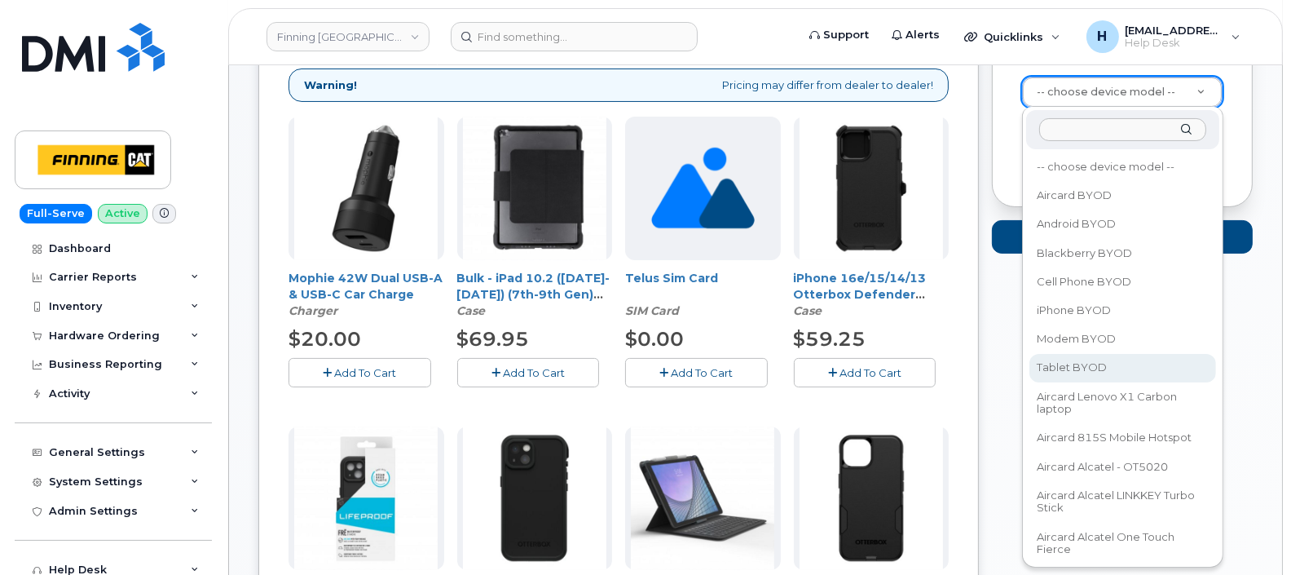
select select "2550"
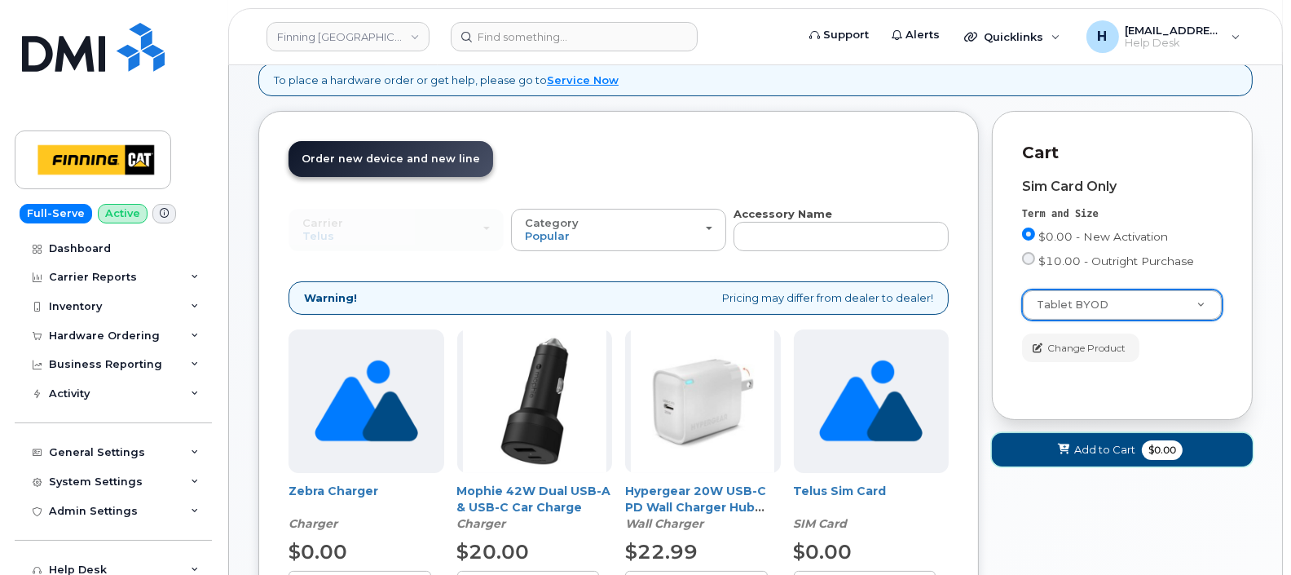
click at [1043, 447] on button "Add to Cart $0.00" at bounding box center [1122, 449] width 261 height 33
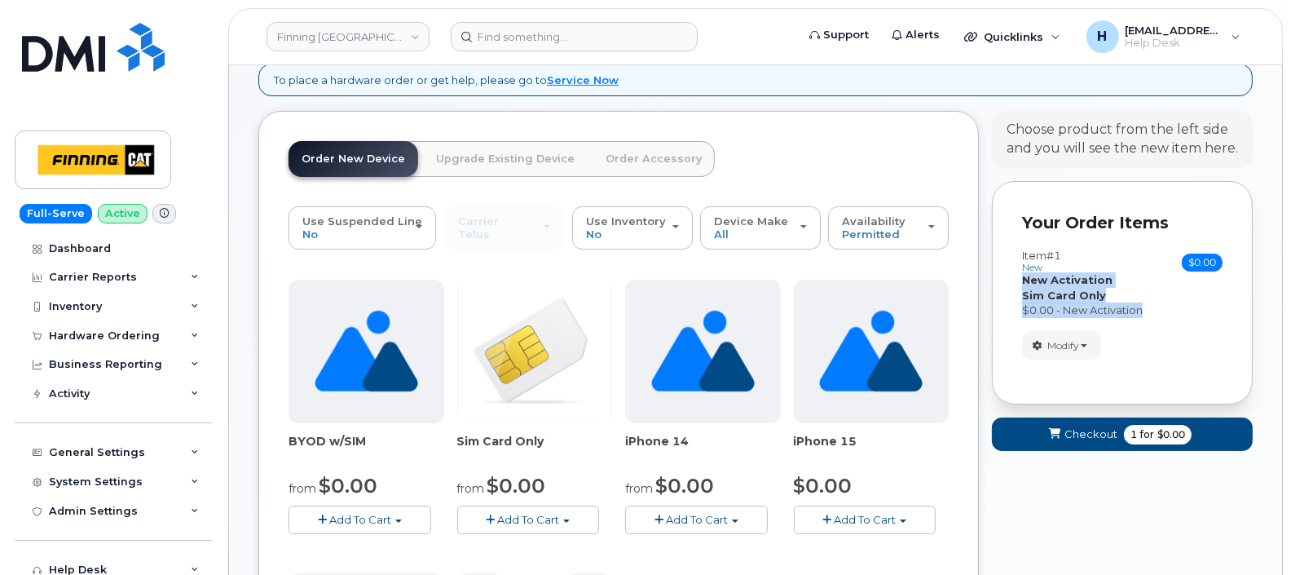
drag, startPoint x: 1133, startPoint y: 306, endPoint x: 1016, endPoint y: 285, distance: 119.1
click at [1016, 285] on div "Your Order Items Item #1 new $0.00 Accessories Only SIM Only Activation New Act…" at bounding box center [1122, 292] width 261 height 223
copy div "New Activation Hardware Upgrade Sim Card Only $0.00 - New Activation"
drag, startPoint x: 1016, startPoint y: 285, endPoint x: 985, endPoint y: 346, distance: 68.2
click at [1024, 443] on button "Checkout 1 for $0.00" at bounding box center [1122, 433] width 261 height 33
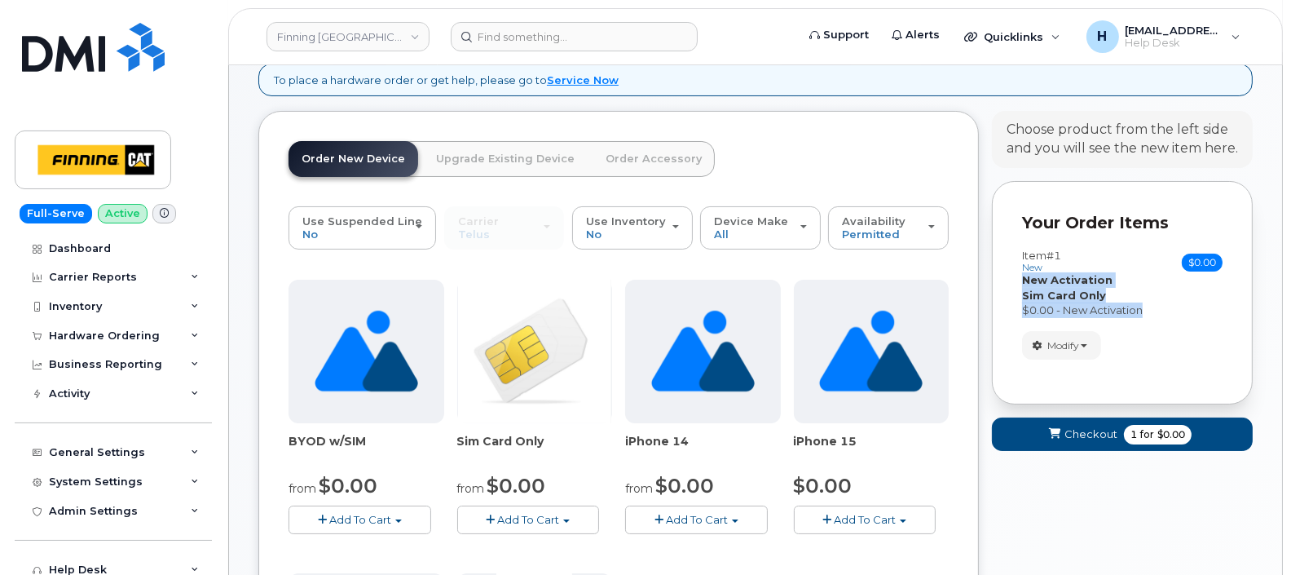
scroll to position [91, 0]
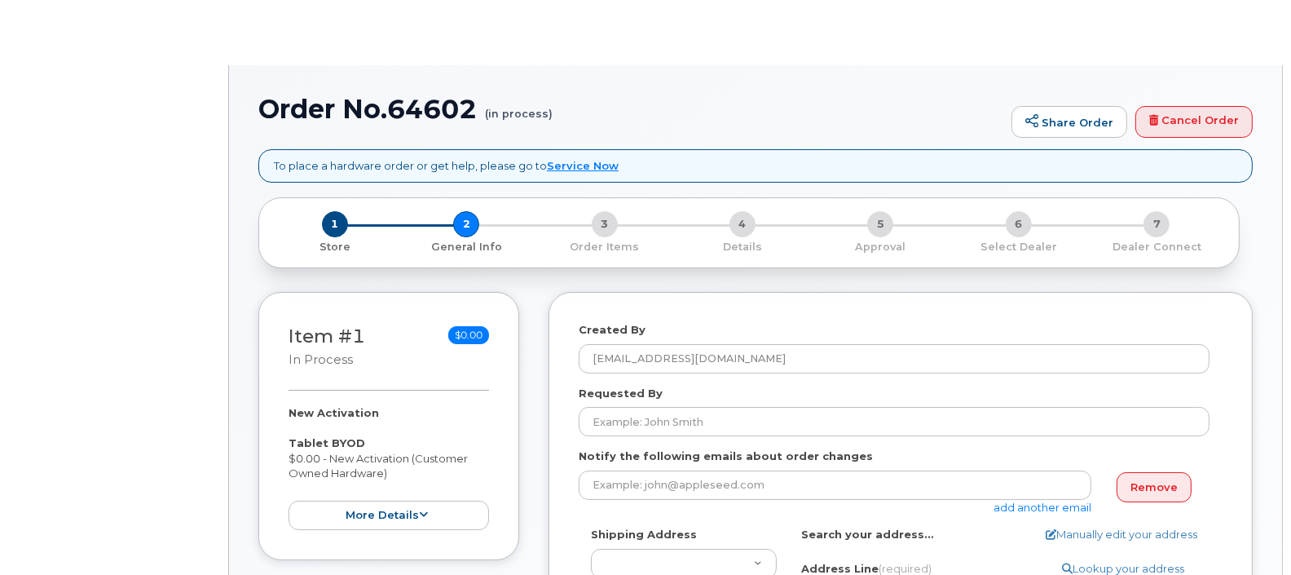
select select
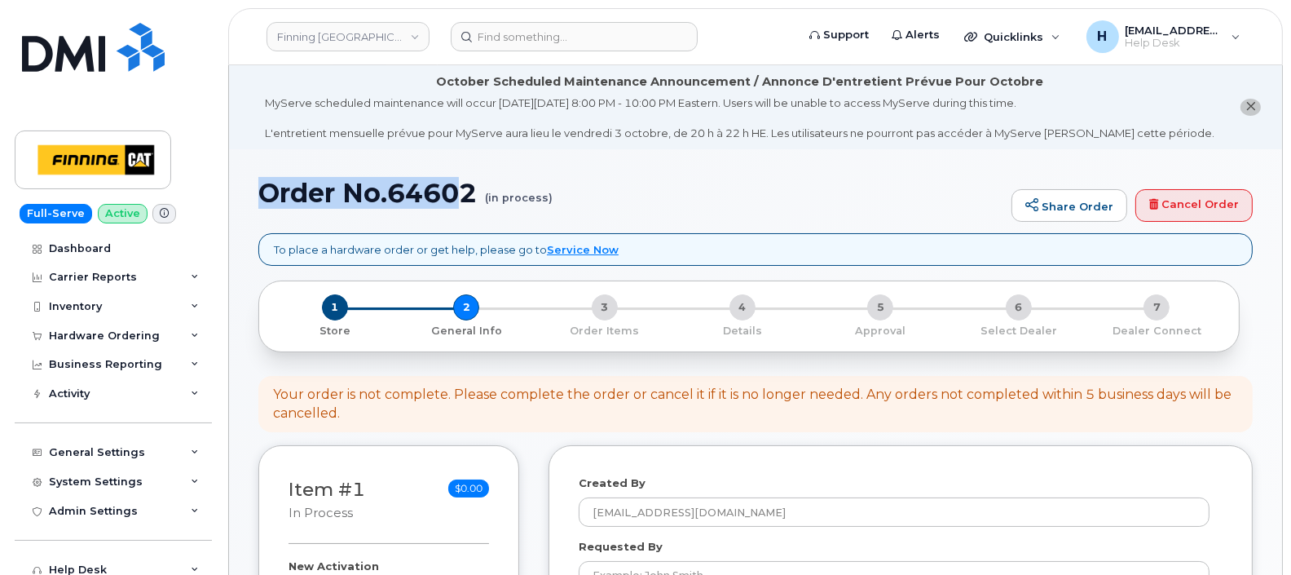
drag, startPoint x: 245, startPoint y: 192, endPoint x: 469, endPoint y: 186, distance: 224.2
copy h1 "Order No.6460"
click at [483, 197] on h1 "Order No.64602 (in process)" at bounding box center [630, 193] width 745 height 29
drag, startPoint x: 483, startPoint y: 197, endPoint x: 264, endPoint y: 202, distance: 219.3
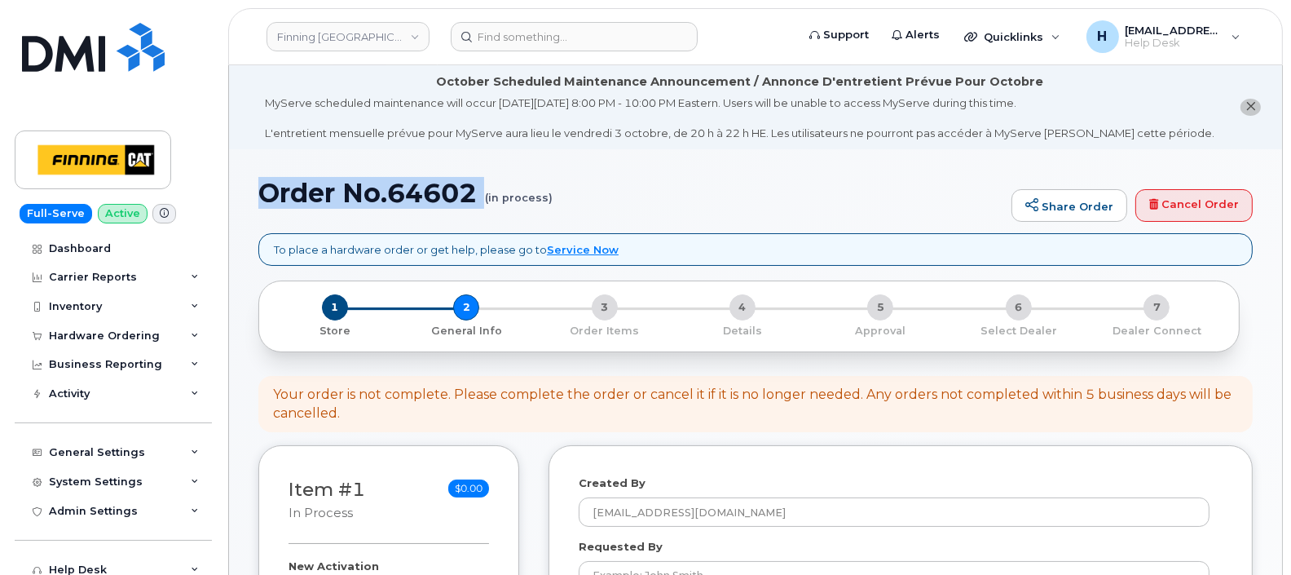
click at [264, 202] on h1 "Order No.64602 (in process)" at bounding box center [630, 193] width 745 height 29
copy h1 "Order No.64602"
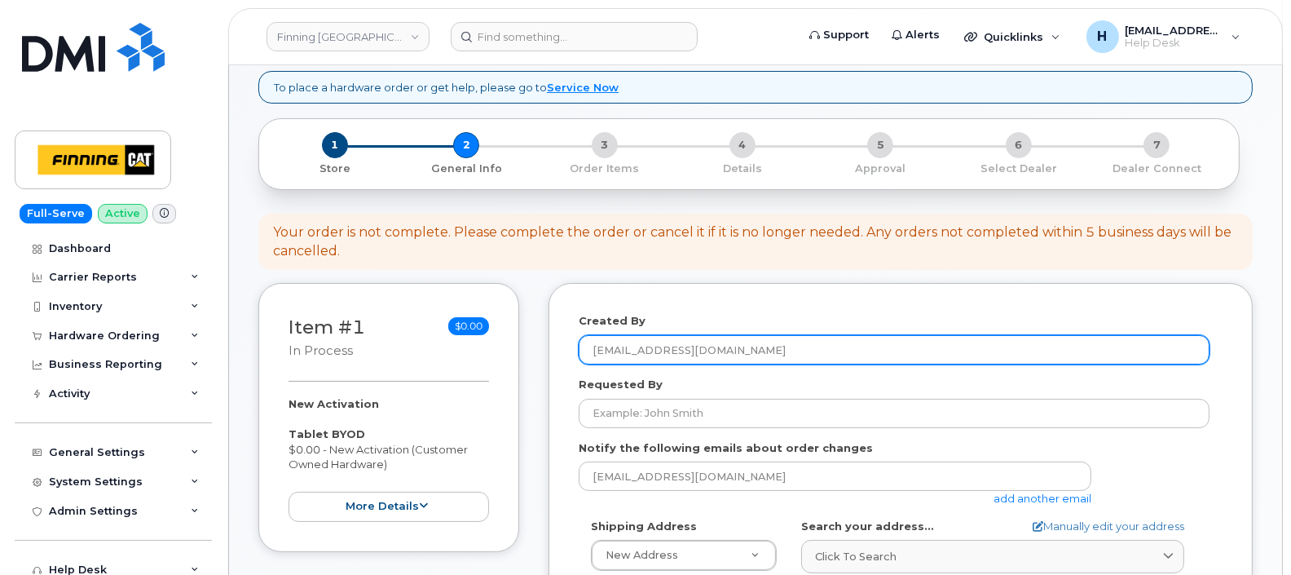
scroll to position [203, 0]
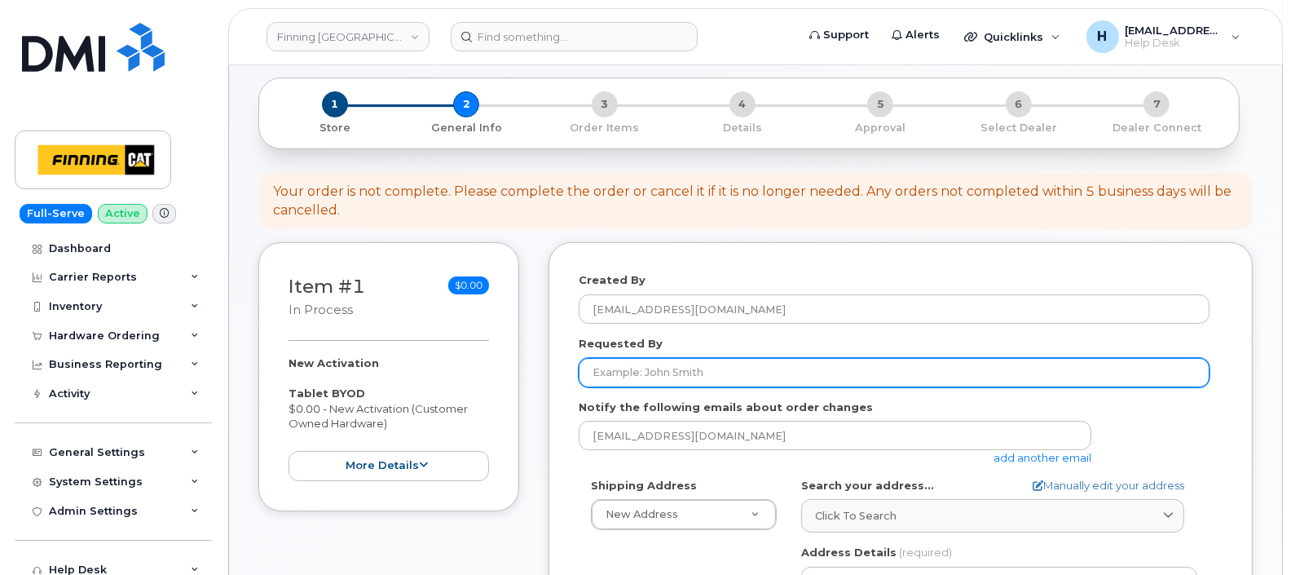
click at [675, 367] on input "Requested By" at bounding box center [894, 372] width 631 height 29
paste input "RITM0498195"
type input "RITM0498195"
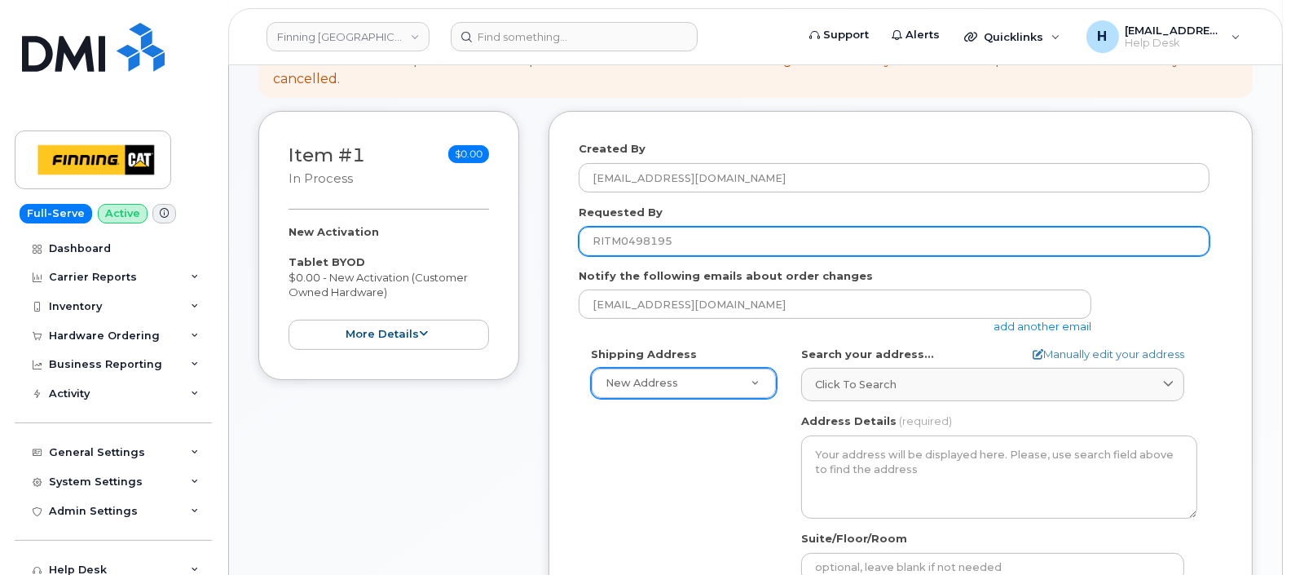
scroll to position [407, 0]
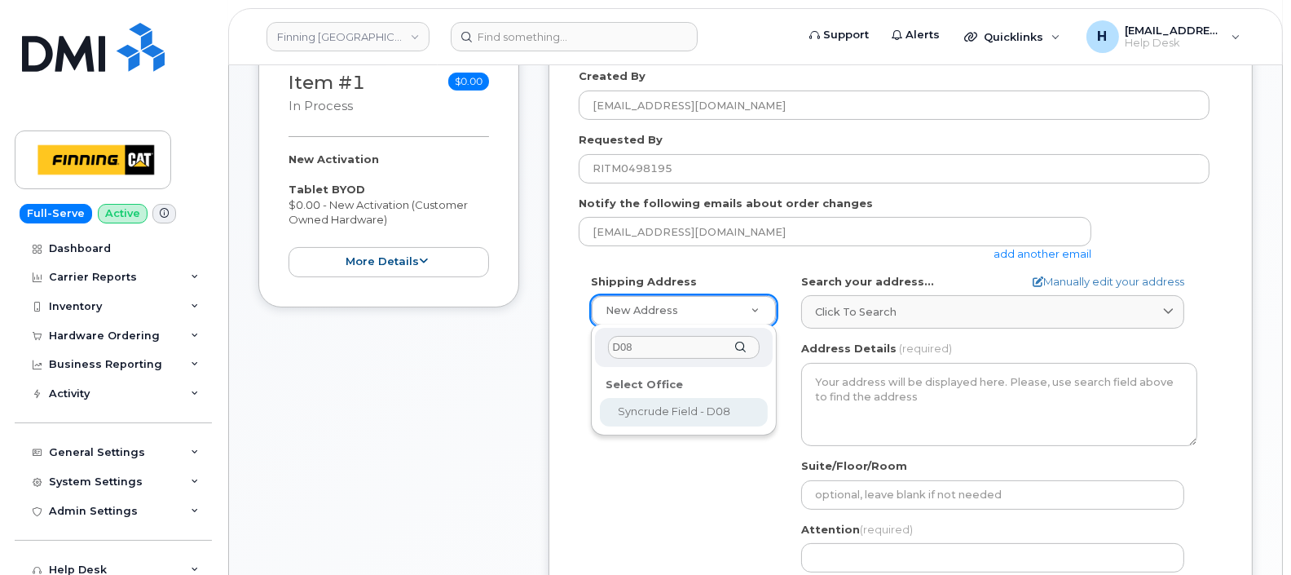
type input "D08"
select select
type textarea "[GEOGRAPHIC_DATA] - [STREET_ADDRESS][PERSON_NAME][PERSON_NAME]"
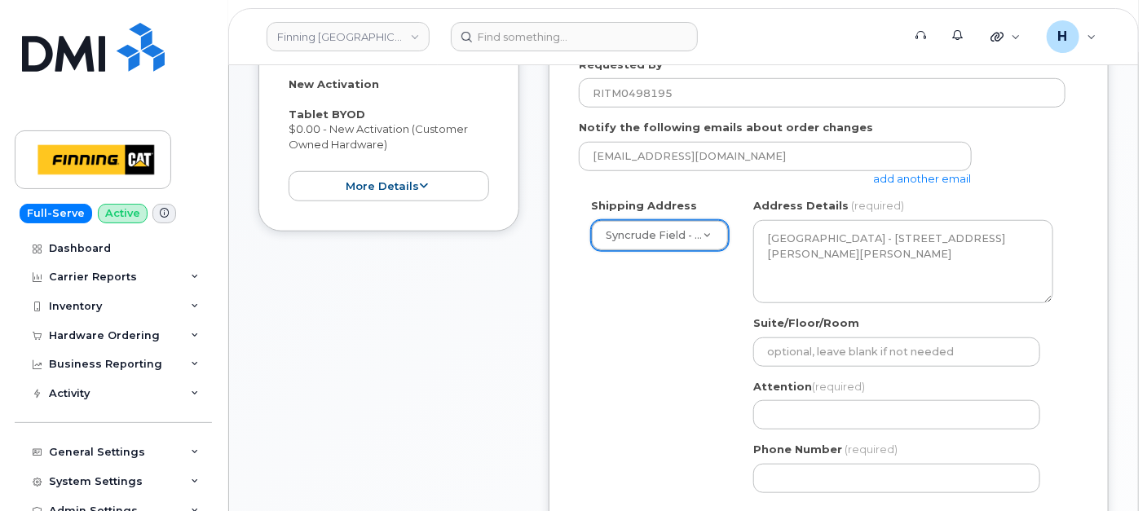
scroll to position [589, 0]
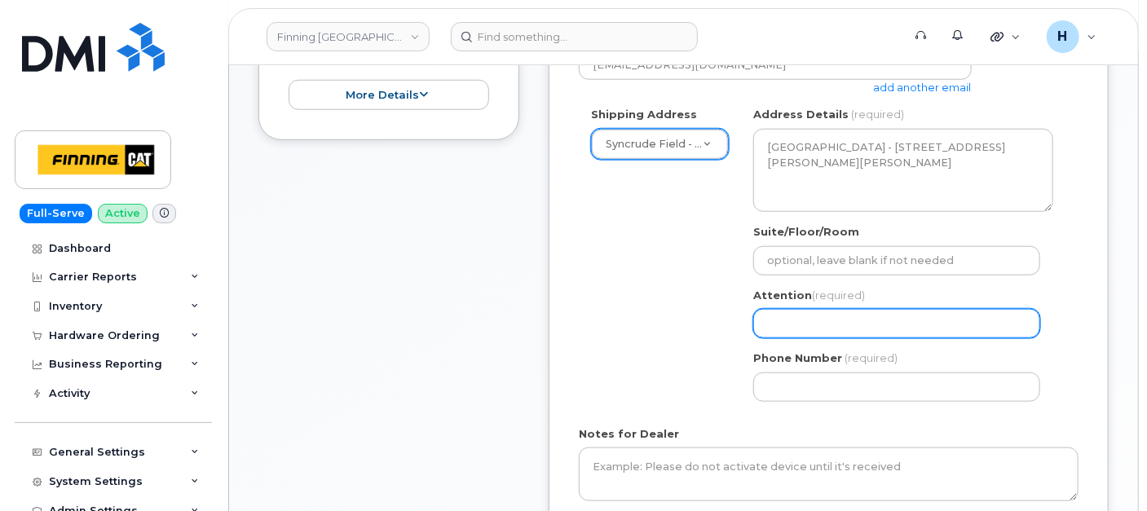
click at [795, 309] on input "Attention (required)" at bounding box center [896, 323] width 287 height 29
paste input "[PERSON_NAME]"
select select
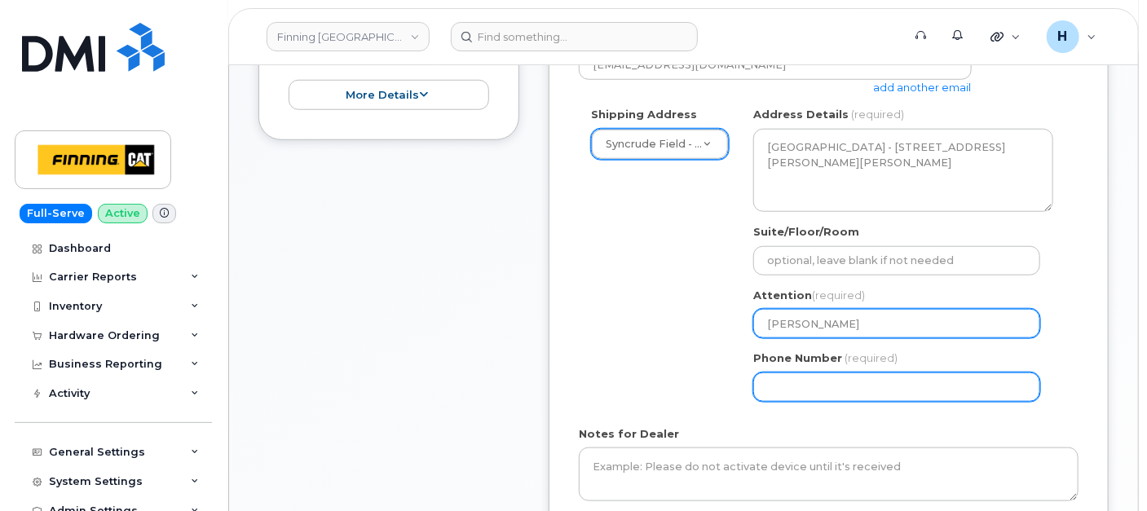
type input "[PERSON_NAME]"
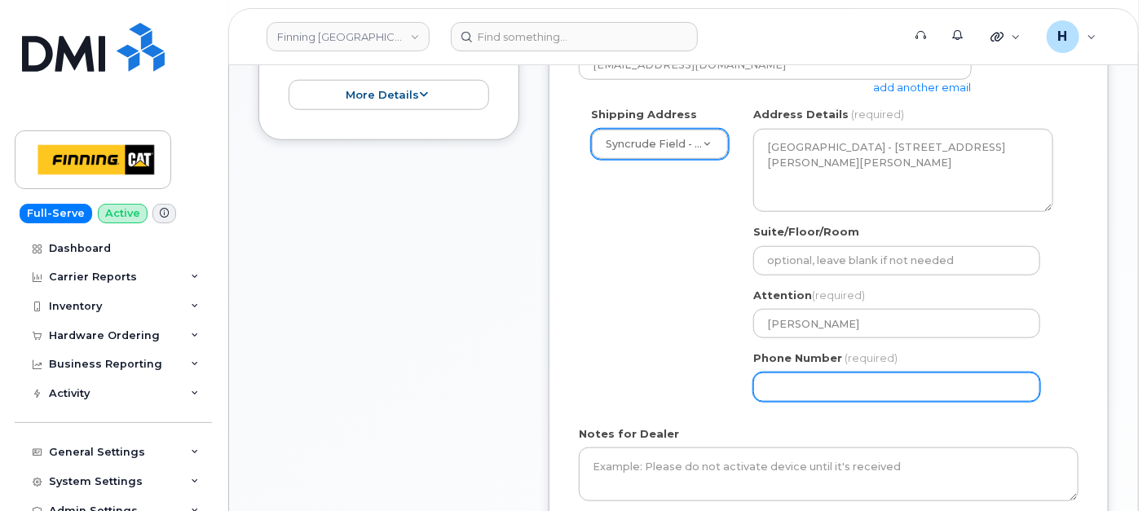
click at [784, 373] on input "Phone Number" at bounding box center [896, 387] width 287 height 29
select select
type input "780790202"
select select
type input "7807902020"
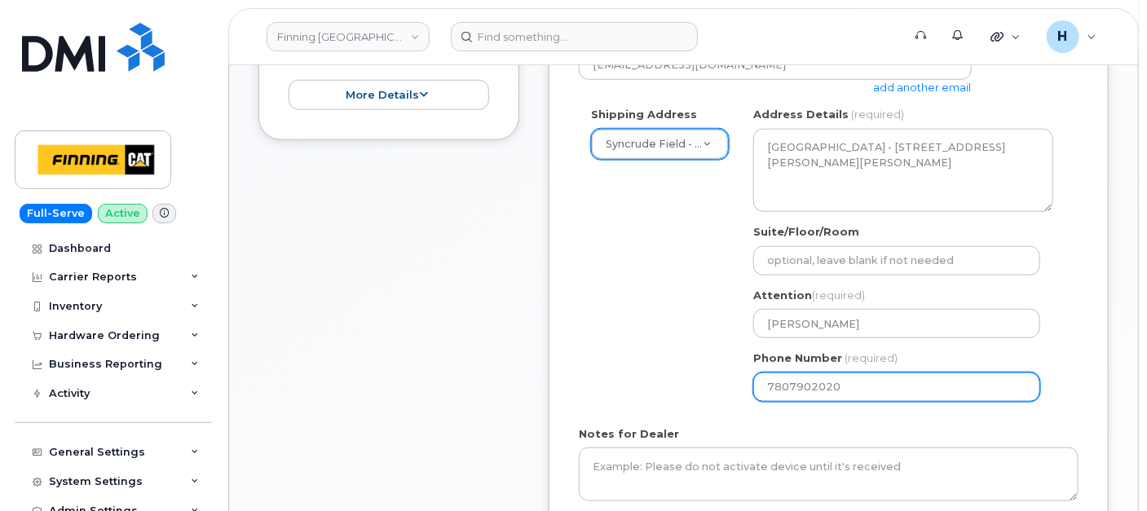
select select
type input "780790202"
select select
type input "7807902020"
select select
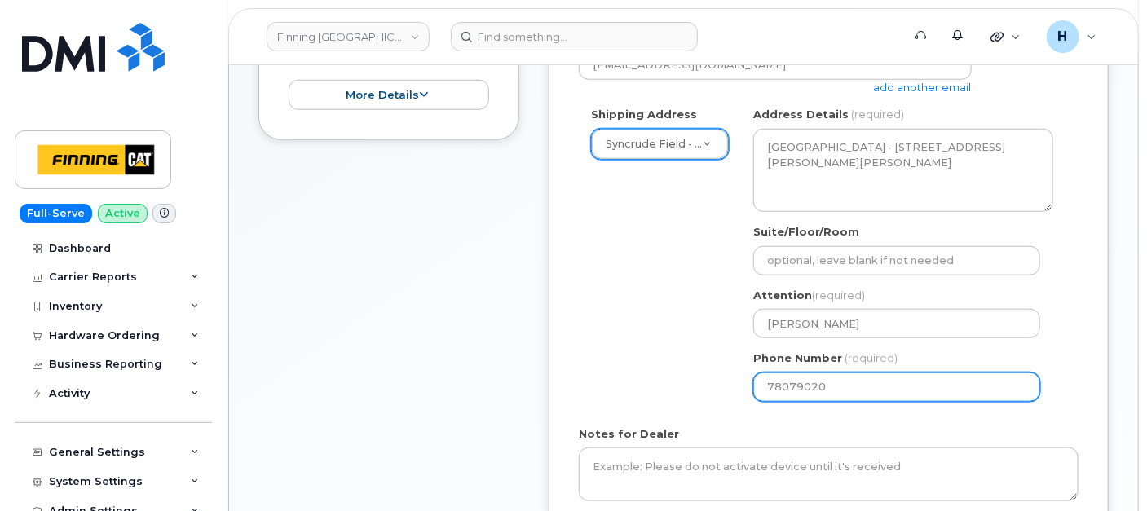
type input "780790201"
select select
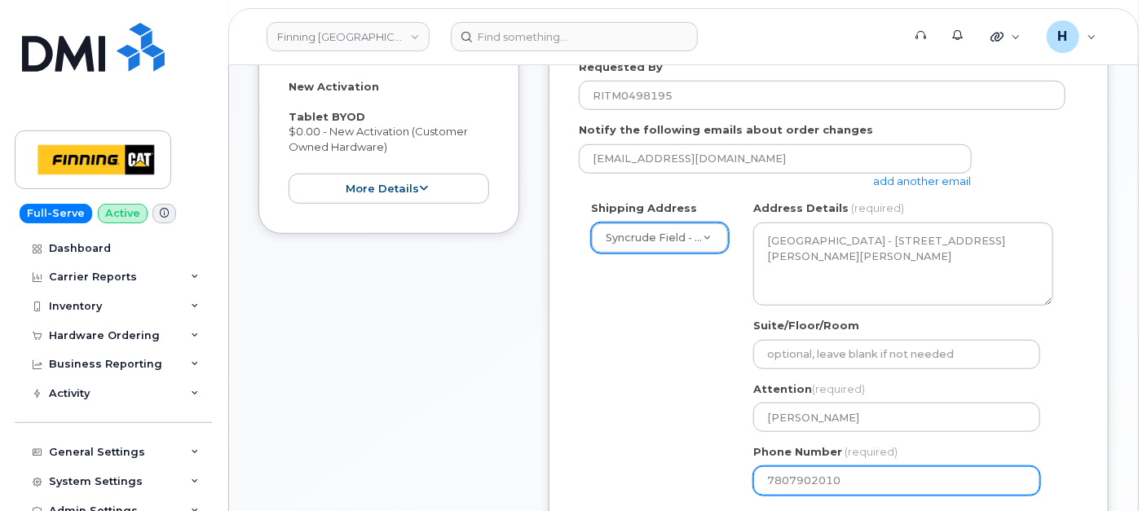
scroll to position [316, 0]
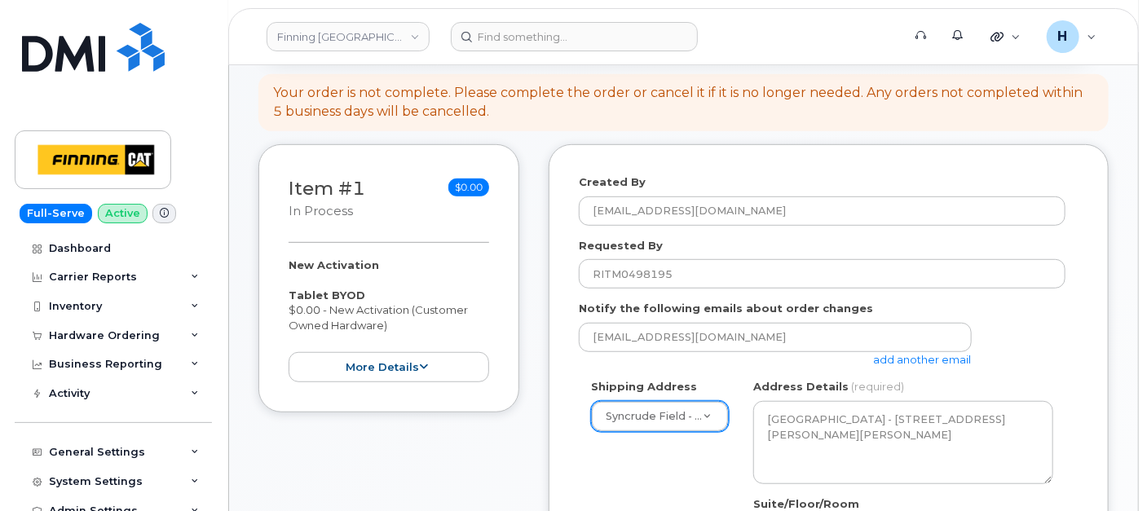
type input "7807902010"
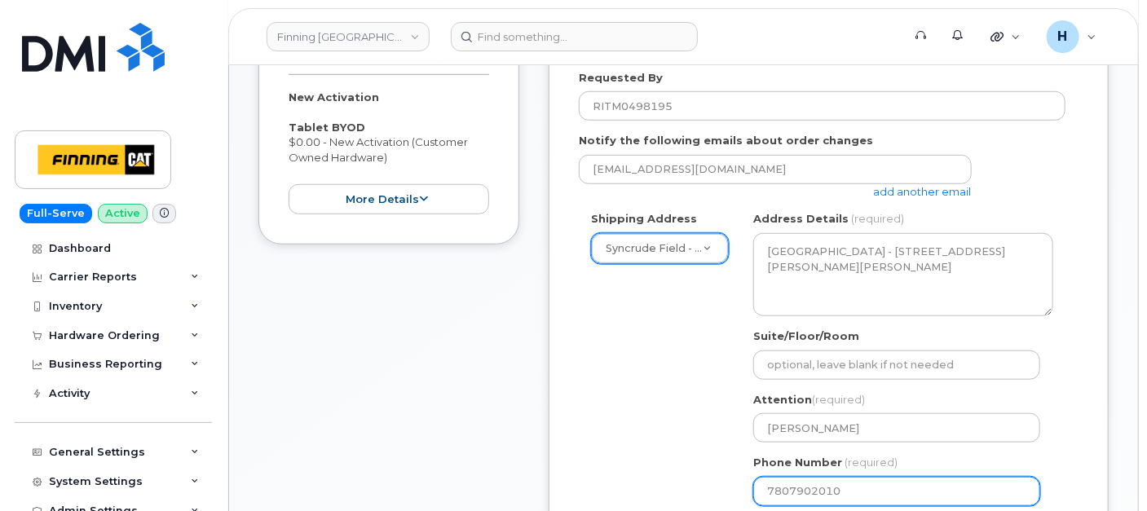
scroll to position [769, 0]
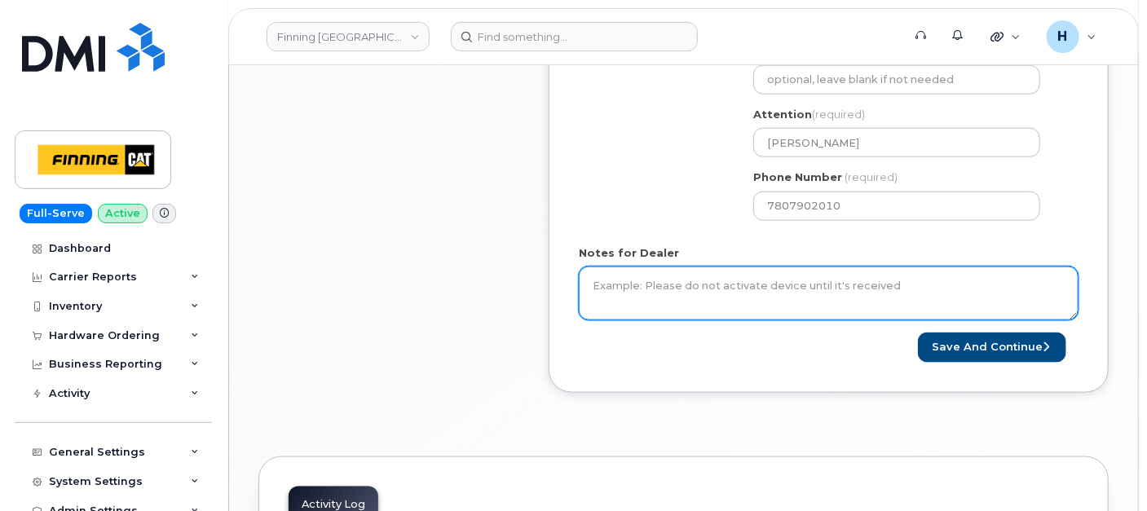
click at [602, 280] on textarea "Notes for Dealer" at bounding box center [829, 294] width 500 height 54
paste textarea "New Activation Sim Card Only $0.00 - New Activation SIM:8912230102357627219"
click at [615, 282] on textarea "New Activation Sim Card Only $0.00 - New Activation SIM:8912230102357627219 Pur…" at bounding box center [829, 294] width 500 height 54
type textarea "New Activation Sim Card Only $0.00 - New Activation SIM: [TECHNICAL_ID] Purolat…"
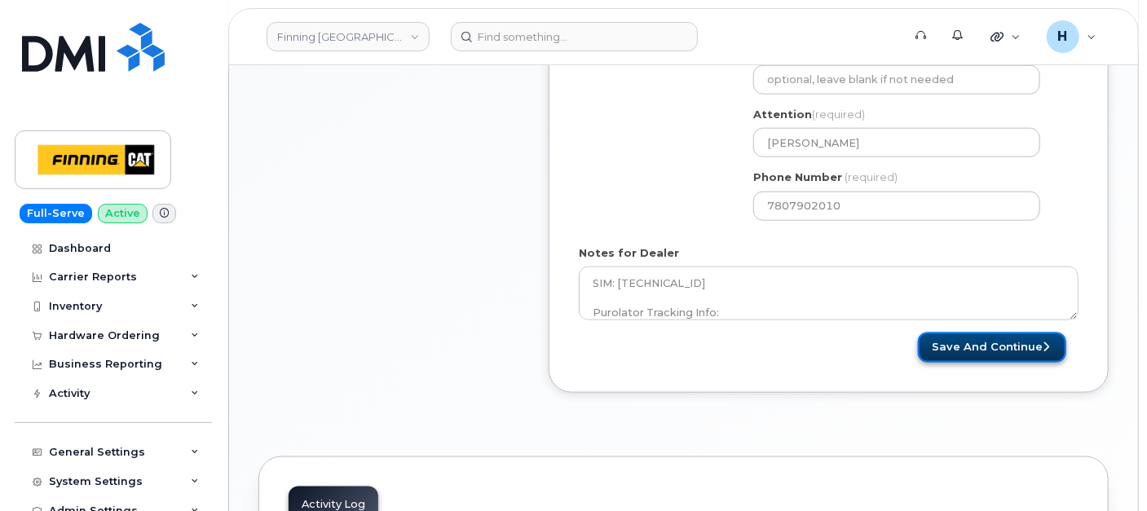
click at [948, 337] on button "Save and Continue" at bounding box center [992, 348] width 148 height 30
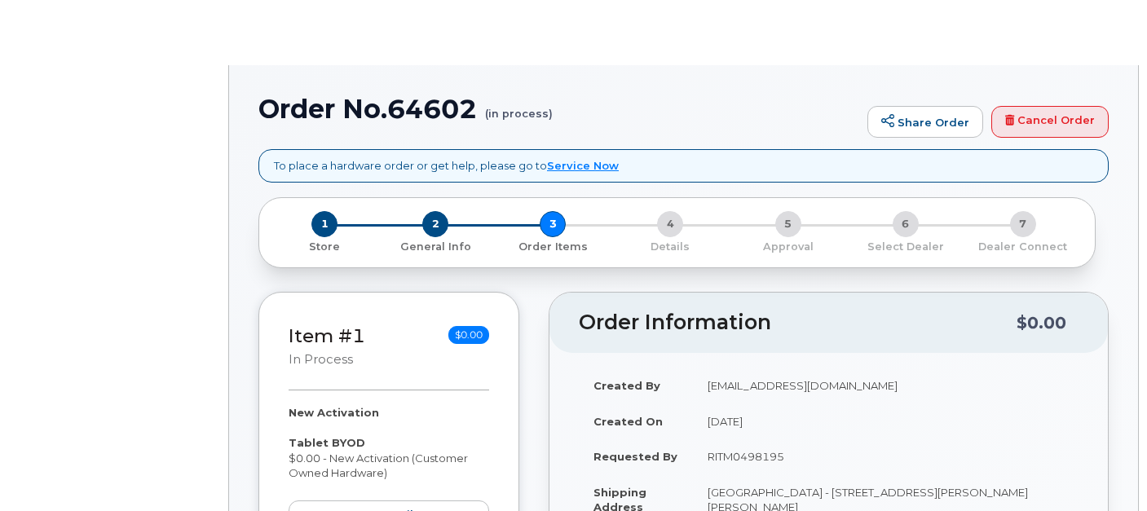
select select "377824"
radio input "true"
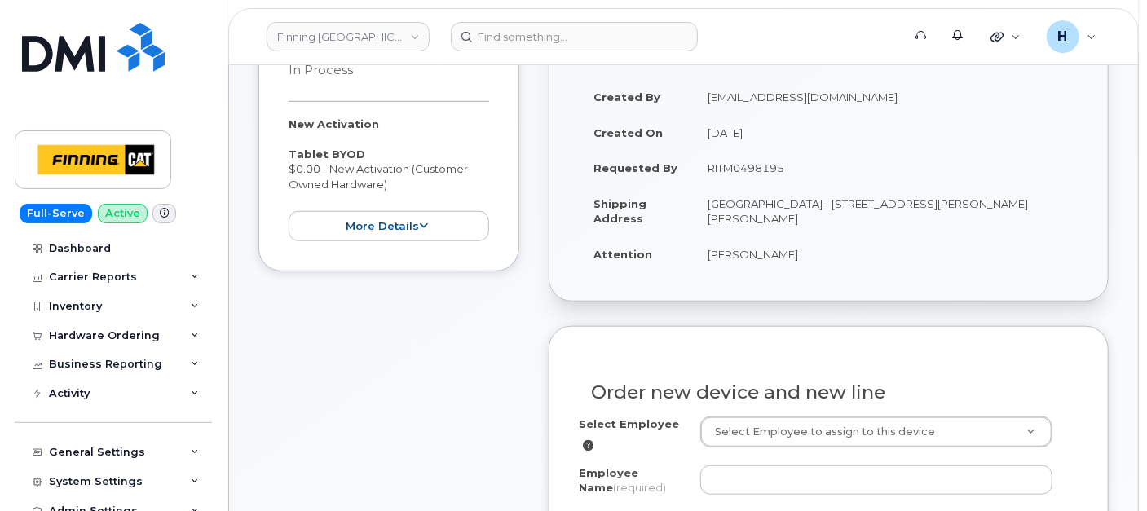
scroll to position [543, 0]
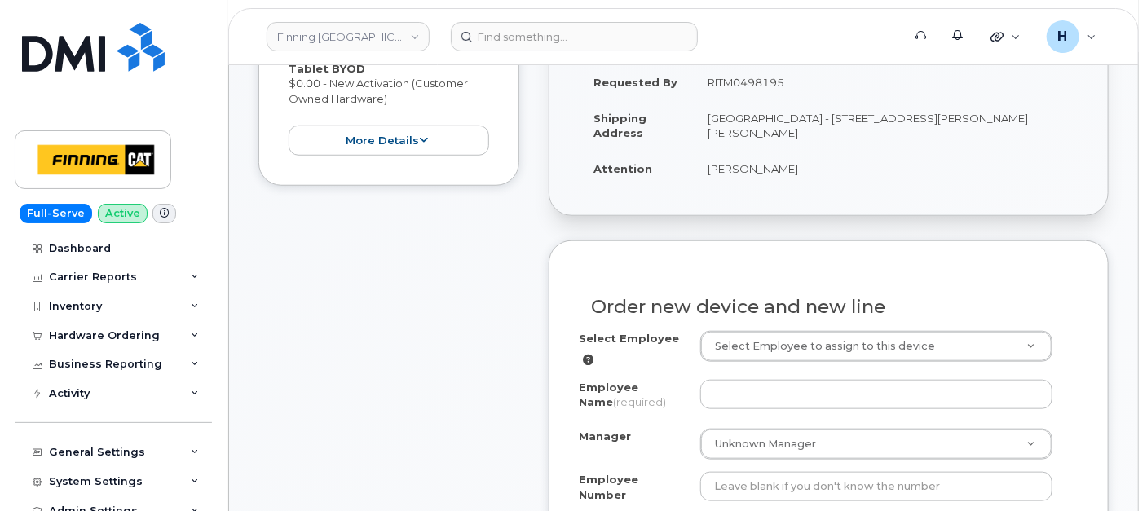
drag, startPoint x: 703, startPoint y: 174, endPoint x: 863, endPoint y: 174, distance: 159.8
click at [863, 174] on td "[PERSON_NAME]" at bounding box center [886, 169] width 386 height 36
copy td "[PERSON_NAME]"
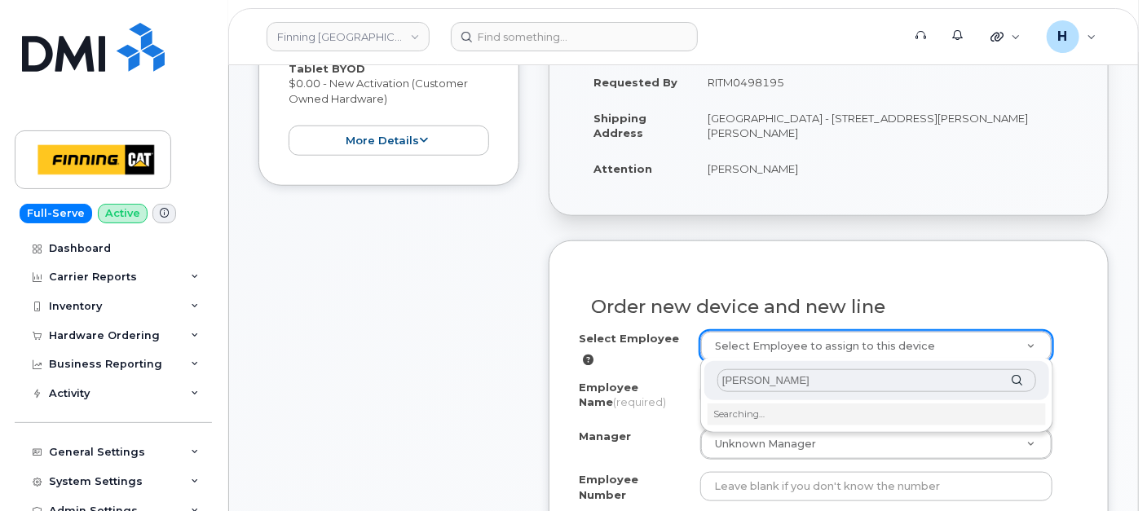
type input "[PERSON_NAME]"
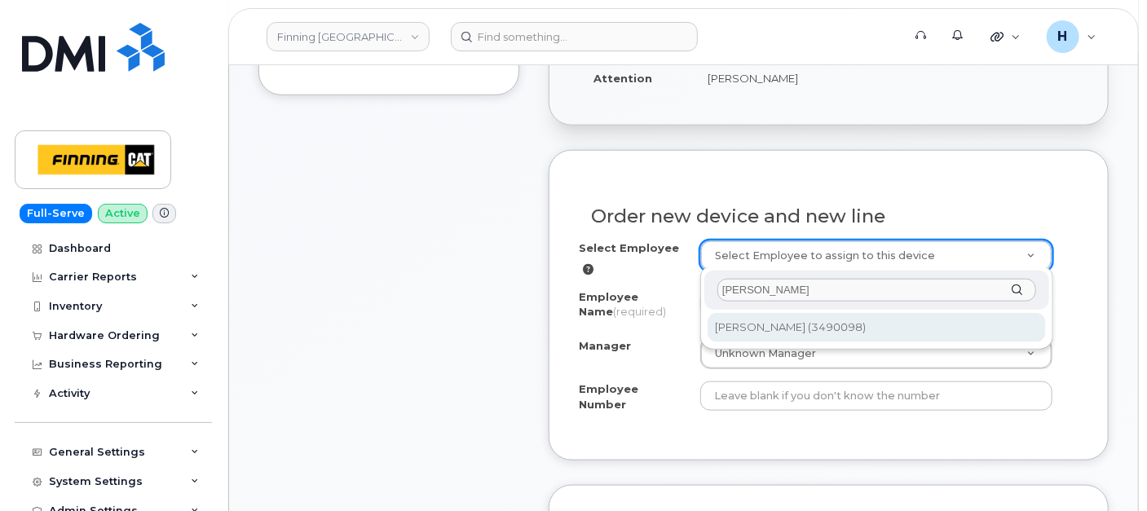
type input "575482"
type input "[PERSON_NAME]"
type input "3490098"
select select "D08"
select select "CSMAAAA"
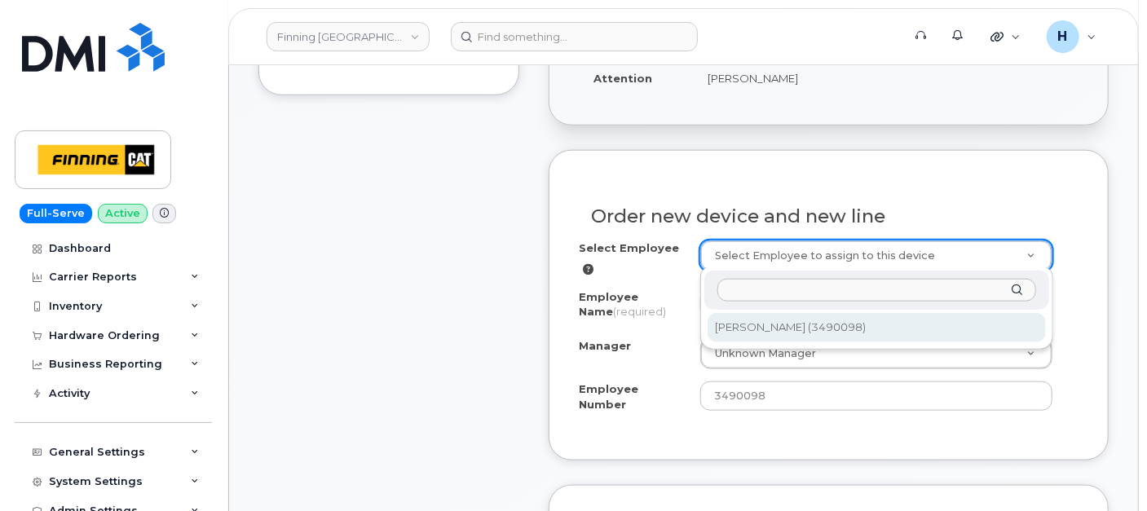
select select "60787"
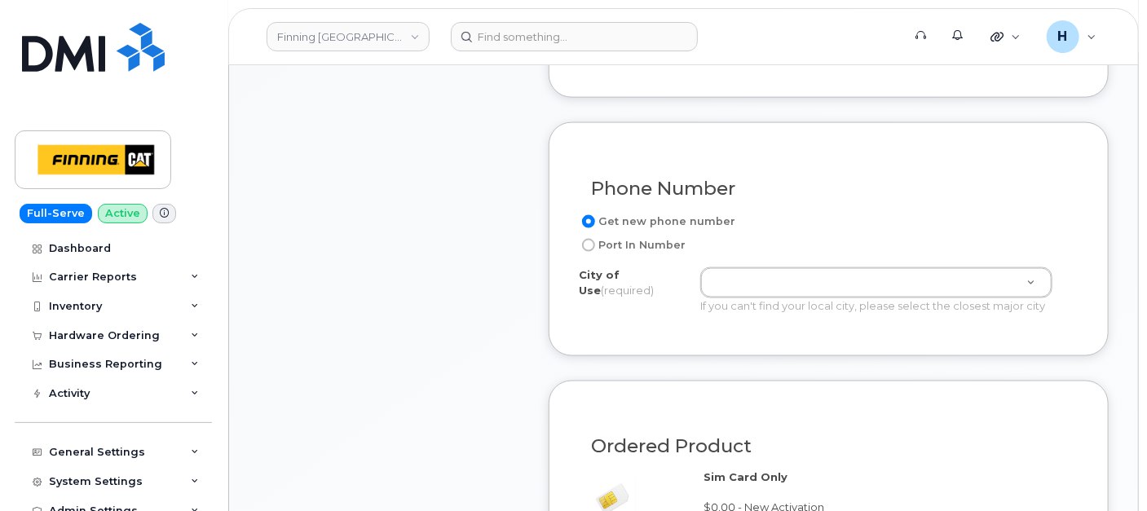
scroll to position [1087, 0]
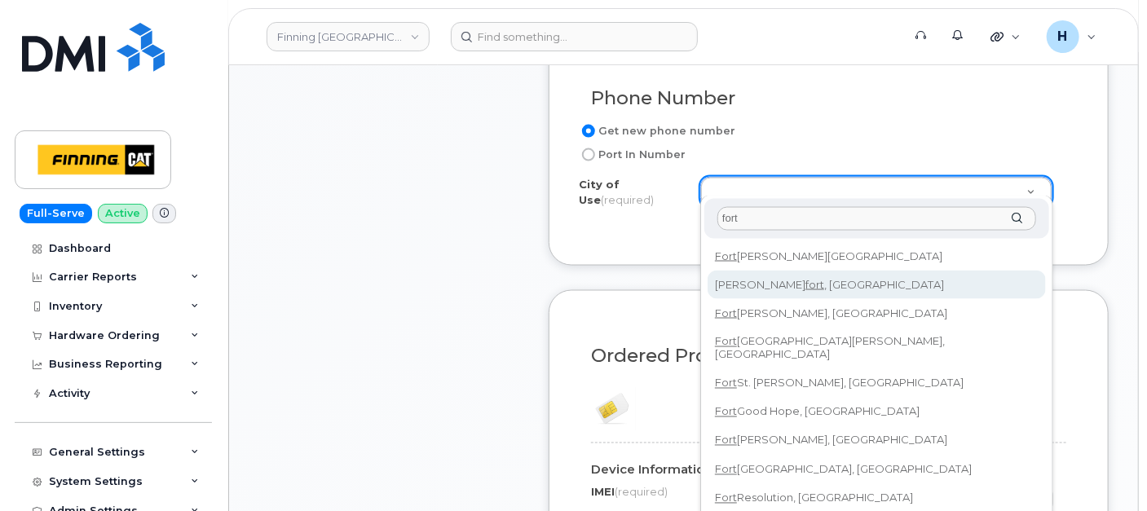
type input "fort"
type input "6816"
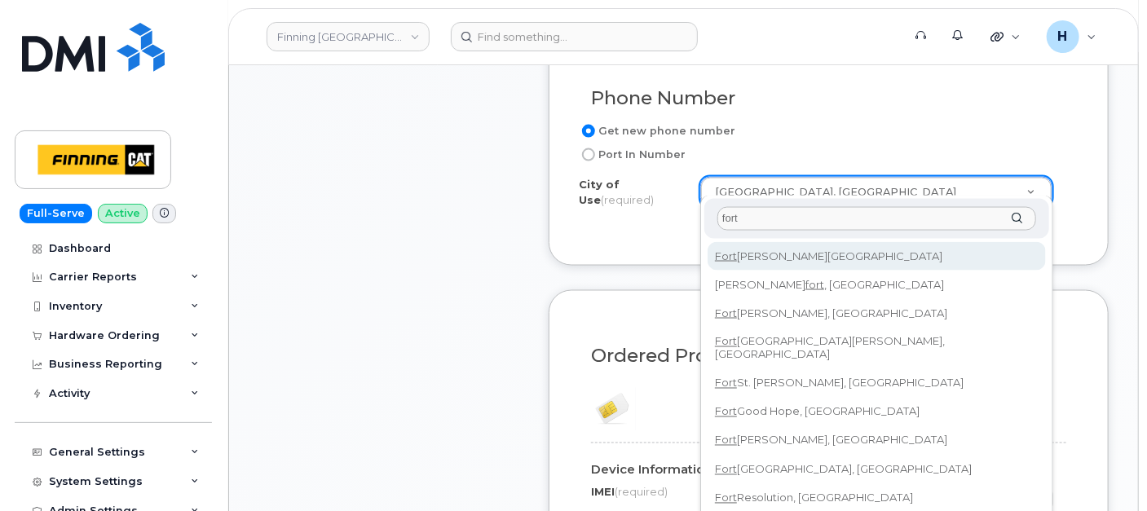
type input "fort"
type input "214"
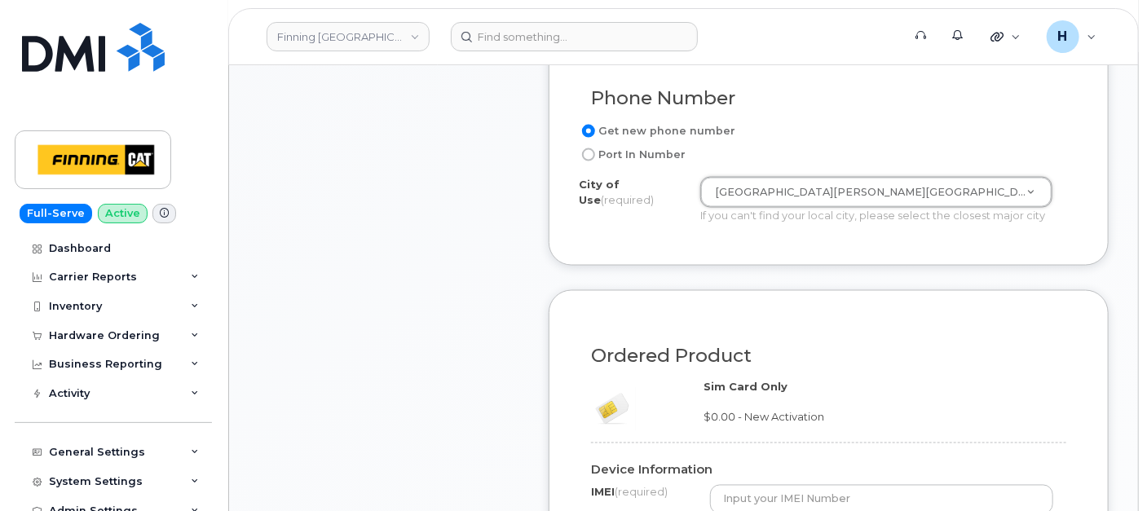
scroll to position [1358, 0]
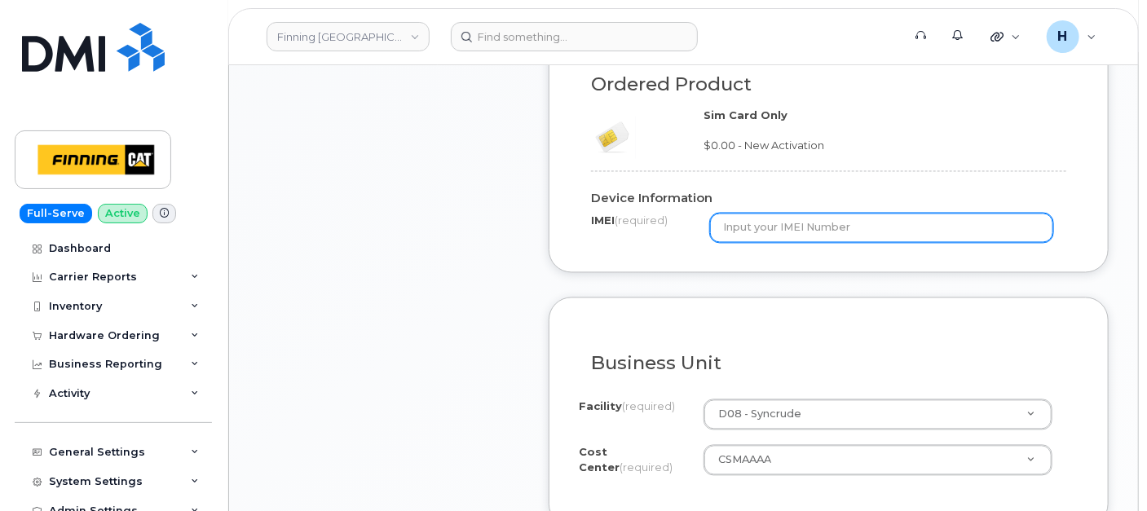
click at [764, 214] on input "text" at bounding box center [881, 228] width 343 height 29
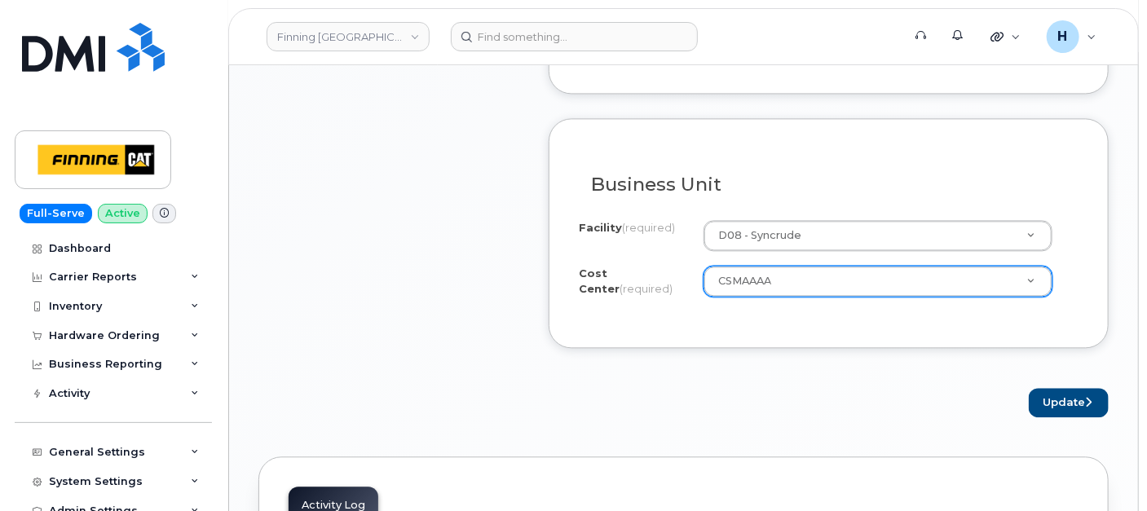
scroll to position [1539, 0]
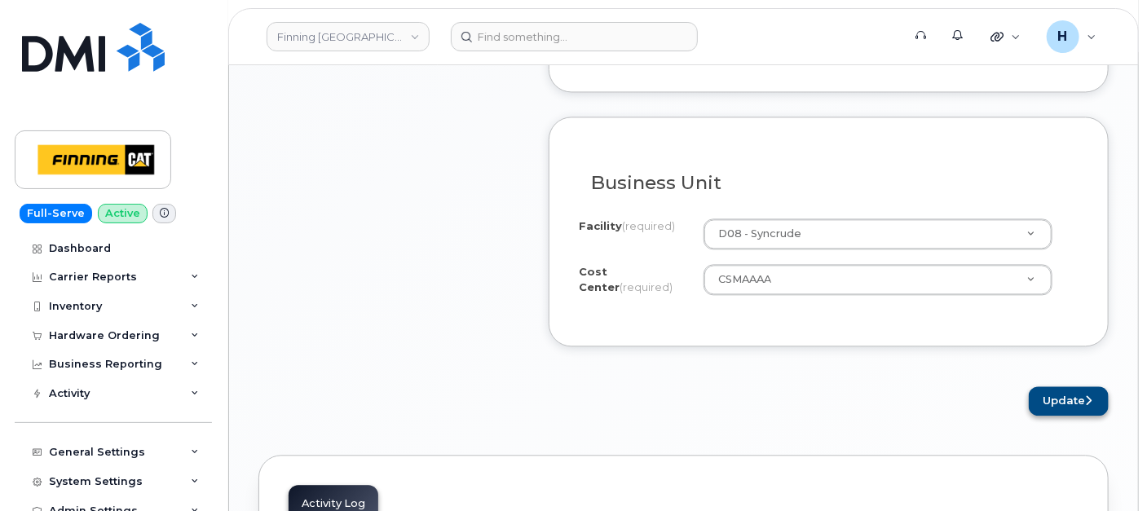
type input "x"
click at [1096, 386] on button "Update" at bounding box center [1069, 401] width 80 height 30
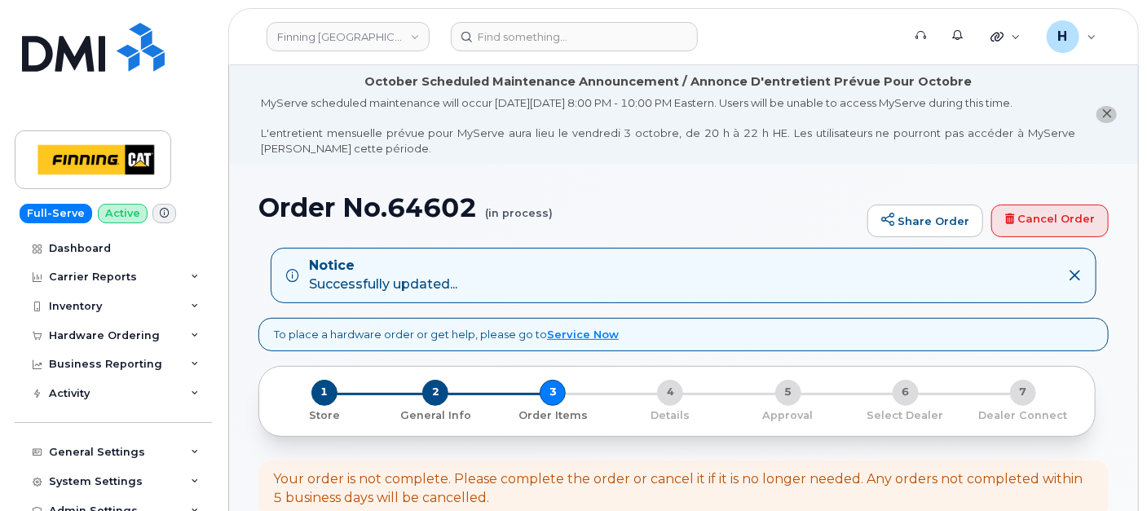
click at [439, 211] on h1 "Order No.64602 (in process)" at bounding box center [558, 207] width 601 height 29
copy h1 "64602"
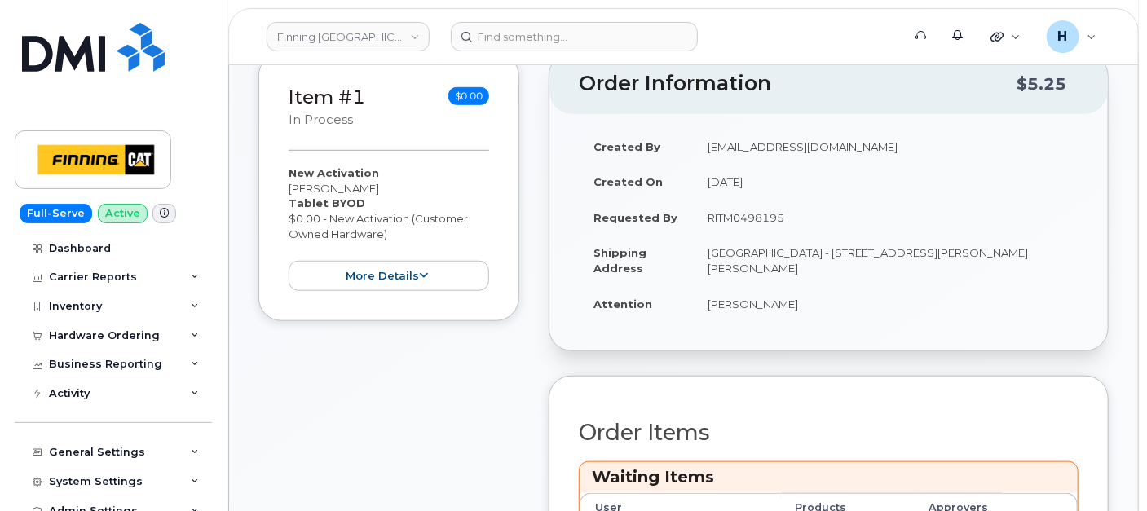
scroll to position [543, 0]
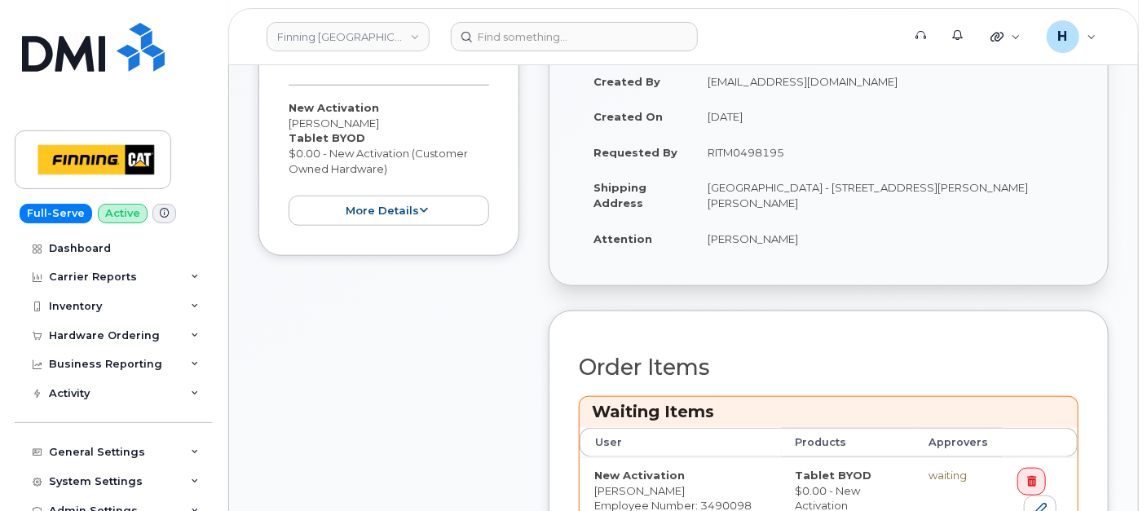
drag, startPoint x: 780, startPoint y: 196, endPoint x: 802, endPoint y: 196, distance: 22.0
click at [802, 196] on td "[GEOGRAPHIC_DATA] - [STREET_ADDRESS][PERSON_NAME][PERSON_NAME]" at bounding box center [886, 195] width 386 height 51
drag, startPoint x: 802, startPoint y: 196, endPoint x: 835, endPoint y: 199, distance: 32.8
click at [835, 199] on td "[GEOGRAPHIC_DATA] - [STREET_ADDRESS][PERSON_NAME][PERSON_NAME]" at bounding box center [886, 195] width 386 height 51
click at [833, 200] on td "[GEOGRAPHIC_DATA] - [STREET_ADDRESS][PERSON_NAME][PERSON_NAME]" at bounding box center [886, 195] width 386 height 51
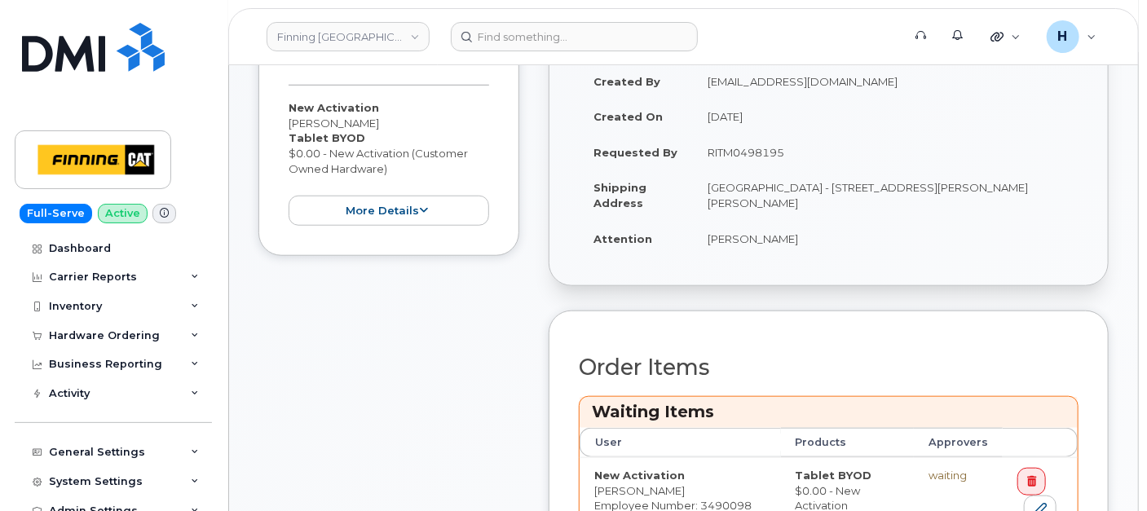
click at [802, 200] on td "[GEOGRAPHIC_DATA] - [STREET_ADDRESS][PERSON_NAME][PERSON_NAME]" at bounding box center [886, 195] width 386 height 51
drag, startPoint x: 803, startPoint y: 200, endPoint x: 895, endPoint y: 197, distance: 92.1
click at [895, 197] on td "[GEOGRAPHIC_DATA] - [STREET_ADDRESS][PERSON_NAME][PERSON_NAME]" at bounding box center [886, 195] width 386 height 51
copy td "T0P 1C0"
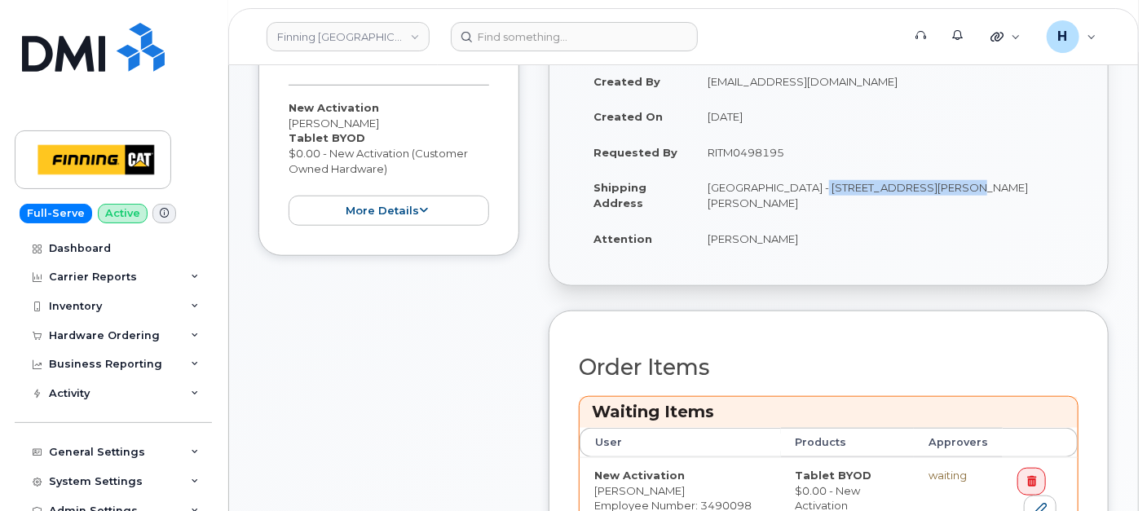
drag, startPoint x: 794, startPoint y: 179, endPoint x: 933, endPoint y: 182, distance: 139.4
click at [933, 182] on td "[GEOGRAPHIC_DATA] - [STREET_ADDRESS][PERSON_NAME][PERSON_NAME]" at bounding box center [886, 195] width 386 height 51
copy td "Highway 63, [PERSON_NAME]"
drag, startPoint x: 940, startPoint y: 182, endPoint x: 1012, endPoint y: 182, distance: 72.5
click at [1012, 182] on td "[GEOGRAPHIC_DATA] - [STREET_ADDRESS][PERSON_NAME][PERSON_NAME]" at bounding box center [886, 195] width 386 height 51
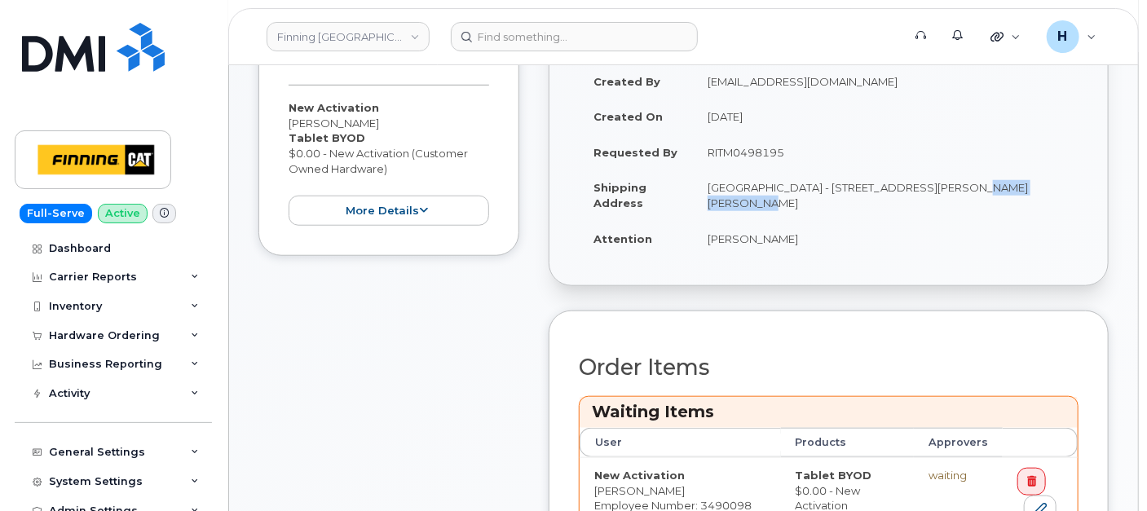
copy td "[GEOGRAPHIC_DATA]"
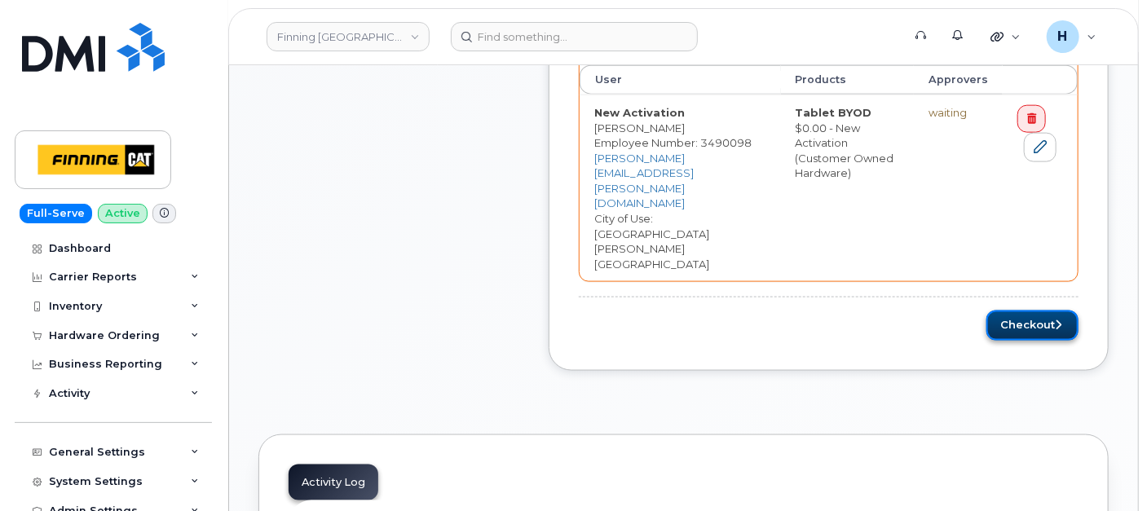
click at [1037, 311] on button "Checkout" at bounding box center [1032, 326] width 92 height 30
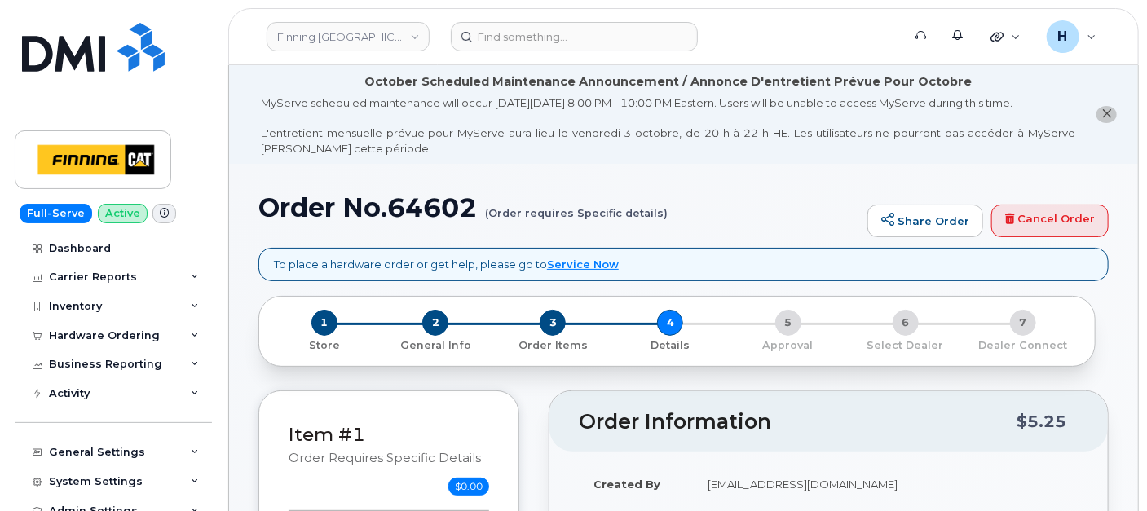
click at [433, 307] on div "1 Store 2 General Info 3 Order Items 4 Details 5 Approval 6 Select Dealer 7 Dea…" at bounding box center [676, 331] width 837 height 71
click at [428, 319] on span "2" at bounding box center [435, 323] width 26 height 26
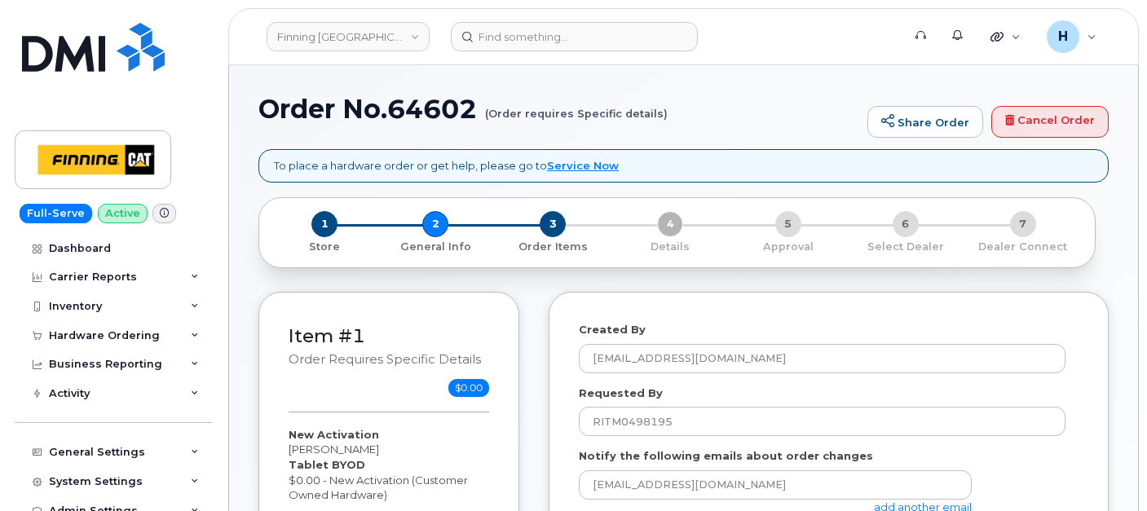
select select
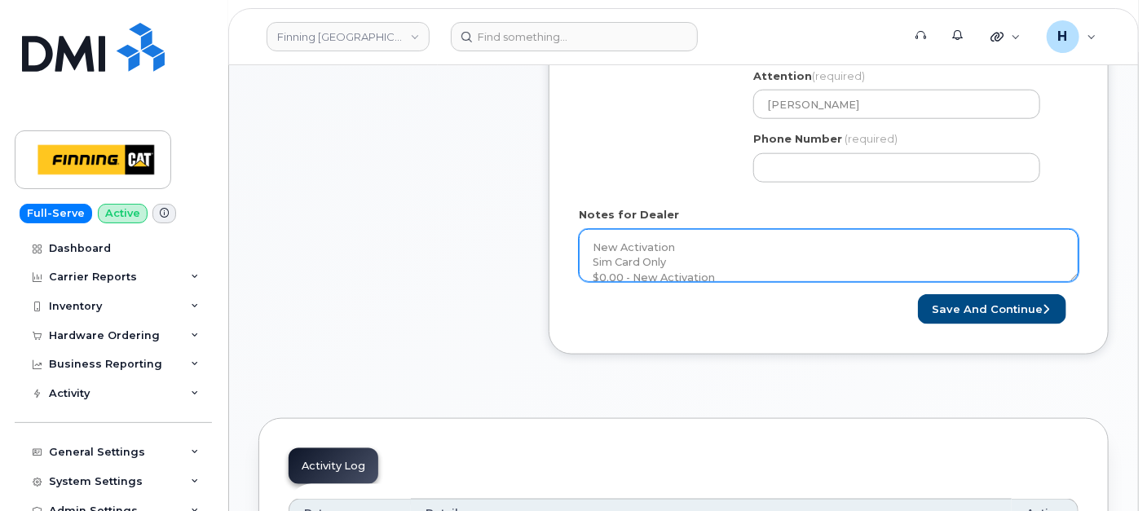
scroll to position [815, 0]
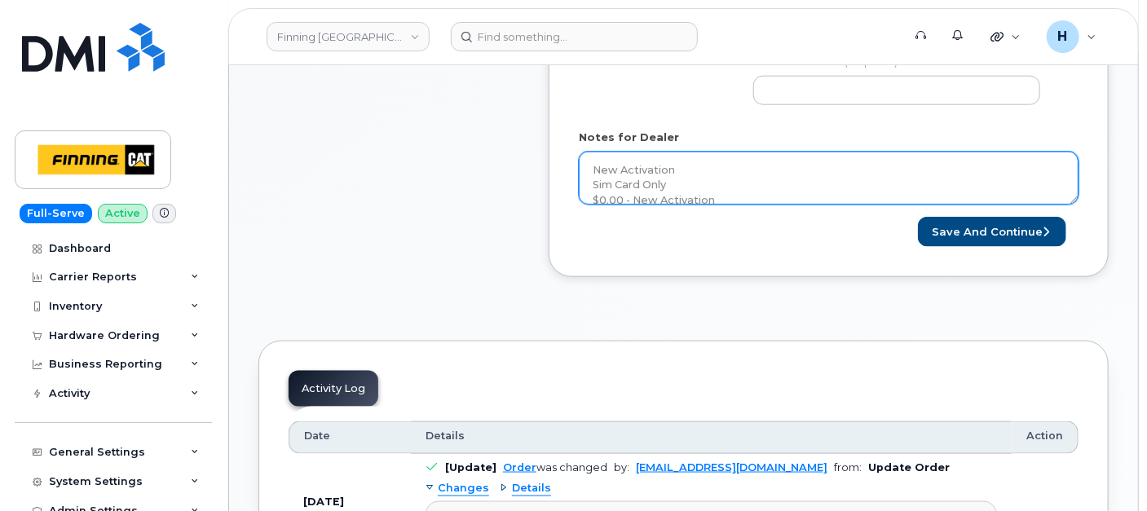
click at [745, 186] on textarea "New Activation Sim Card Only $0.00 - New Activation SIM: [TECHNICAL_ID] Purolat…" at bounding box center [829, 179] width 500 height 54
click at [749, 179] on textarea "New Activation Sim Card Only $0.00 - New Activation SIM: [TECHNICAL_ID] Purolat…" at bounding box center [829, 179] width 500 height 54
paste textarea "335684557960"
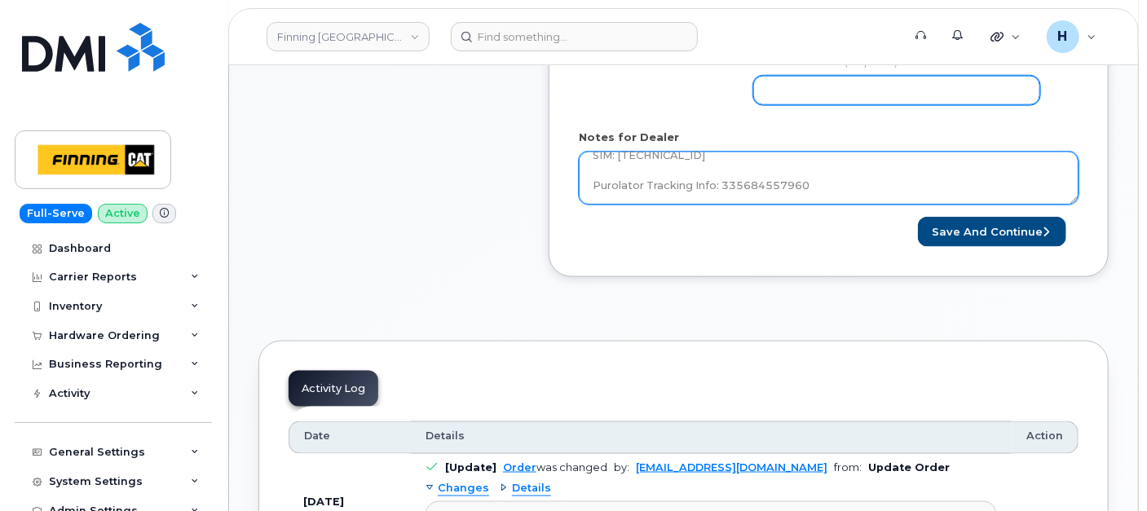
type textarea "New Activation Sim Card Only $0.00 - New Activation SIM: 8912230102357627219 Pu…"
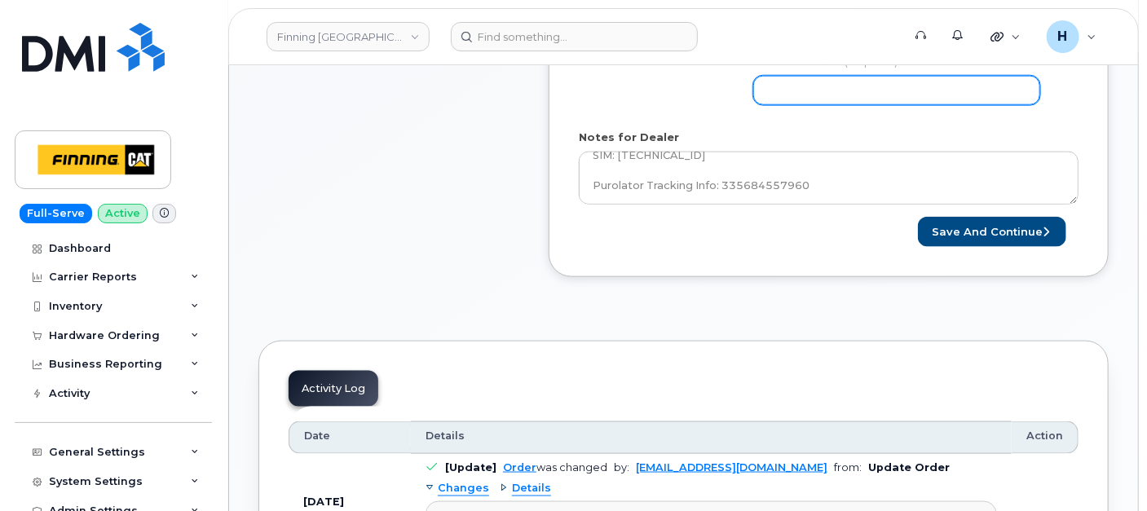
click at [801, 96] on input "Phone Number" at bounding box center [896, 90] width 287 height 29
type input "7807902010"
select select
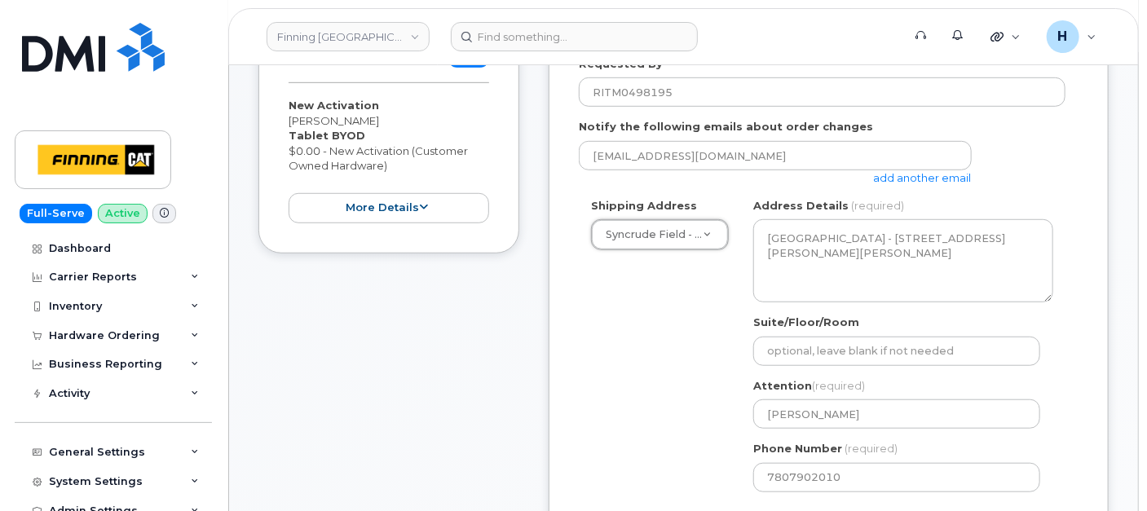
scroll to position [754, 0]
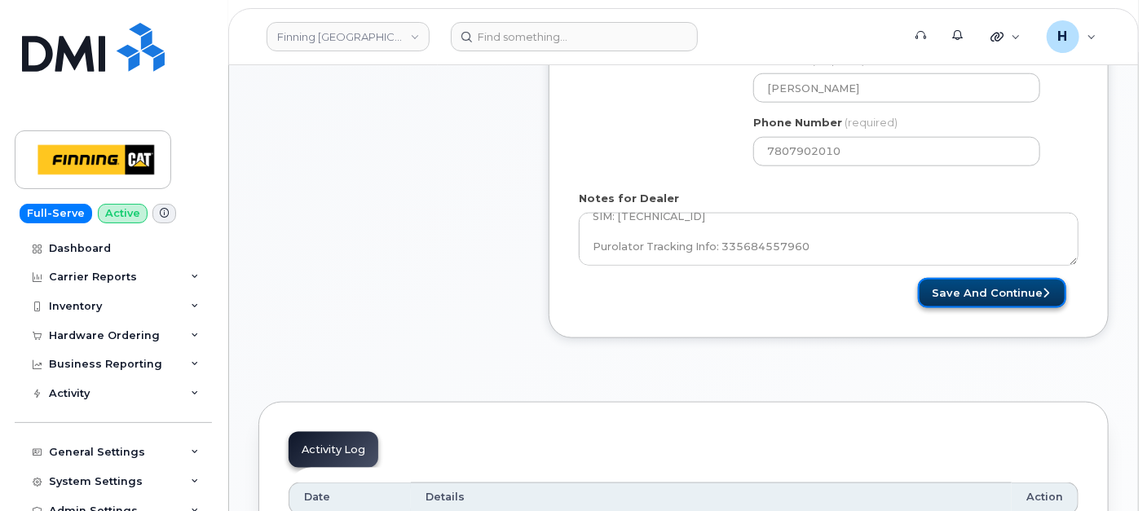
click at [966, 286] on button "Save and Continue" at bounding box center [992, 293] width 148 height 30
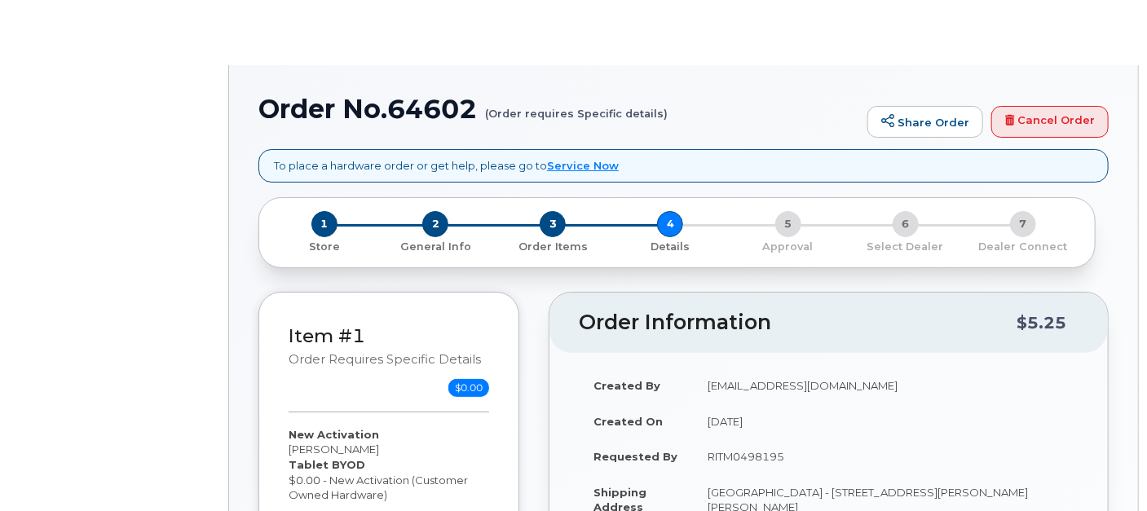
select select "Corp Adv Acc Data Tablet 7.50R"
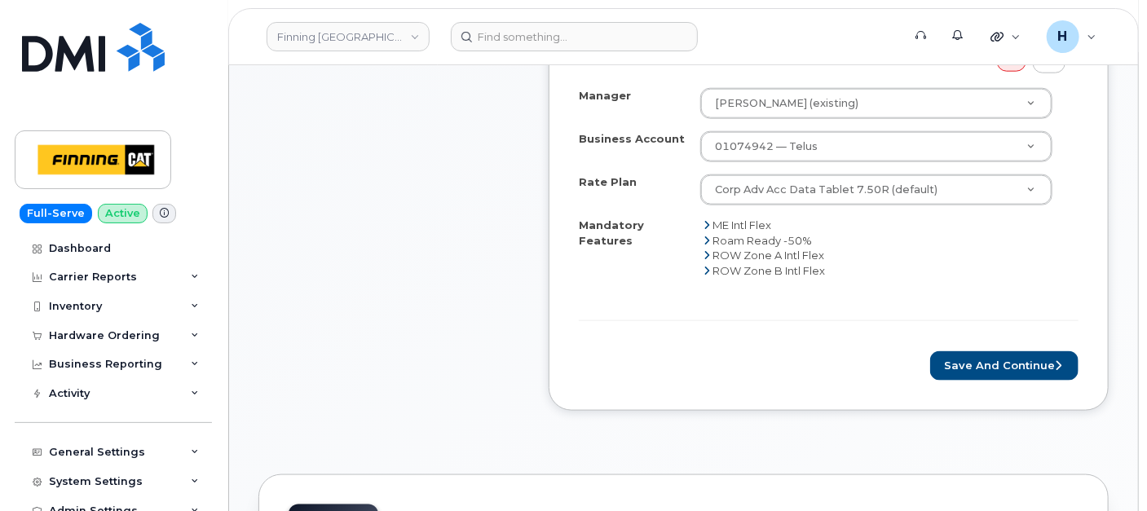
scroll to position [906, 0]
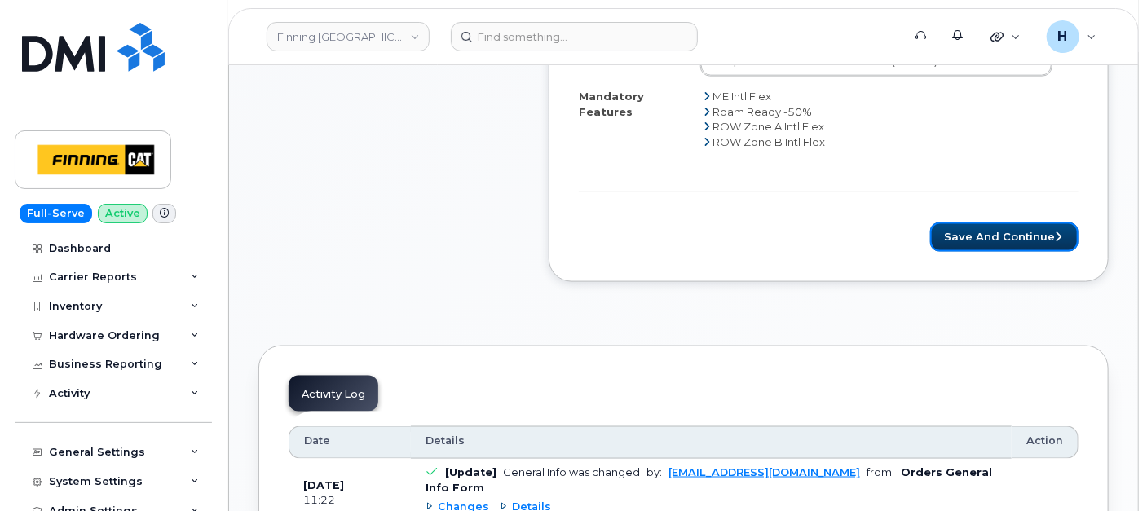
drag, startPoint x: 994, startPoint y: 242, endPoint x: 0, endPoint y: 79, distance: 1007.7
click at [994, 242] on button "Save and Continue" at bounding box center [1004, 238] width 148 height 30
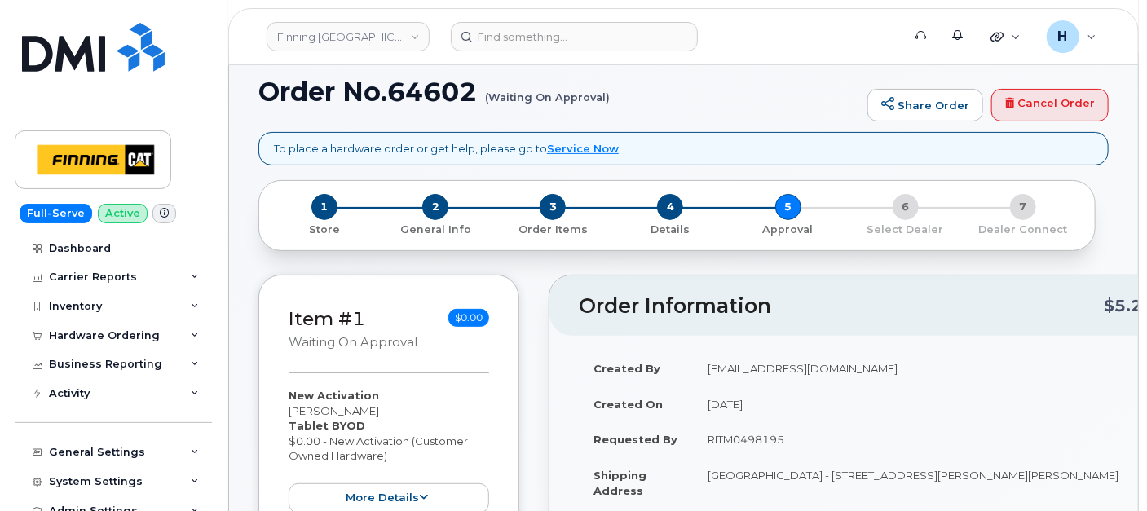
scroll to position [271, 0]
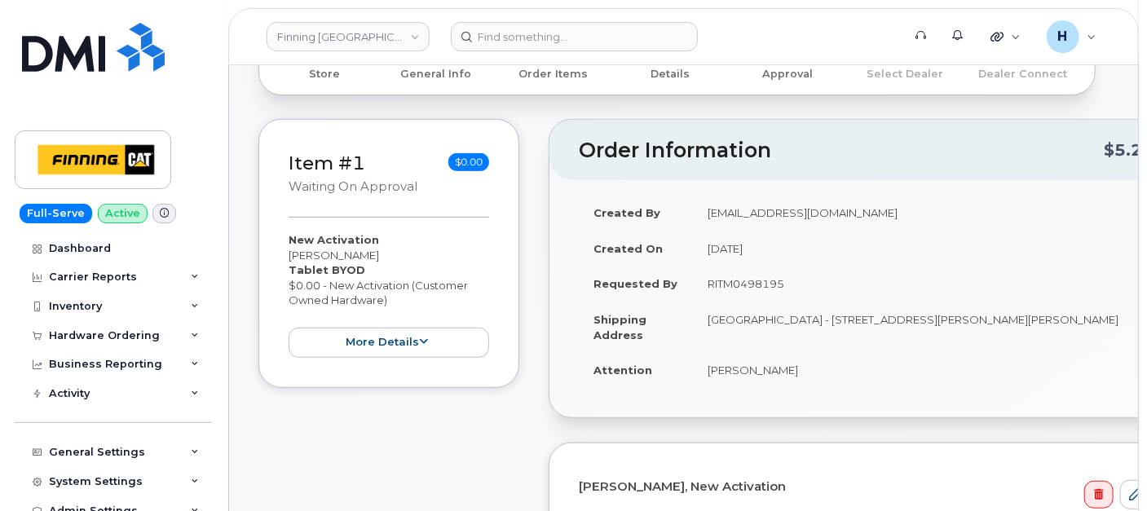
drag, startPoint x: 697, startPoint y: 272, endPoint x: 792, endPoint y: 274, distance: 95.4
click at [792, 274] on td "RITM0498195" at bounding box center [929, 284] width 473 height 36
copy td "RITM0498195"
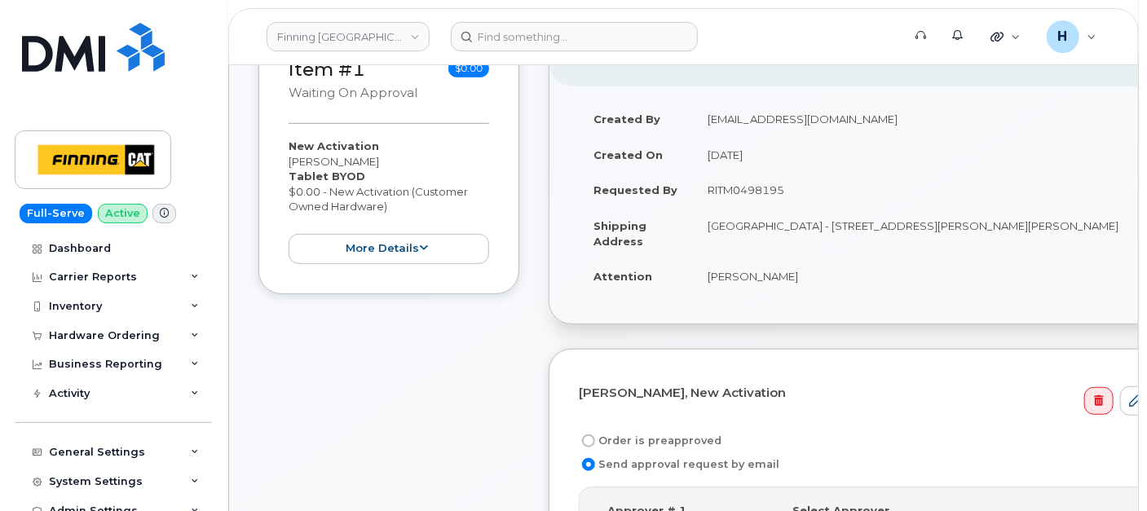
scroll to position [543, 0]
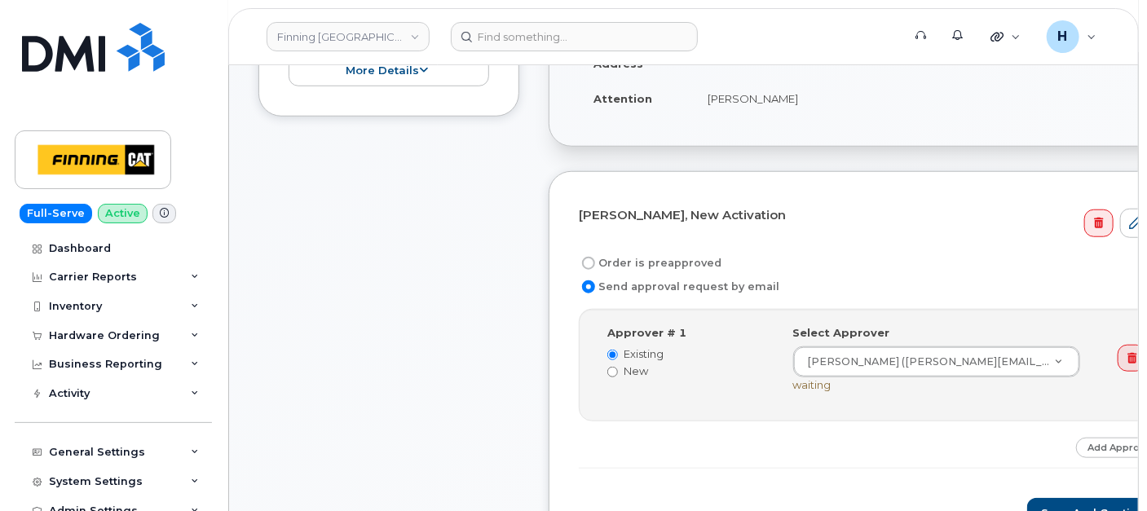
click at [659, 245] on form "[PERSON_NAME], New Activation Order is preapproved Send approval request by ema…" at bounding box center [872, 364] width 587 height 327
click at [653, 254] on label "Order is preapproved" at bounding box center [650, 264] width 143 height 20
click at [595, 257] on input "Order is preapproved" at bounding box center [588, 263] width 13 height 13
radio input "true"
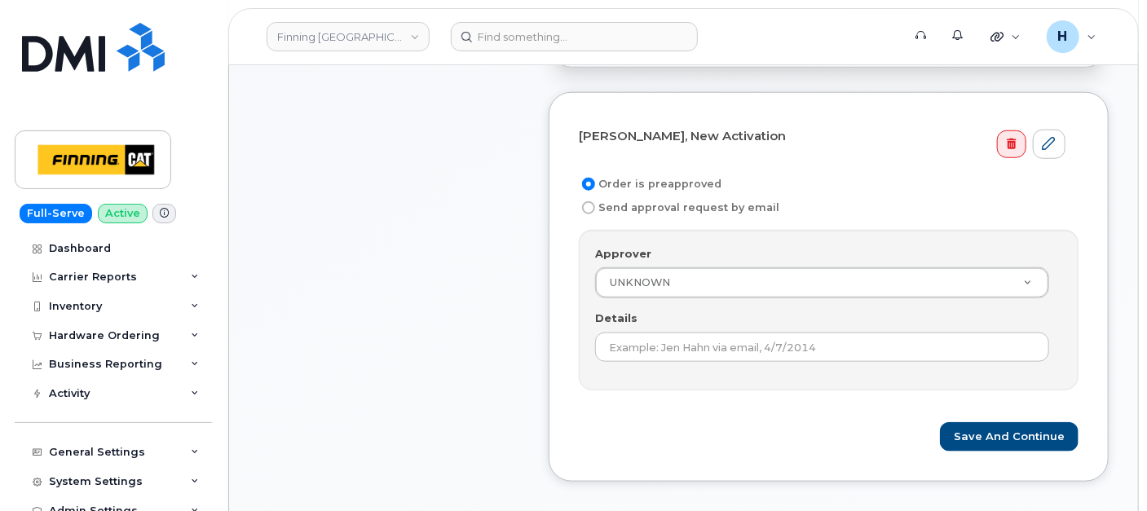
scroll to position [724, 0]
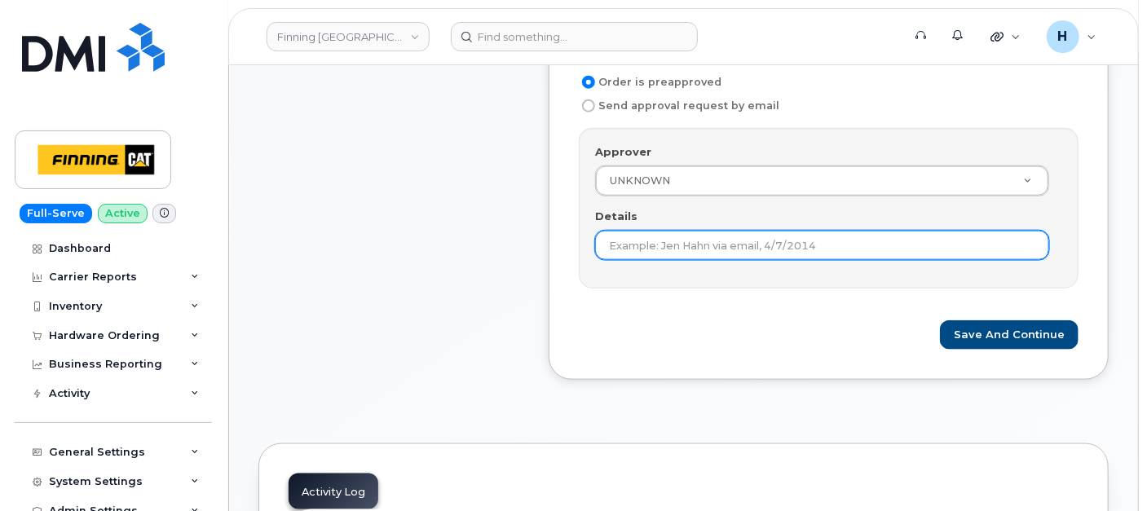
click at [653, 250] on input "Details" at bounding box center [822, 245] width 454 height 29
paste input "RITM0498195"
type input "RITM0498195"
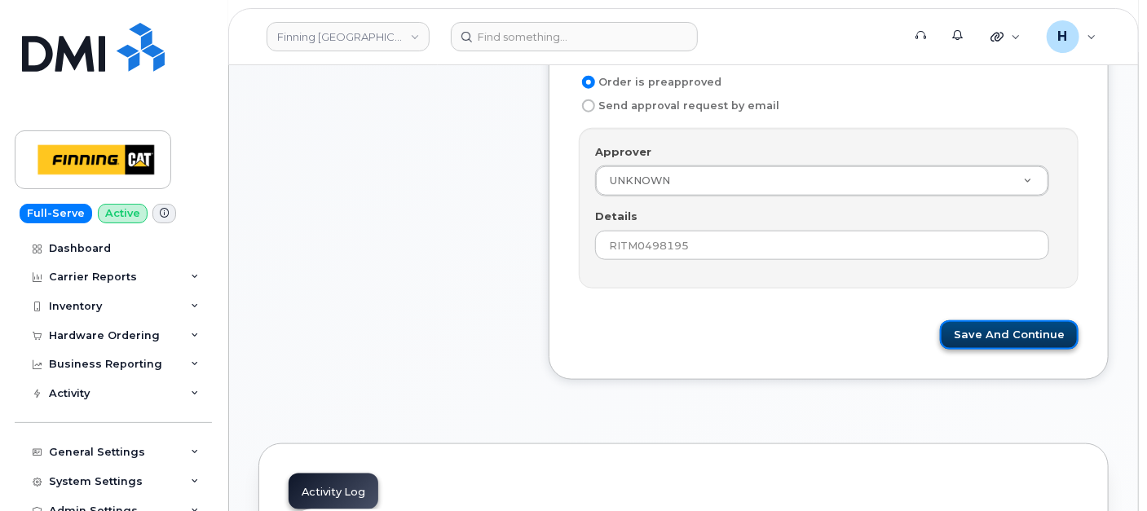
click at [1038, 324] on button "Save and Continue" at bounding box center [1009, 335] width 139 height 30
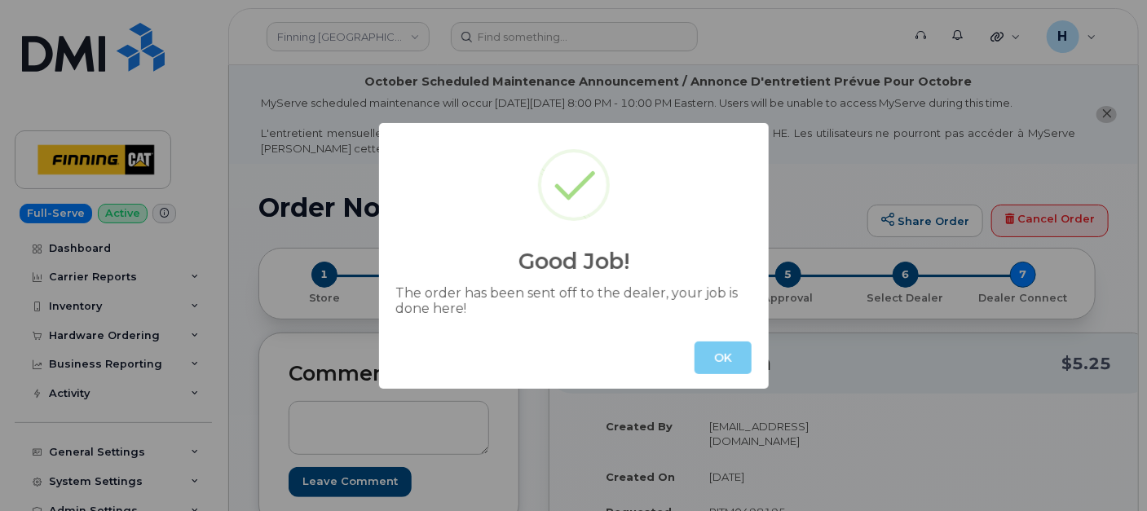
click at [734, 349] on button "OK" at bounding box center [722, 358] width 57 height 33
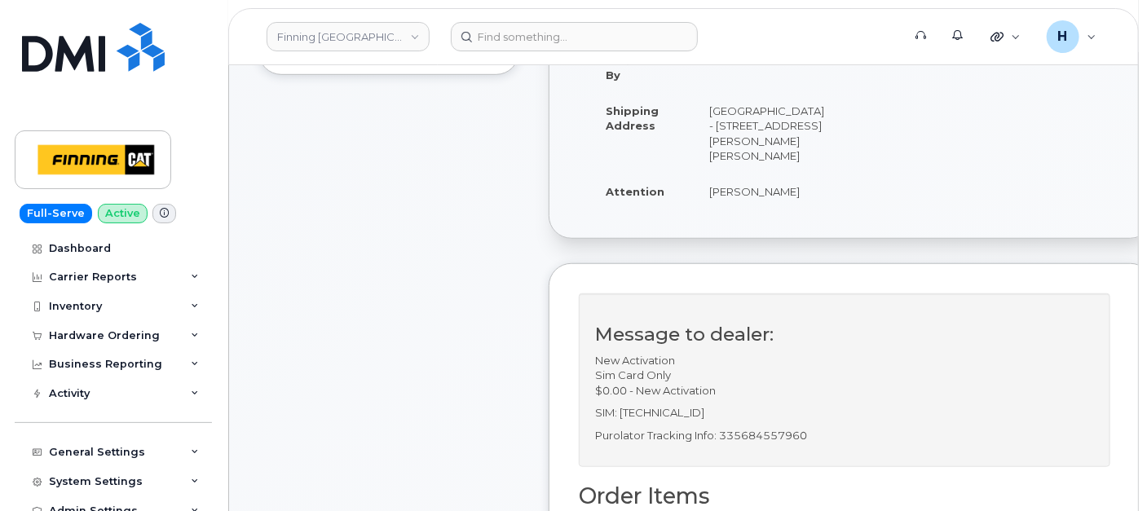
scroll to position [181, 0]
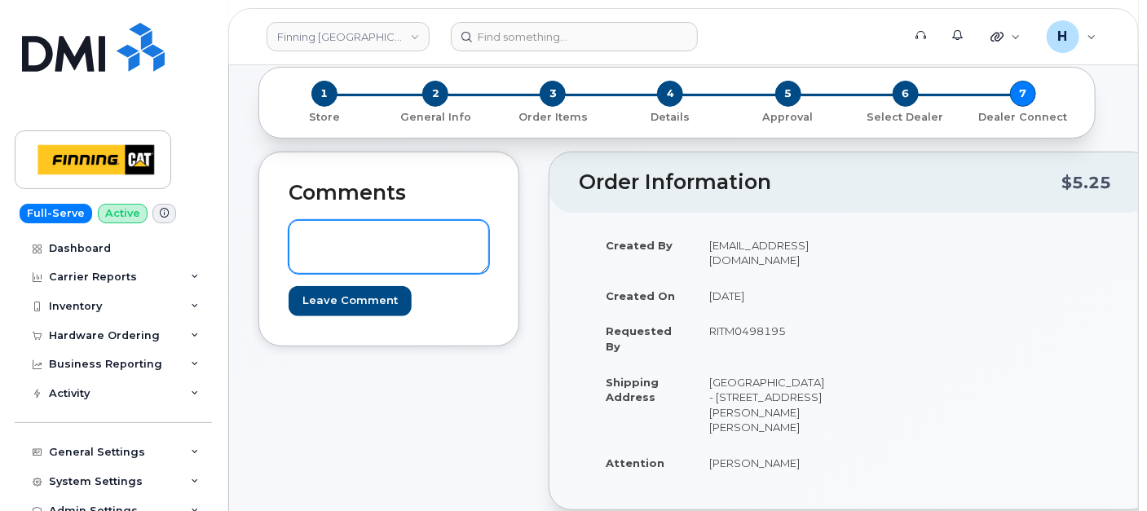
click at [406, 241] on textarea at bounding box center [389, 247] width 201 height 54
paste textarea "Order #TL60039195 Support Give Feedback Telus logo © 2025 TELUS"
drag, startPoint x: 418, startPoint y: 271, endPoint x: 293, endPoint y: 254, distance: 126.0
click at [293, 254] on textarea "Order #TL60039195 Support Give Feedback Telus logo © 2025 TELUS" at bounding box center [389, 247] width 201 height 54
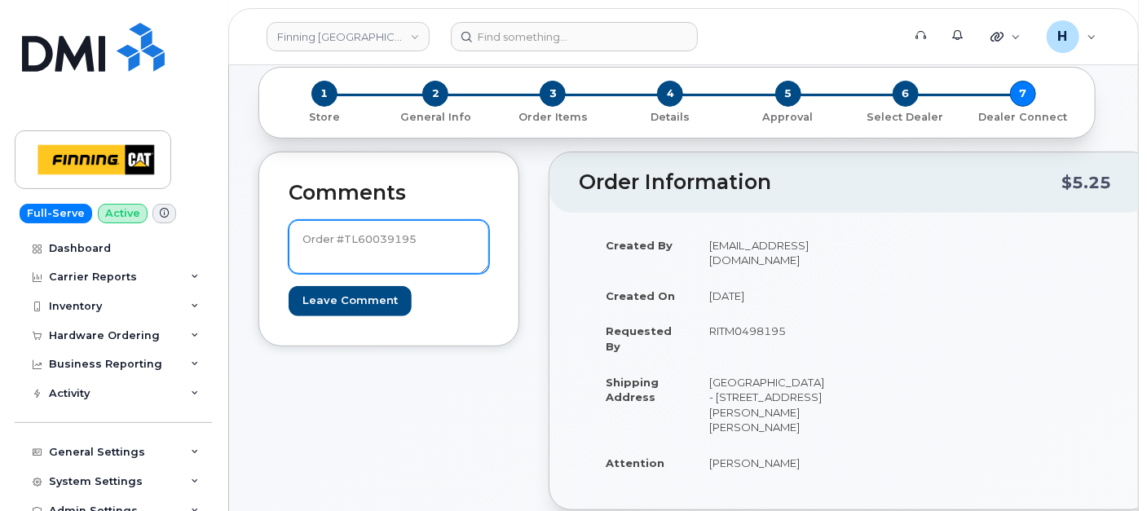
click at [296, 242] on textarea "Order #TL60039195" at bounding box center [389, 247] width 201 height 54
click at [296, 242] on textarea "TELUS Order #TL60039195" at bounding box center [389, 247] width 201 height 54
drag, startPoint x: 425, startPoint y: 236, endPoint x: 295, endPoint y: 229, distance: 130.6
click at [295, 229] on textarea "TELUS Order #TL60039195" at bounding box center [389, 247] width 201 height 54
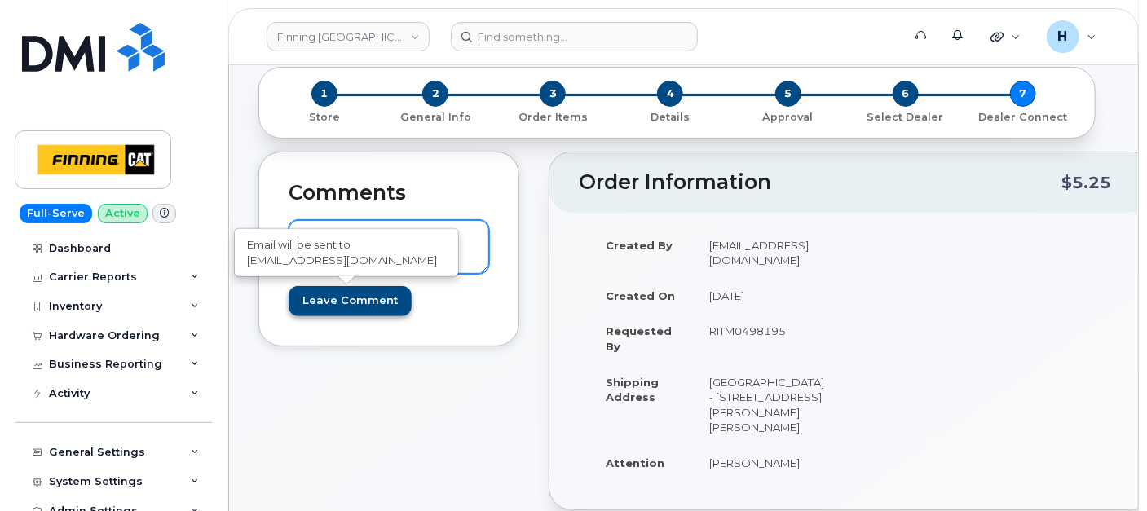
type textarea "TELUS Order #TL60039195"
click at [297, 306] on input "Leave Comment" at bounding box center [350, 301] width 123 height 30
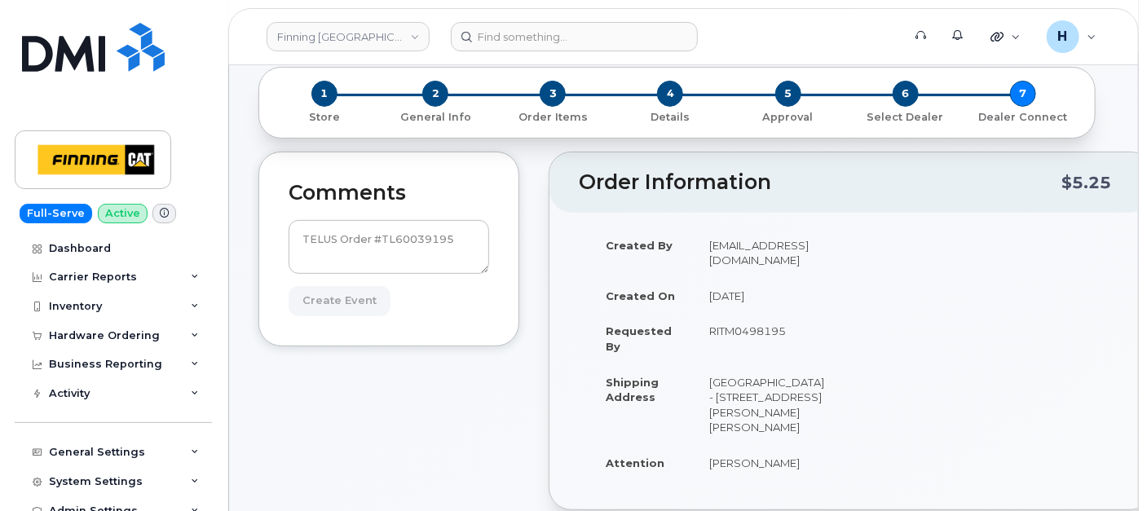
type input "Create Event"
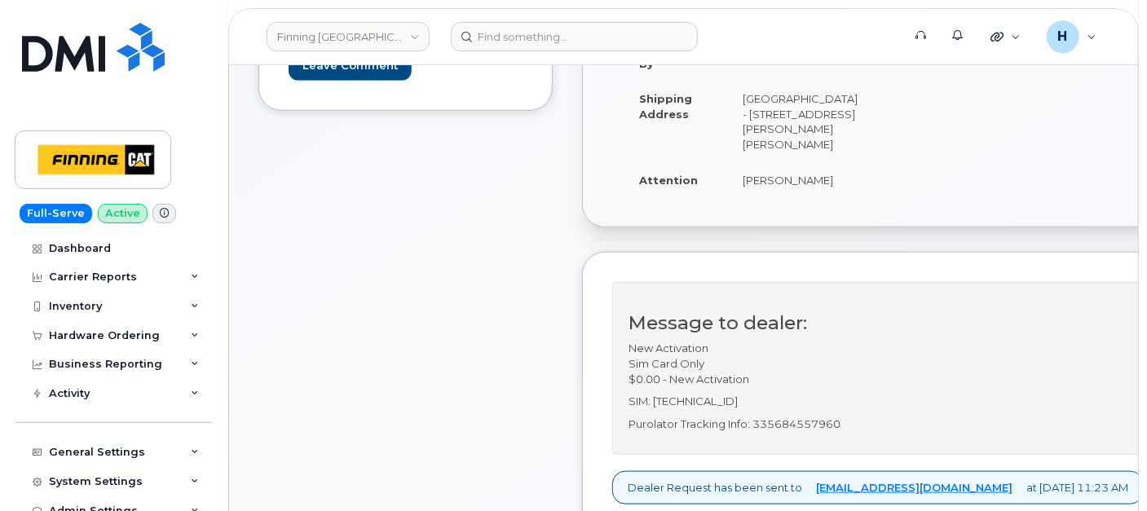
scroll to position [633, 0]
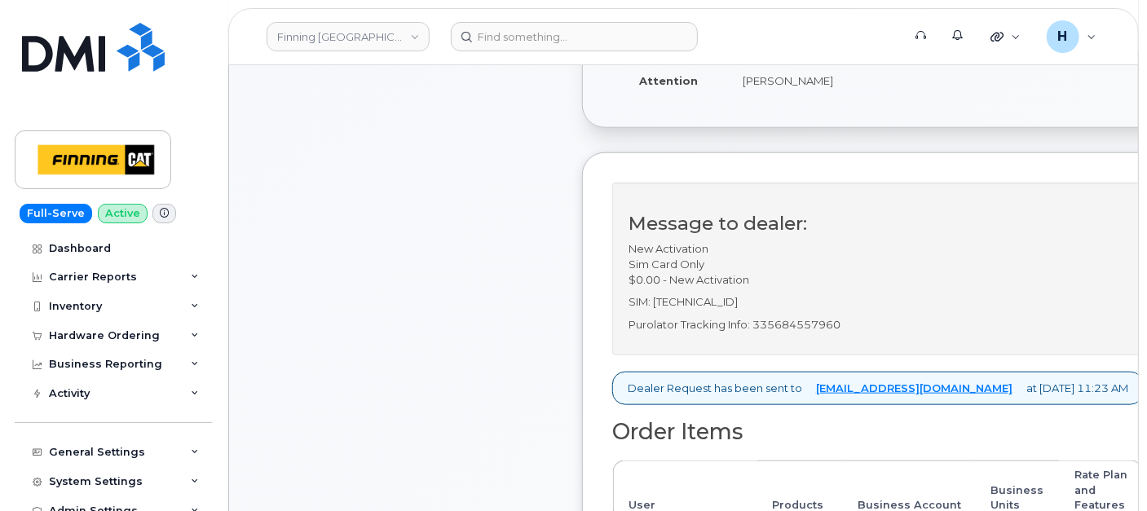
click at [781, 317] on p "Purolator Tracking Info: 335684557960" at bounding box center [877, 324] width 499 height 15
copy p "335684557960"
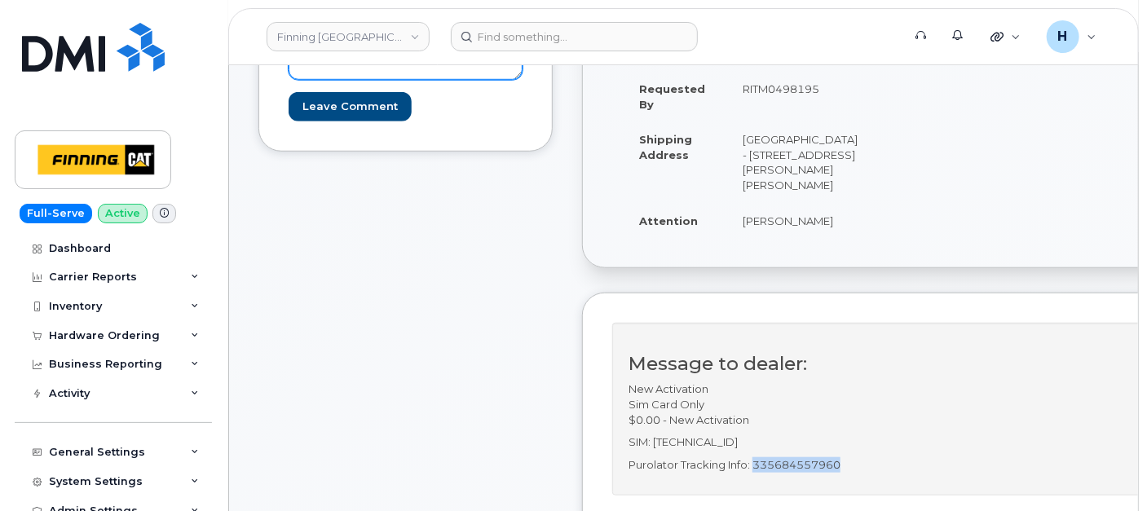
scroll to position [271, 0]
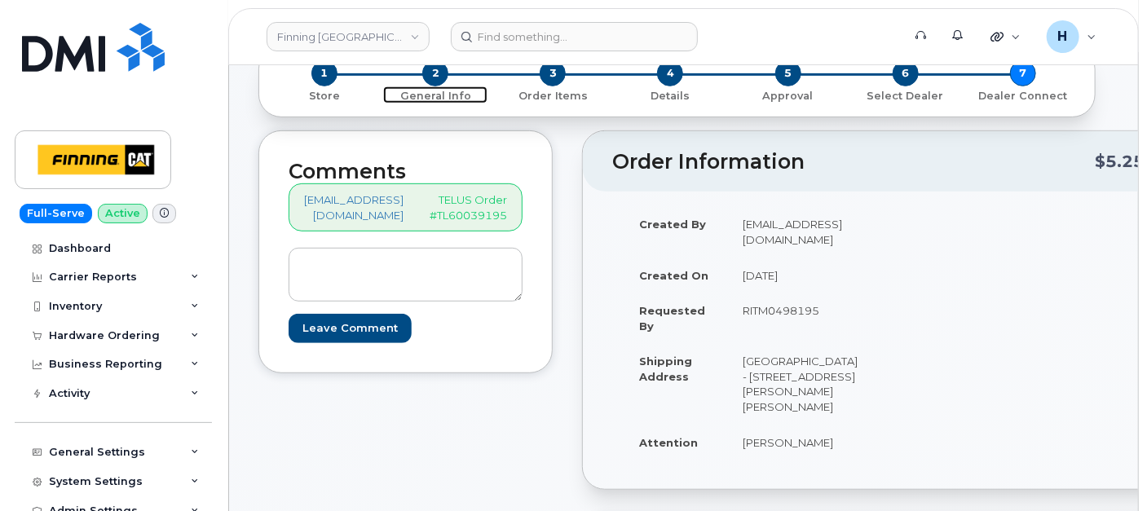
click at [435, 83] on span "2" at bounding box center [435, 73] width 26 height 26
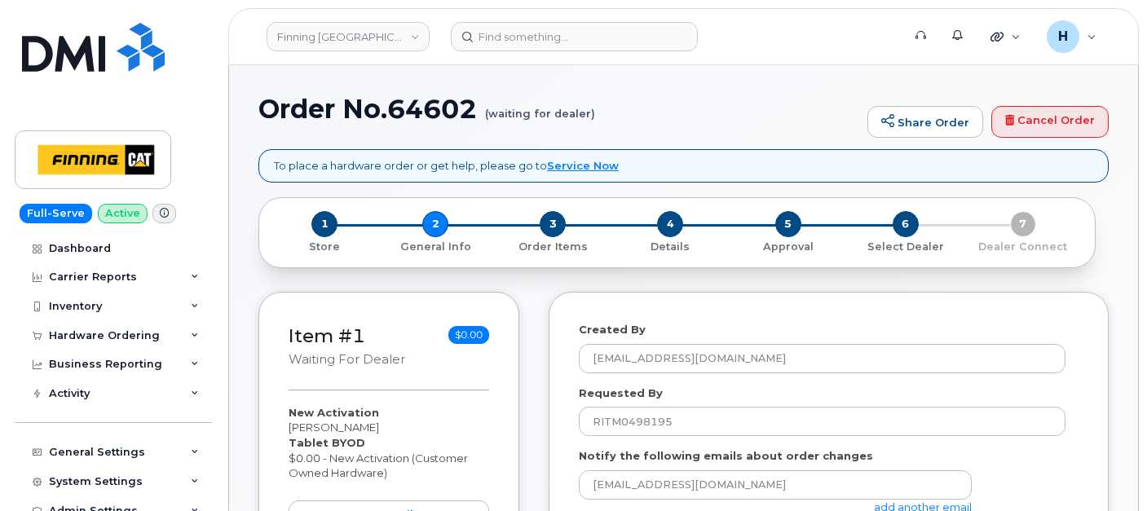
select select
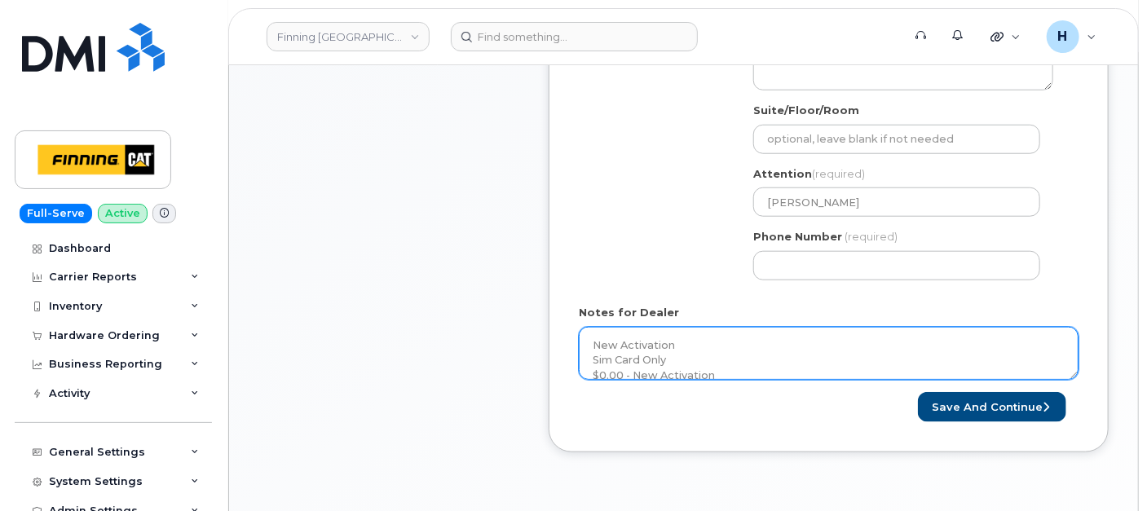
scroll to position [641, 0]
click at [712, 346] on textarea "New Activation Sim Card Only $0.00 - New Activation SIM: [TECHNICAL_ID] Purolat…" at bounding box center [829, 352] width 500 height 54
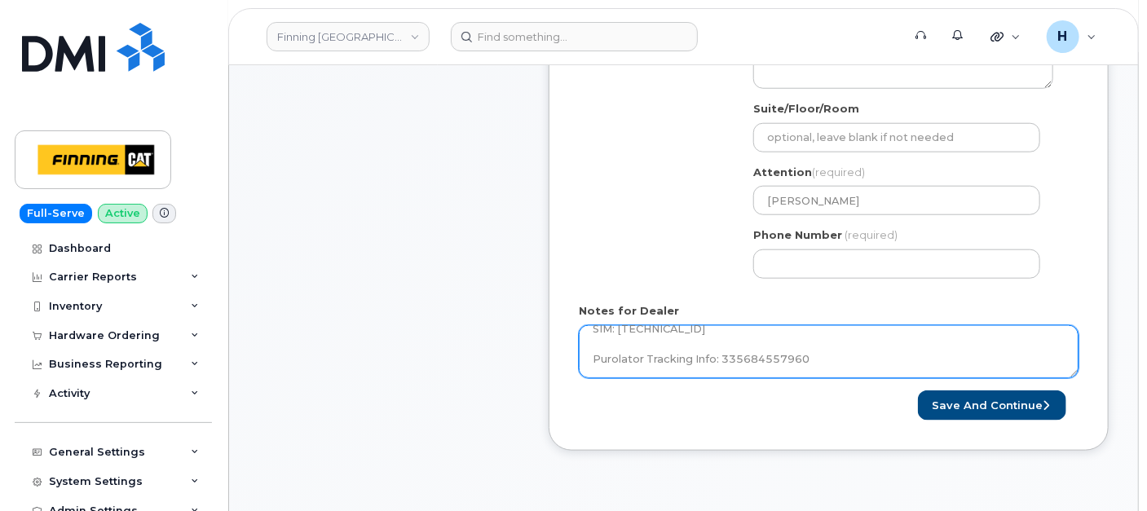
click at [776, 337] on textarea "New Activation Sim Card Only $0.00 - New Activation SIM: [TECHNICAL_ID] Purolat…" at bounding box center [829, 352] width 500 height 54
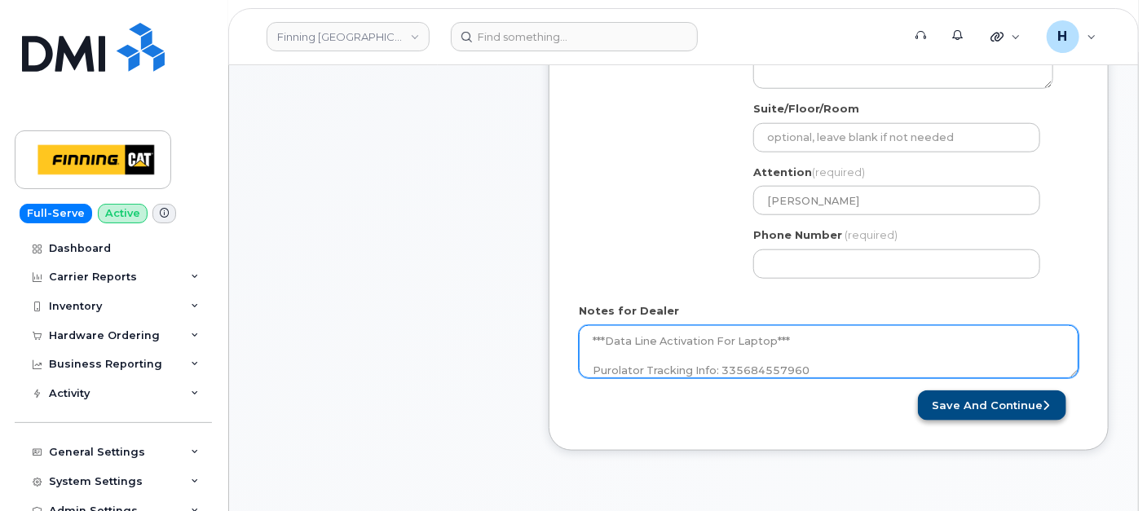
type textarea "New Activation Sim Card Only $0.00 - New Activation SIM: [TECHNICAL_ID] ***Data…"
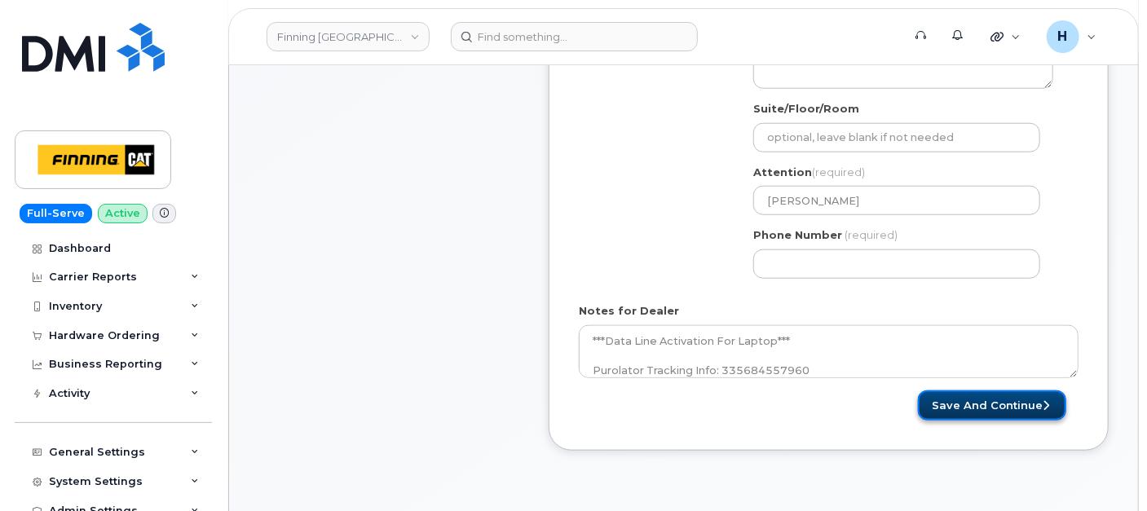
click at [937, 390] on button "Save and Continue" at bounding box center [992, 405] width 148 height 30
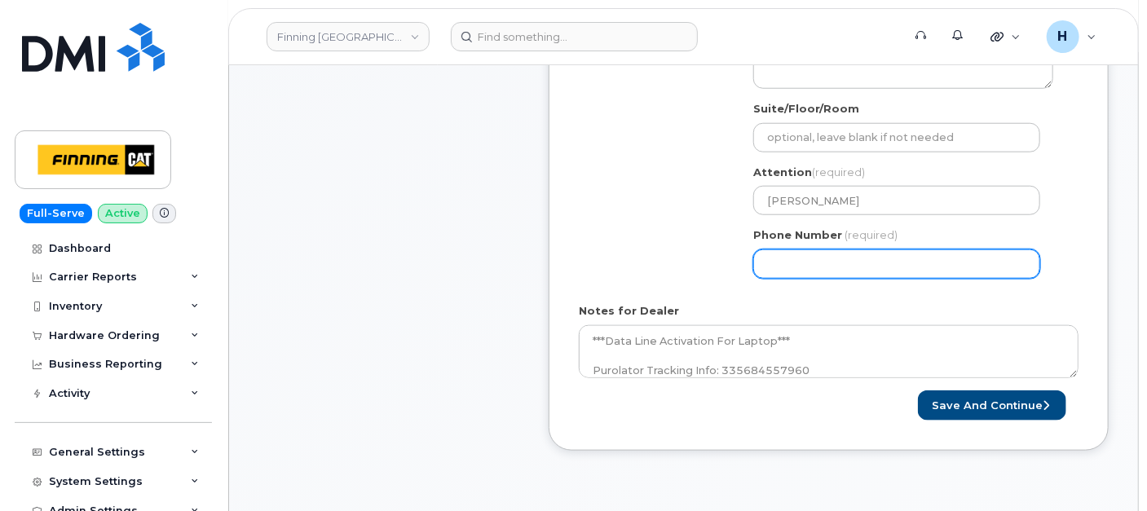
select select
type input "780790201"
select select
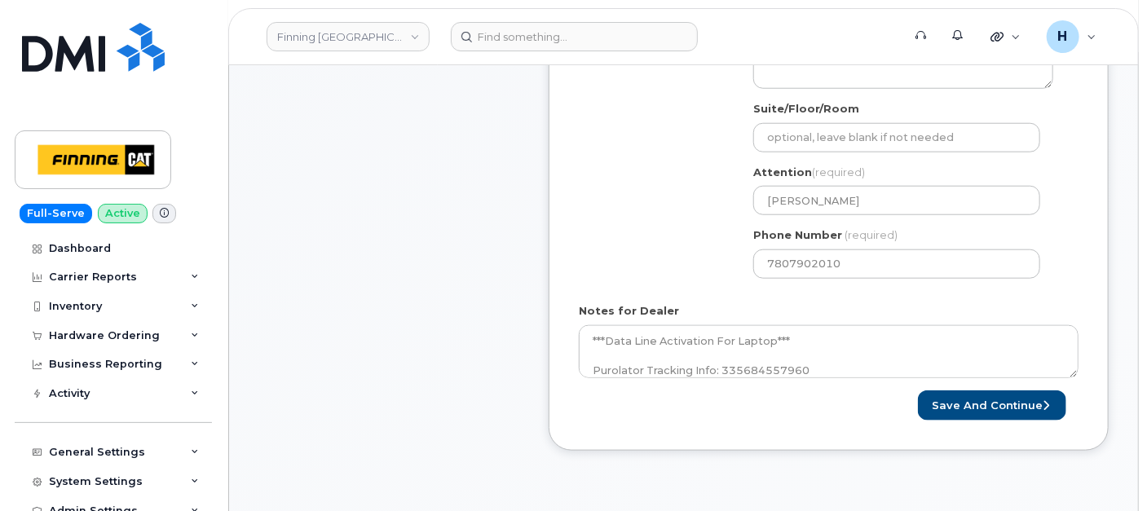
type input "7807902010"
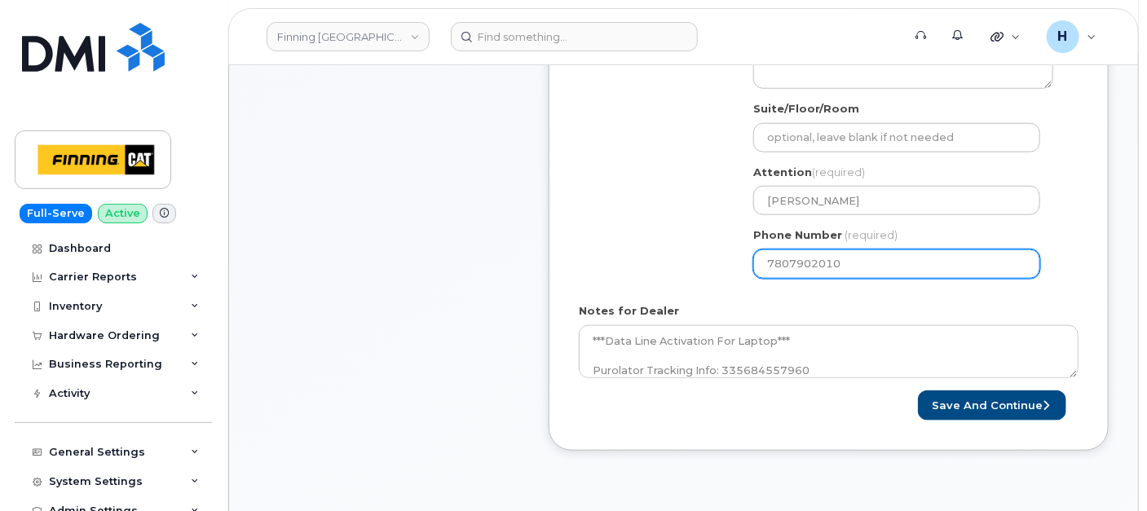
select select
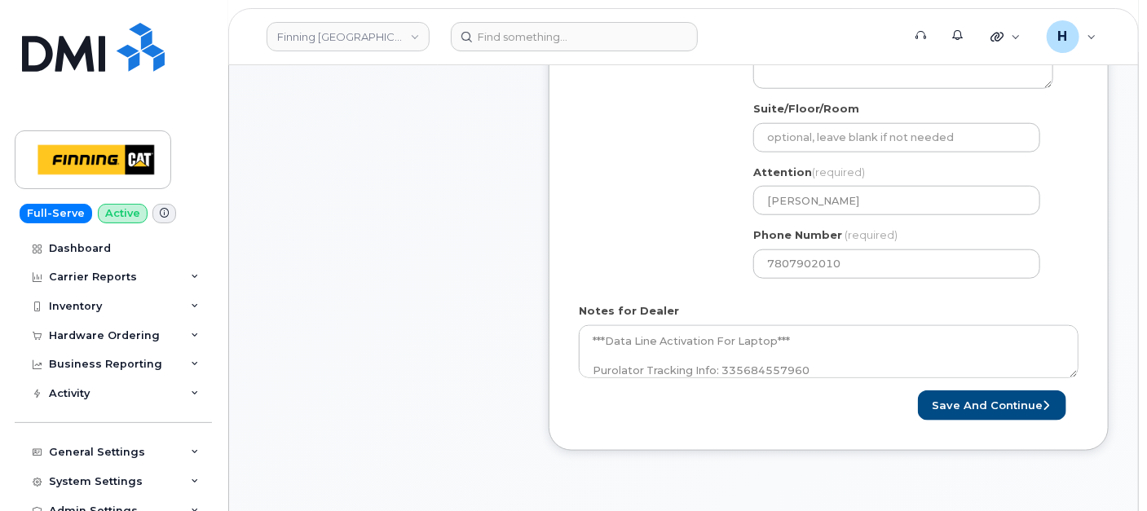
scroll to position [640, 0]
click at [1011, 402] on button "Save and Continue" at bounding box center [992, 407] width 148 height 30
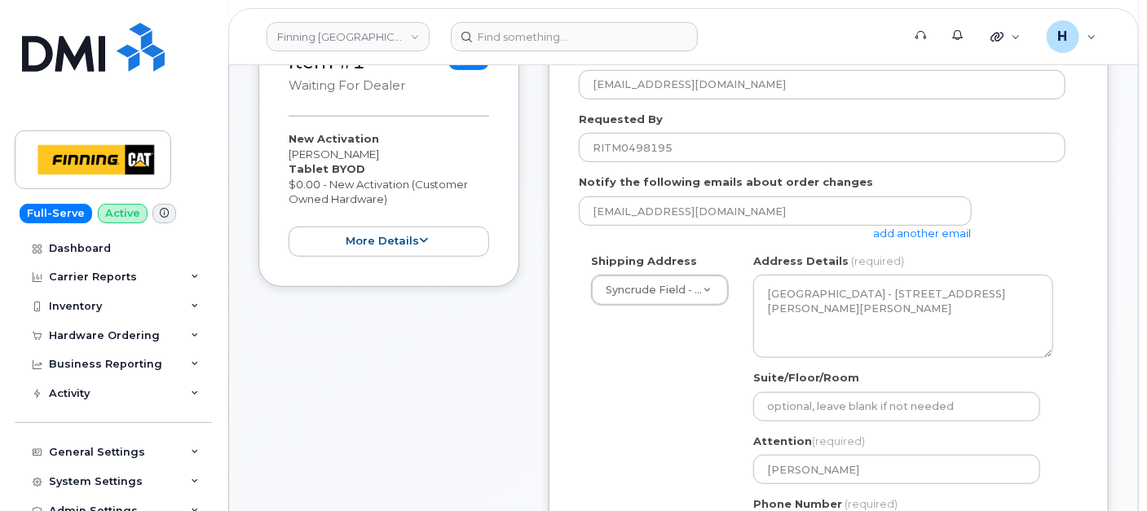
scroll to position [368, 0]
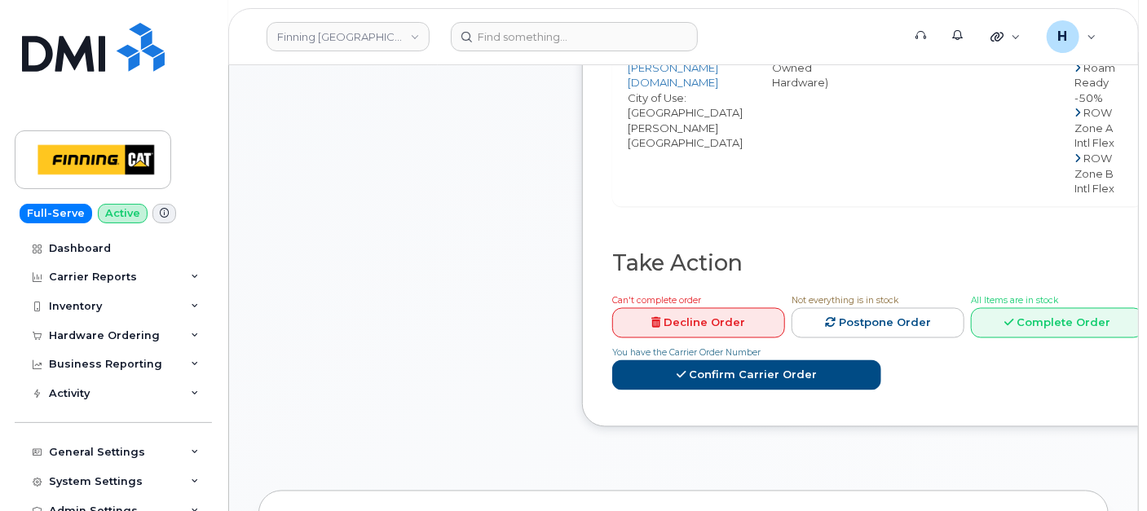
scroll to position [1268, 0]
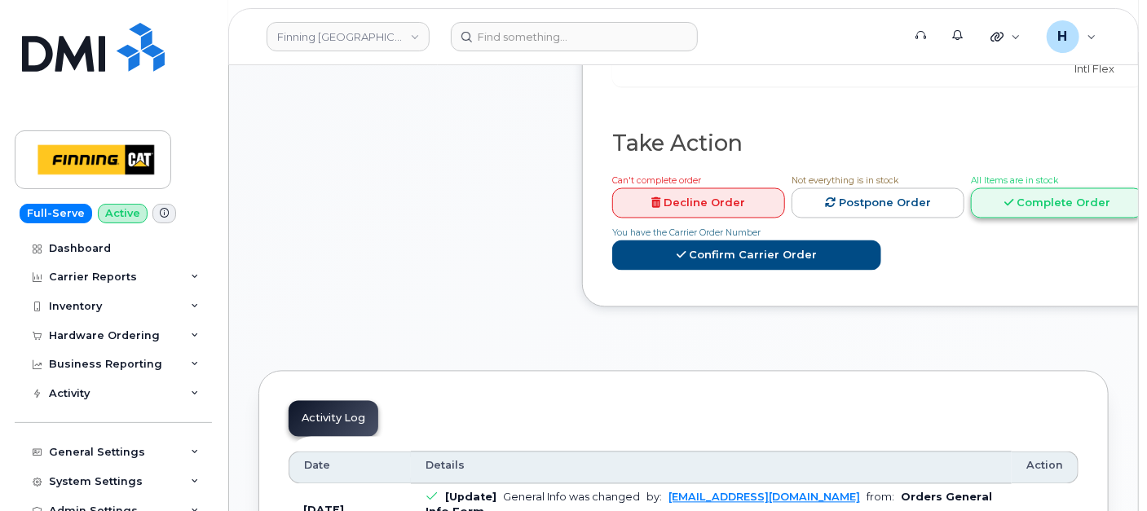
click at [971, 188] on link "Complete Order" at bounding box center [1057, 203] width 173 height 30
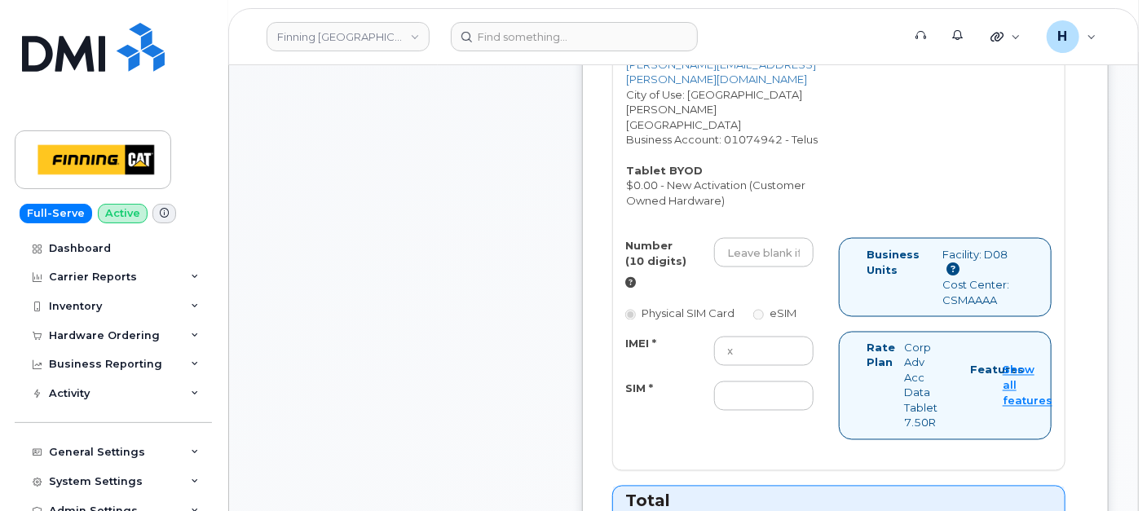
scroll to position [1087, 0]
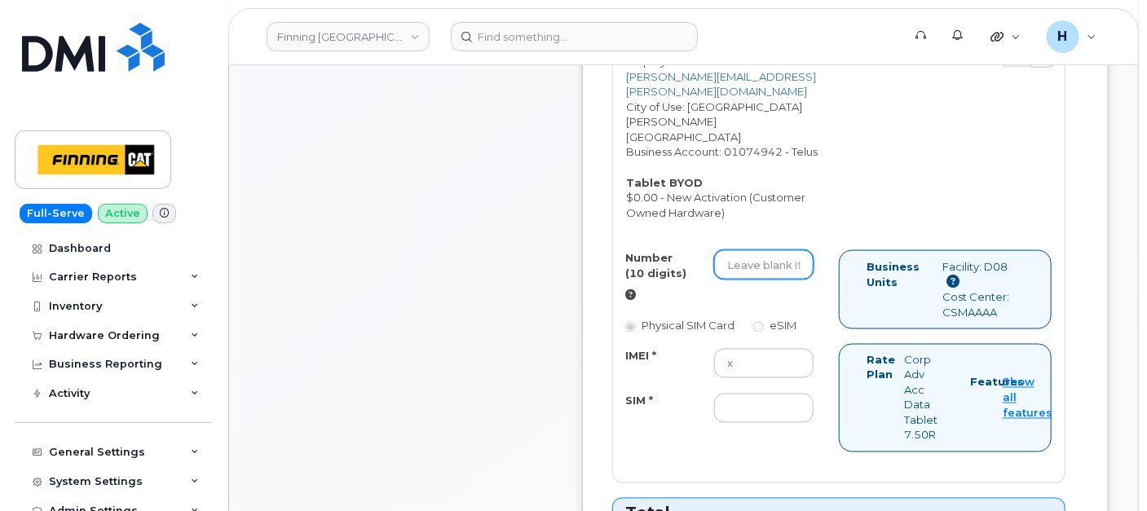
click at [748, 252] on input "Number (10 digits)" at bounding box center [763, 264] width 99 height 29
paste input "587) 645-0511"
click at [778, 250] on input "587) 645-0511" at bounding box center [763, 264] width 99 height 29
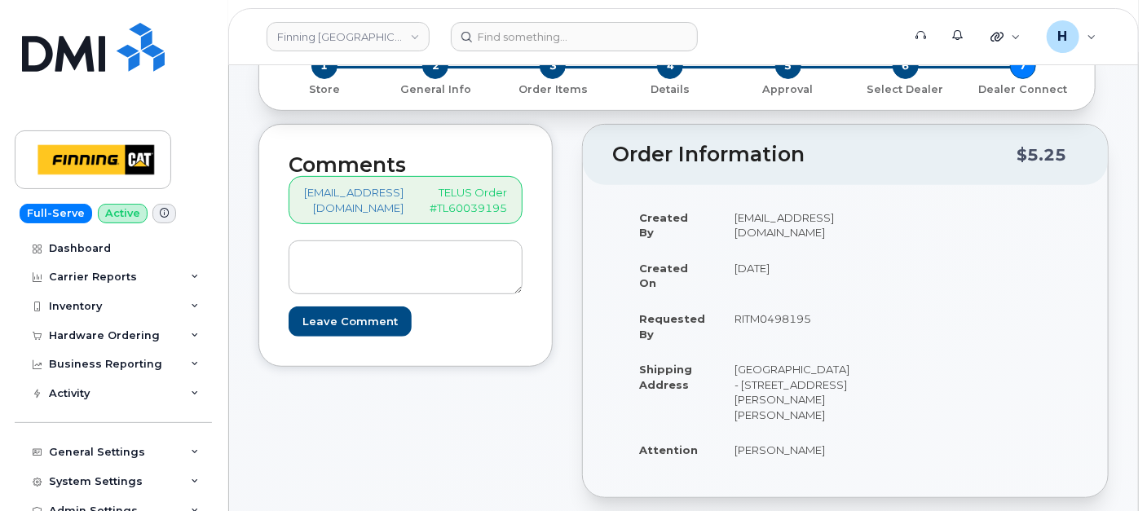
scroll to position [181, 0]
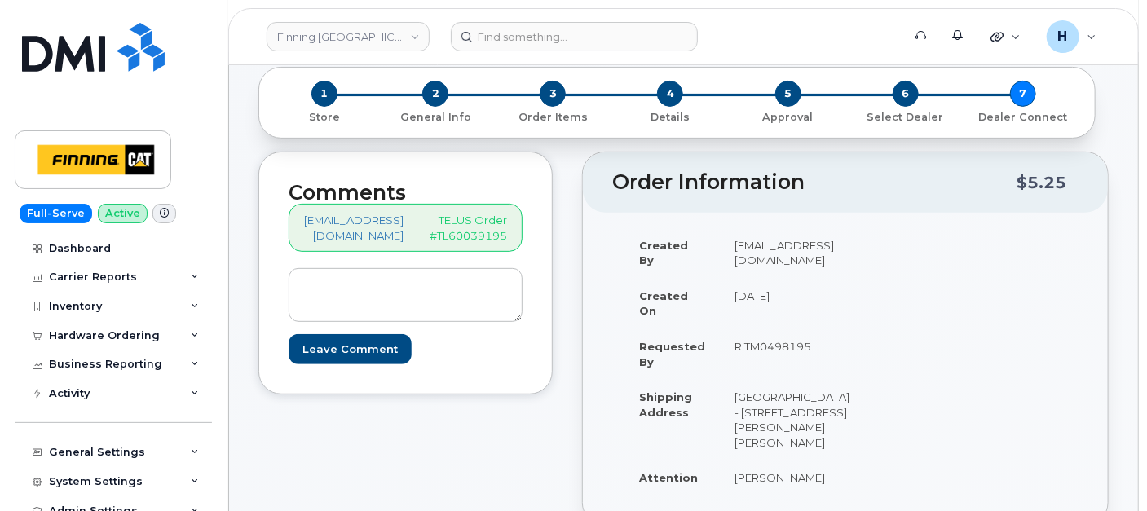
type input "5876450511"
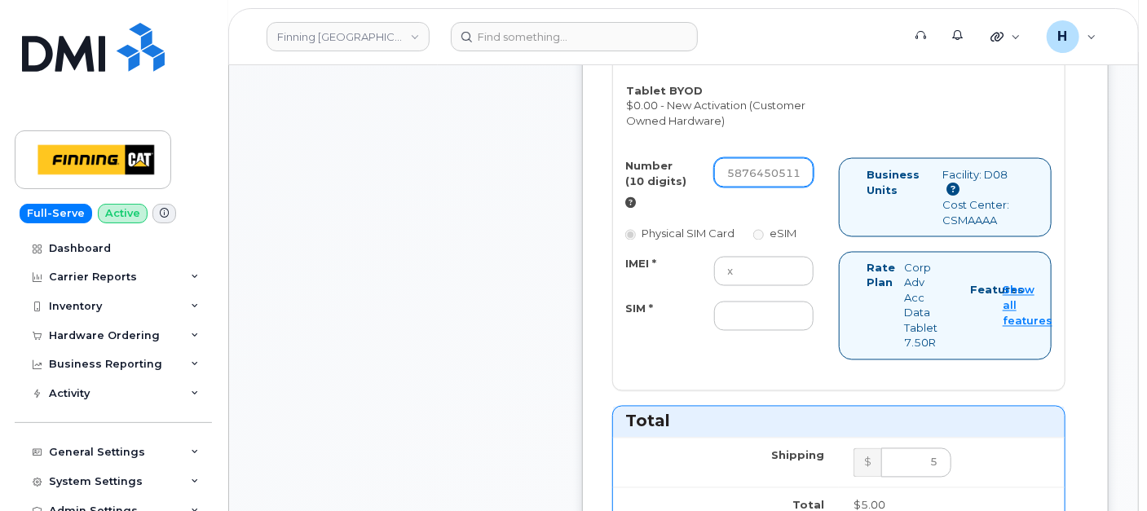
scroll to position [1268, 0]
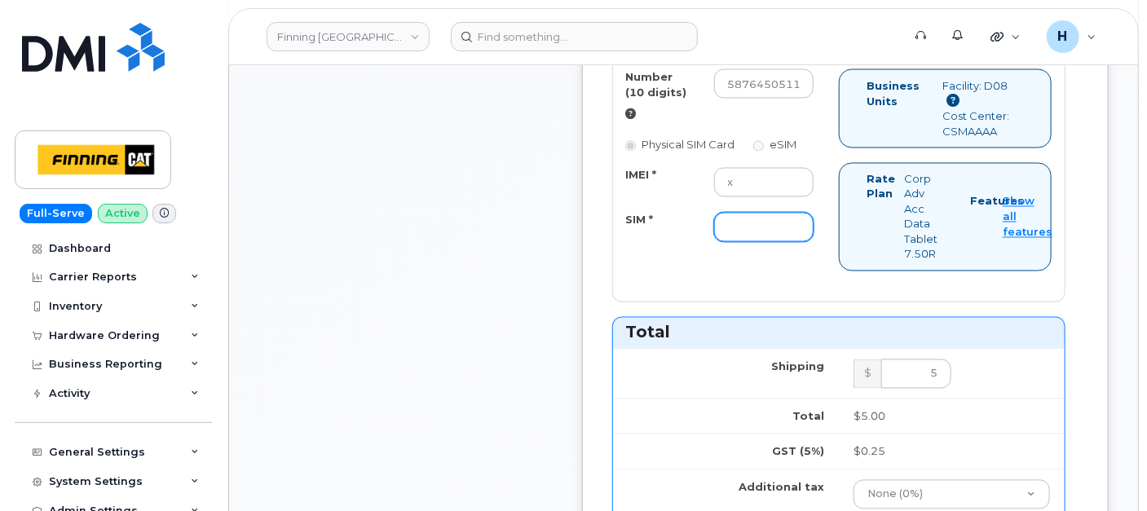
click at [740, 214] on input "SIM *" at bounding box center [763, 227] width 99 height 29
paste input "8912230102357627219"
type input "8912230102357627219"
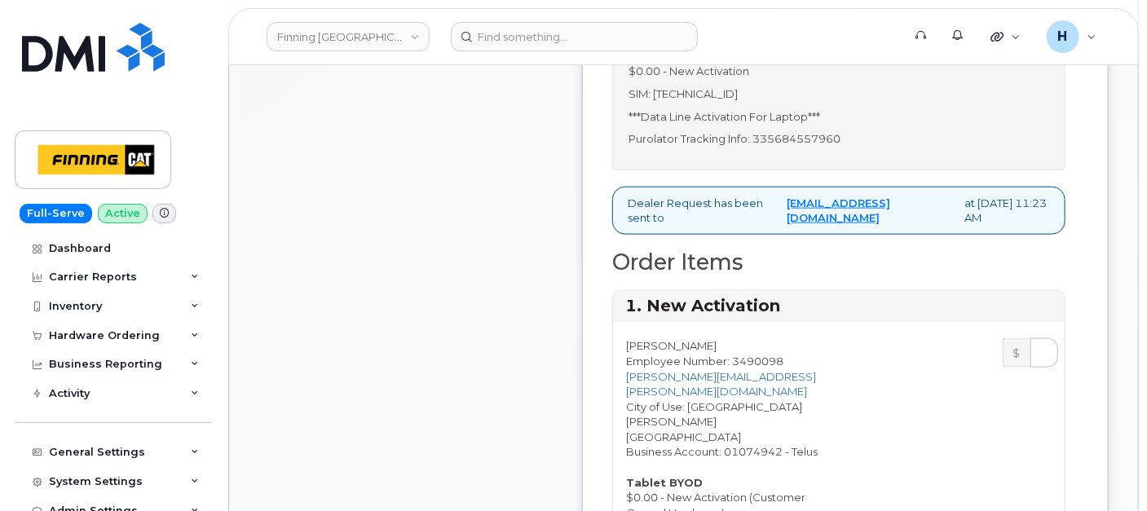
scroll to position [633, 0]
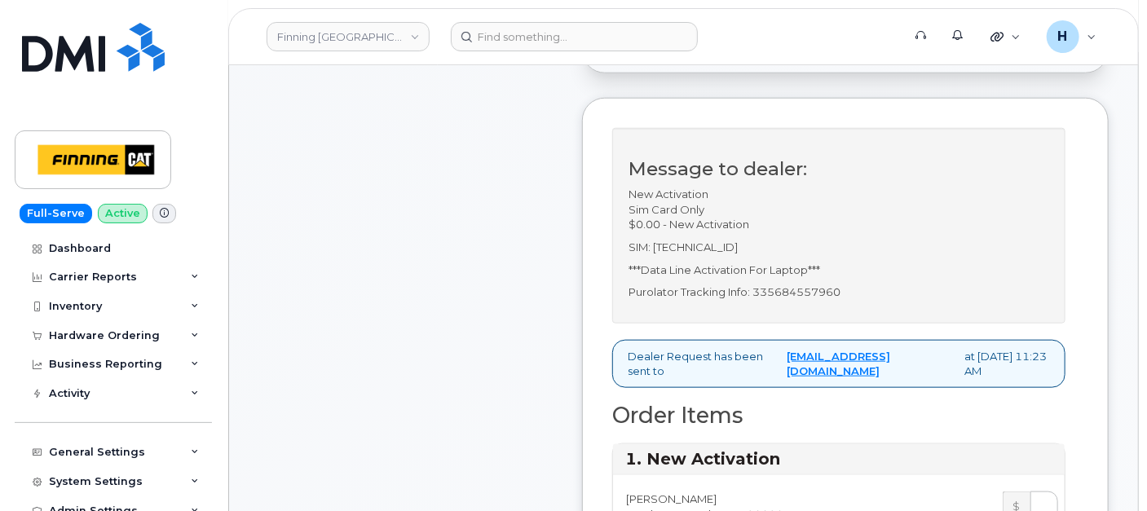
click at [783, 300] on p "Purolator Tracking Info: 335684557960" at bounding box center [838, 291] width 421 height 15
copy p "335684557960"
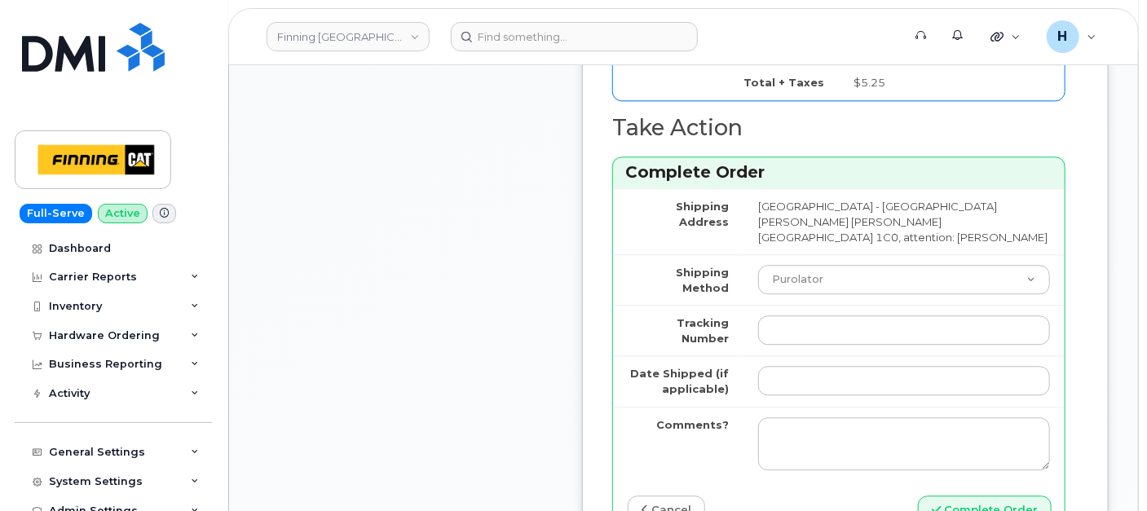
scroll to position [1811, 0]
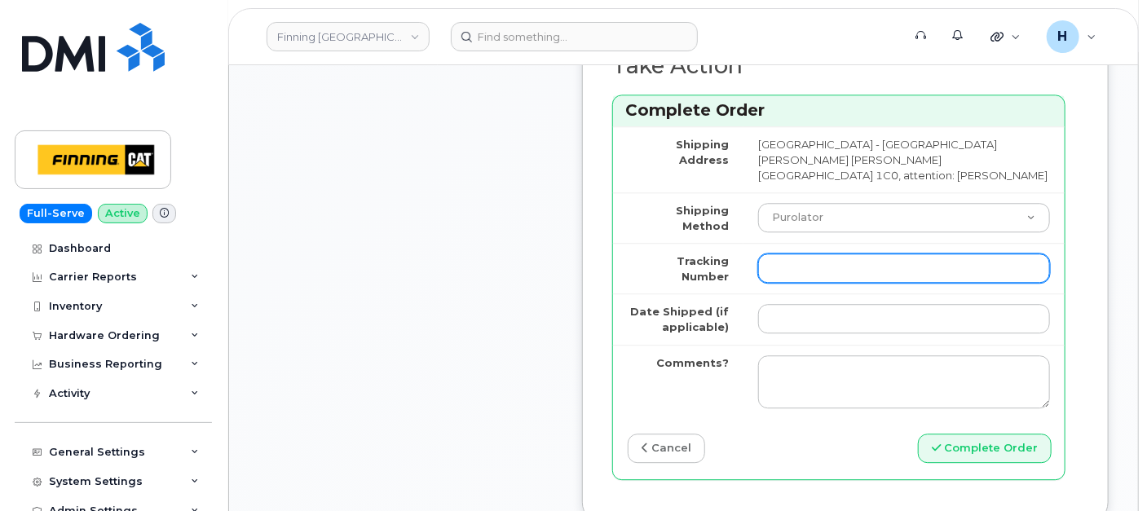
click at [819, 254] on input "Tracking Number" at bounding box center [904, 268] width 292 height 29
paste input "335684557960"
type input "335684557960"
click at [805, 293] on td at bounding box center [903, 318] width 321 height 51
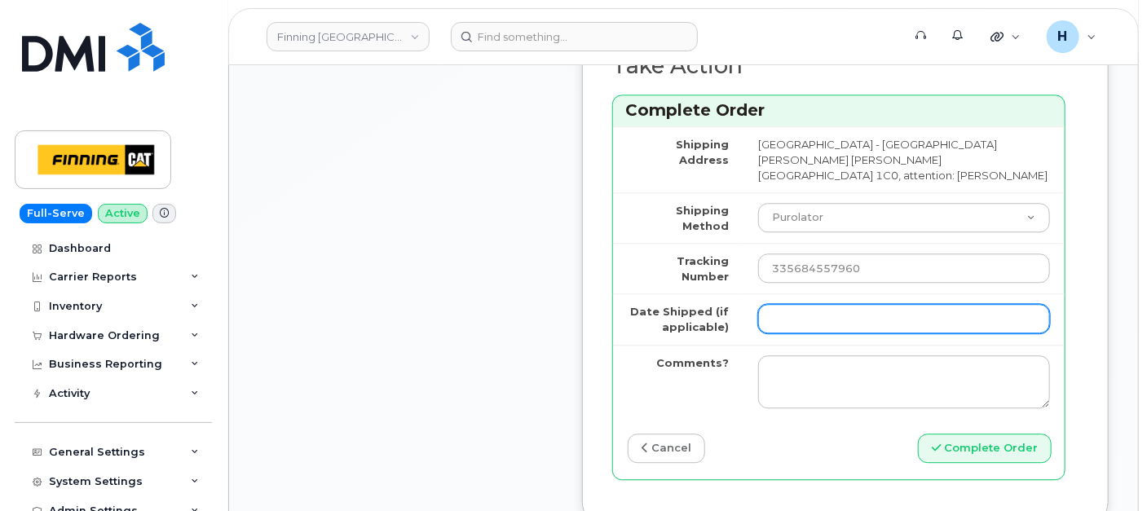
click at [808, 304] on input "Date Shipped (if applicable)" at bounding box center [904, 318] width 292 height 29
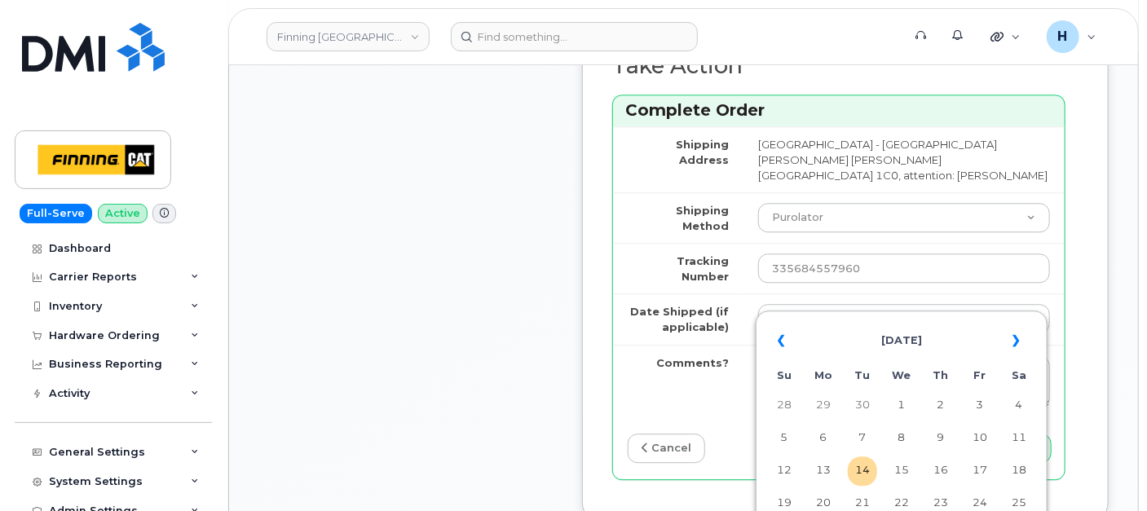
click at [871, 464] on td "14" at bounding box center [862, 470] width 29 height 29
type input "2025-10-14"
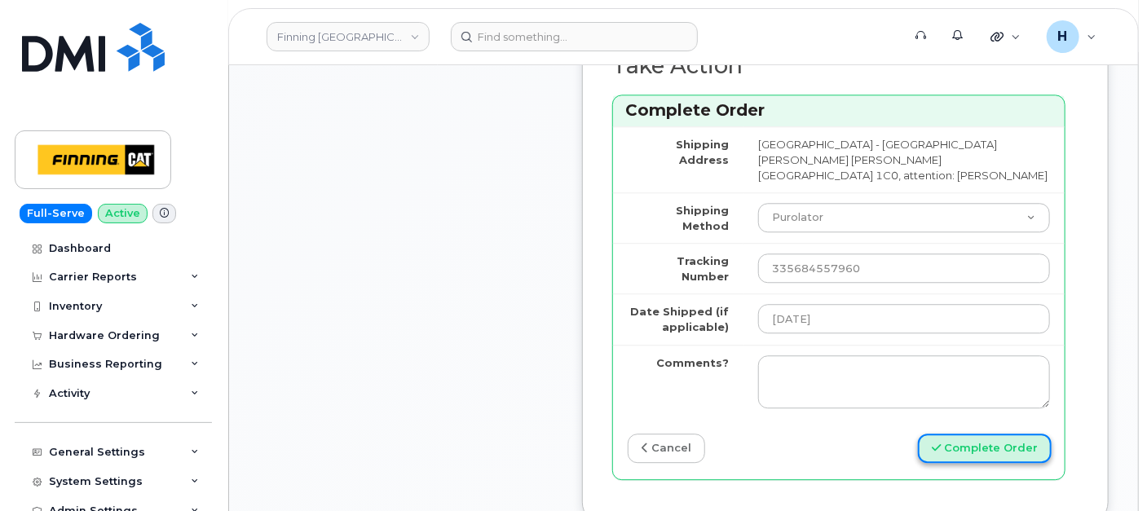
click at [971, 434] on button "Complete Order" at bounding box center [985, 449] width 134 height 30
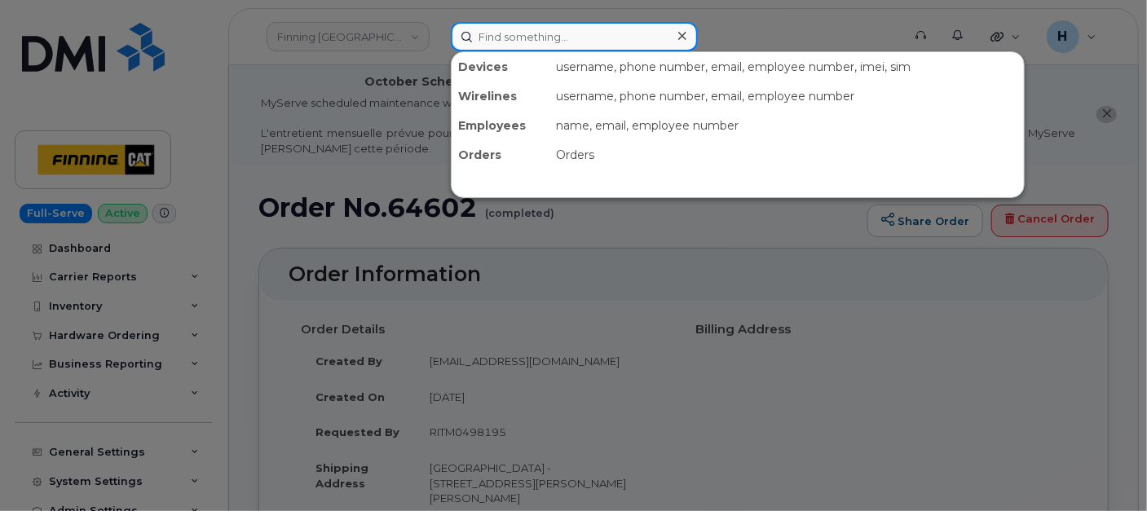
click at [522, 46] on input at bounding box center [574, 36] width 247 height 29
paste input "[PERSON_NAME]"
type input "[PERSON_NAME]"
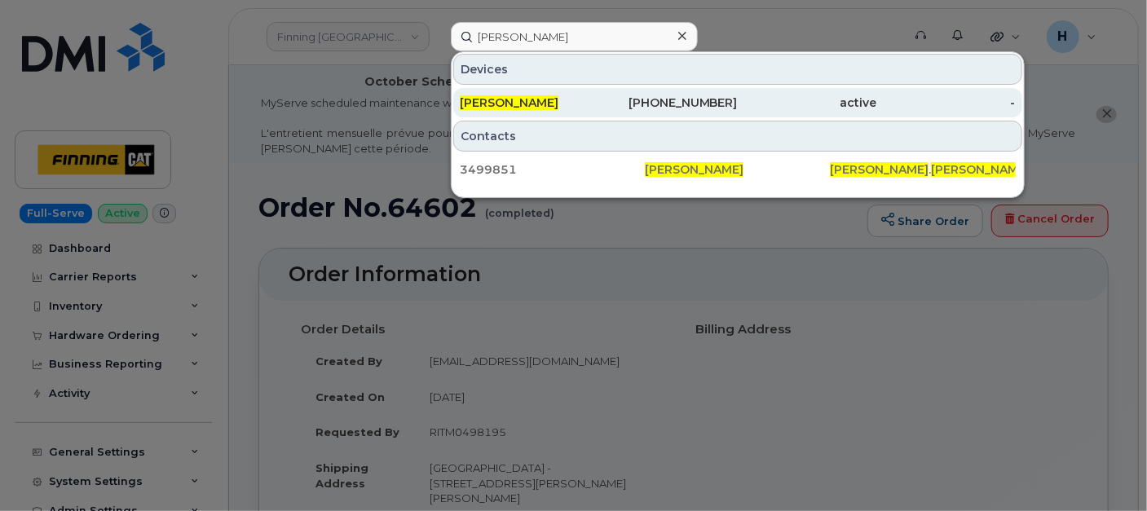
click at [640, 106] on div "250-214-1805" at bounding box center [667, 103] width 139 height 16
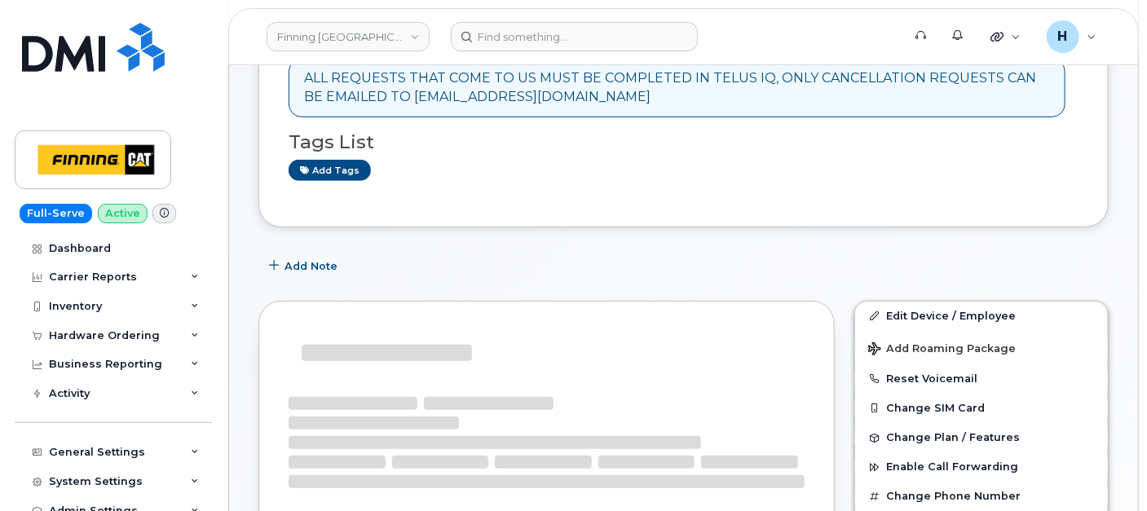
scroll to position [452, 0]
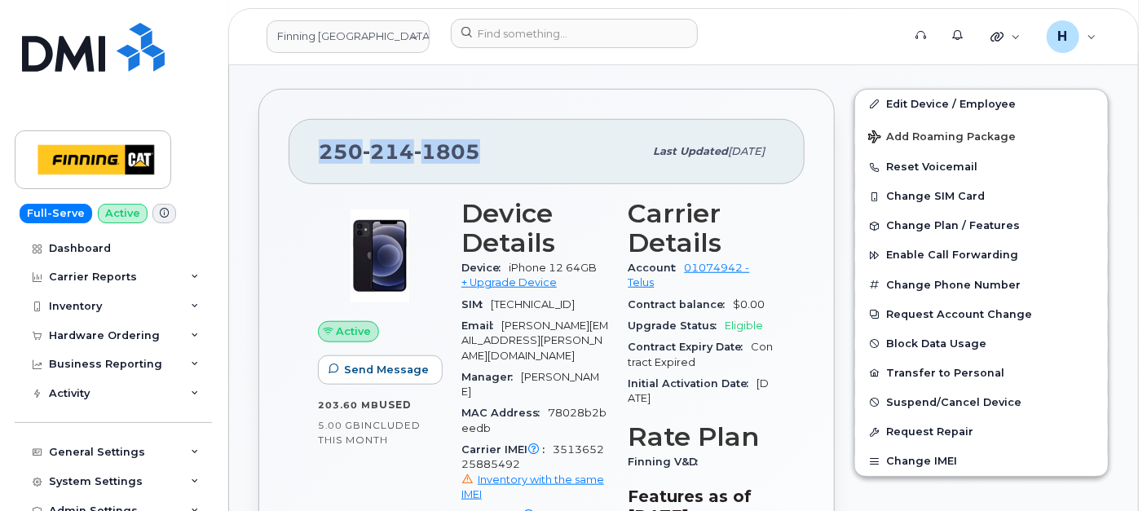
drag, startPoint x: 523, startPoint y: 153, endPoint x: 302, endPoint y: 148, distance: 221.0
click at [302, 148] on div "[PHONE_NUMBER] Last updated [DATE]" at bounding box center [547, 151] width 516 height 65
copy span "[PHONE_NUMBER]"
click at [107, 346] on div "Hardware Ordering" at bounding box center [113, 335] width 197 height 29
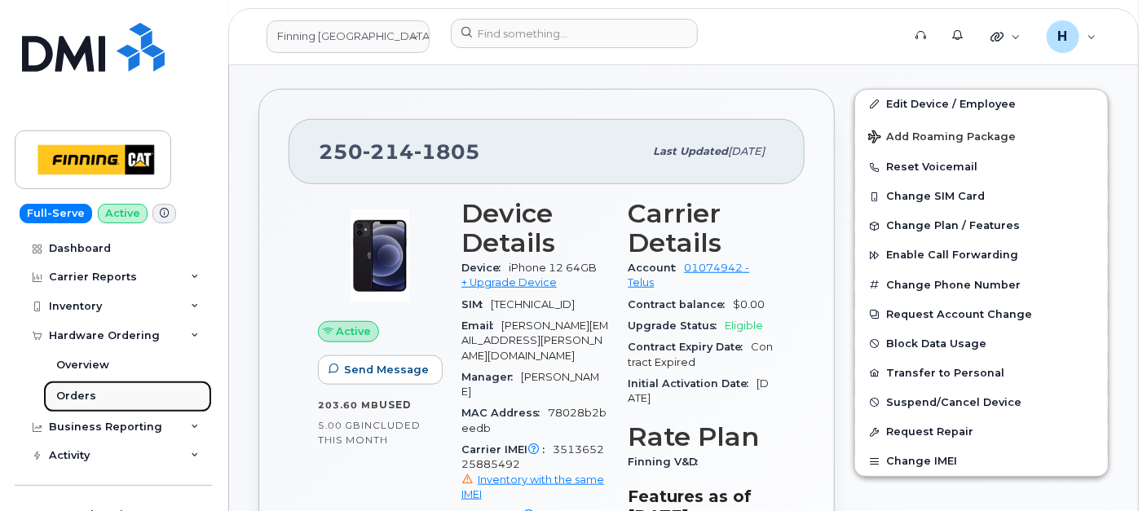
click at [99, 405] on link "Orders" at bounding box center [127, 396] width 169 height 31
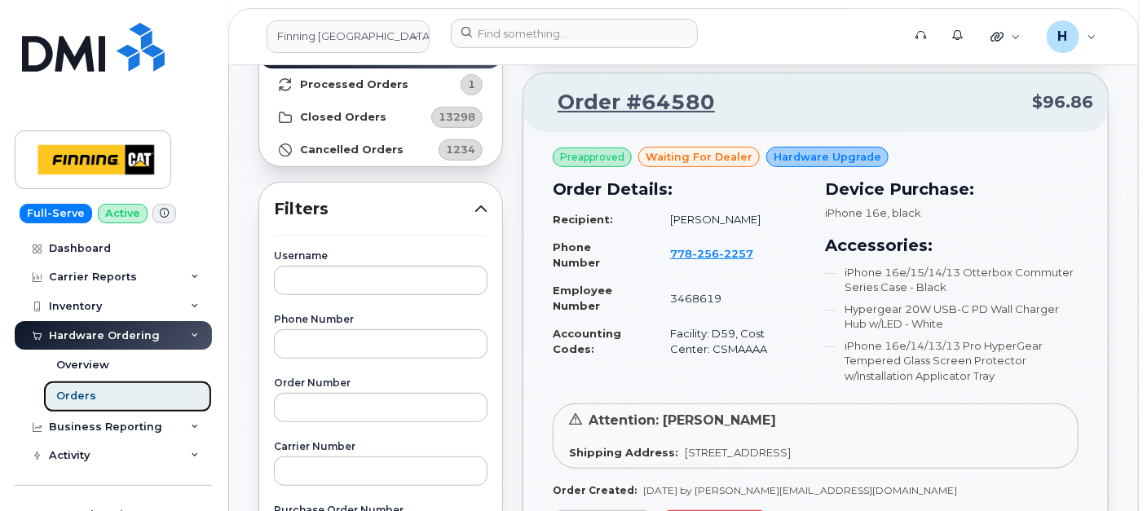
scroll to position [90, 0]
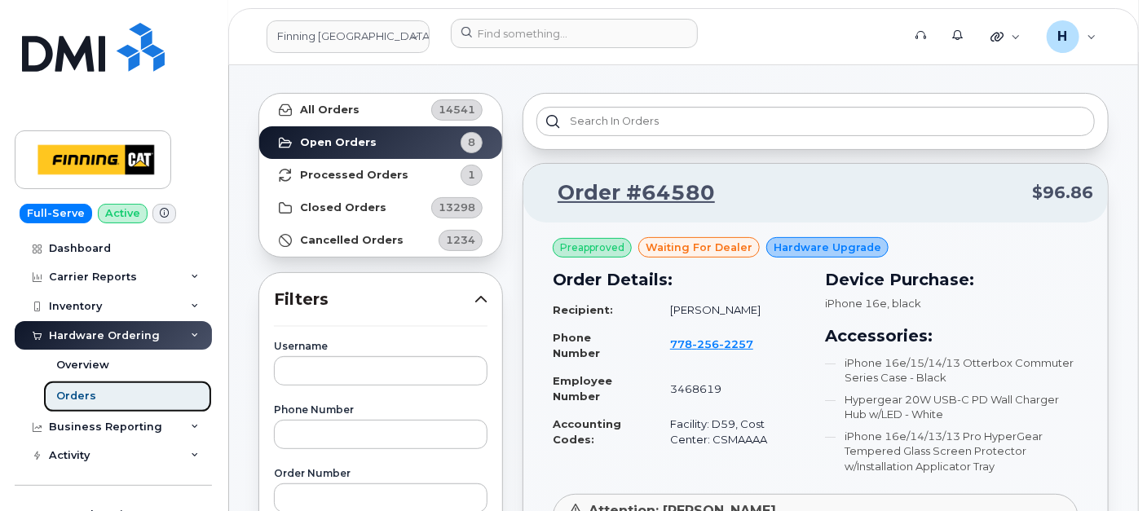
click at [135, 389] on link "Orders" at bounding box center [127, 396] width 169 height 31
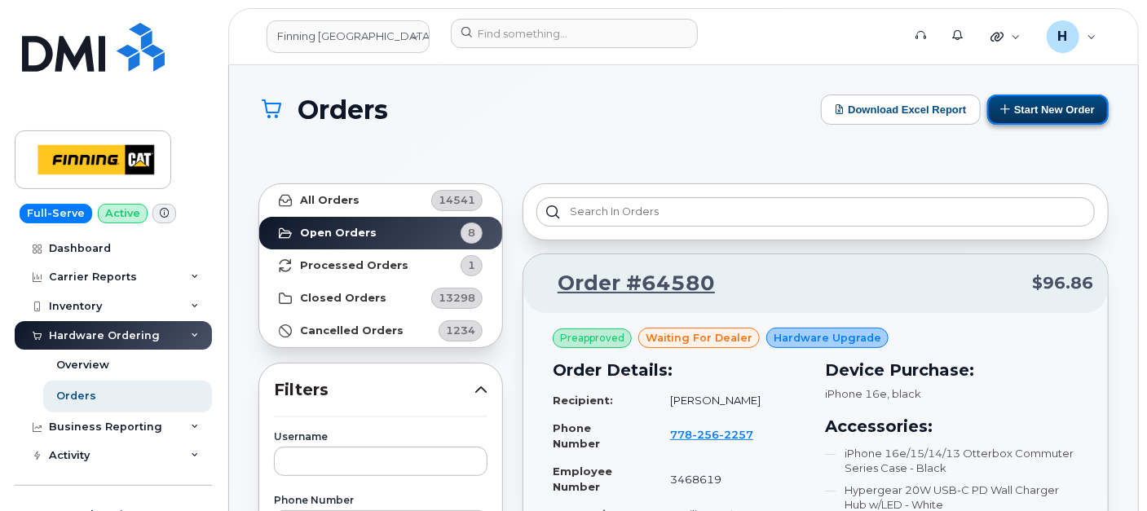
click at [1031, 110] on button "Start New Order" at bounding box center [1047, 110] width 121 height 30
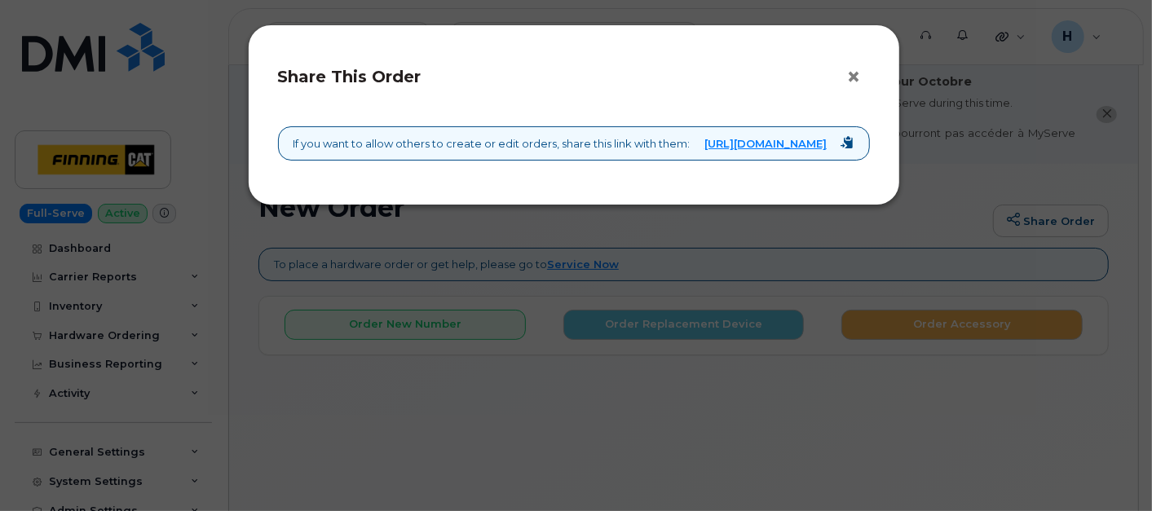
click at [854, 67] on button "×" at bounding box center [858, 77] width 23 height 24
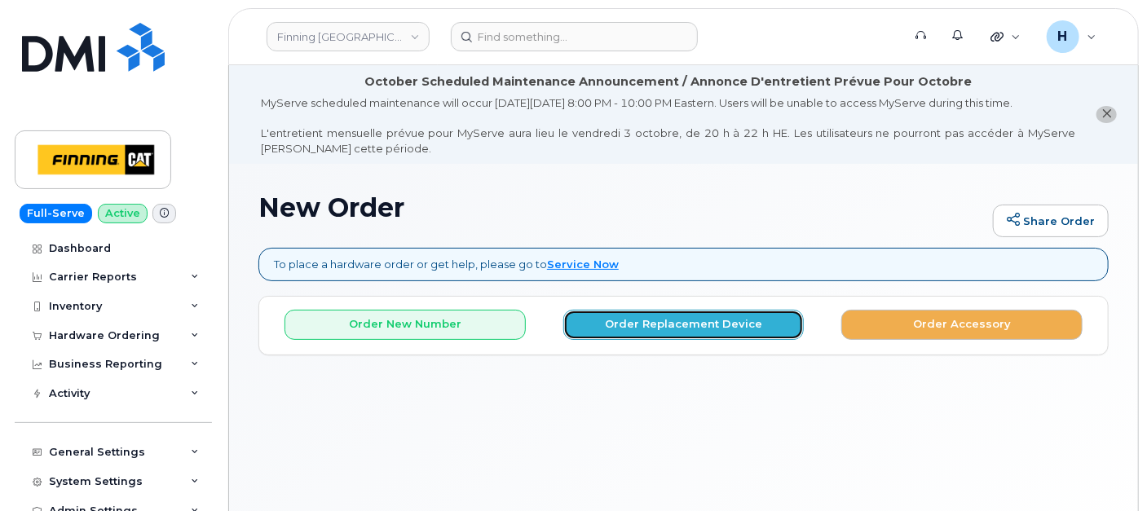
click at [629, 328] on button "Order Replacement Device" at bounding box center [683, 325] width 241 height 30
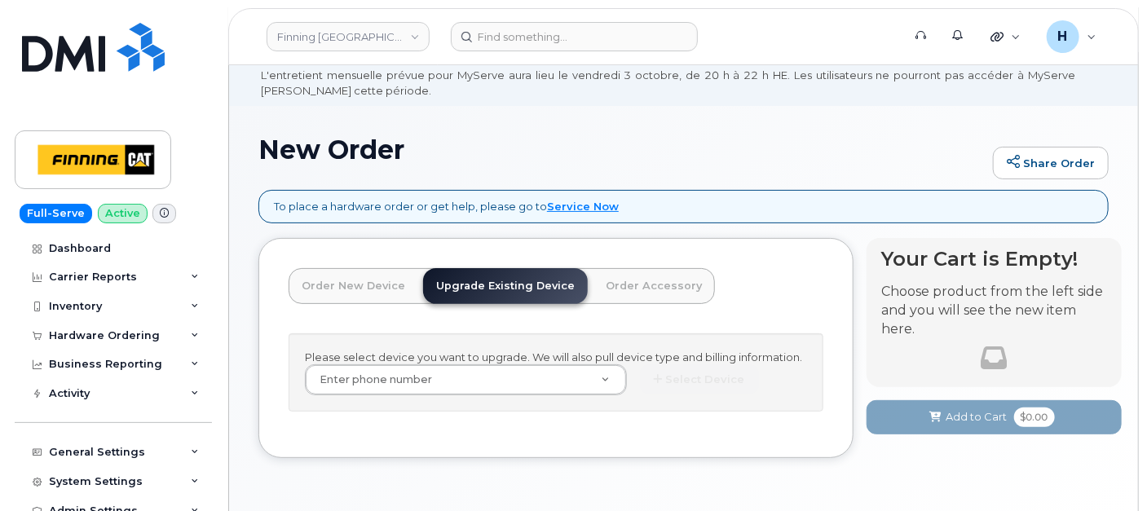
scroll to position [108, 0]
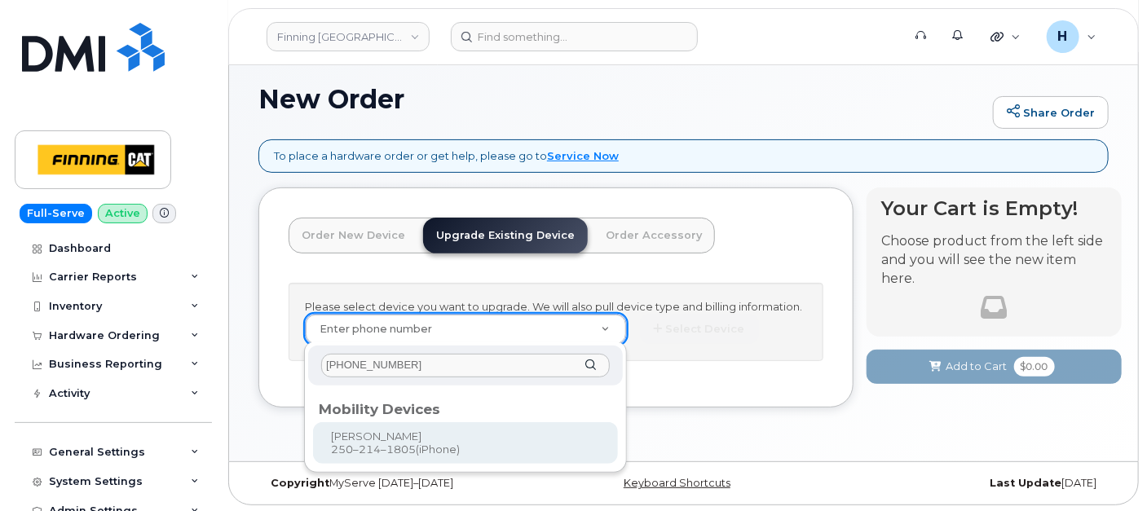
type input "250-214-1805"
type input "542981"
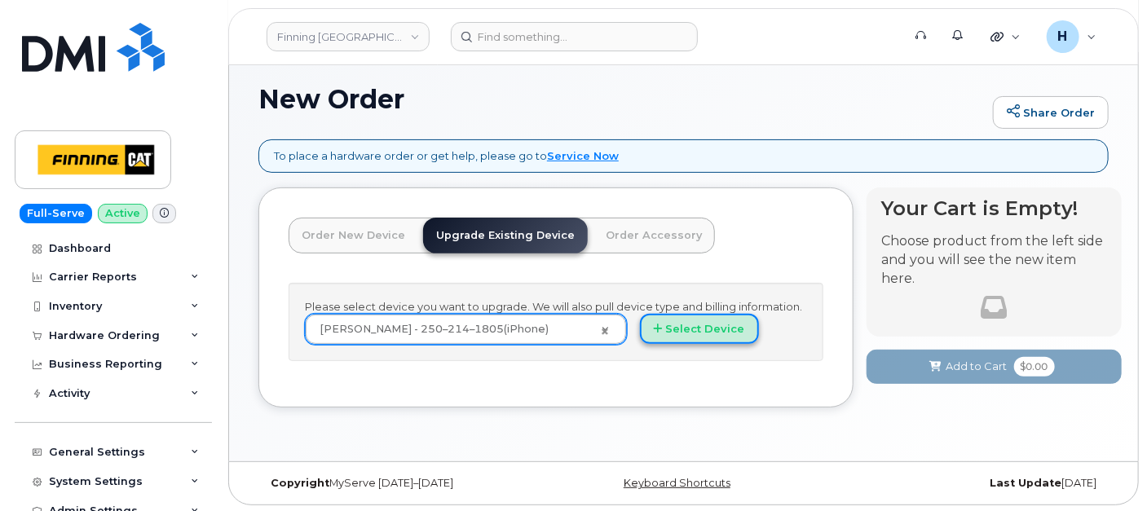
click at [675, 333] on button "Select Device" at bounding box center [699, 329] width 119 height 30
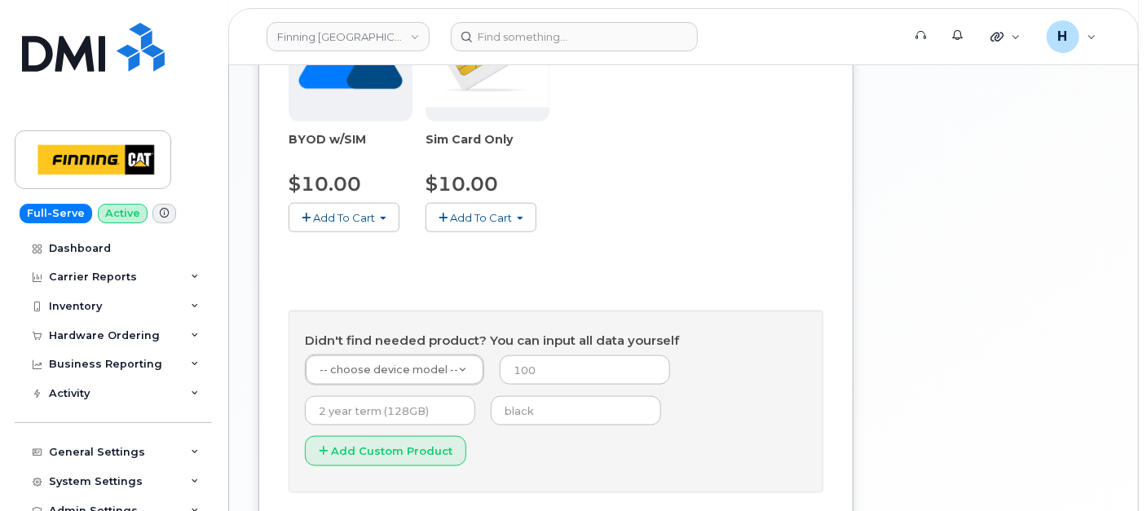
scroll to position [910, 0]
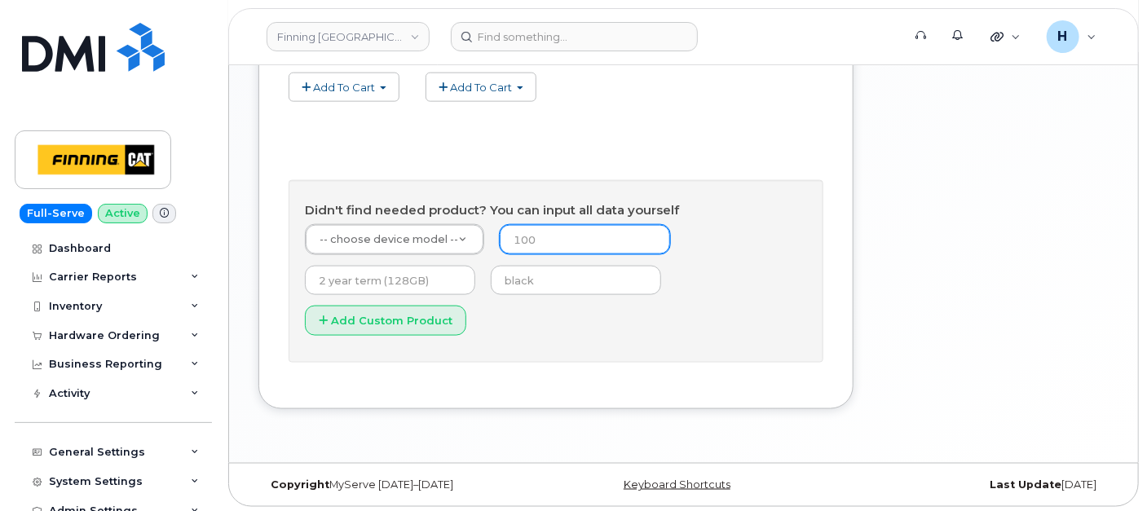
click at [527, 240] on input "number" at bounding box center [585, 239] width 170 height 29
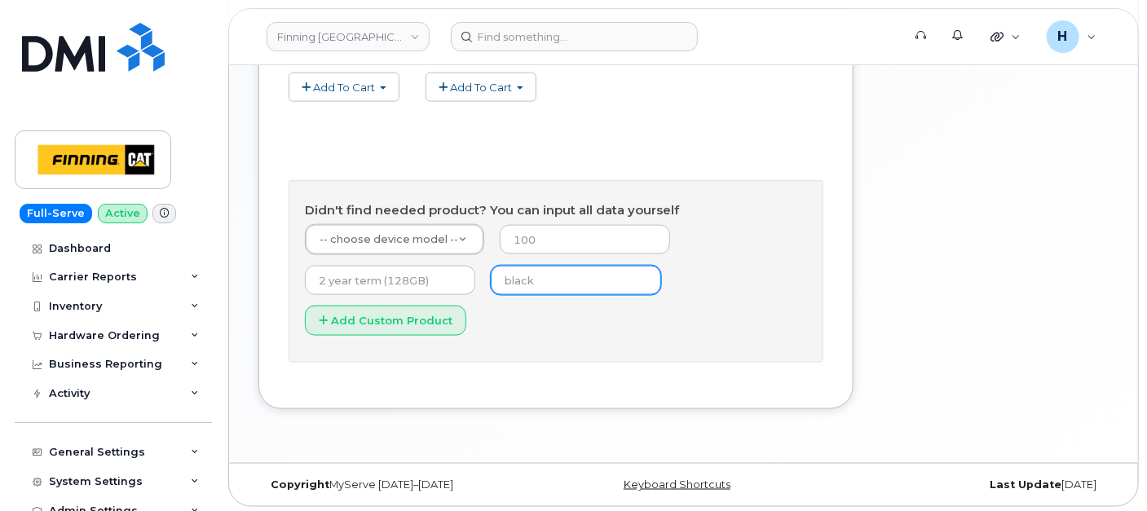
click at [520, 266] on input "text" at bounding box center [576, 280] width 170 height 29
type input "black"
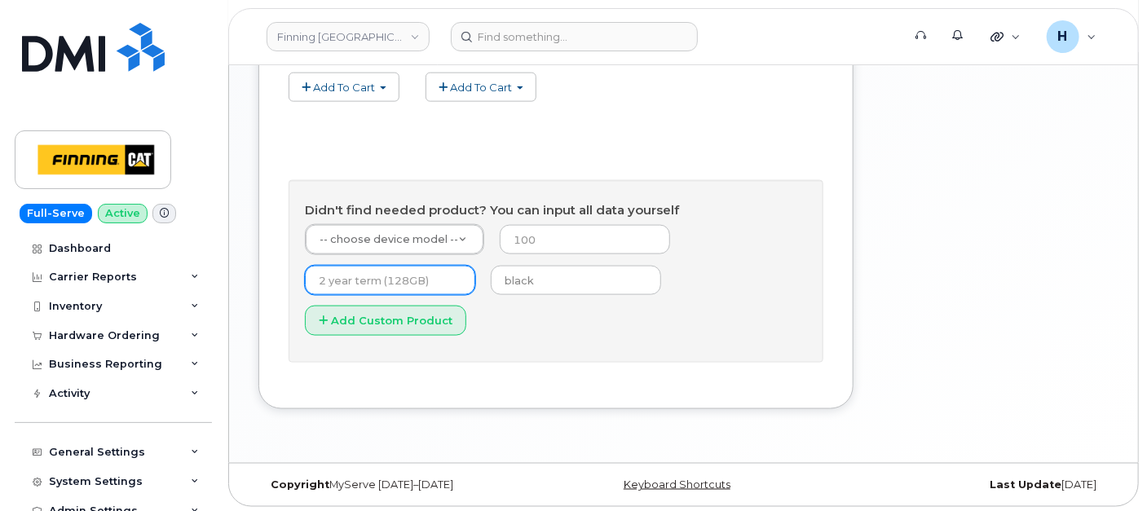
click at [394, 272] on input "text" at bounding box center [390, 280] width 170 height 29
type input "3 year term (128GB)"
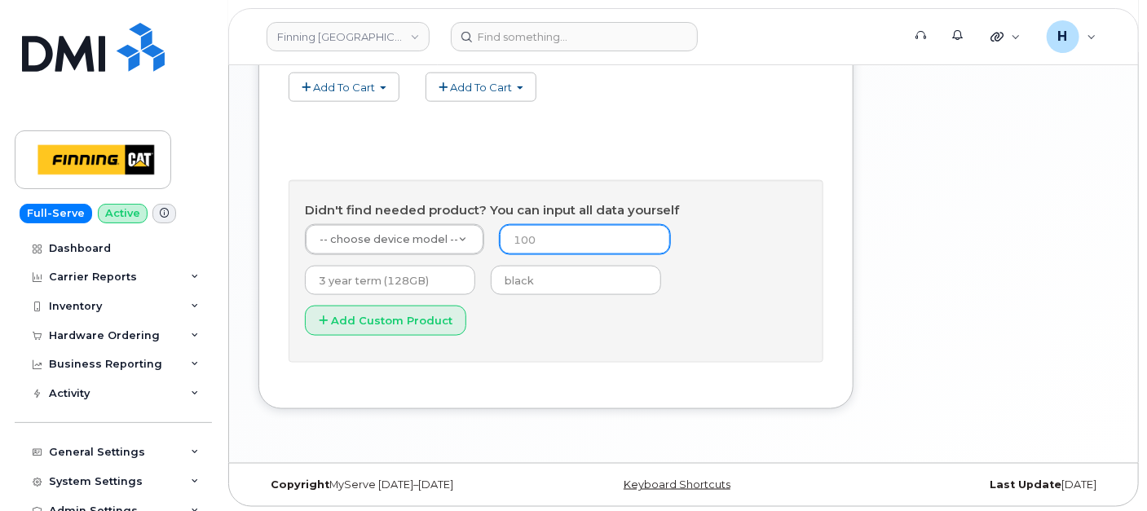
click at [518, 249] on input "number" at bounding box center [585, 239] width 170 height 29
type input "0"
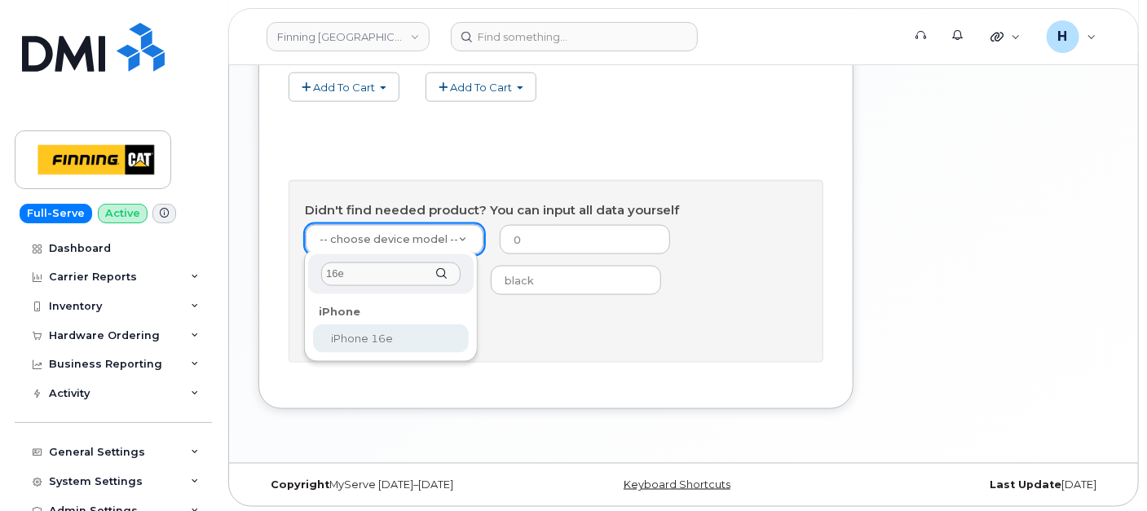
type input "16e"
select select "2883"
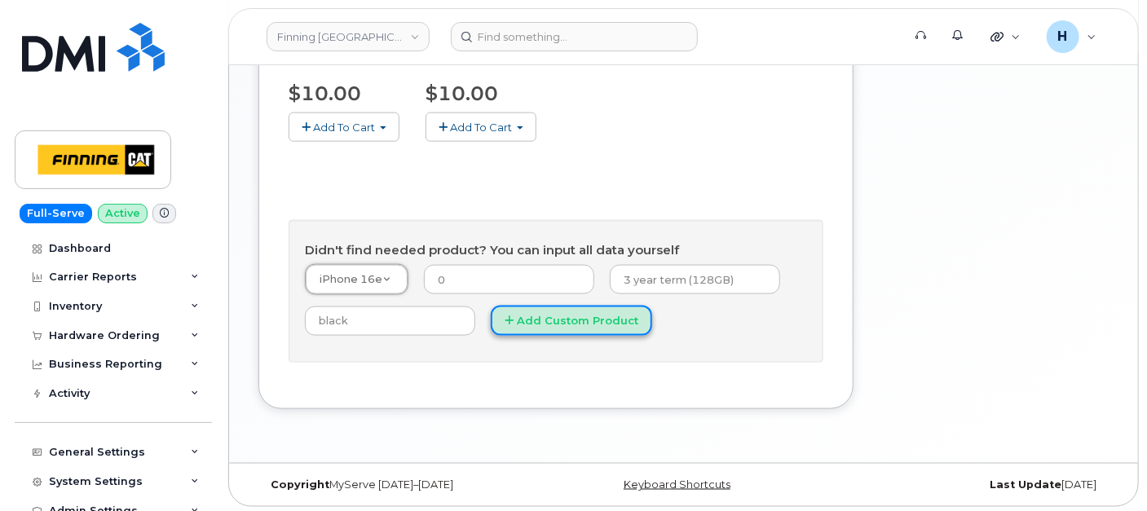
click at [596, 322] on button "Add Custom Product" at bounding box center [571, 321] width 161 height 30
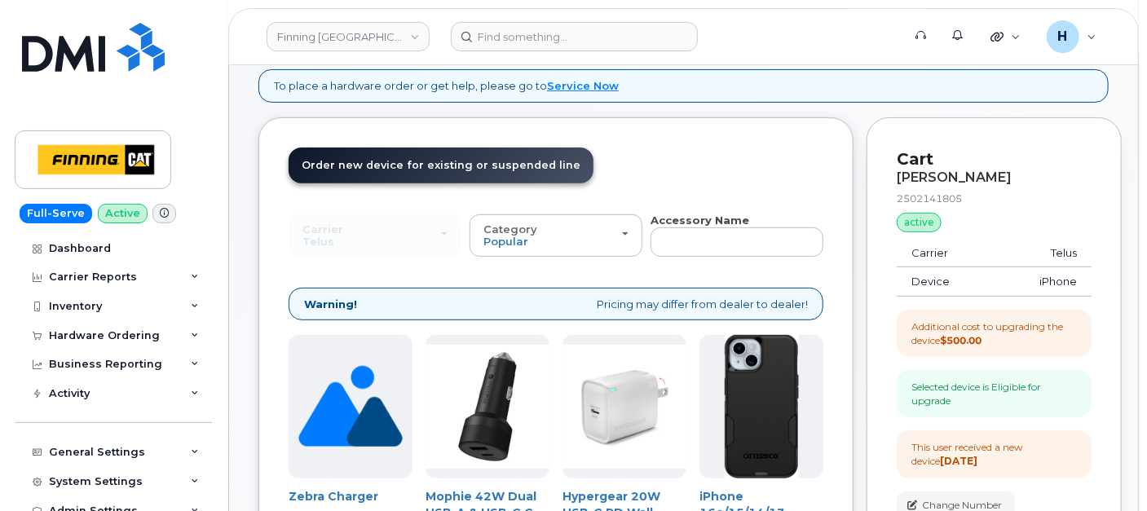
scroll to position [172, 0]
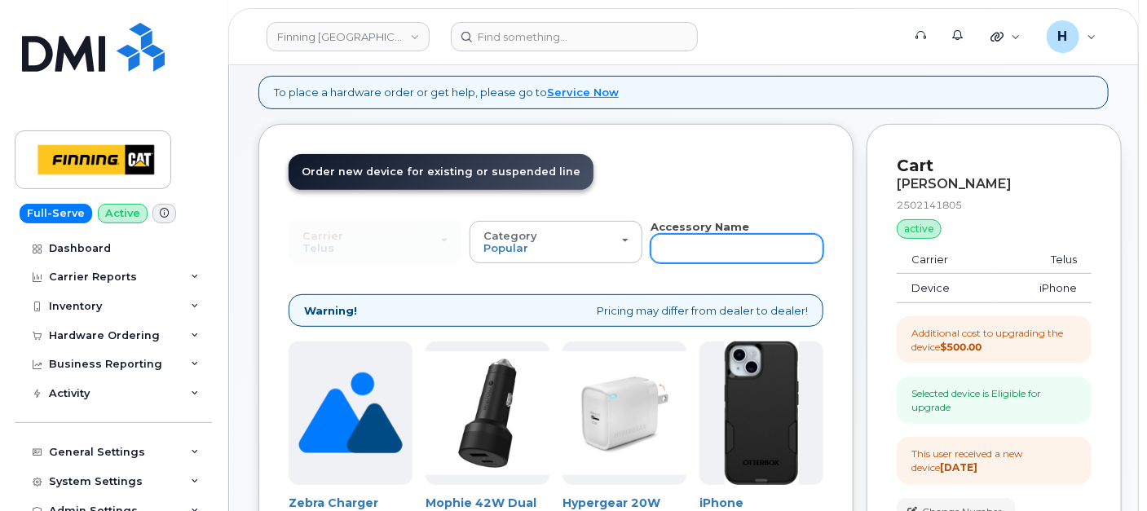
click at [675, 255] on input "text" at bounding box center [736, 248] width 173 height 29
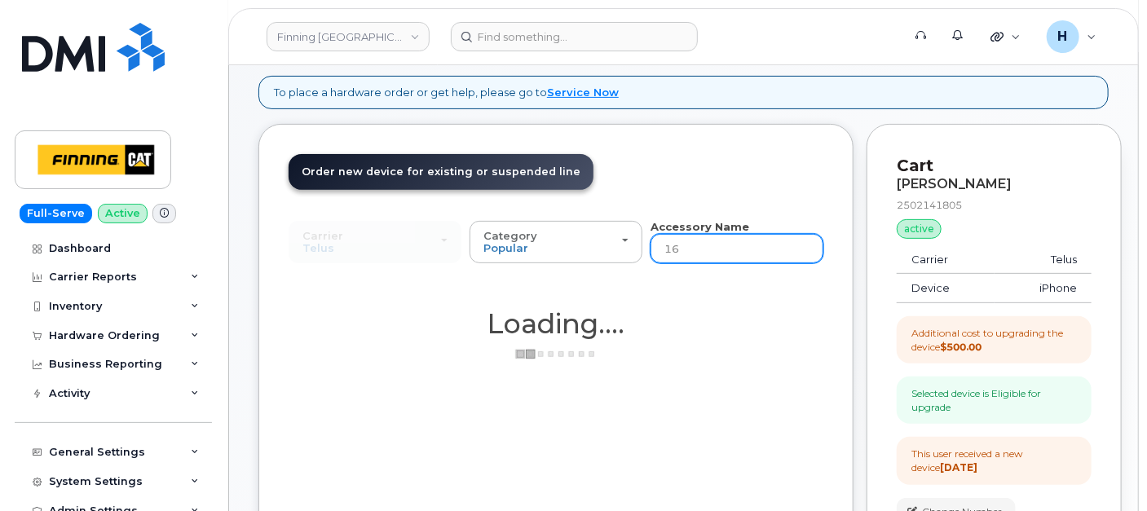
type input "16e"
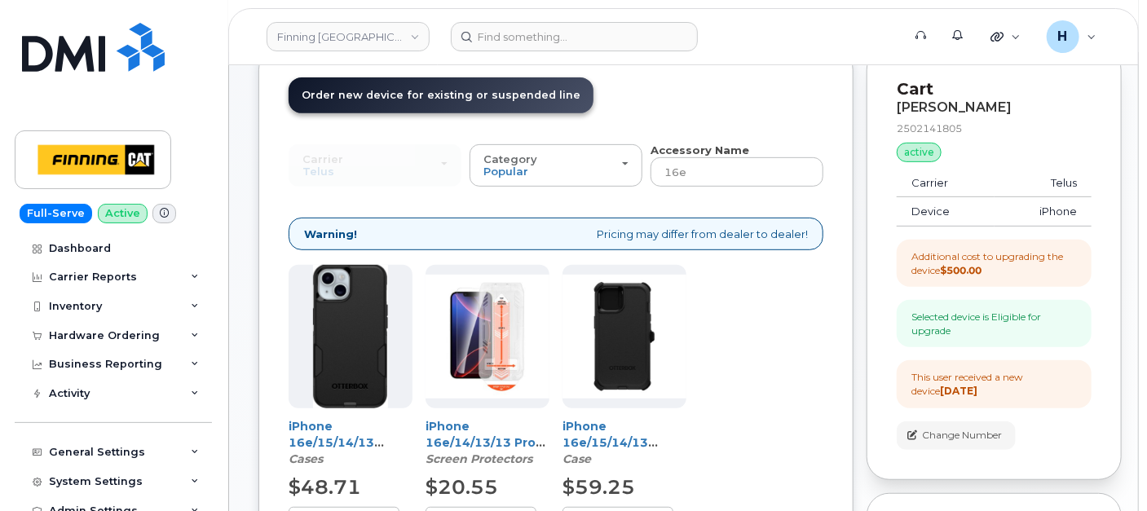
scroll to position [443, 0]
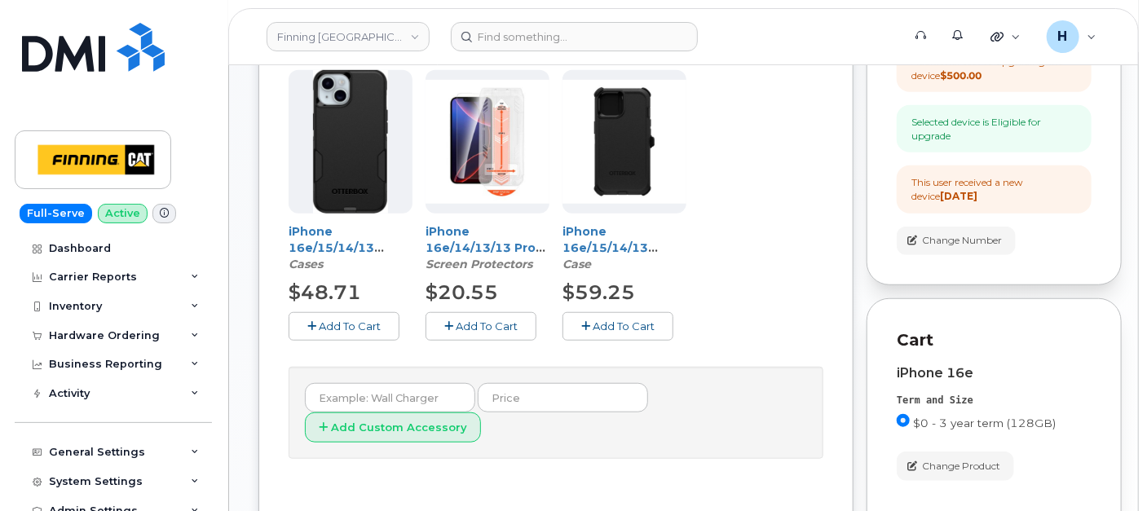
click at [465, 316] on button "Add To Cart" at bounding box center [480, 326] width 111 height 29
drag, startPoint x: 305, startPoint y: 331, endPoint x: 399, endPoint y: 333, distance: 94.6
click at [305, 330] on button "Add To Cart" at bounding box center [344, 326] width 111 height 29
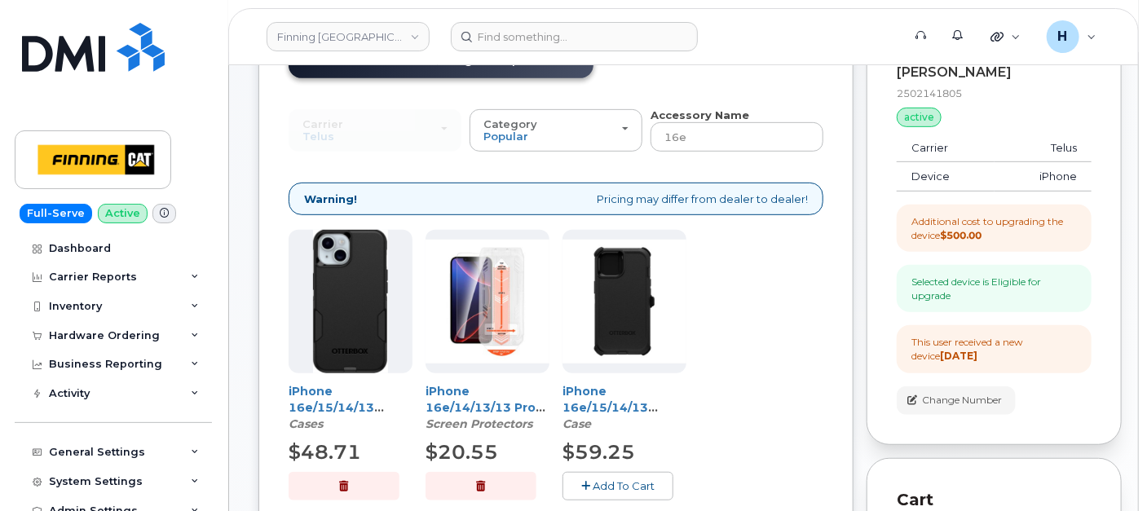
scroll to position [172, 0]
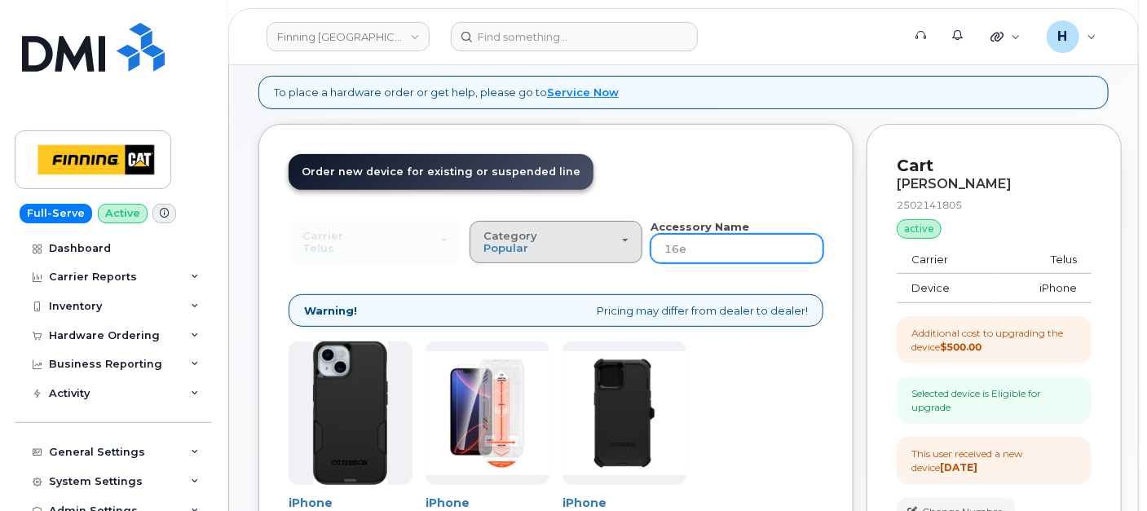
drag, startPoint x: 719, startPoint y: 252, endPoint x: 606, endPoint y: 247, distance: 112.6
click at [606, 247] on div "Carrier SaskTel Telus SaskTel Telus Category Popular All Charger Case Wall Char…" at bounding box center [556, 241] width 535 height 45
type input "wall"
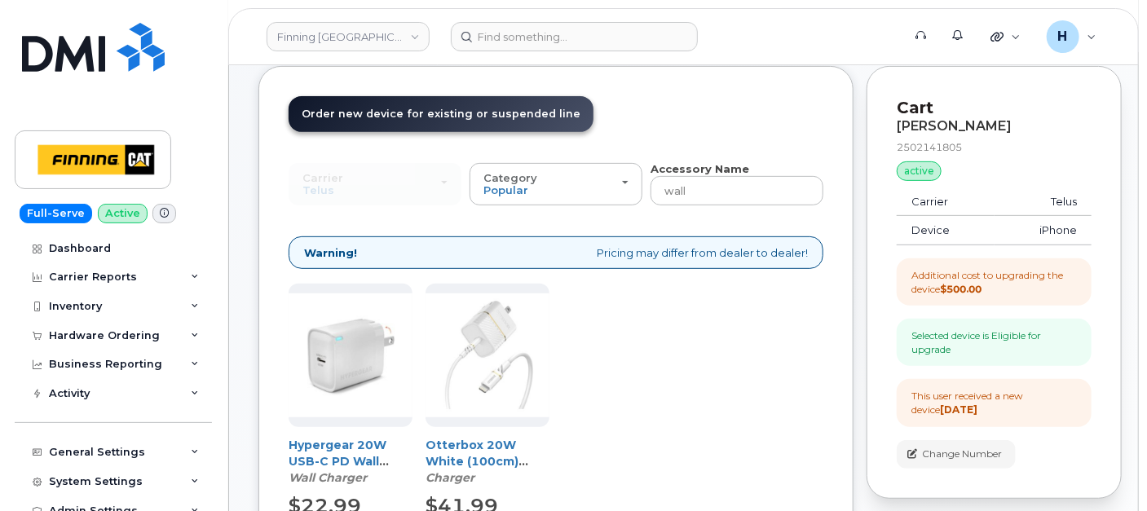
scroll to position [534, 0]
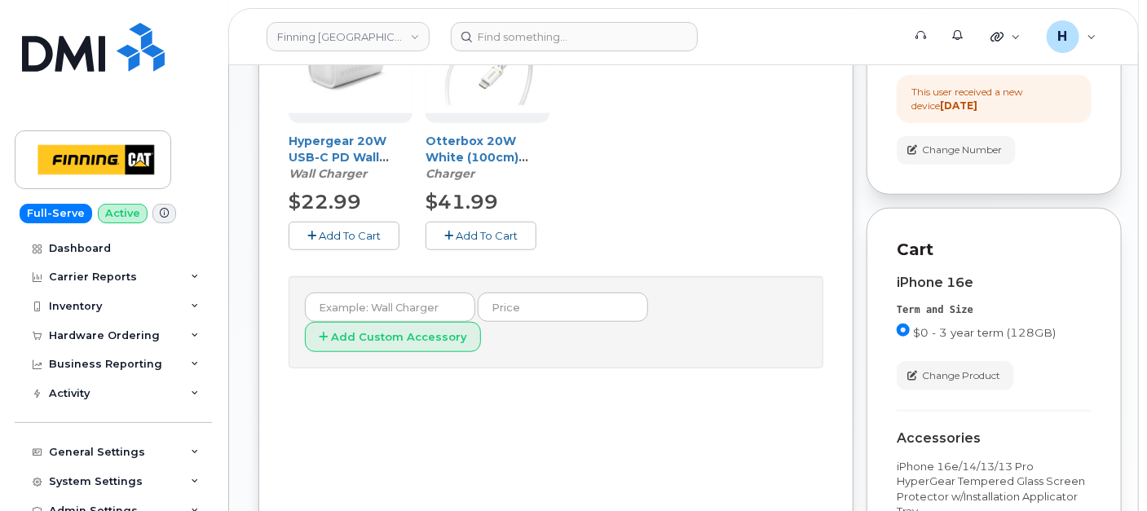
click at [377, 242] on button "Add To Cart" at bounding box center [344, 236] width 111 height 29
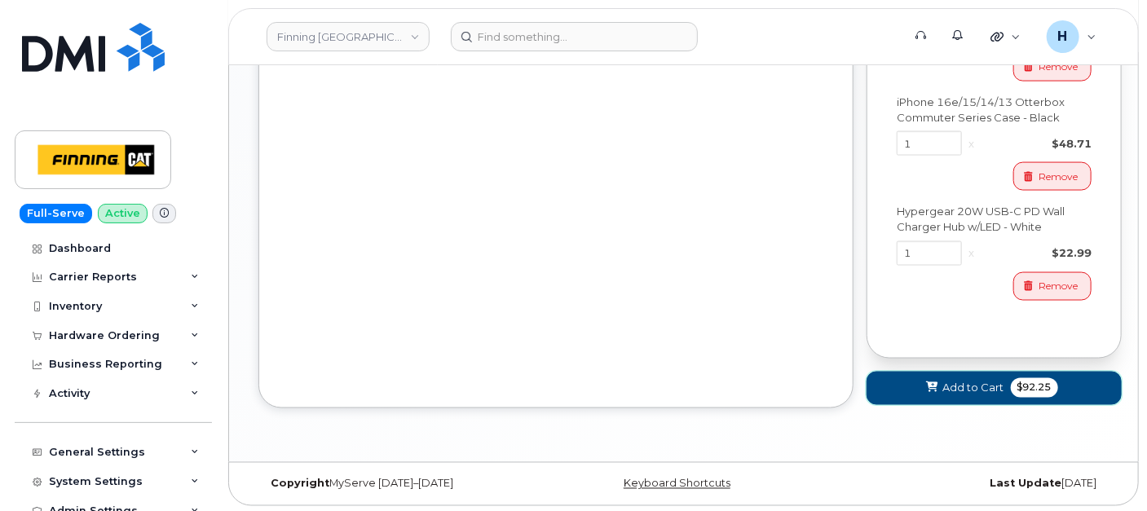
click at [897, 388] on button "Add to Cart $92.25" at bounding box center [993, 388] width 255 height 33
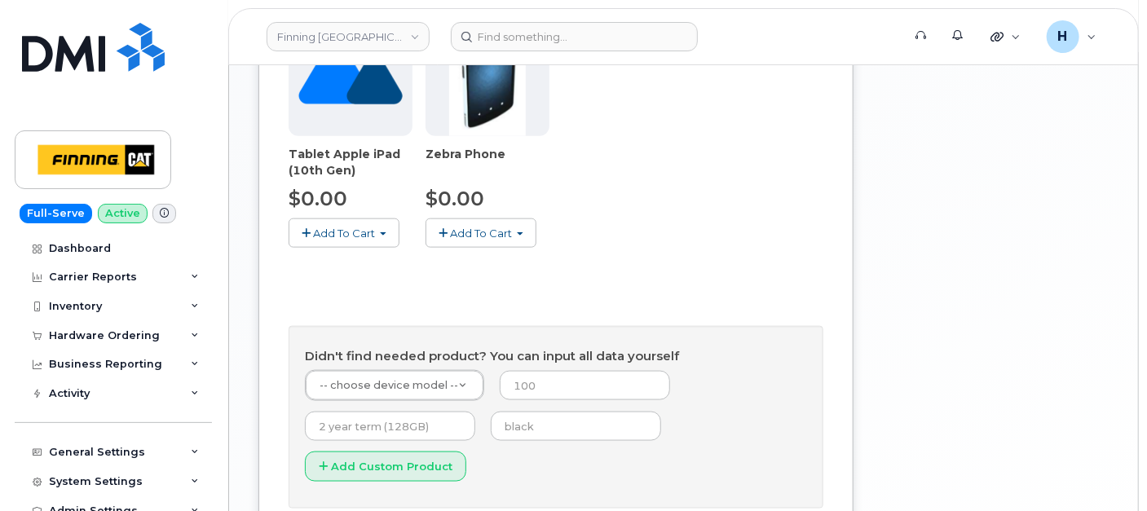
scroll to position [910, 0]
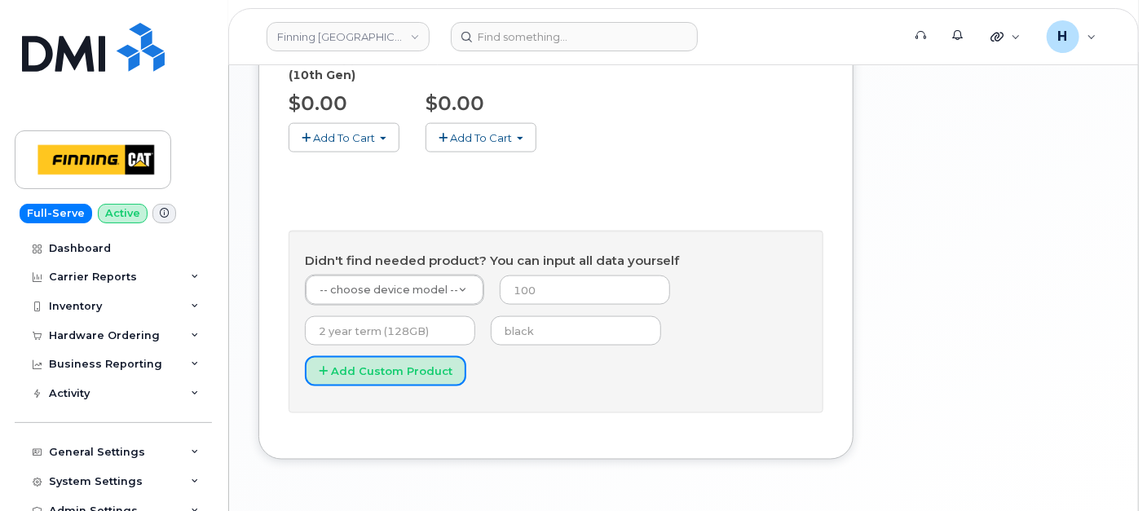
drag, startPoint x: 359, startPoint y: 317, endPoint x: 959, endPoint y: 325, distance: 600.0
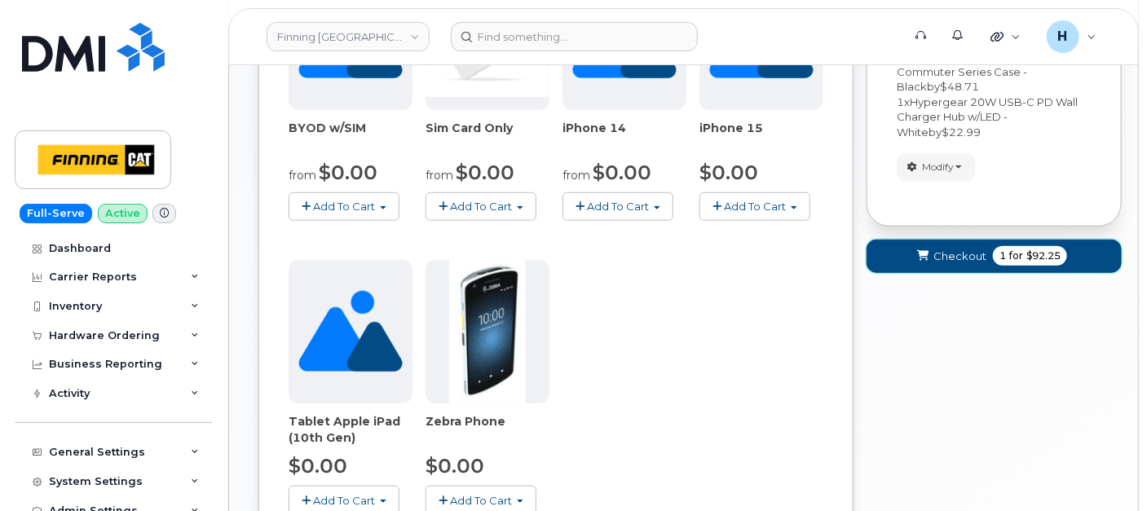
click at [936, 256] on span "Checkout" at bounding box center [959, 256] width 53 height 15
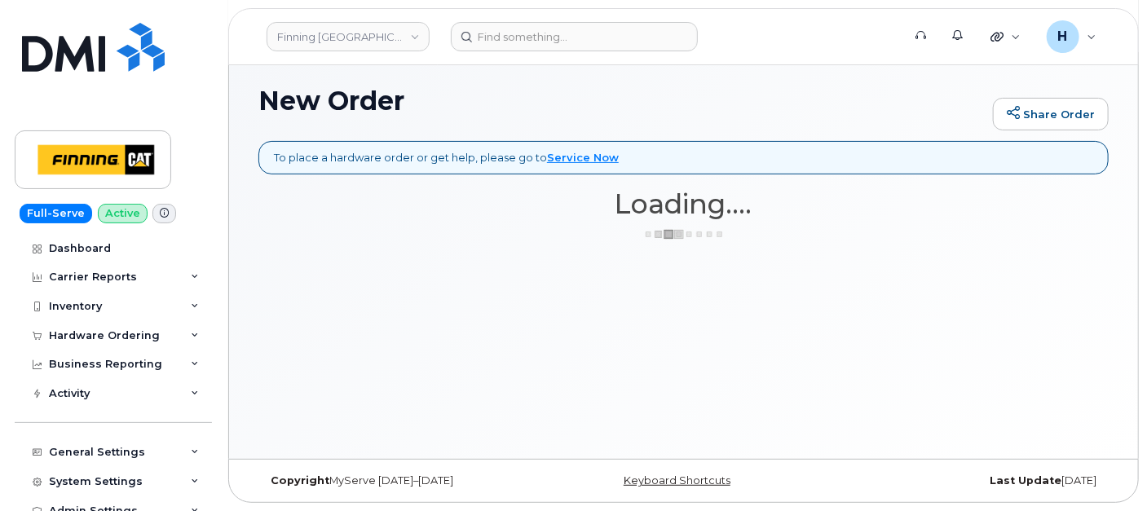
scroll to position [106, 0]
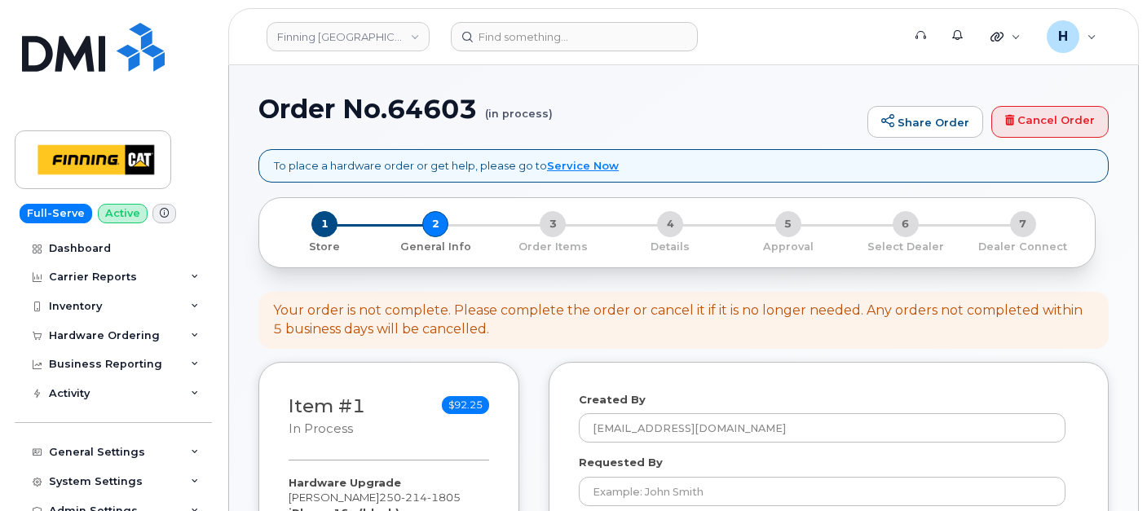
select select
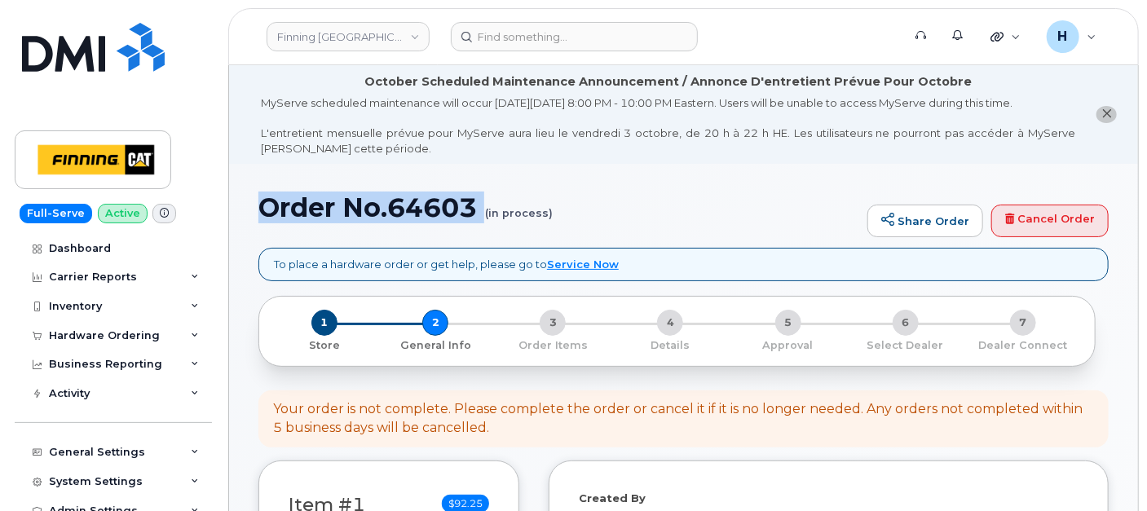
drag, startPoint x: 256, startPoint y: 212, endPoint x: 461, endPoint y: 224, distance: 205.8
copy h1 "Order No.64603"
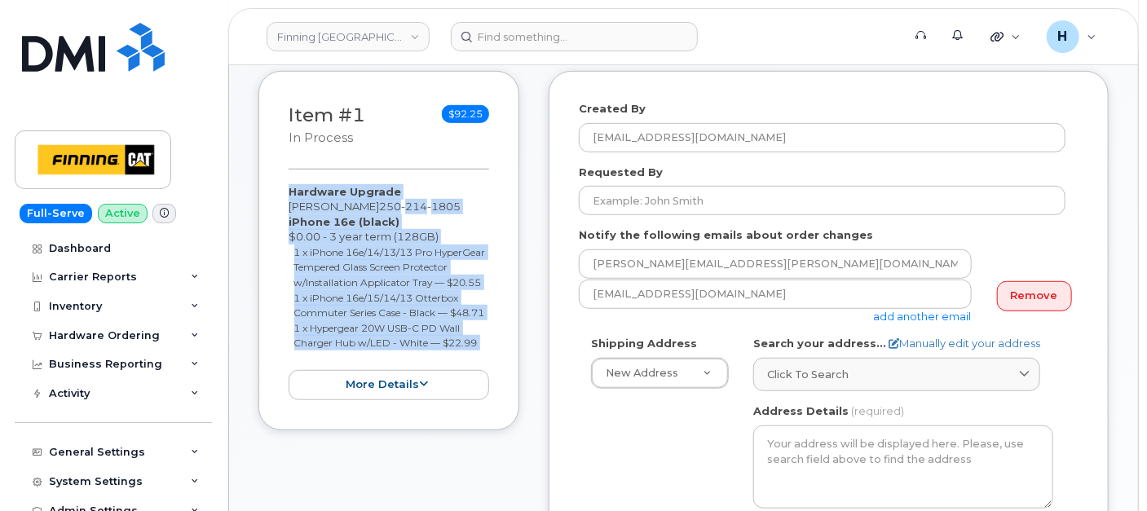
scroll to position [421, 0]
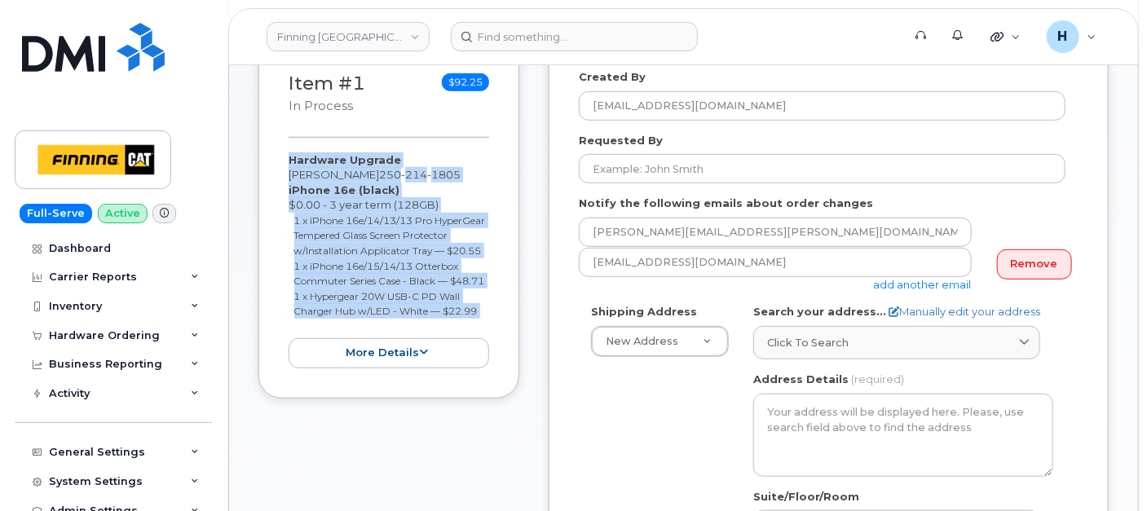
drag, startPoint x: 279, startPoint y: 295, endPoint x: 484, endPoint y: 346, distance: 211.5
click at [484, 346] on div "Item #1 in process $92.25 Hardware Upgrade [PERSON_NAME] [PHONE_NUMBER] iPhone …" at bounding box center [388, 218] width 261 height 359
copy div "Hardware Upgrade [PERSON_NAME] [PHONE_NUMBER] iPhone 16e (black) $0.00 - 3 year…"
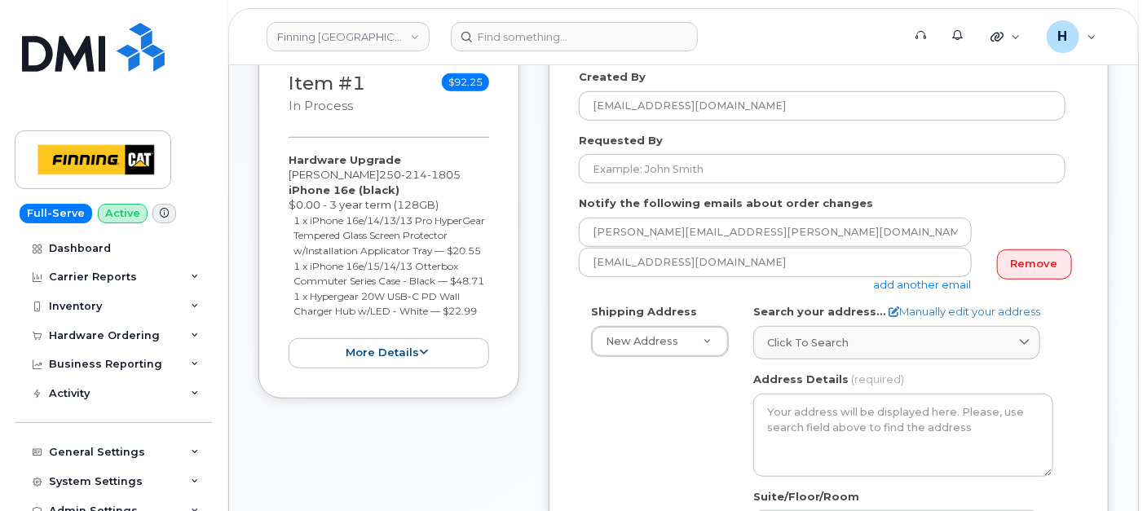
click at [646, 148] on div "Requested By" at bounding box center [829, 158] width 500 height 51
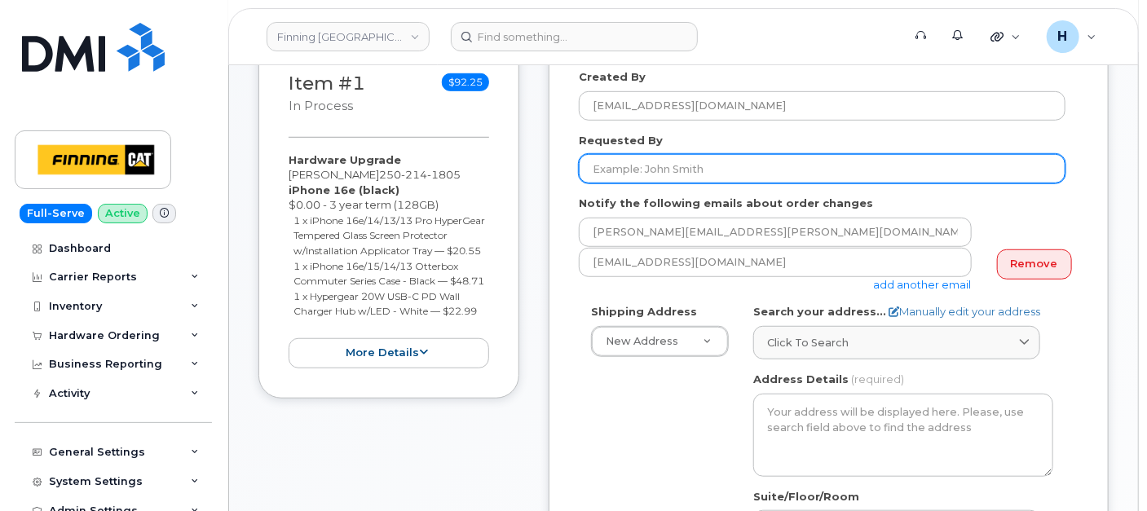
drag, startPoint x: 644, startPoint y: 163, endPoint x: 466, endPoint y: 183, distance: 178.9
click at [644, 163] on input "Requested By" at bounding box center [822, 168] width 487 height 29
paste input "RITM0501211"
type input "RITM0501211"
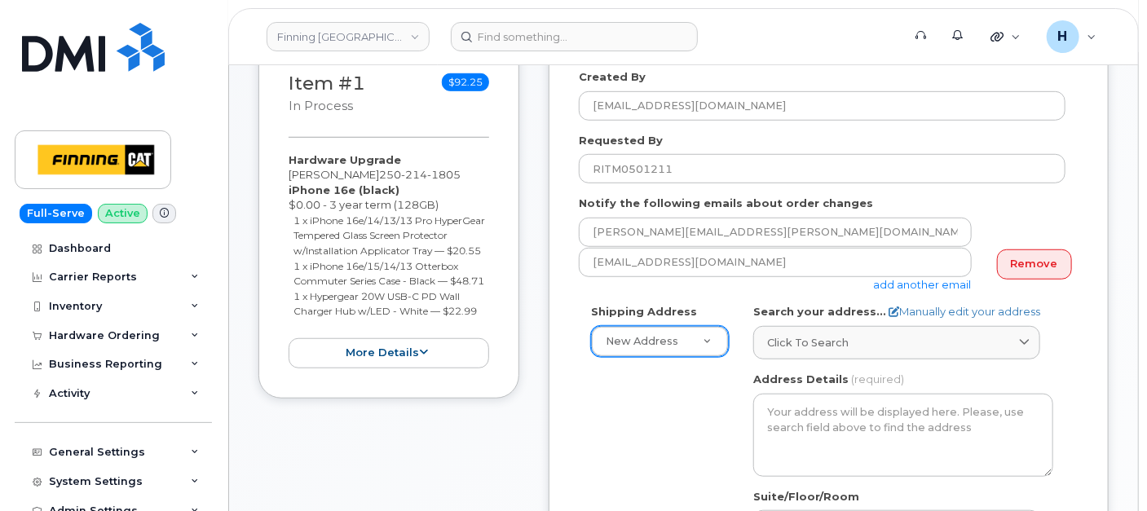
click at [835, 354] on link "Click to search" at bounding box center [896, 342] width 287 height 33
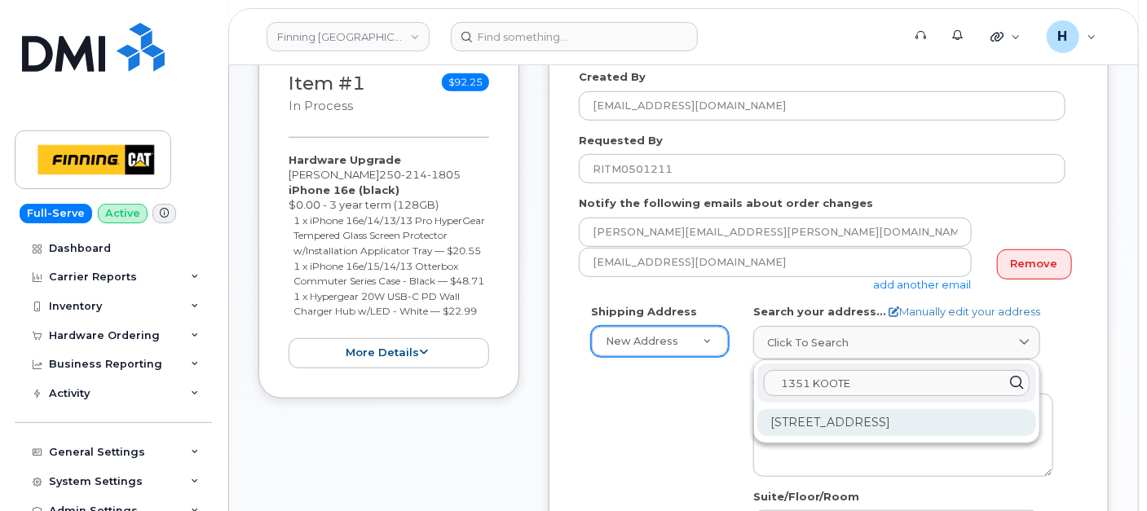
type input "1351 KOOTE"
click at [866, 409] on div "[STREET_ADDRESS]" at bounding box center [896, 422] width 279 height 27
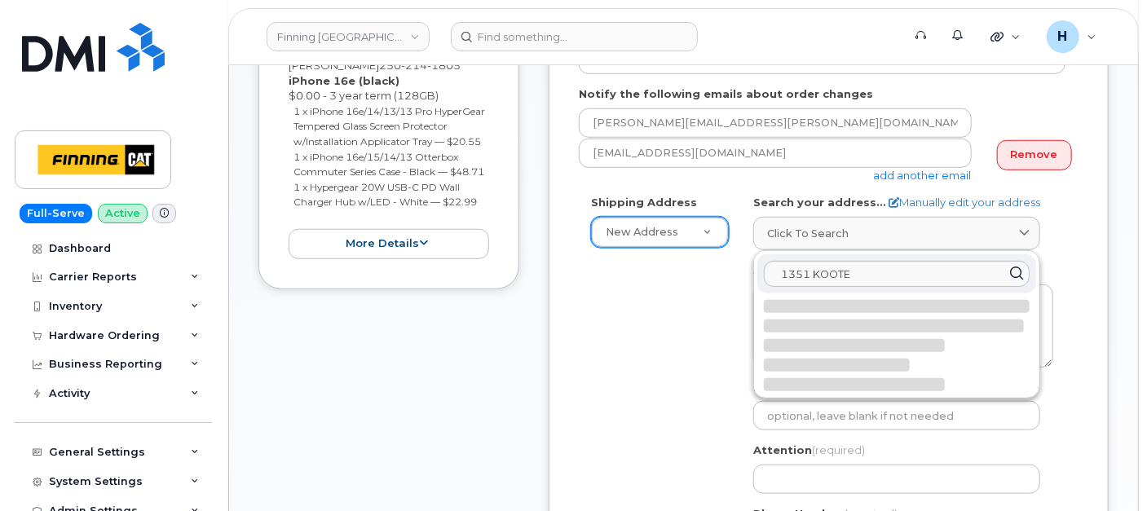
select select
type textarea "[STREET_ADDRESS]"
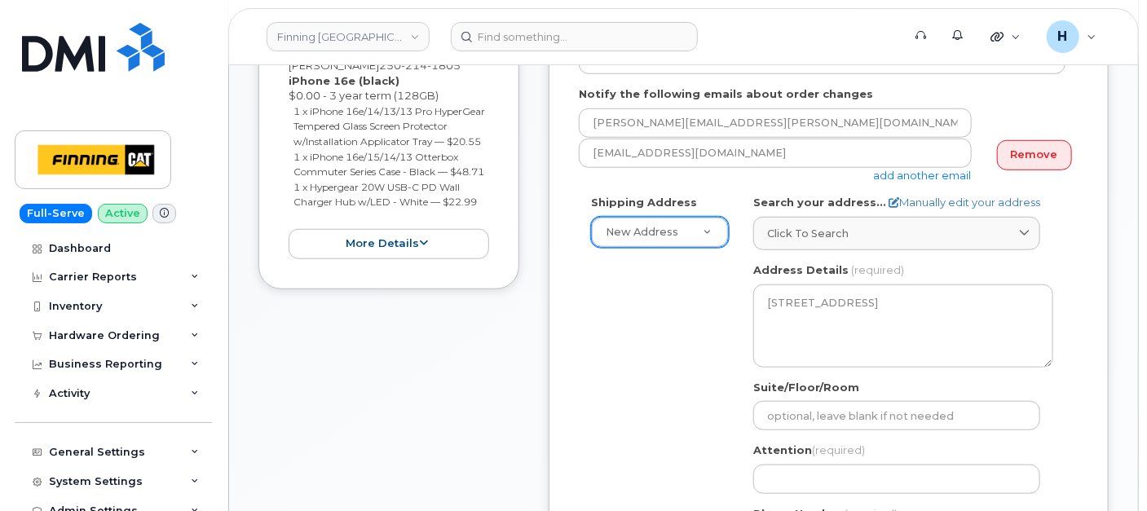
scroll to position [603, 0]
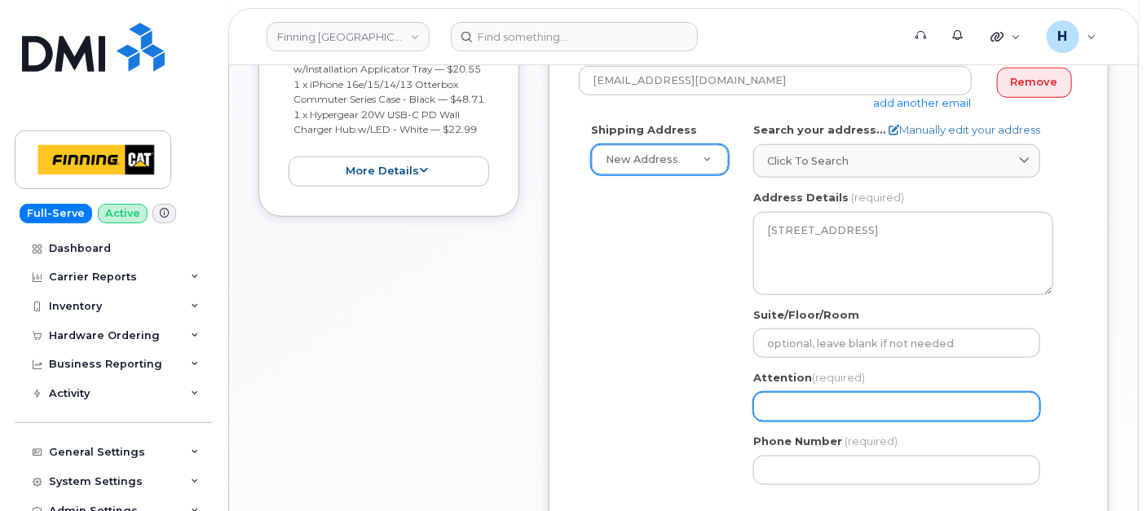
click at [843, 402] on input "Attention (required)" at bounding box center [896, 406] width 287 height 29
paste input "[PERSON_NAME]"
select select
type input "[PERSON_NAME]"
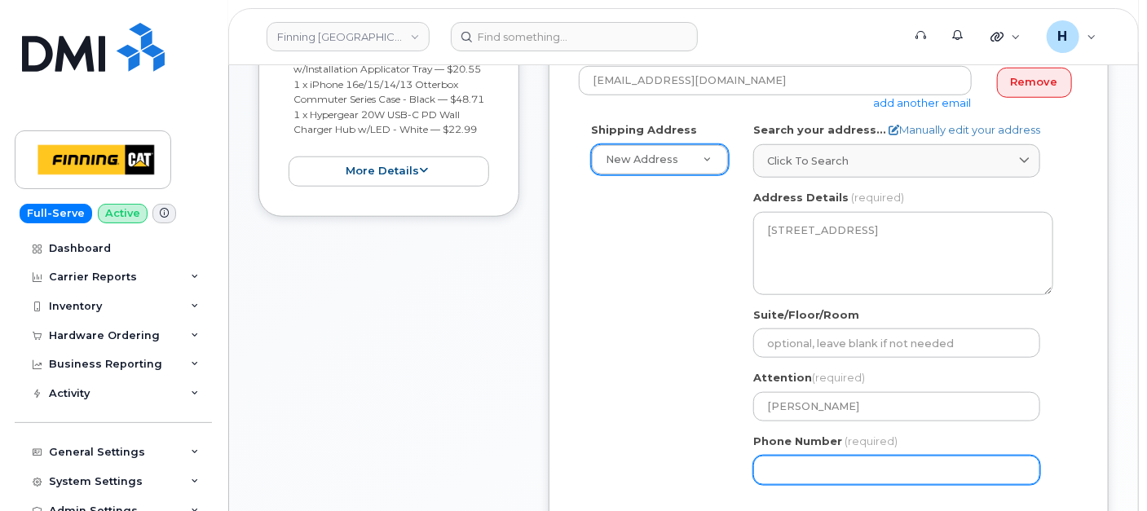
drag, startPoint x: 770, startPoint y: 456, endPoint x: 712, endPoint y: 433, distance: 62.2
click at [770, 456] on input "Phone Number" at bounding box center [896, 470] width 287 height 29
paste input "2508520534"
select select
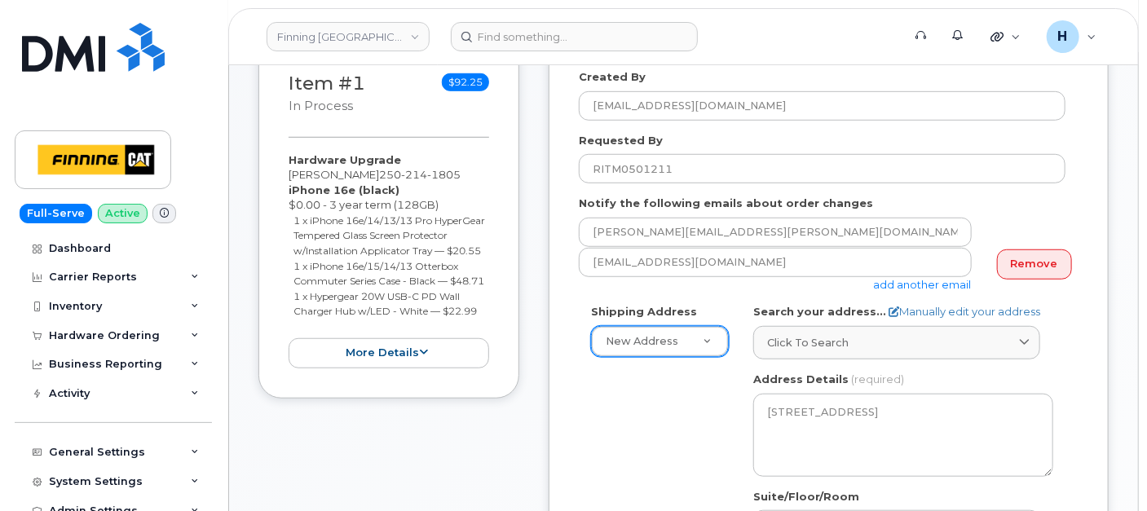
type input "2508520534"
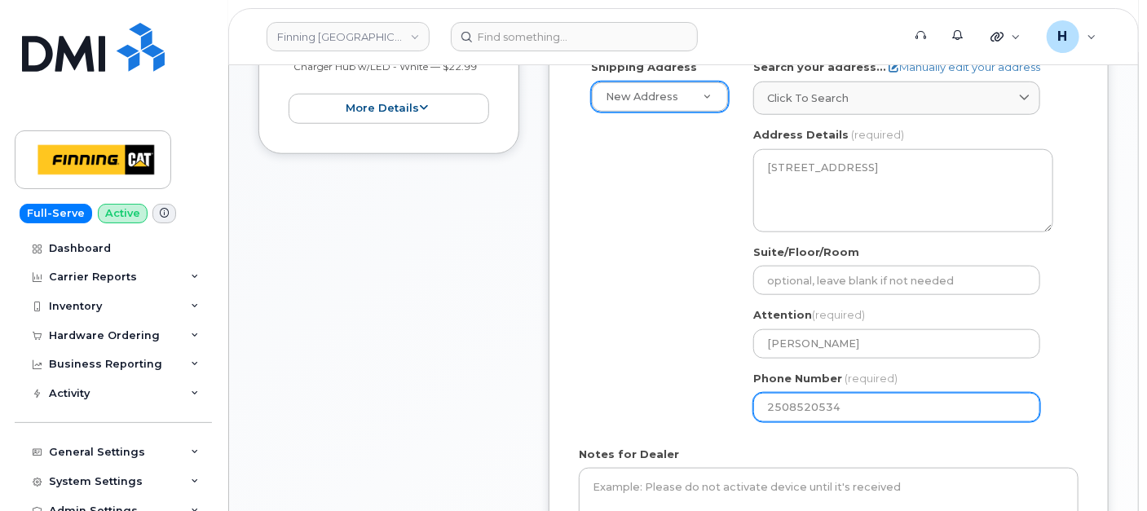
scroll to position [784, 0]
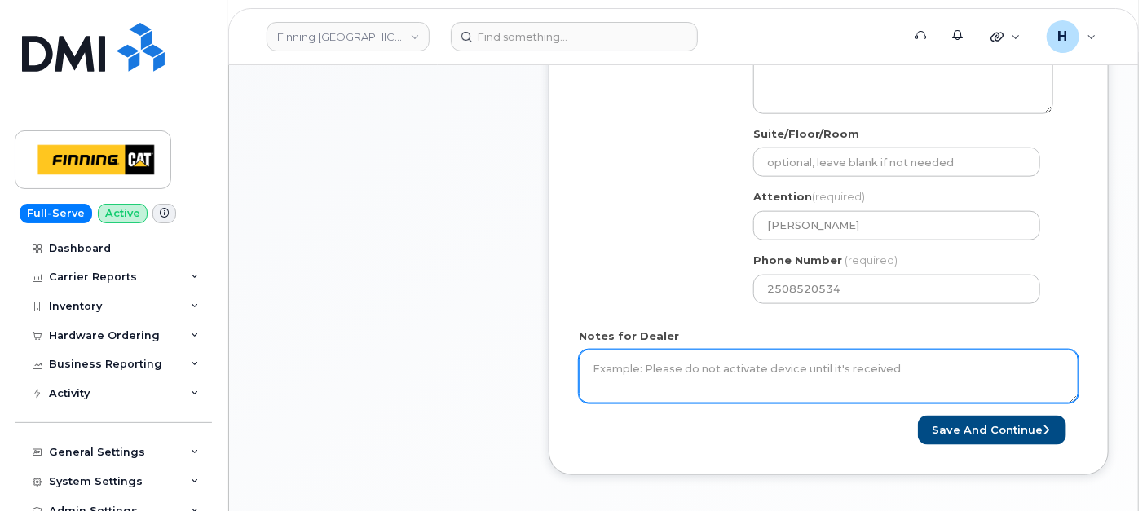
click at [682, 356] on textarea "Notes for Dealer" at bounding box center [829, 377] width 500 height 54
paste textarea "Hardware Upgrade [PERSON_NAME] 2502141805 iPhone 16e (black) $0.00 - 3 year ter…"
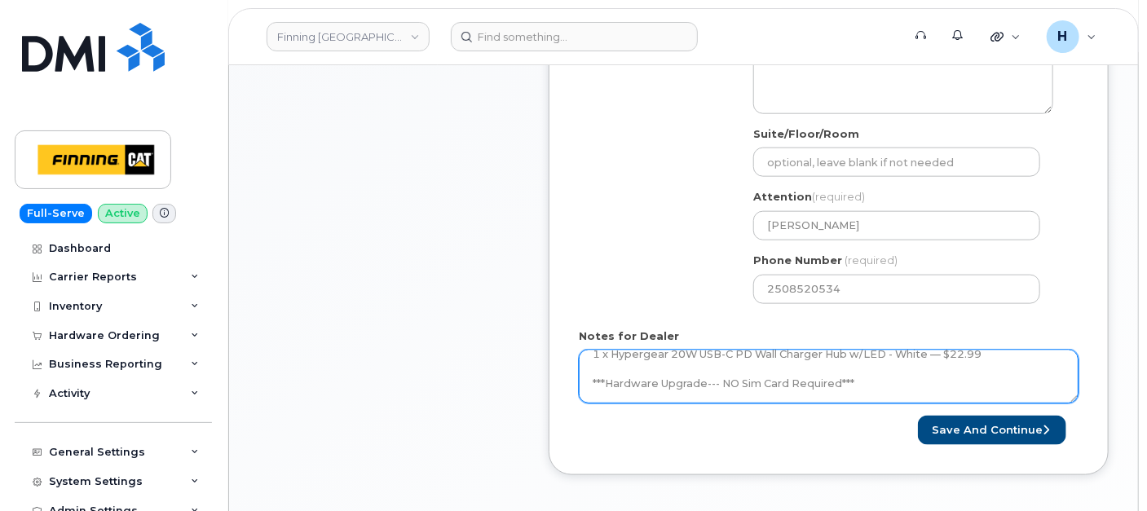
scroll to position [137, 0]
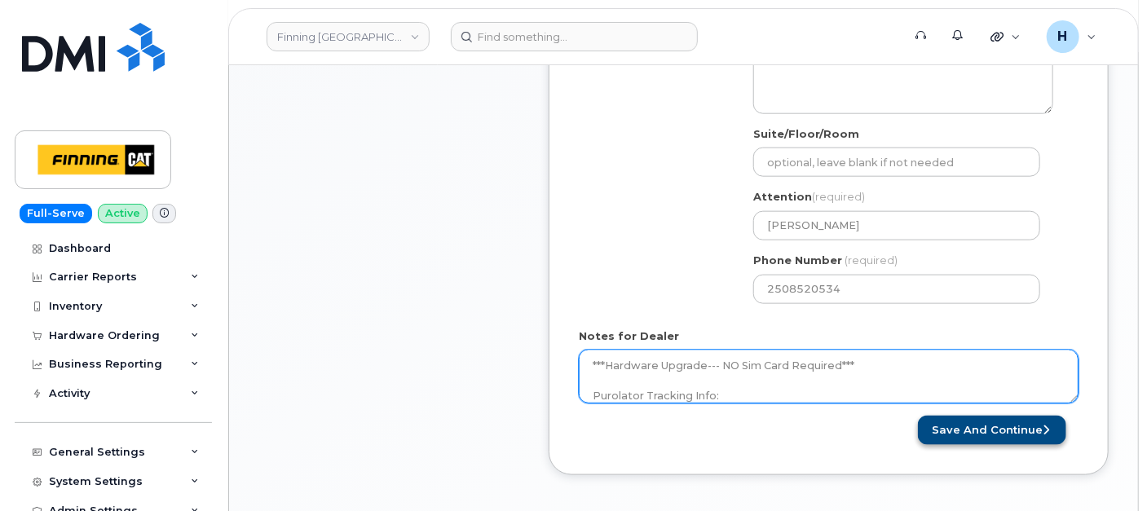
type textarea "Hardware Upgrade [PERSON_NAME] 2502141805 iPhone 16e (black) $0.00 - 3 year ter…"
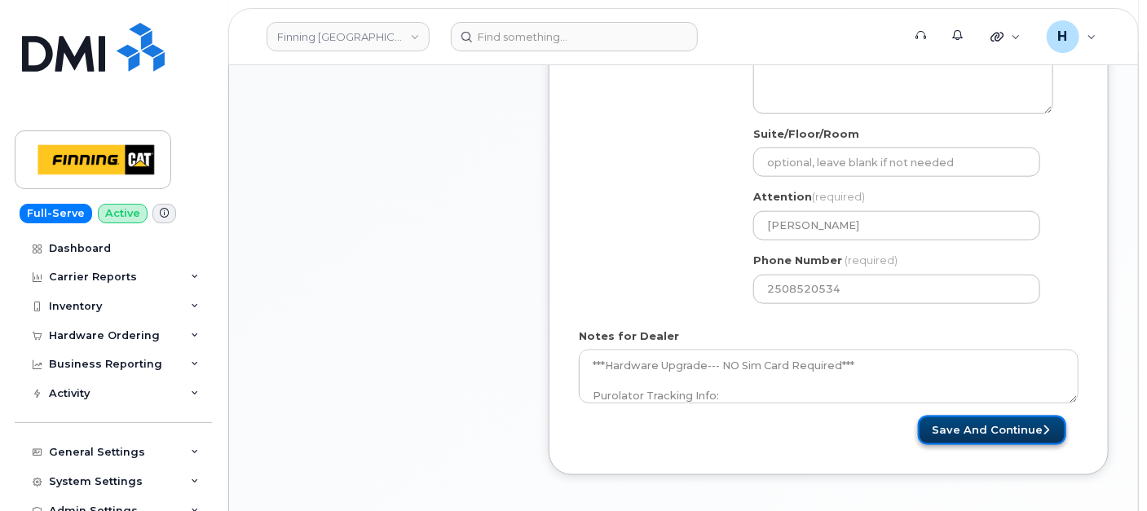
click at [977, 421] on button "Save and Continue" at bounding box center [992, 431] width 148 height 30
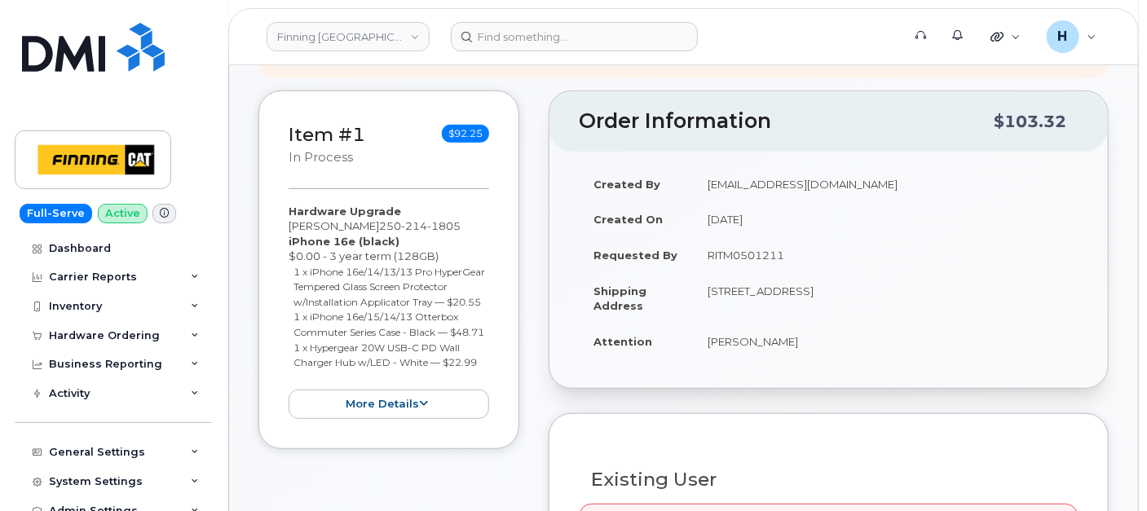
scroll to position [370, 0]
drag, startPoint x: 699, startPoint y: 346, endPoint x: 907, endPoint y: 351, distance: 207.9
click at [907, 351] on td "[PERSON_NAME]" at bounding box center [886, 342] width 386 height 36
copy td "[PERSON_NAME]"
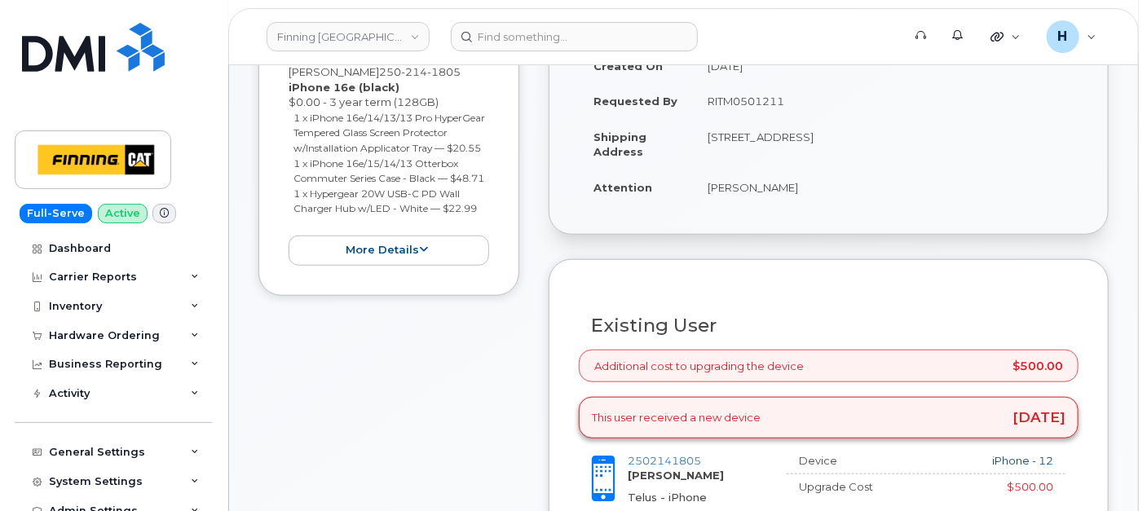
scroll to position [551, 0]
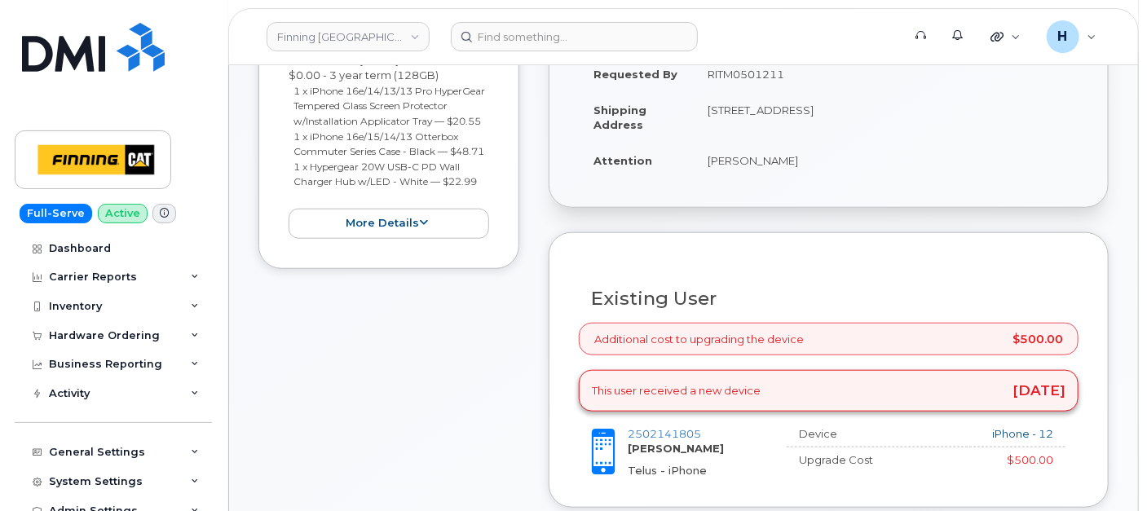
drag, startPoint x: 897, startPoint y: 111, endPoint x: 947, endPoint y: 108, distance: 50.6
click at [947, 108] on td "[STREET_ADDRESS]" at bounding box center [886, 117] width 386 height 51
copy td "V2H 1K3"
drag, startPoint x: 708, startPoint y: 115, endPoint x: 736, endPoint y: 111, distance: 28.8
click at [736, 111] on td "[STREET_ADDRESS]" at bounding box center [886, 117] width 386 height 51
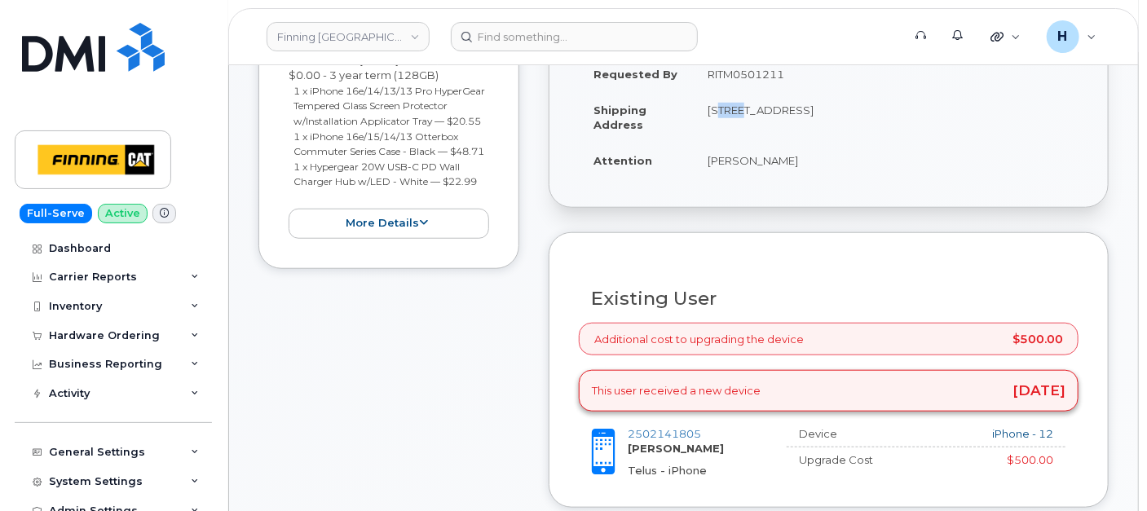
copy td "1351"
click at [761, 99] on td "[STREET_ADDRESS]" at bounding box center [886, 117] width 386 height 51
copy td "Kootenay"
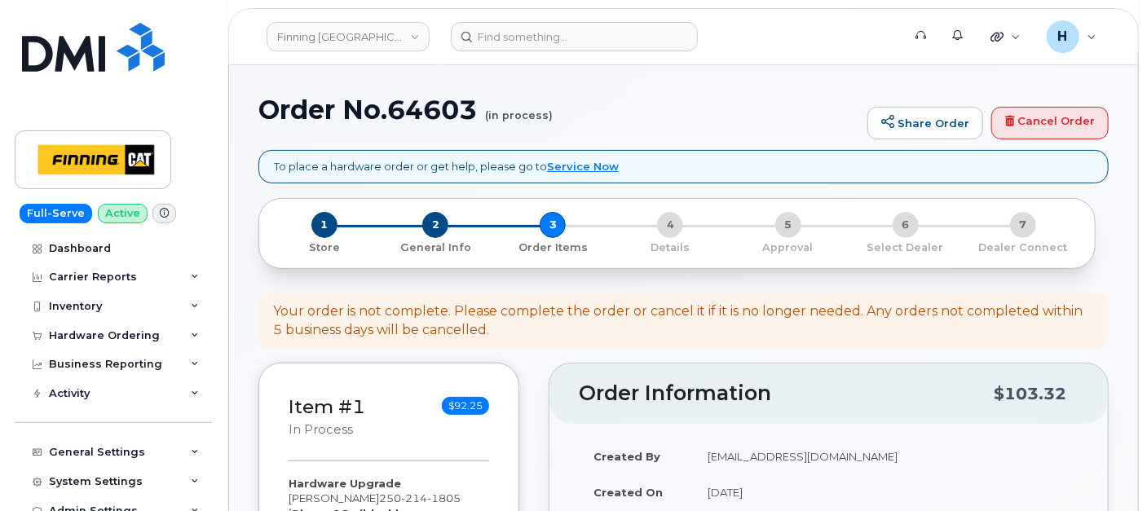
click at [424, 104] on h1 "Order No.64603 (in process)" at bounding box center [558, 109] width 601 height 29
copy h1 "64603"
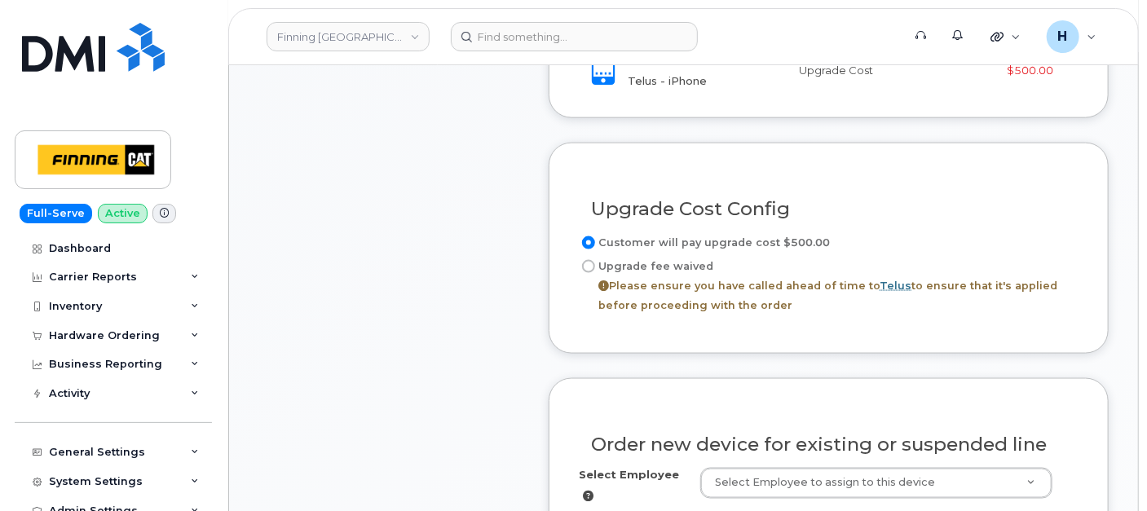
scroll to position [1003, 0]
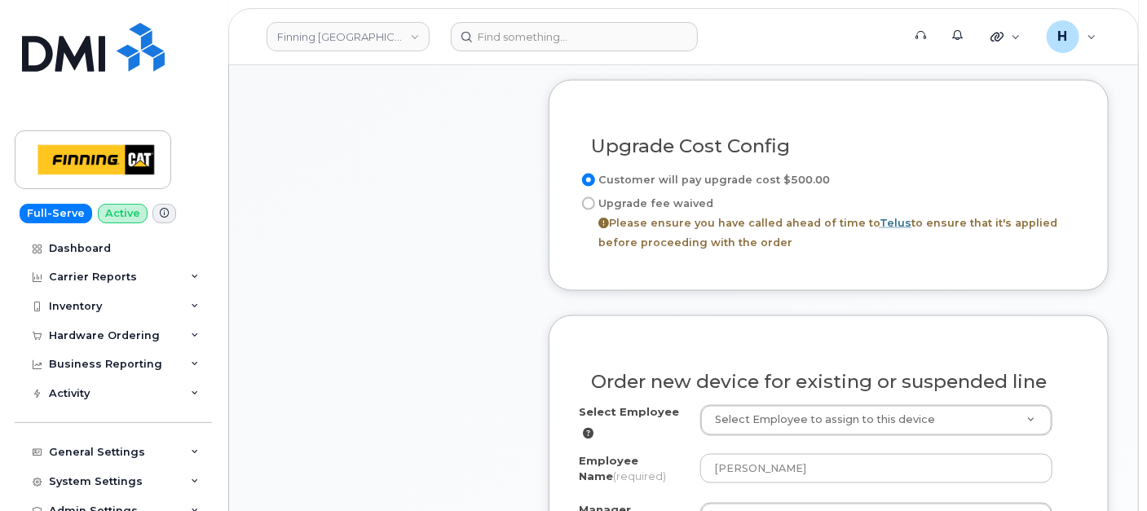
click at [615, 194] on label "Upgrade fee waived Please ensure you have called ahead of time to Telus to ensu…" at bounding box center [829, 223] width 500 height 59
click at [595, 197] on input "Upgrade fee waived Please ensure you have called ahead of time to Telus to ensu…" at bounding box center [588, 203] width 13 height 13
radio input "true"
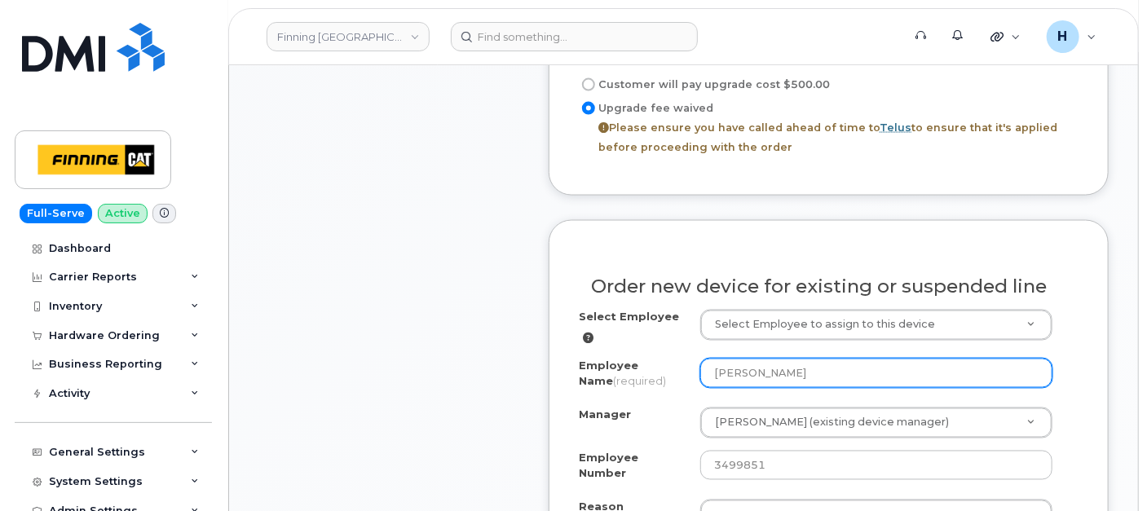
scroll to position [1185, 0]
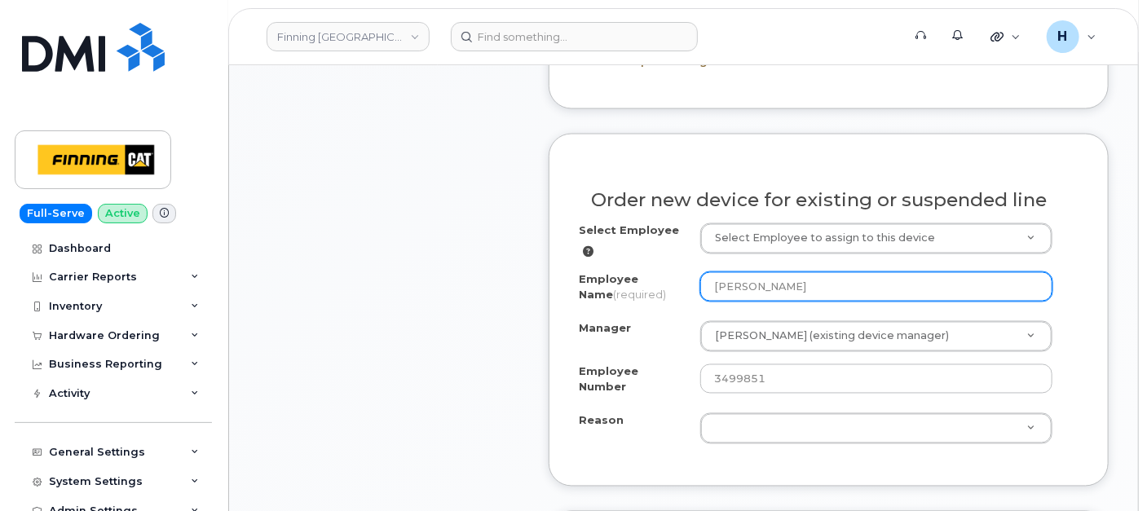
drag, startPoint x: 827, startPoint y: 277, endPoint x: 678, endPoint y: 289, distance: 148.8
click at [678, 289] on div "Employee Name (required) Cherina Kennedy" at bounding box center [829, 290] width 500 height 37
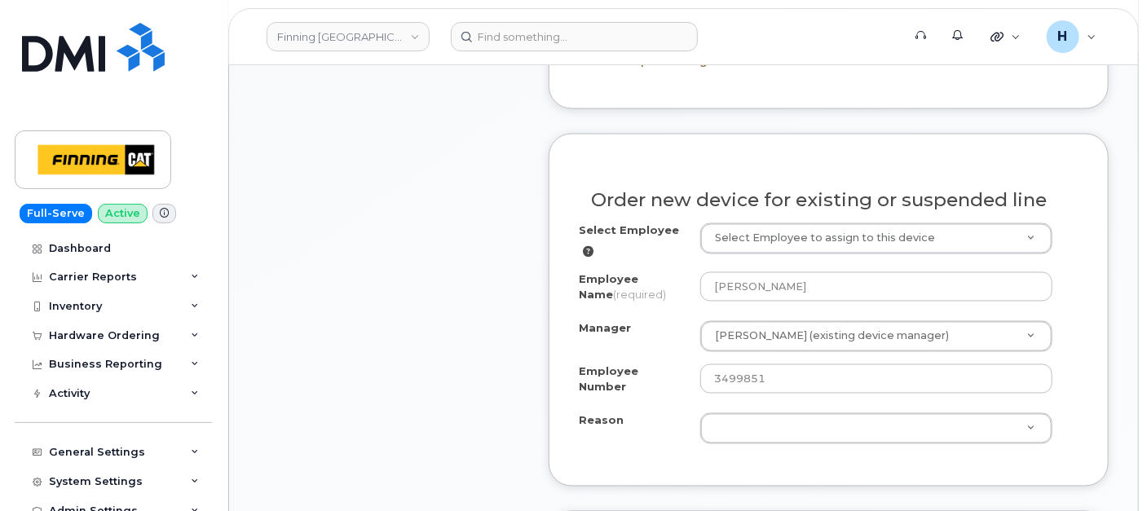
click at [743, 212] on div "Order new device for existing or suspended line" at bounding box center [829, 194] width 500 height 60
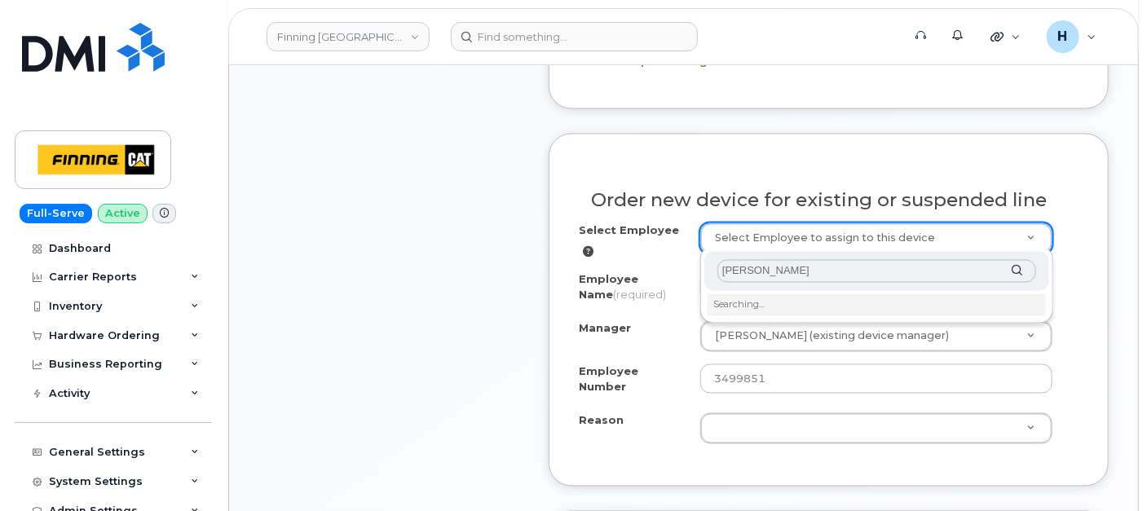
type input "[PERSON_NAME]"
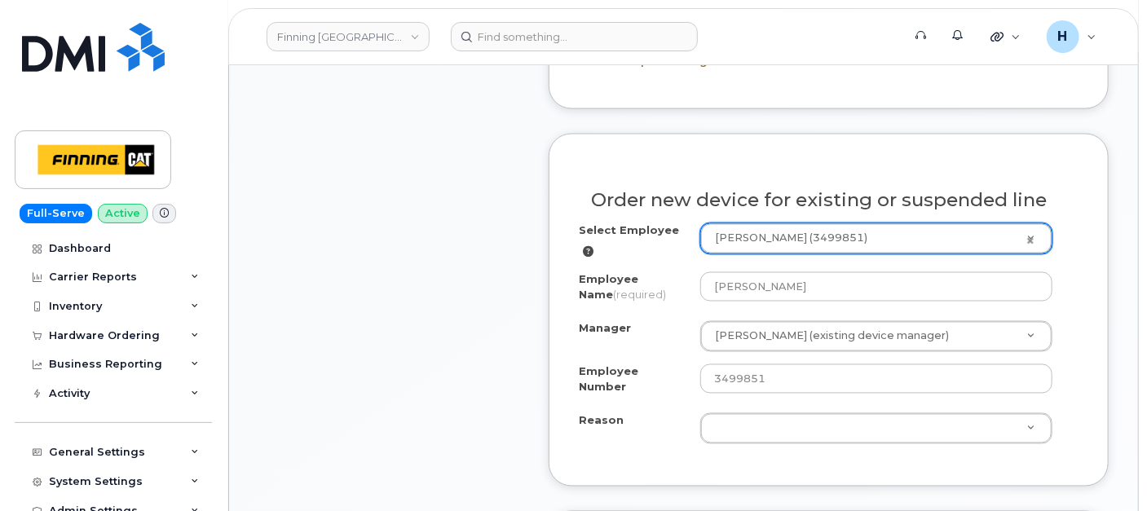
type input "819359"
select select "163116"
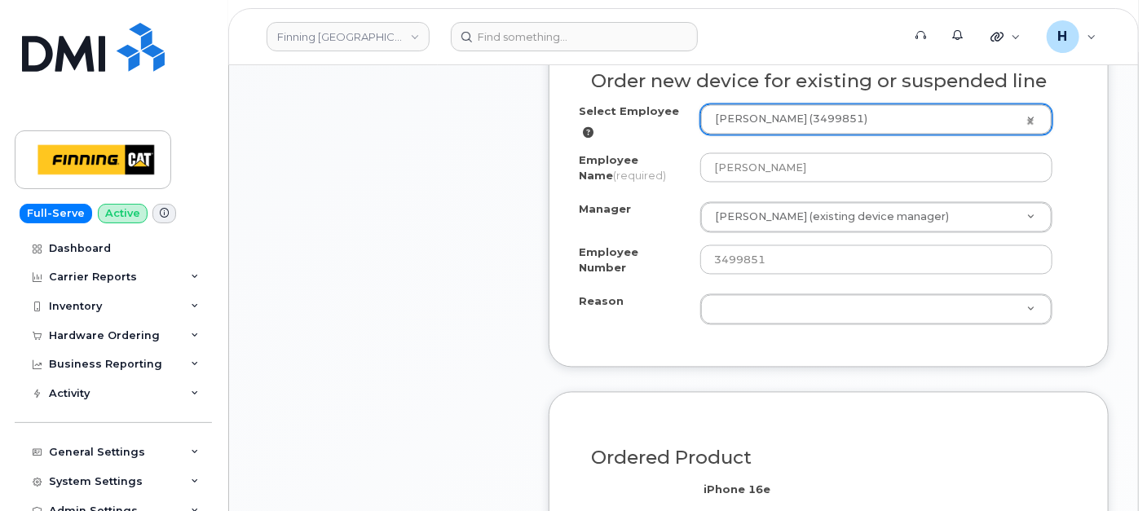
scroll to position [1366, 0]
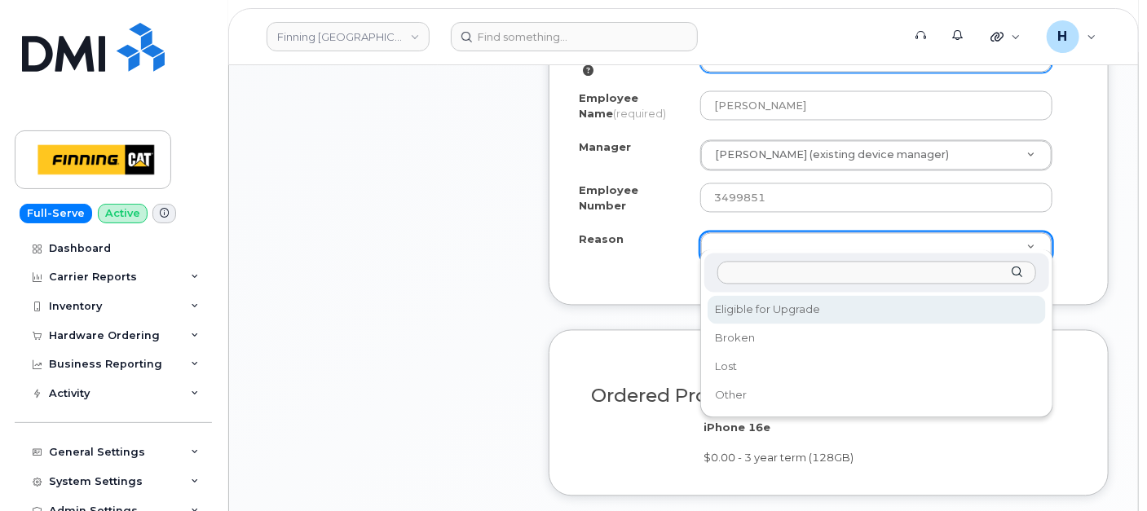
select select "eligible_for_upgrade"
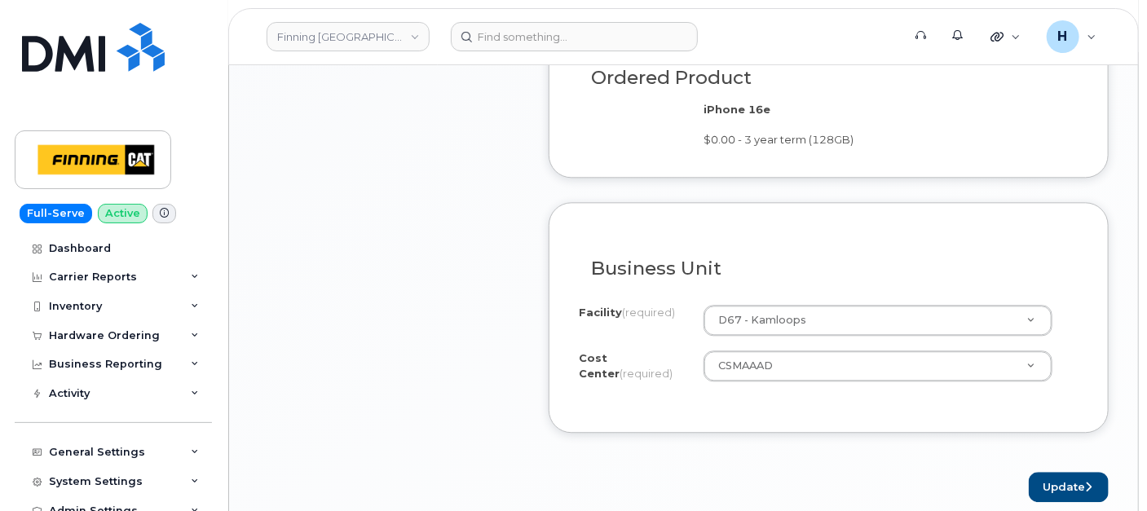
scroll to position [1819, 0]
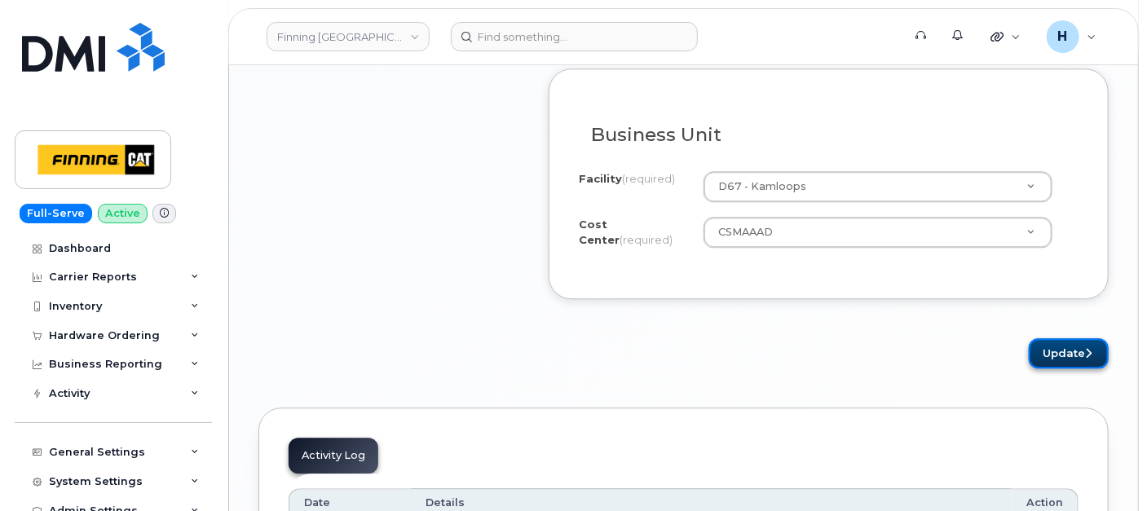
click at [1070, 340] on button "Update" at bounding box center [1069, 353] width 80 height 30
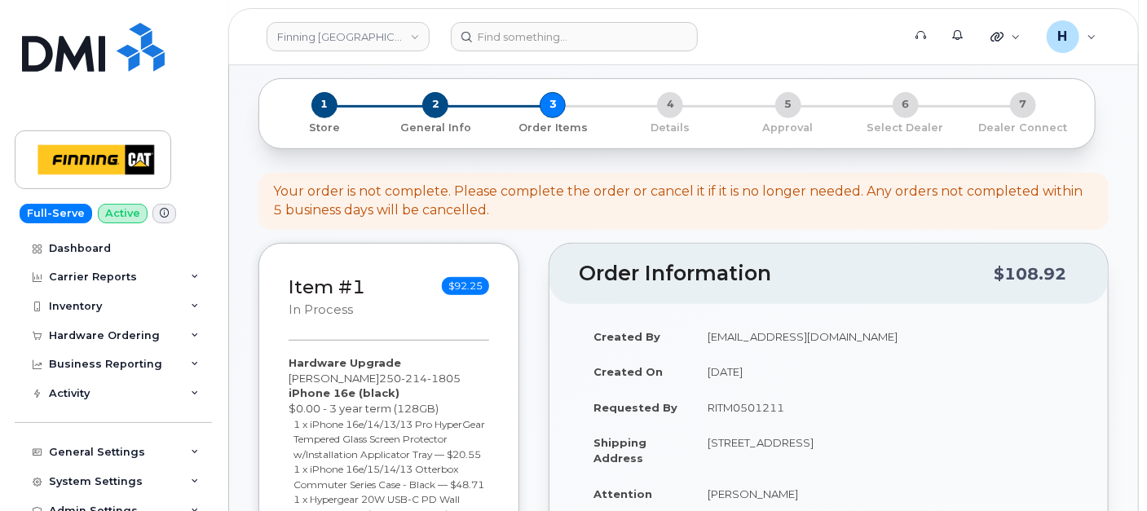
scroll to position [452, 0]
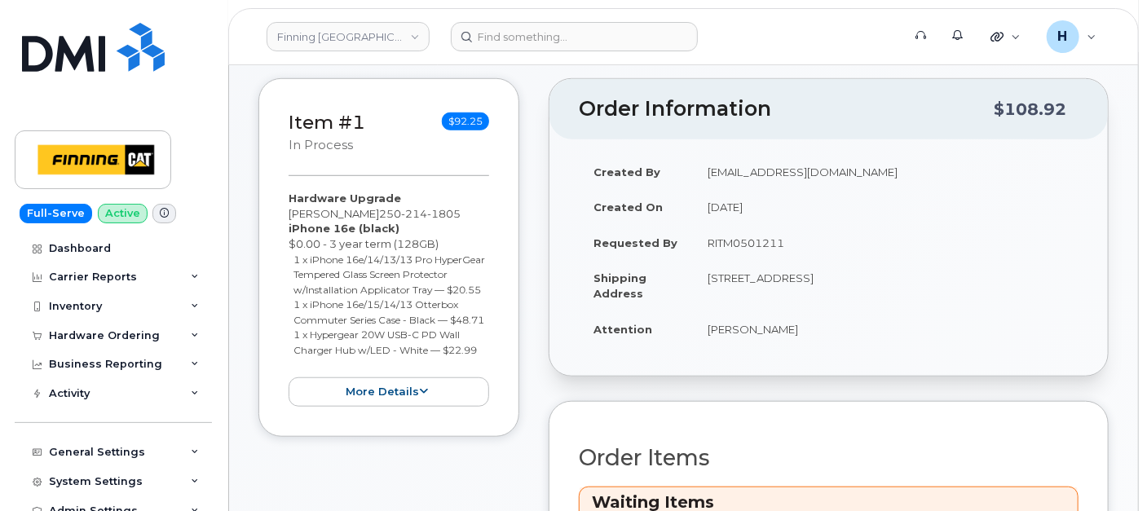
drag, startPoint x: 699, startPoint y: 231, endPoint x: 817, endPoint y: 249, distance: 118.7
click at [817, 249] on td "RITM0501211" at bounding box center [886, 243] width 386 height 36
copy td "RITM0501211"
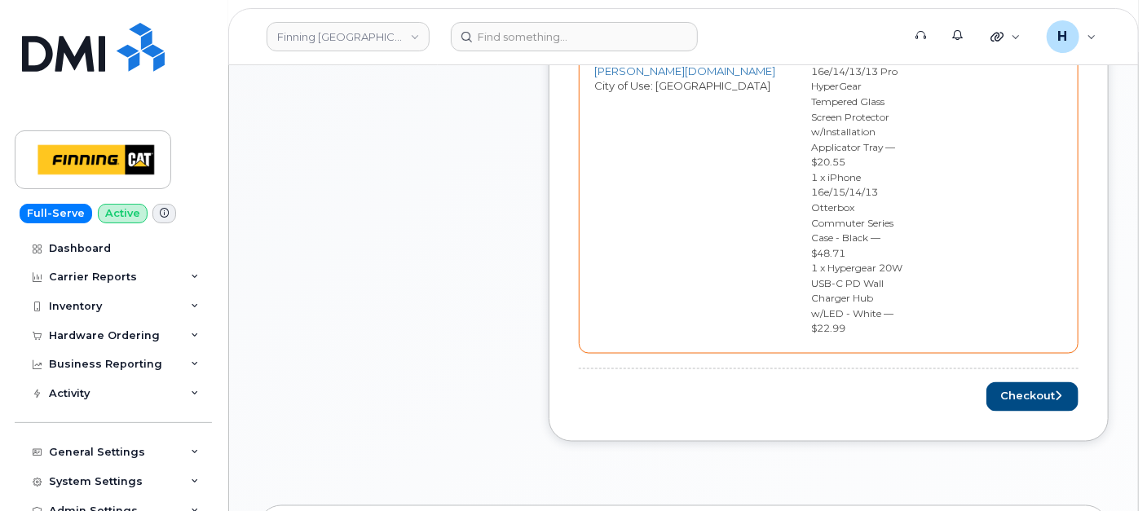
scroll to position [1087, 0]
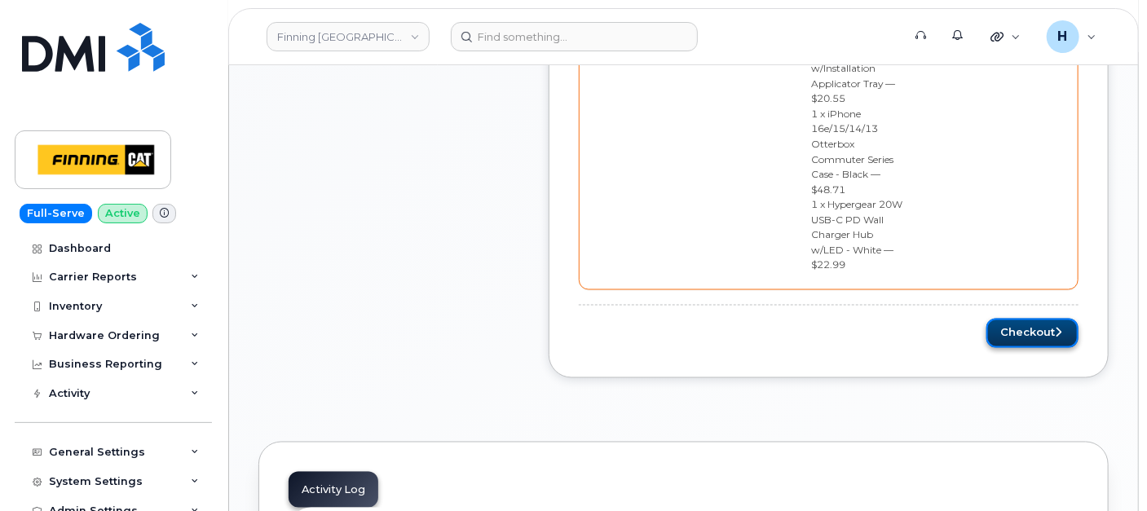
click at [1018, 319] on button "Checkout" at bounding box center [1032, 334] width 92 height 30
drag, startPoint x: 1020, startPoint y: 273, endPoint x: 154, endPoint y: 505, distance: 896.3
click at [1011, 319] on div "Please wait..." at bounding box center [829, 334] width 500 height 30
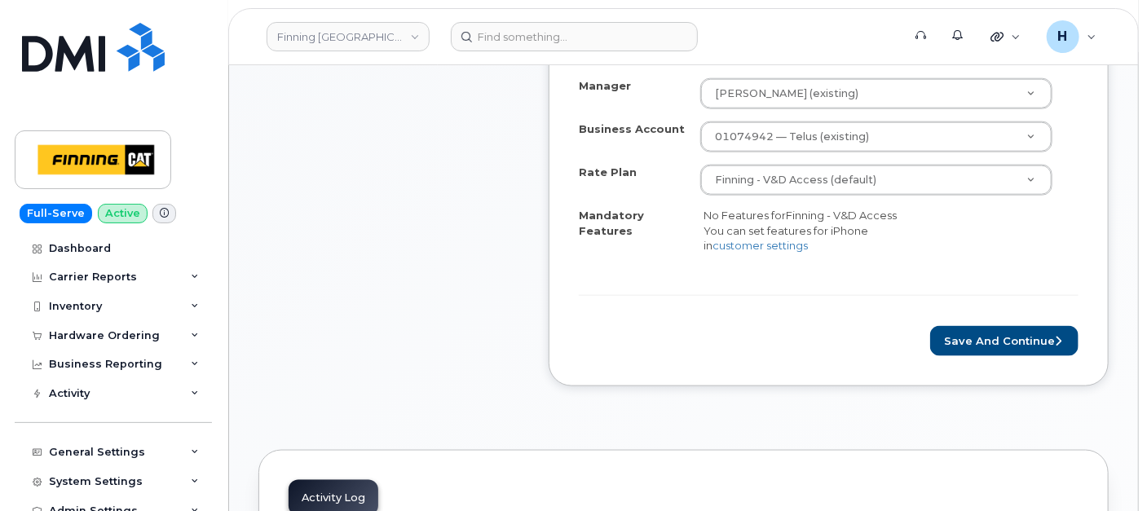
scroll to position [815, 0]
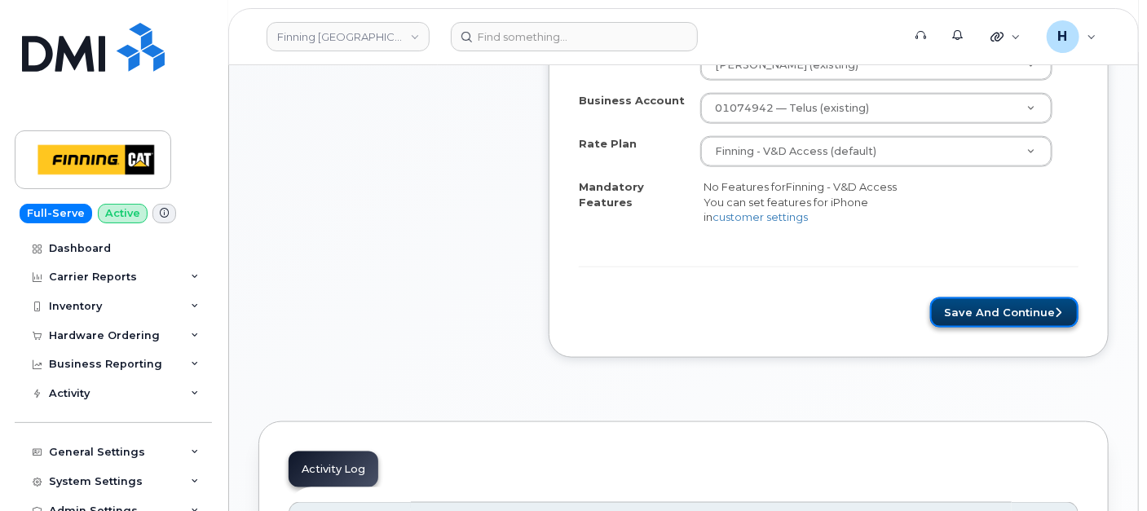
click at [963, 328] on button "Save and Continue" at bounding box center [1004, 313] width 148 height 30
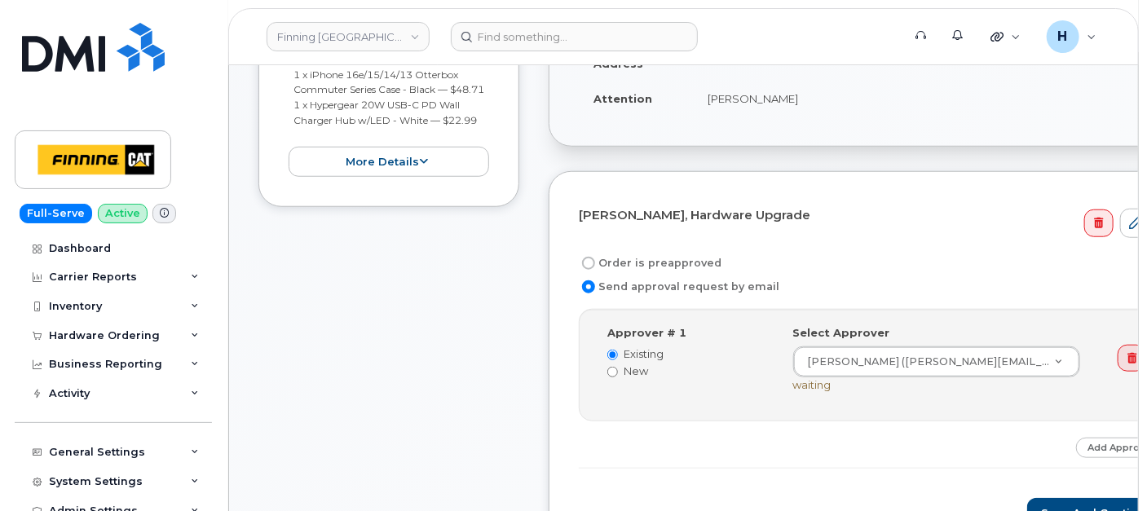
click at [687, 258] on label "Order is preapproved" at bounding box center [650, 264] width 143 height 20
click at [595, 258] on input "Order is preapproved" at bounding box center [588, 263] width 13 height 13
radio input "true"
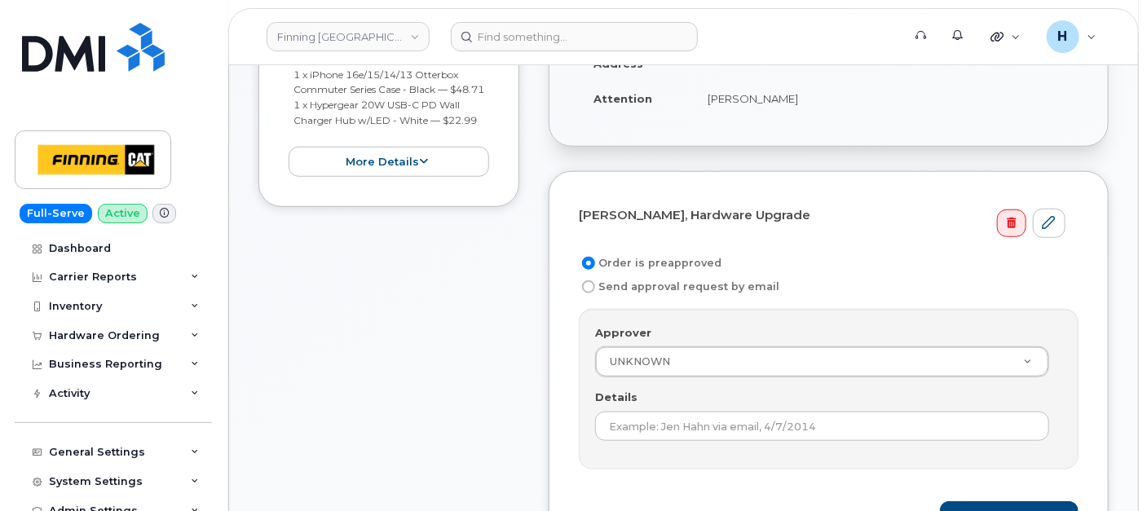
scroll to position [724, 0]
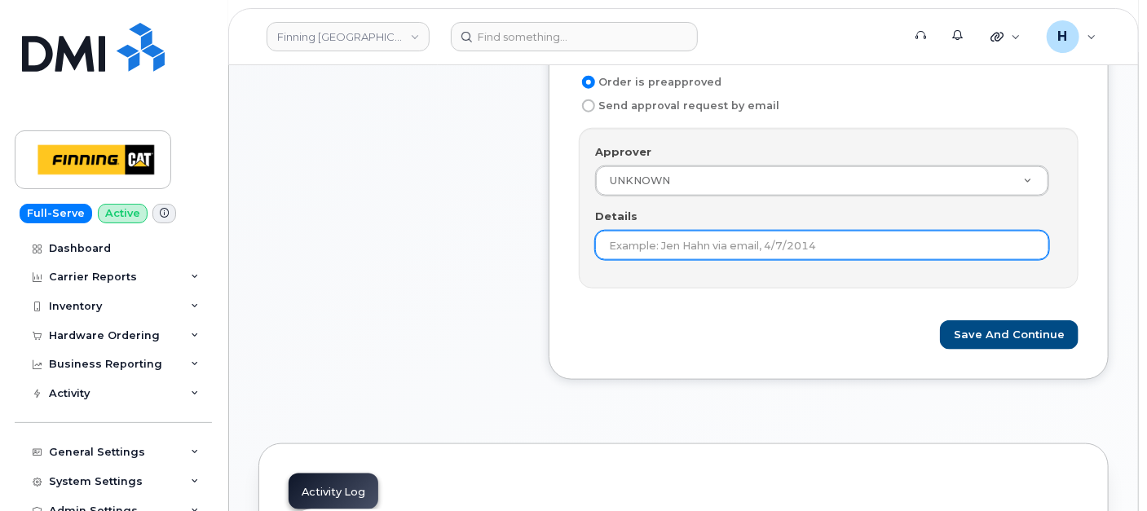
drag, startPoint x: 629, startPoint y: 246, endPoint x: 637, endPoint y: 248, distance: 8.3
click at [629, 246] on input "Details" at bounding box center [822, 245] width 454 height 29
paste input "RITM0501211"
type input "RITM0501211"
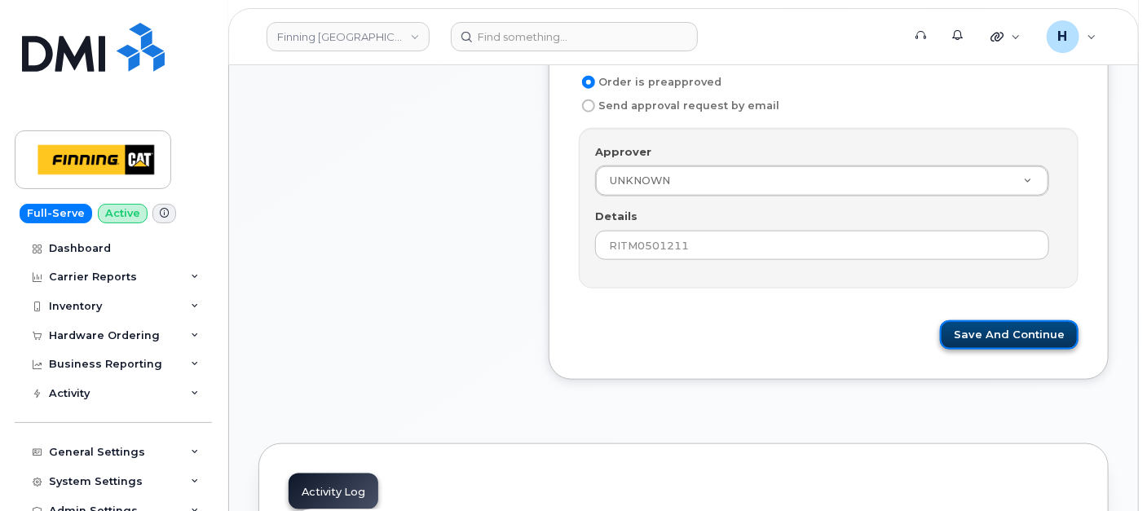
click at [1019, 320] on button "Save and Continue" at bounding box center [1009, 335] width 139 height 30
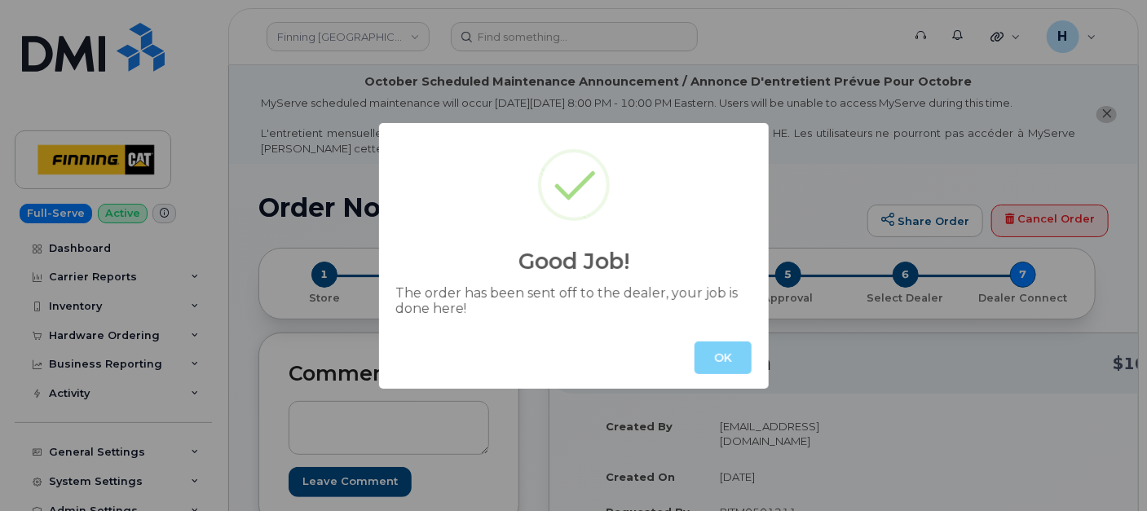
click at [761, 359] on div "OK" at bounding box center [574, 358] width 390 height 62
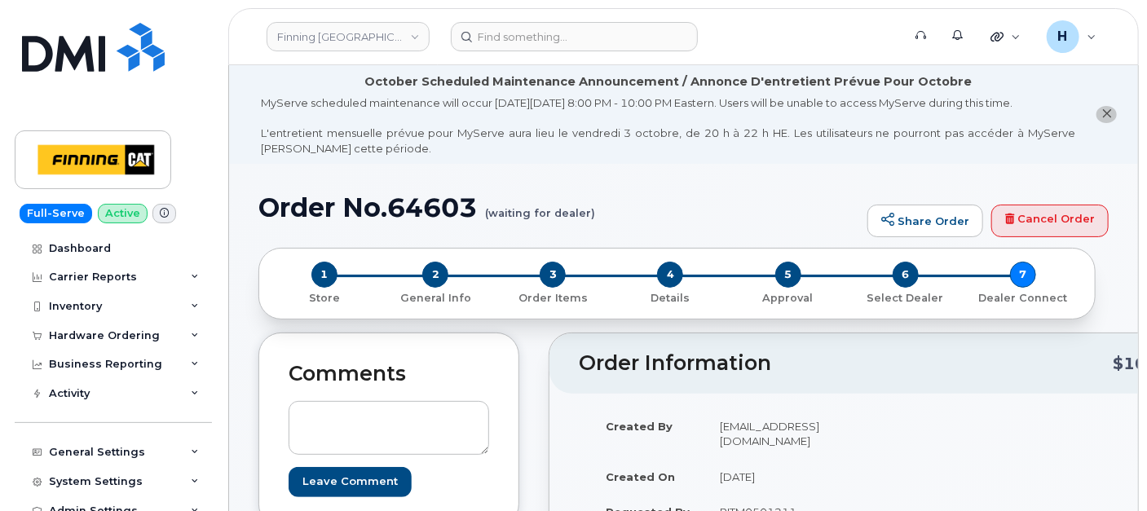
click at [741, 359] on h2 "Order Information" at bounding box center [846, 363] width 535 height 23
drag, startPoint x: 443, startPoint y: 278, endPoint x: 566, endPoint y: 264, distance: 123.1
click at [442, 277] on span "2" at bounding box center [435, 275] width 26 height 26
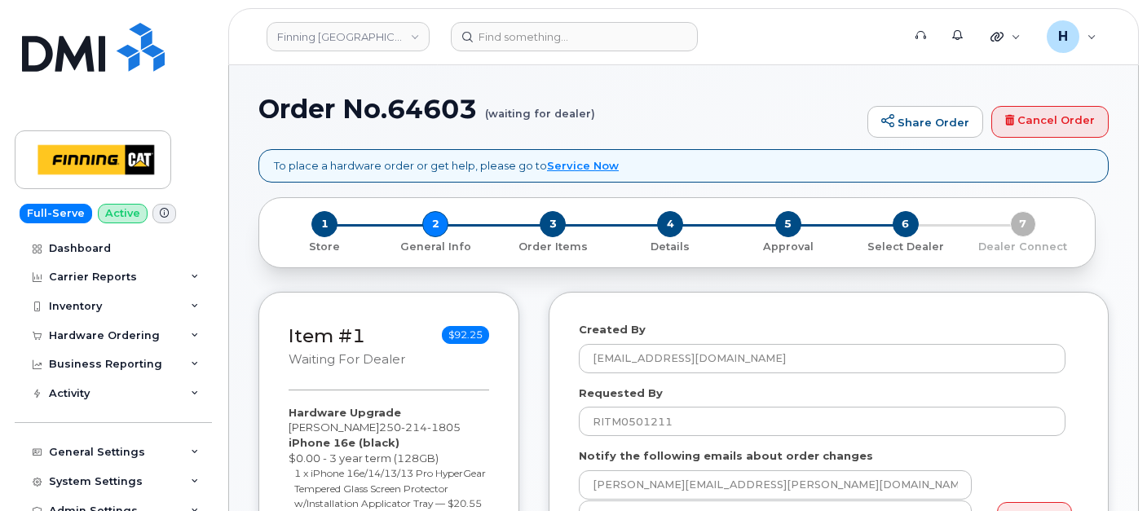
select select
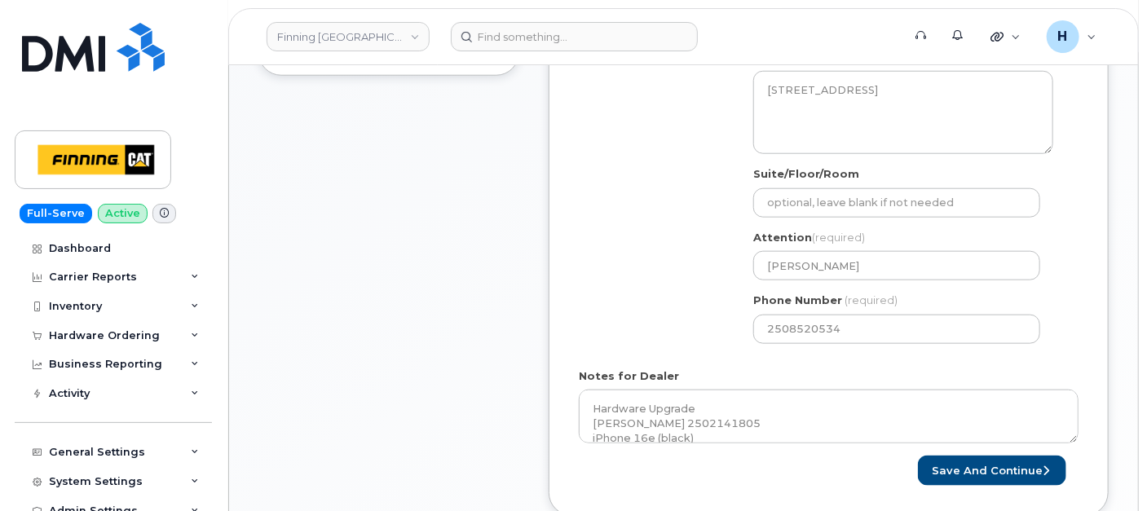
scroll to position [914, 0]
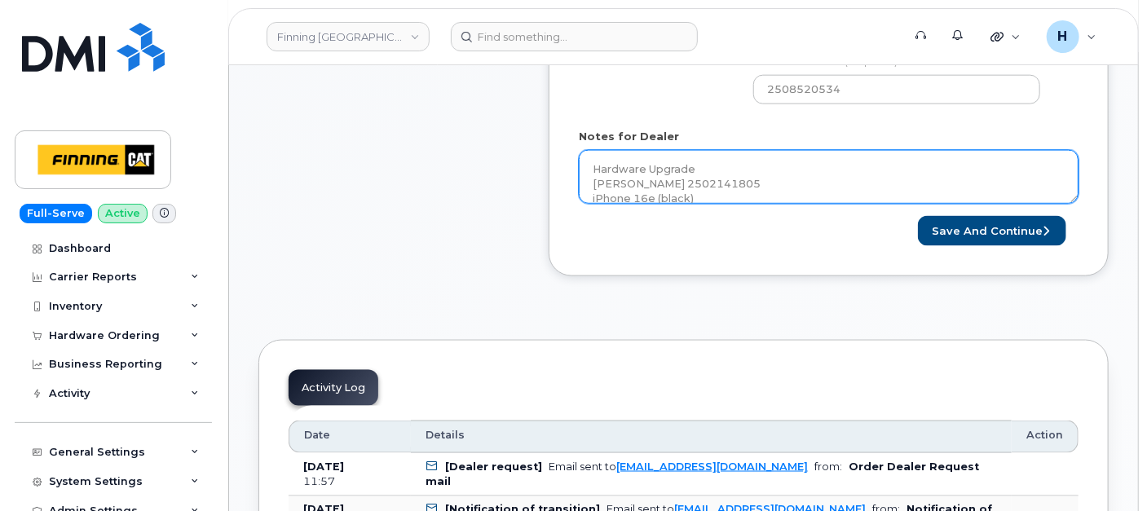
click at [746, 175] on textarea "Hardware Upgrade Cherina Kennedy 2502141805 iPhone 16e (black) $0.00 - 3 year t…" at bounding box center [829, 177] width 500 height 54
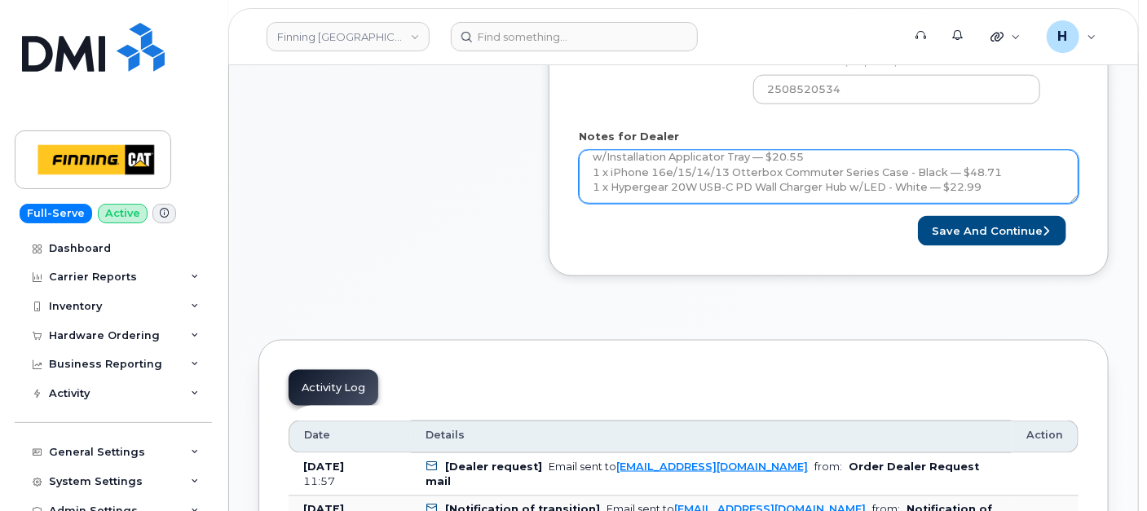
scroll to position [148, 0]
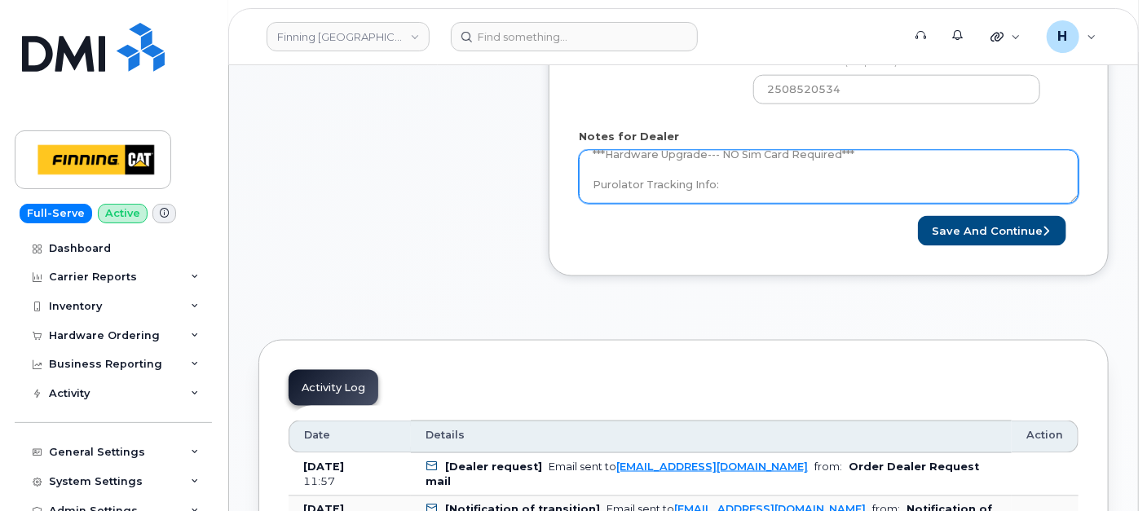
click at [745, 172] on textarea "Hardware Upgrade Cherina Kennedy 2502141805 iPhone 16e (black) $0.00 - 3 year t…" at bounding box center [829, 177] width 500 height 54
click at [754, 192] on textarea "Hardware Upgrade Cherina Kennedy 2502141805 iPhone 16e (black) $0.00 - 3 year t…" at bounding box center [829, 177] width 500 height 54
paste textarea "335684665623"
type textarea "Hardware Upgrade Cherina Kennedy 2502141805 iPhone 16e (black) $0.00 - 3 year t…"
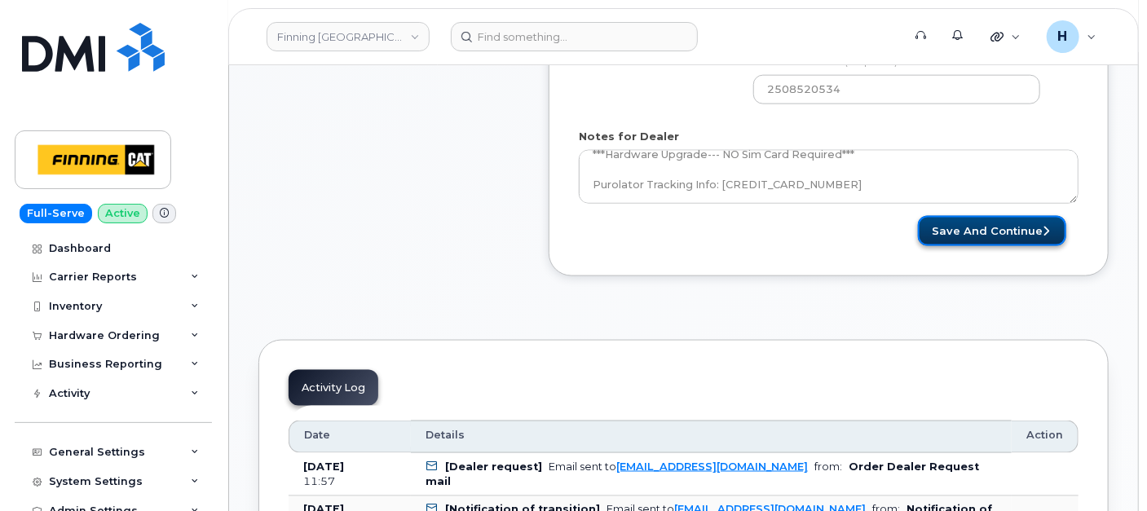
click at [958, 226] on button "Save and Continue" at bounding box center [992, 231] width 148 height 30
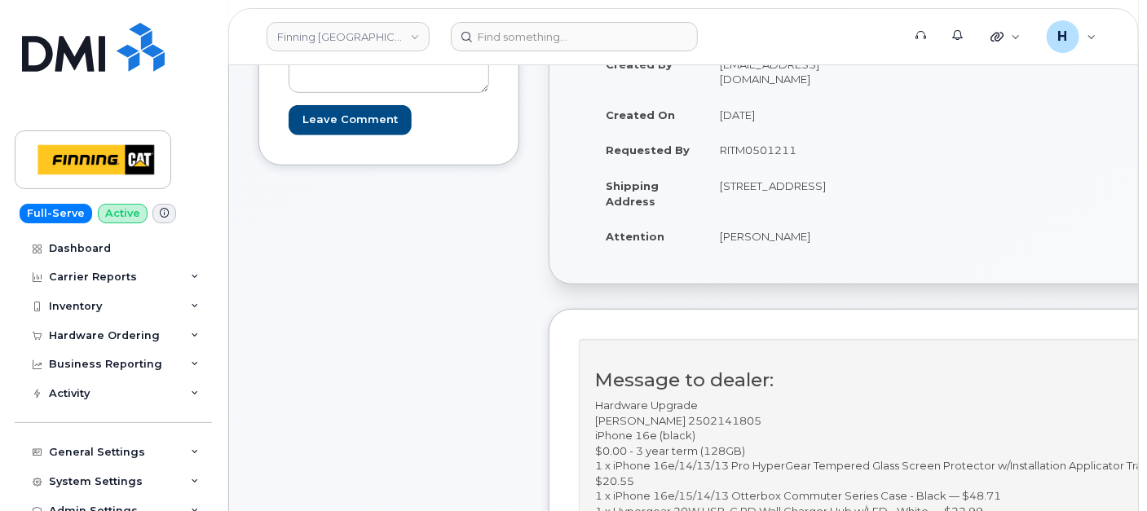
scroll to position [271, 0]
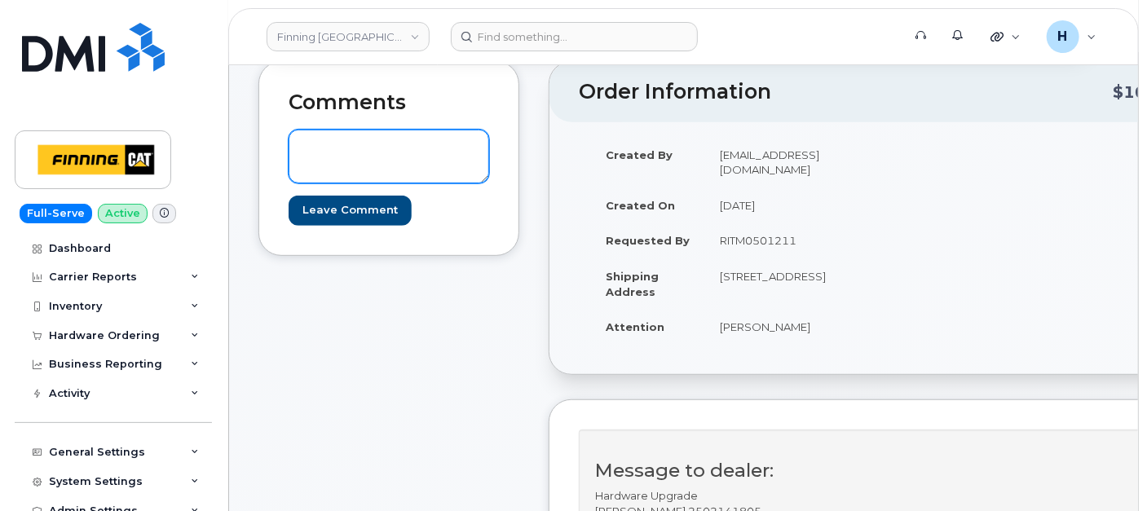
click at [412, 160] on textarea at bounding box center [389, 157] width 201 height 54
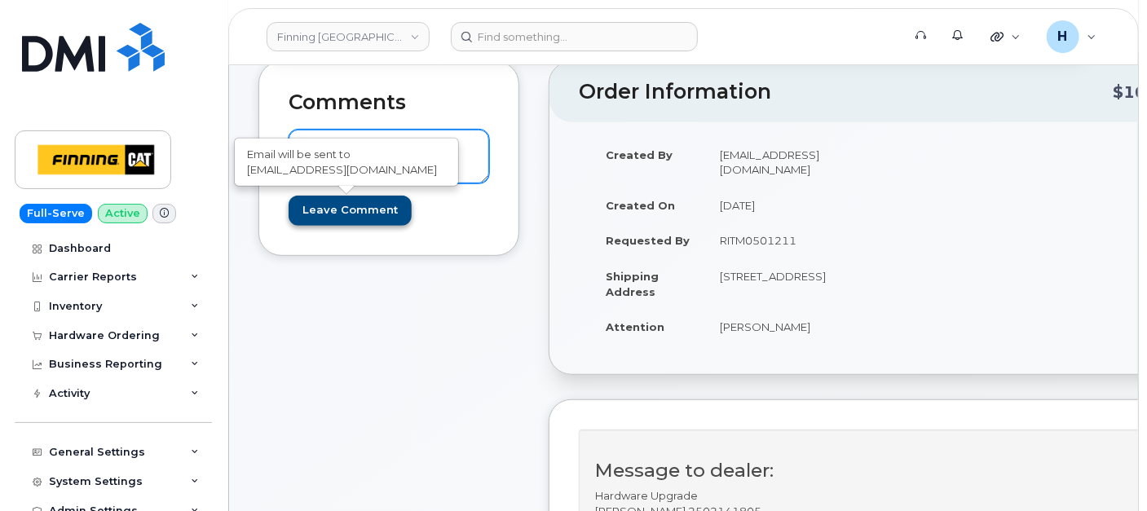
paste textarea "TELUS Order #TL60039232"
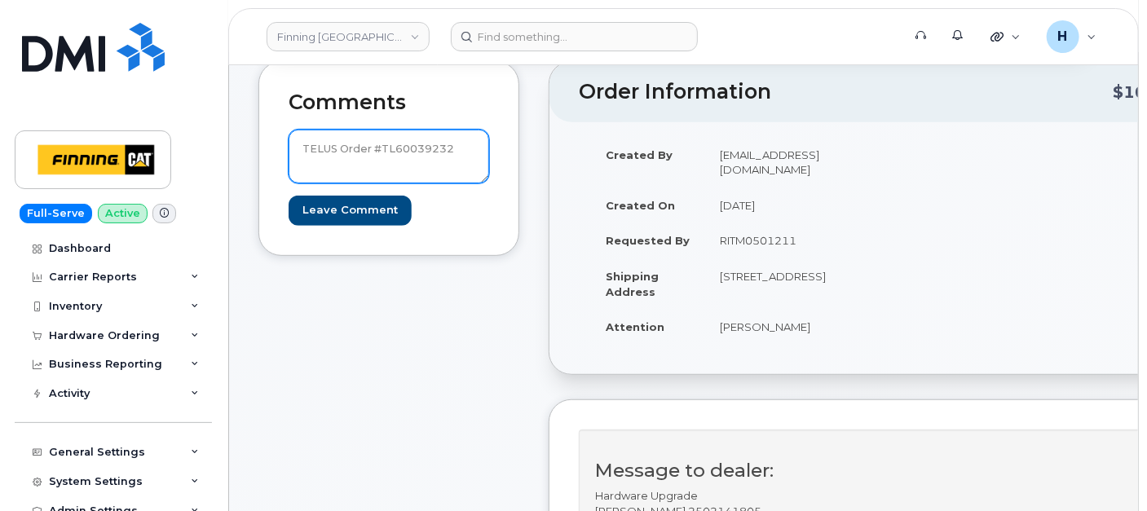
type textarea "TELUS Order #TL60039232"
click at [359, 229] on div "Comments TELUS Order #TL60039232 Leave Comment" at bounding box center [388, 158] width 261 height 195
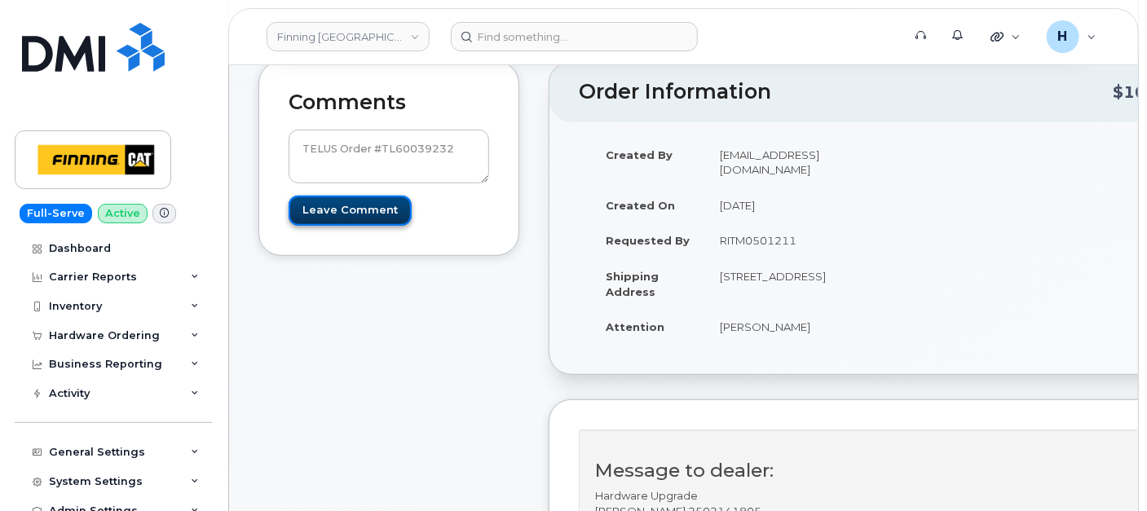
click at [361, 210] on input "Leave Comment" at bounding box center [350, 211] width 123 height 30
type input "Create Event"
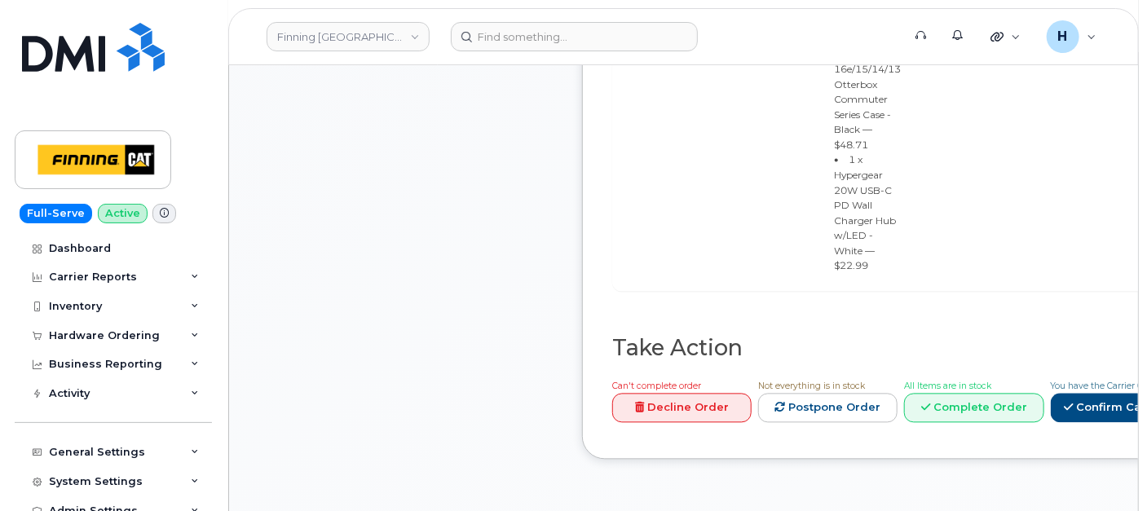
scroll to position [1539, 0]
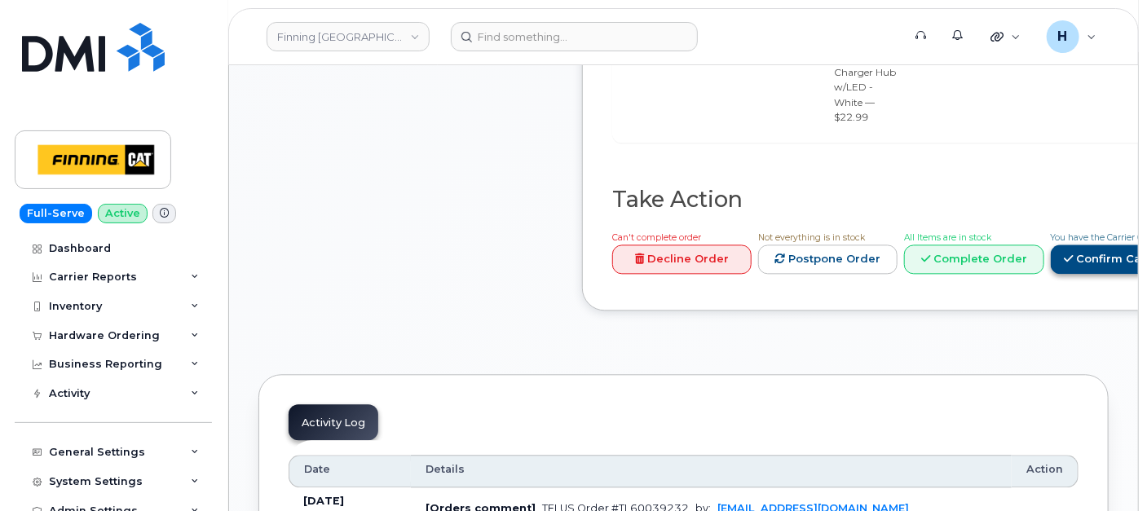
click at [1116, 245] on link "Confirm Carrier Order" at bounding box center [1135, 260] width 168 height 30
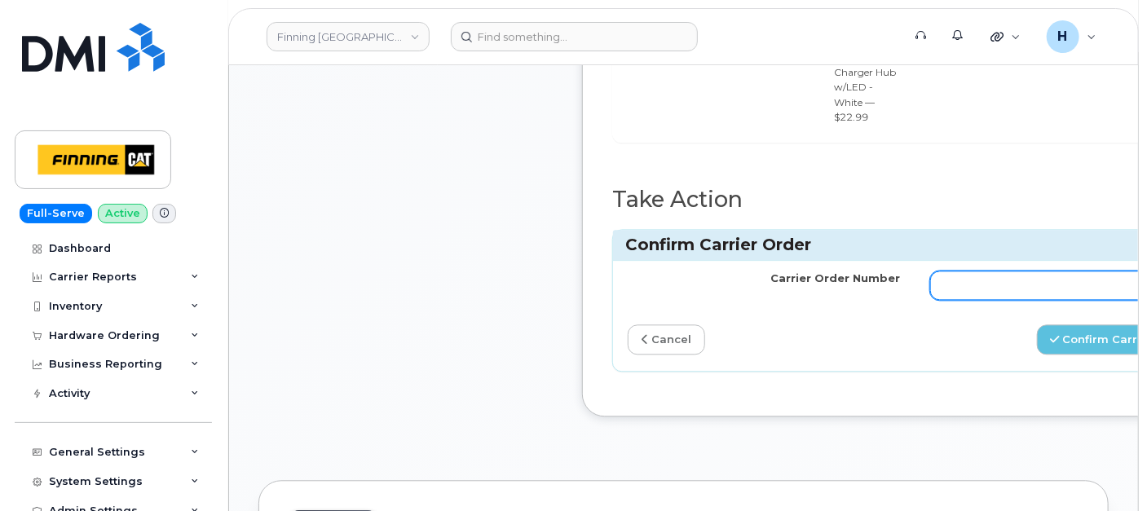
click at [950, 271] on input "Carrier Order Number" at bounding box center [1066, 285] width 273 height 29
paste input "TELUS Order #TL60039232"
drag, startPoint x: 1028, startPoint y: 242, endPoint x: 856, endPoint y: 231, distance: 172.3
click at [856, 261] on tr "Carrier Order Number TELUS Order #TL60039232" at bounding box center [915, 285] width 605 height 49
type input "TL60039232"
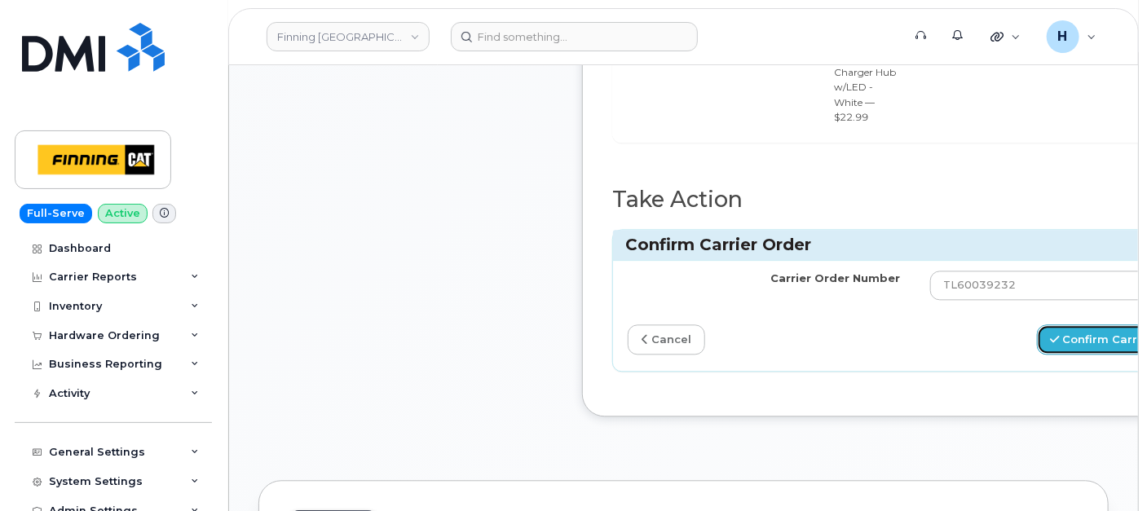
click at [1093, 324] on button "Confirm Carrier Order" at bounding box center [1121, 339] width 168 height 30
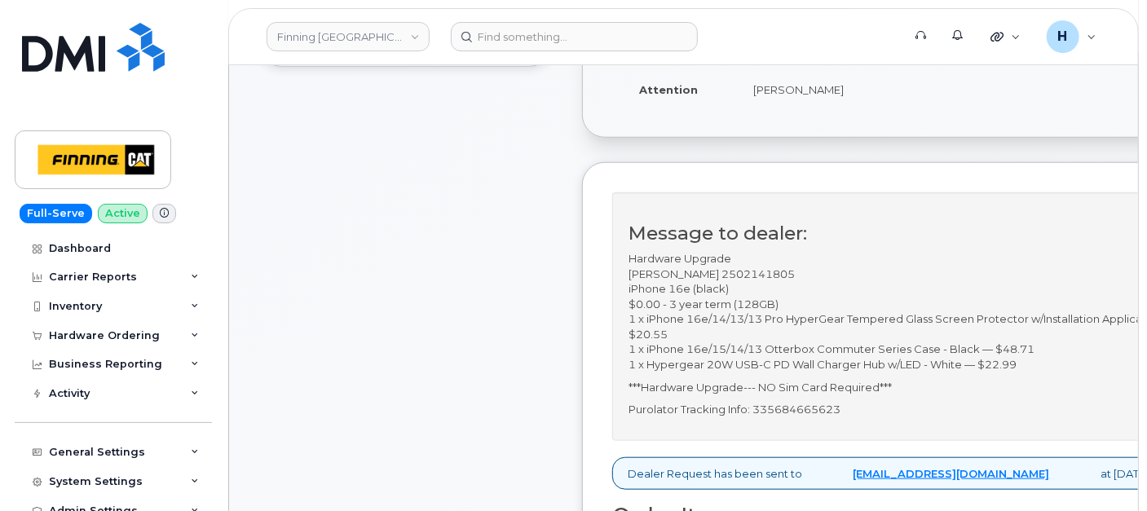
scroll to position [543, 0]
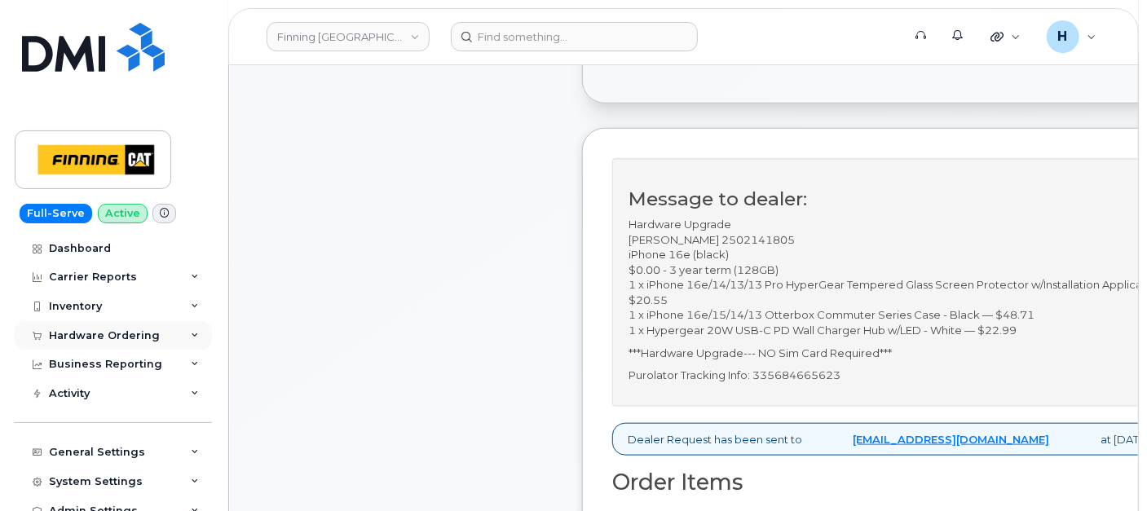
click at [118, 340] on div "Hardware Ordering" at bounding box center [104, 335] width 111 height 13
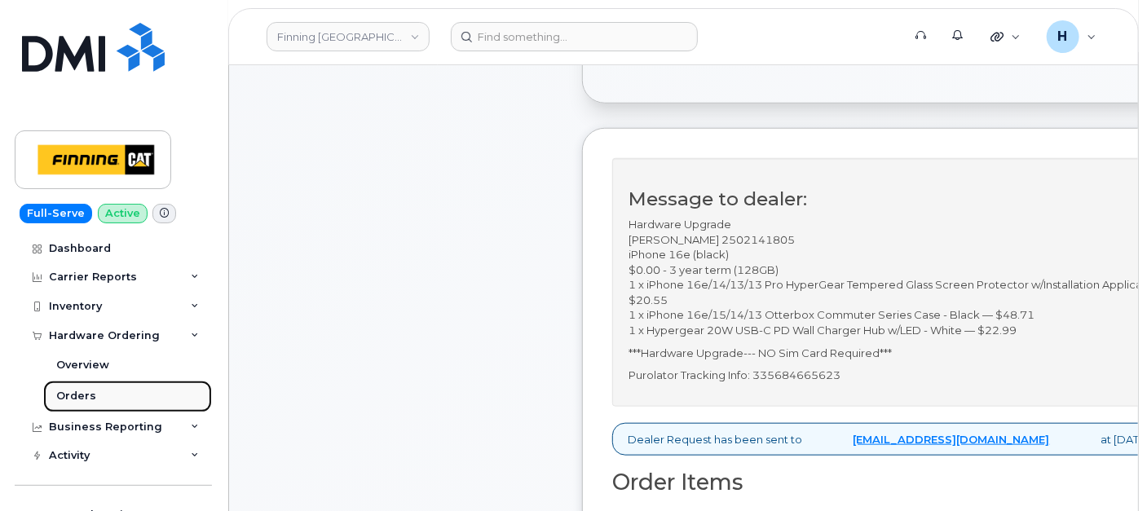
click at [93, 391] on link "Orders" at bounding box center [127, 396] width 169 height 31
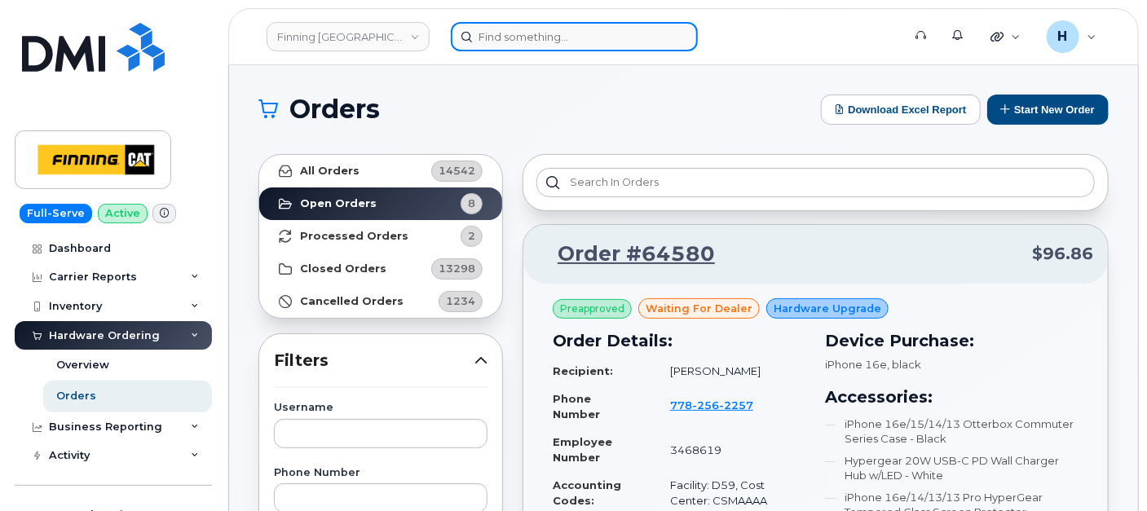
click at [487, 29] on input at bounding box center [574, 36] width 247 height 29
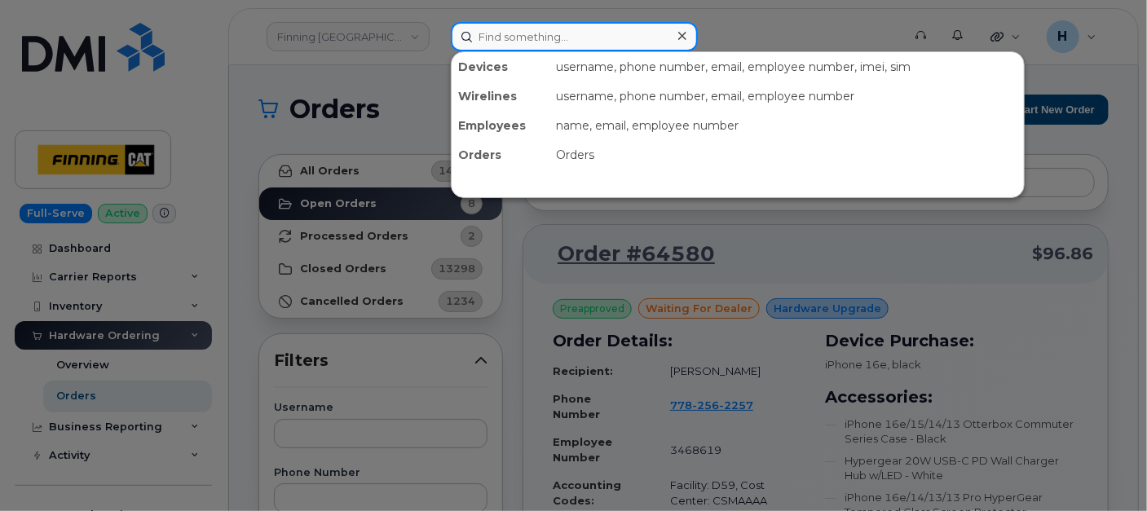
paste input "Ivan Moore"
type input "Ivan Moore"
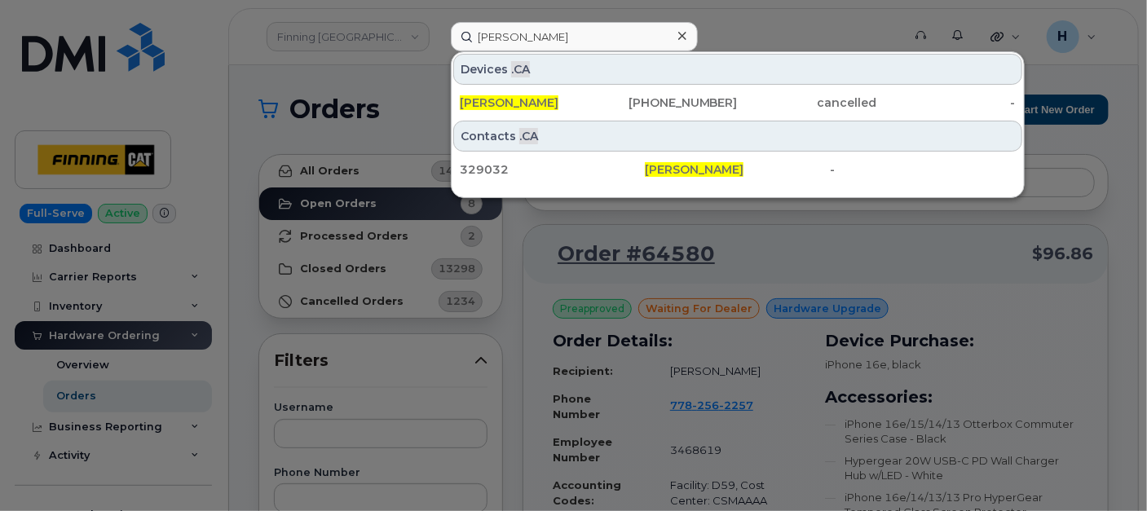
click at [685, 33] on icon at bounding box center [682, 35] width 8 height 13
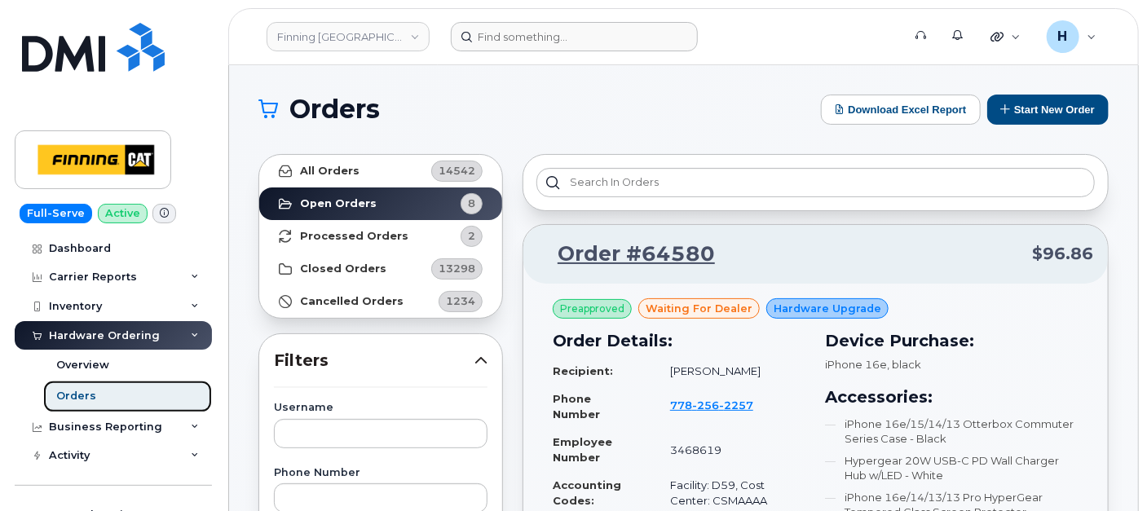
click at [105, 394] on link "Orders" at bounding box center [127, 396] width 169 height 31
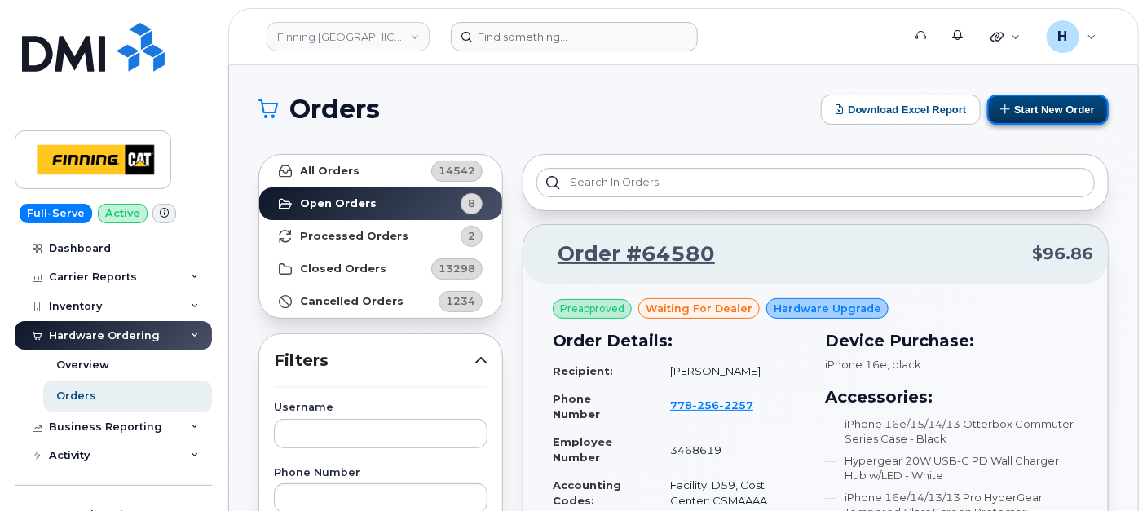
click at [1043, 107] on button "Start New Order" at bounding box center [1047, 110] width 121 height 30
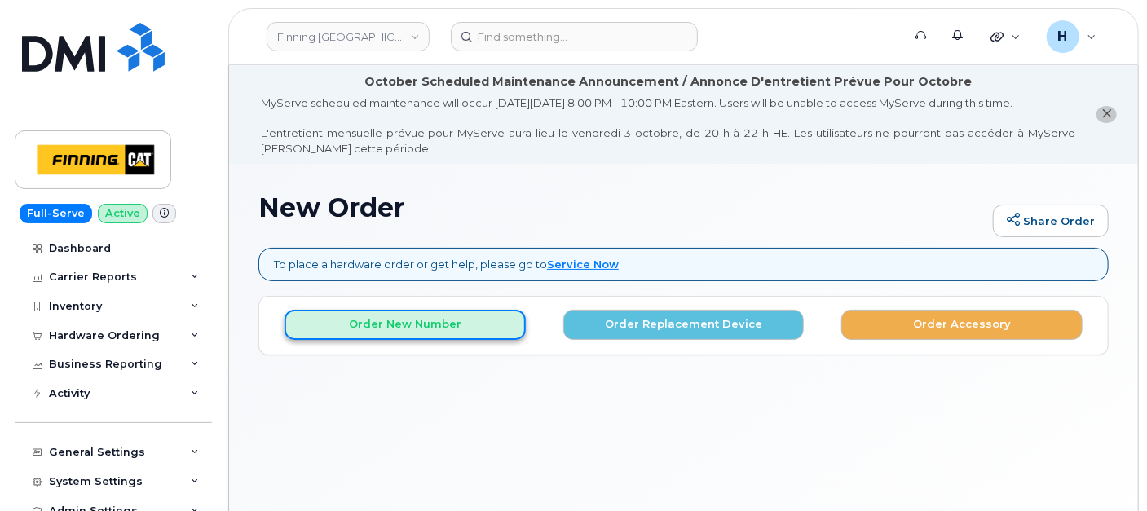
click at [518, 321] on button "Order New Number" at bounding box center [404, 325] width 241 height 30
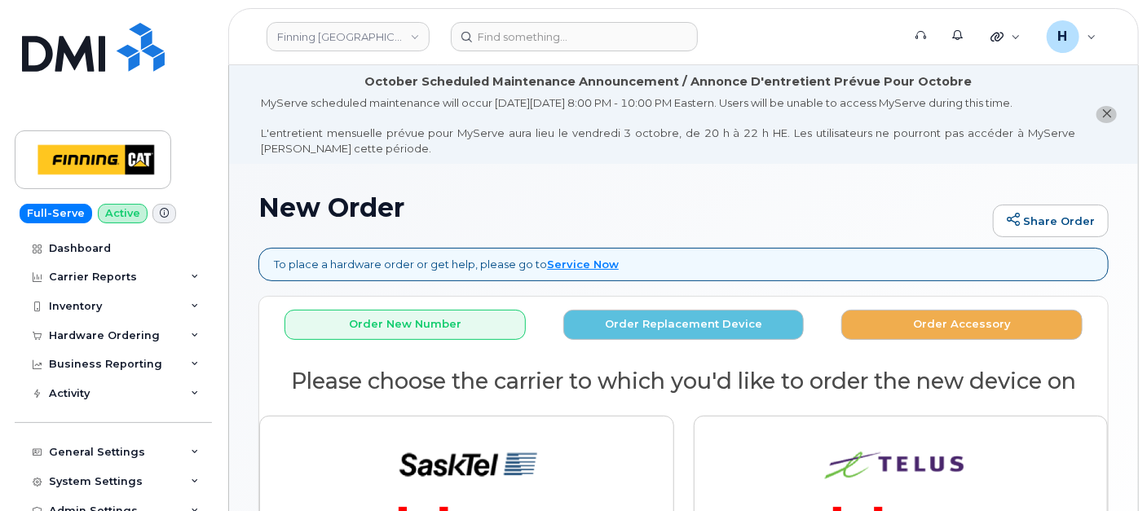
click at [783, 408] on div at bounding box center [901, 498] width 434 height 184
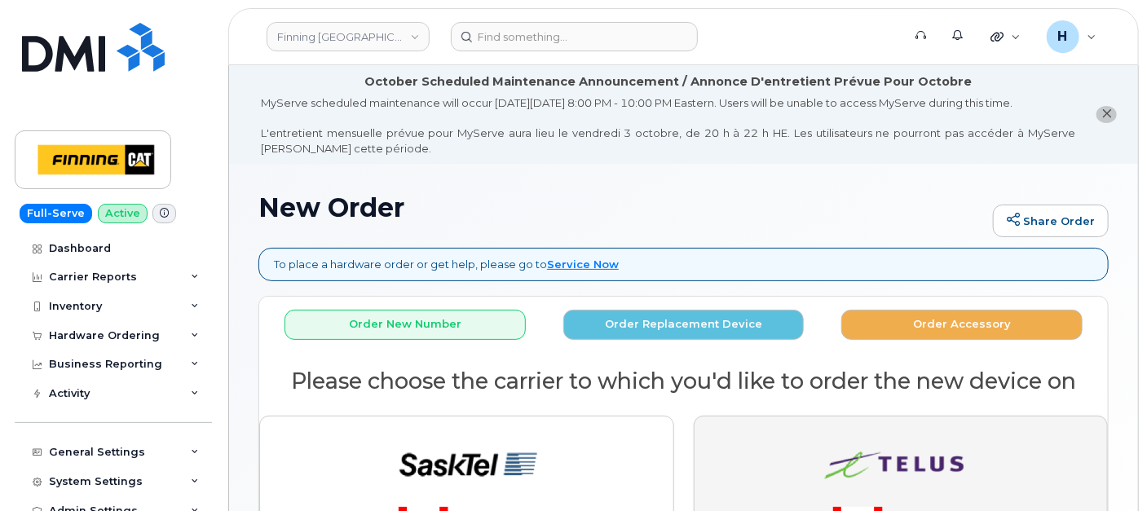
click at [783, 431] on button "button" at bounding box center [901, 498] width 415 height 165
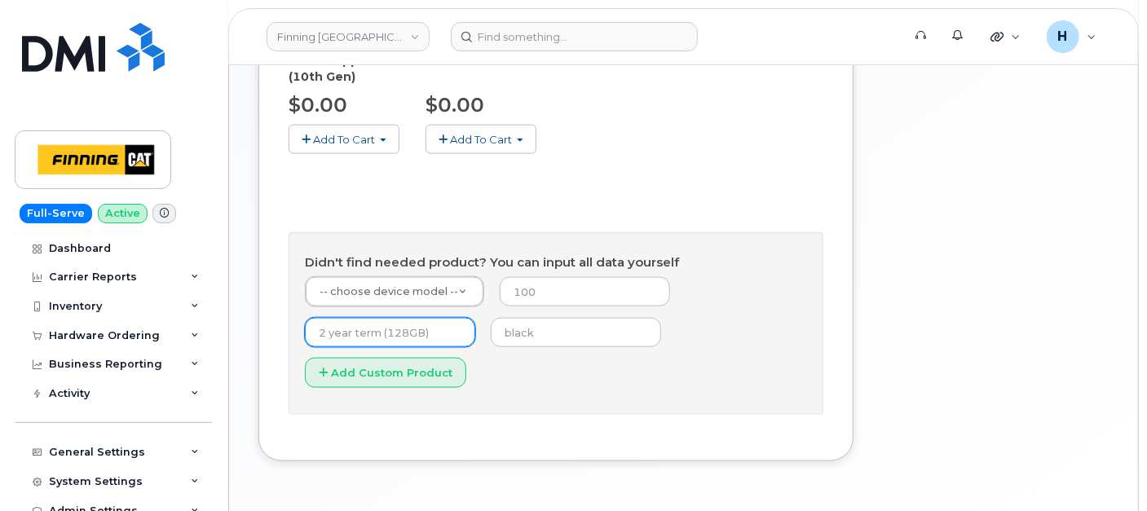
scroll to position [910, 0]
click at [445, 316] on input "text" at bounding box center [390, 330] width 170 height 29
type input "3 year term (128GB)"
type input "0"
type input "black"
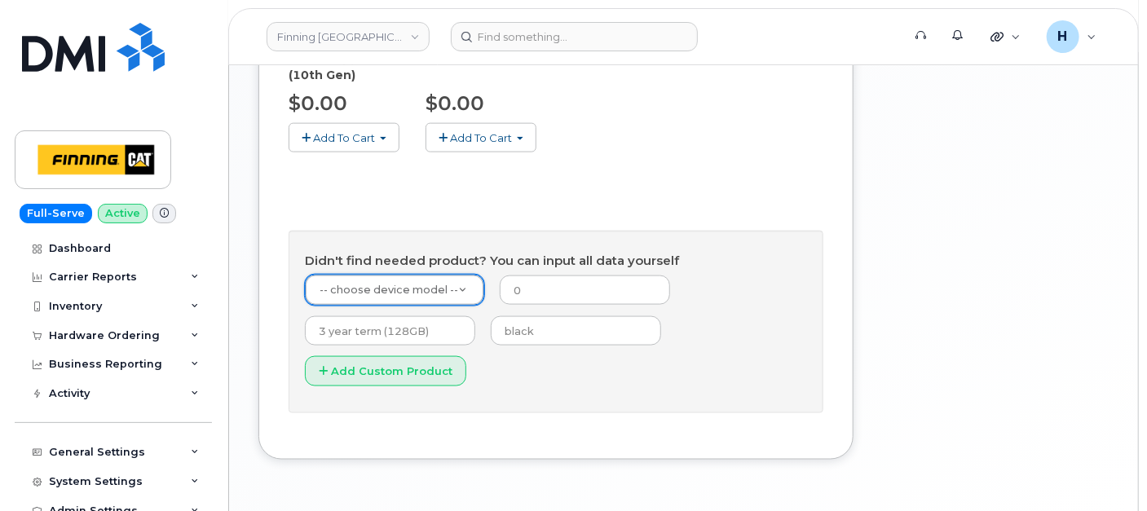
type input "1"
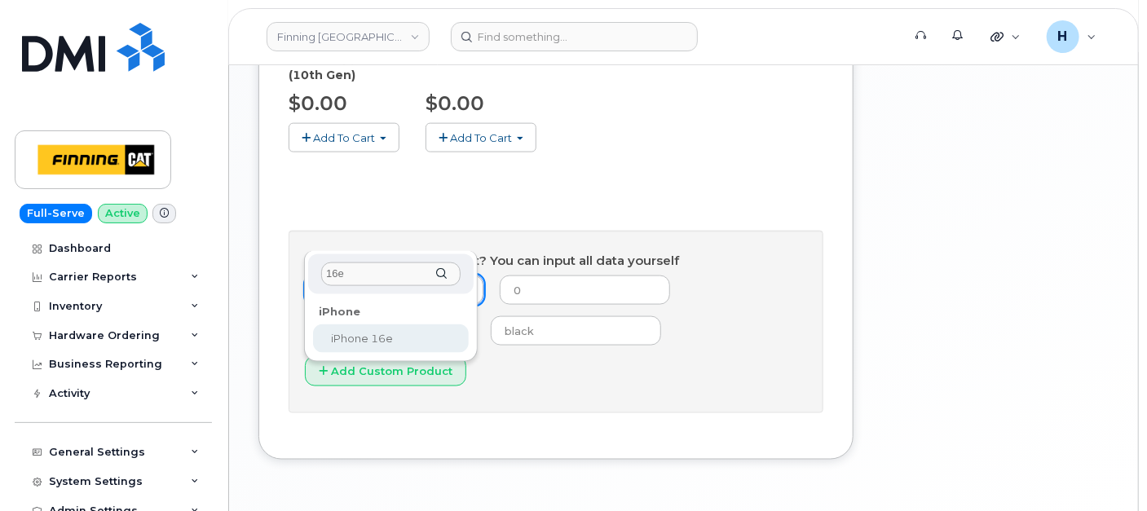
type input "16e"
select select "2883"
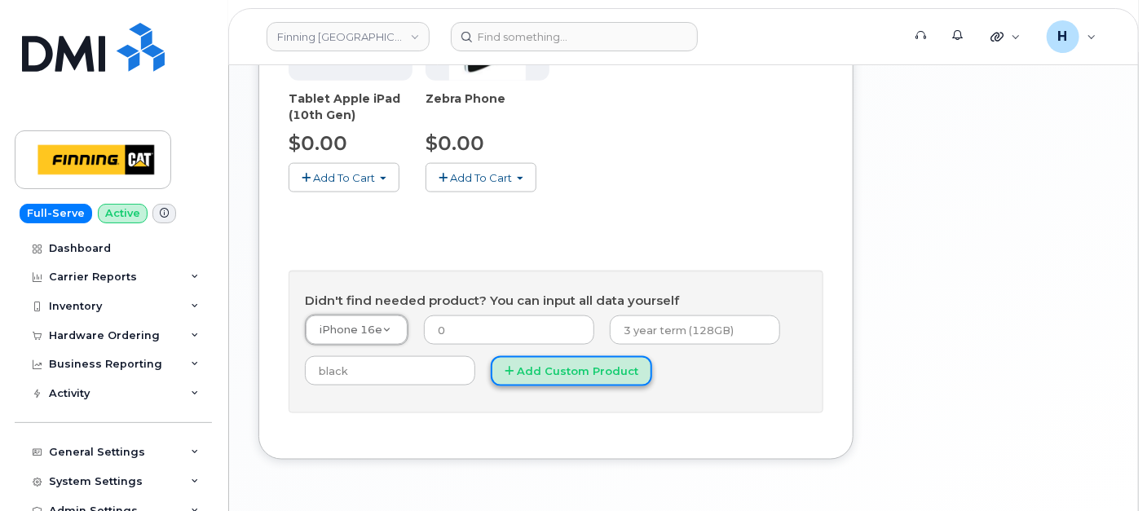
click at [574, 356] on button "Add Custom Product" at bounding box center [571, 371] width 161 height 30
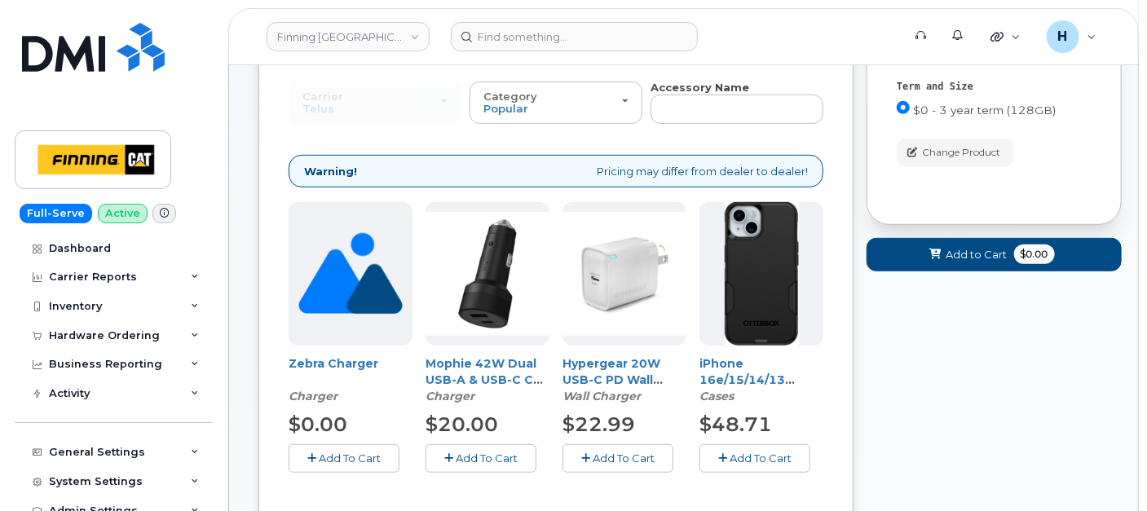
scroll to position [362, 0]
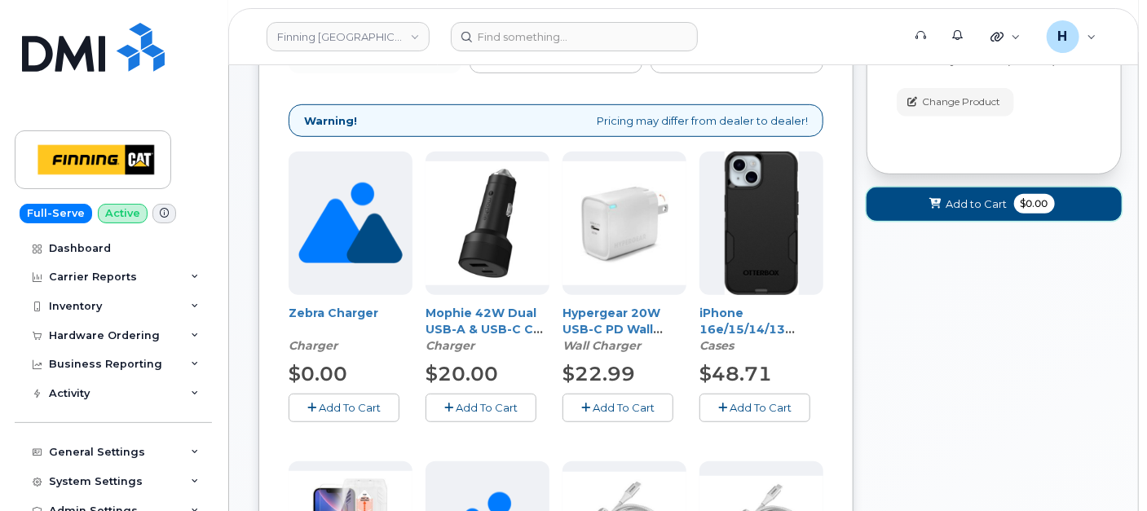
click at [910, 209] on button "Add to Cart $0.00" at bounding box center [993, 203] width 255 height 33
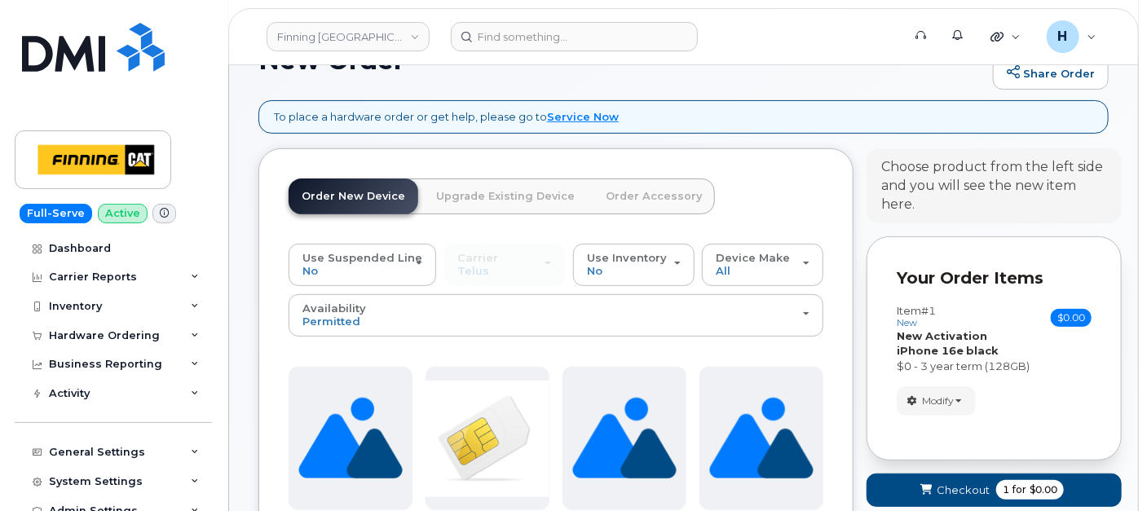
scroll to position [90, 0]
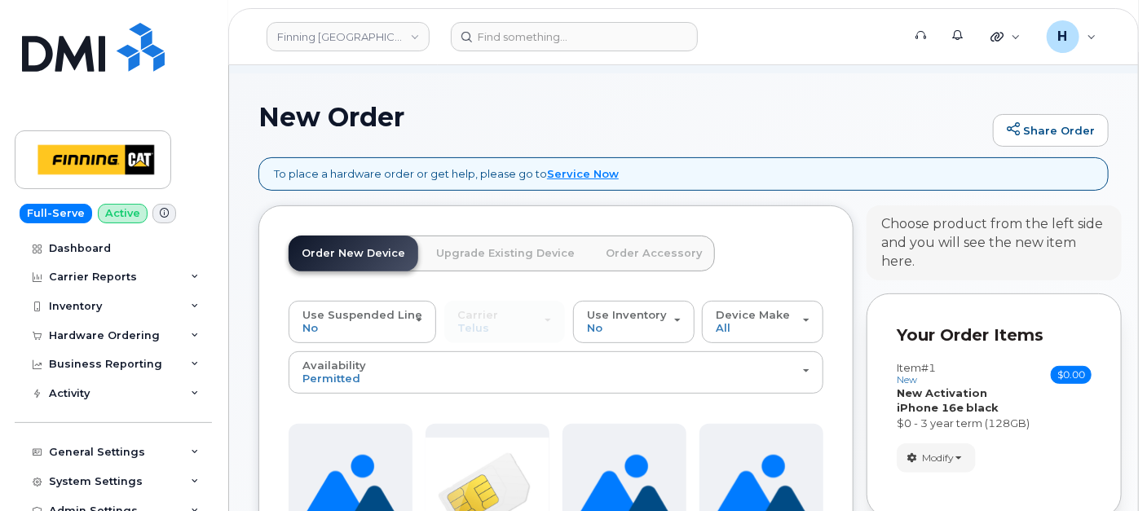
click at [620, 246] on link "Order Accessory" at bounding box center [654, 254] width 122 height 36
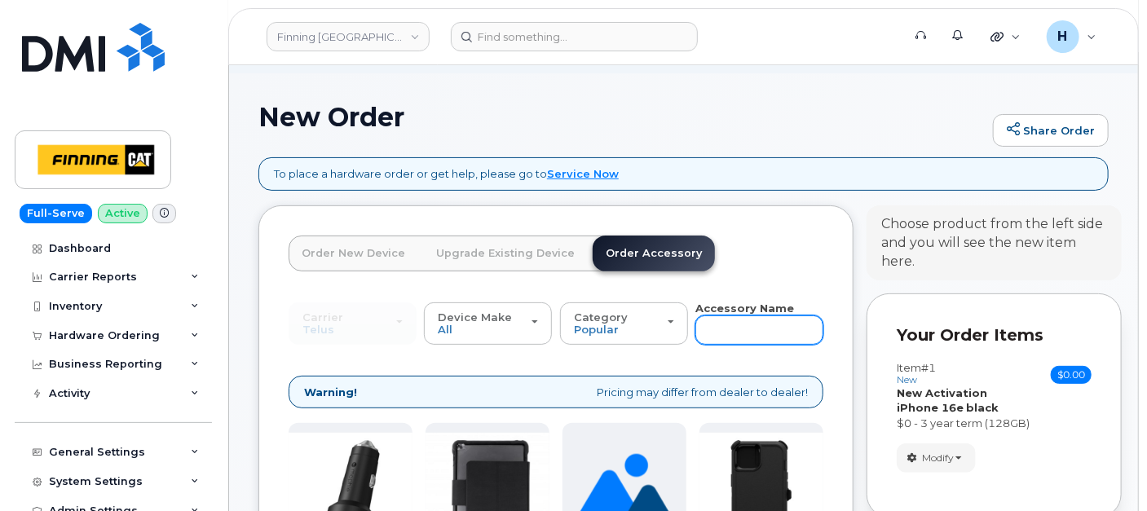
click at [737, 335] on input "text" at bounding box center [759, 329] width 128 height 29
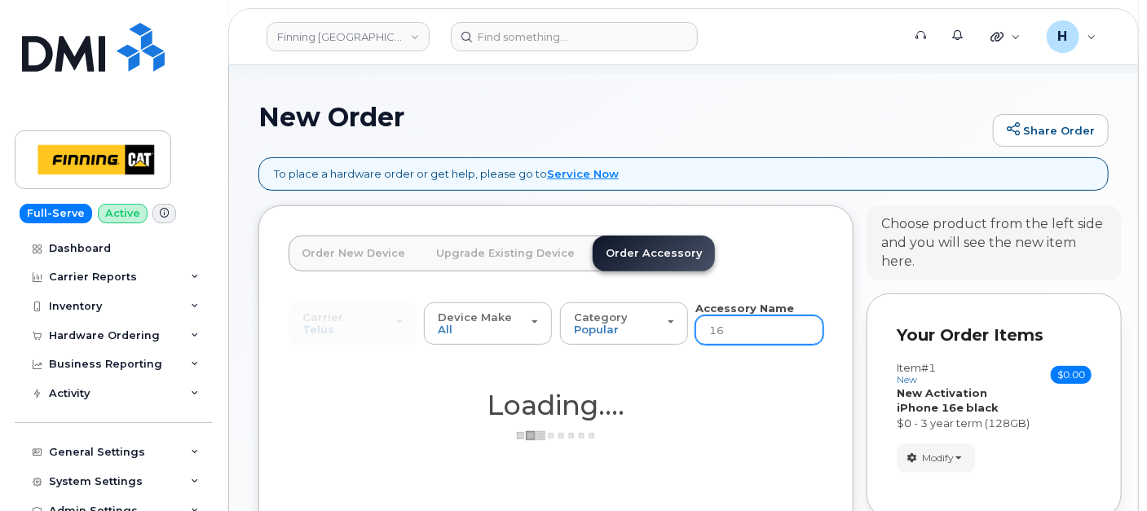
type input "16e"
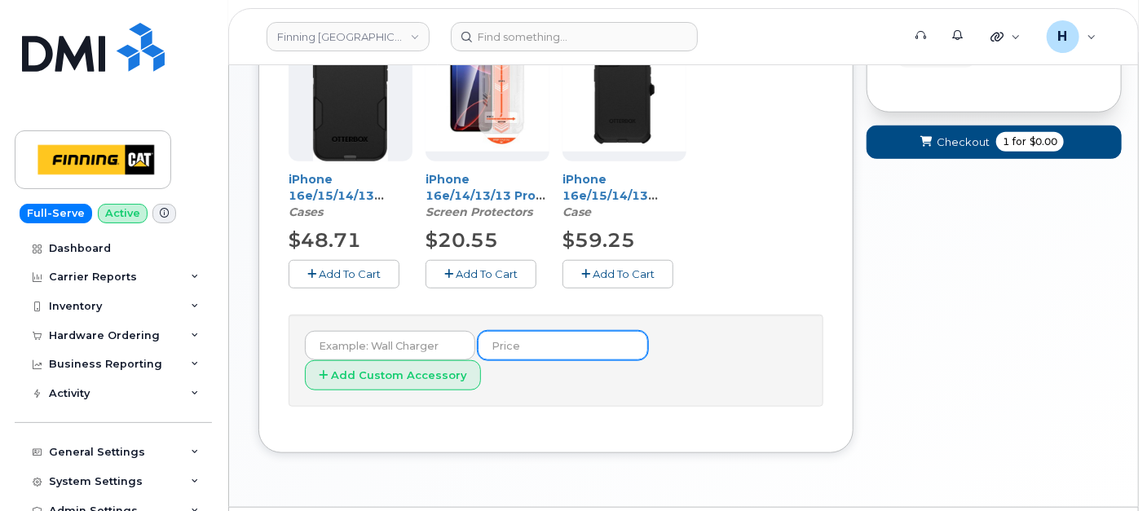
scroll to position [509, 0]
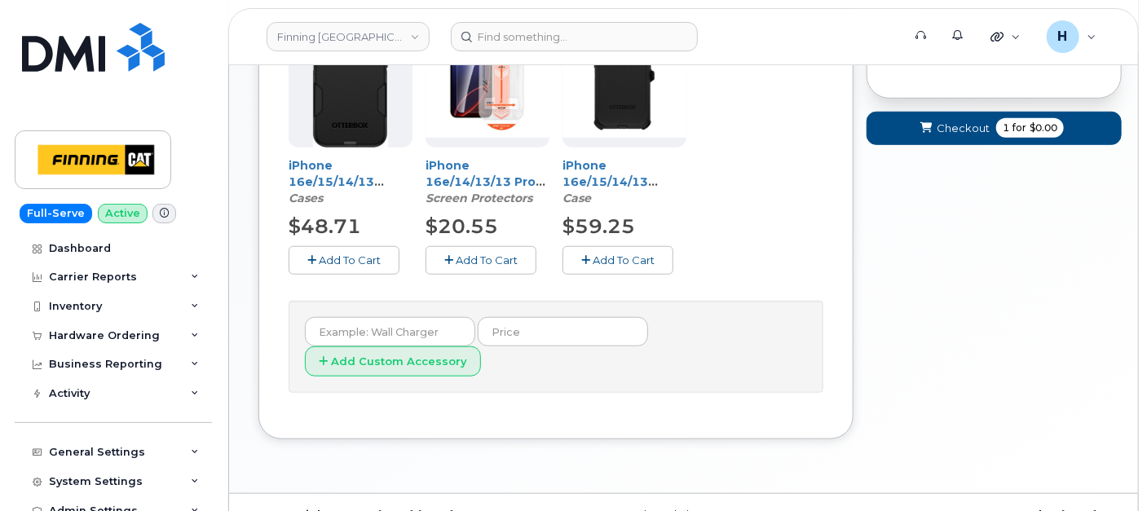
click at [506, 267] on button "Add To Cart" at bounding box center [480, 260] width 111 height 29
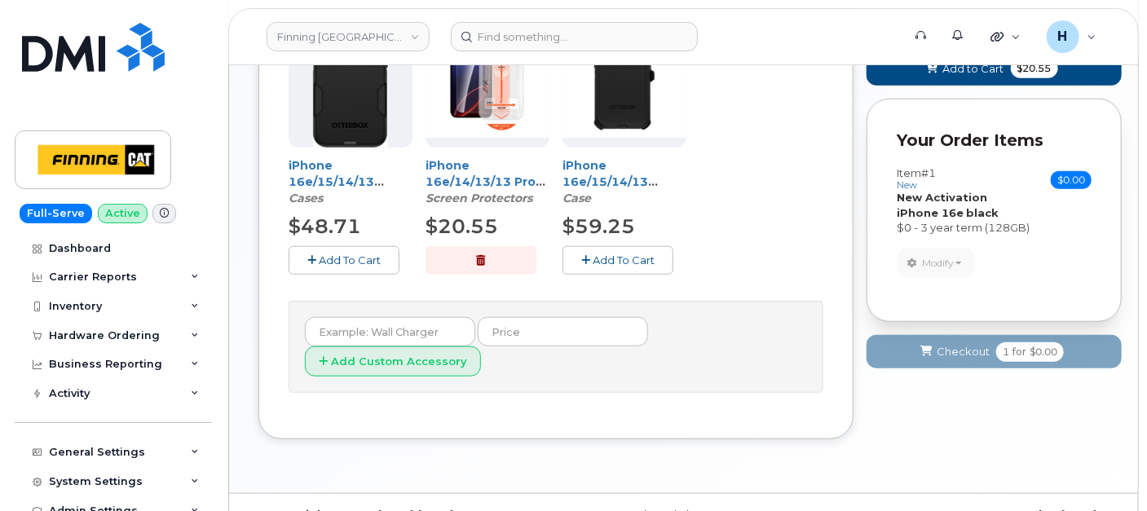
click at [651, 266] on button "Add To Cart" at bounding box center [617, 260] width 111 height 29
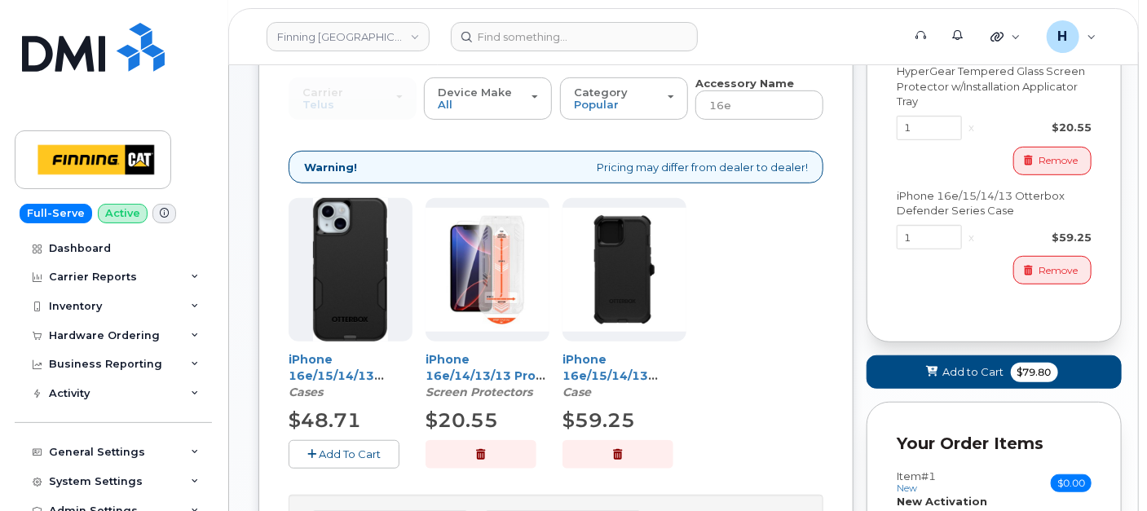
scroll to position [147, 0]
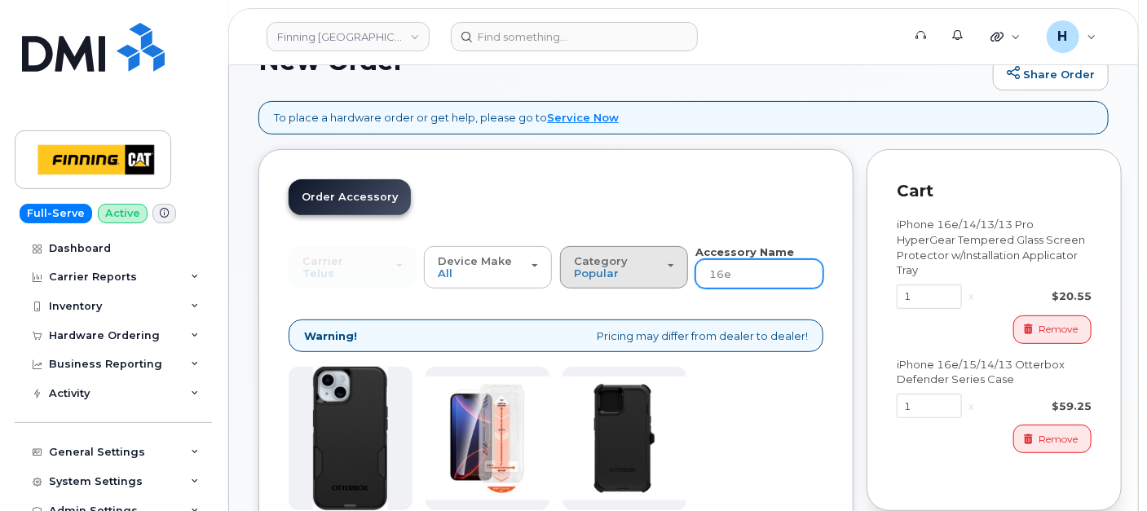
drag, startPoint x: 759, startPoint y: 277, endPoint x: 685, endPoint y: 279, distance: 74.2
click at [685, 279] on div "Carrier SaskTel Telus SaskTel Telus Device Make All iPhone Tablet All iPhone Ta…" at bounding box center [556, 267] width 535 height 45
type input "wall"
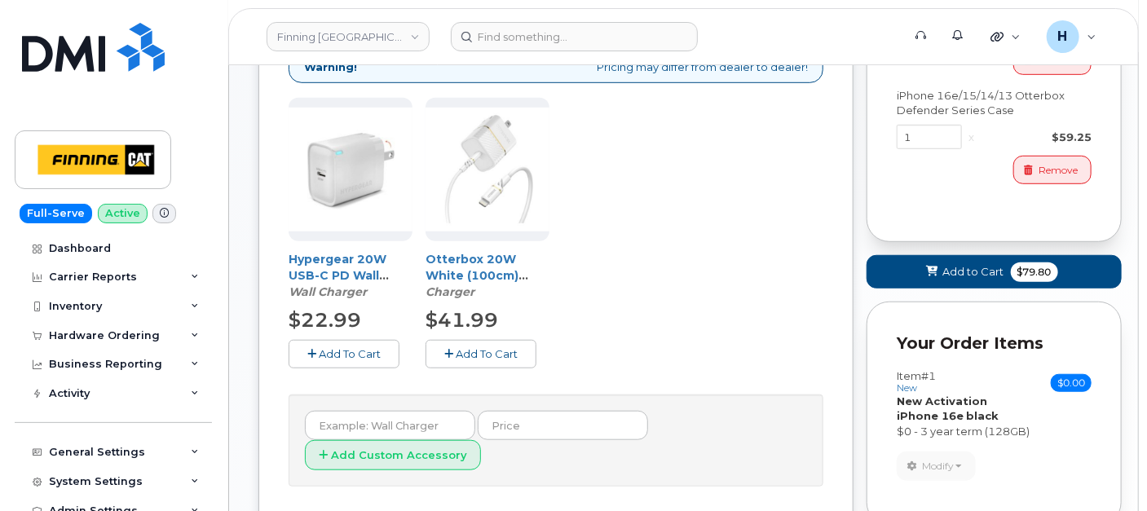
scroll to position [419, 0]
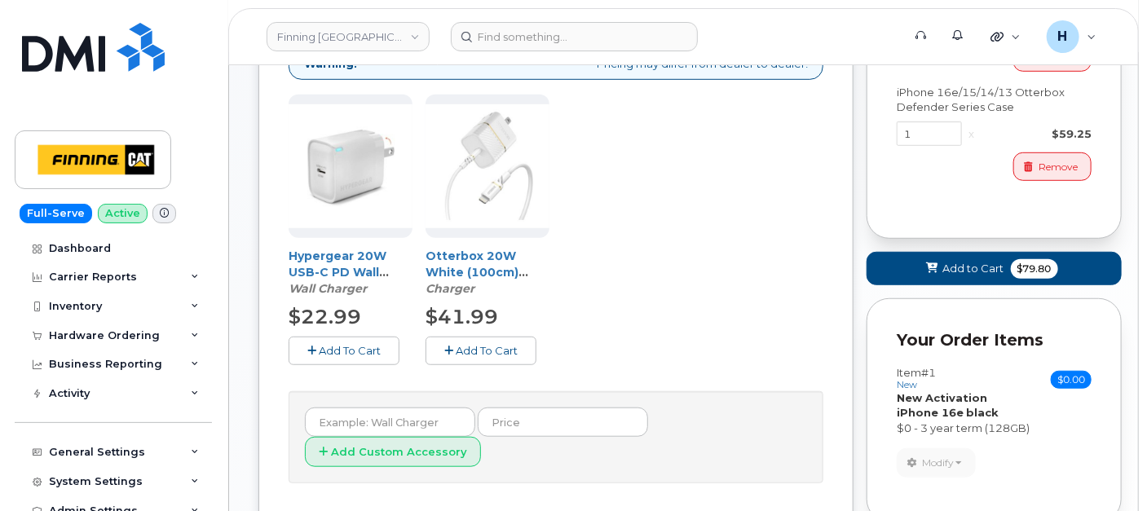
drag, startPoint x: 346, startPoint y: 333, endPoint x: 757, endPoint y: 311, distance: 411.4
click at [346, 333] on div "Hypergear 20W USB-C PD Wall Charger Hub w/LED - White Wall Charger $22.99 Add T…" at bounding box center [351, 230] width 124 height 271
click at [365, 330] on div "Hypergear 20W USB-C PD Wall Charger Hub w/LED - White Wall Charger $22.99 Add T…" at bounding box center [351, 230] width 124 height 271
click at [379, 349] on span "Add To Cart" at bounding box center [350, 350] width 62 height 13
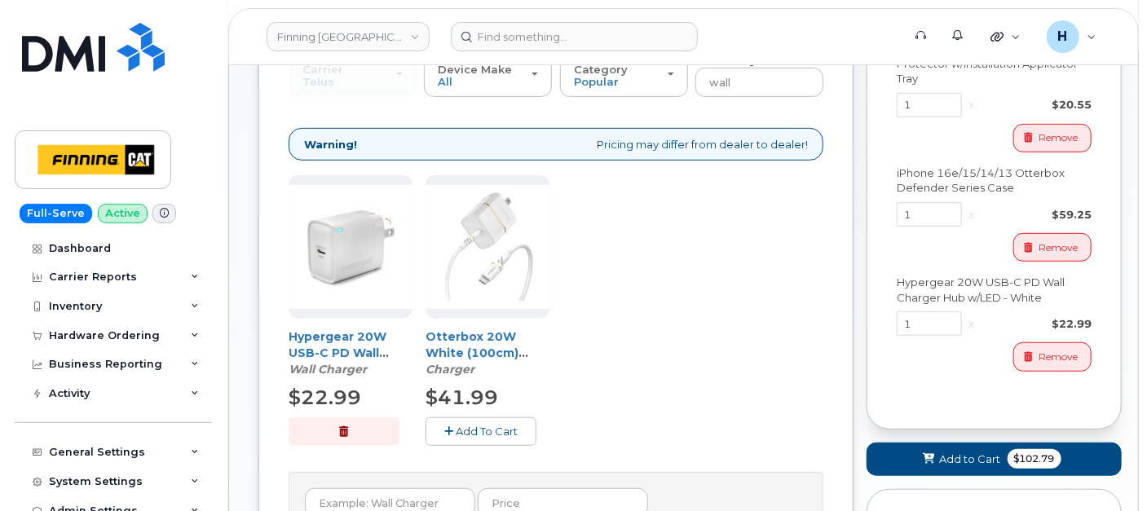
scroll to position [237, 0]
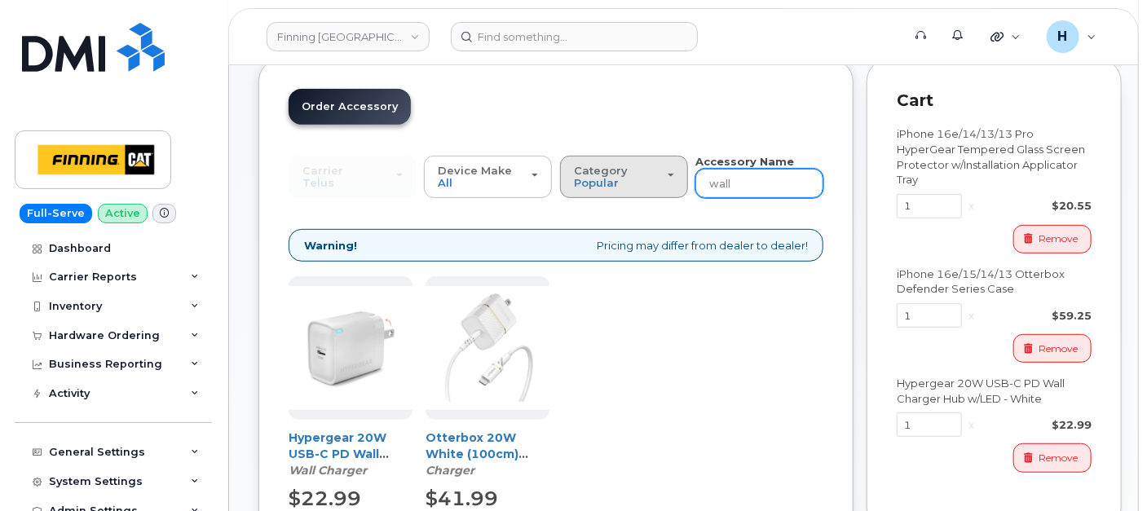
drag, startPoint x: 741, startPoint y: 191, endPoint x: 681, endPoint y: 191, distance: 59.5
click at [681, 191] on div "Carrier SaskTel Telus SaskTel Telus Device Make All iPhone Tablet All iPhone Ta…" at bounding box center [556, 176] width 535 height 45
type input "telus"
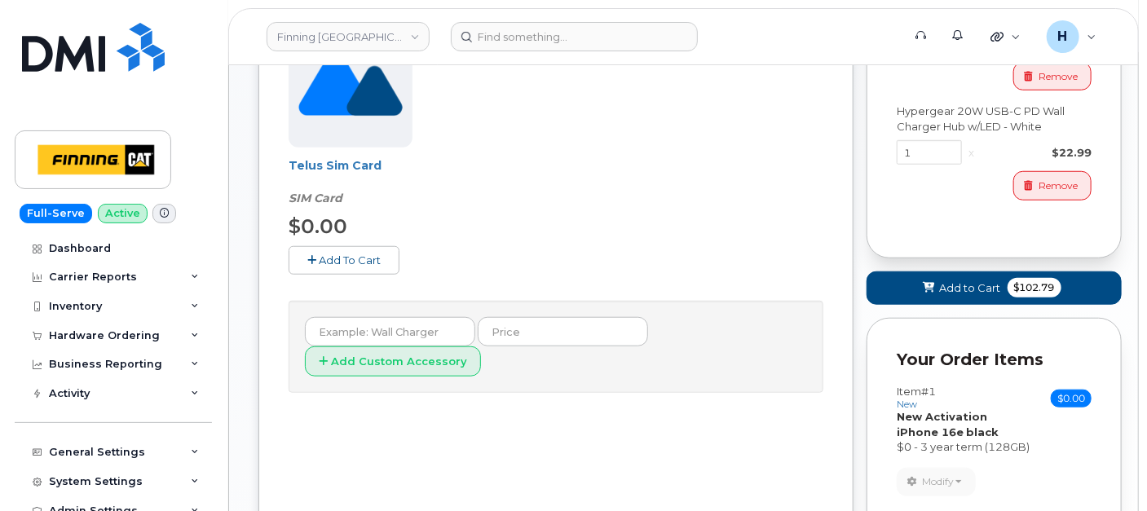
click at [373, 249] on button "Add To Cart" at bounding box center [344, 260] width 111 height 29
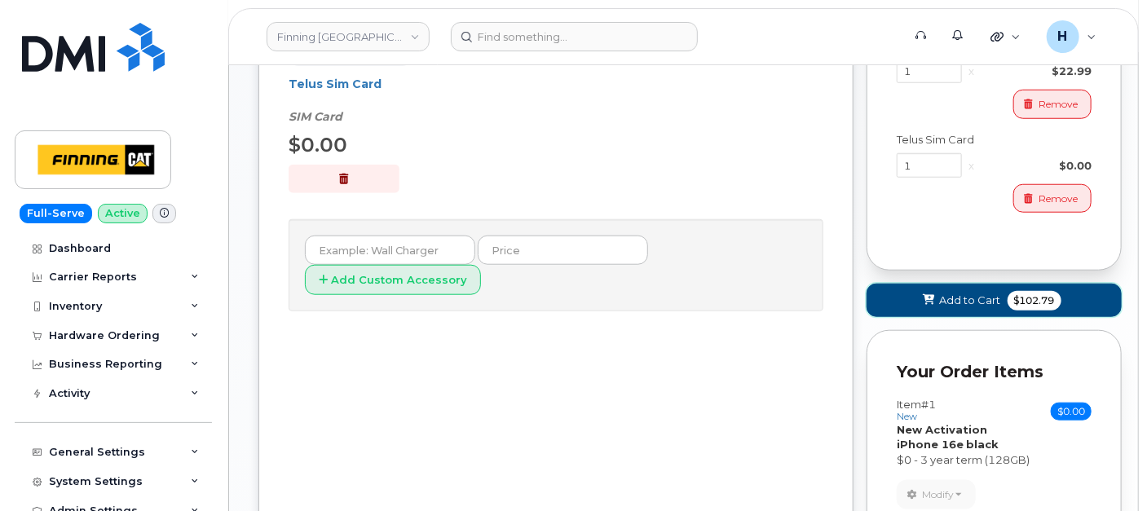
click at [955, 302] on span "Add to Cart" at bounding box center [970, 300] width 61 height 15
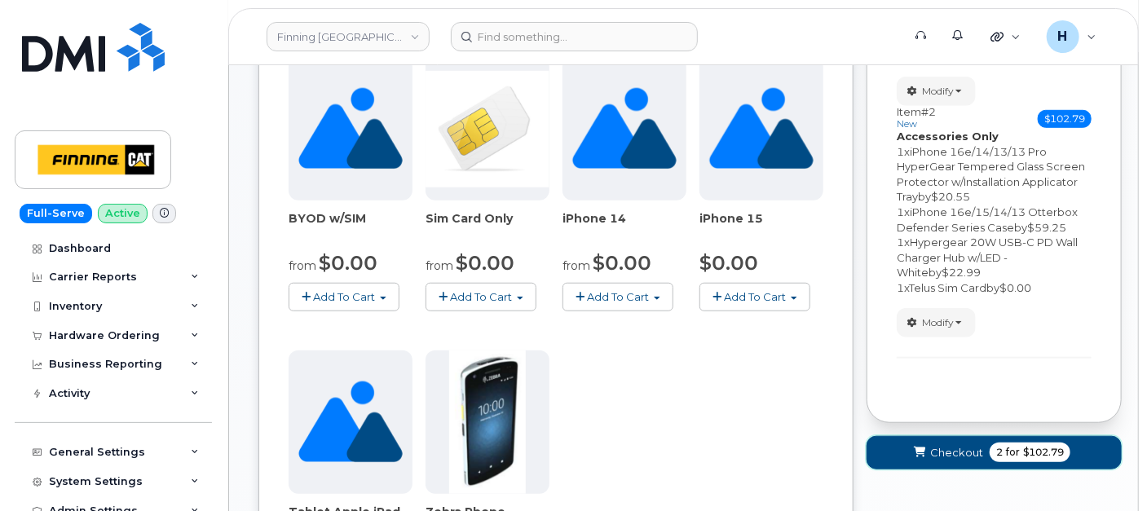
click at [915, 452] on icon "submit" at bounding box center [919, 453] width 11 height 11
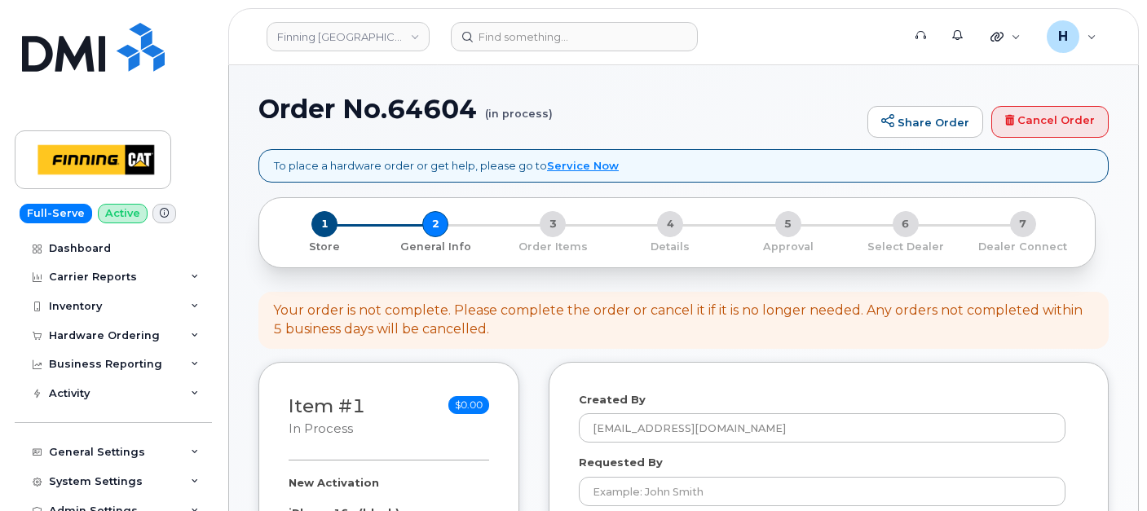
select select
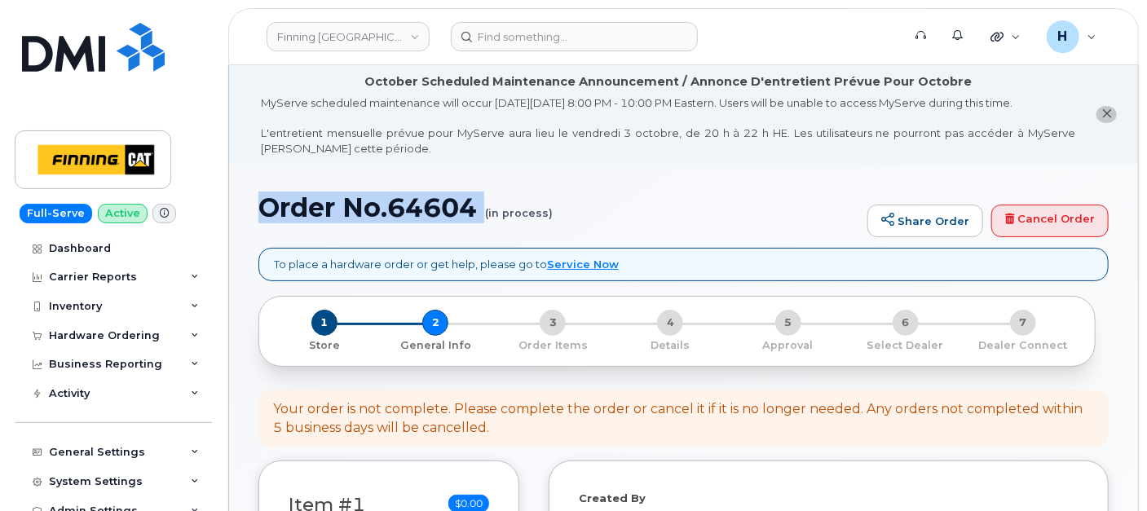
drag, startPoint x: 249, startPoint y: 217, endPoint x: 484, endPoint y: 223, distance: 235.6
copy h1 "Order No.64604"
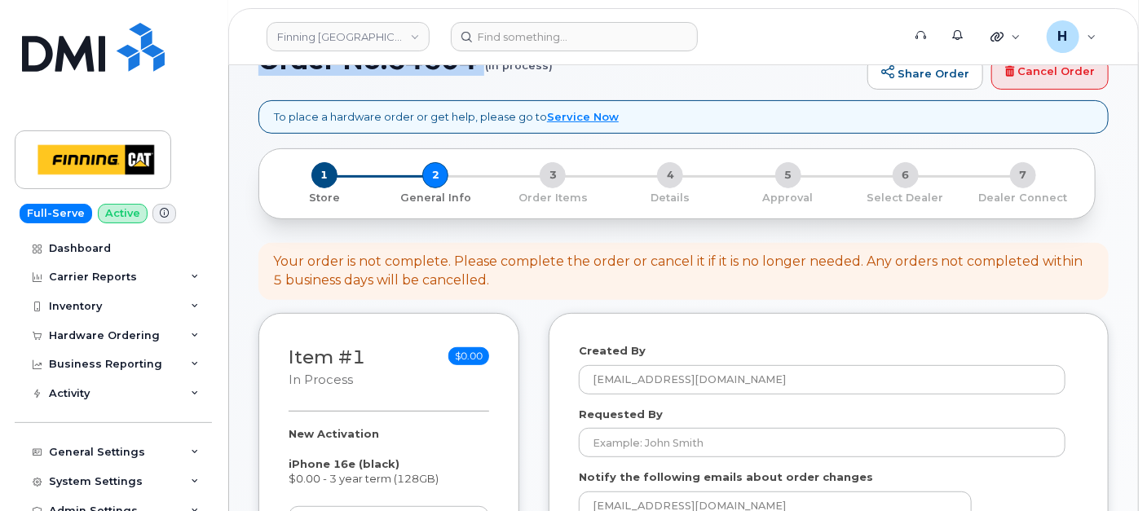
scroll to position [362, 0]
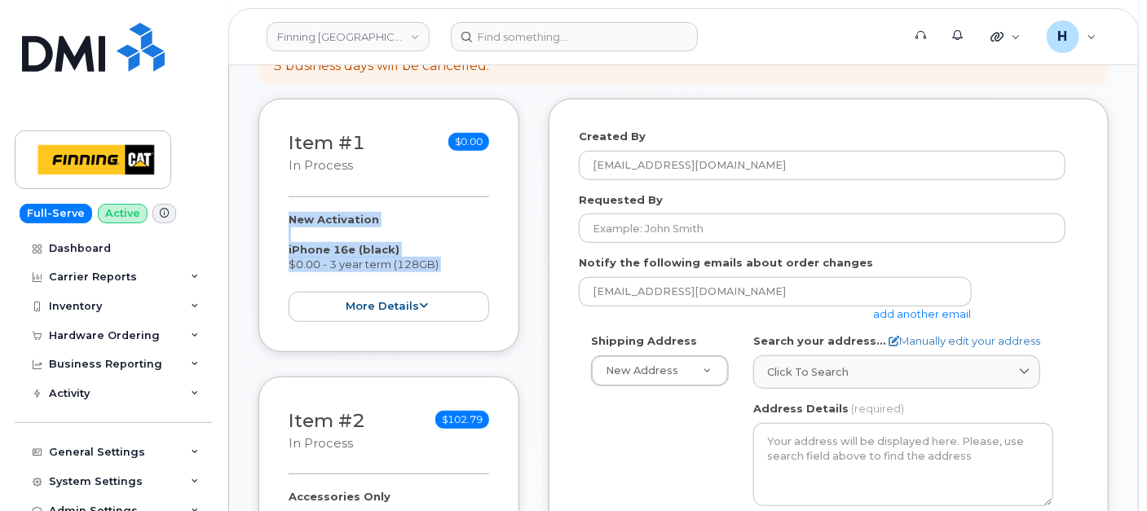
drag, startPoint x: 283, startPoint y: 209, endPoint x: 465, endPoint y: 271, distance: 192.0
click at [465, 271] on div "Item #1 in process $0.00 New Activation iPhone 16e (black) $0.00 - 3 year term …" at bounding box center [388, 226] width 261 height 254
copy div "New Activation iPhone 16e (black) $0.00 - 3 year term (128GB) more details Requ…"
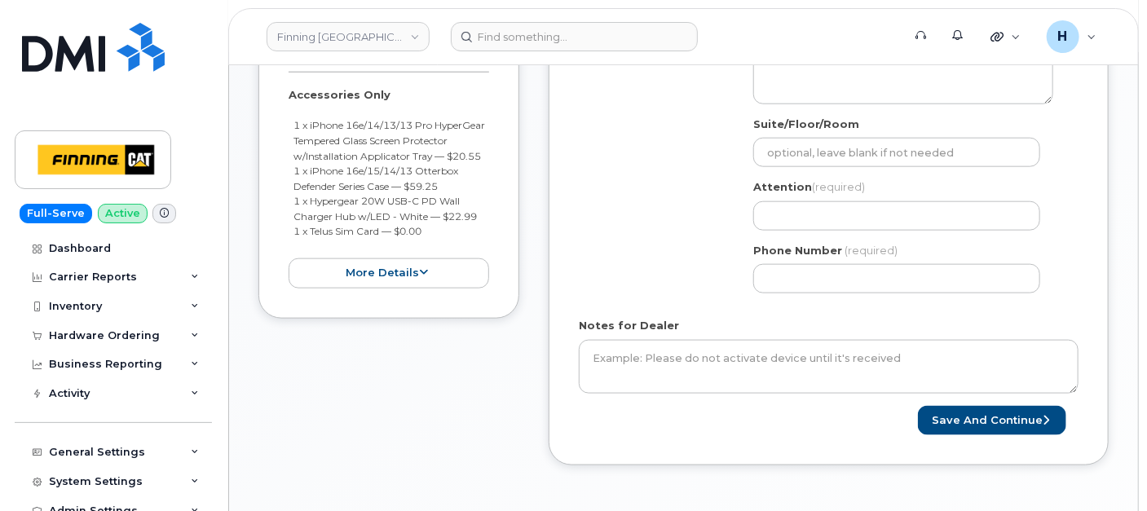
scroll to position [724, 0]
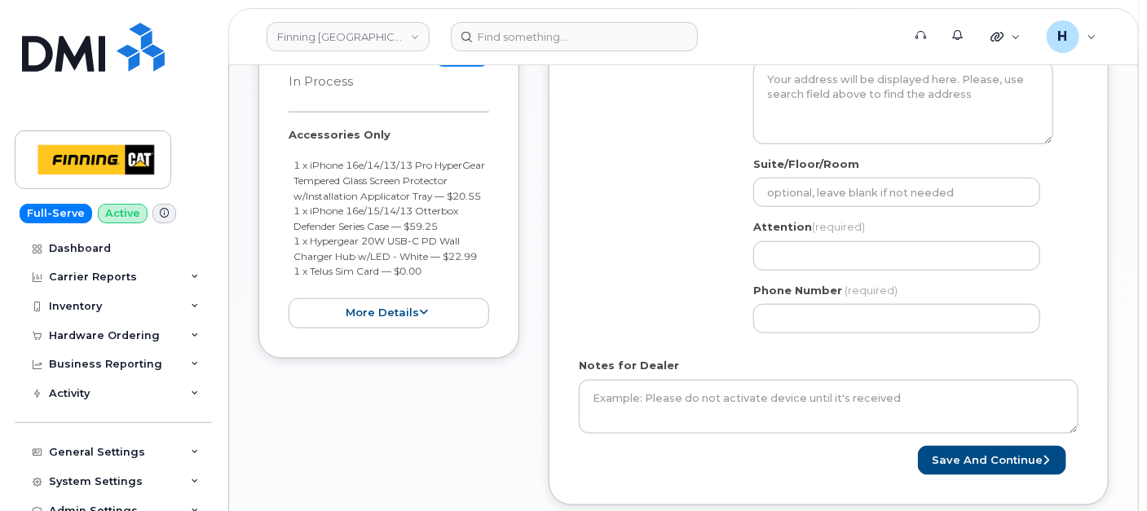
drag, startPoint x: 286, startPoint y: 132, endPoint x: 433, endPoint y: 284, distance: 211.0
click at [433, 284] on div "Item #2 in process $102.79 Accessories Only 1 x iPhone 16e/14/13/13 Pro HyperGe…" at bounding box center [388, 187] width 261 height 344
copy div "Accessories Only 1 x iPhone 16e/14/13/13 Pro HyperGear Tempered Glass Screen Pr…"
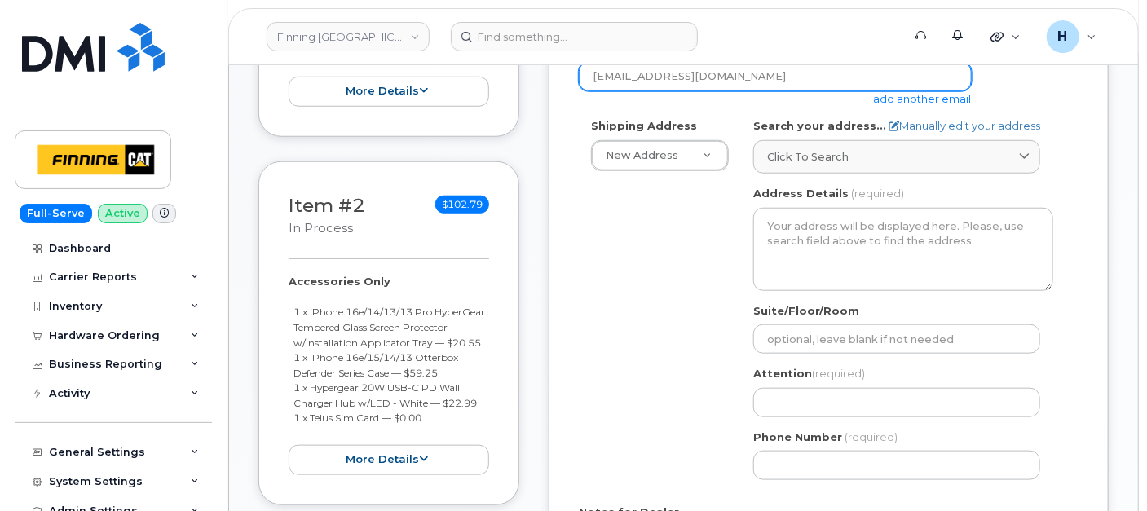
scroll to position [452, 0]
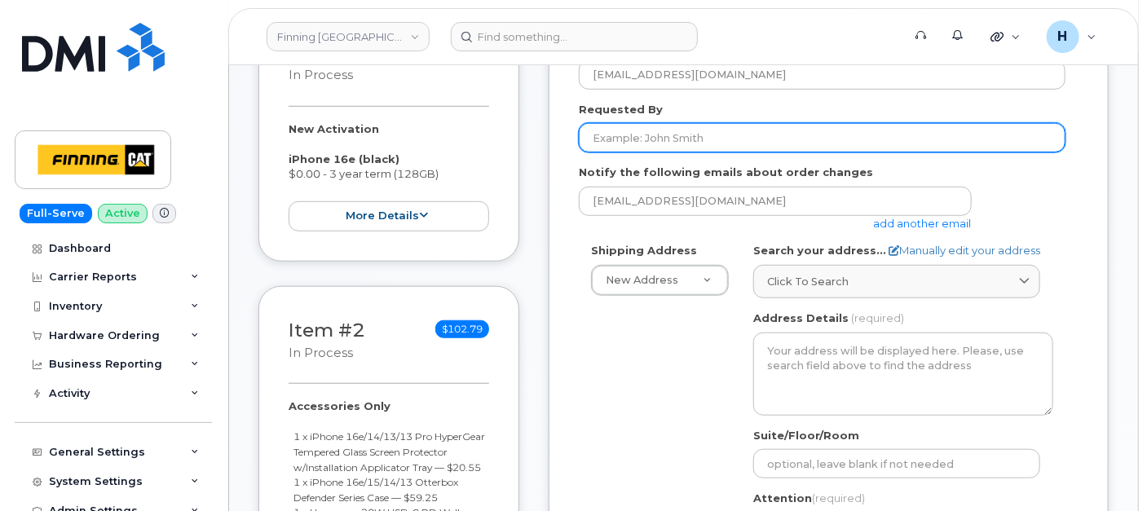
click at [657, 123] on input "Requested By" at bounding box center [822, 137] width 487 height 29
paste input "RITM0497185"
type input "RITM0497185"
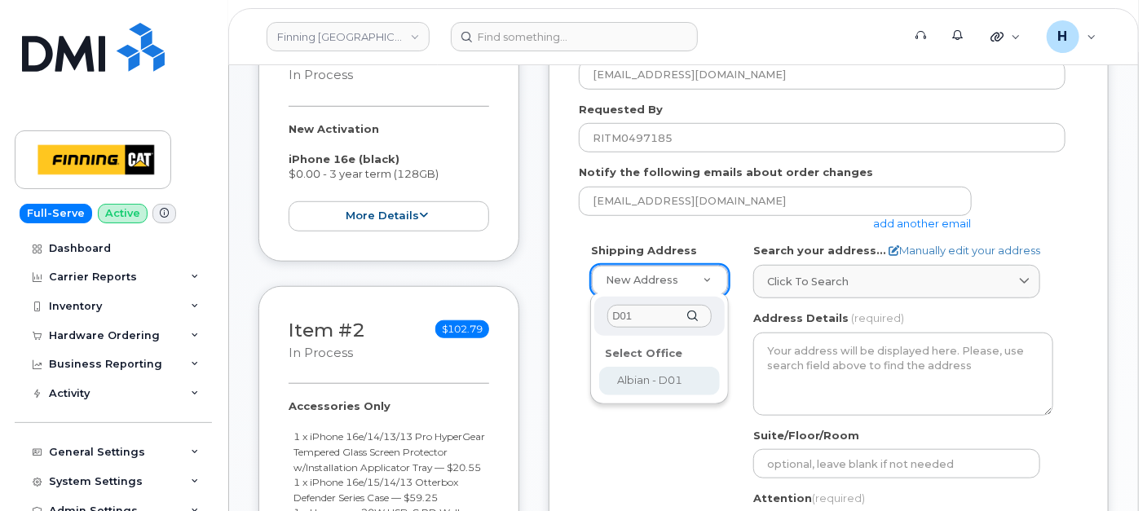
type input "D01"
select select
type textarea "Albian Site [STREET_ADDRESS][PERSON_NAME][PERSON_NAME]"
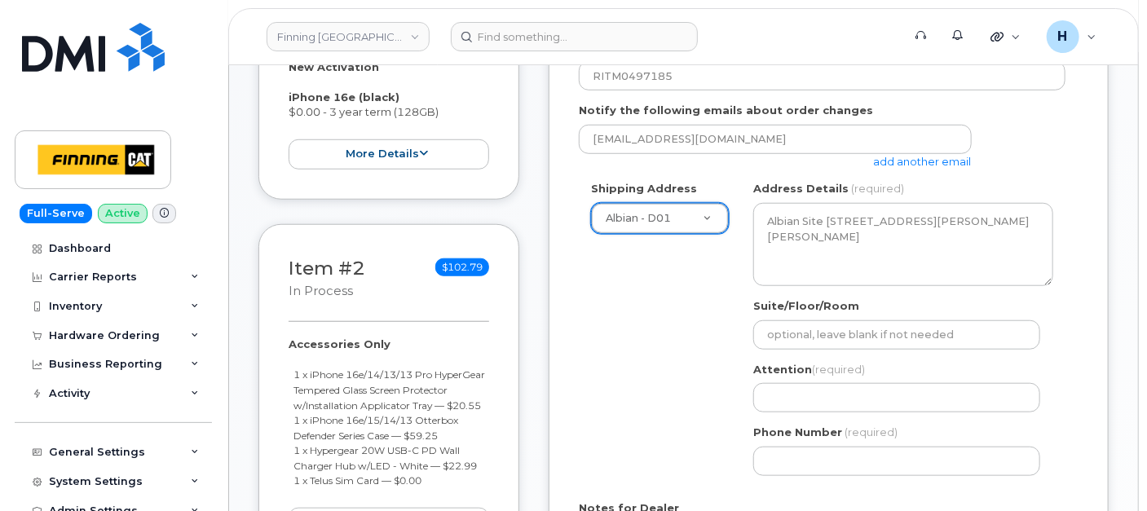
scroll to position [543, 0]
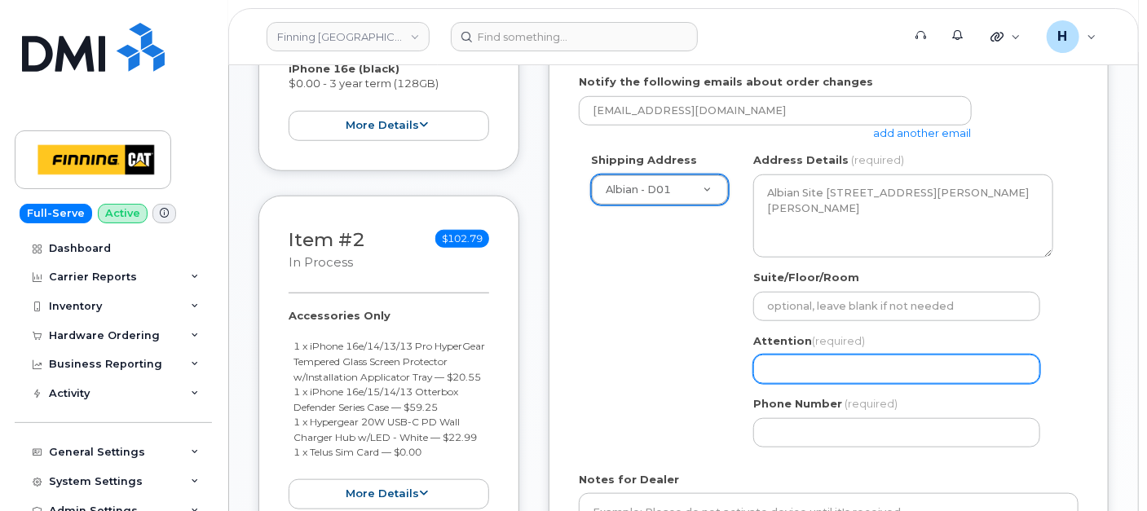
click at [800, 369] on input "Attention (required)" at bounding box center [896, 369] width 287 height 29
paste input "[PERSON_NAME]"
select select
type input "[PERSON_NAME]"
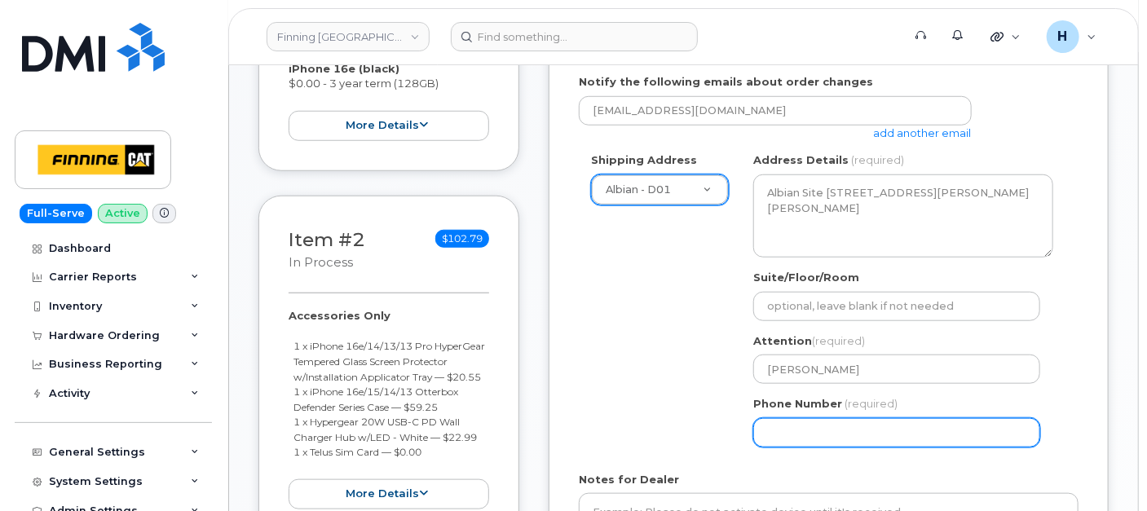
click at [813, 418] on input "Phone Number" at bounding box center [896, 432] width 287 height 29
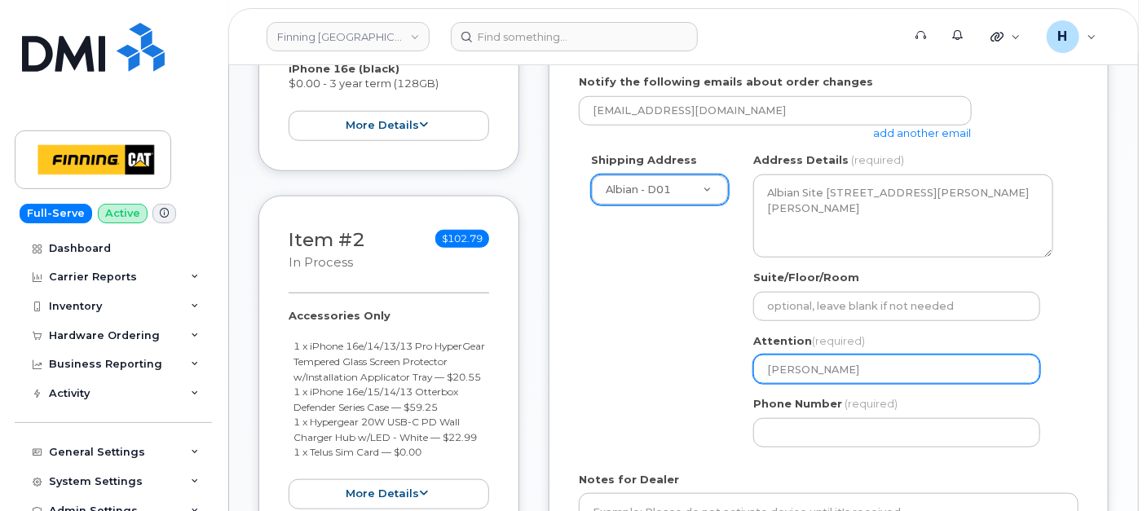
click at [766, 370] on input "[PERSON_NAME]" at bounding box center [896, 369] width 287 height 29
paste input "[PERSON_NAME]"
select select
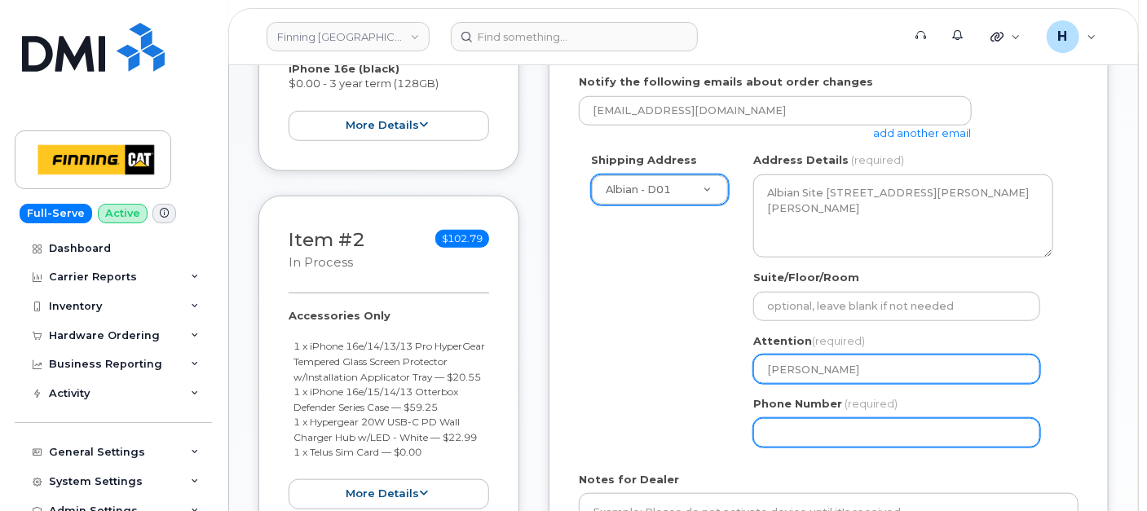
type input "[PERSON_NAME]"
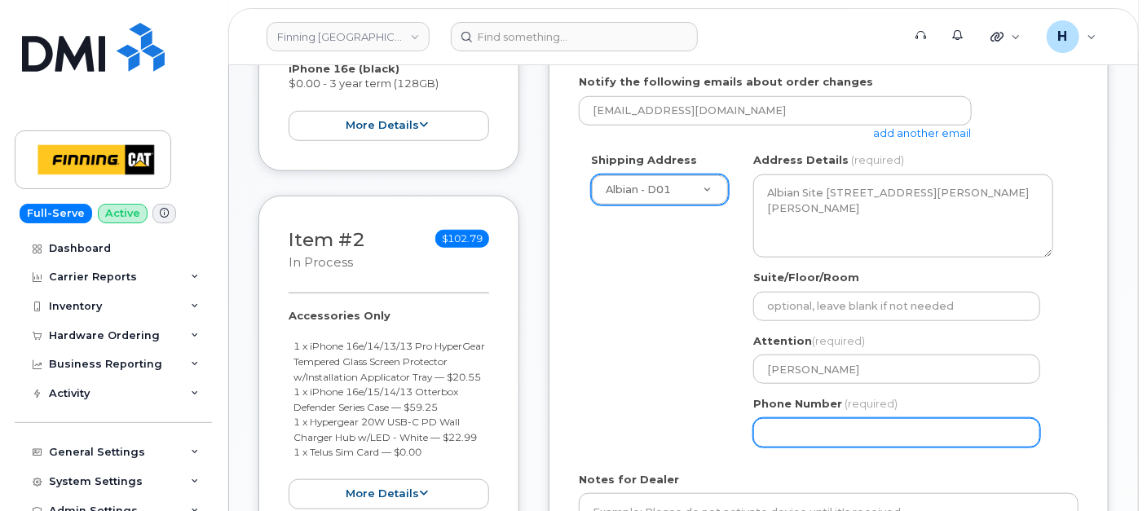
click at [776, 438] on input "Phone Number" at bounding box center [896, 432] width 287 height 29
paste input "7807992022"
select select
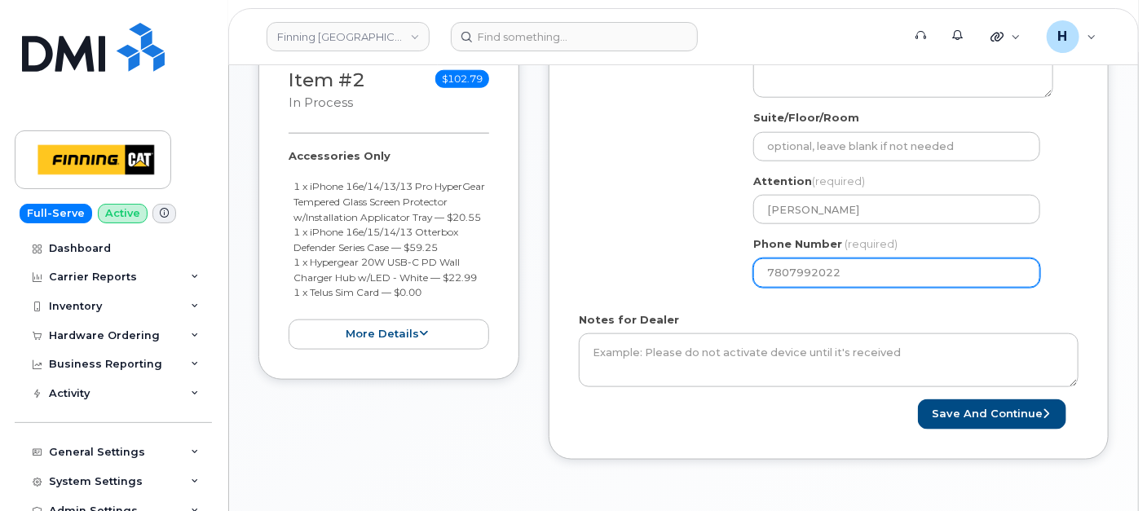
scroll to position [815, 0]
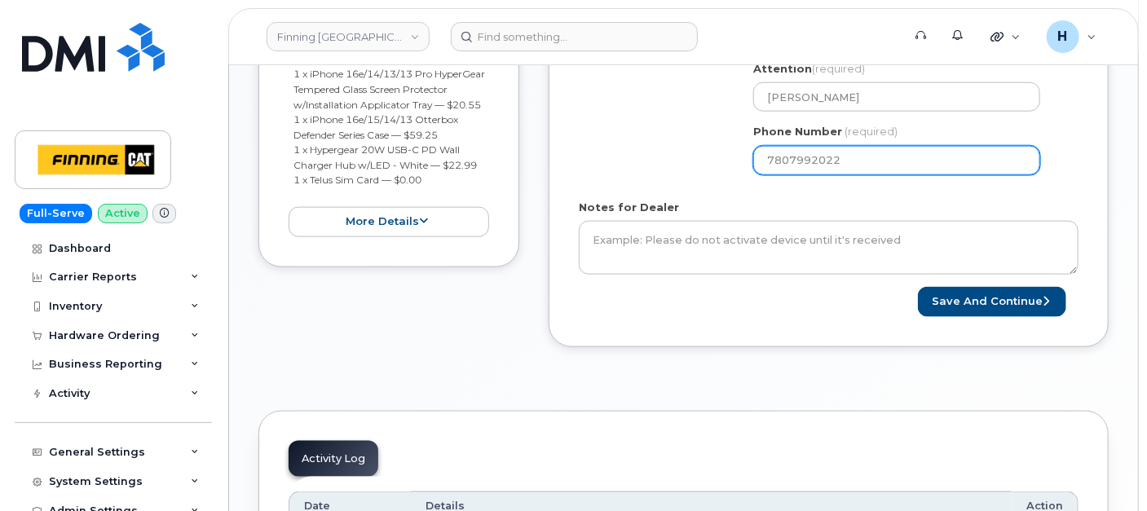
type input "7807992022"
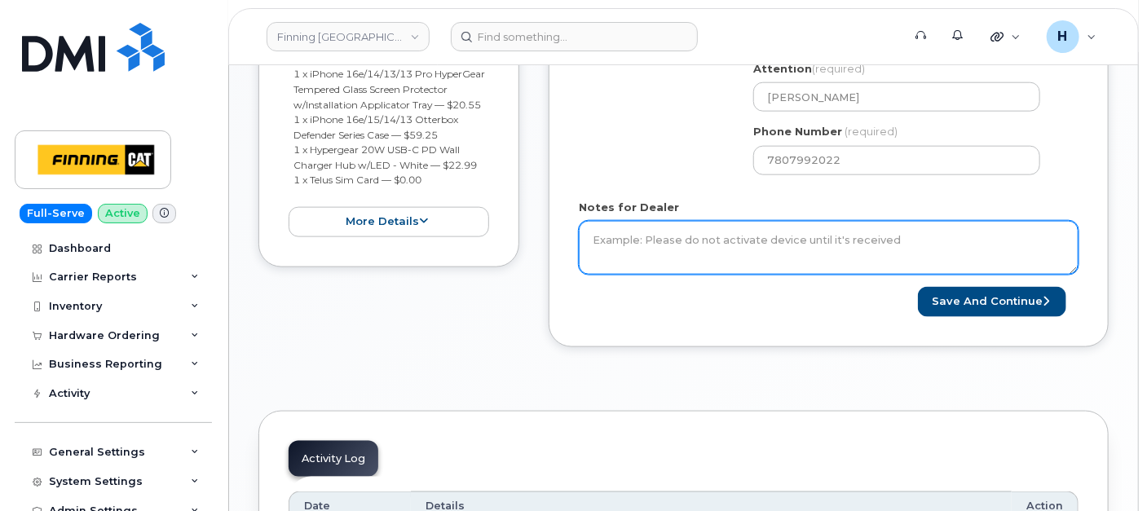
click at [628, 257] on textarea "Notes for Dealer" at bounding box center [829, 248] width 500 height 54
paste textarea "New Activation iPhone 16e (black) $0.00 - 3 year term (128GB) Accessories Only …"
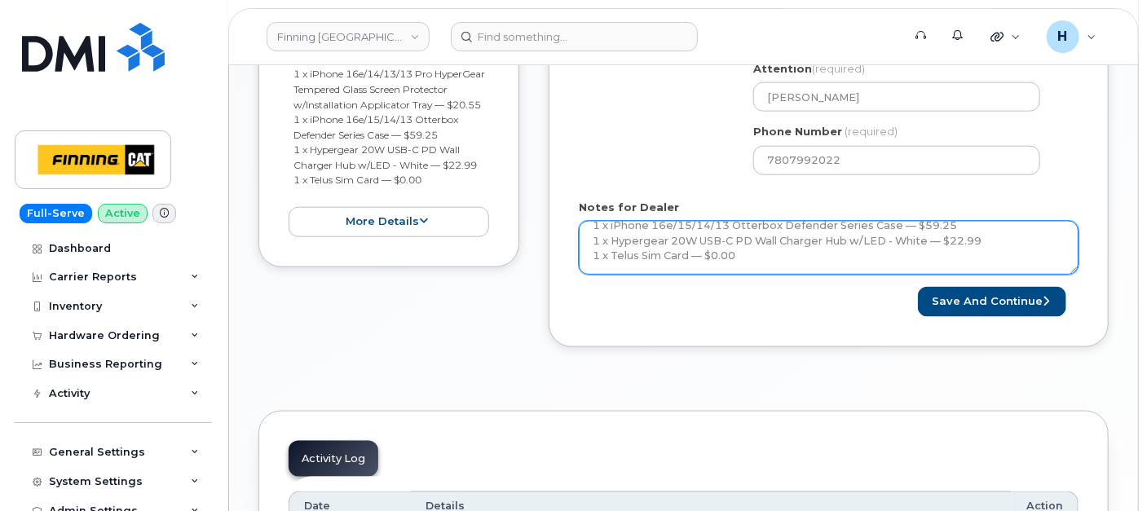
scroll to position [166, 0]
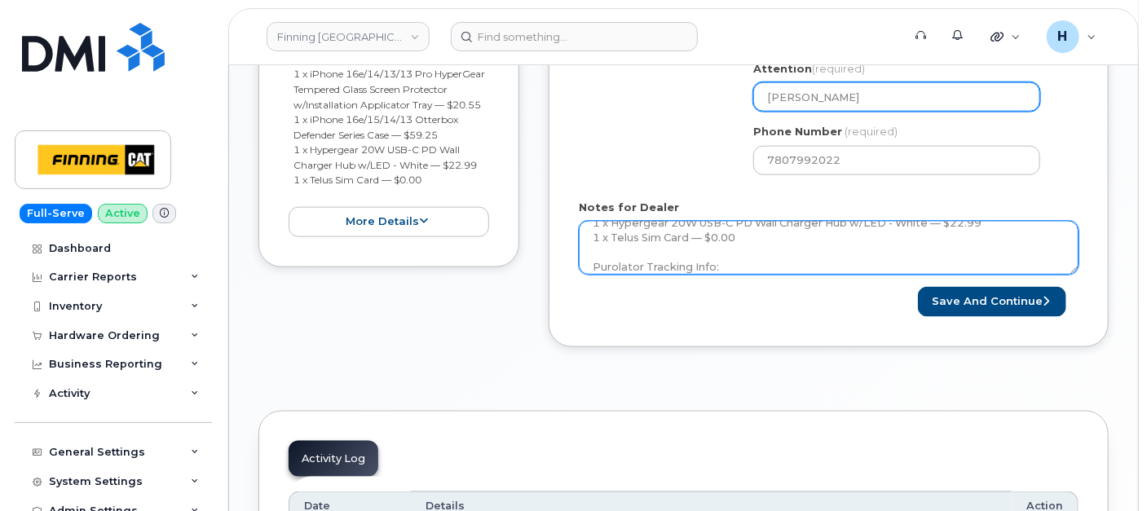
type textarea "New Activation iPhone 16e (black) $0.00 - 3 year term (128GB) Accessories Only …"
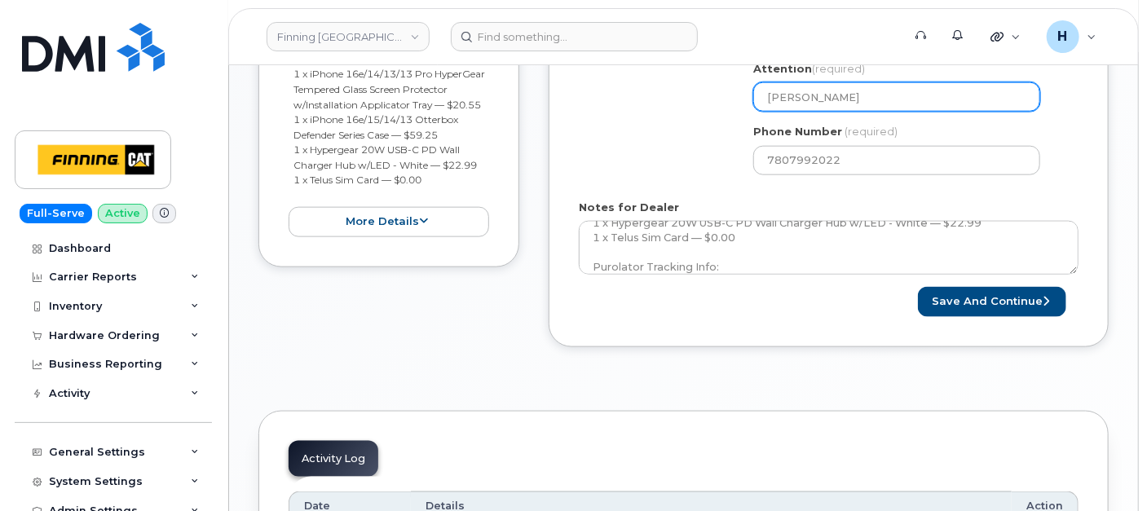
drag, startPoint x: 862, startPoint y: 93, endPoint x: 739, endPoint y: 82, distance: 122.8
click at [739, 82] on div "Shipping Address Albian - D01 New Address 7550 Edgar Industrial Dr 19050 94 Ave…" at bounding box center [822, 33] width 487 height 306
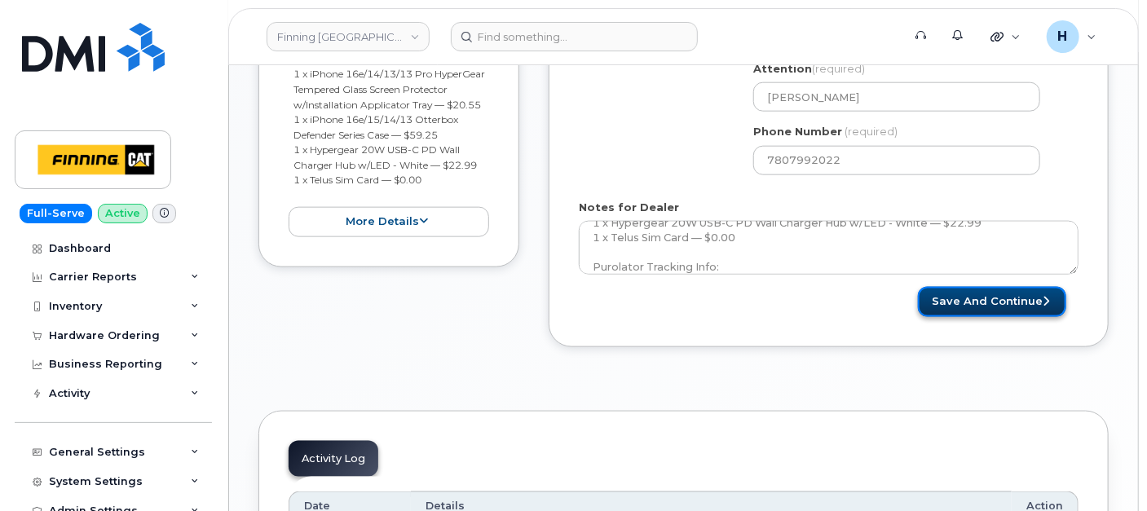
click at [946, 293] on button "Save and Continue" at bounding box center [992, 302] width 148 height 30
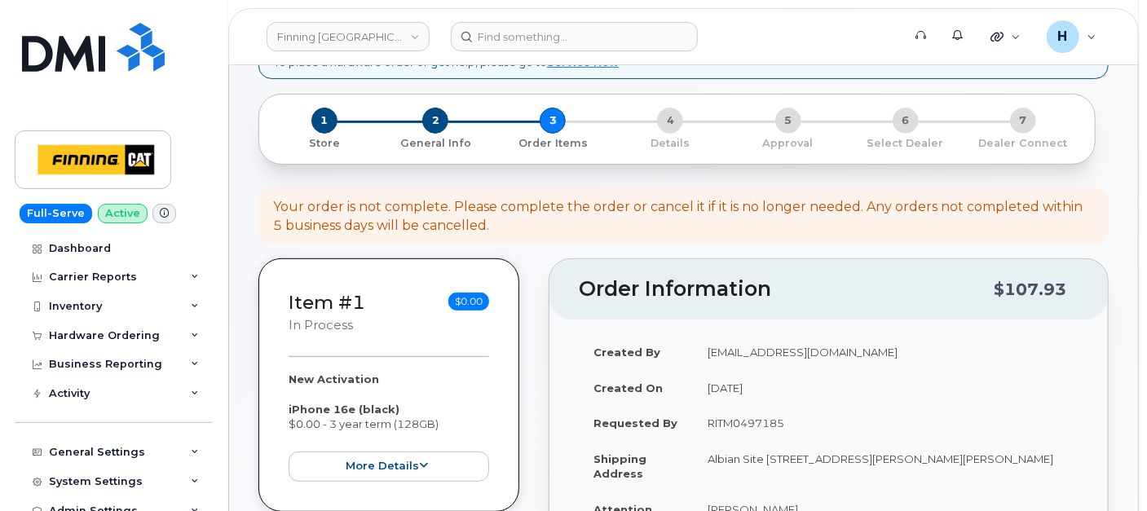
scroll to position [279, 0]
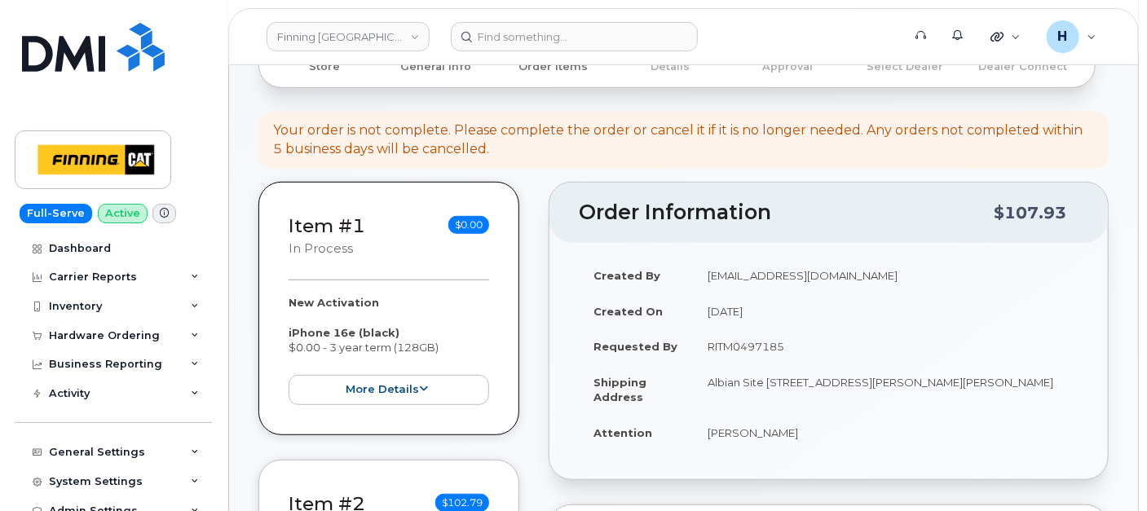
drag, startPoint x: 775, startPoint y: 398, endPoint x: 848, endPoint y: 398, distance: 72.5
click at [848, 398] on td "Albian Site [STREET_ADDRESS][PERSON_NAME][PERSON_NAME]" at bounding box center [886, 389] width 386 height 51
copy td "T0P 1C0"
drag, startPoint x: 791, startPoint y: 379, endPoint x: 927, endPoint y: 373, distance: 135.5
click at [927, 373] on td "Albian Site [STREET_ADDRESS][PERSON_NAME][PERSON_NAME]" at bounding box center [886, 389] width 386 height 51
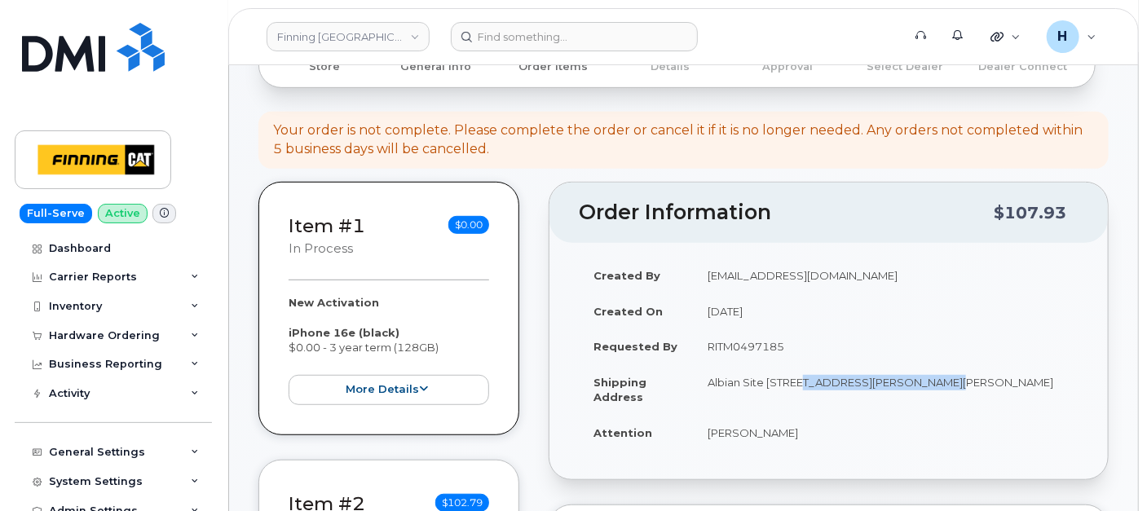
copy td "Highway 63, Mildred Lake"
click at [951, 377] on td "Albian Site [STREET_ADDRESS][PERSON_NAME][PERSON_NAME]" at bounding box center [886, 389] width 386 height 51
drag, startPoint x: 930, startPoint y: 379, endPoint x: 1004, endPoint y: 370, distance: 74.7
click at [1004, 370] on td "Albian Site [STREET_ADDRESS][PERSON_NAME][PERSON_NAME]" at bounding box center [886, 389] width 386 height 51
copy td "Industrial Park"
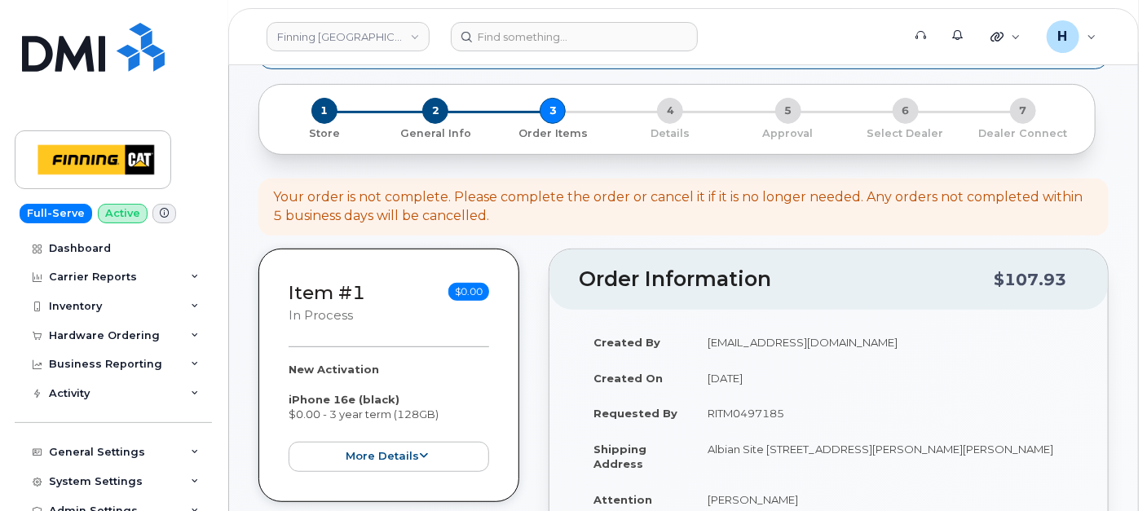
scroll to position [98, 0]
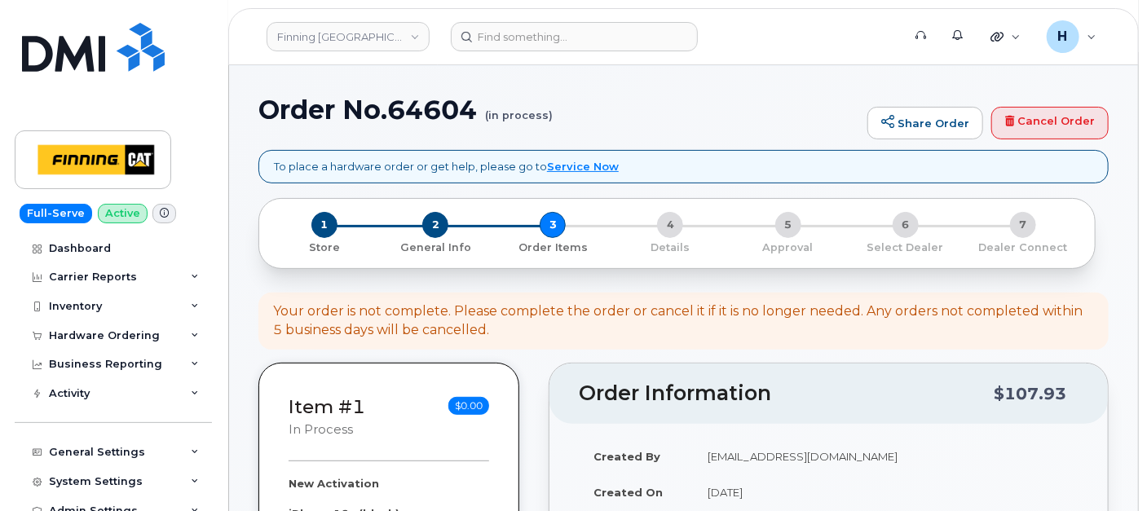
click at [415, 116] on h1 "Order No.64604 (in process)" at bounding box center [558, 109] width 601 height 29
copy h1 "64604"
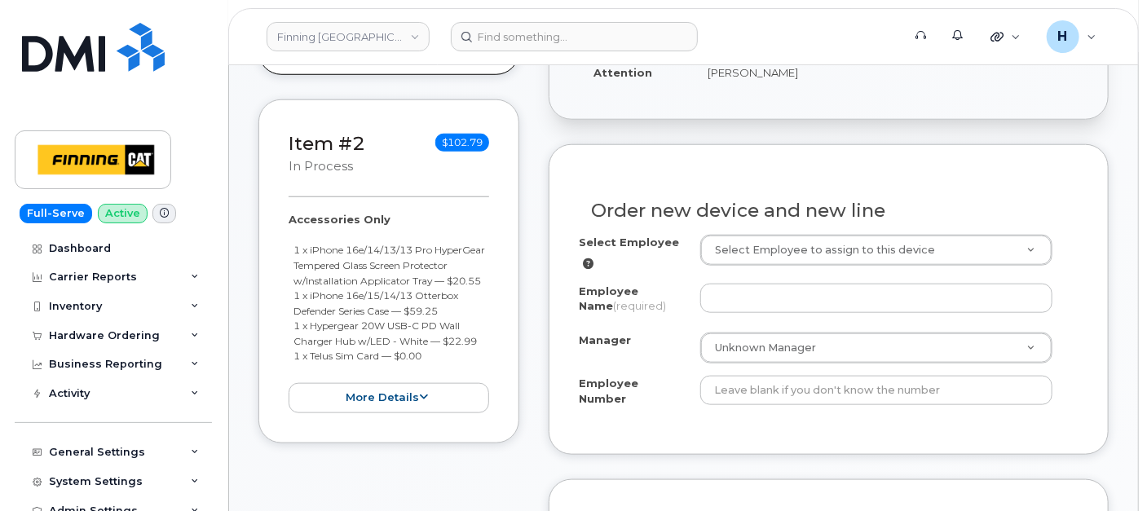
scroll to position [551, 0]
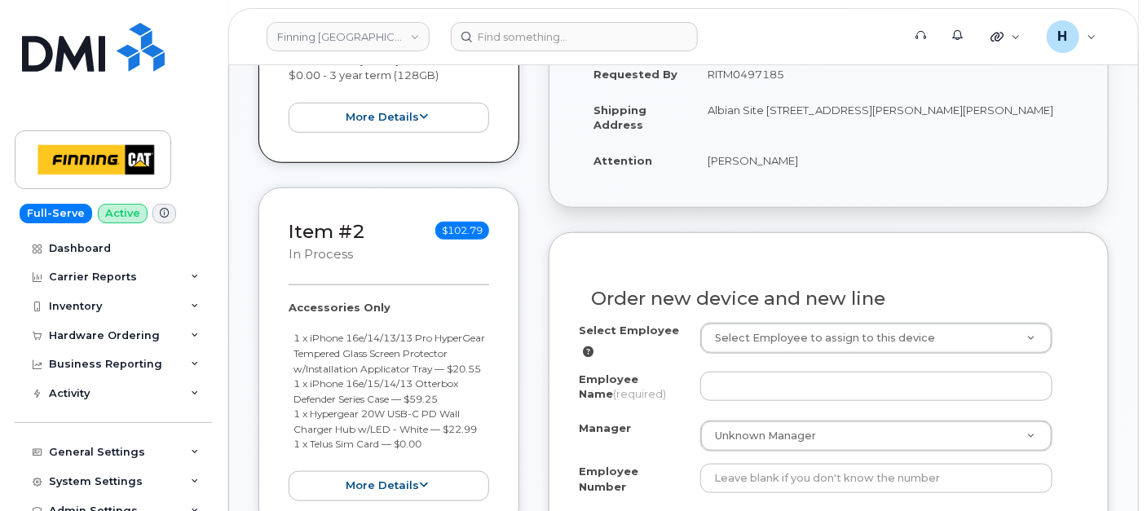
drag, startPoint x: 693, startPoint y: 157, endPoint x: 831, endPoint y: 161, distance: 137.8
click at [831, 161] on td "[PERSON_NAME]" at bounding box center [886, 161] width 386 height 36
copy td "[PERSON_NAME]"
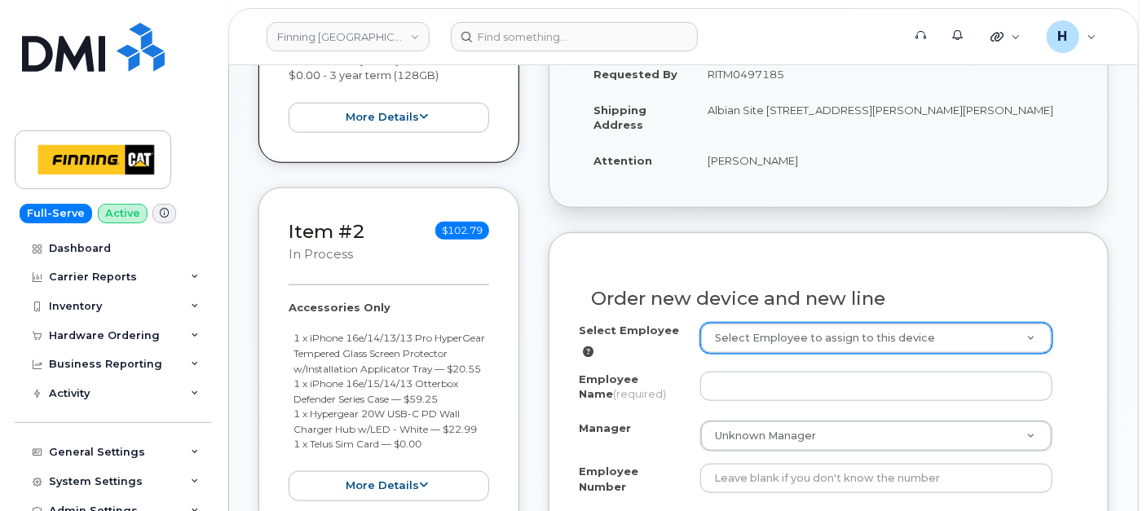
paste input "[PERSON_NAME]"
type input "[PERSON_NAME]"
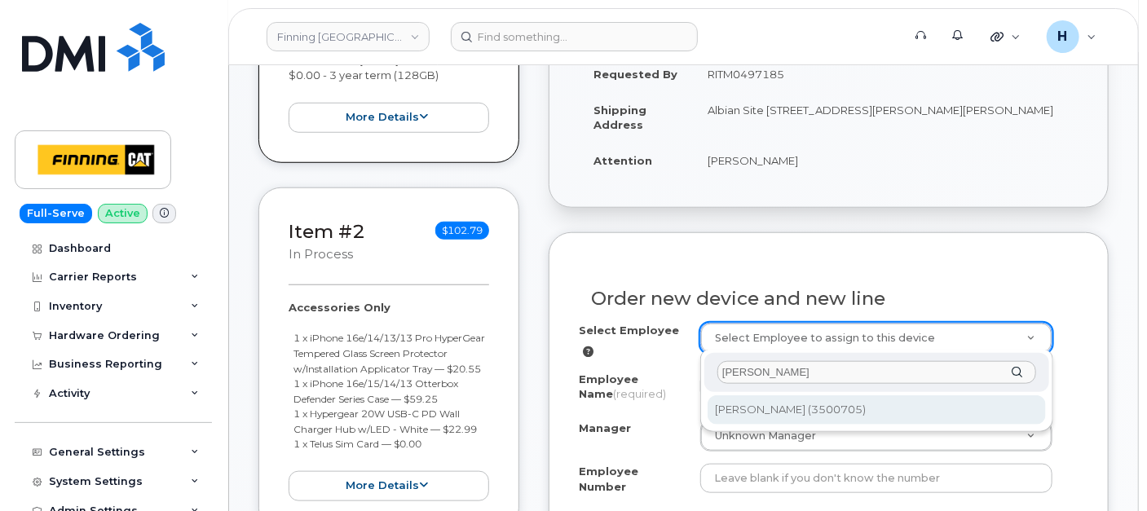
type input "[PERSON_NAME]"
click at [774, 392] on div "Chris Ozipko Chris Ozipko (3500705)" at bounding box center [876, 391] width 353 height 82
type input "820471"
type input "[PERSON_NAME]"
type input "3500705"
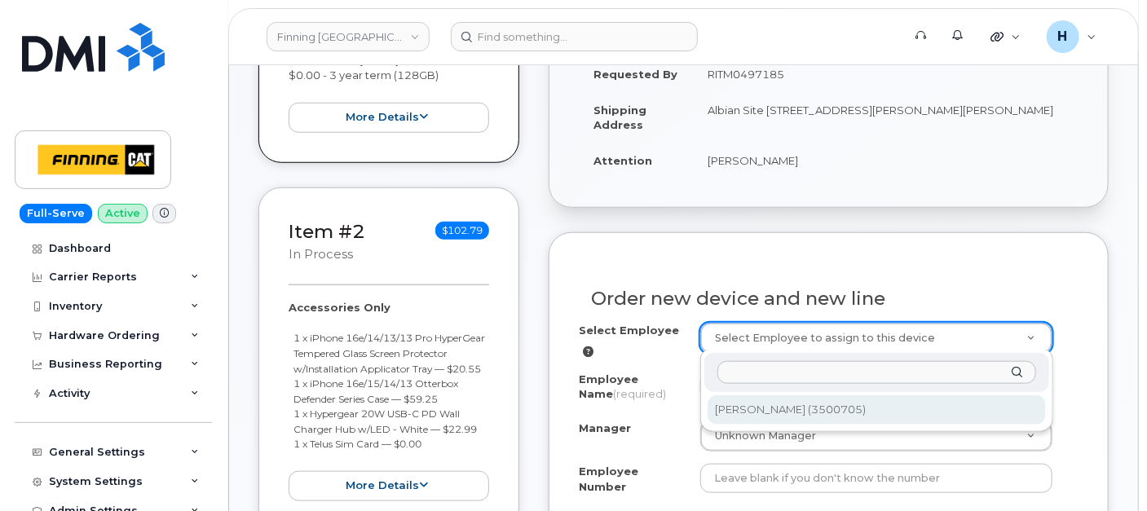
select select "D01"
select select "CSMAAAA"
select select "15327"
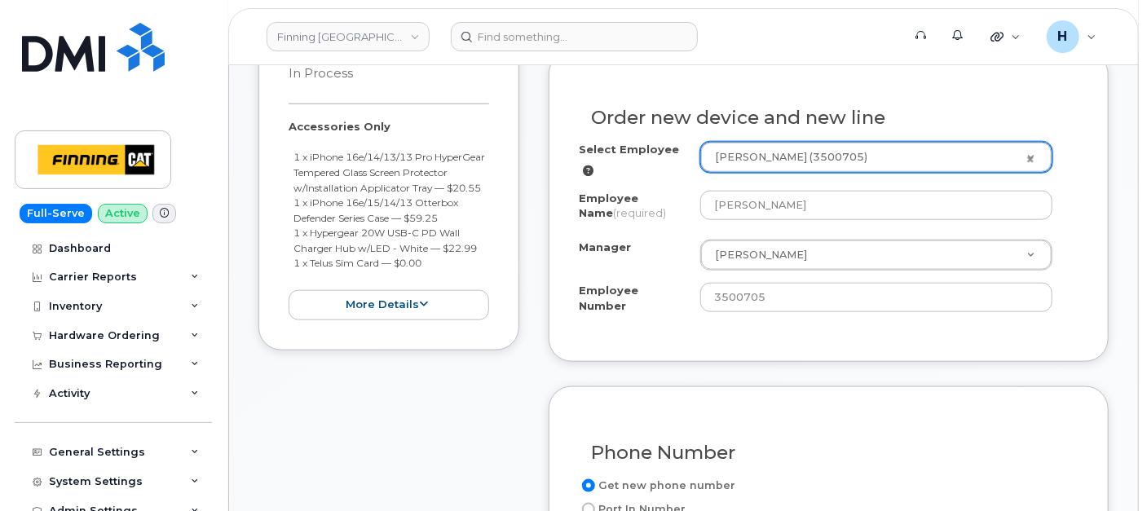
scroll to position [913, 0]
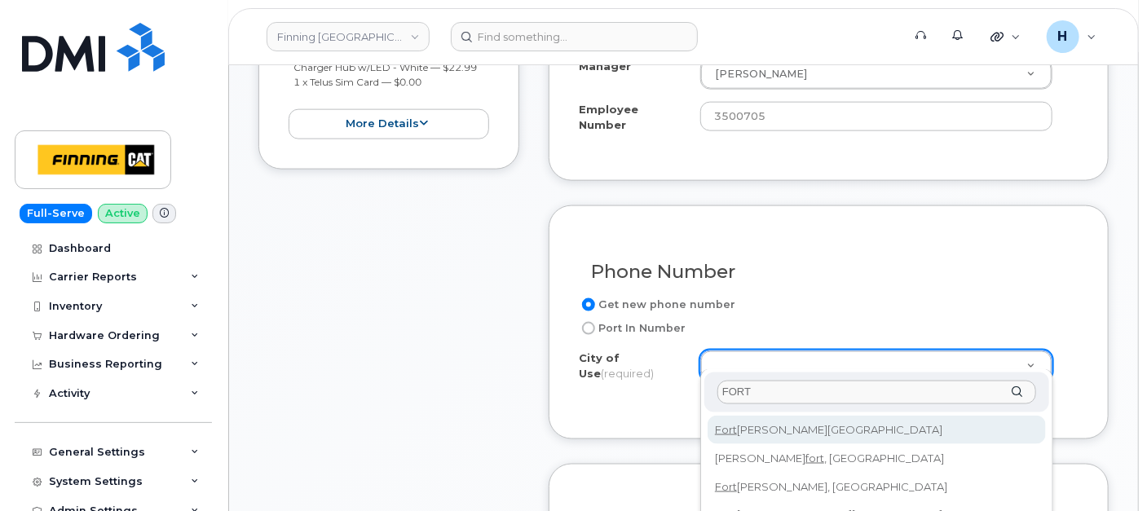
type input "FORT"
type input "214"
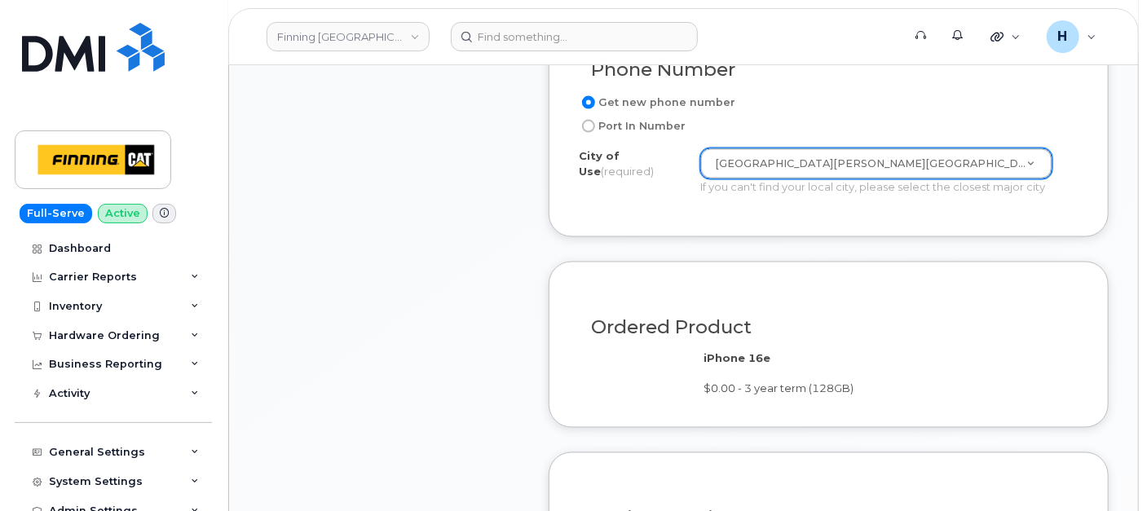
scroll to position [1366, 0]
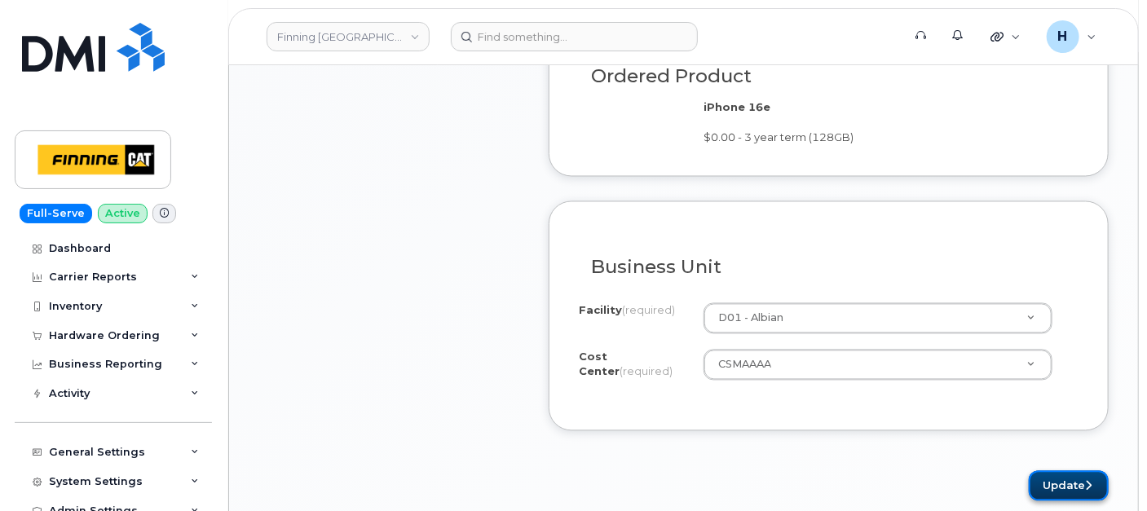
click at [1055, 471] on button "Update" at bounding box center [1069, 486] width 80 height 30
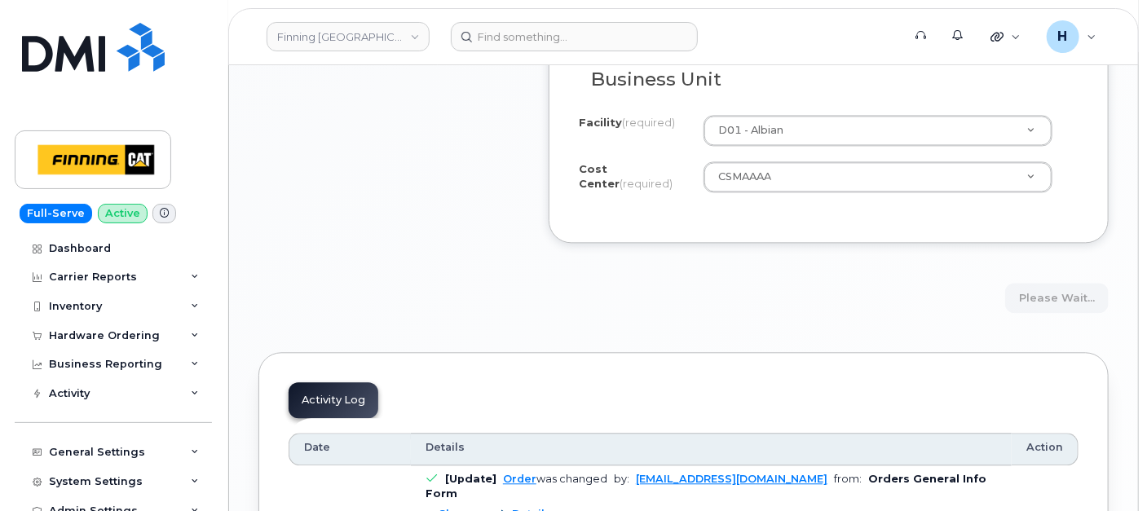
scroll to position [1457, 0]
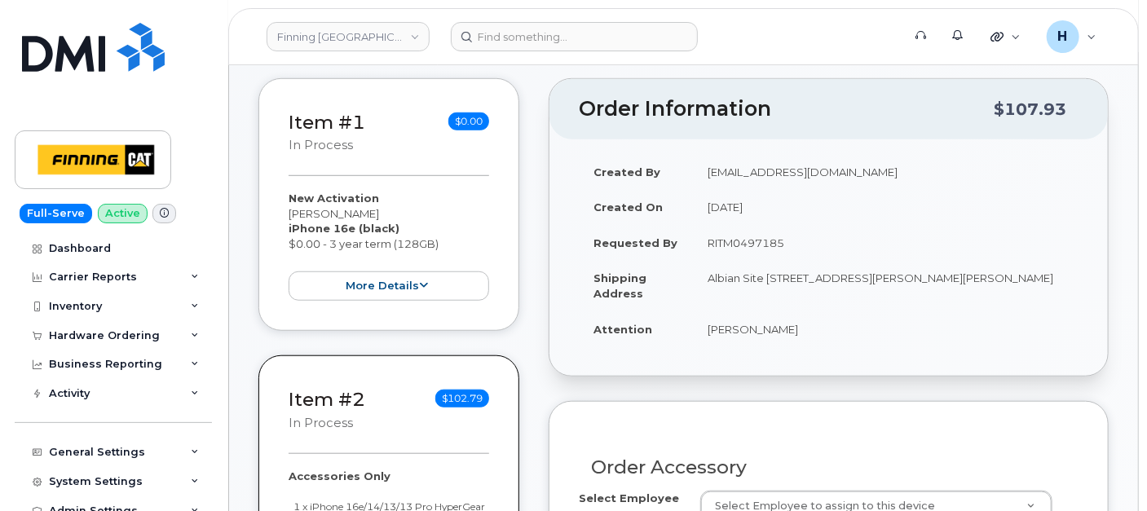
scroll to position [633, 0]
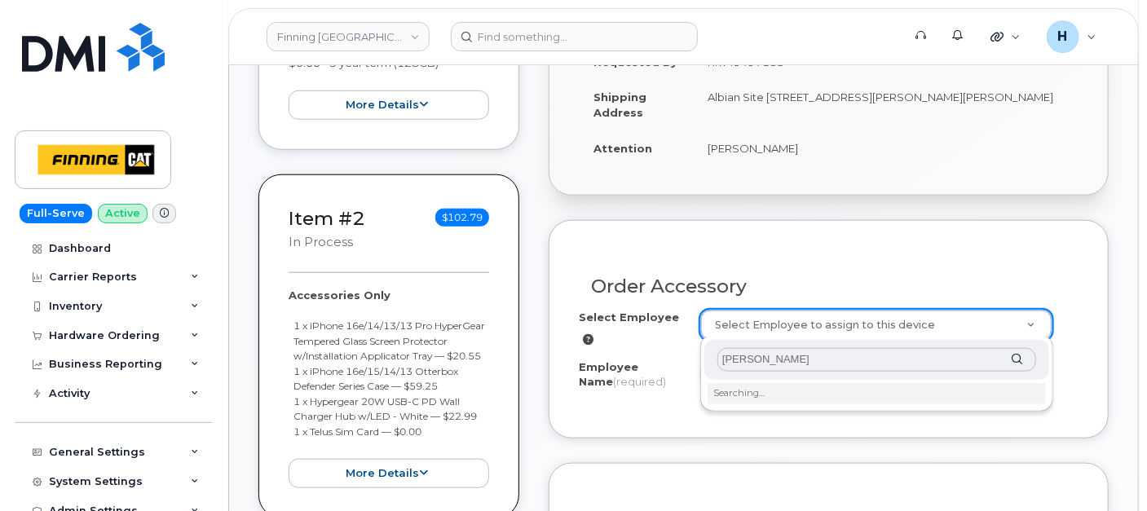
type input "[PERSON_NAME]"
type input "820471"
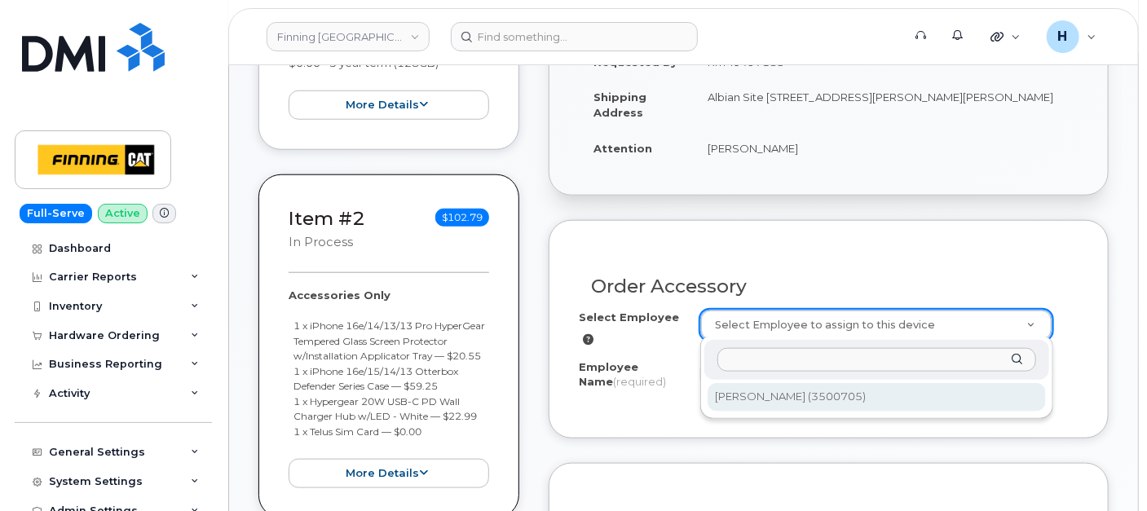
type input "[PERSON_NAME]"
select select "D01"
select select "CSMAAAA"
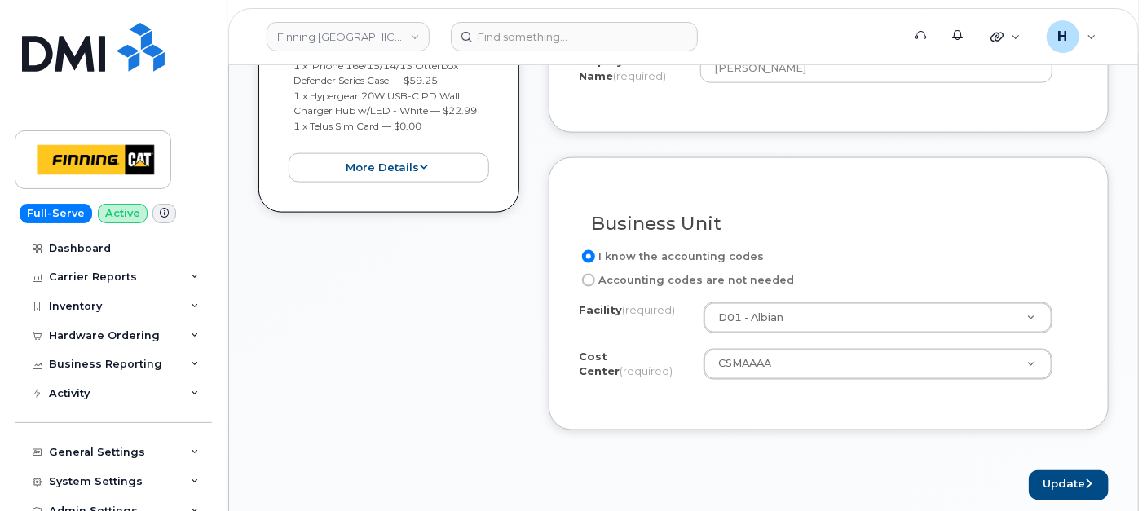
scroll to position [996, 0]
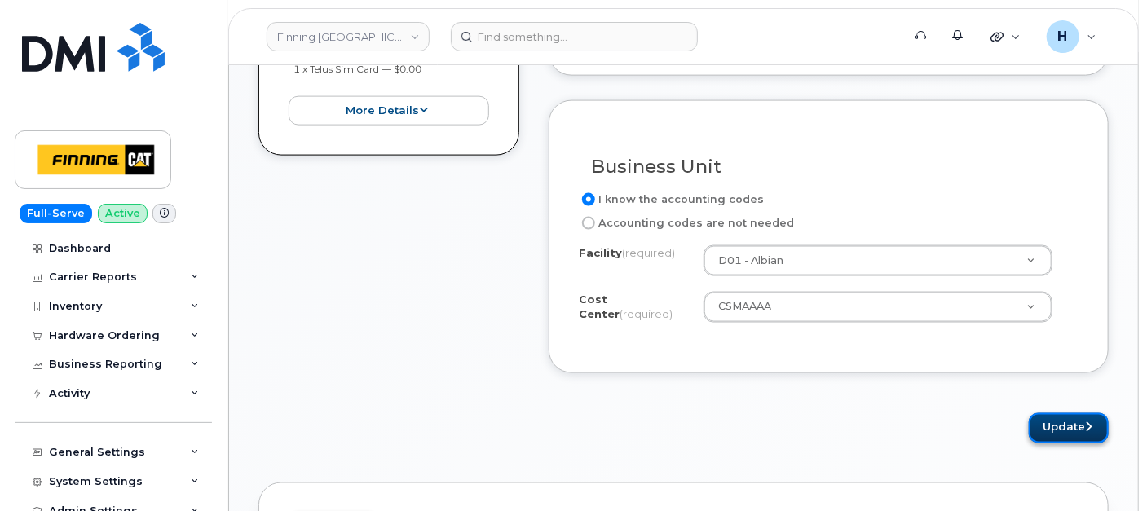
click at [1055, 422] on button "Update" at bounding box center [1069, 428] width 80 height 30
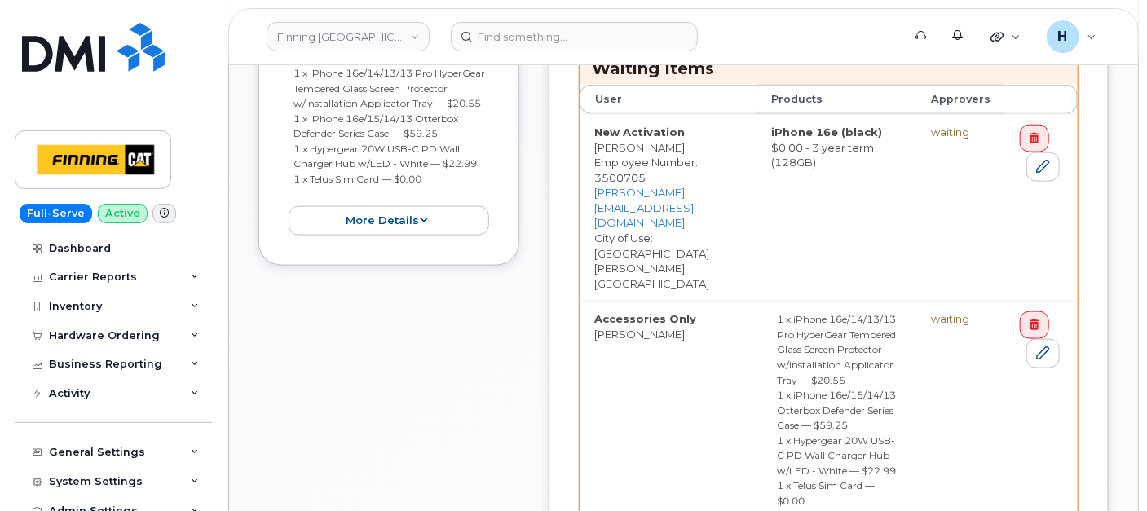
scroll to position [996, 0]
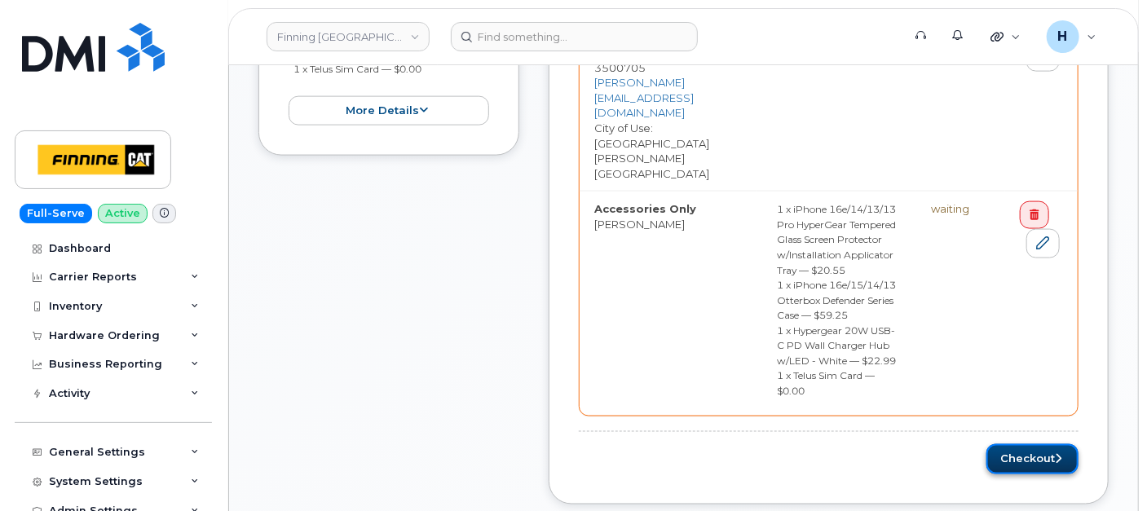
click at [1034, 444] on button "Checkout" at bounding box center [1032, 459] width 92 height 30
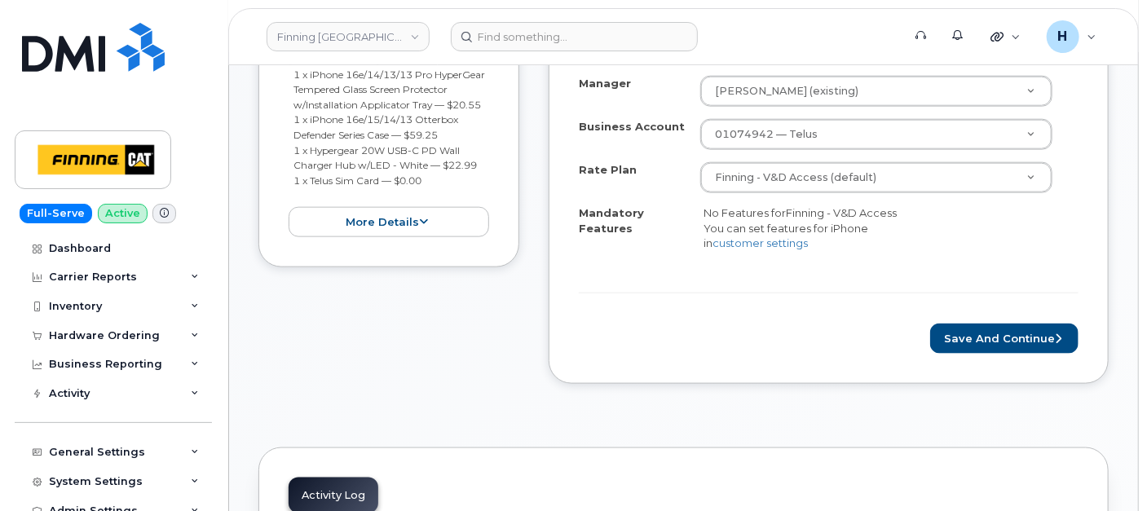
scroll to position [906, 0]
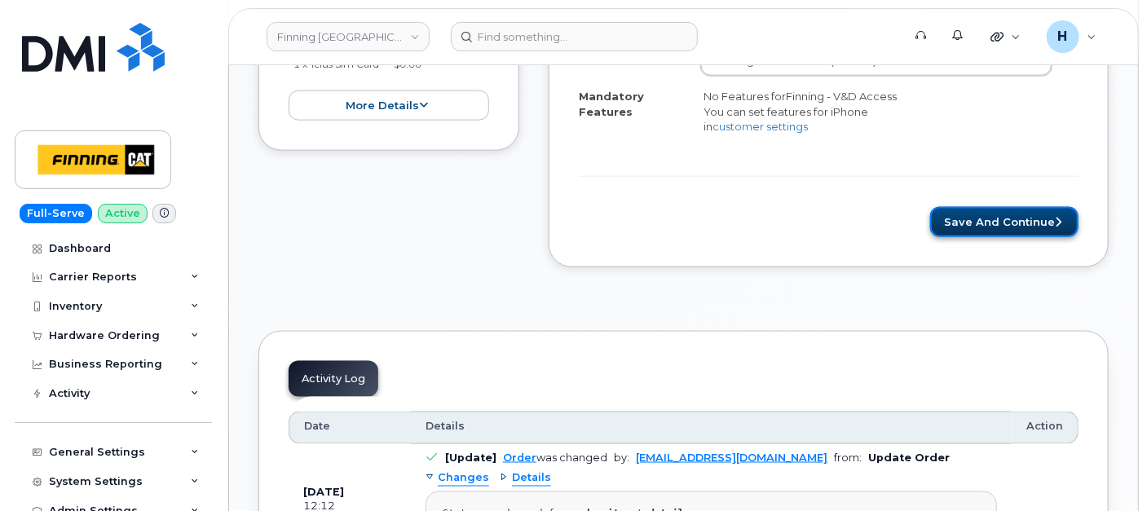
click at [947, 218] on button "Save and Continue" at bounding box center [1004, 222] width 148 height 30
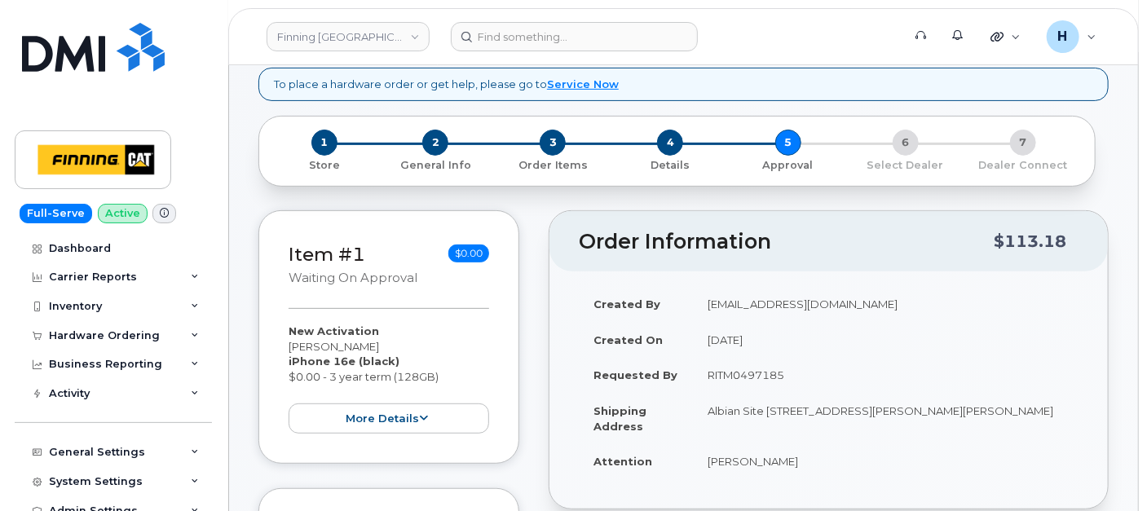
scroll to position [90, 0]
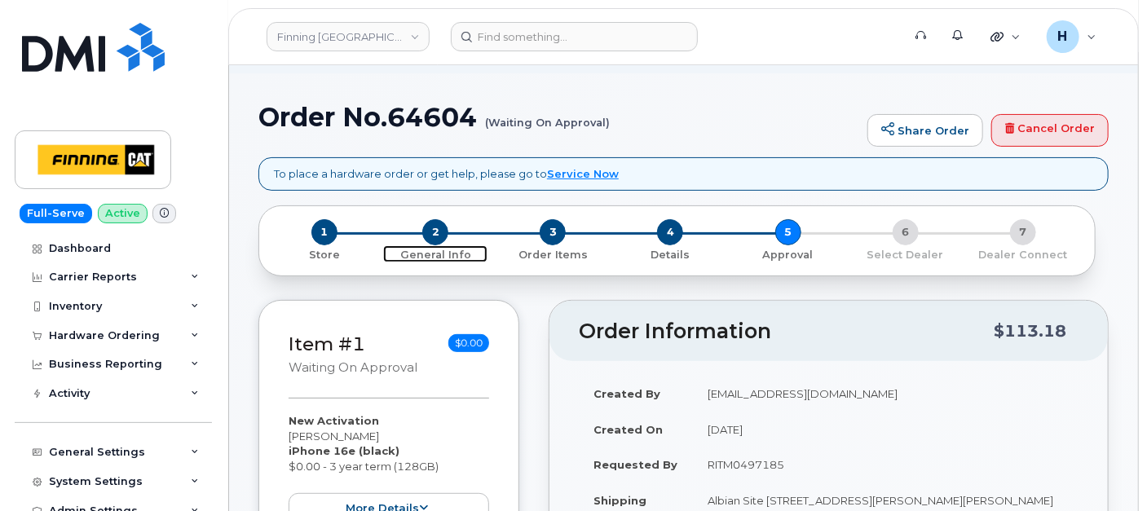
drag, startPoint x: 439, startPoint y: 224, endPoint x: 1139, endPoint y: 354, distance: 712.1
click at [438, 224] on span "2" at bounding box center [435, 232] width 26 height 26
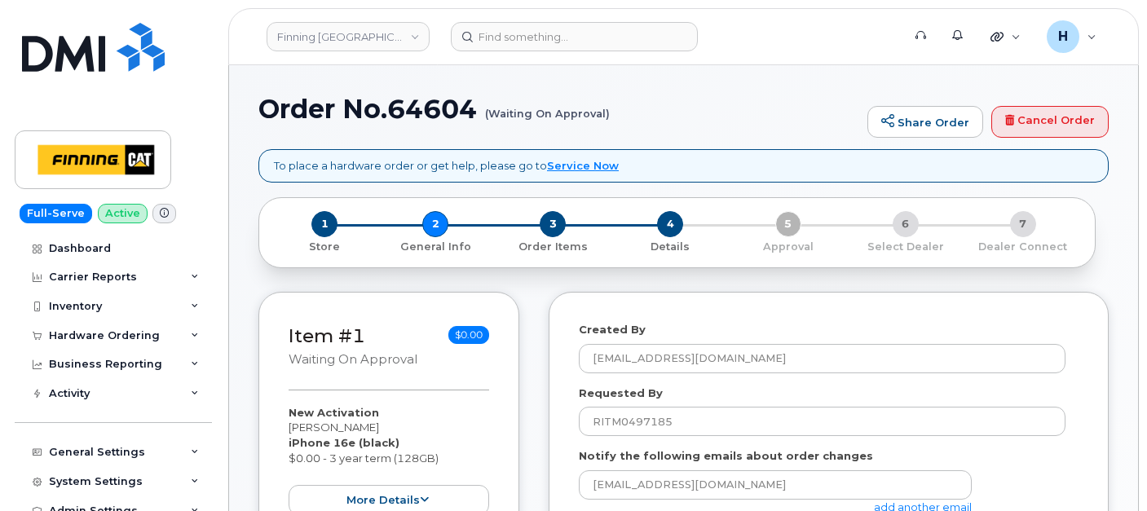
select select
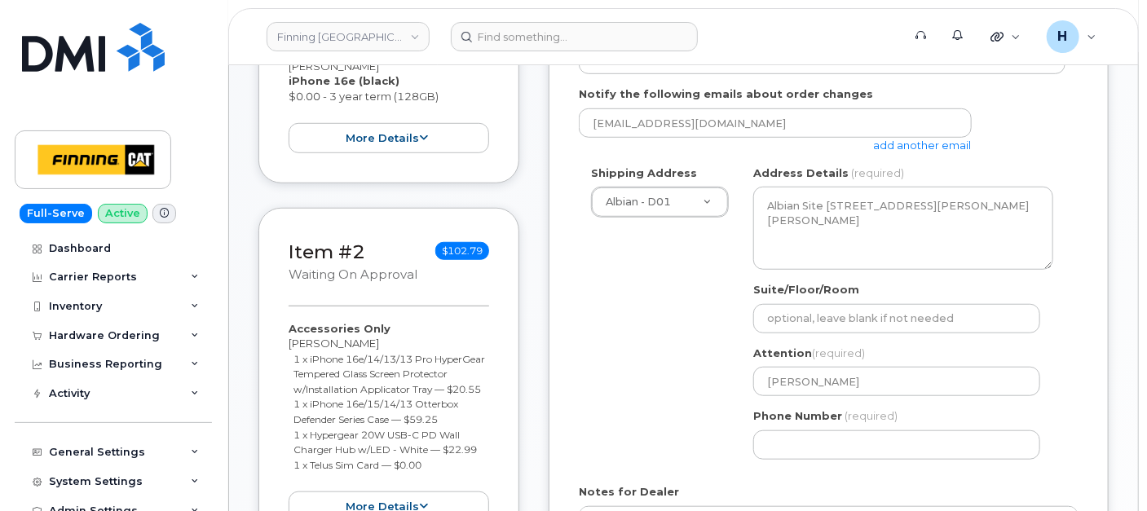
scroll to position [822, 0]
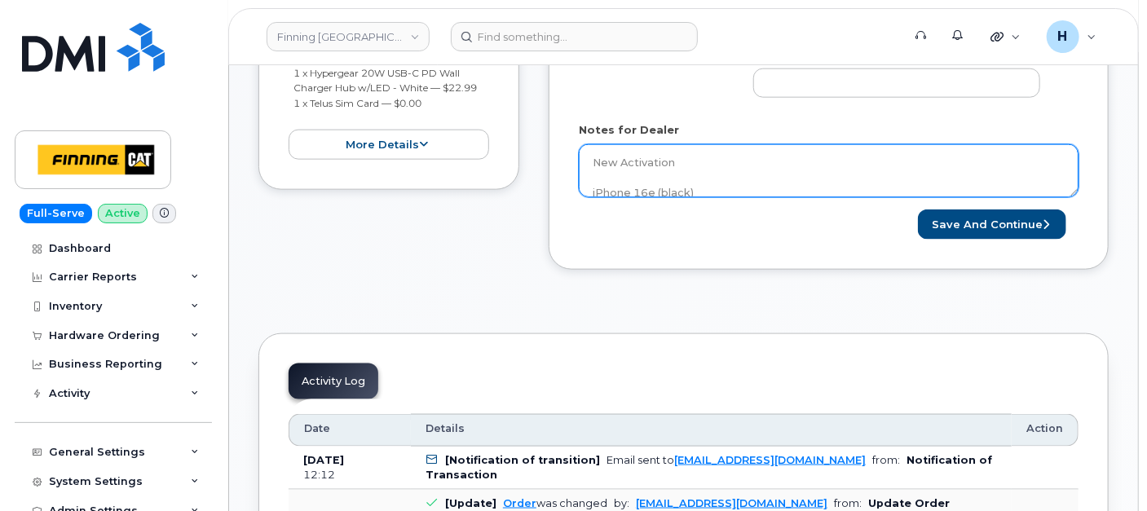
click at [672, 165] on textarea "New Activation iPhone 16e (black) $0.00 - 3 year term (128GB) Accessories Only …" at bounding box center [829, 171] width 500 height 54
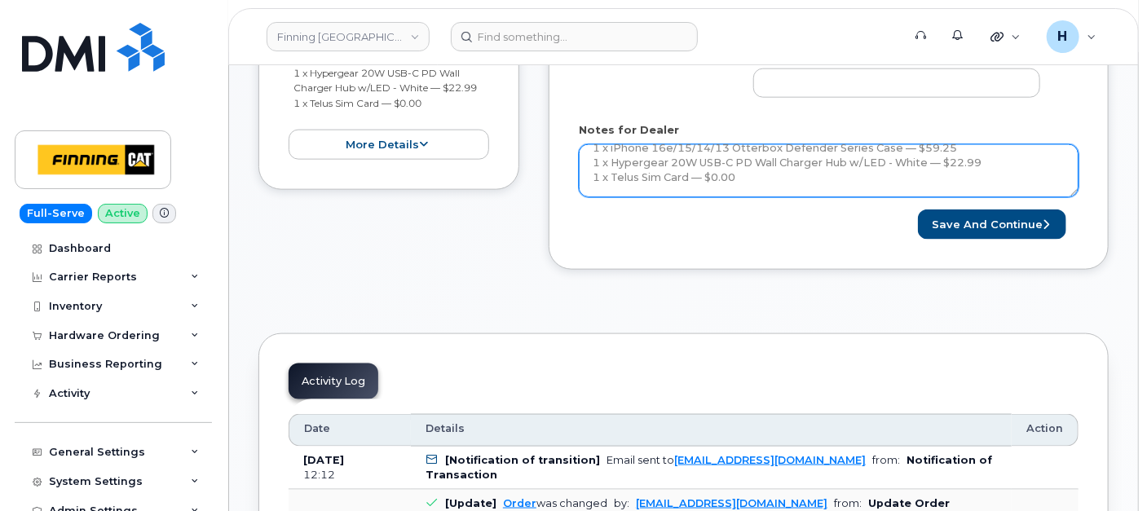
scroll to position [179, 0]
click at [731, 172] on textarea "New Activation iPhone 16e (black) $0.00 - 3 year term (128GB) Accessories Only …" at bounding box center [829, 171] width 500 height 54
paste textarea "335684715386"
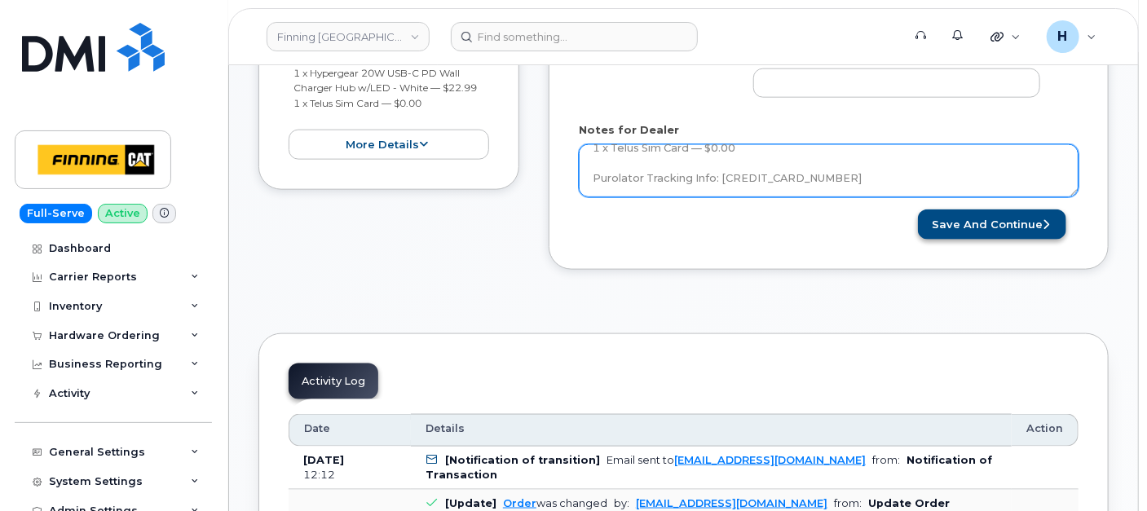
type textarea "New Activation iPhone 16e (black) $0.00 - 3 year term (128GB) Accessories Only …"
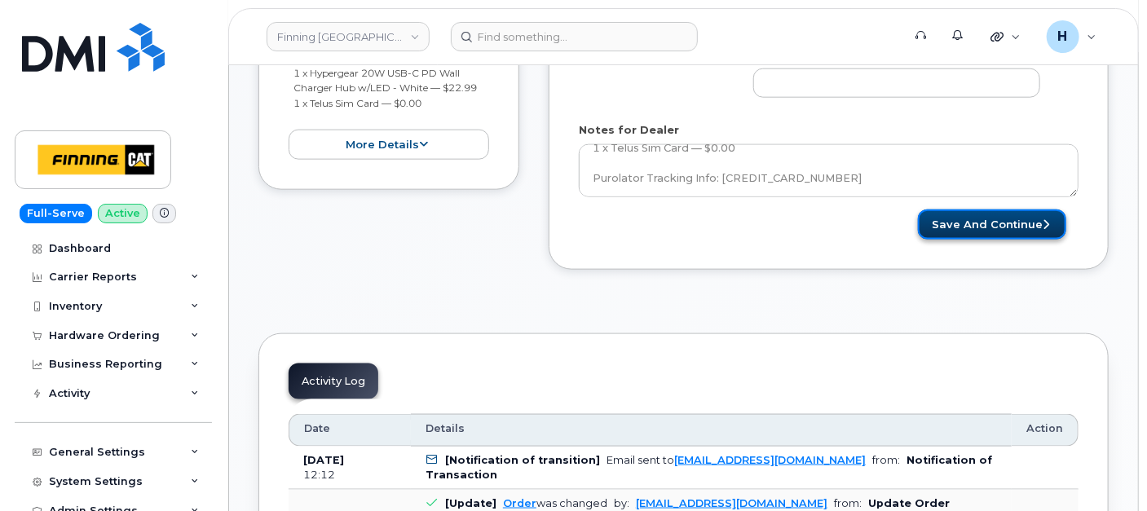
click at [973, 223] on button "Save and Continue" at bounding box center [992, 224] width 148 height 30
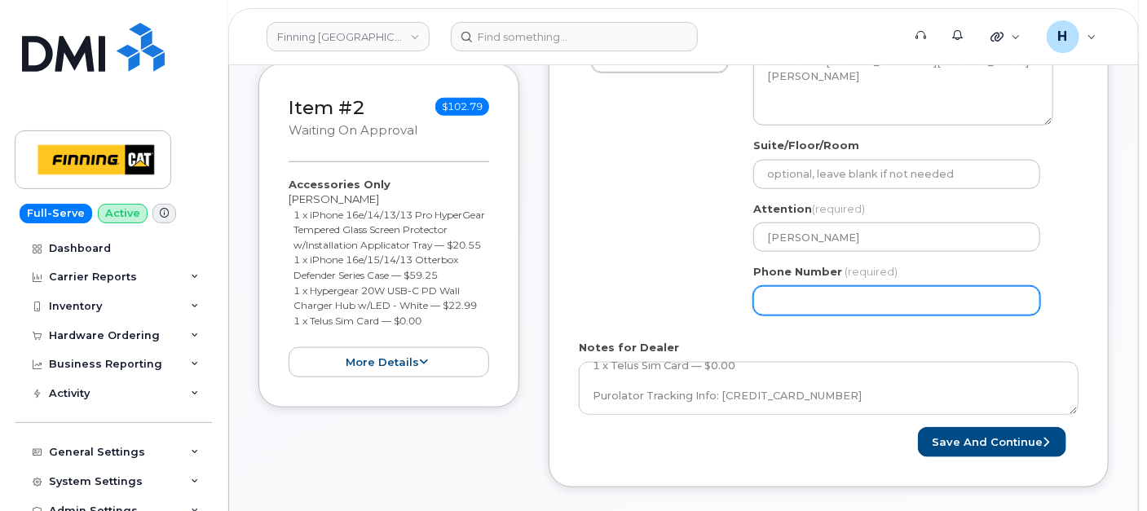
scroll to position [551, 0]
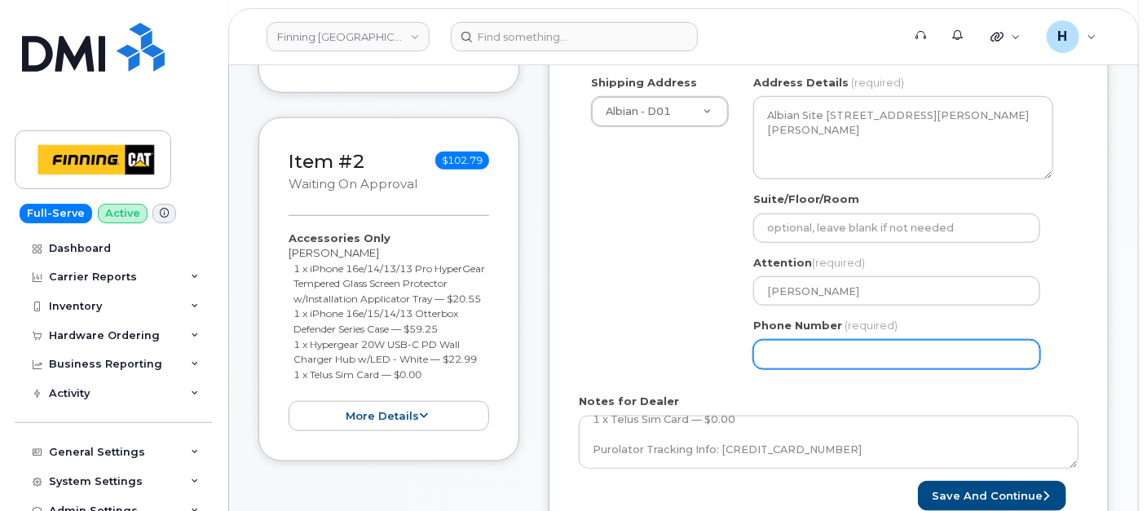
select select
drag, startPoint x: 740, startPoint y: 359, endPoint x: 689, endPoint y: 360, distance: 51.4
click at [689, 360] on div "Shipping Address Albian - D01 New Address 7550 Edgar Industrial Dr 19050 94 Ave…" at bounding box center [822, 228] width 487 height 306
paste input "807992022"
type input "807992022"
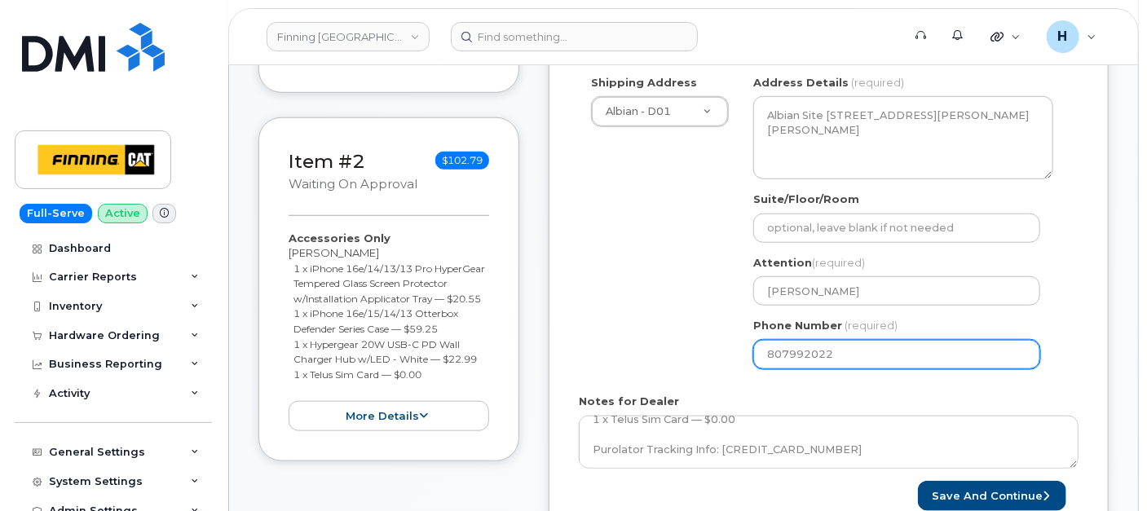
click at [757, 355] on input "807992022" at bounding box center [896, 354] width 287 height 29
click at [763, 355] on input "807992022" at bounding box center [896, 354] width 287 height 29
click at [766, 354] on input "807992022" at bounding box center [896, 354] width 287 height 29
select select
type input "7807992022"
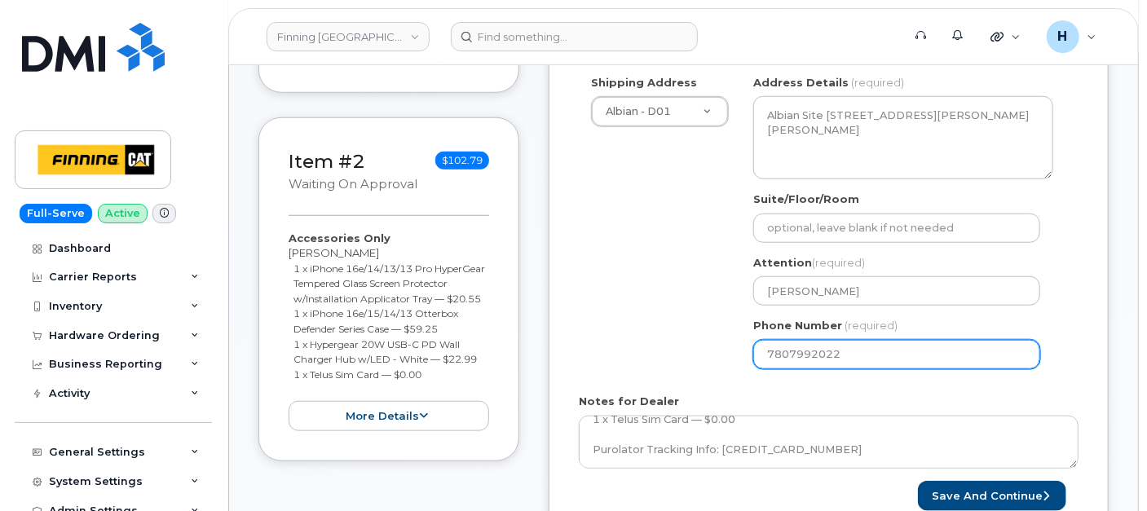
click at [766, 354] on input "7807992022" at bounding box center [896, 354] width 287 height 29
select select
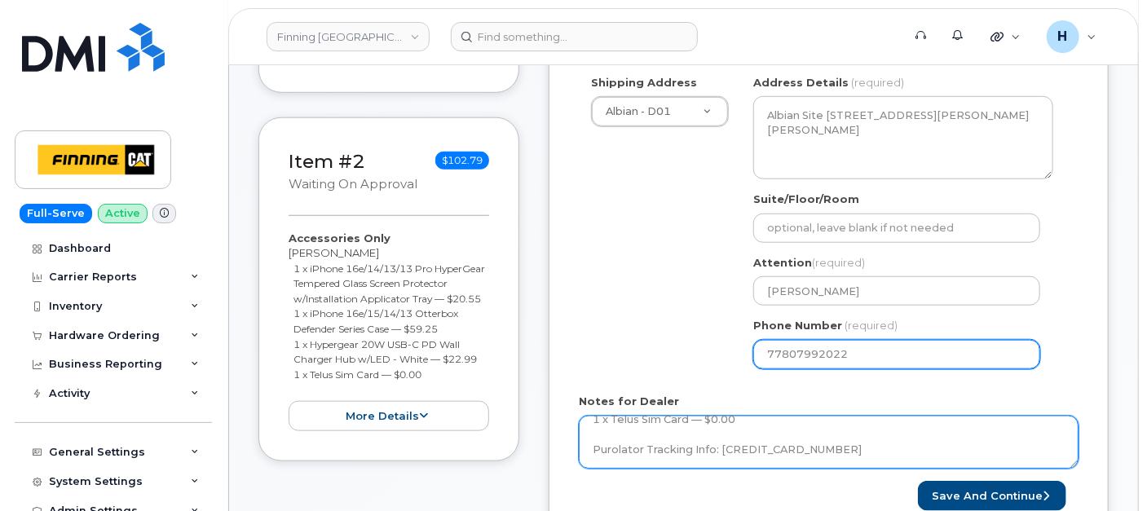
type input "7807992022"
select select
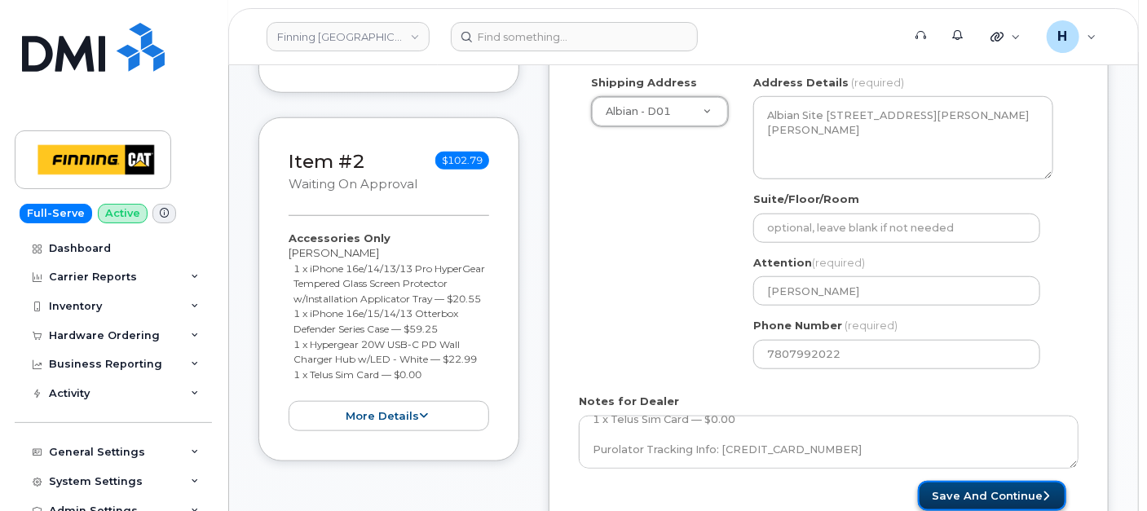
click at [980, 487] on button "Save and Continue" at bounding box center [992, 496] width 148 height 30
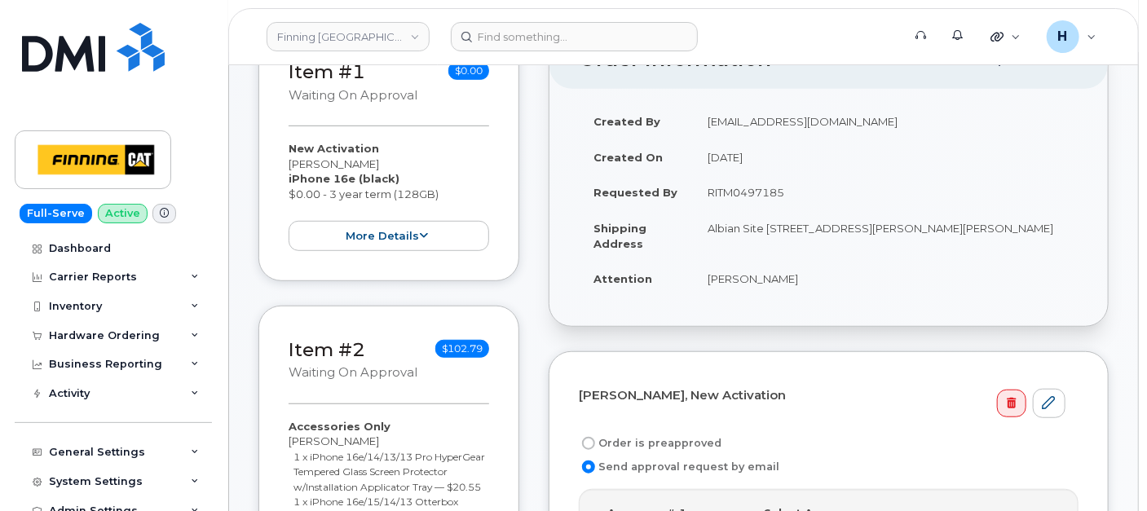
scroll to position [452, 0]
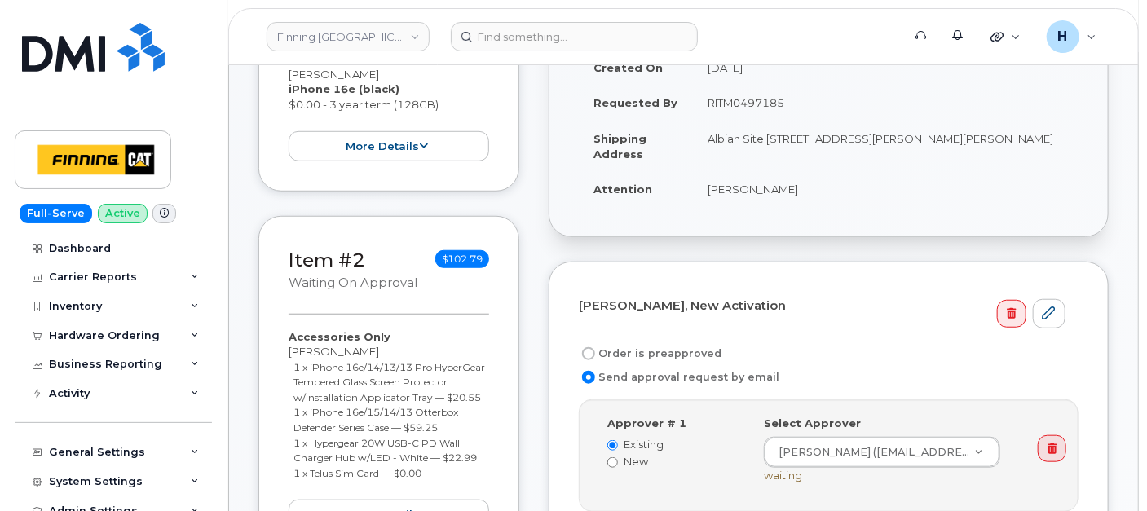
drag, startPoint x: 708, startPoint y: 99, endPoint x: 796, endPoint y: 99, distance: 88.0
click at [796, 99] on td "RITM0497185" at bounding box center [886, 103] width 386 height 36
copy td "RITM0497185"
click at [685, 344] on label "Order is preapproved" at bounding box center [650, 354] width 143 height 20
click at [595, 347] on input "Order is preapproved" at bounding box center [588, 353] width 13 height 13
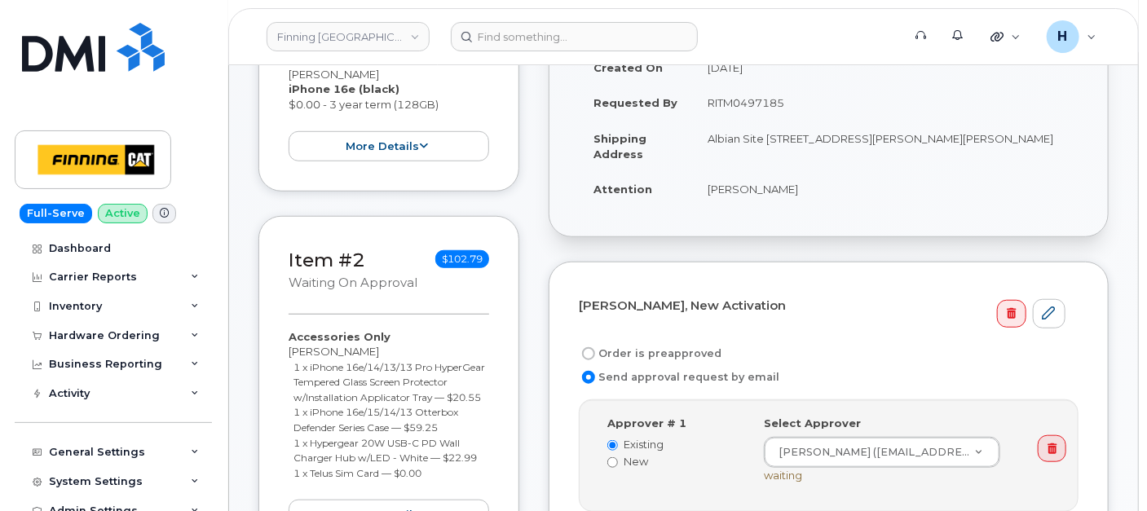
radio input "true"
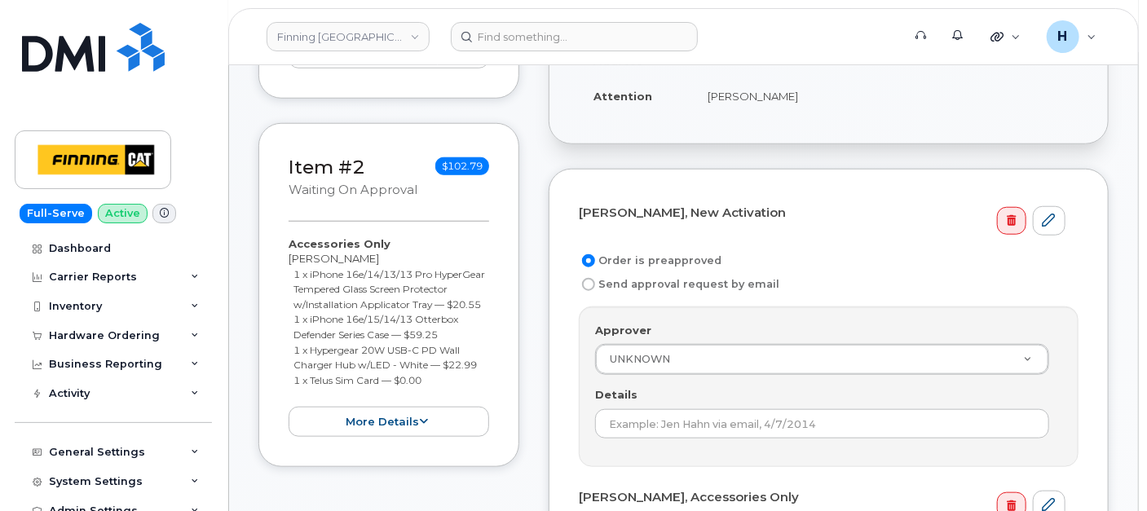
scroll to position [633, 0]
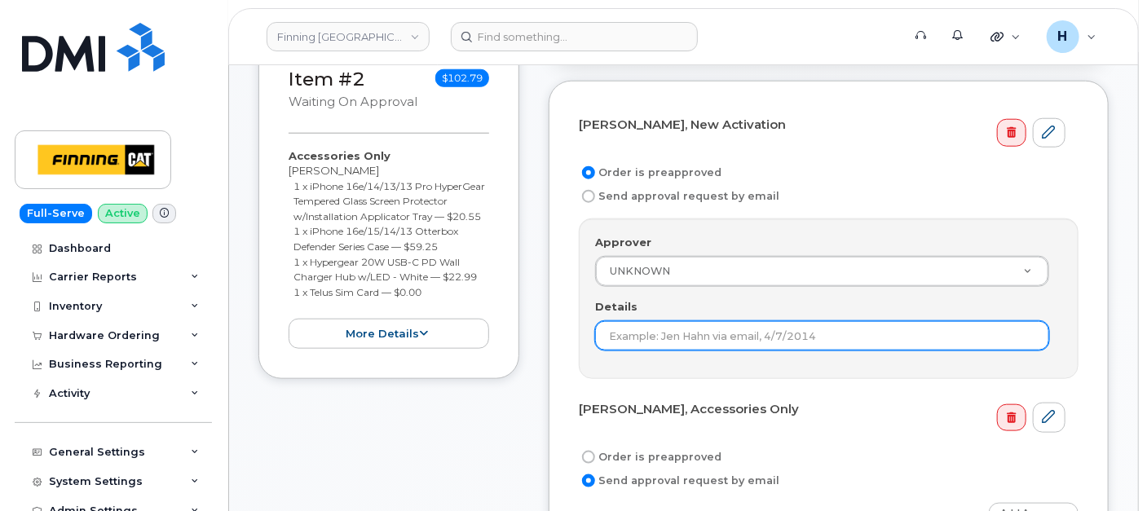
click at [685, 328] on input "Details" at bounding box center [822, 335] width 454 height 29
paste input "RITM0497185"
type input "RITM0497185"
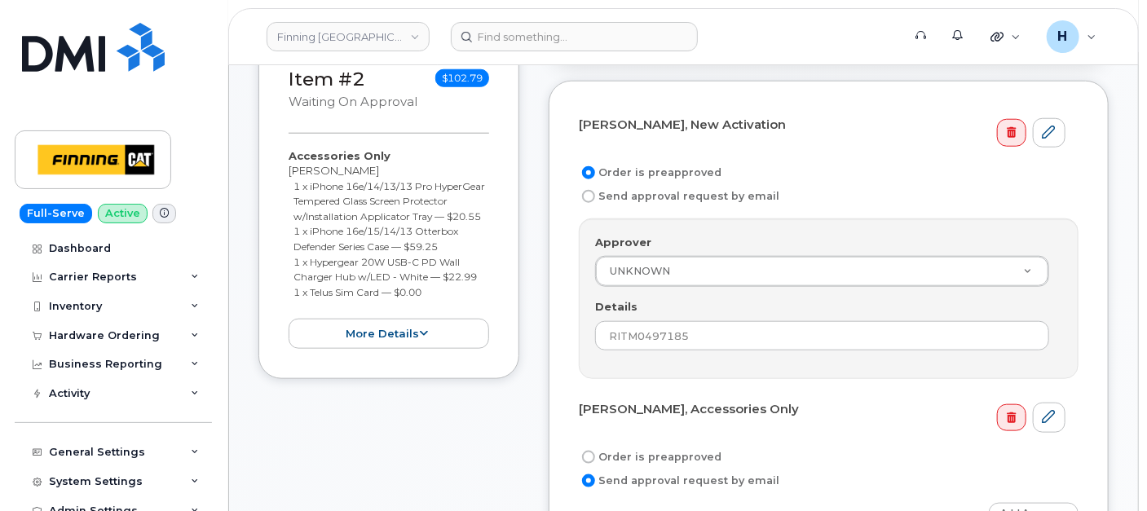
click at [634, 448] on label "Order is preapproved" at bounding box center [650, 458] width 143 height 20
click at [595, 451] on input "Order is preapproved" at bounding box center [588, 457] width 13 height 13
radio input "true"
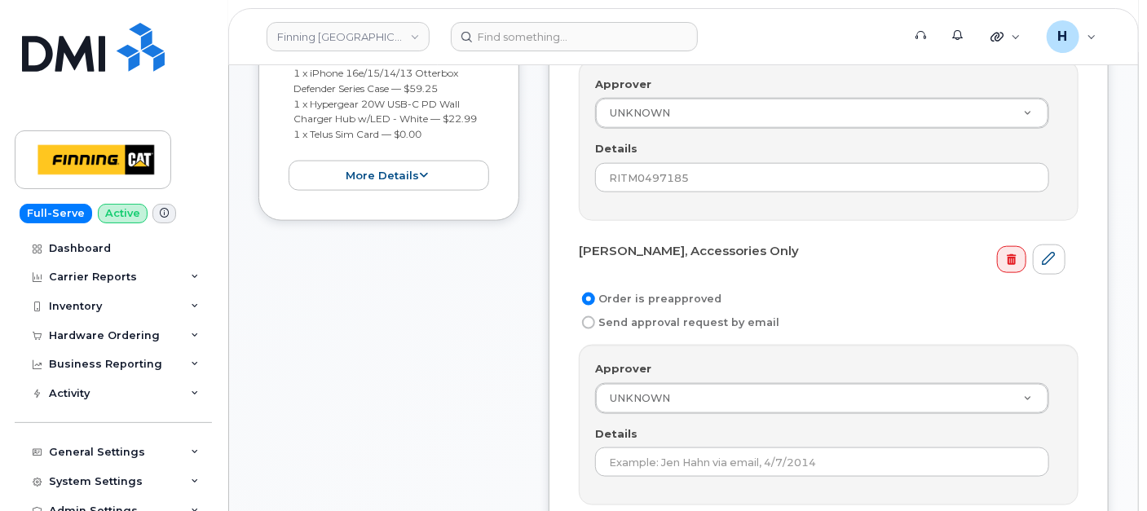
scroll to position [906, 0]
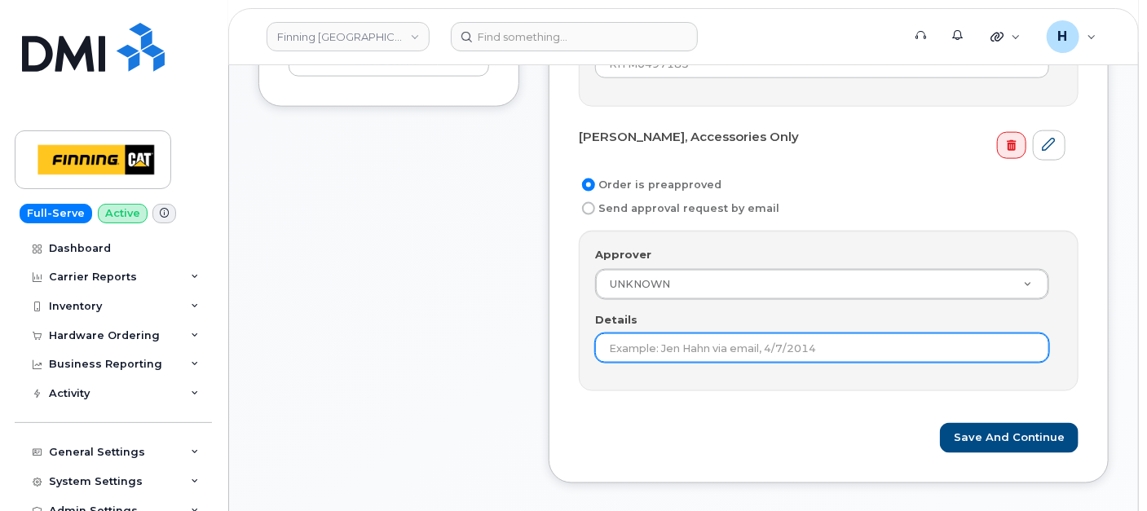
click at [641, 349] on input "Details" at bounding box center [822, 347] width 454 height 29
paste input "RITM0497185"
type input "RITM0497185"
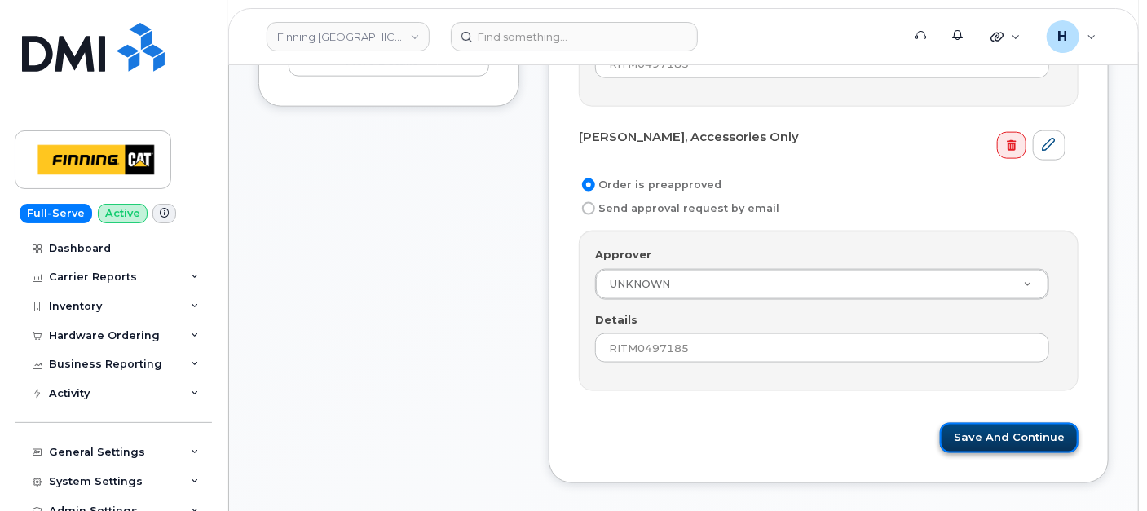
click at [959, 429] on button "Save and Continue" at bounding box center [1009, 438] width 139 height 30
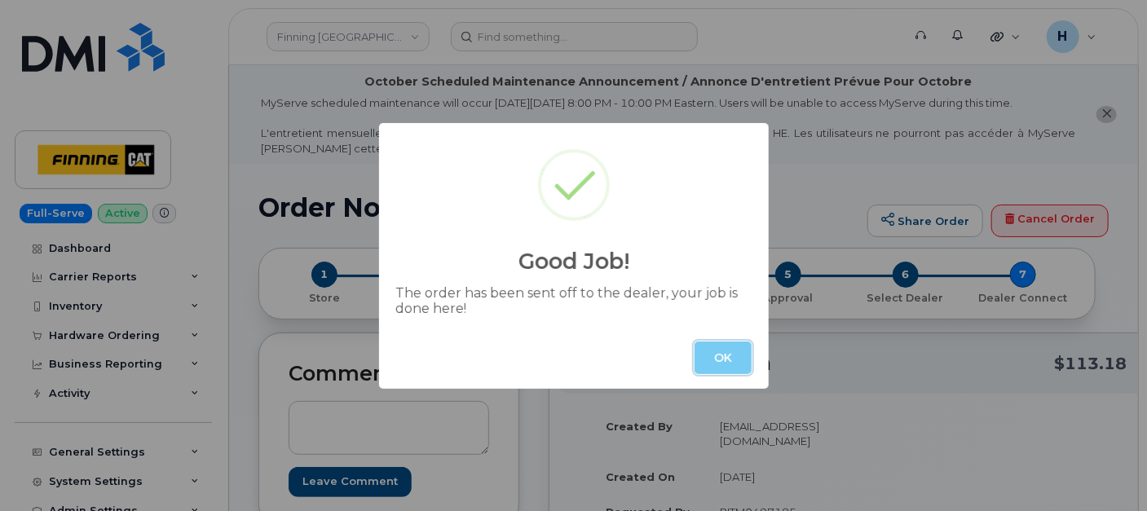
click at [701, 346] on button "OK" at bounding box center [722, 358] width 57 height 33
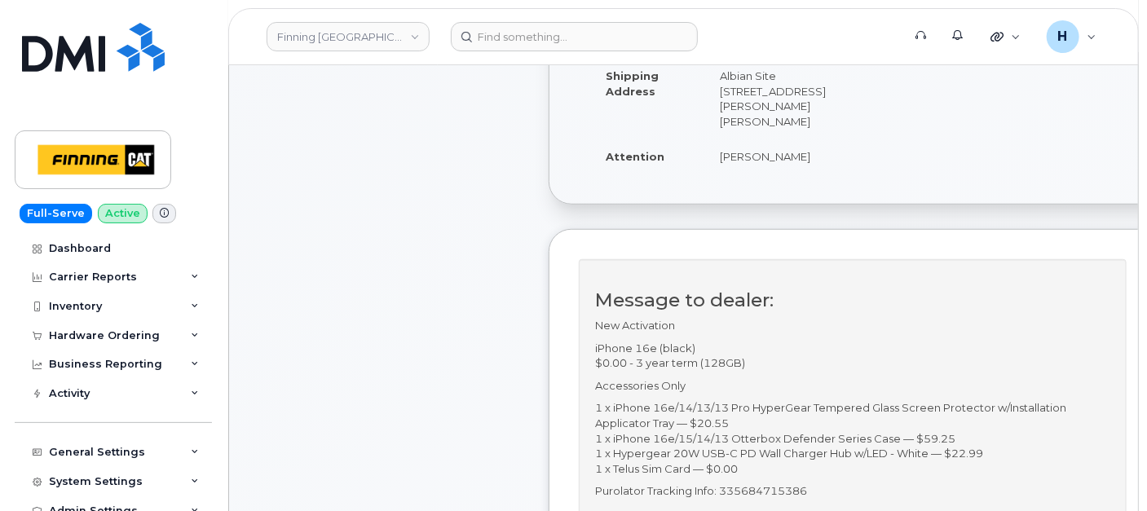
scroll to position [362, 0]
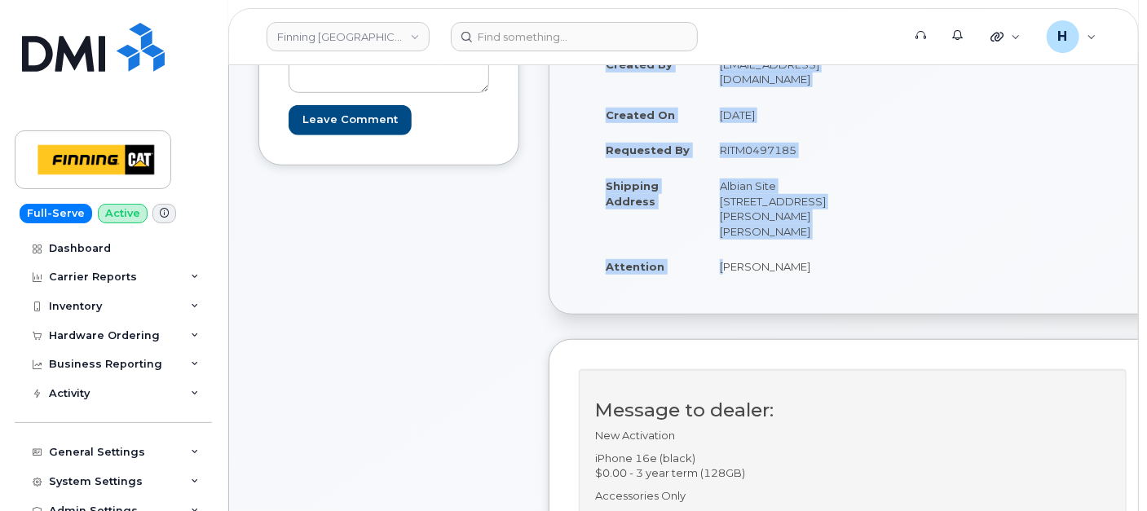
drag, startPoint x: 712, startPoint y: 267, endPoint x: 888, endPoint y: 275, distance: 176.2
click at [888, 275] on div "Created By [EMAIL_ADDRESS][DOMAIN_NAME] Created On [DATE] Requested By RITM0497…" at bounding box center [859, 172] width 561 height 253
copy table "Created By hakaur@dminc.com Created On October 14, 2025 Requested By RITM049718…"
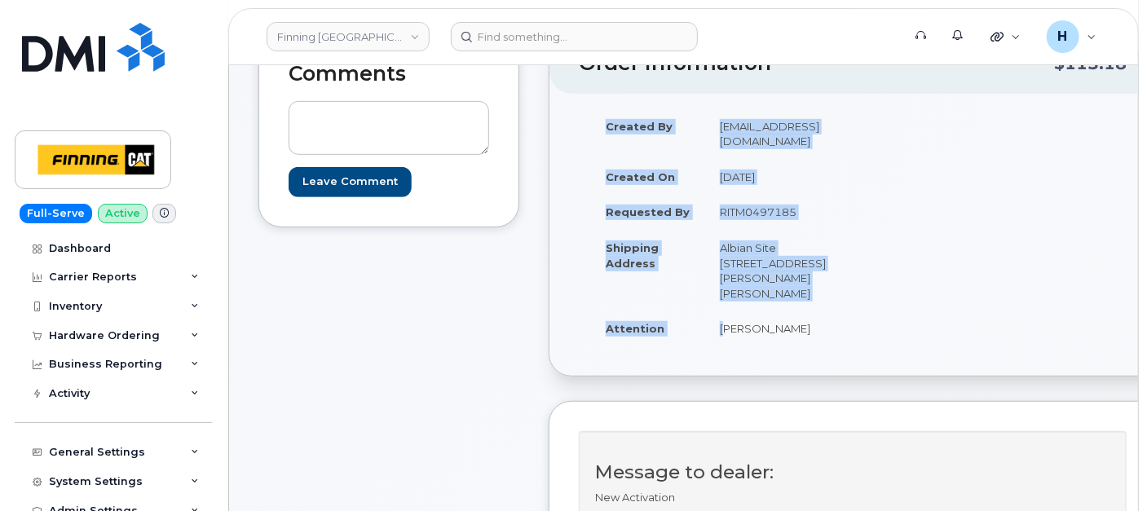
scroll to position [271, 0]
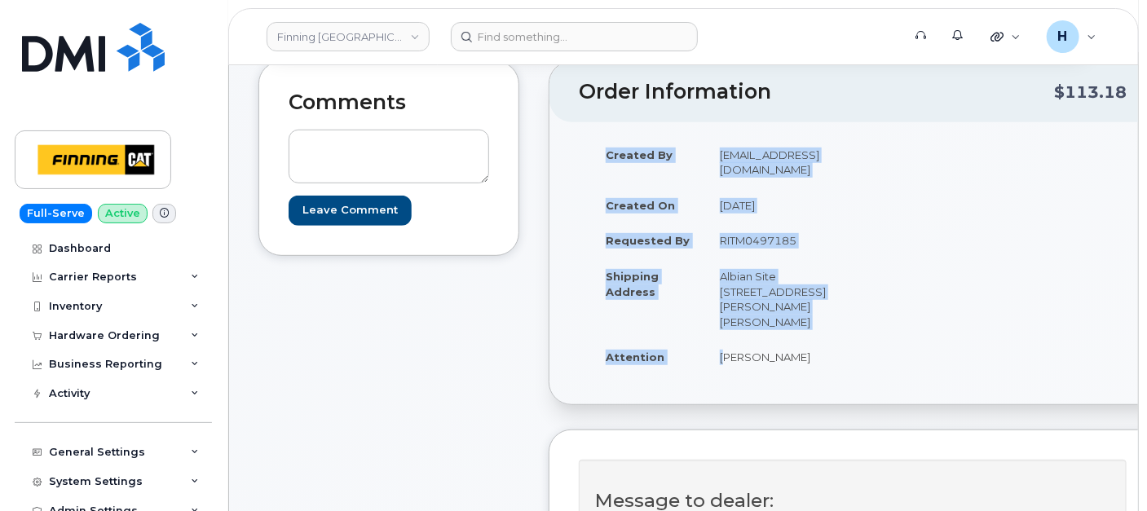
drag, startPoint x: 718, startPoint y: 225, endPoint x: 799, endPoint y: 223, distance: 80.7
click at [799, 223] on td "RITM0497185" at bounding box center [776, 241] width 142 height 36
copy td "RITM0497185"
drag, startPoint x: 716, startPoint y: 372, endPoint x: 813, endPoint y: 372, distance: 97.0
click at [813, 372] on td "[PERSON_NAME]" at bounding box center [776, 357] width 142 height 36
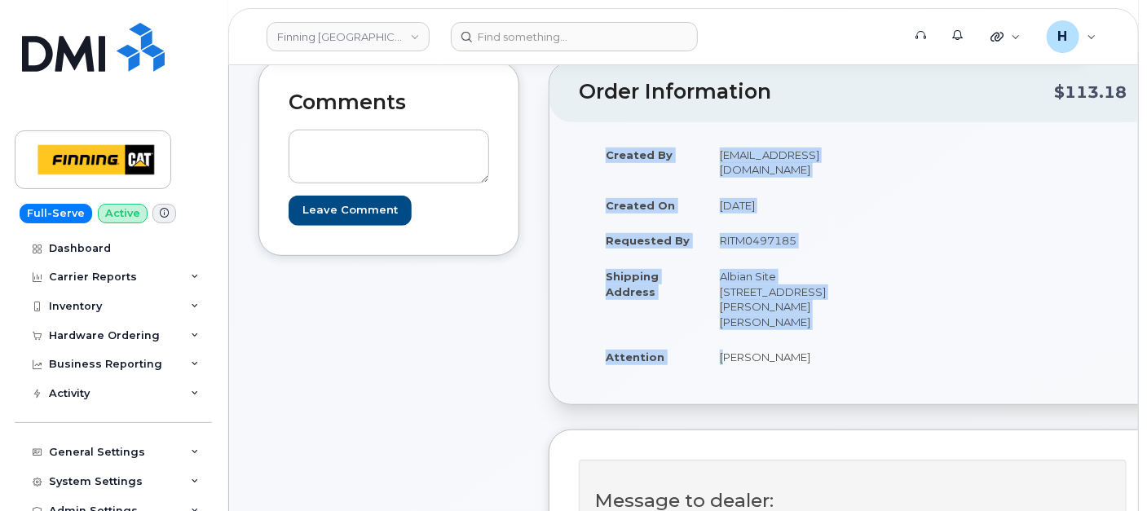
copy td "Jason Willoughby"
drag, startPoint x: 710, startPoint y: 226, endPoint x: 817, endPoint y: 229, distance: 106.8
click at [817, 229] on td "RITM0497185" at bounding box center [776, 241] width 142 height 36
copy td "RITM0497185"
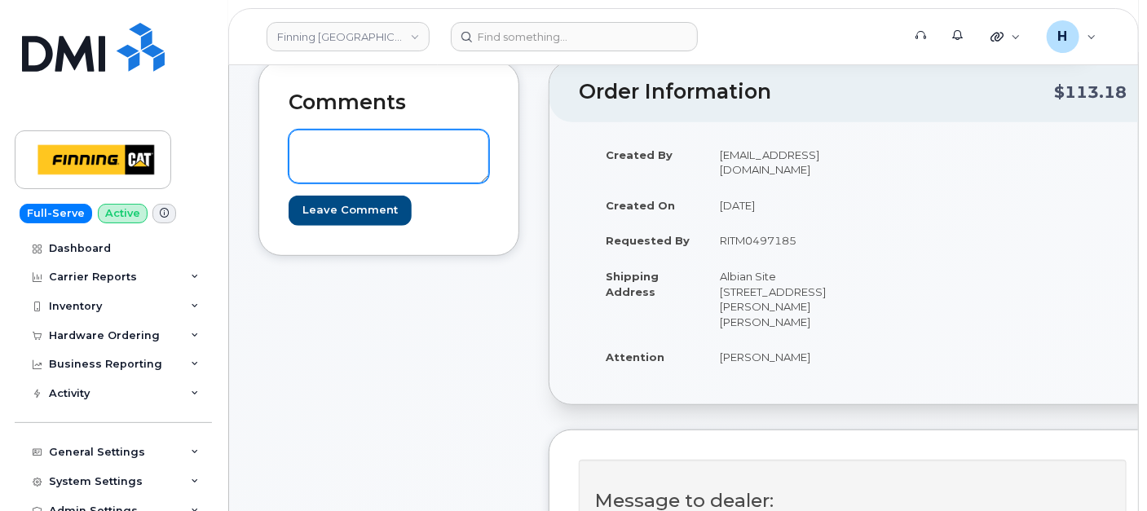
click at [438, 155] on textarea at bounding box center [389, 157] width 201 height 54
paste textarea "Order #TL60039243"
click at [306, 150] on textarea "Order #TL60039243" at bounding box center [389, 157] width 201 height 54
click at [306, 150] on textarea "TELUS Order #TL60039243" at bounding box center [389, 157] width 201 height 54
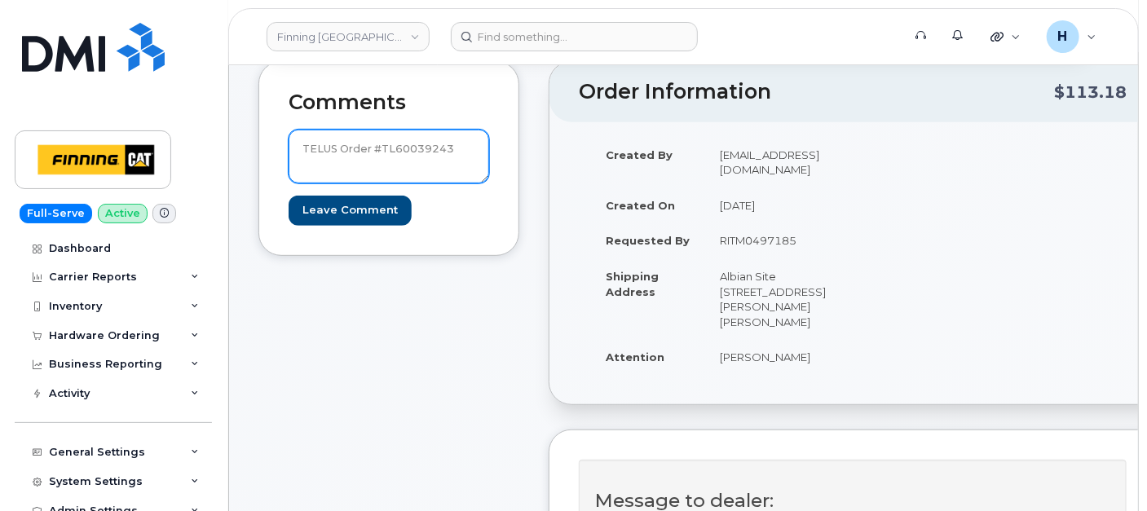
click at [306, 150] on textarea "TELUS Order #TL60039243" at bounding box center [389, 157] width 201 height 54
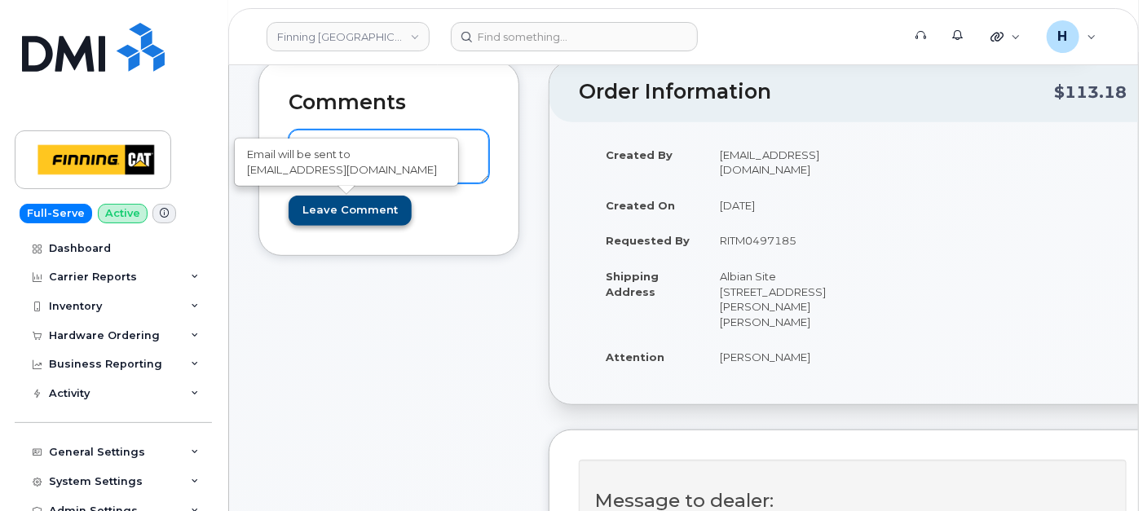
type textarea "TELUS Order #TL60039243"
click at [305, 196] on input "Leave Comment" at bounding box center [350, 211] width 123 height 30
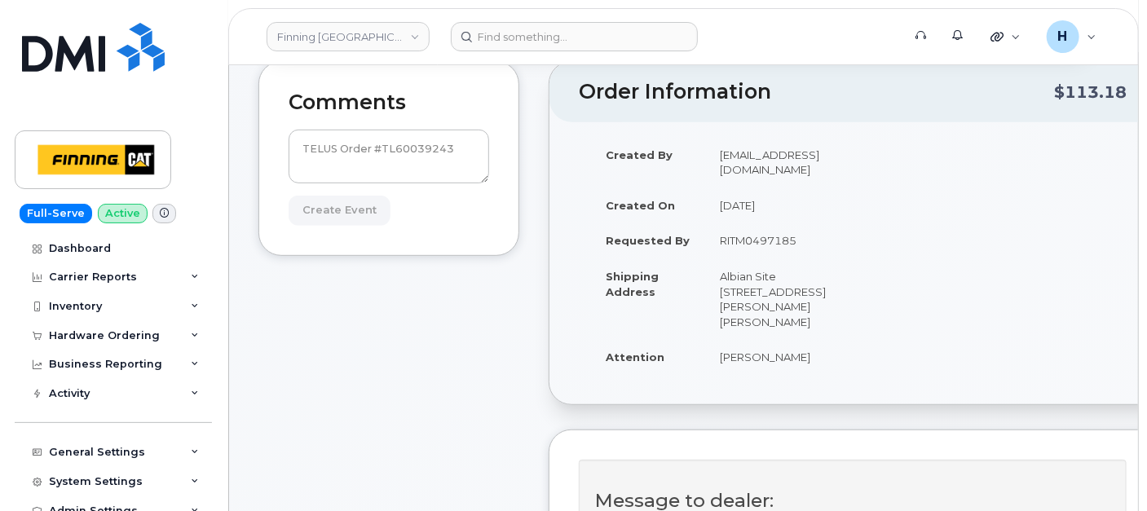
type input "Create Event"
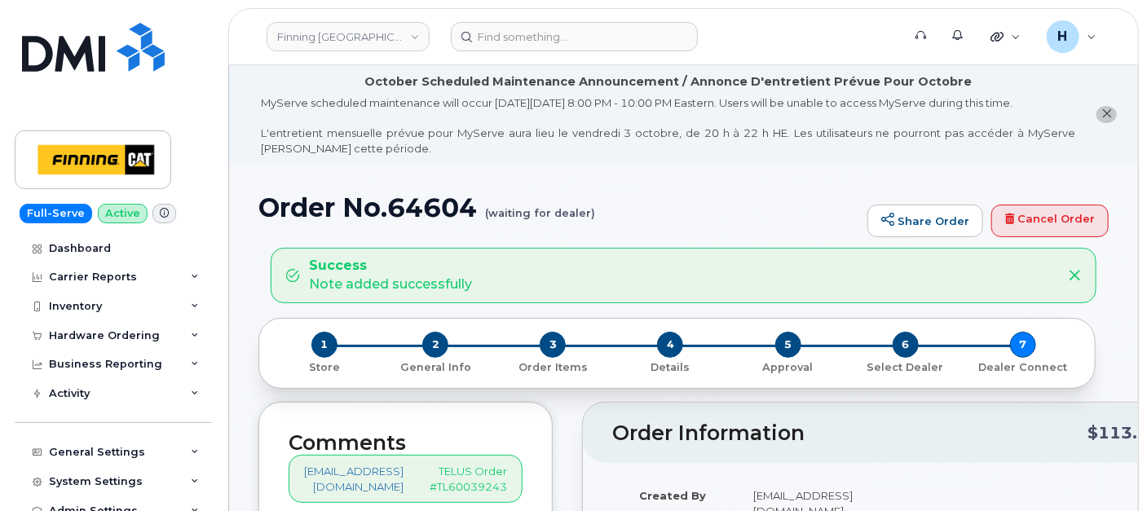
click at [593, 55] on header "Finning Canada Support Alerts Quicklinks Suspend / Cancel Device Change SIM Car…" at bounding box center [683, 36] width 910 height 57
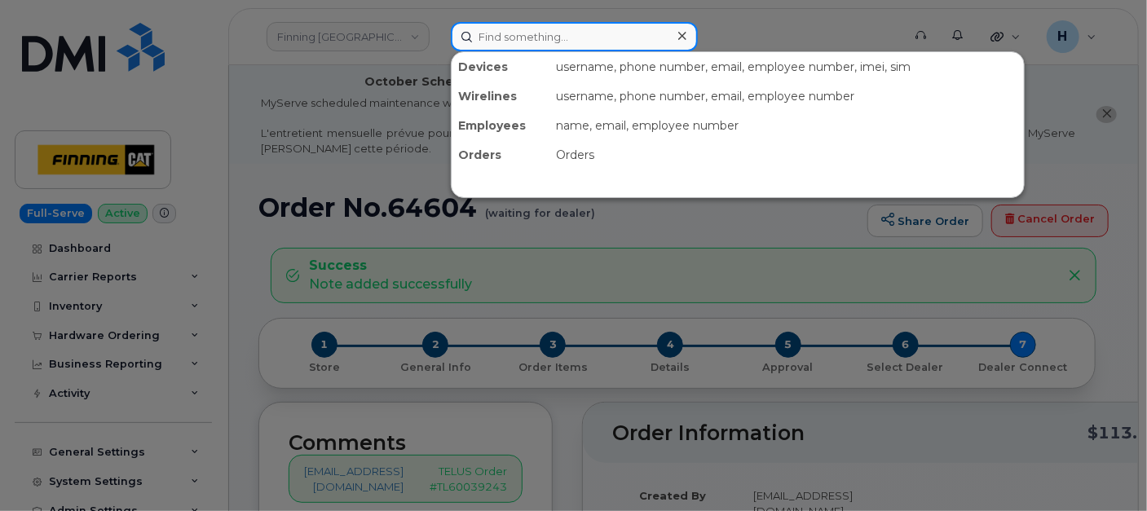
click at [593, 49] on input at bounding box center [574, 36] width 247 height 29
paste input "[PERSON_NAME]"
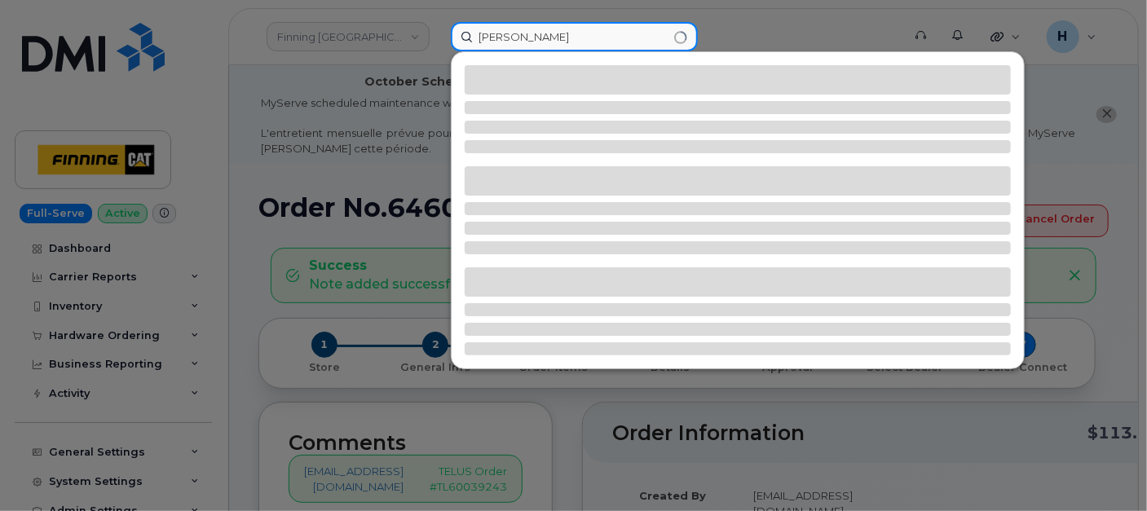
type input "[PERSON_NAME]"
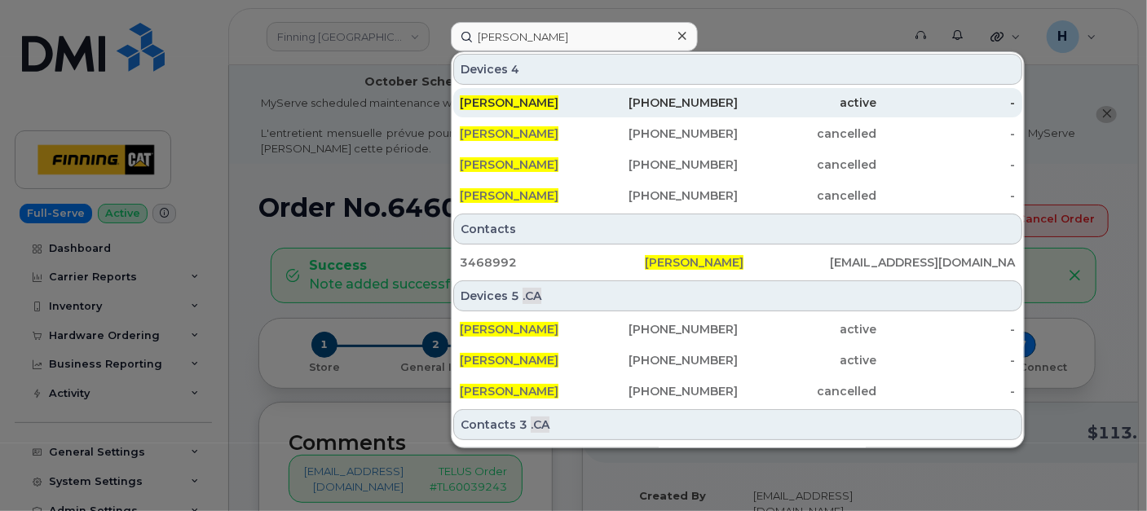
click at [503, 97] on span "[PERSON_NAME]" at bounding box center [509, 102] width 99 height 15
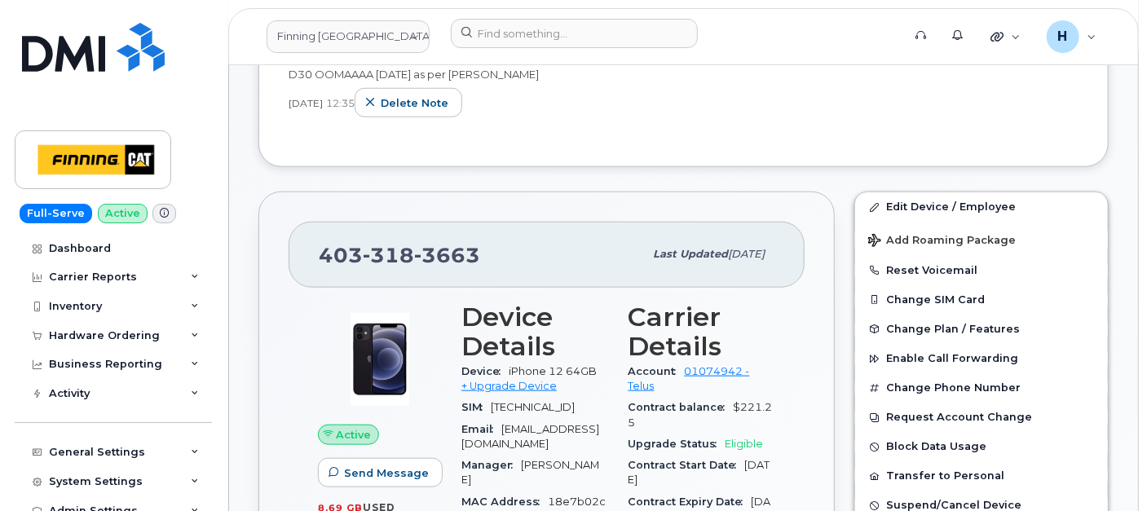
scroll to position [724, 0]
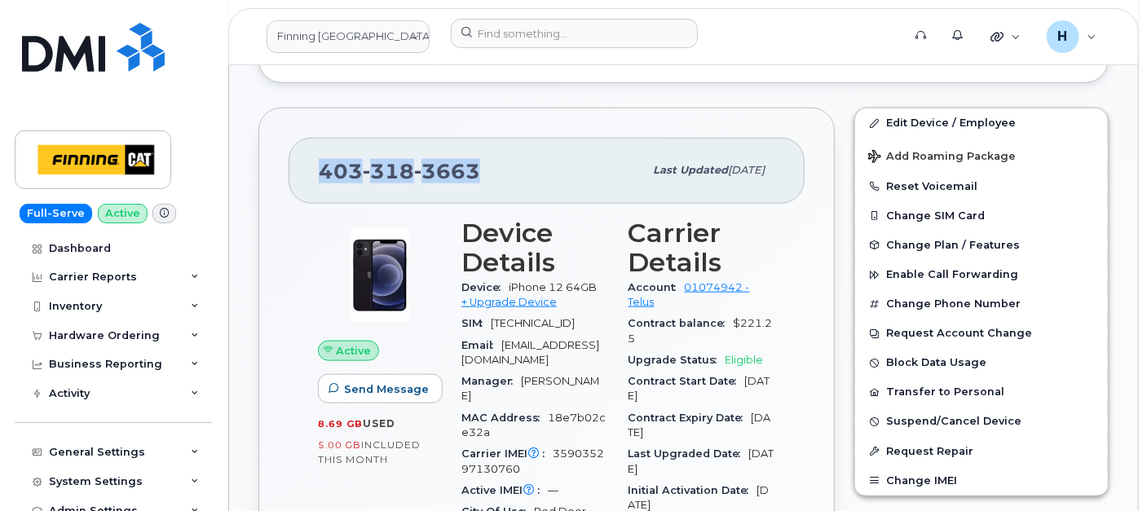
drag, startPoint x: 464, startPoint y: 181, endPoint x: 304, endPoint y: 186, distance: 159.8
click at [304, 186] on div "403 318 3663 Last updated Oct 07, 2025" at bounding box center [547, 170] width 516 height 65
copy span "403 318 3663"
click at [116, 326] on div "Hardware Ordering" at bounding box center [113, 335] width 197 height 29
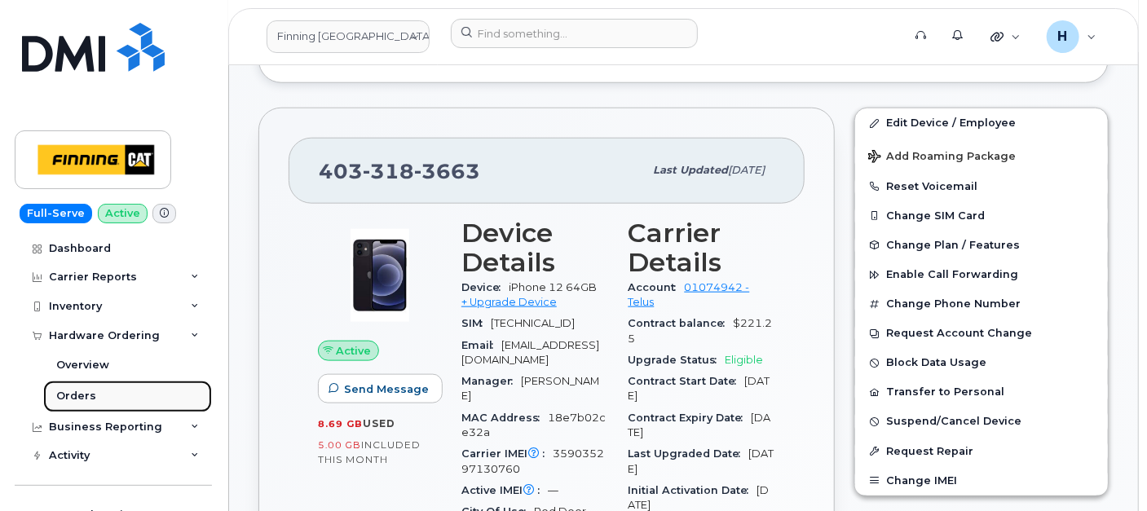
click at [134, 403] on link "Orders" at bounding box center [127, 396] width 169 height 31
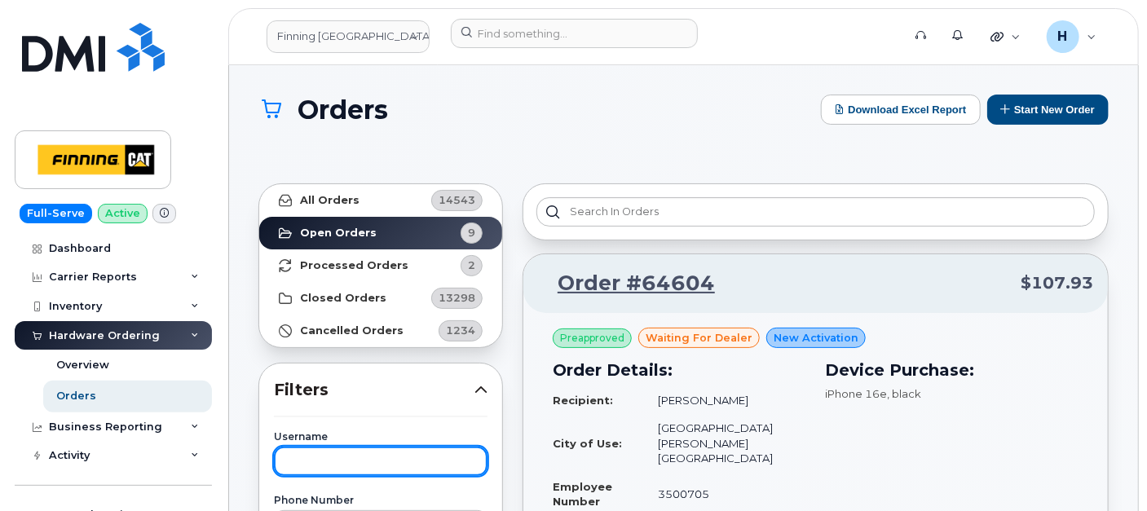
click at [317, 456] on input "text" at bounding box center [381, 461] width 214 height 29
type input "cayleb"
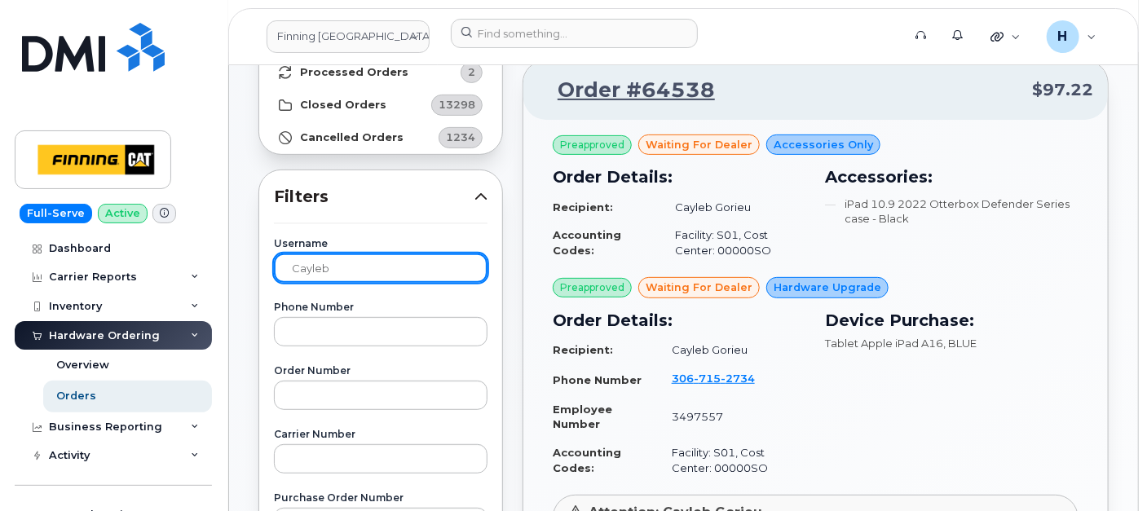
scroll to position [90, 0]
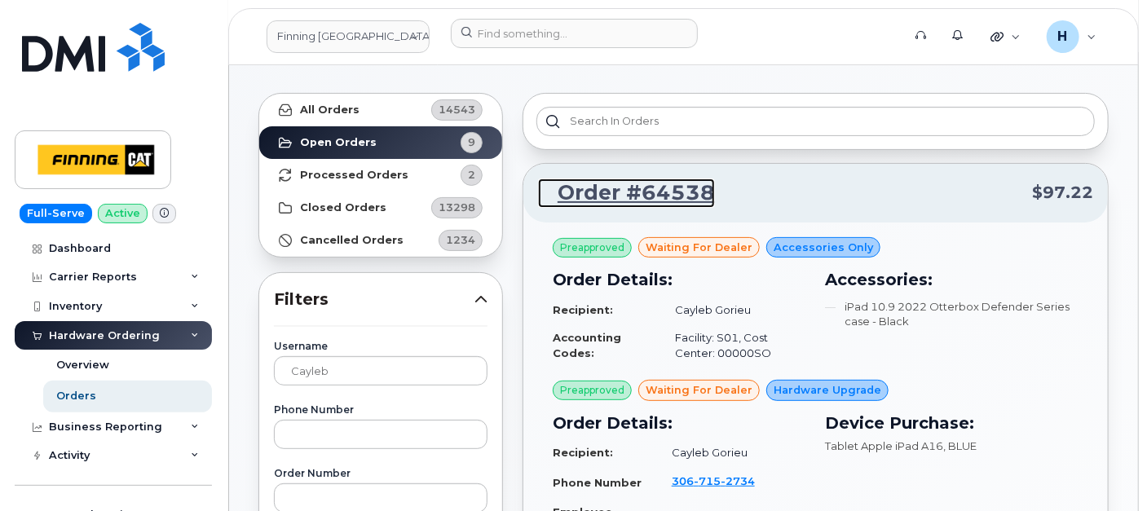
click at [650, 194] on link "Order #64538" at bounding box center [626, 193] width 177 height 29
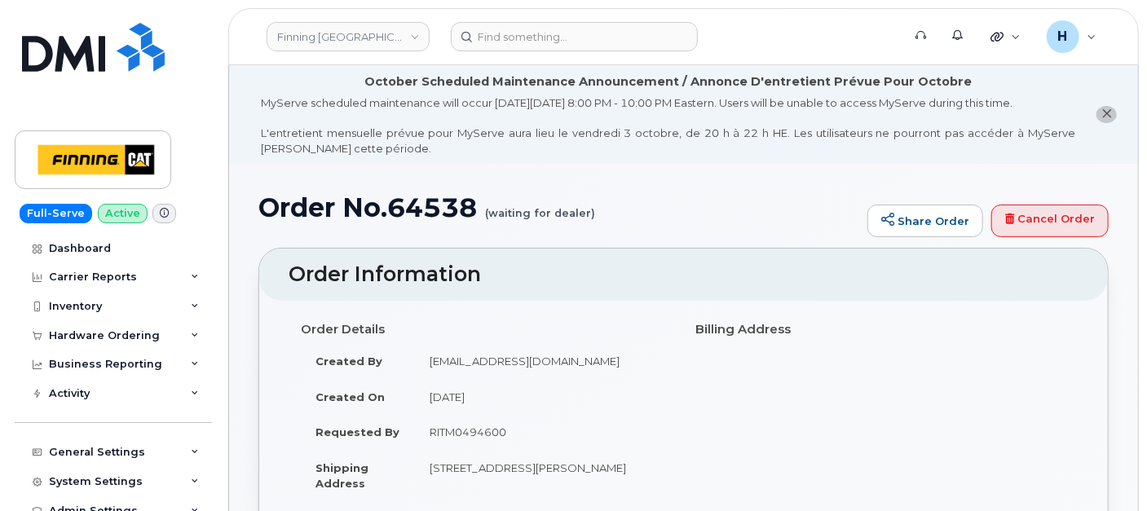
scroll to position [362, 0]
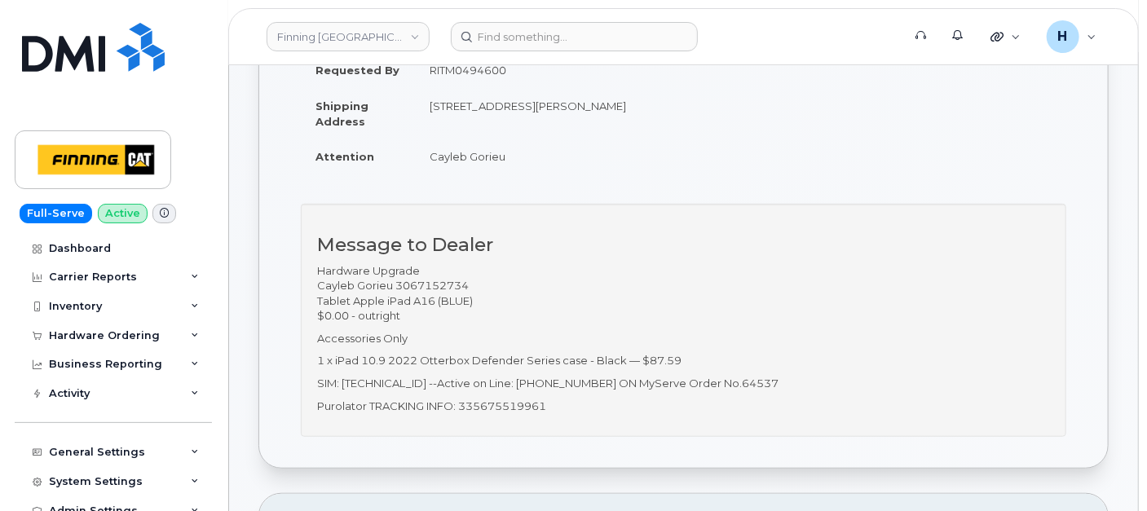
click at [473, 163] on td "Cayleb Gorieu" at bounding box center [543, 157] width 257 height 36
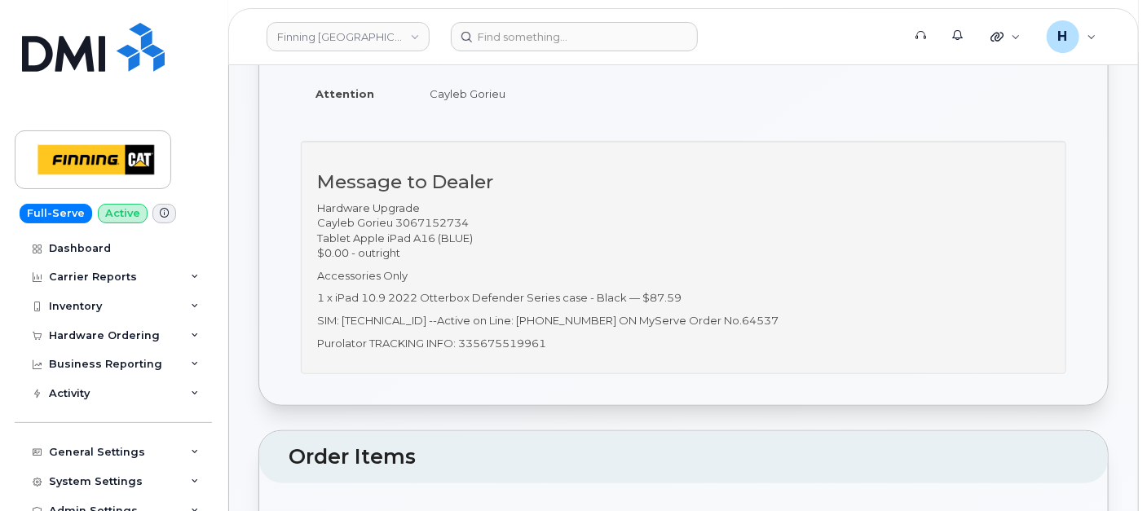
scroll to position [452, 0]
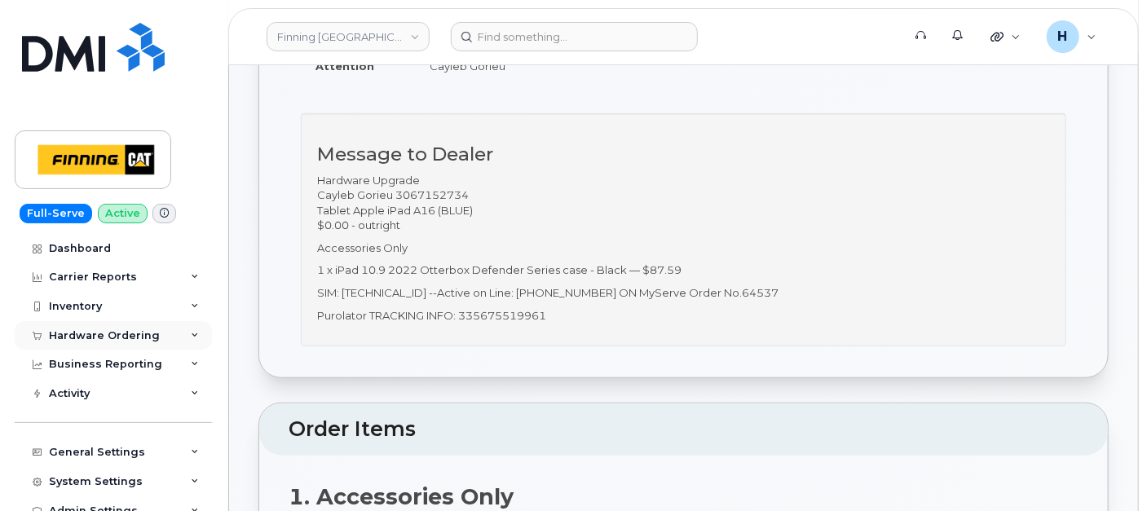
click at [92, 337] on div "Hardware Ordering" at bounding box center [104, 335] width 111 height 13
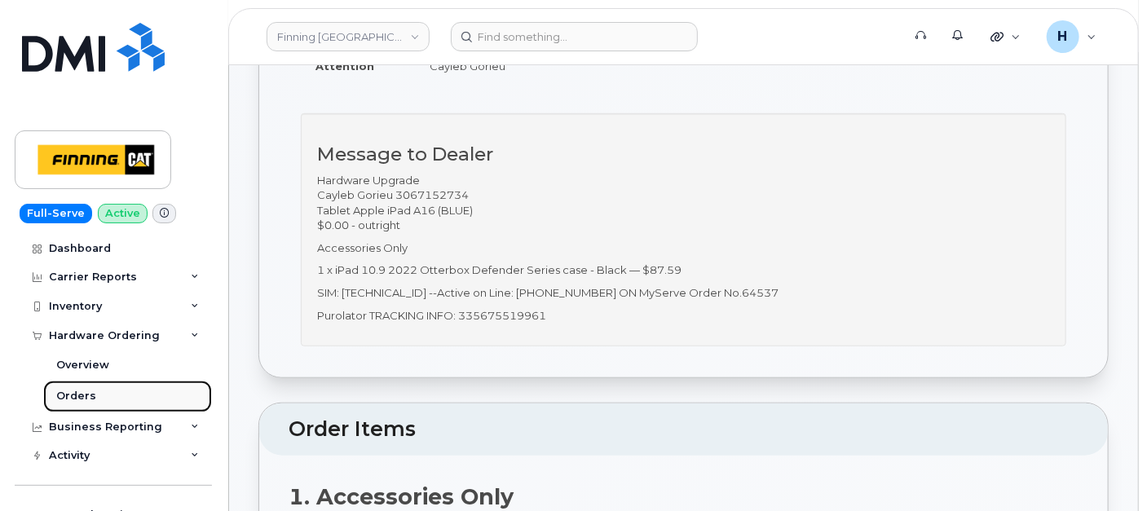
click at [60, 402] on div "Orders" at bounding box center [76, 396] width 40 height 15
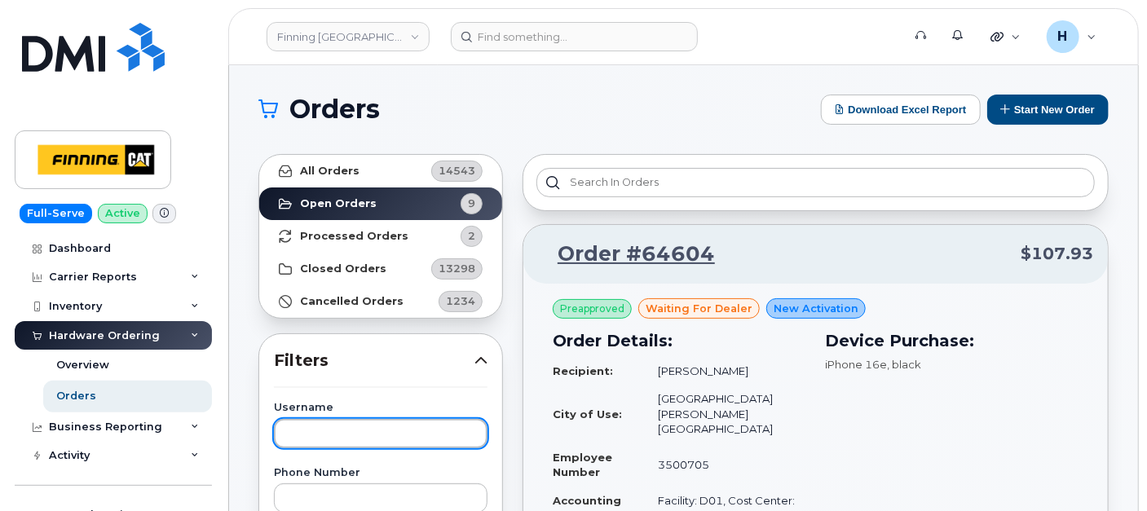
click at [302, 423] on input "text" at bounding box center [381, 433] width 214 height 29
paste input "Chris Ozipko"
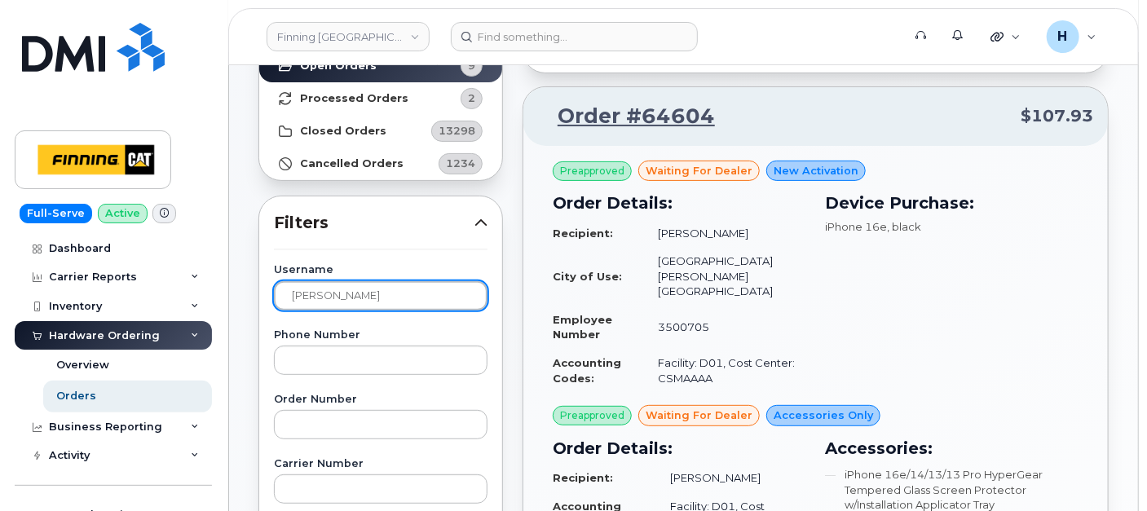
scroll to position [271, 0]
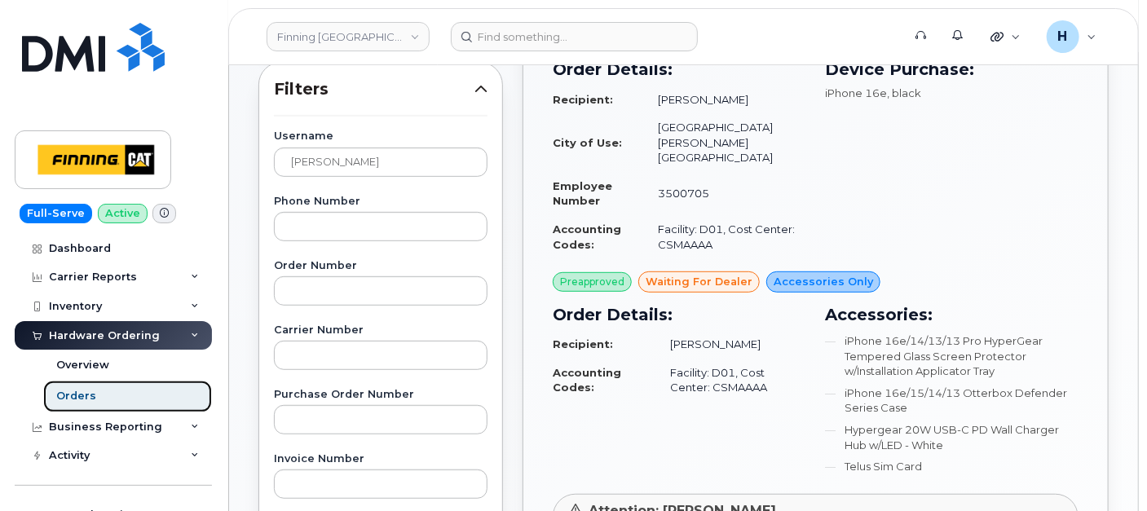
click at [125, 395] on link "Orders" at bounding box center [127, 396] width 169 height 31
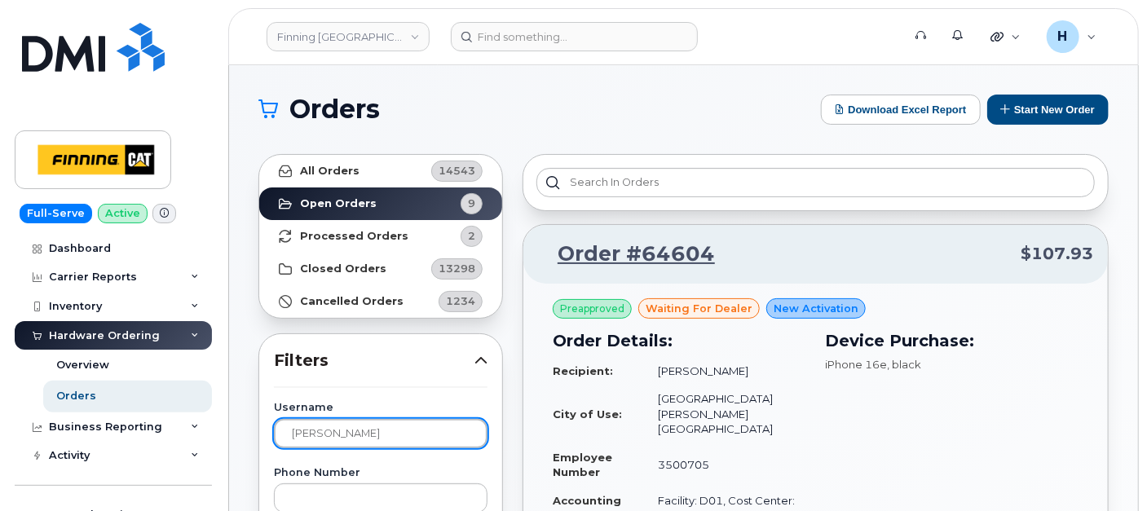
click at [306, 419] on input "Chris Ozipko" at bounding box center [381, 433] width 214 height 29
paste input "olin Foster"
type input "[PERSON_NAME]"
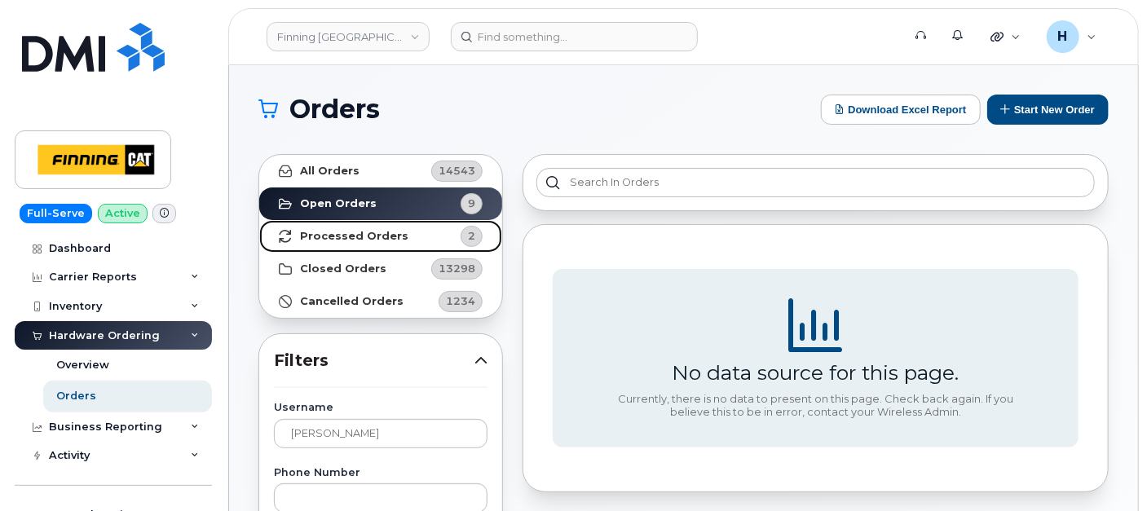
click at [360, 245] on link "Processed Orders 2" at bounding box center [380, 236] width 243 height 33
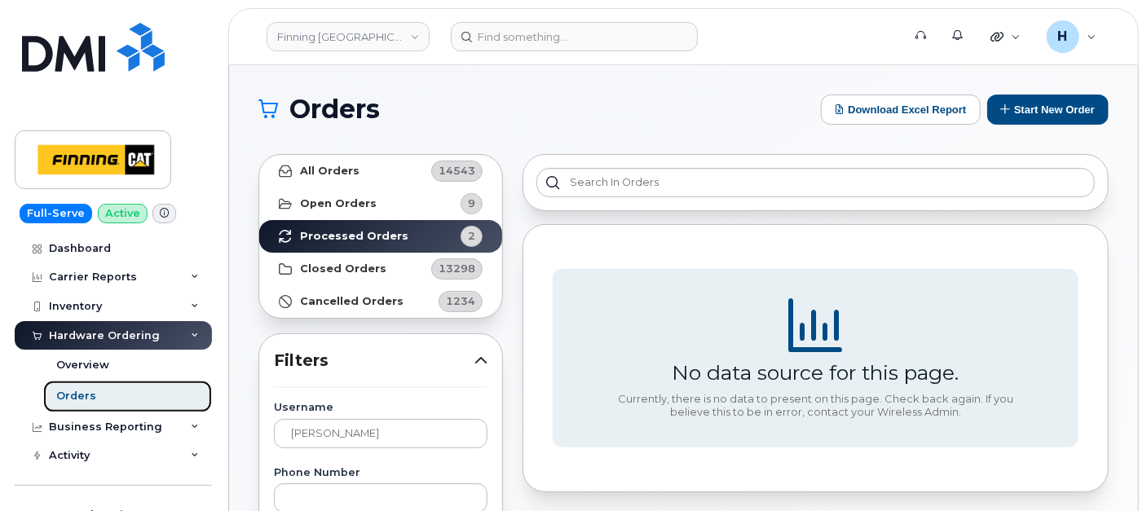
click at [85, 408] on link "Orders" at bounding box center [127, 396] width 169 height 31
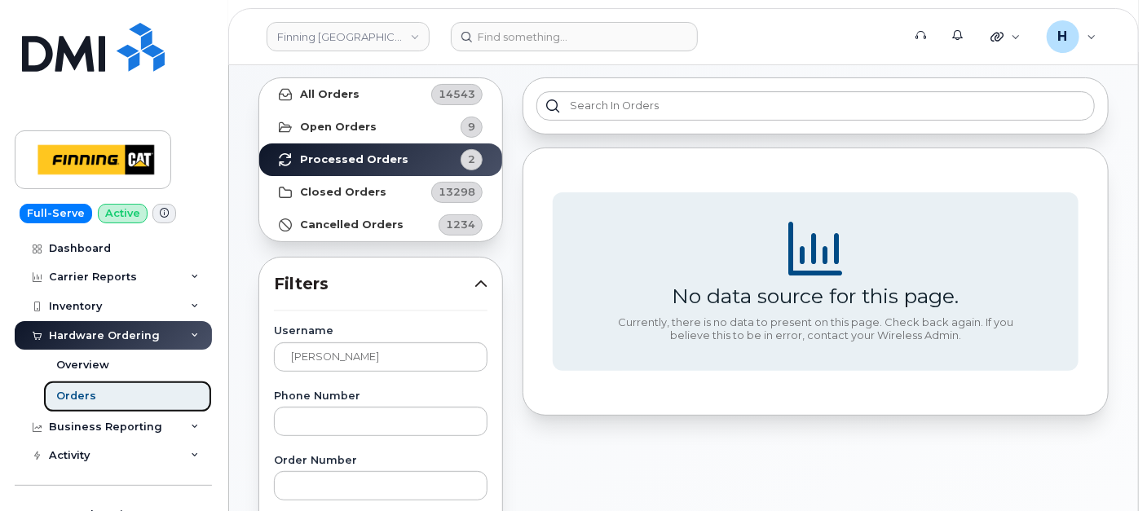
scroll to position [33, 0]
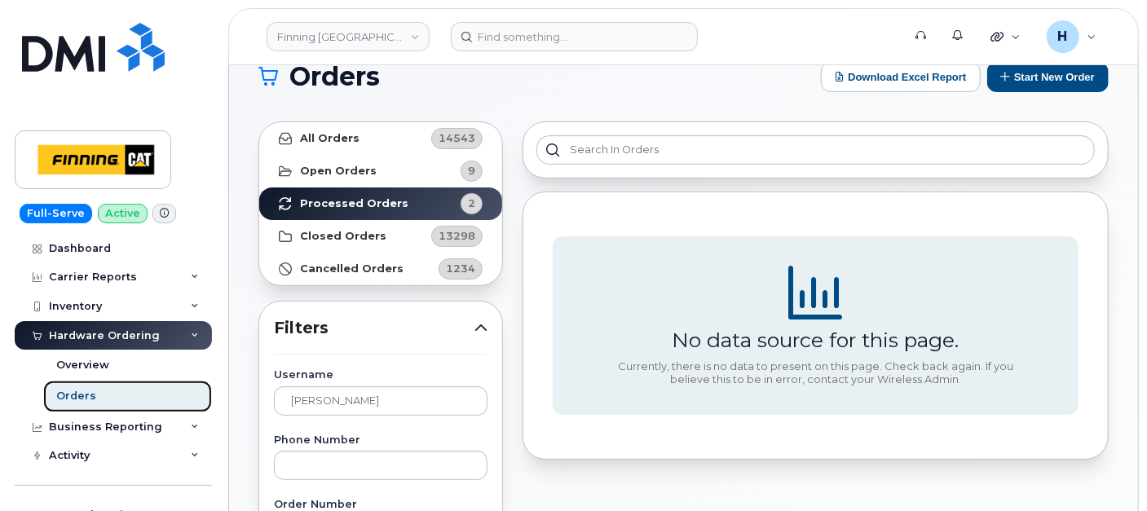
click at [54, 398] on link "Orders" at bounding box center [127, 396] width 169 height 31
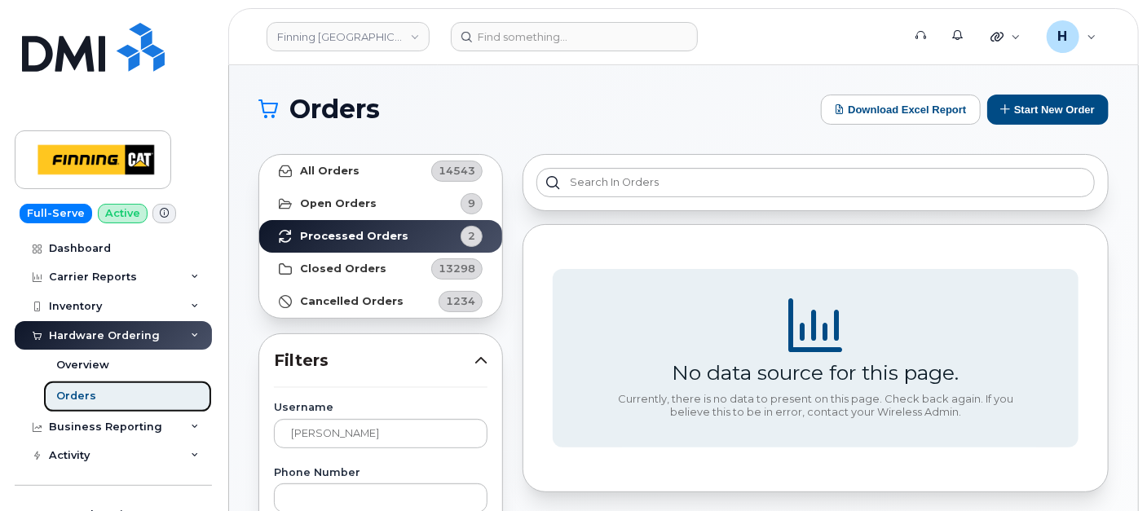
click at [130, 390] on link "Orders" at bounding box center [127, 396] width 169 height 31
click at [126, 399] on link "Orders" at bounding box center [127, 396] width 169 height 31
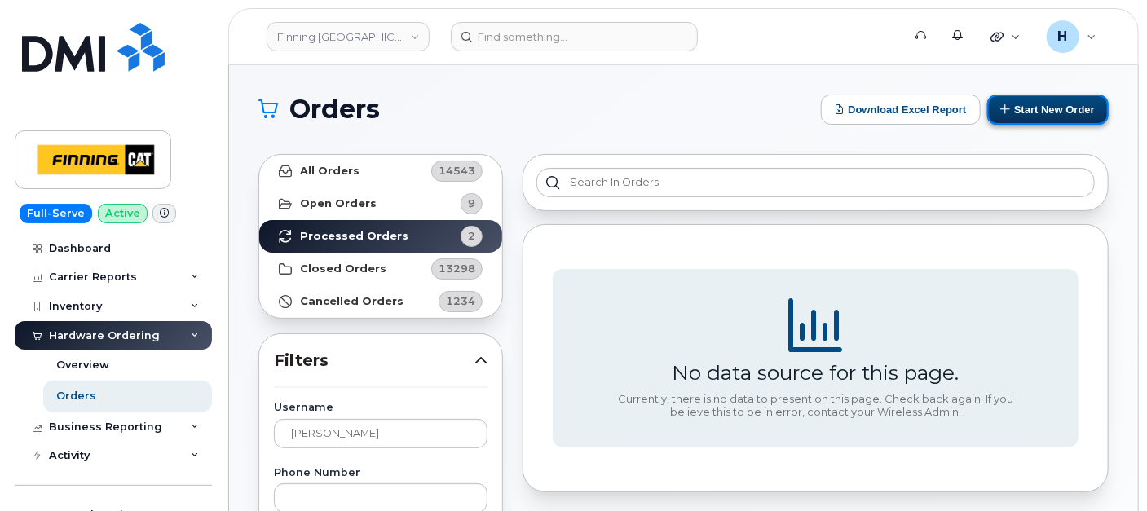
click at [1071, 112] on button "Start New Order" at bounding box center [1047, 110] width 121 height 30
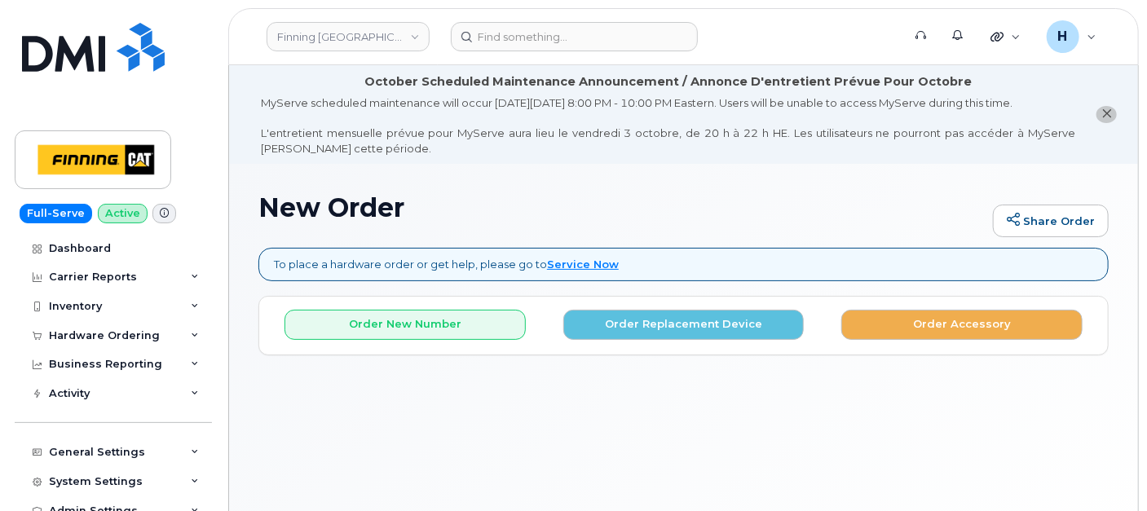
click at [419, 305] on div "Order New Number Order Replacement Device Order Accessory" at bounding box center [683, 318] width 849 height 43
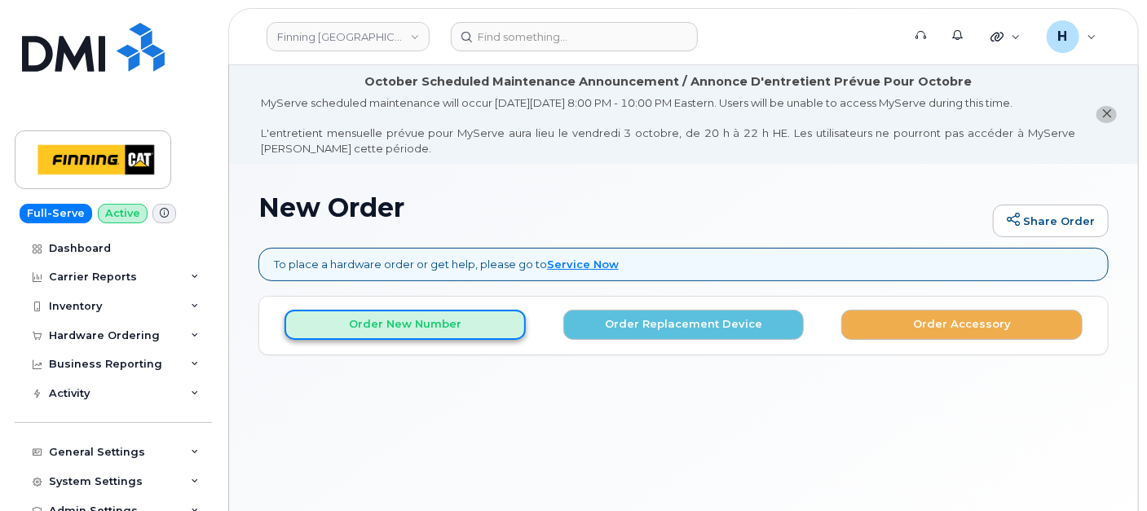
click at [419, 317] on button "Order New Number" at bounding box center [404, 325] width 241 height 30
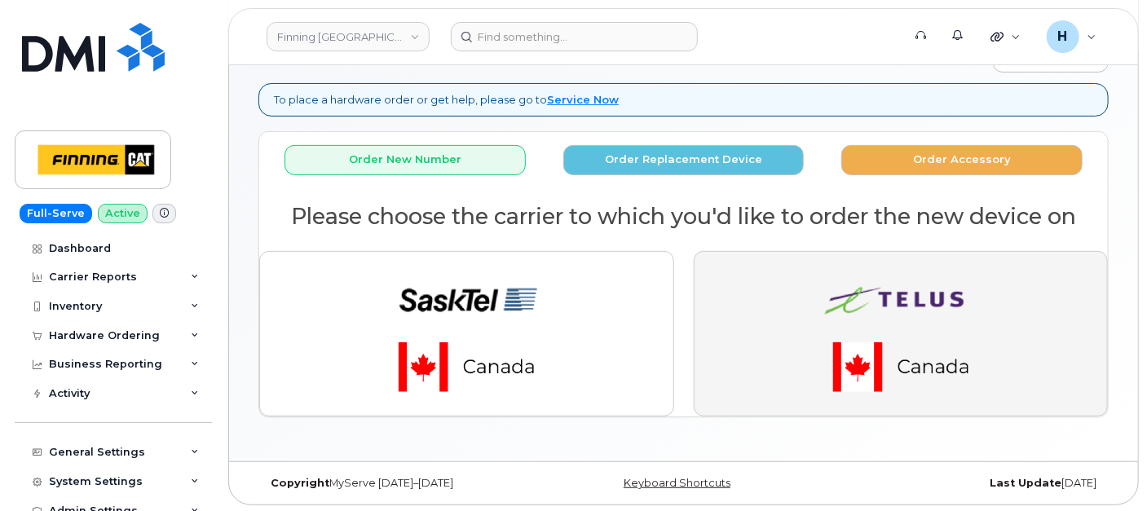
click at [784, 310] on button "button" at bounding box center [901, 333] width 415 height 165
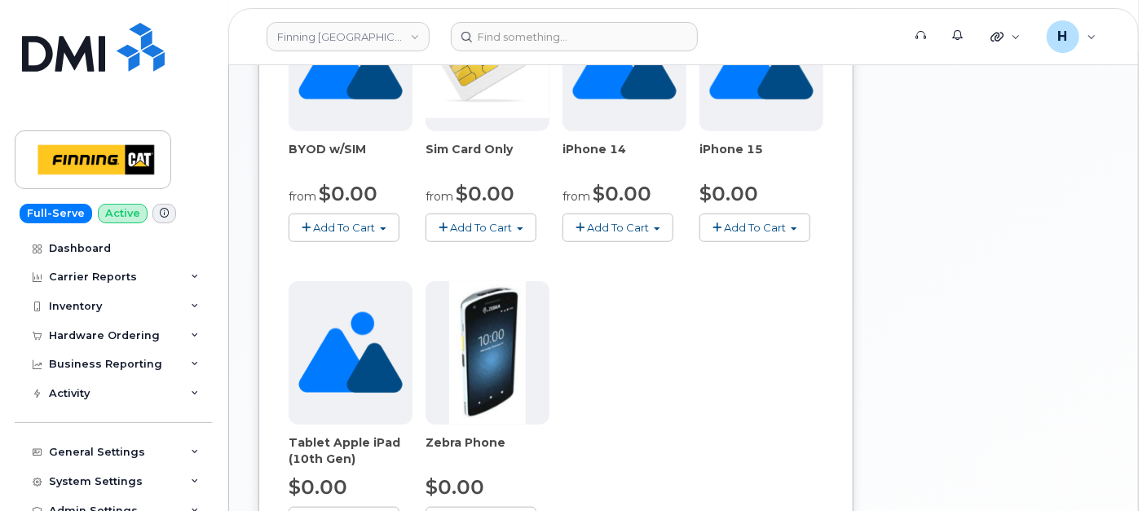
scroll to position [889, 0]
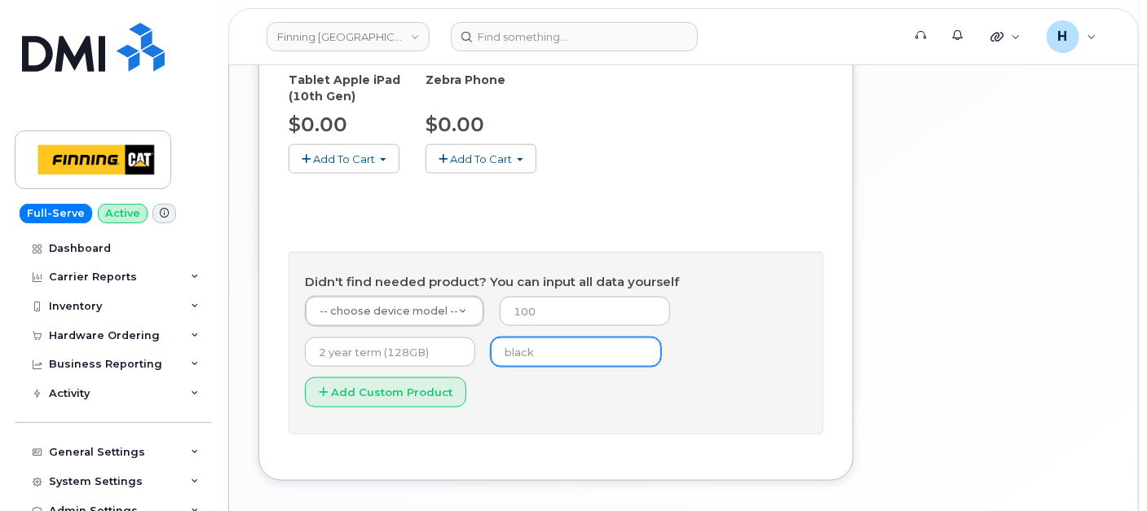
click at [550, 337] on input "text" at bounding box center [576, 351] width 170 height 29
type input "black"
type input "0"
type input "3 year term (128GB)"
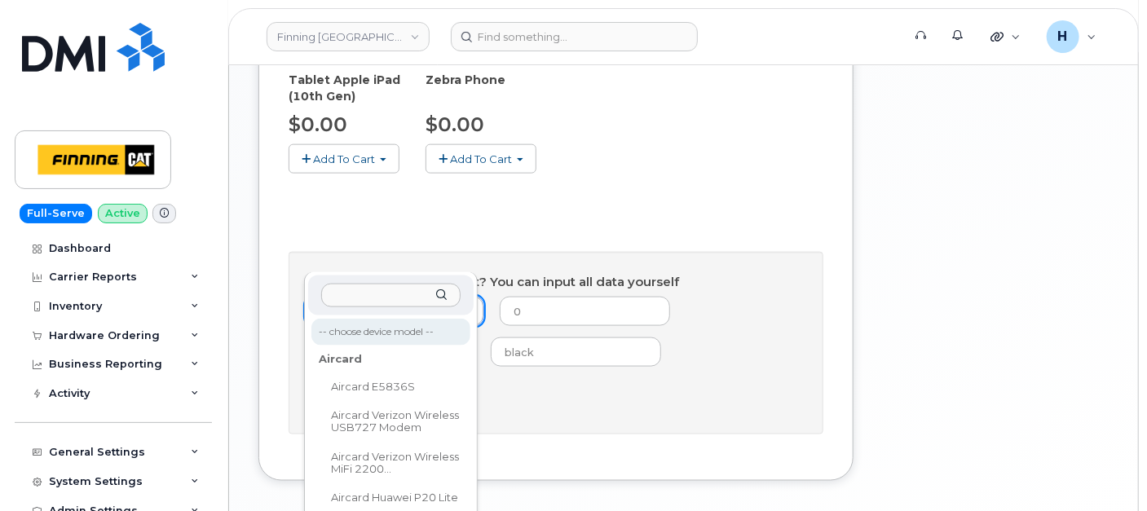
click at [367, 275] on div "-- choose device model -- Aircard Aircard E5836S Aircard Verizon Wireless USB72…" at bounding box center [391, 502] width 174 height 461
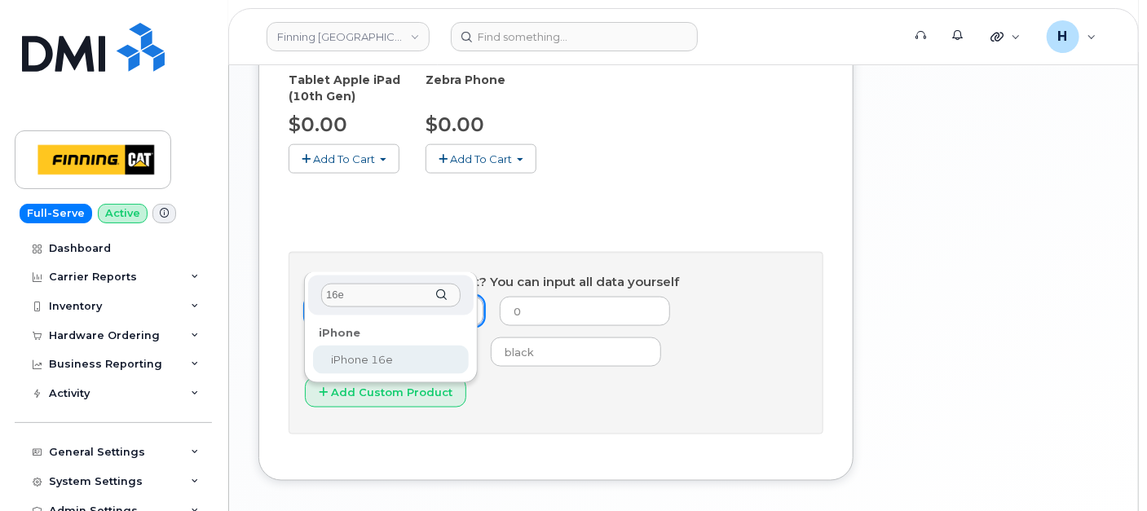
type input "16e"
select select "2883"
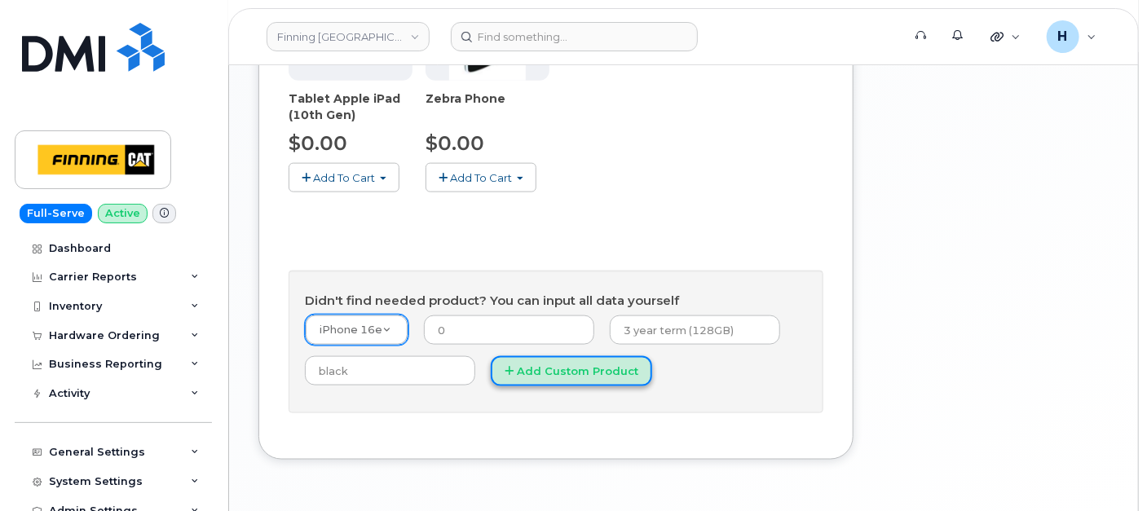
click at [536, 356] on button "Add Custom Product" at bounding box center [571, 371] width 161 height 30
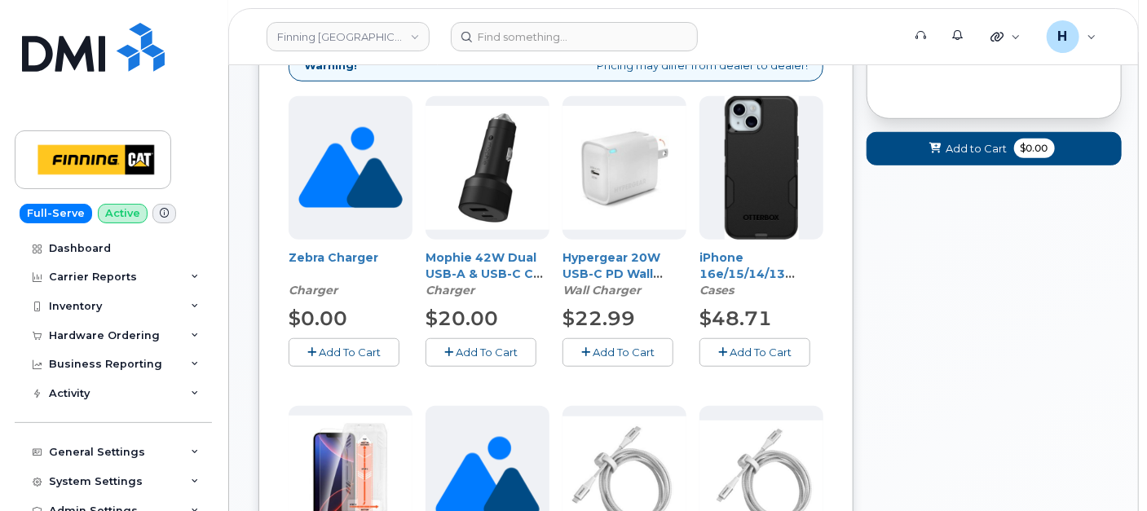
scroll to position [689, 0]
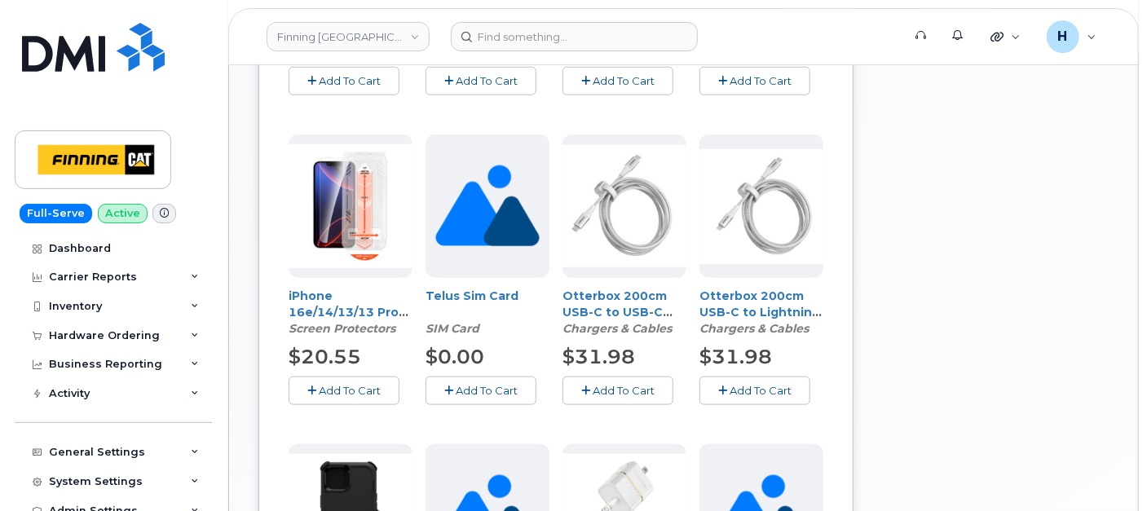
click at [311, 386] on icon "button" at bounding box center [311, 391] width 9 height 11
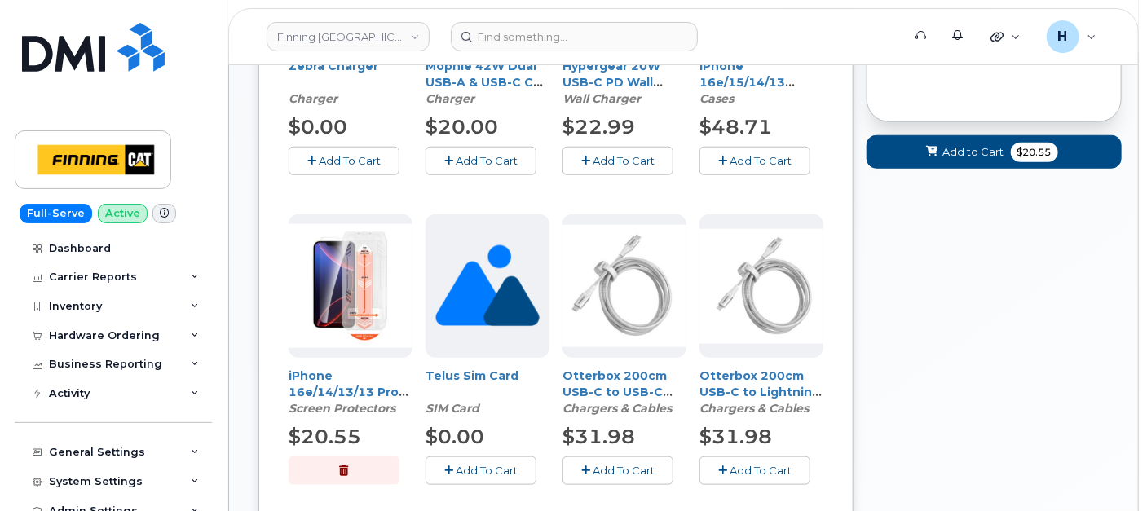
scroll to position [508, 0]
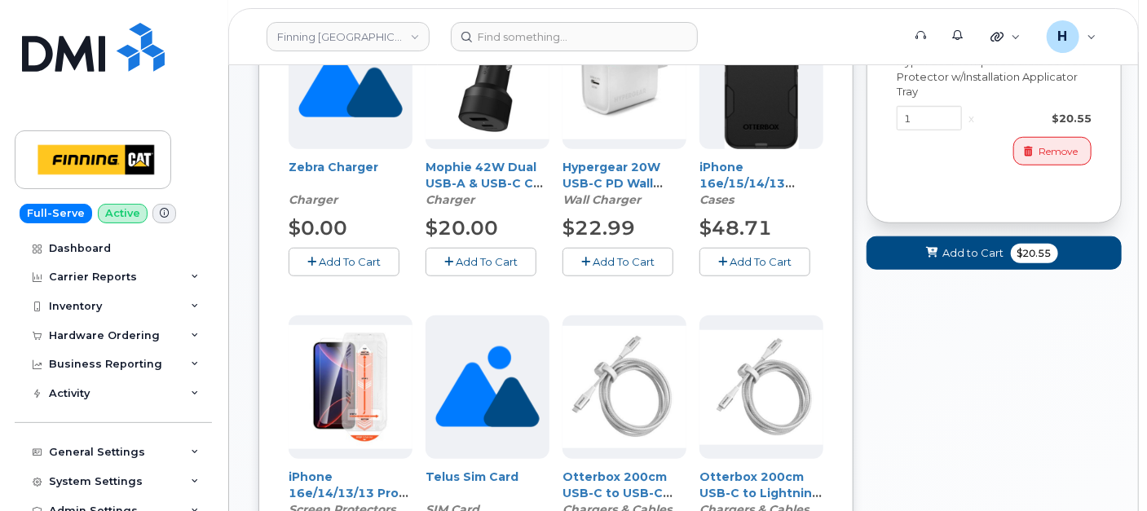
click at [641, 259] on span "Add To Cart" at bounding box center [624, 261] width 62 height 13
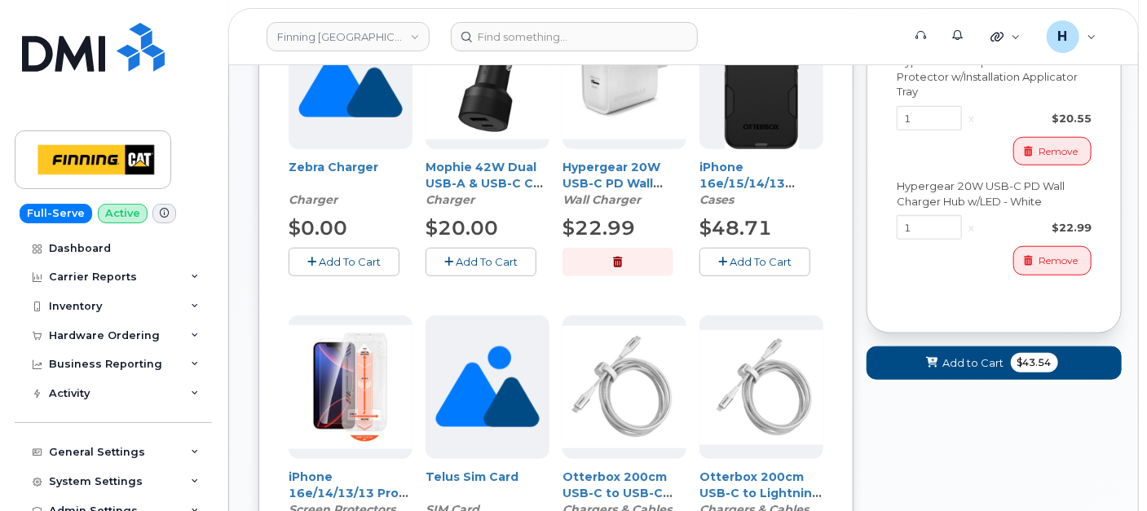
click at [766, 265] on span "Add To Cart" at bounding box center [761, 261] width 62 height 13
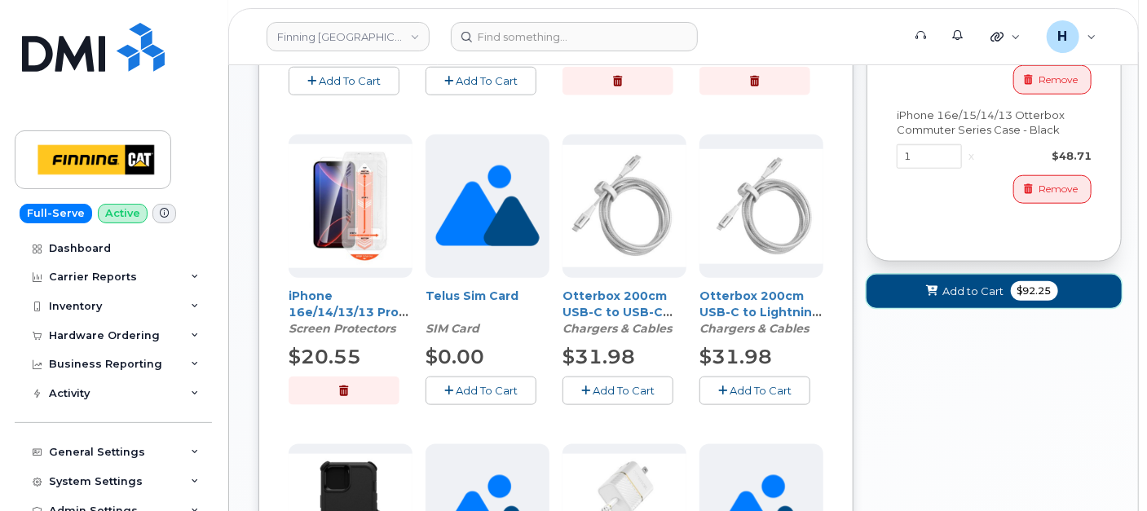
click at [963, 298] on button "Add to Cart $92.25" at bounding box center [993, 291] width 255 height 33
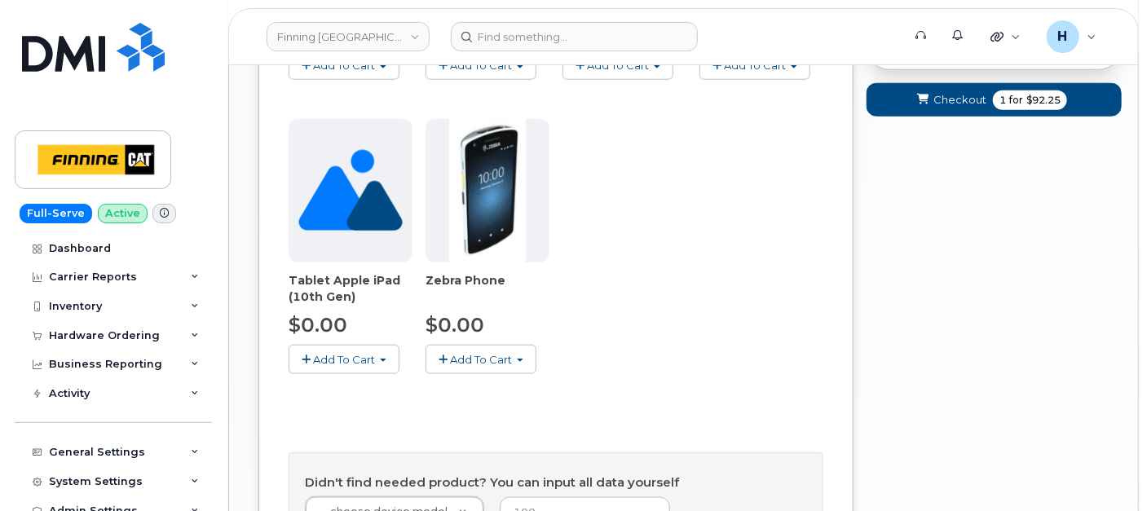
scroll to position [910, 0]
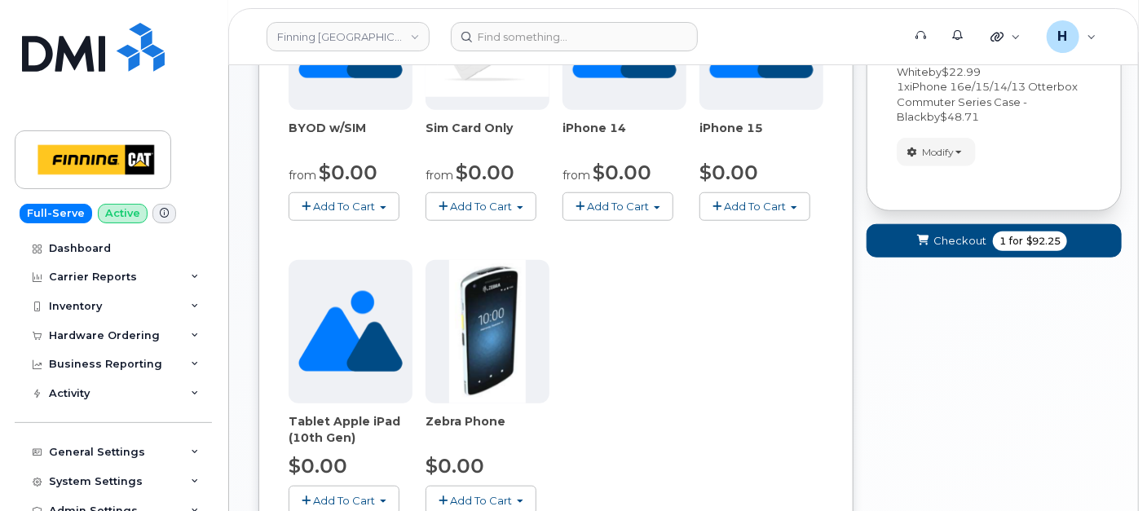
click at [945, 218] on form "Your Order Items Item #1 new $92.25 Accessories Only SIM Only Activation New Ac…" at bounding box center [993, 54] width 255 height 436
click at [943, 227] on button "Checkout 1 for $92.25" at bounding box center [993, 240] width 255 height 33
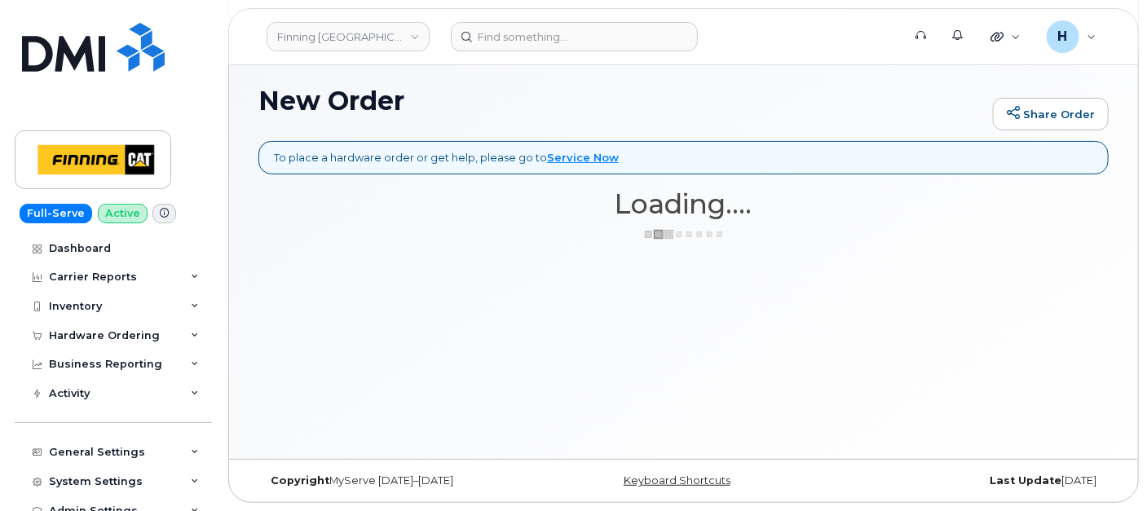
scroll to position [106, 0]
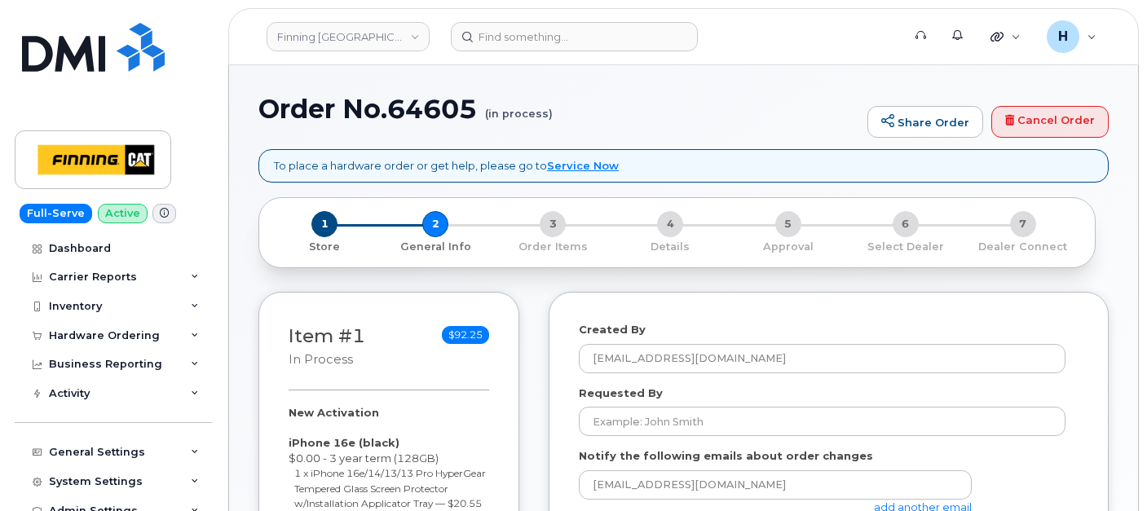
select select
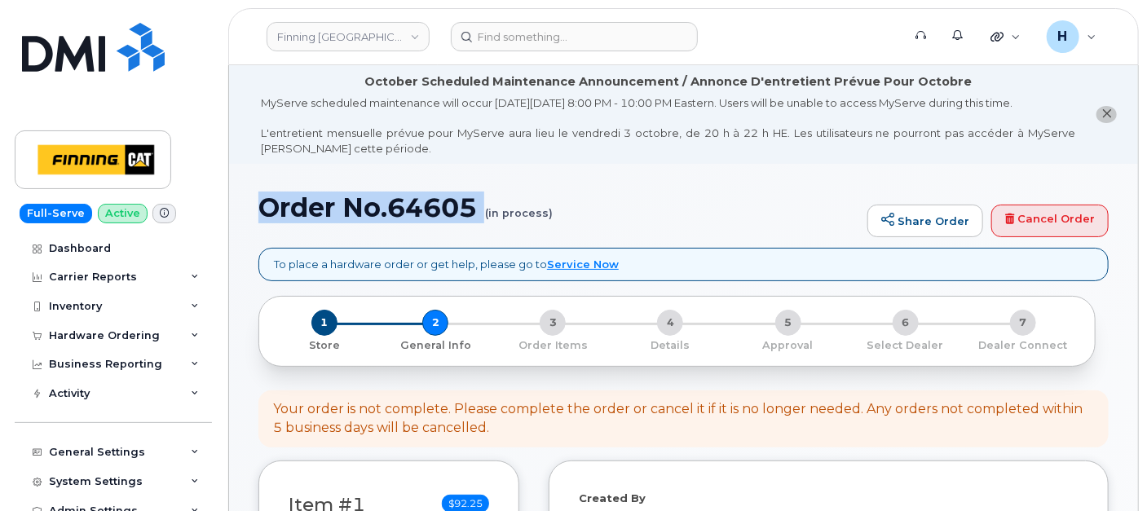
drag, startPoint x: 262, startPoint y: 212, endPoint x: 420, endPoint y: 225, distance: 158.7
click at [420, 225] on div "Order No.64605 (in process) Share Order Cancel Order" at bounding box center [683, 220] width 850 height 55
copy h1 "Order No.64605"
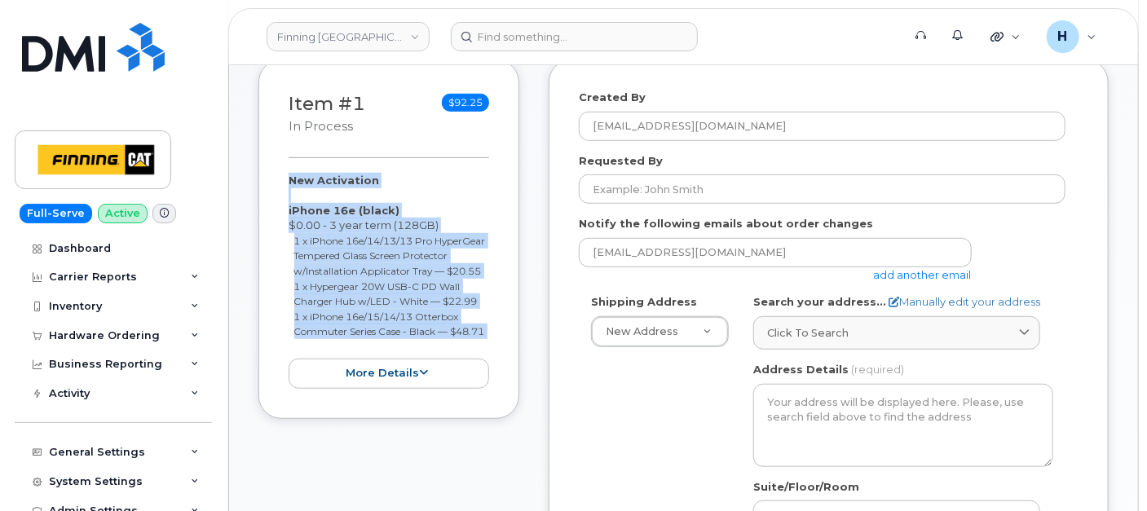
scroll to position [448, 0]
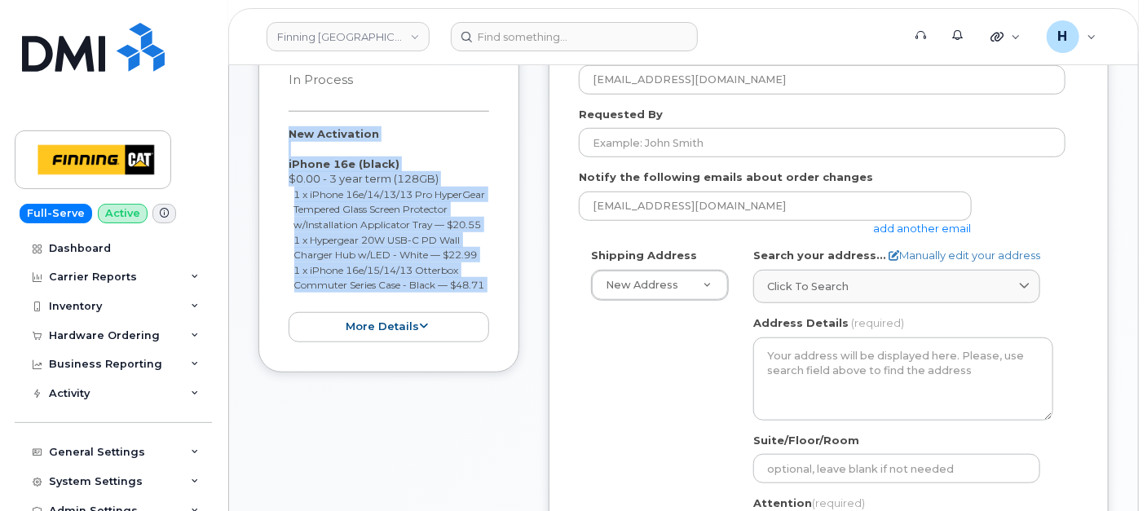
drag, startPoint x: 272, startPoint y: 305, endPoint x: 348, endPoint y: 317, distance: 76.8
click at [348, 317] on div "Item #1 in process $92.25 New Activation iPhone 16e (black) $0.00 - 3 year term…" at bounding box center [388, 192] width 261 height 359
copy div "New Activation iPhone 16e (black) $0.00 - 3 year term (128GB) 1 x iPhone 16e/14…"
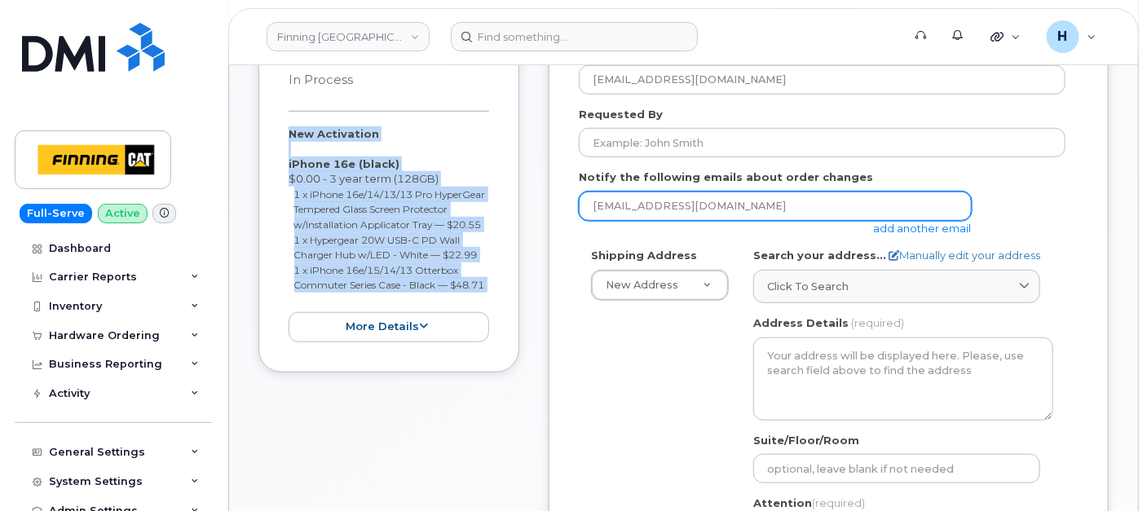
scroll to position [267, 0]
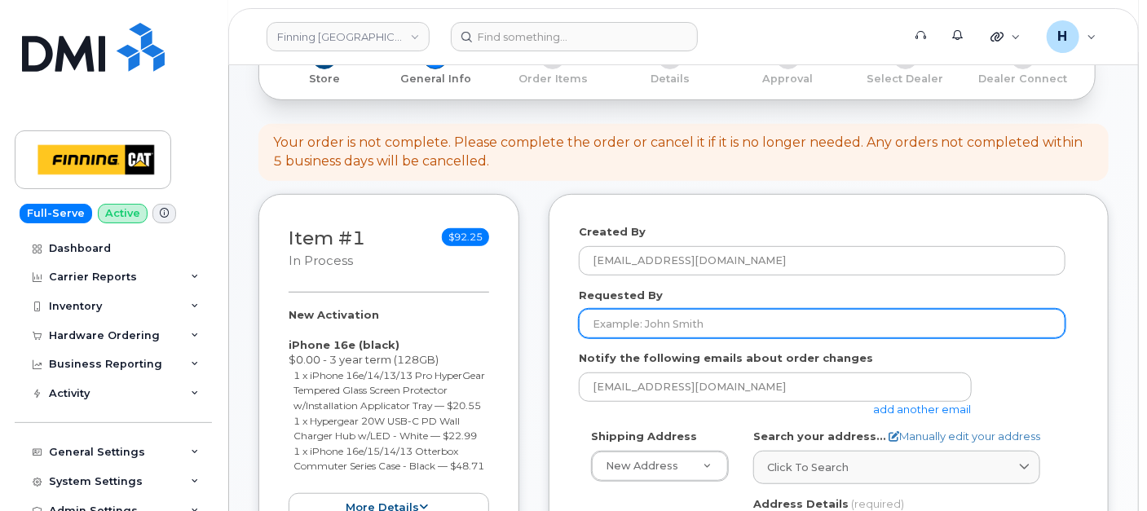
click at [675, 319] on input "Requested By" at bounding box center [822, 323] width 487 height 29
paste input "RITM0497220"
type input "RITM0497220"
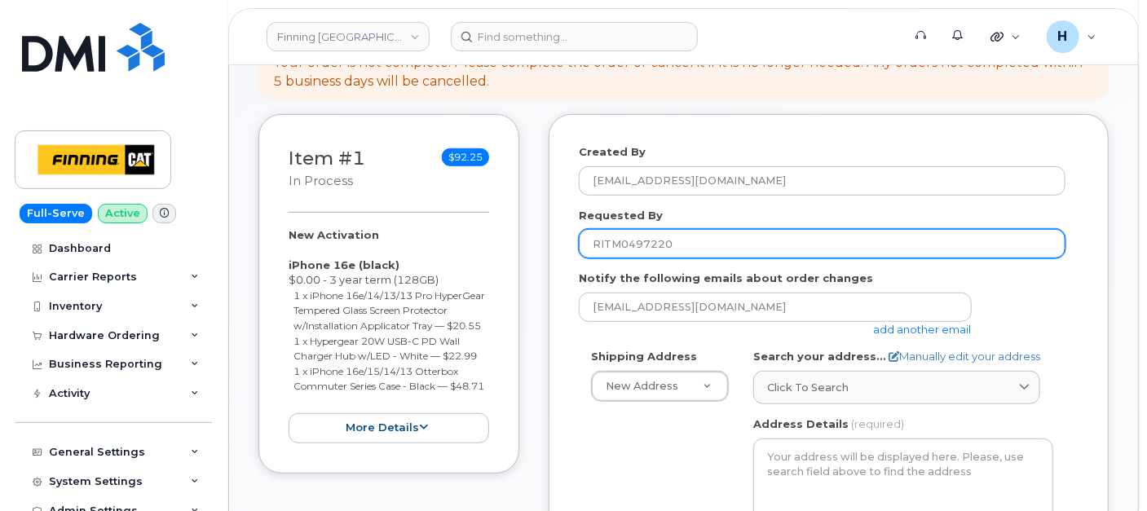
scroll to position [448, 0]
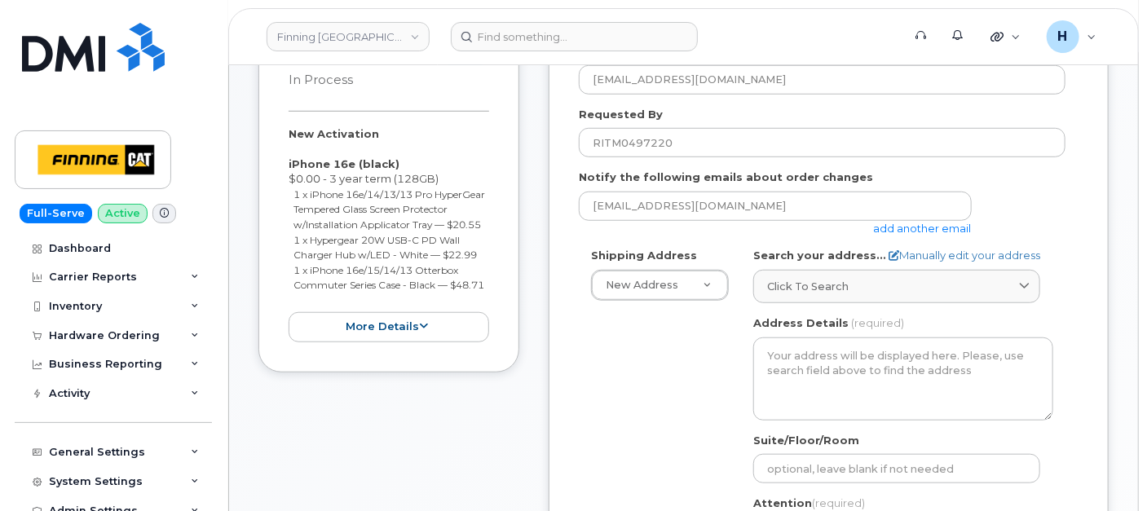
click at [831, 260] on label "Search your address..." at bounding box center [819, 255] width 133 height 15
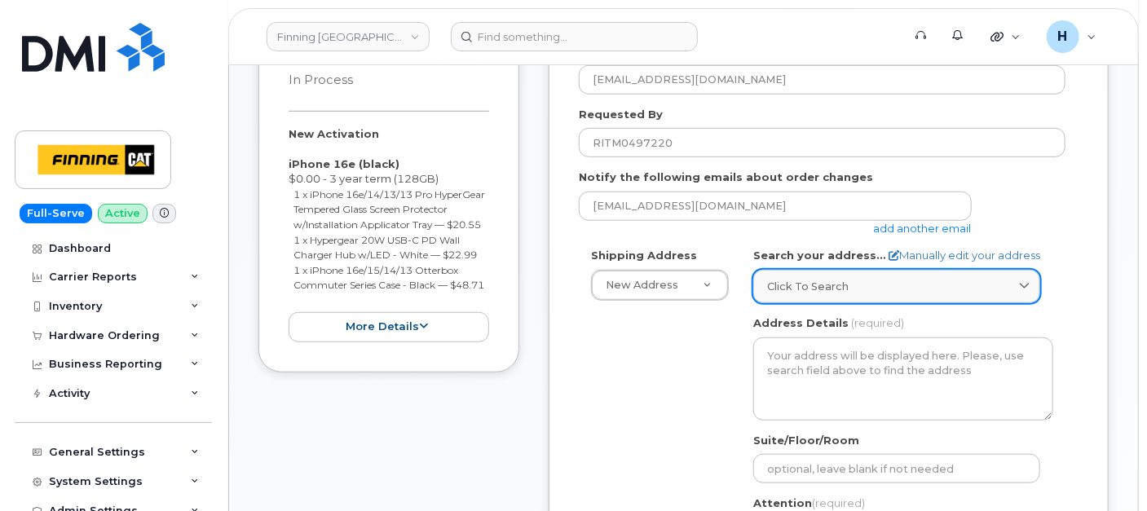
click at [827, 272] on link "Click to search" at bounding box center [896, 286] width 287 height 33
paste input "6735 11 St. NE"
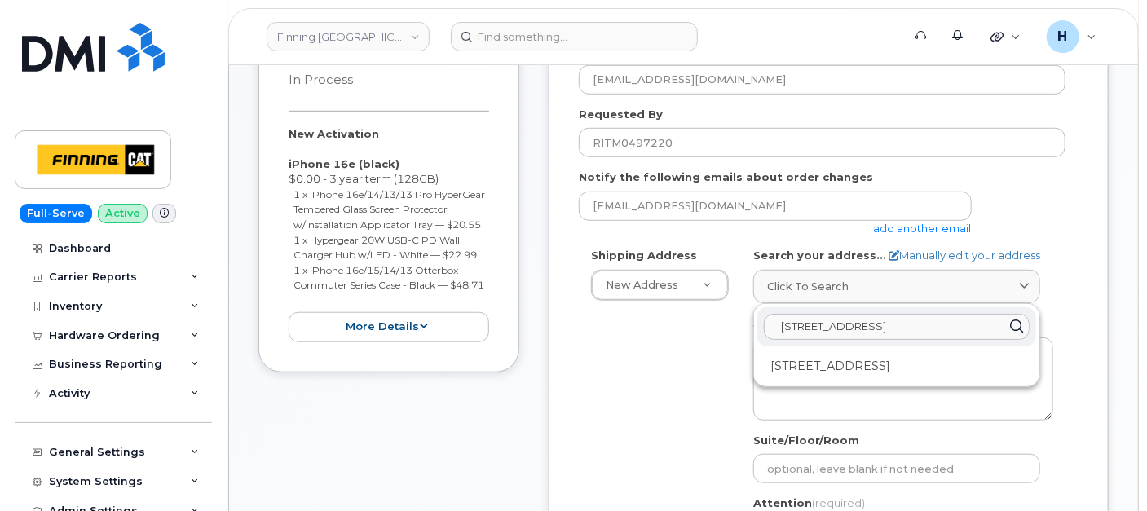
type input "6735 11 St. NE"
click at [873, 373] on div "6735 11 St NE Calgary AB T2E 7H9" at bounding box center [896, 366] width 279 height 27
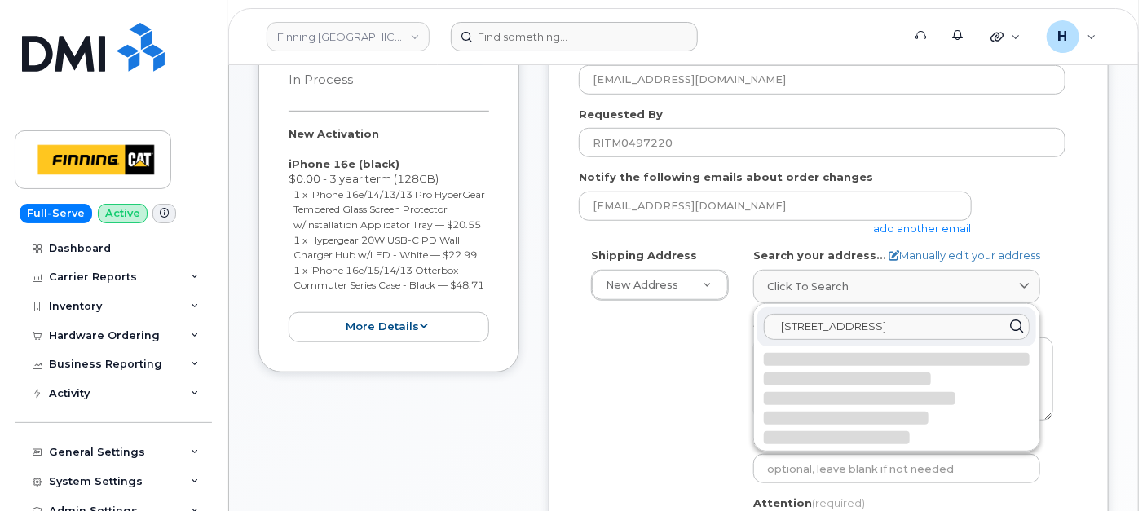
select select
type textarea "6735 11 St NE CALGARY AB T2E 7H9 CANADA"
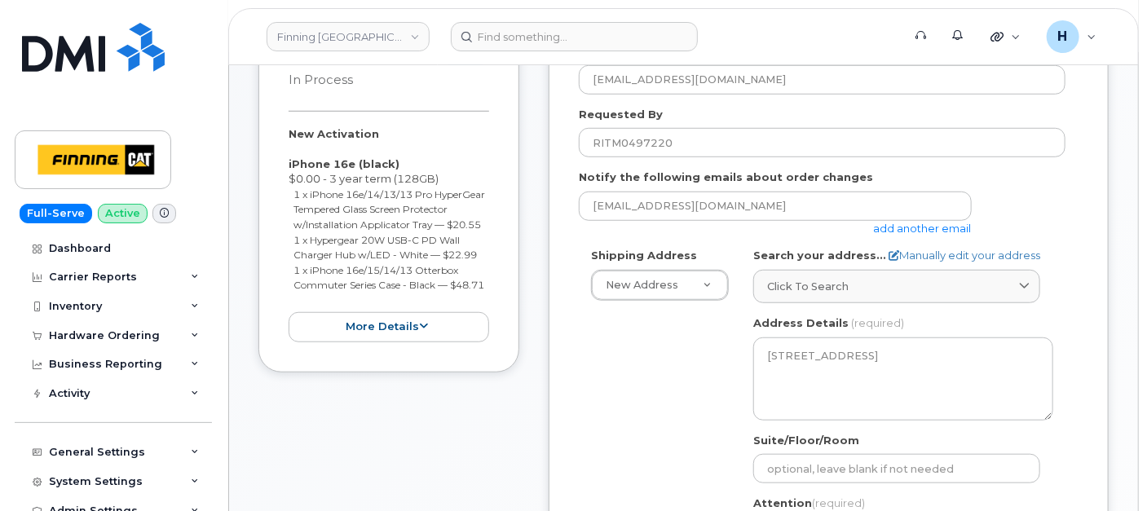
scroll to position [719, 0]
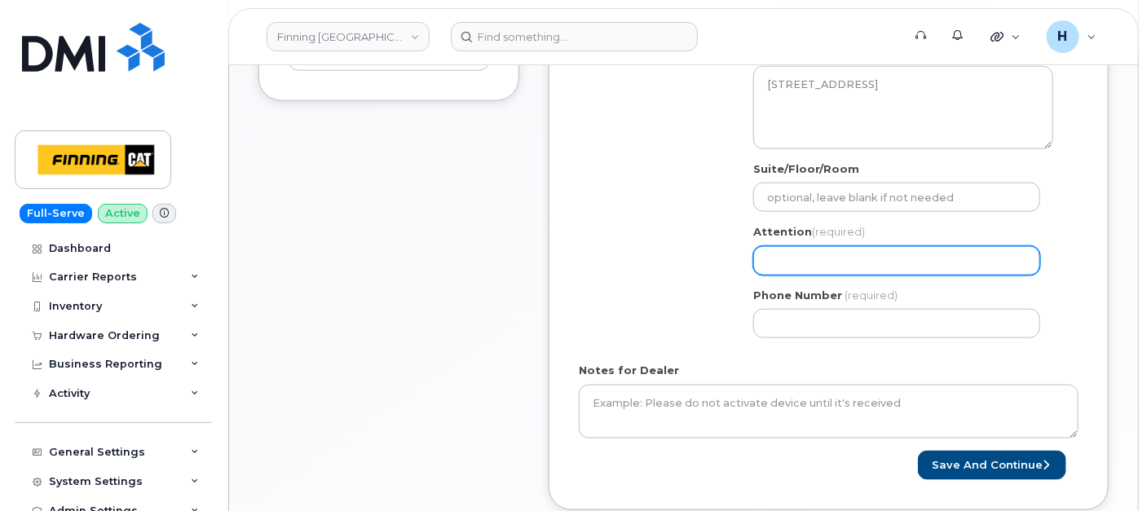
drag, startPoint x: 796, startPoint y: 267, endPoint x: 810, endPoint y: 262, distance: 15.2
click at [796, 267] on input "Attention (required)" at bounding box center [896, 260] width 287 height 29
paste input "[PERSON_NAME]"
select select
type input "[PERSON_NAME]"
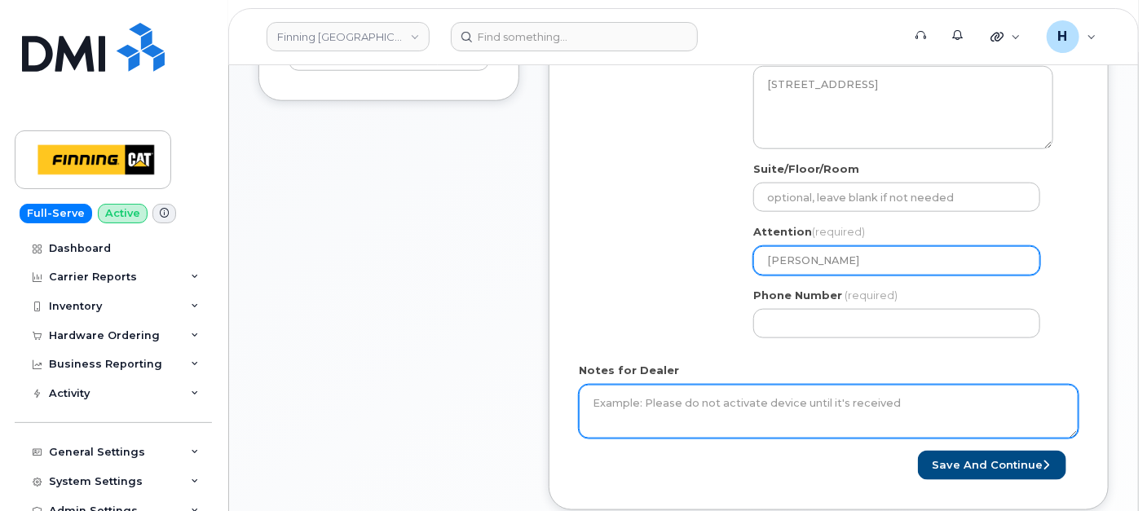
scroll to position [810, 0]
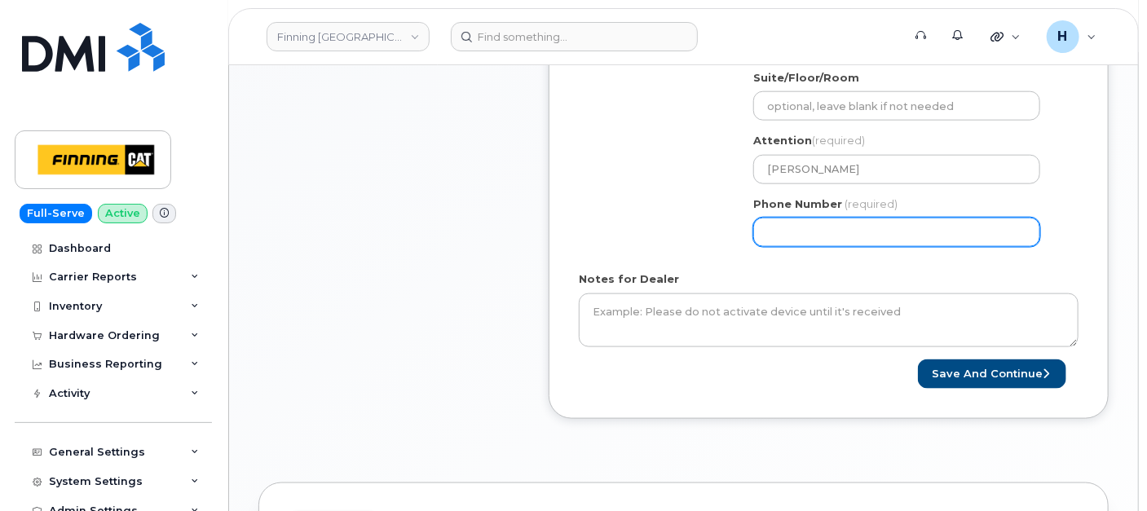
drag, startPoint x: 852, startPoint y: 229, endPoint x: 830, endPoint y: 229, distance: 22.0
click at [852, 229] on input "Phone Number" at bounding box center [896, 232] width 287 height 29
paste input "4032753340"
select select
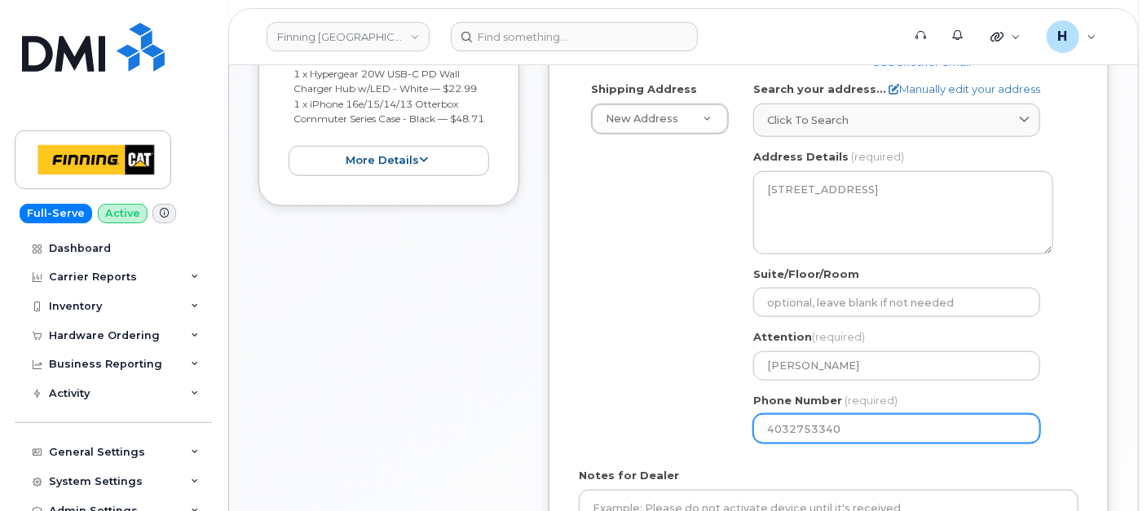
scroll to position [448, 0]
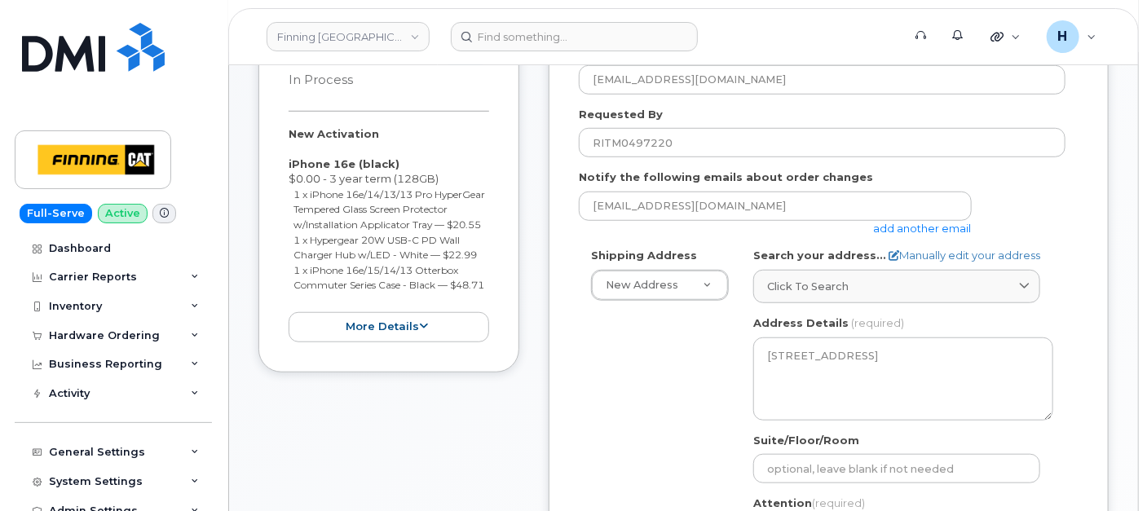
type input "4032753340"
drag, startPoint x: 259, startPoint y: 120, endPoint x: 330, endPoint y: 318, distance: 210.4
click at [330, 318] on div "Item #1 in process $92.25 New Activation iPhone 16e (black) $0.00 - 3 year term…" at bounding box center [388, 192] width 261 height 359
copy div "New Activation iPhone 16e (black) $0.00 - 3 year term (128GB) 1 x iPhone 16e/14…"
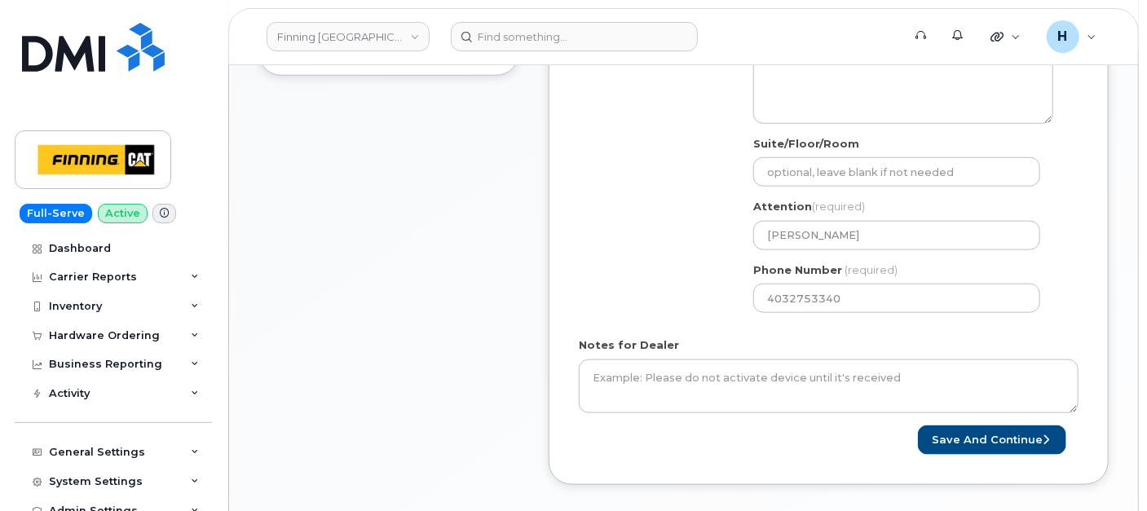
scroll to position [810, 0]
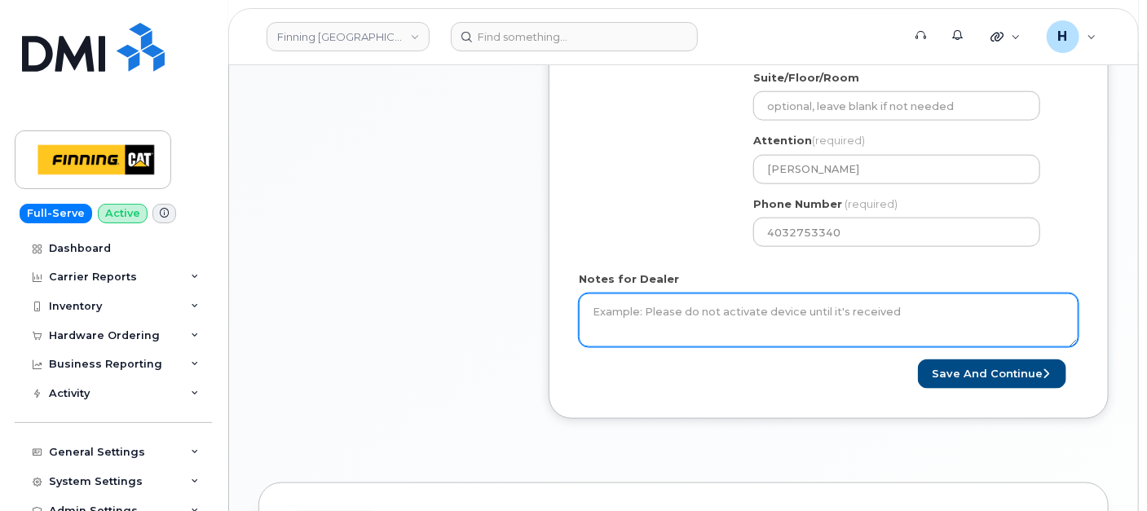
click at [602, 298] on textarea "Notes for Dealer" at bounding box center [829, 320] width 500 height 54
paste textarea "New Activation iPhone 16e (black) $0.00 - 3 year term (128GB) 1 x iPhone 16e/14…"
click at [583, 312] on textarea "New Activation iPhone 16e (black) $0.00 - 3 year term (128GB) 1 x iPhone 16e/14…" at bounding box center [829, 320] width 500 height 54
click at [925, 319] on textarea "SIM SWAP TO PHYSICAL SIM CARD BEFORE SHIPMENT New Activation iPhone 16e (black)…" at bounding box center [829, 320] width 500 height 54
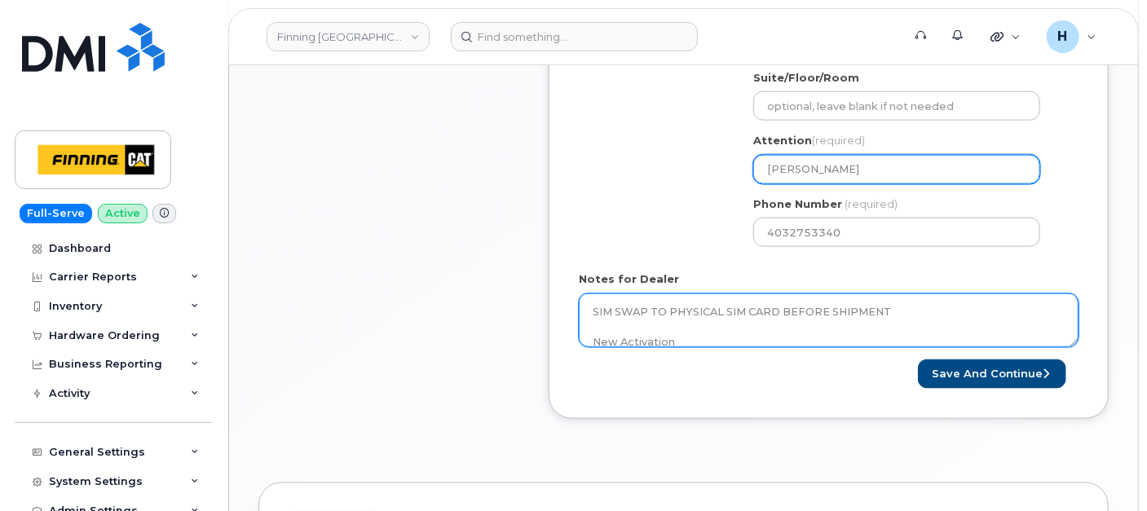
type textarea "SIM SWAP TO PHYSICAL SIM CARD BEFORE SHIPMENT New Activation iPhone 16e (black)…"
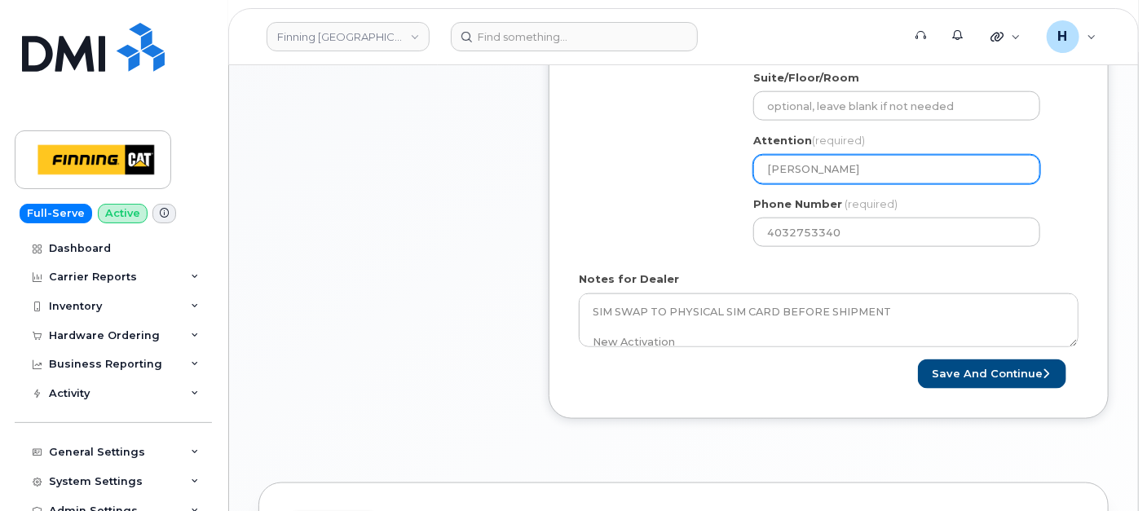
drag, startPoint x: 864, startPoint y: 169, endPoint x: 749, endPoint y: 172, distance: 115.0
click at [749, 172] on div "AB Calgary Search your address... Manually edit your address Click to search 67…" at bounding box center [903, 72] width 324 height 374
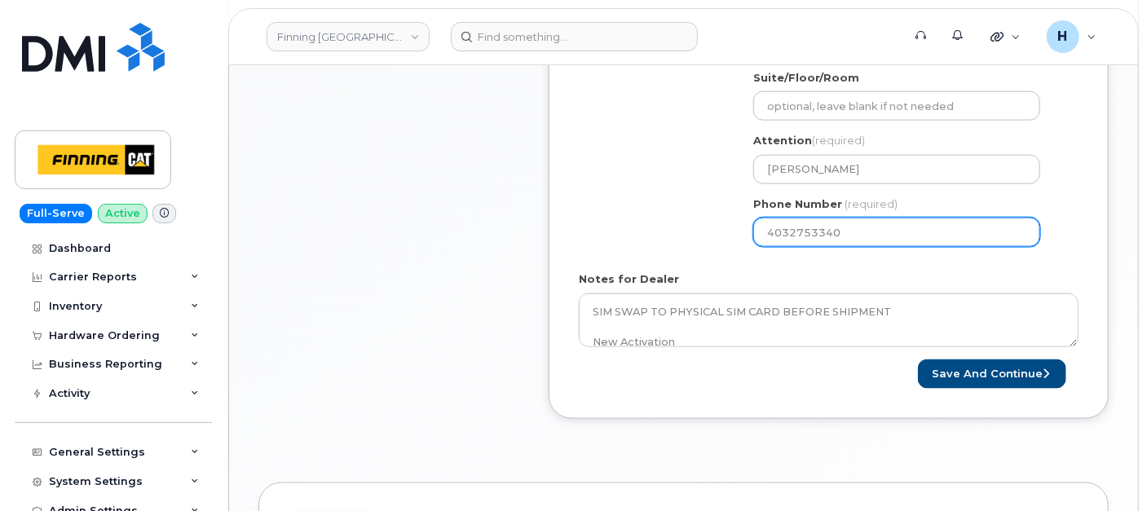
drag, startPoint x: 845, startPoint y: 223, endPoint x: 761, endPoint y: 216, distance: 84.2
click at [761, 218] on input "4032753340" at bounding box center [896, 232] width 287 height 29
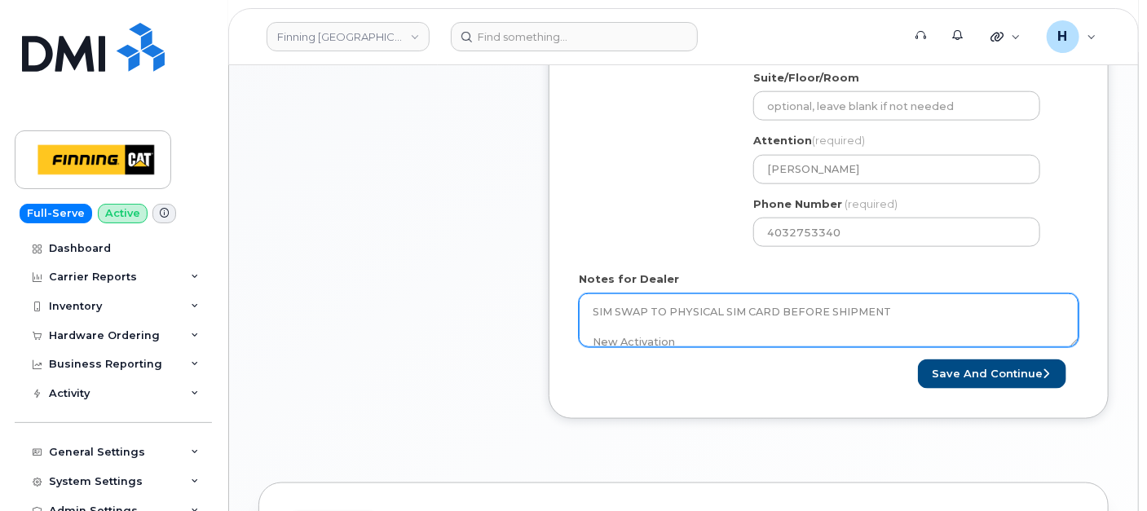
click at [736, 339] on textarea "SIM SWAP TO PHYSICAL SIM CARD BEFORE SHIPMENT New Activation iPhone 16e (black)…" at bounding box center [829, 320] width 500 height 54
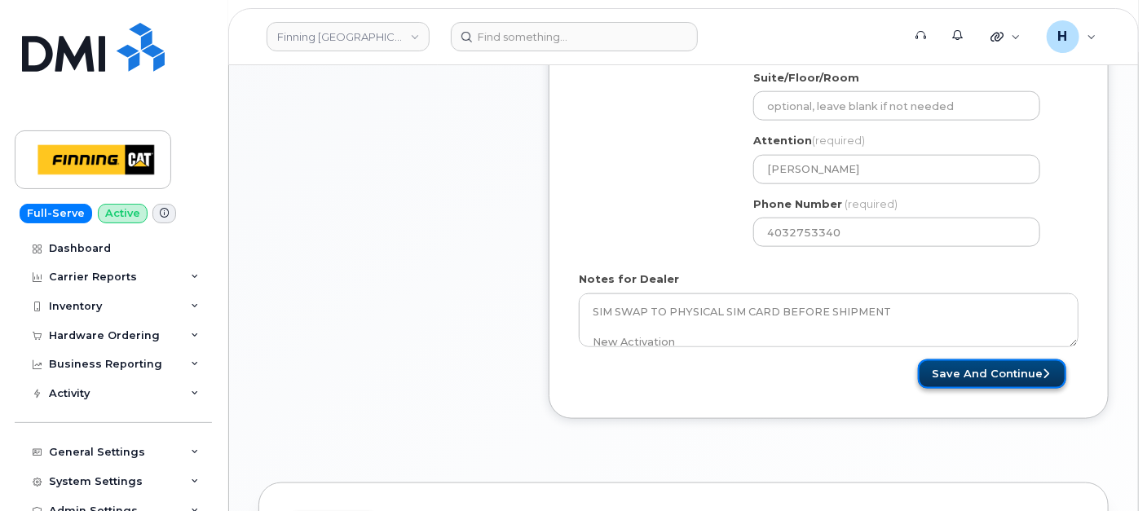
click at [937, 367] on button "Save and Continue" at bounding box center [992, 374] width 148 height 30
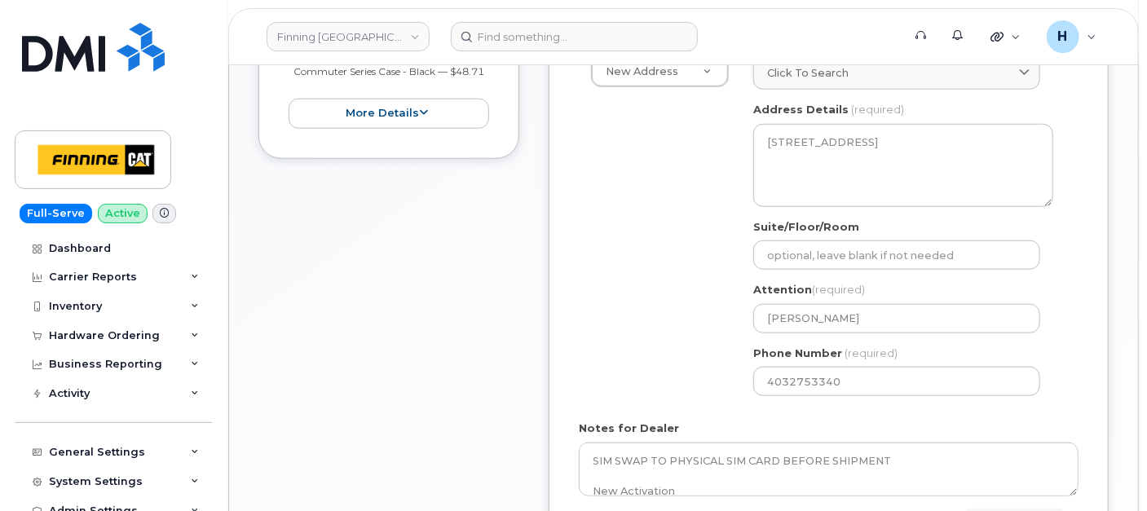
scroll to position [448, 0]
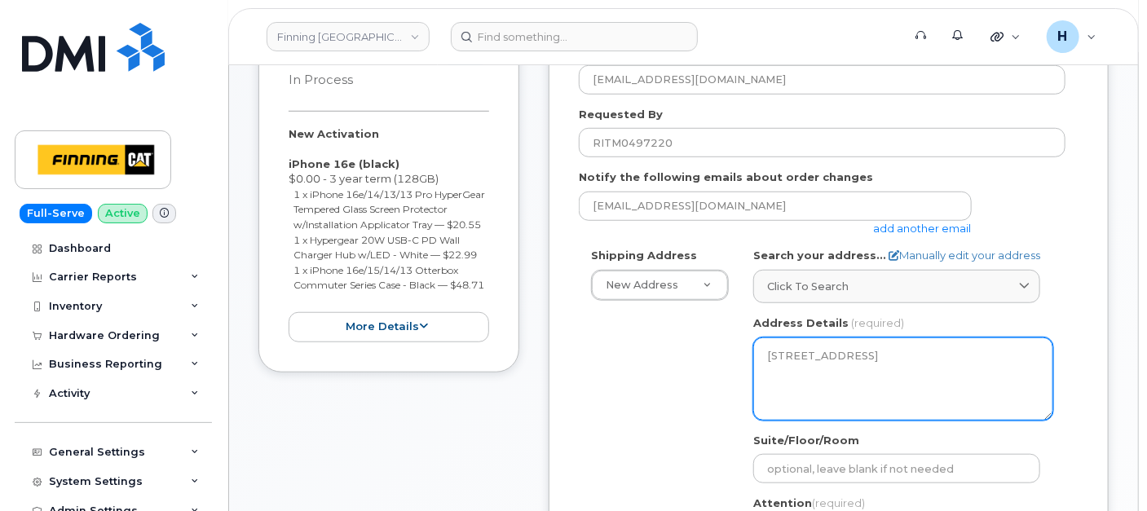
drag, startPoint x: 839, startPoint y: 372, endPoint x: 977, endPoint y: 364, distance: 138.8
click at [977, 364] on textarea "6735 11 St NE CALGARY AB T2E 7H9 CANADA" at bounding box center [903, 378] width 300 height 83
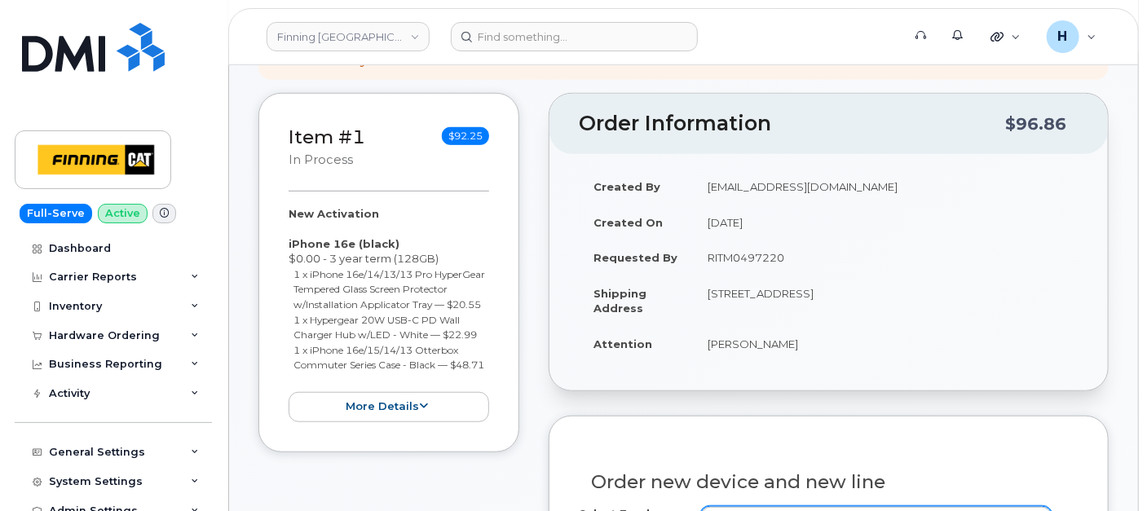
scroll to position [543, 0]
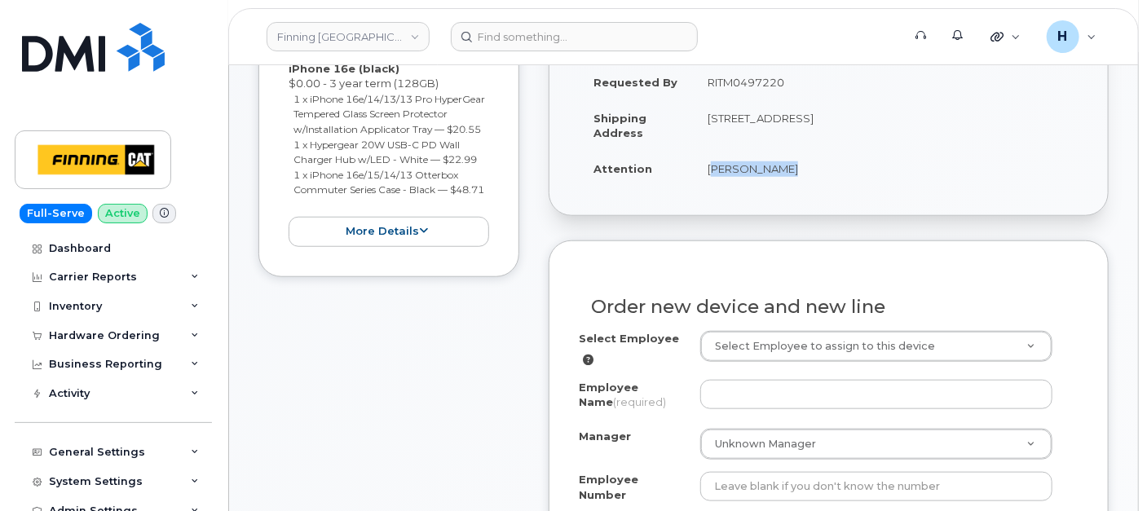
drag, startPoint x: 699, startPoint y: 166, endPoint x: 770, endPoint y: 171, distance: 71.9
click at [770, 171] on td "[PERSON_NAME]" at bounding box center [886, 169] width 386 height 36
copy td "[PERSON_NAME]"
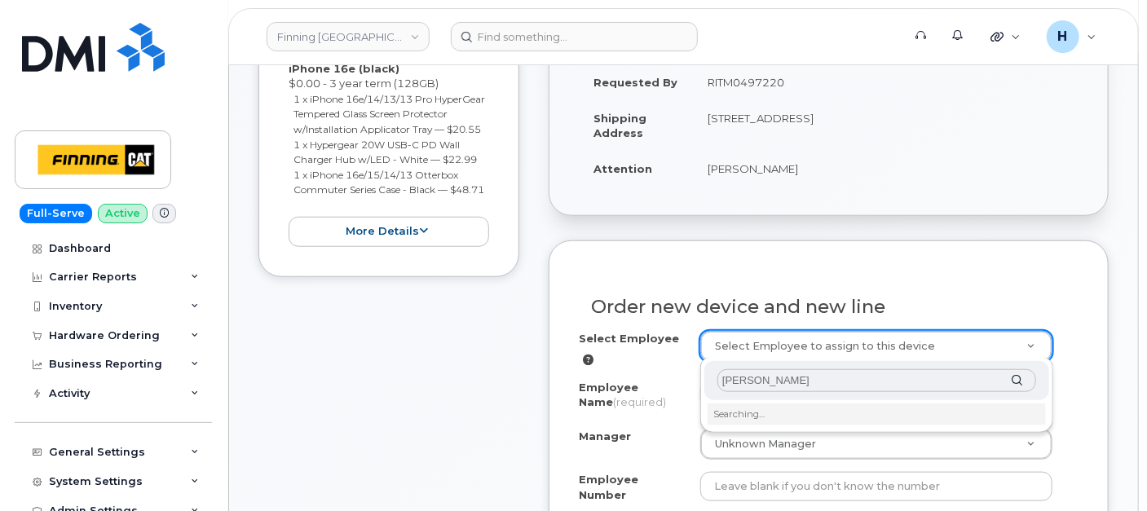
type input "[PERSON_NAME]"
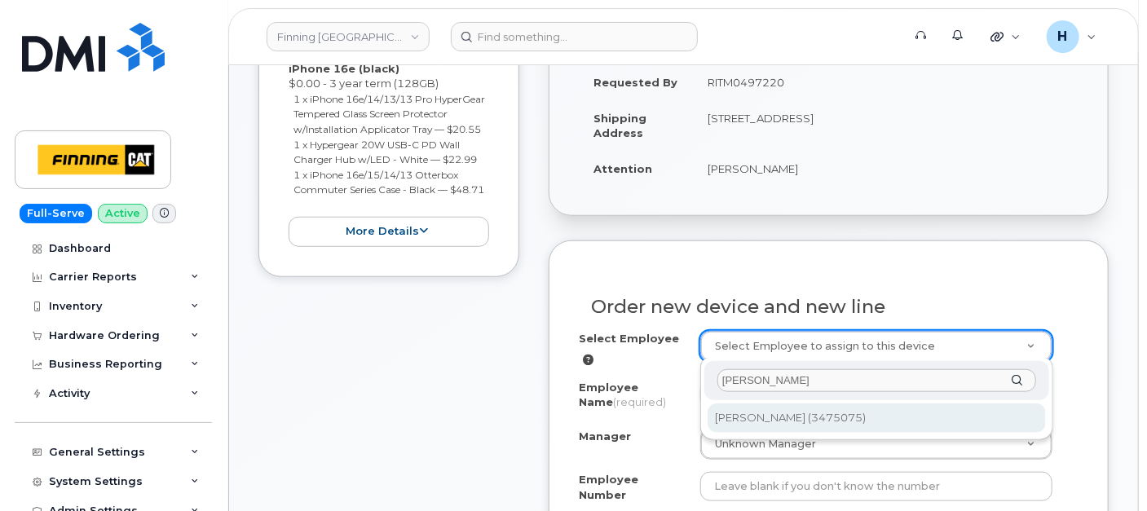
type input "62500"
type input "[PERSON_NAME]"
type input "3475075"
select select "D70"
select select "EGMAAKA"
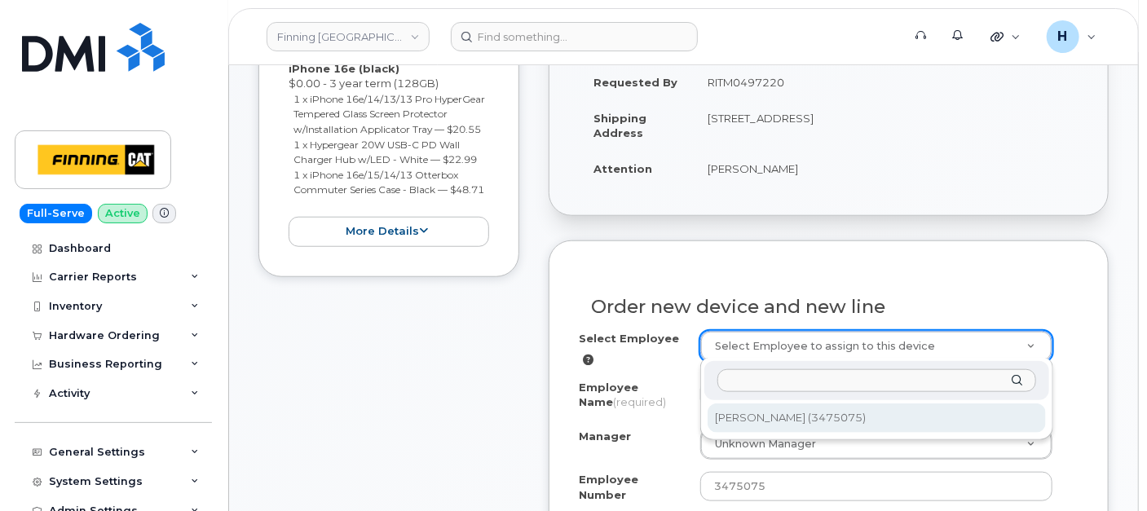
select select "15460"
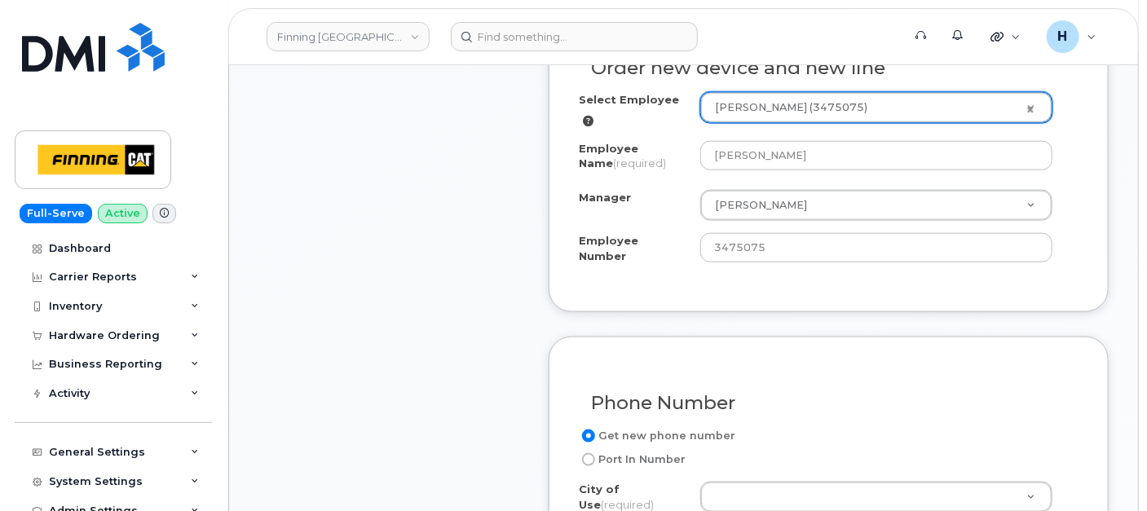
scroll to position [815, 0]
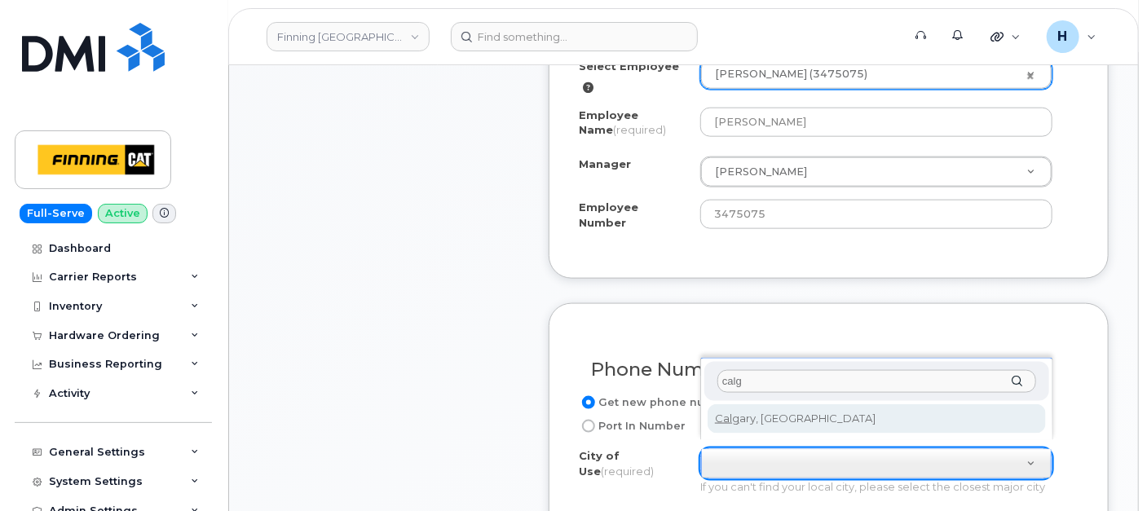
type input "calg"
type input "88"
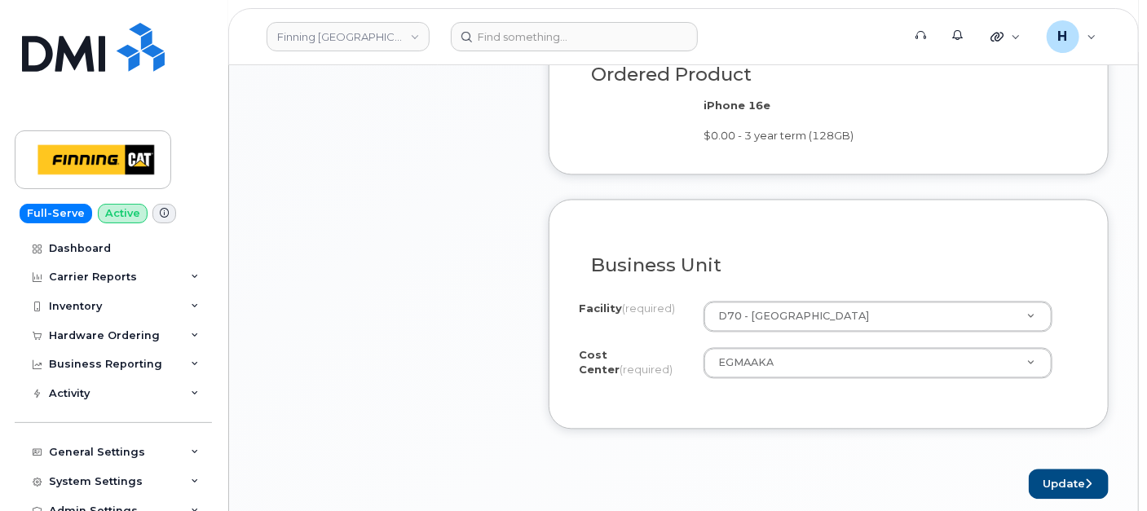
scroll to position [1448, 0]
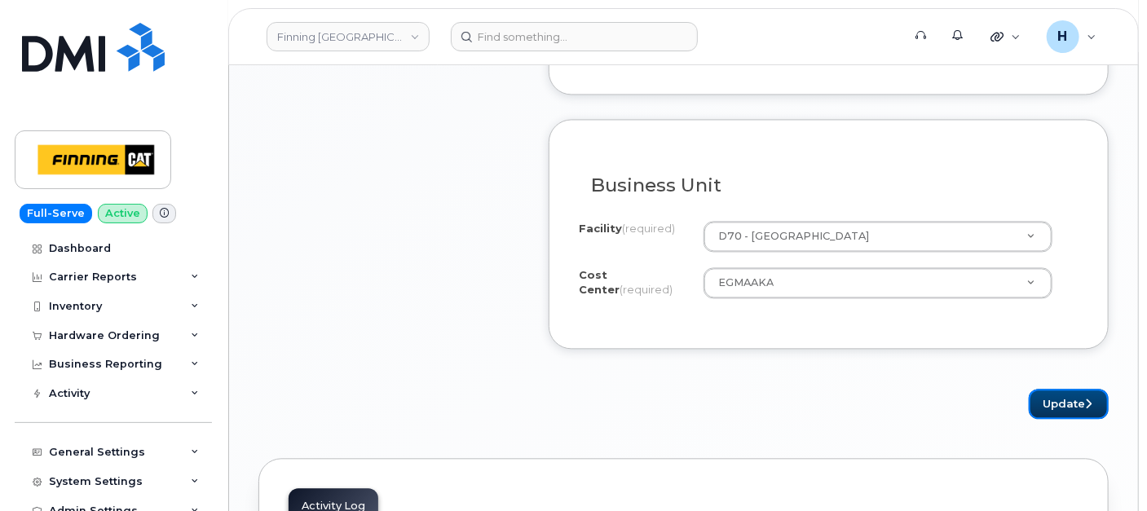
drag, startPoint x: 1038, startPoint y: 381, endPoint x: 522, endPoint y: 8, distance: 636.9
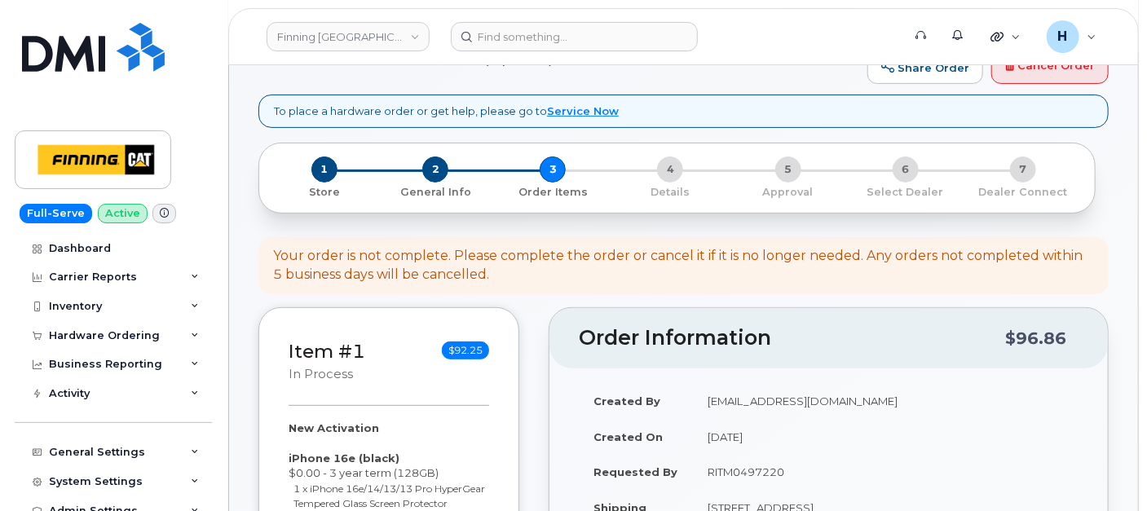
scroll to position [0, 0]
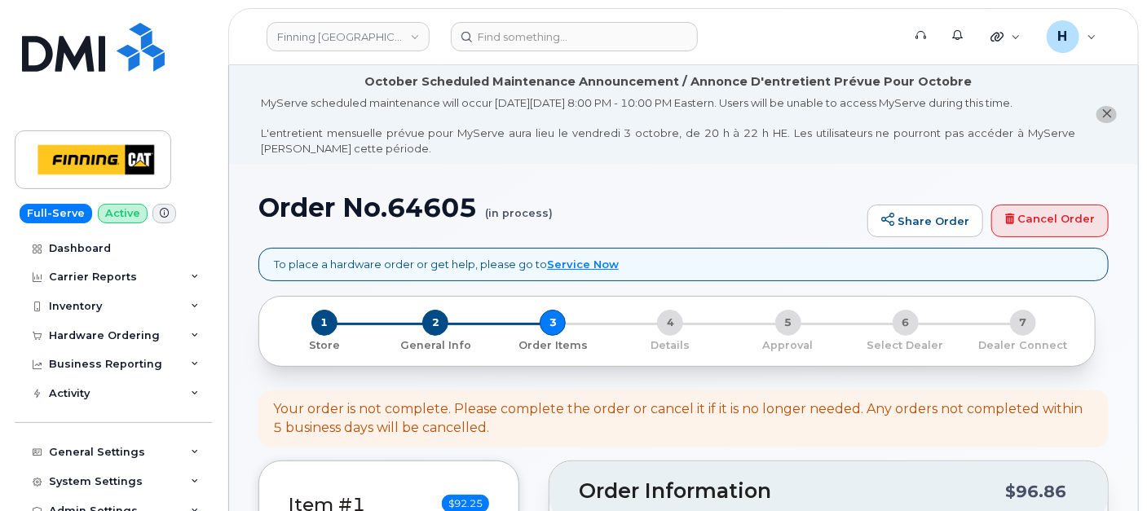
click at [424, 209] on h1 "Order No.64605 (in process)" at bounding box center [558, 207] width 601 height 29
copy h1 "64605"
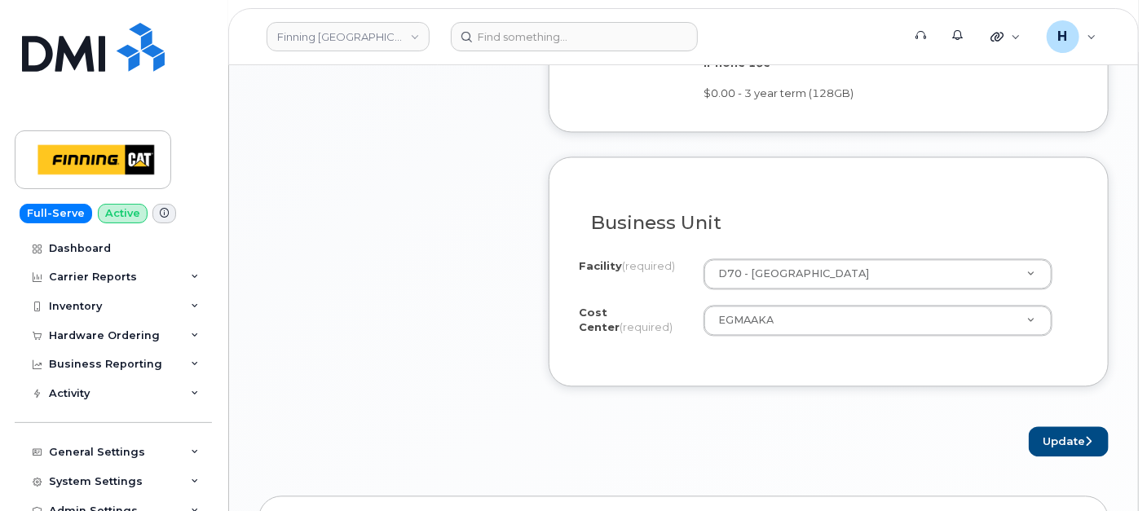
scroll to position [1539, 0]
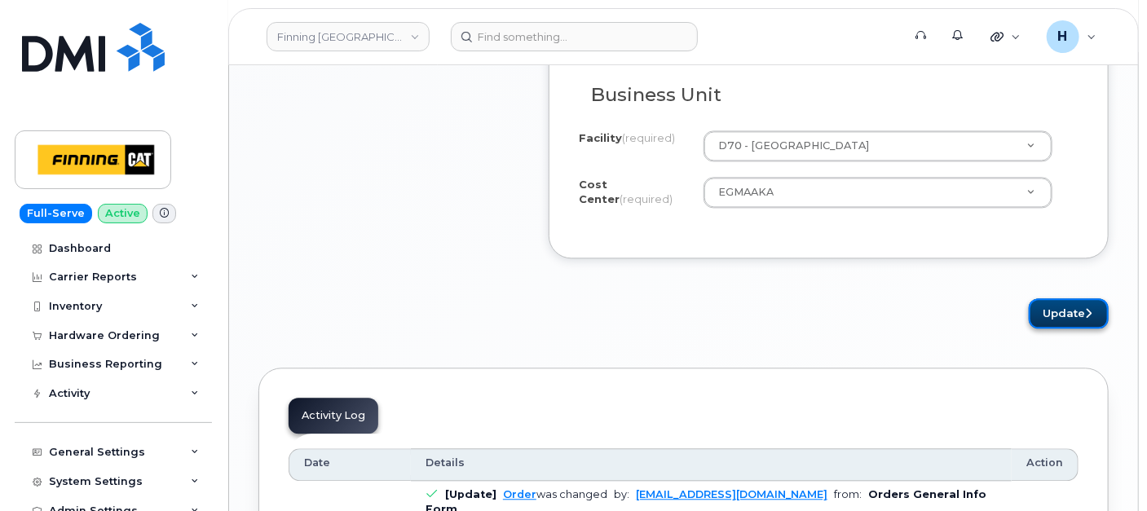
click at [1050, 298] on button "Update" at bounding box center [1069, 313] width 80 height 30
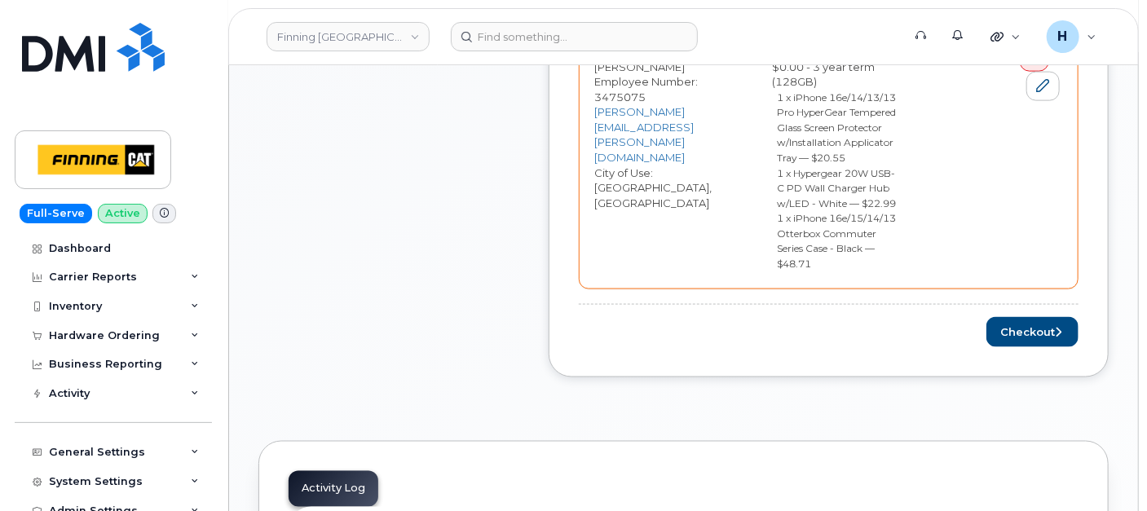
scroll to position [996, 0]
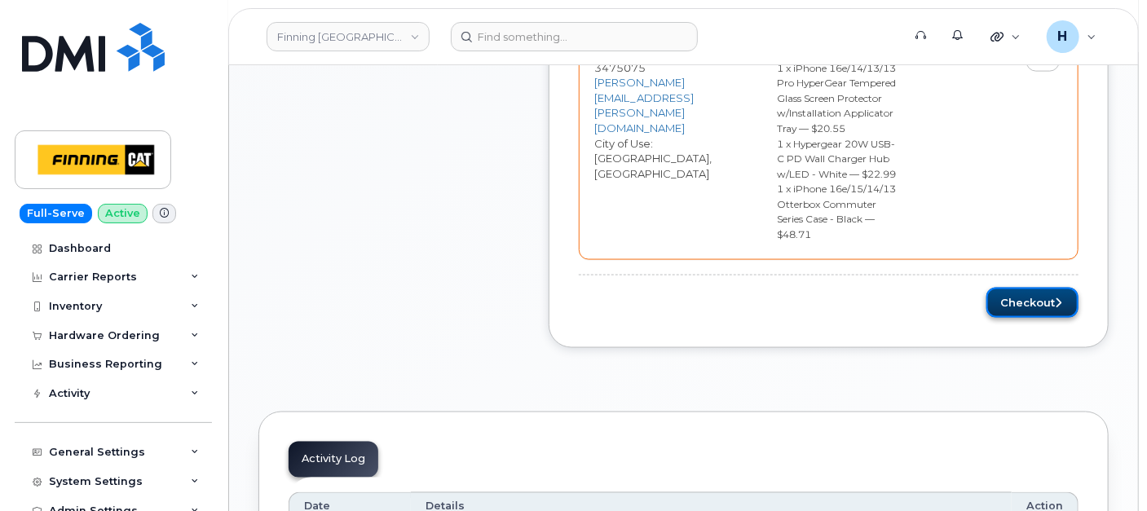
click at [1007, 288] on button "Checkout" at bounding box center [1032, 303] width 92 height 30
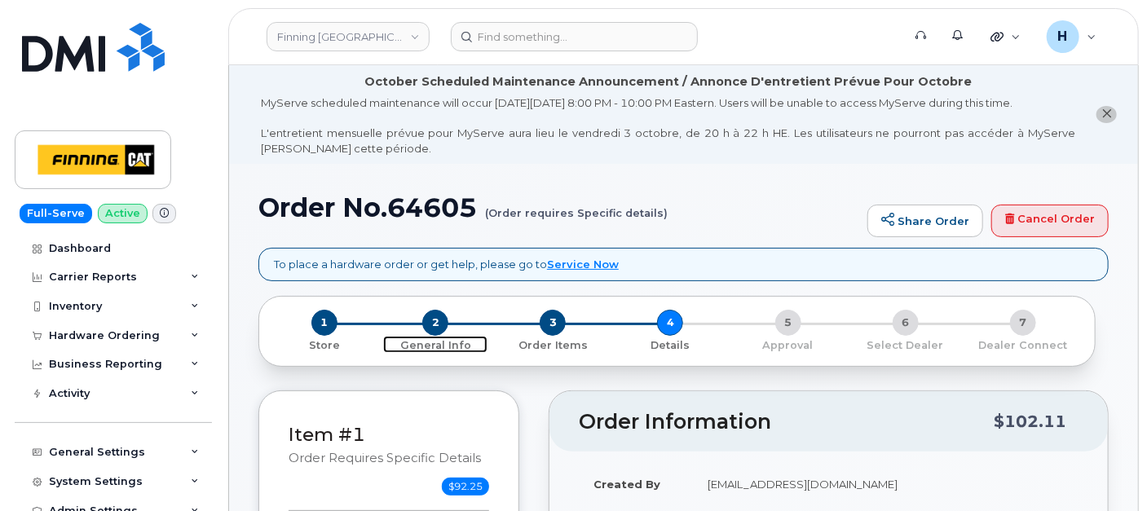
scroll to position [90, 0]
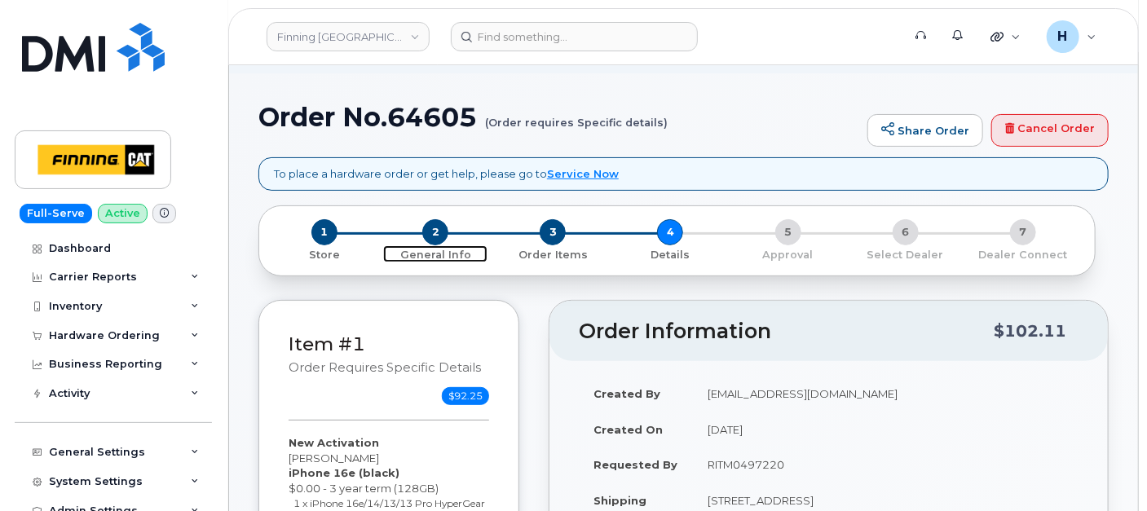
click at [427, 228] on span "2" at bounding box center [435, 232] width 26 height 26
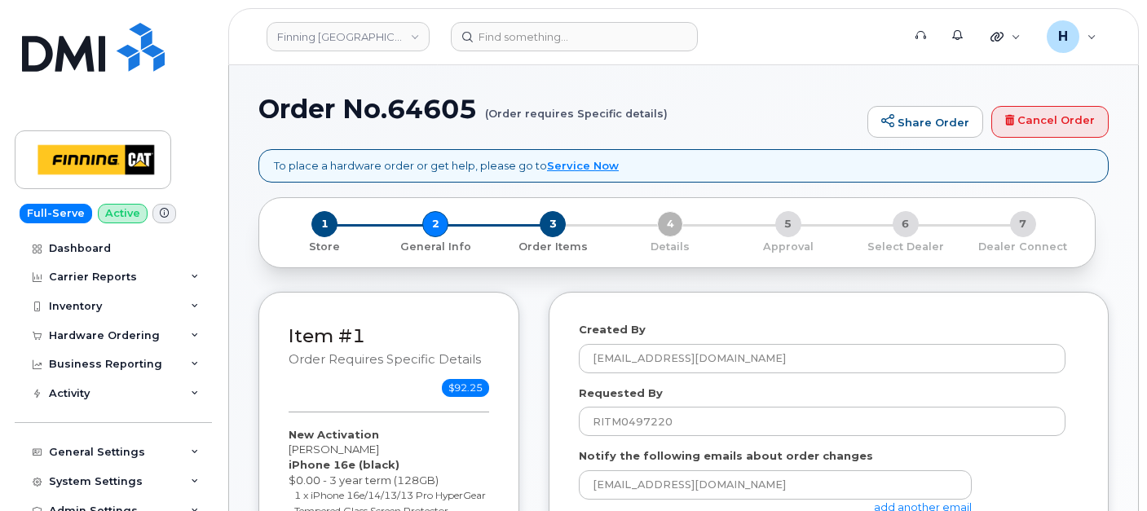
select select
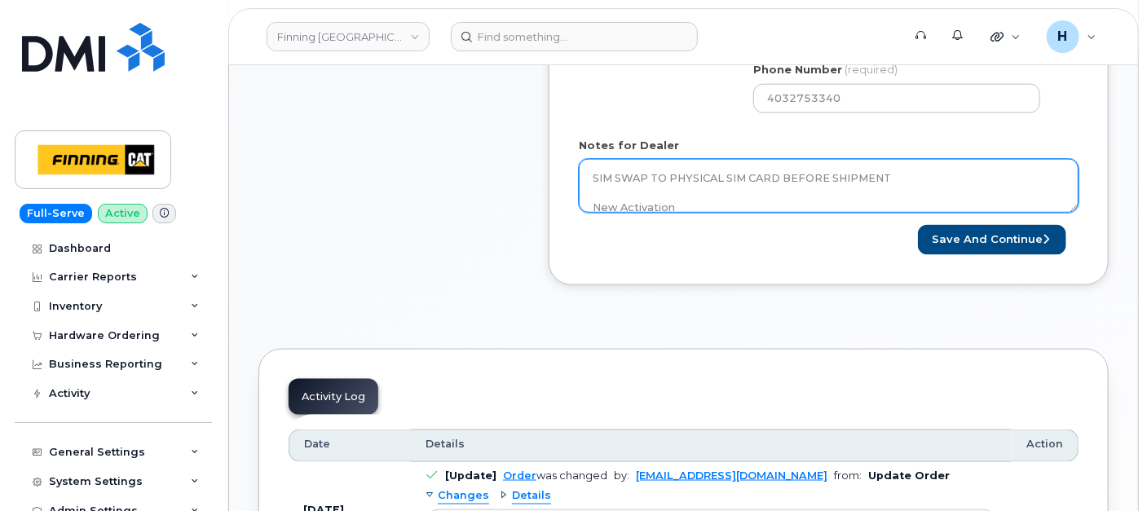
scroll to position [724, 0]
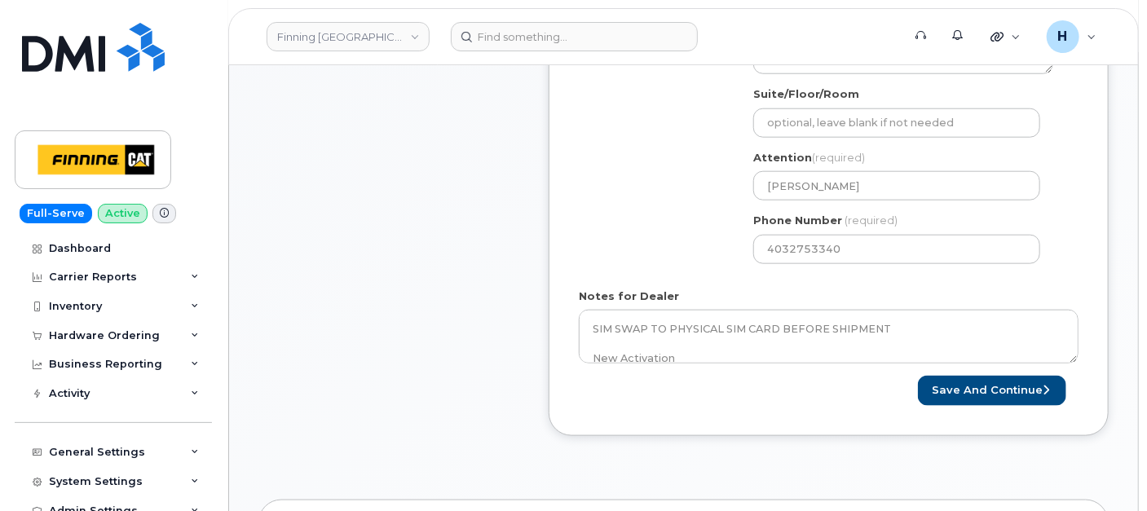
click at [736, 363] on form "Created By [PERSON_NAME][EMAIL_ADDRESS][DOMAIN_NAME] Requested By RITM0497220 N…" at bounding box center [829, 51] width 500 height 708
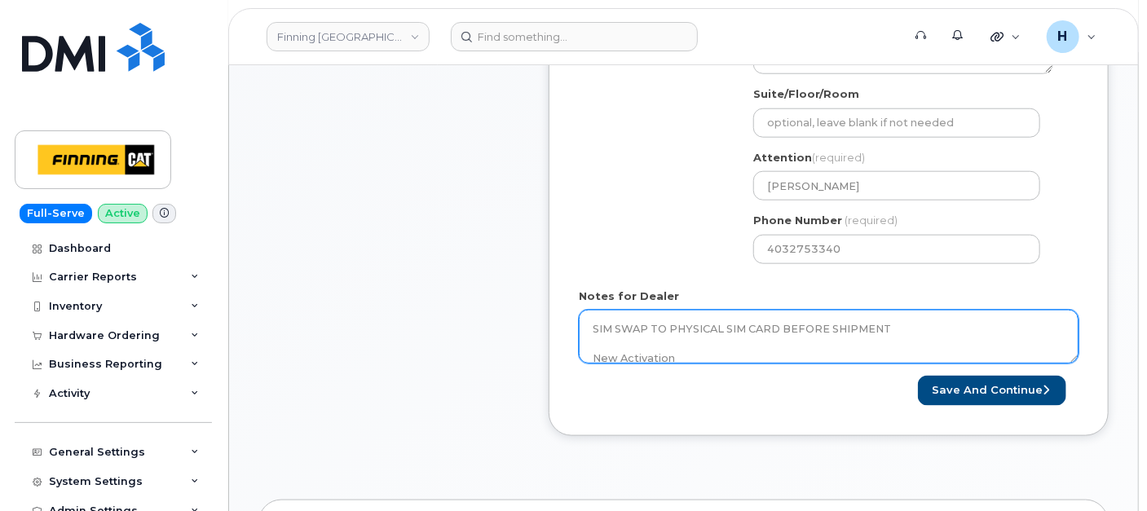
click at [730, 346] on textarea "SIM SWAP TO PHYSICAL SIM CARD BEFORE SHIPMENT New Activation iPhone 16e (black)…" at bounding box center [829, 337] width 500 height 54
click at [729, 346] on textarea "SIM SWAP TO PHYSICAL SIM CARD BEFORE SHIPMENT New Activation iPhone 16e (black)…" at bounding box center [829, 337] width 500 height 54
paste textarea "335684778269"
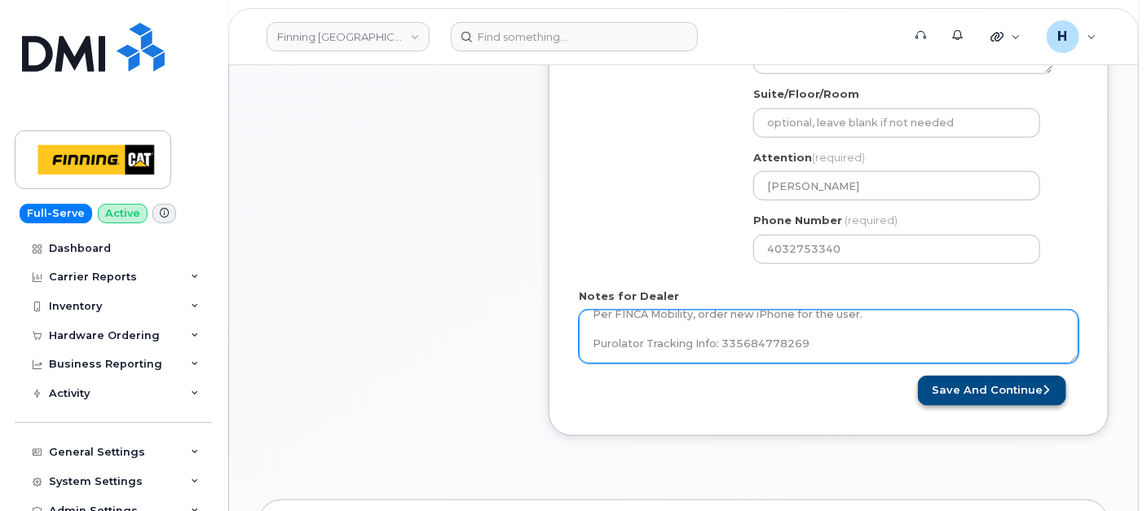
type textarea "SIM SWAP TO PHYSICAL SIM CARD BEFORE SHIPMENT New Activation iPhone 16e (black)…"
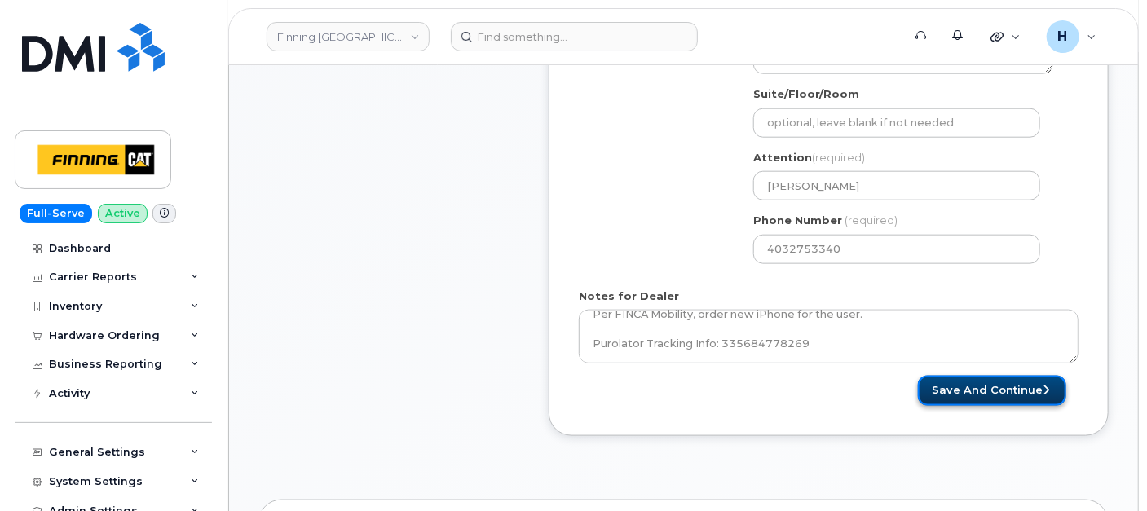
click at [940, 381] on button "Save and Continue" at bounding box center [992, 391] width 148 height 30
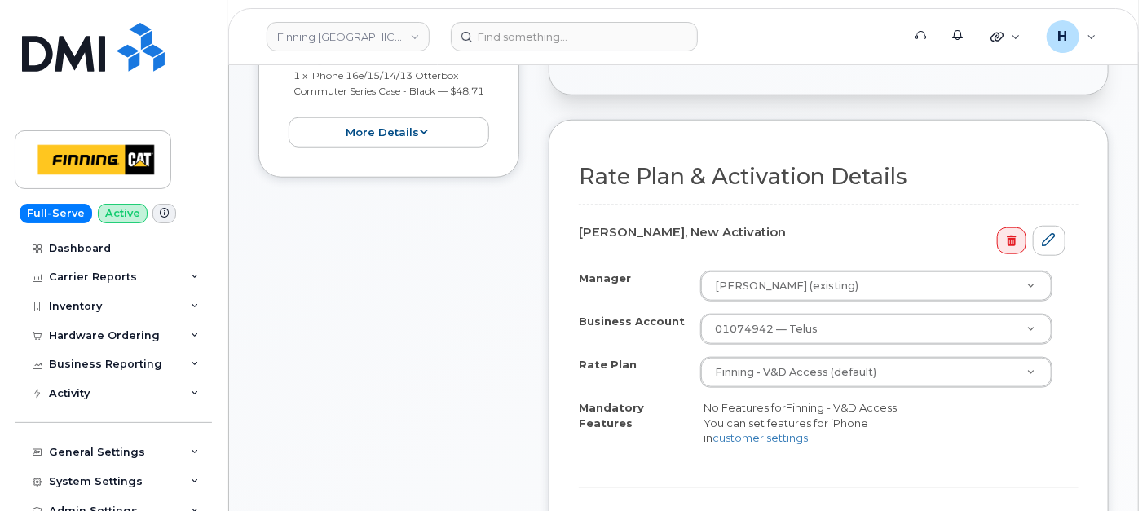
scroll to position [906, 0]
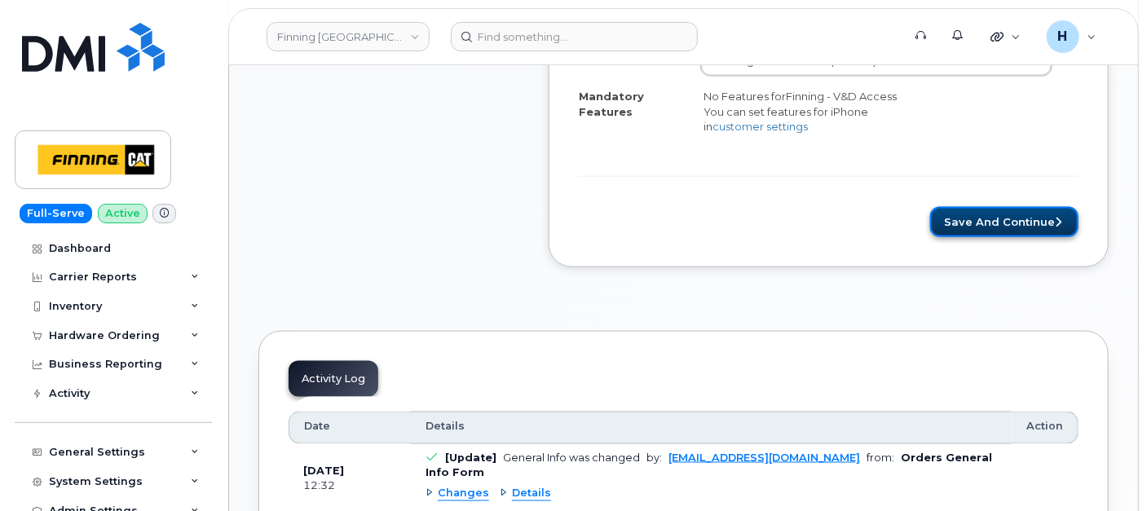
click at [990, 237] on button "Save and Continue" at bounding box center [1004, 222] width 148 height 30
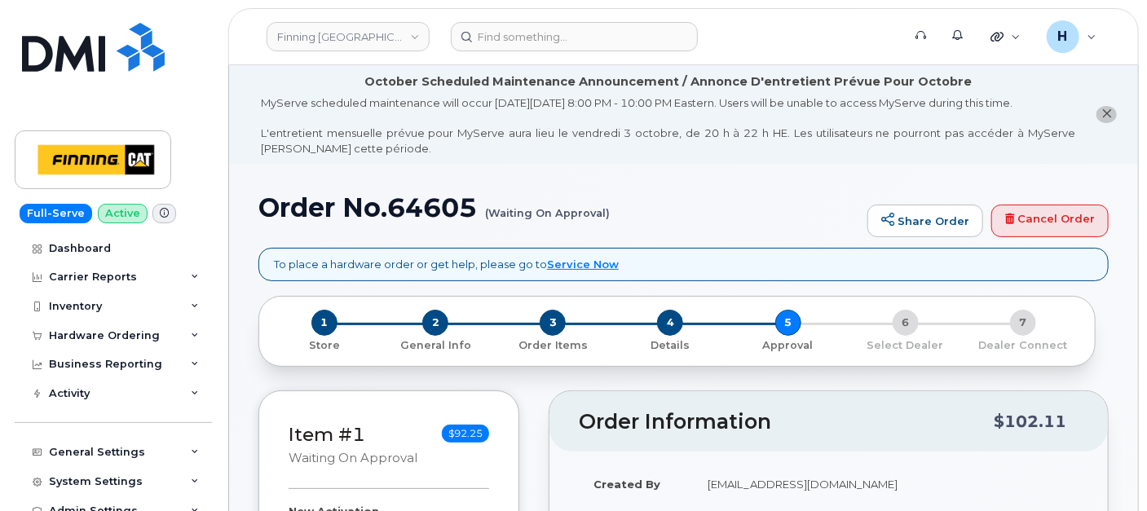
scroll to position [271, 0]
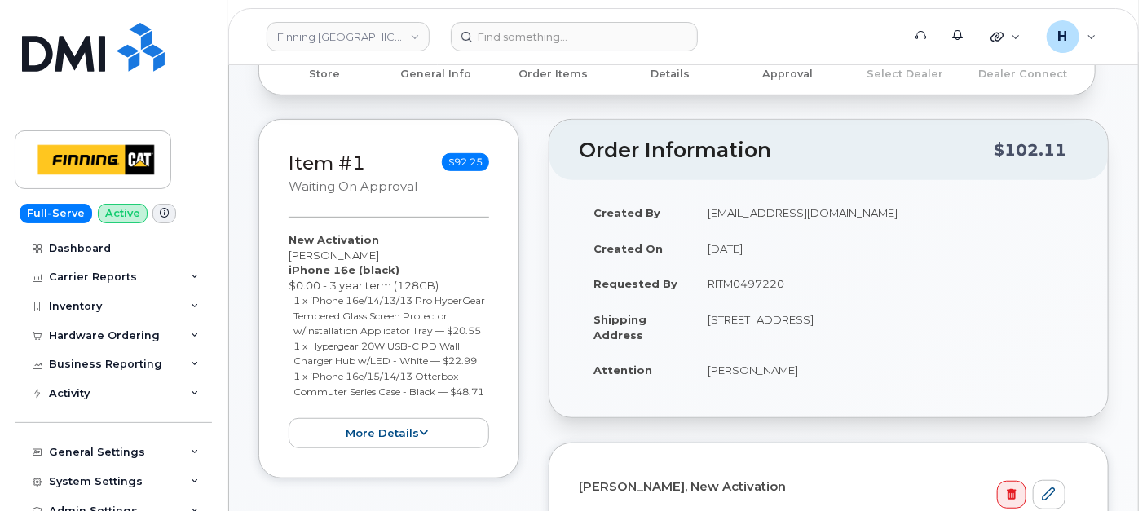
drag, startPoint x: 703, startPoint y: 287, endPoint x: 787, endPoint y: 289, distance: 84.0
click at [787, 289] on td "RITM0497220" at bounding box center [886, 284] width 386 height 36
copy td "RITM0497220"
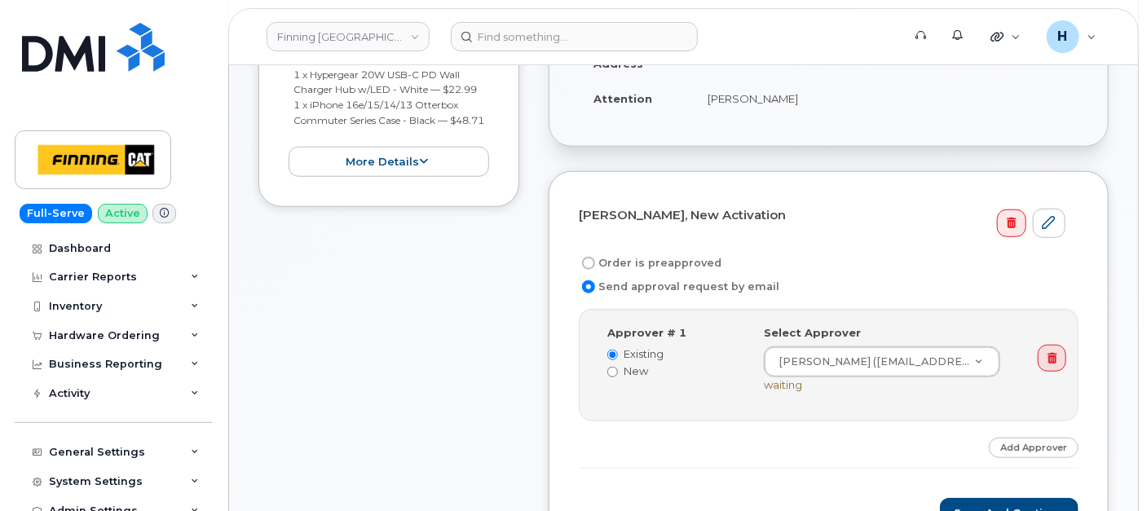
click at [655, 261] on label "Order is preapproved" at bounding box center [650, 264] width 143 height 20
click at [595, 261] on input "Order is preapproved" at bounding box center [588, 263] width 13 height 13
radio input "true"
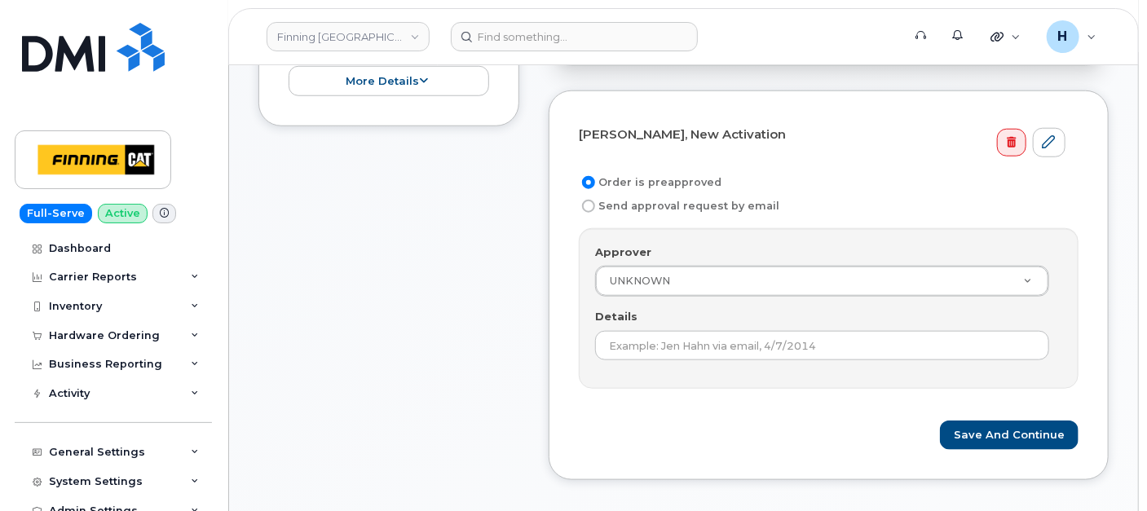
scroll to position [724, 0]
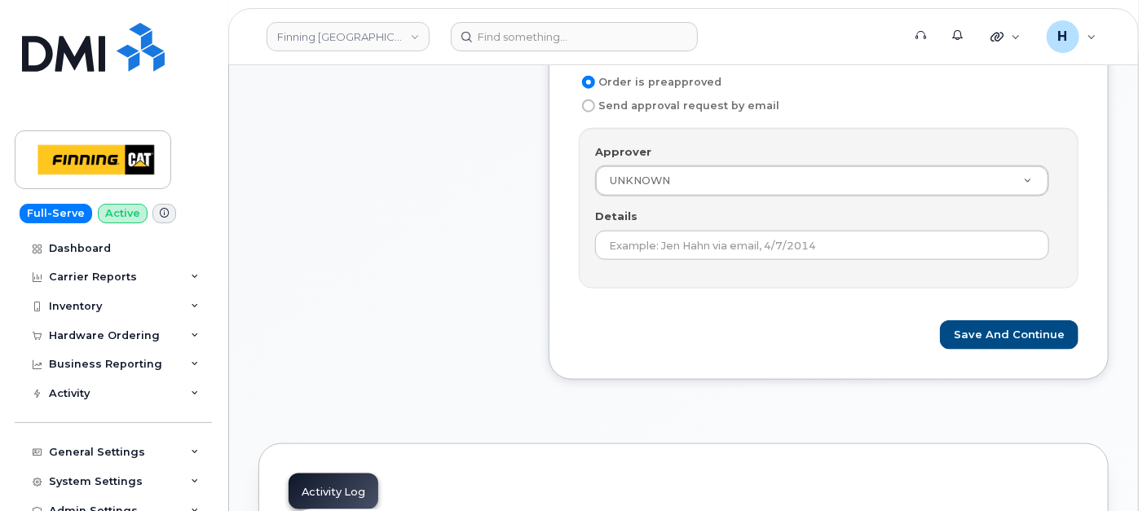
click at [655, 261] on div "Approver UNKNOWN Approver Approver UNKNOWN Aaron Andersen Aaron Edwards Aaron F…" at bounding box center [829, 208] width 500 height 161
click at [655, 260] on div "Approver UNKNOWN Approver Approver UNKNOWN Aaron Andersen Aaron Edwards Aaron F…" at bounding box center [829, 208] width 500 height 161
click at [655, 258] on div "Approver UNKNOWN Approver Approver UNKNOWN Aaron Andersen Aaron Edwards Aaron F…" at bounding box center [829, 208] width 500 height 161
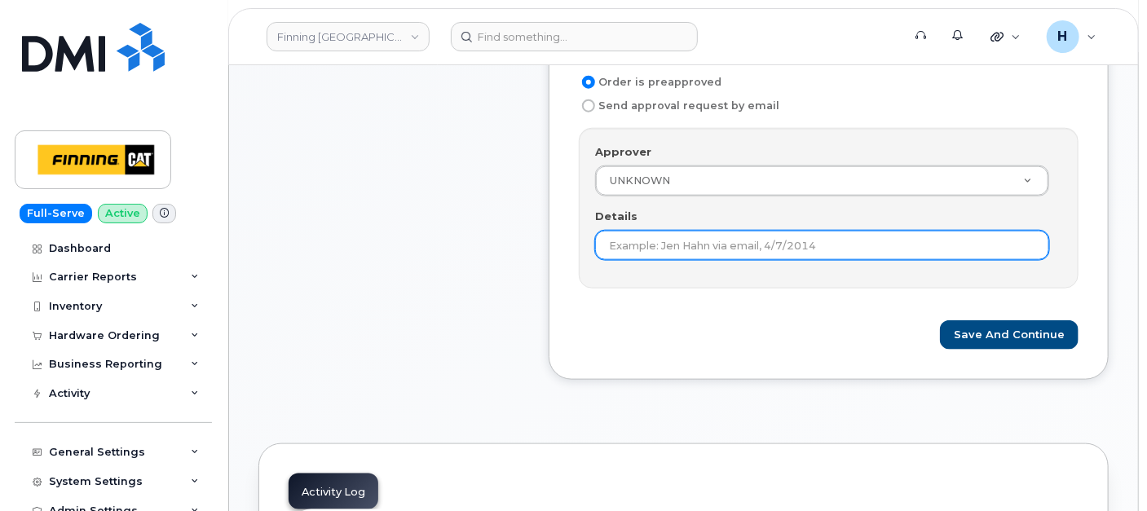
click at [655, 249] on input "Details" at bounding box center [822, 245] width 454 height 29
paste input "RITM0497220"
type input "RITM0497220"
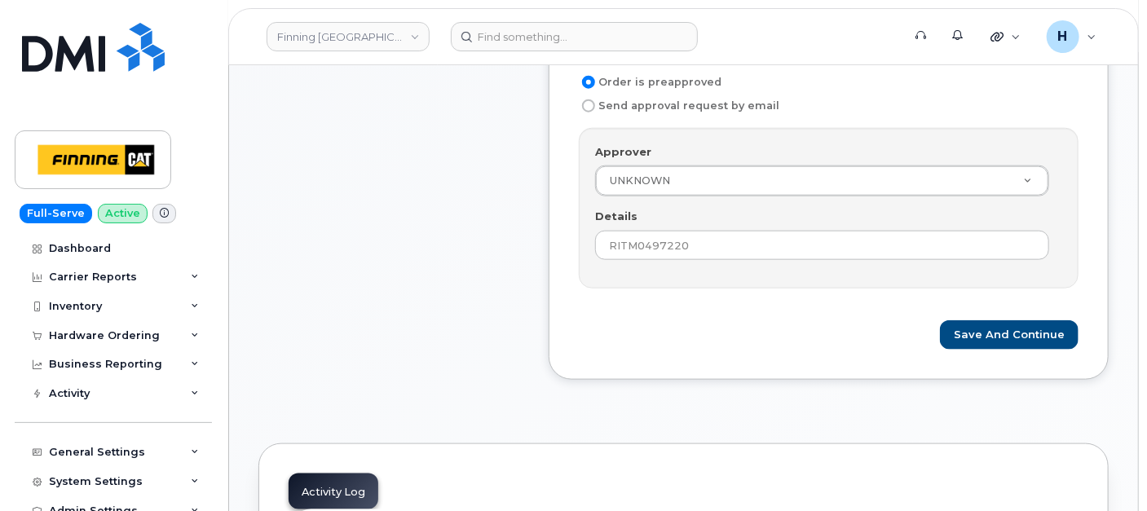
click at [1036, 346] on div "Colin Foster, New Activation Order is preapproved Send approval request by emai…" at bounding box center [829, 185] width 560 height 390
click at [1004, 324] on button "Save and Continue" at bounding box center [1009, 335] width 139 height 30
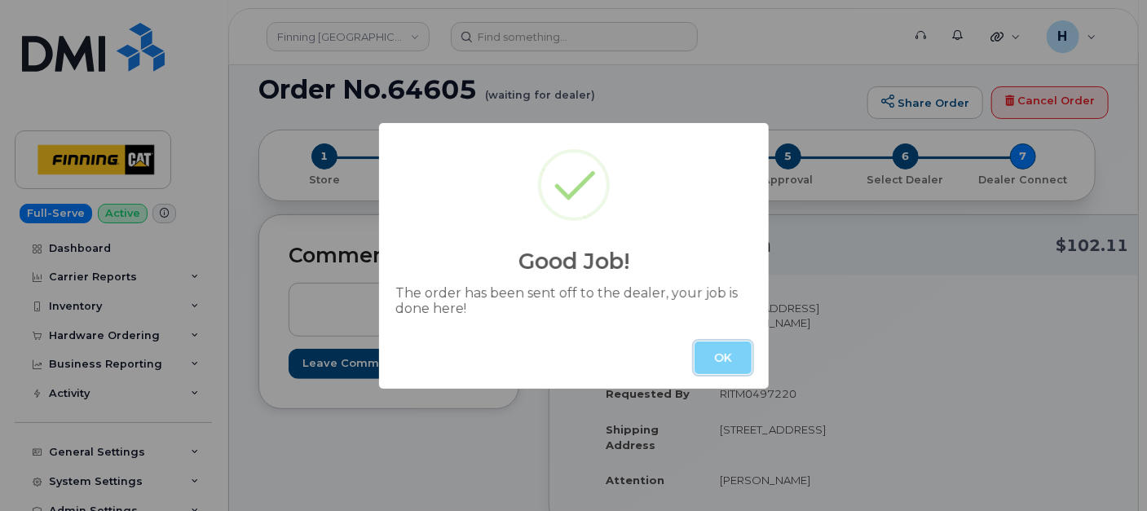
scroll to position [181, 0]
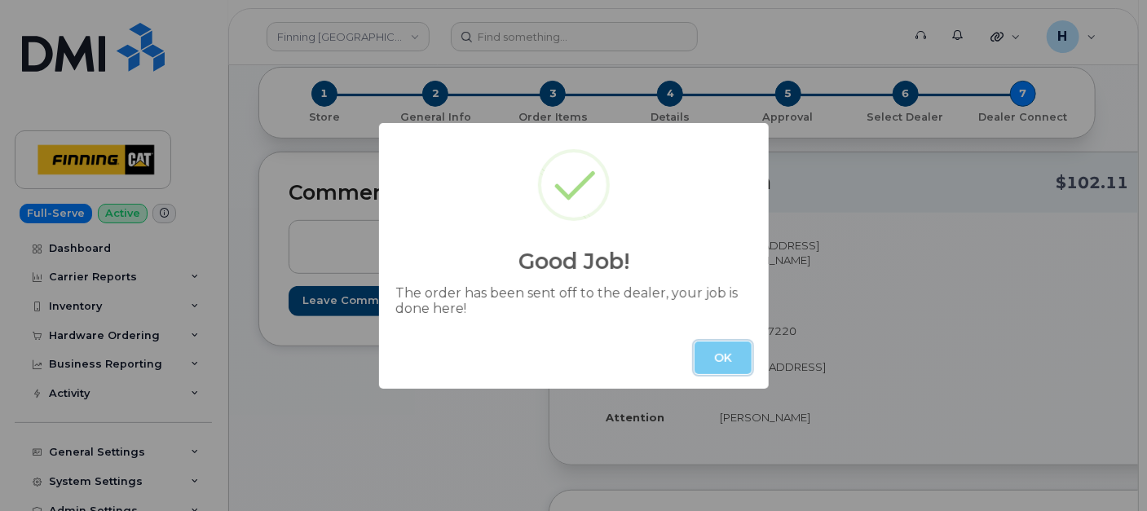
drag, startPoint x: 734, startPoint y: 349, endPoint x: 378, endPoint y: 121, distance: 422.4
click at [727, 343] on button "OK" at bounding box center [722, 358] width 57 height 33
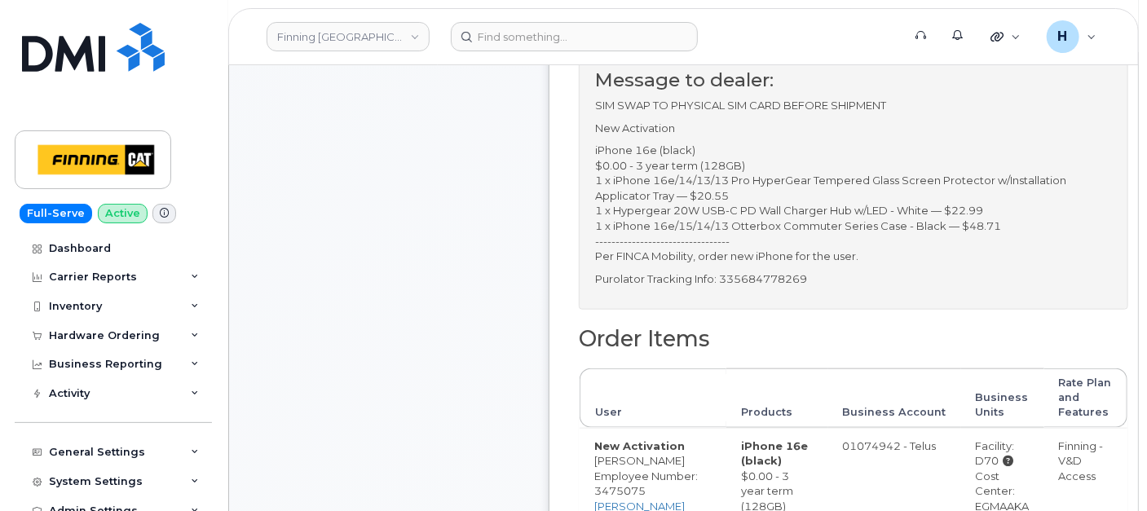
scroll to position [633, 0]
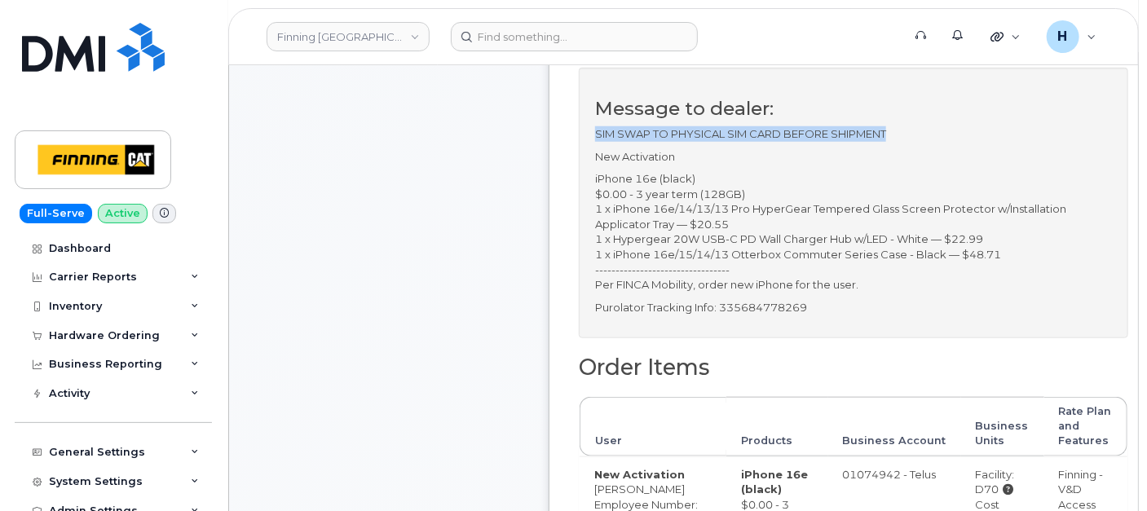
drag, startPoint x: 917, startPoint y: 121, endPoint x: 591, endPoint y: 134, distance: 326.3
click at [591, 134] on div "Message to dealer: SIM SWAP TO PHYSICAL SIM CARD BEFORE SHIPMENT New Activation…" at bounding box center [853, 203] width 549 height 271
copy p "SIM SWAP TO PHYSICAL SIM CARD BEFORE SHIPMENT"
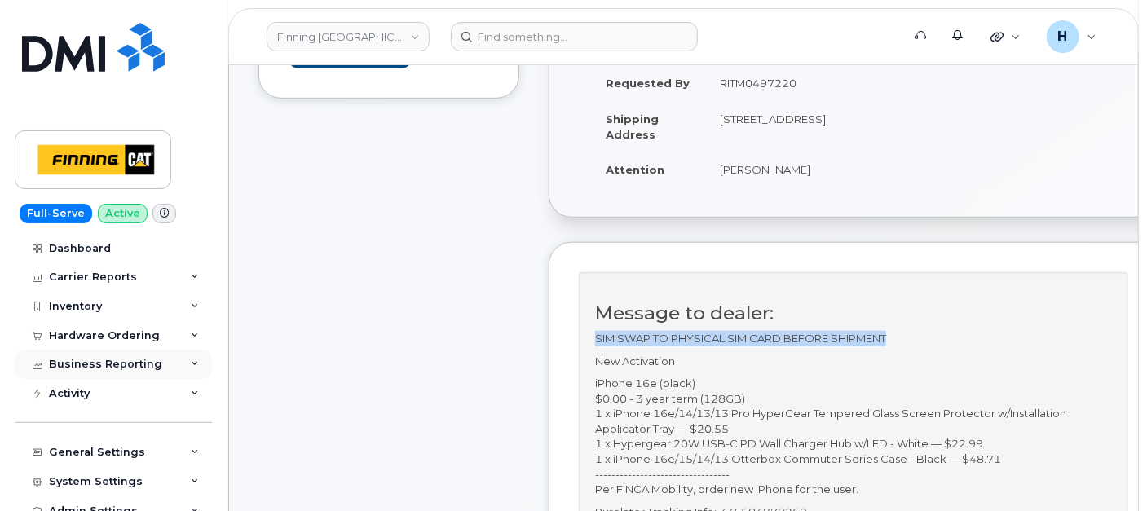
scroll to position [181, 0]
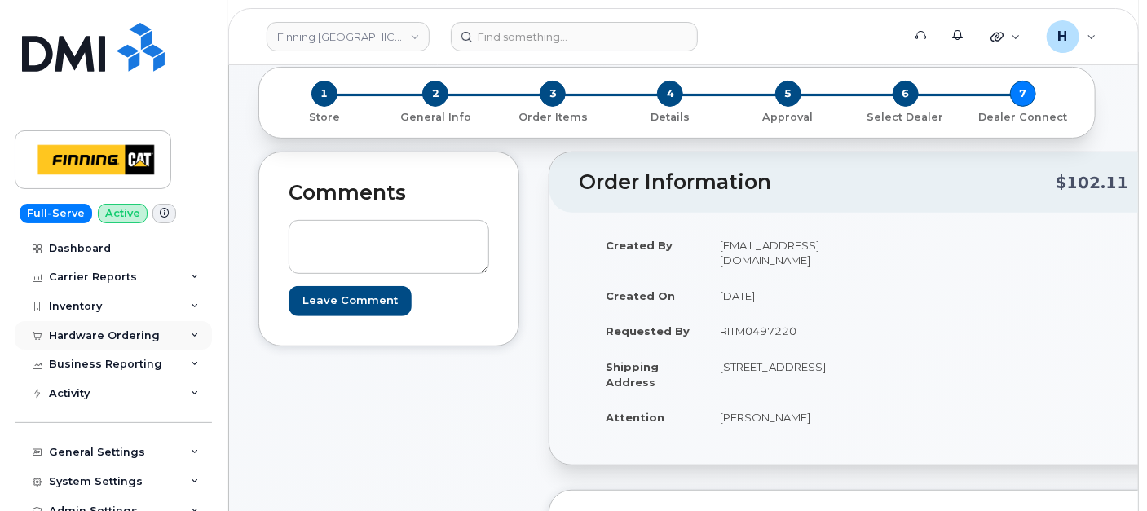
click at [137, 341] on div "Hardware Ordering" at bounding box center [104, 335] width 111 height 13
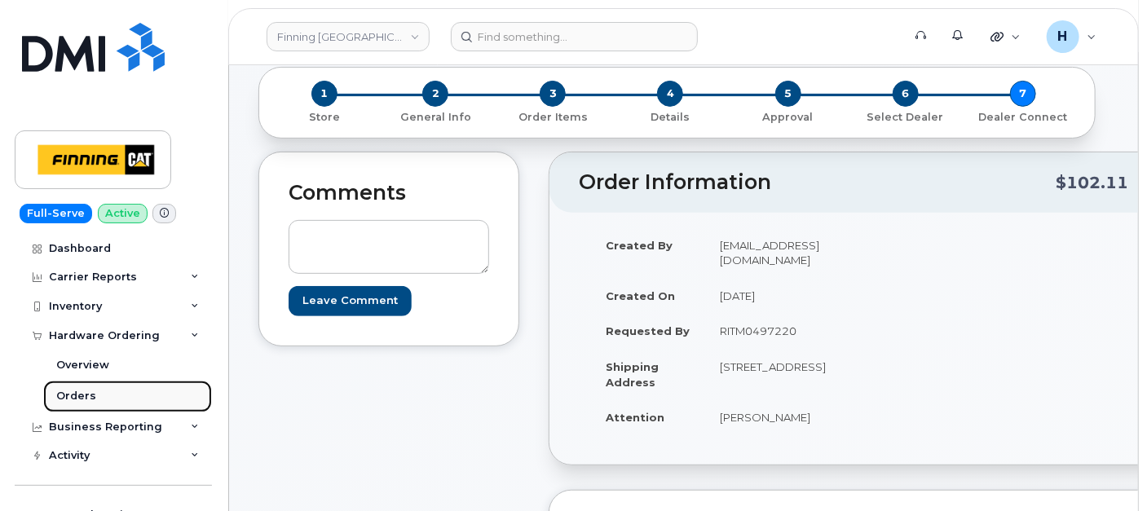
click at [98, 387] on link "Orders" at bounding box center [127, 396] width 169 height 31
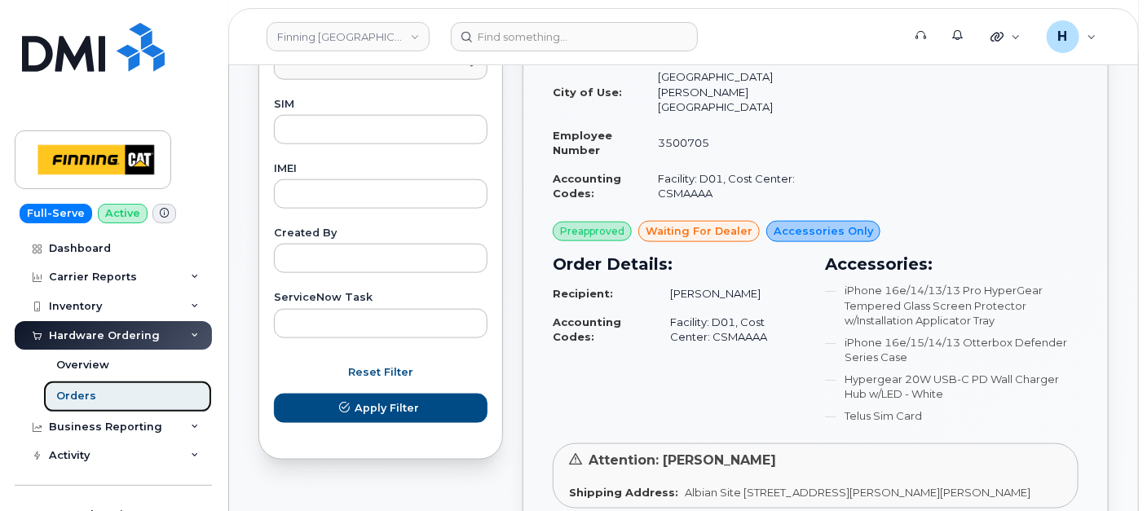
scroll to position [996, 0]
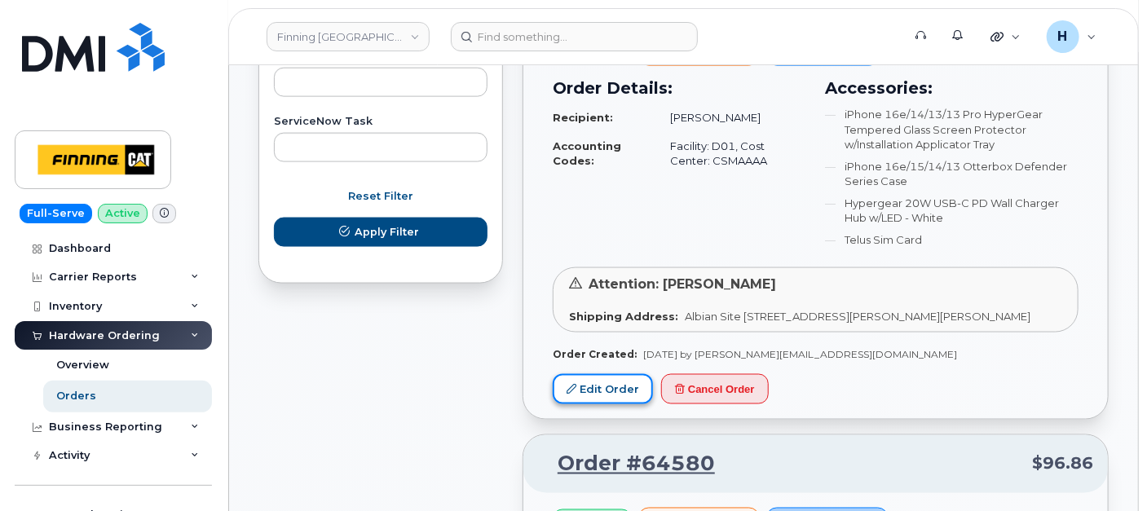
click at [612, 374] on link "Edit Order" at bounding box center [603, 389] width 100 height 30
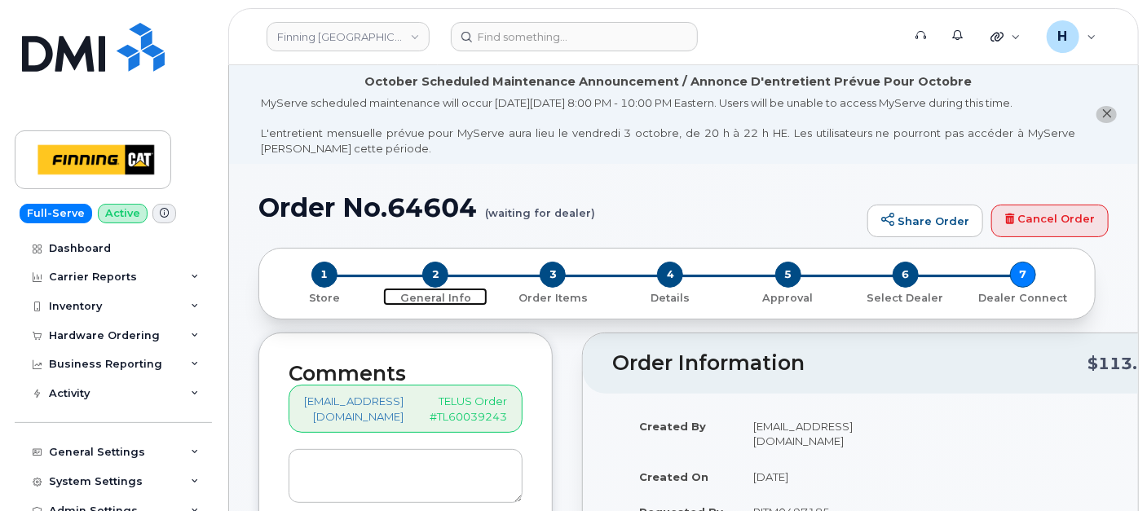
click at [434, 269] on span "2" at bounding box center [435, 275] width 26 height 26
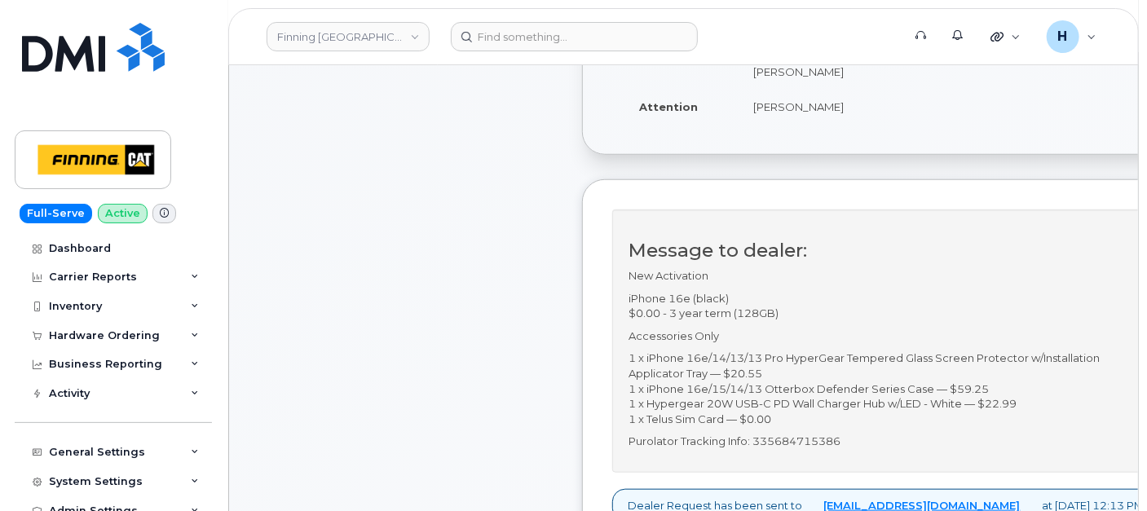
scroll to position [452, 0]
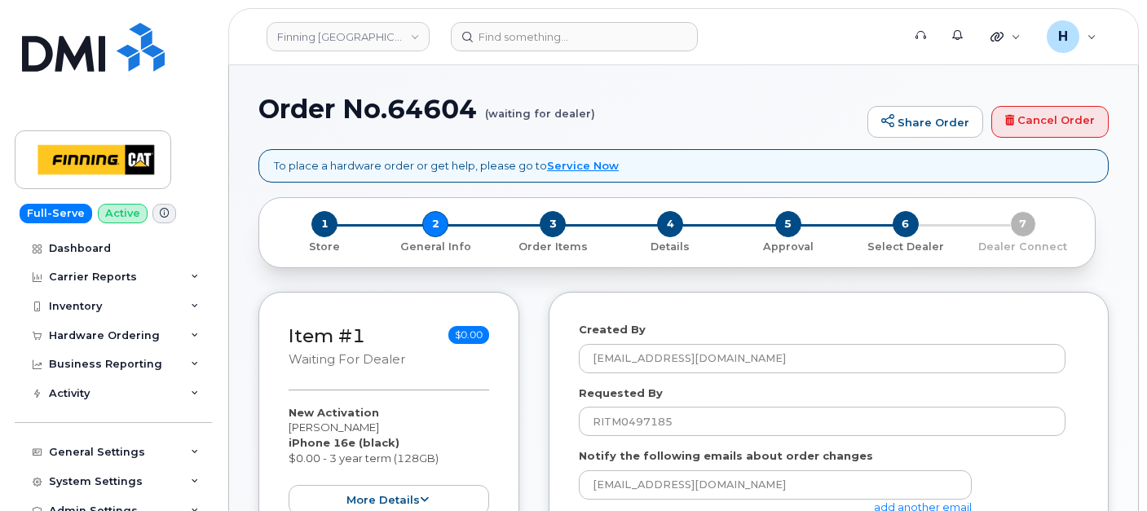
select select
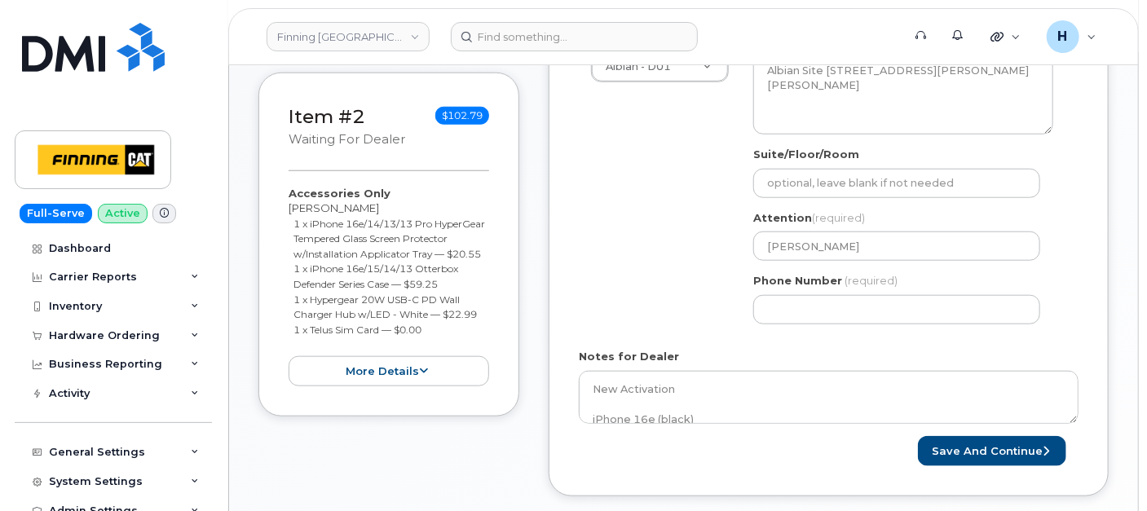
scroll to position [724, 0]
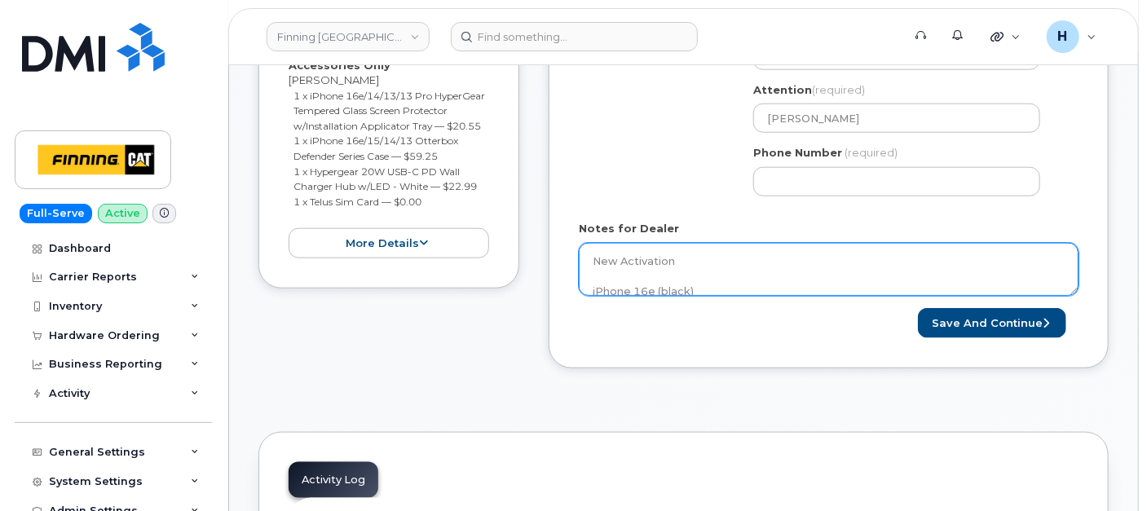
click at [595, 258] on textarea "New Activation iPhone 16e (black) $0.00 - 3 year term (128GB) Accessories Only …" at bounding box center [829, 270] width 500 height 54
paste textarea "SIM SWAP TO PHYSICAL SIM CARD BEFORE SHIPMENT"
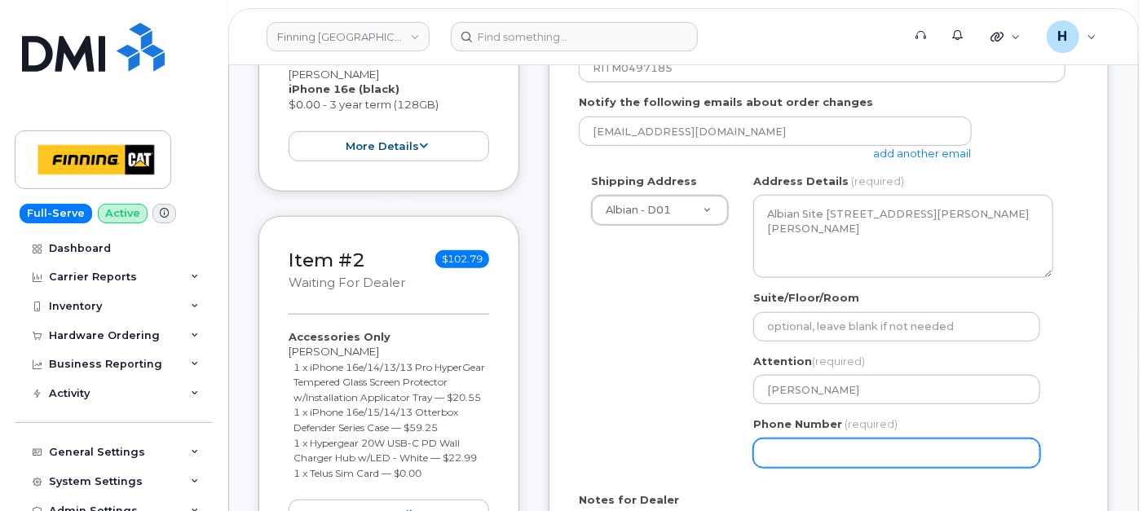
scroll to position [724, 0]
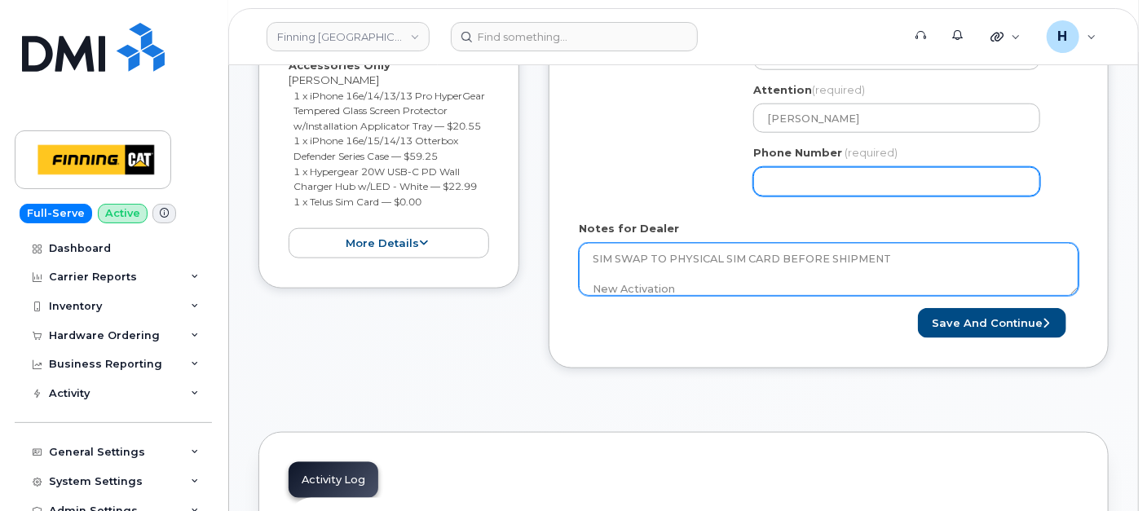
type textarea "SIM SWAP TO PHYSICAL SIM CARD BEFORE SHIPMENT New Activation iPhone 16e (black)…"
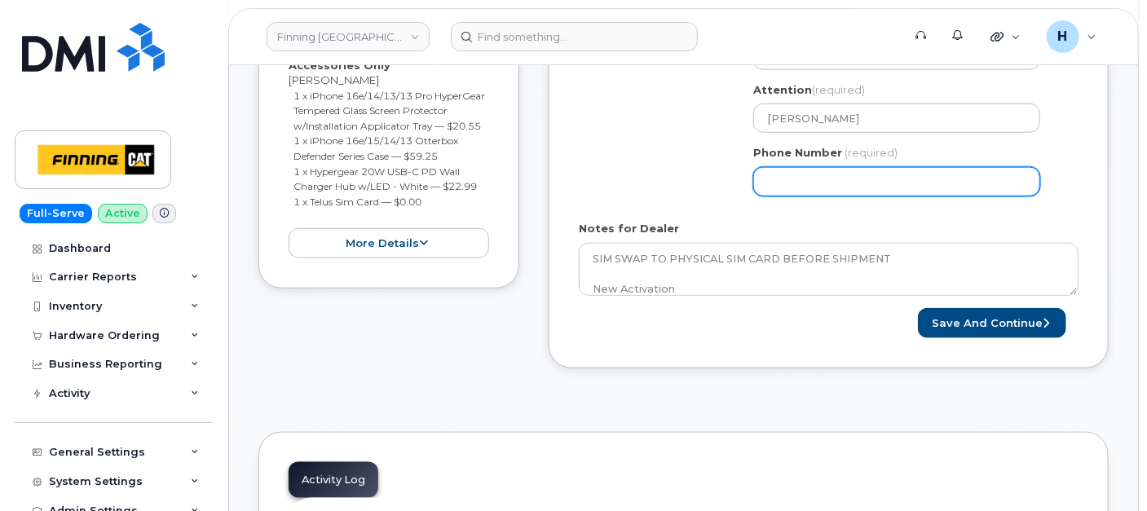
click at [784, 179] on input "Phone Number" at bounding box center [896, 181] width 287 height 29
type input "7807992022"
select select
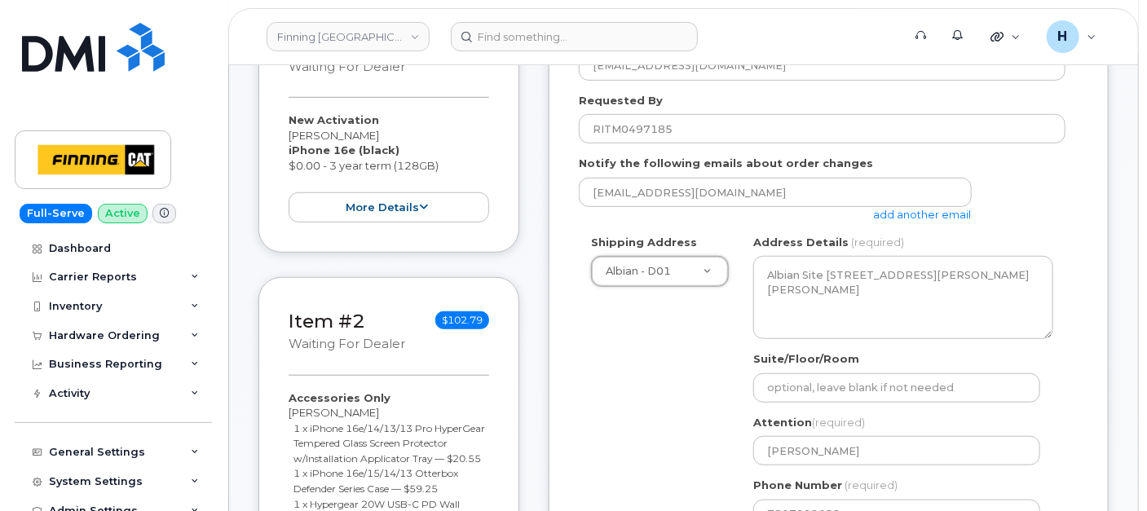
scroll to position [754, 0]
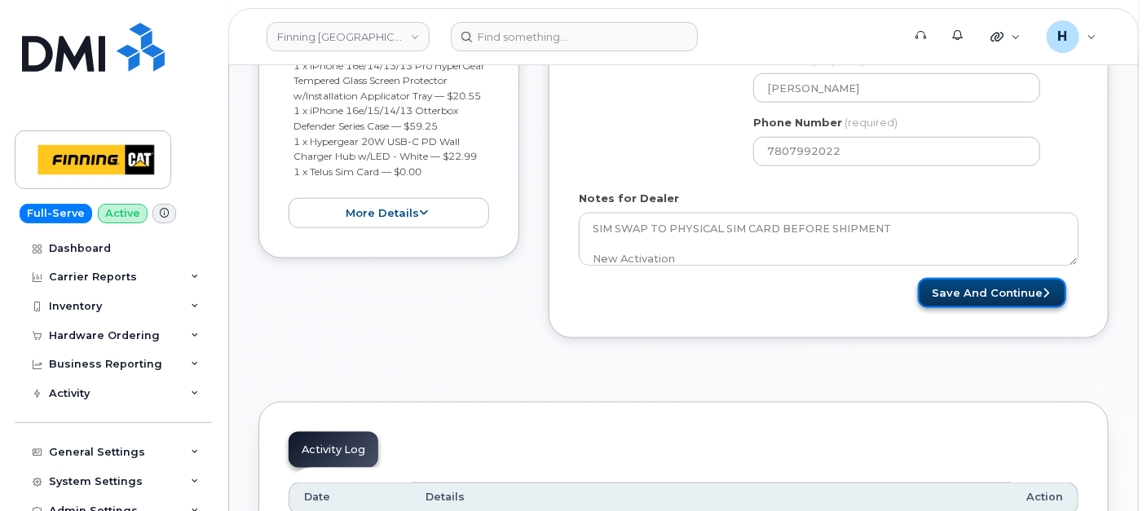
click at [955, 284] on button "Save and Continue" at bounding box center [992, 293] width 148 height 30
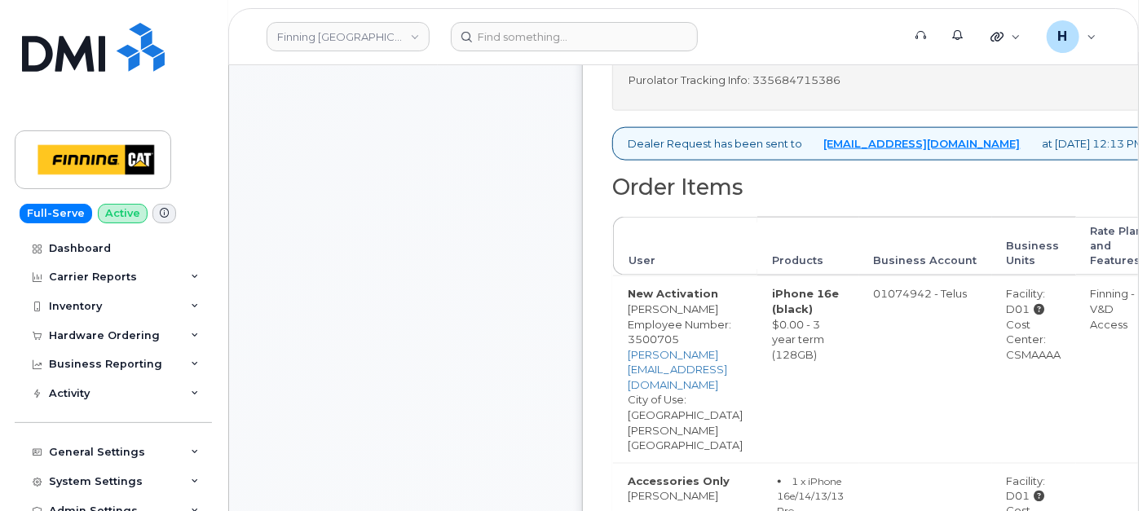
scroll to position [996, 0]
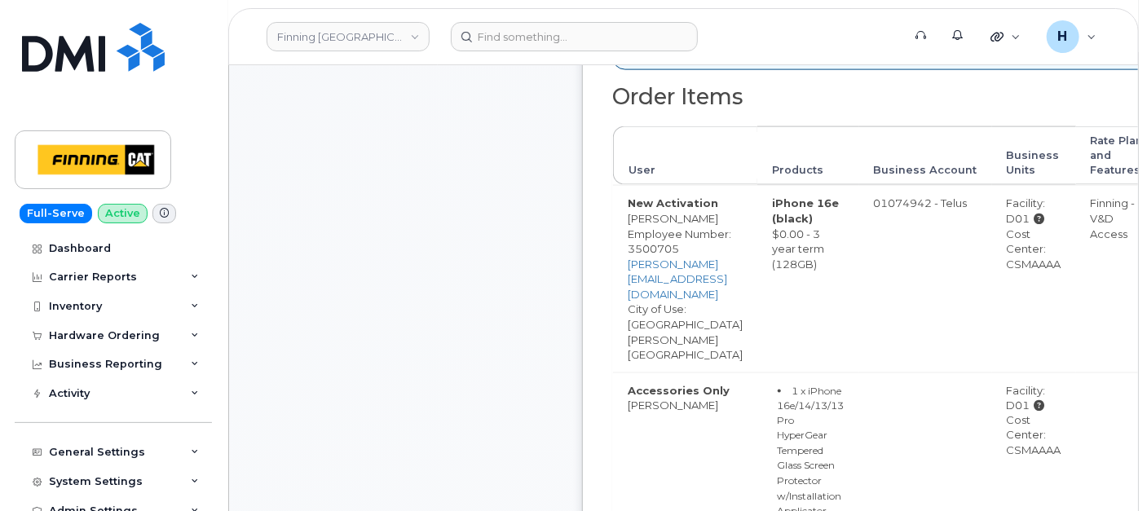
drag, startPoint x: 114, startPoint y: 337, endPoint x: 100, endPoint y: 393, distance: 57.1
click at [114, 337] on div "Hardware Ordering" at bounding box center [104, 335] width 111 height 13
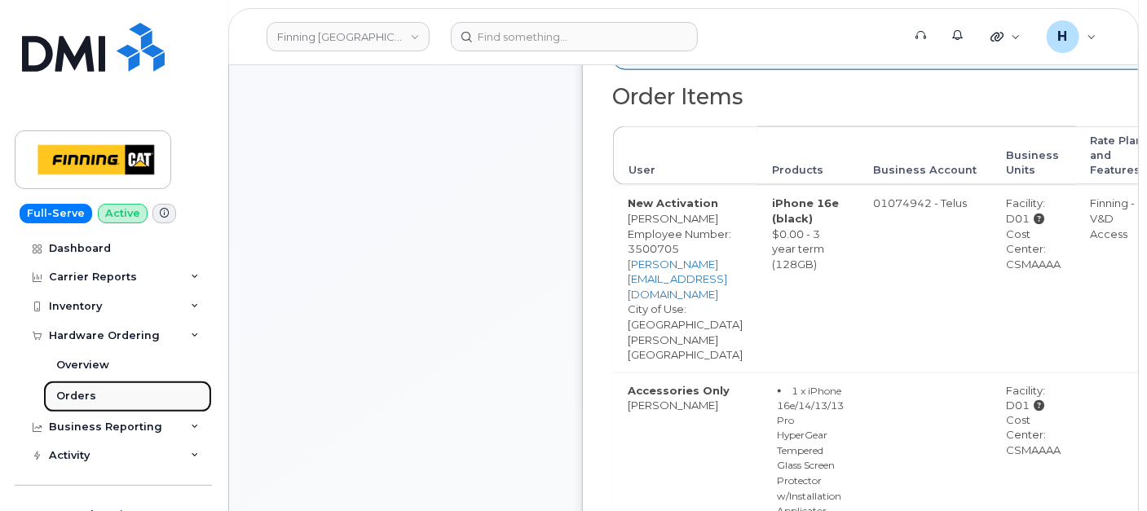
click at [98, 398] on link "Orders" at bounding box center [127, 396] width 169 height 31
